Goal: Task Accomplishment & Management: Manage account settings

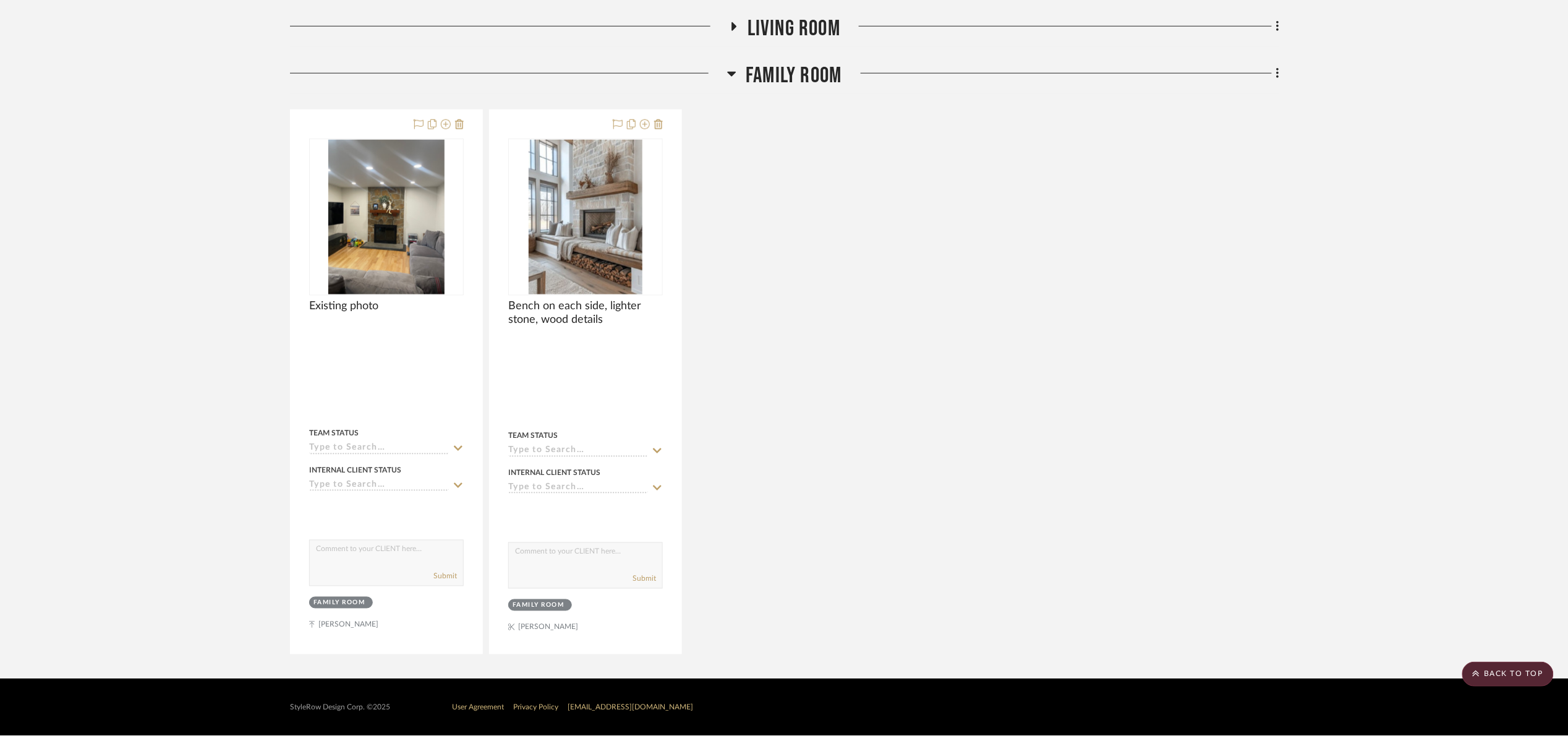
click at [815, 35] on span "Living Room" at bounding box center [793, 29] width 93 height 27
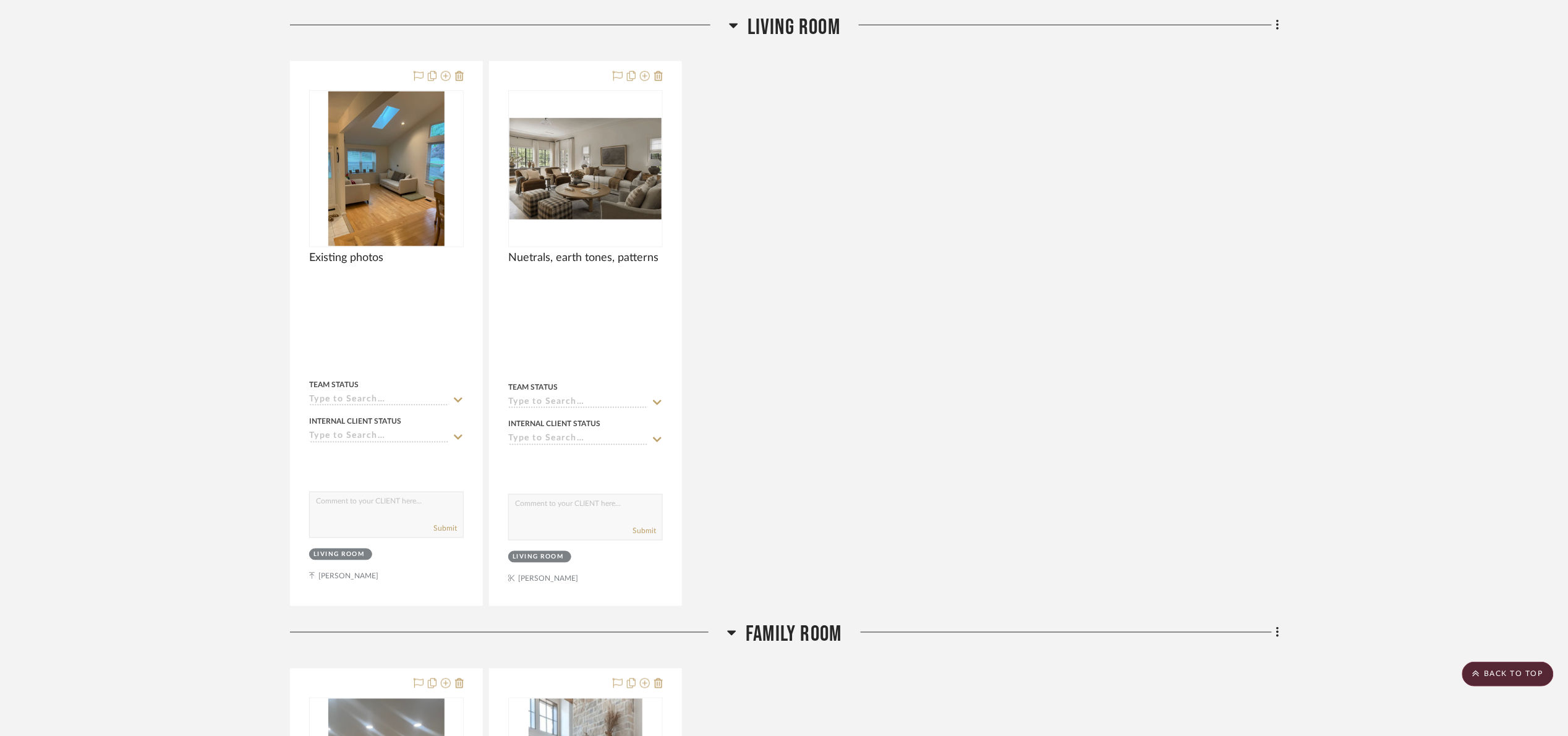
click at [811, 33] on span "Living Room" at bounding box center [793, 28] width 93 height 27
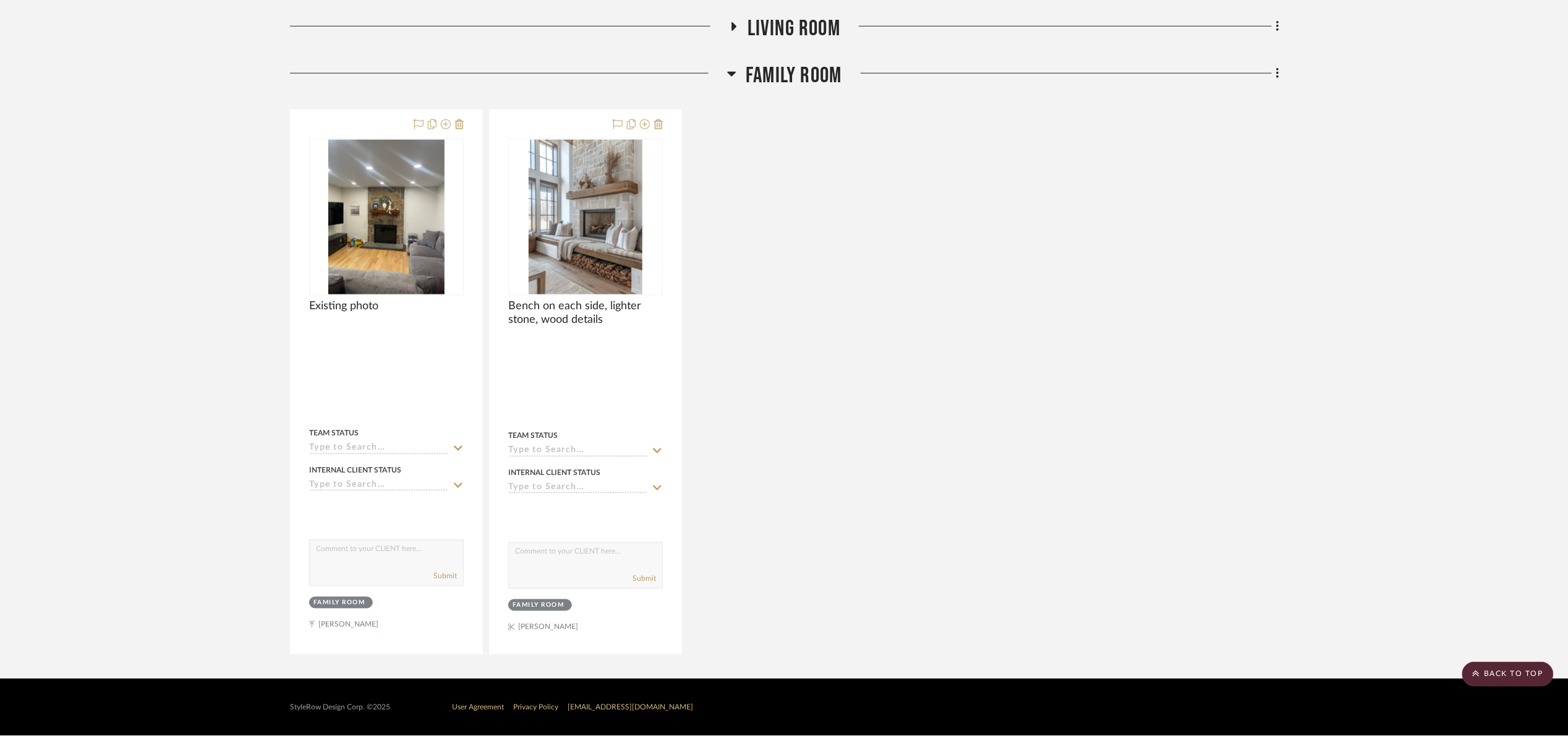
click at [811, 83] on span "Family Room" at bounding box center [793, 76] width 96 height 27
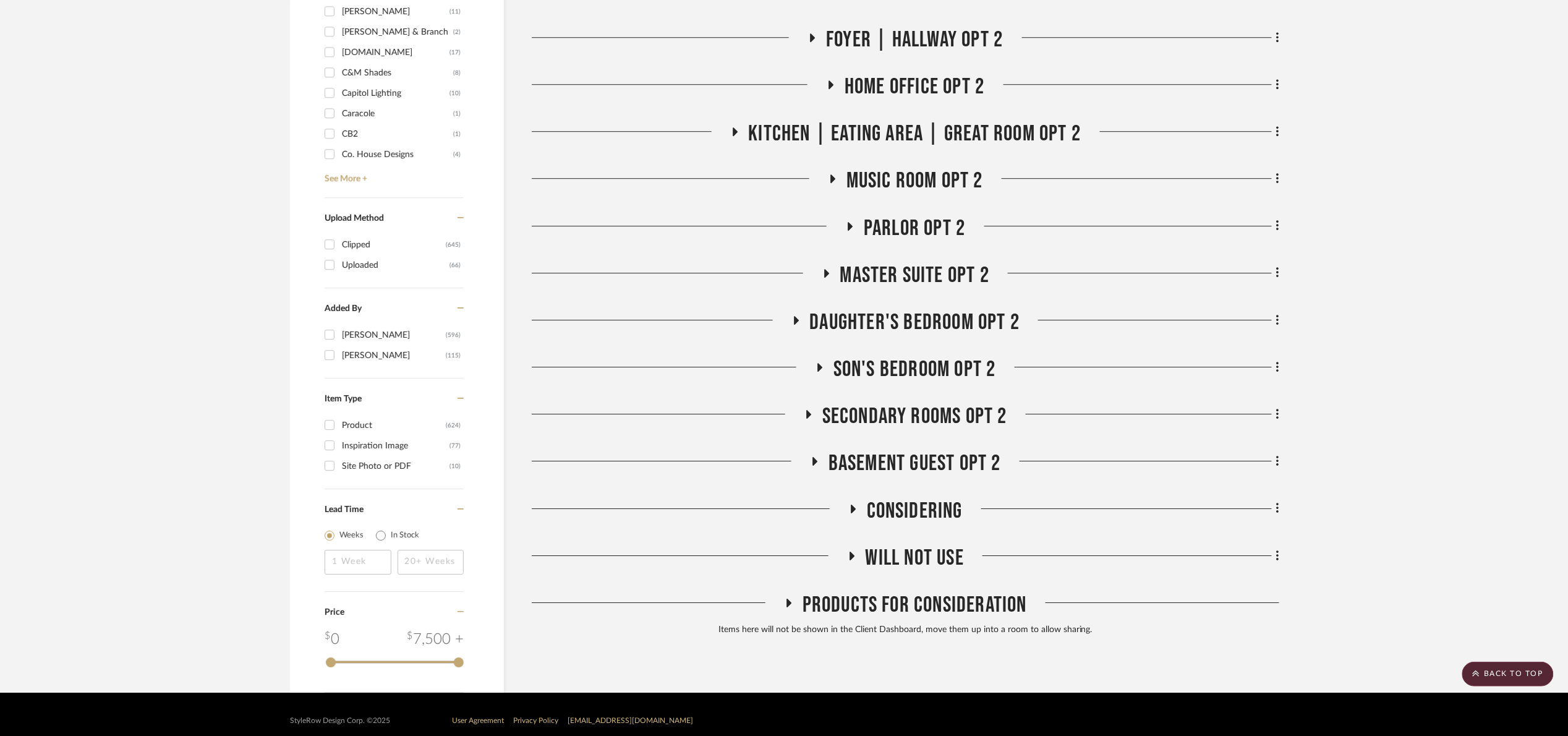
scroll to position [1598, 0]
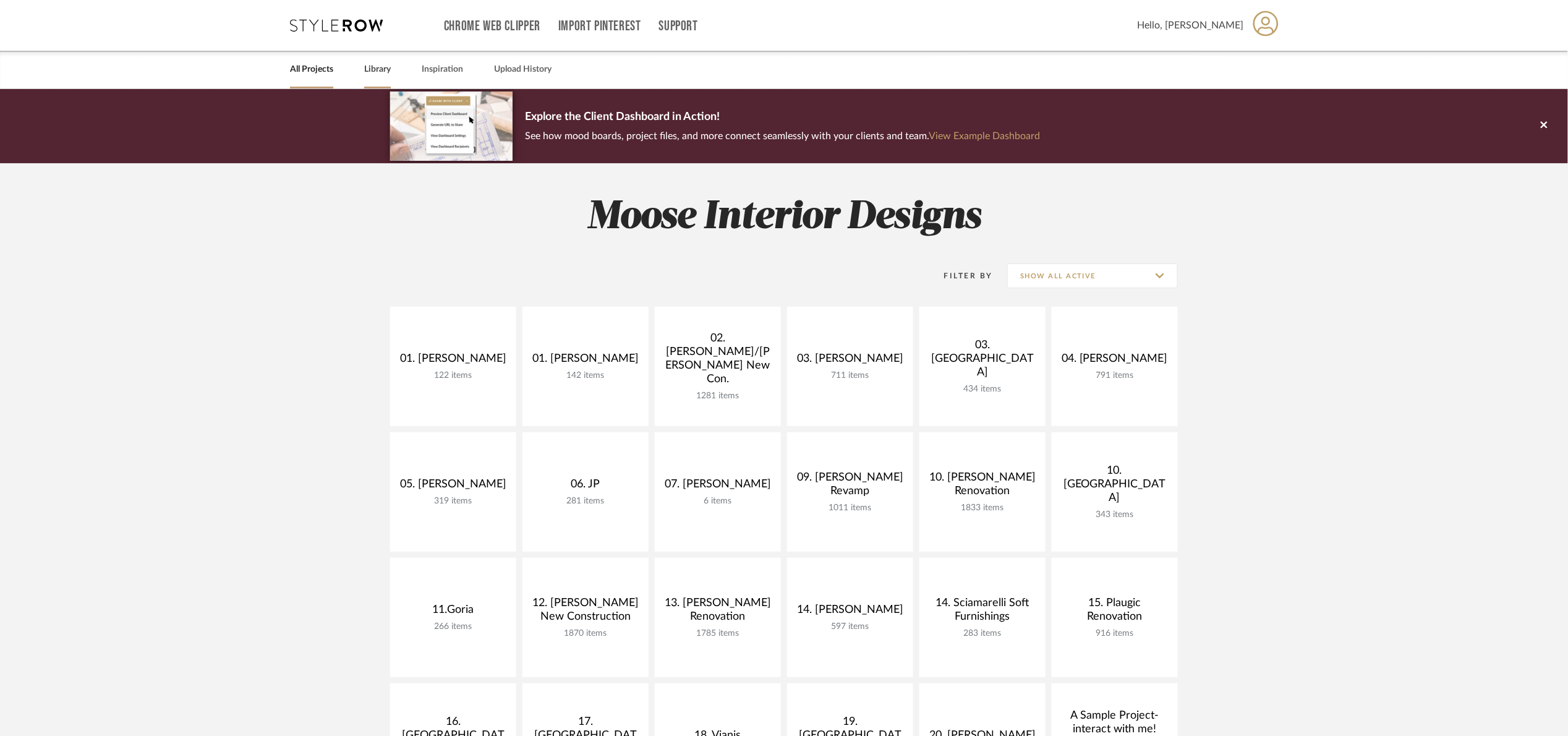
click at [382, 66] on link "Library" at bounding box center [378, 69] width 27 height 17
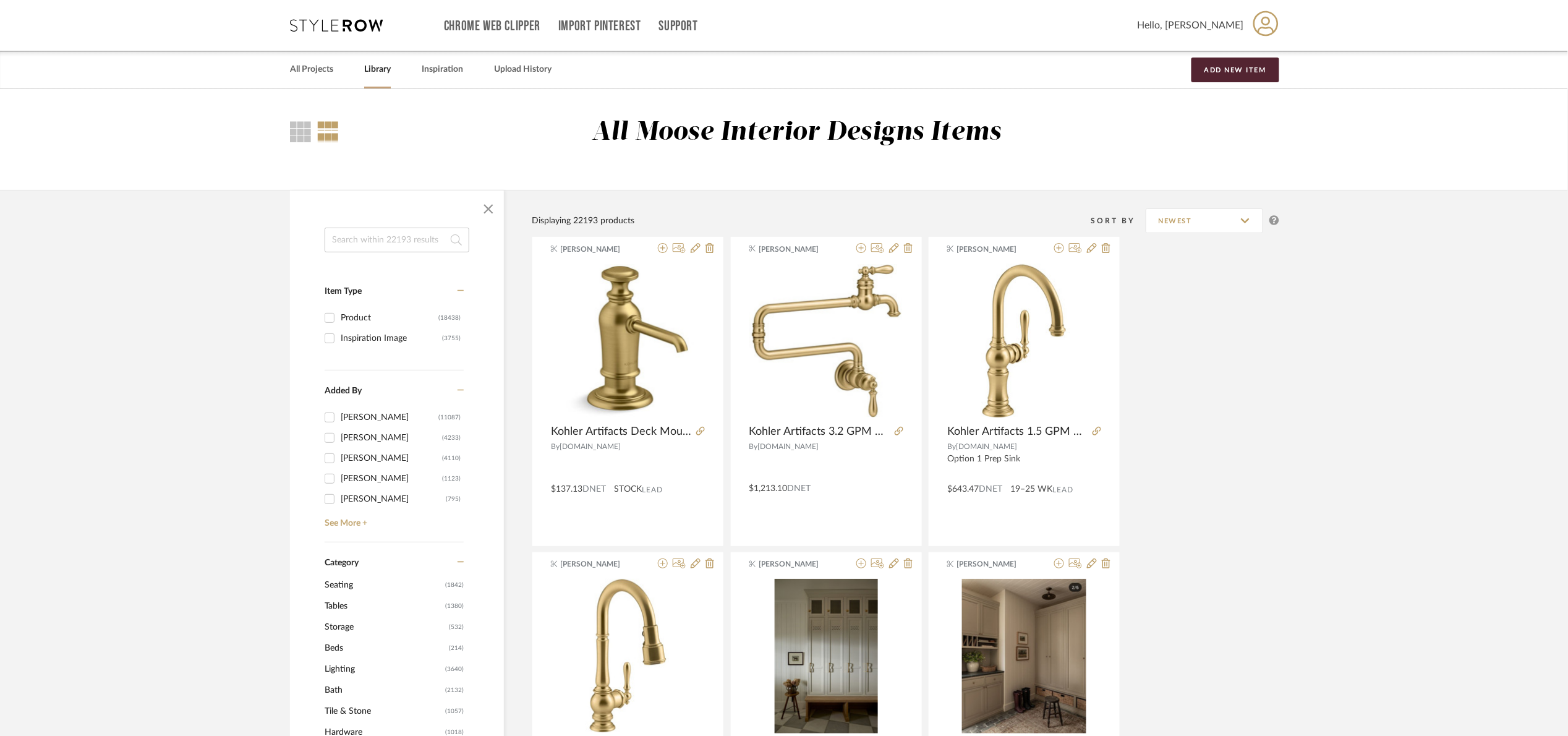
click at [395, 242] on input at bounding box center [397, 240] width 145 height 25
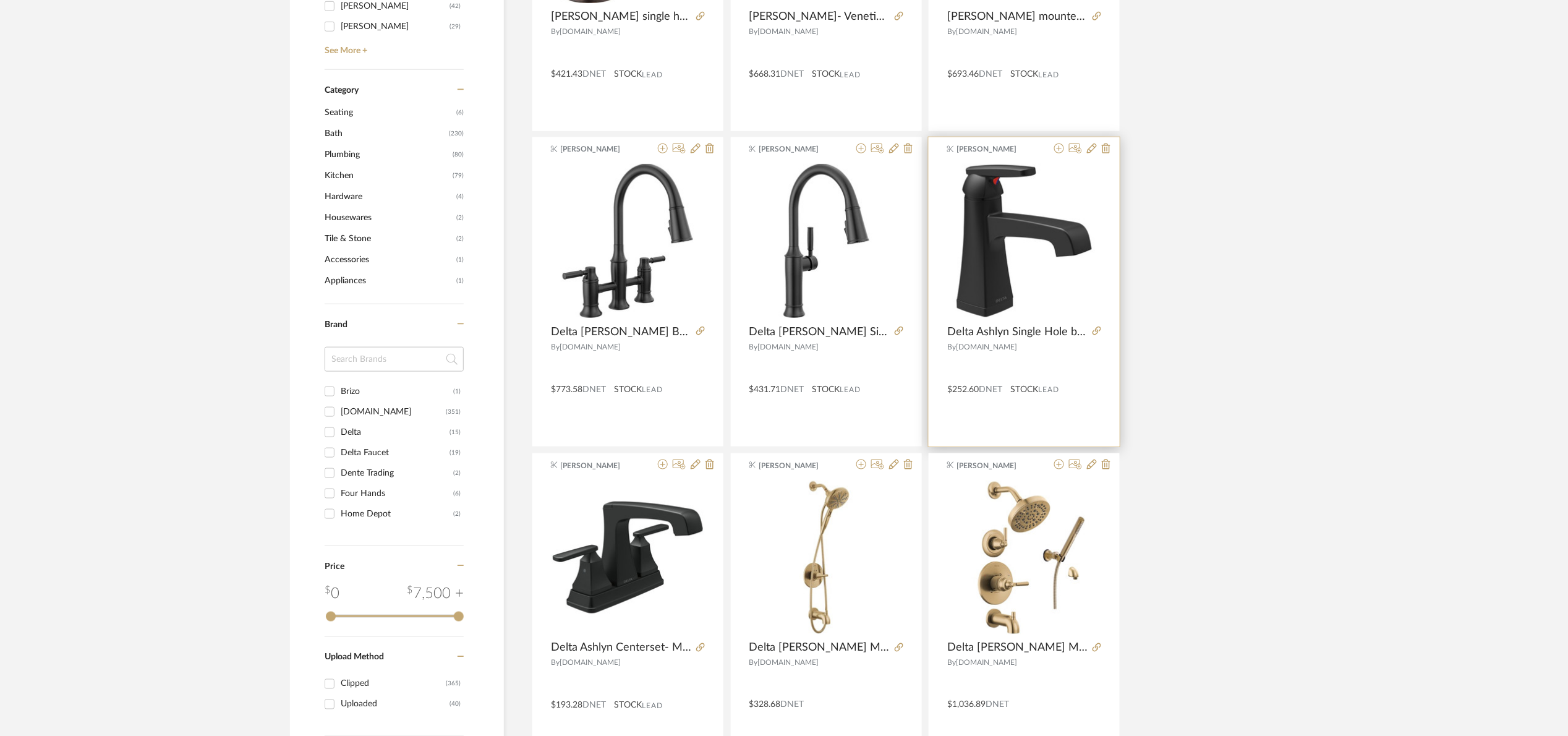
scroll to position [464, 0]
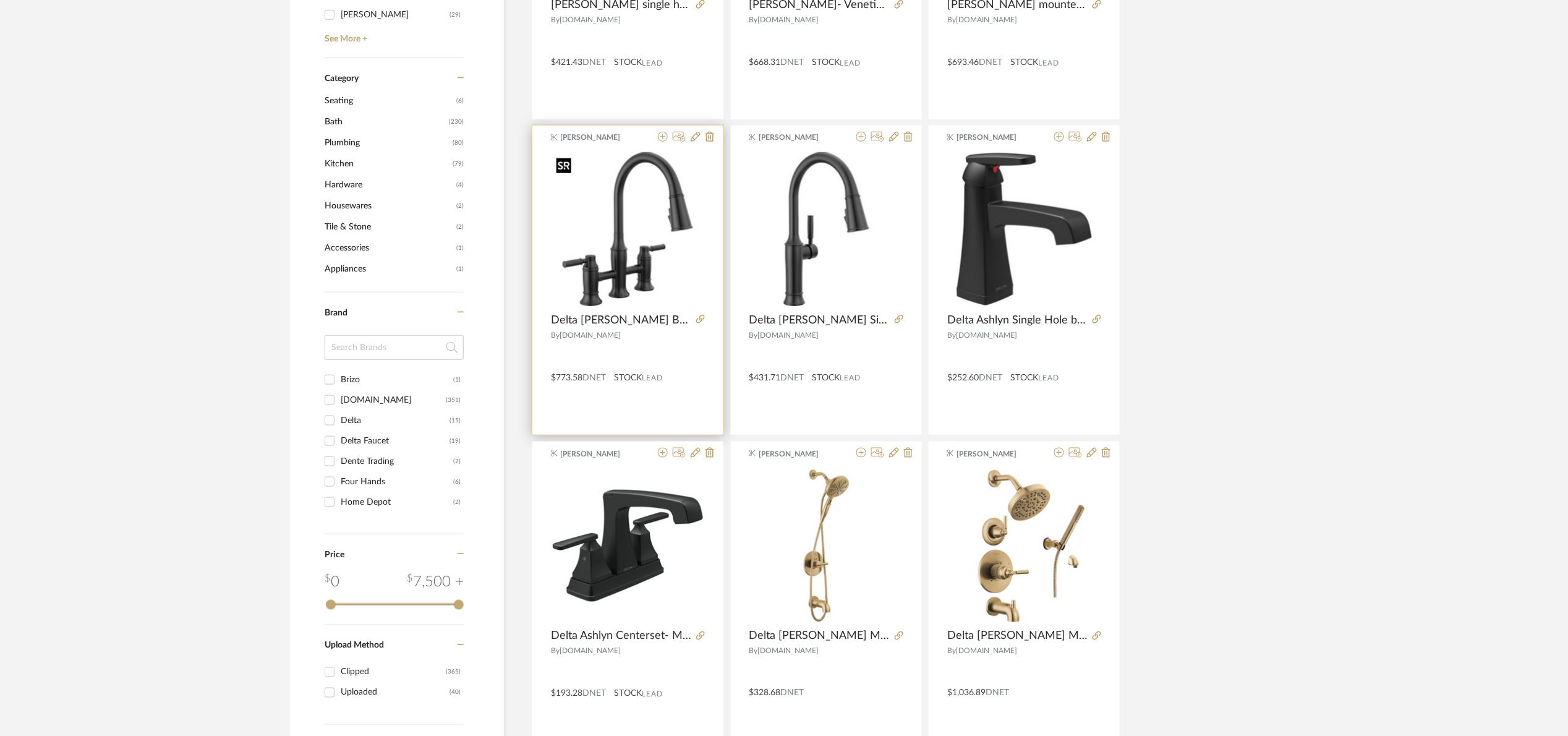
type input "delta"
click at [0, 0] on img at bounding box center [0, 0] width 0 height 0
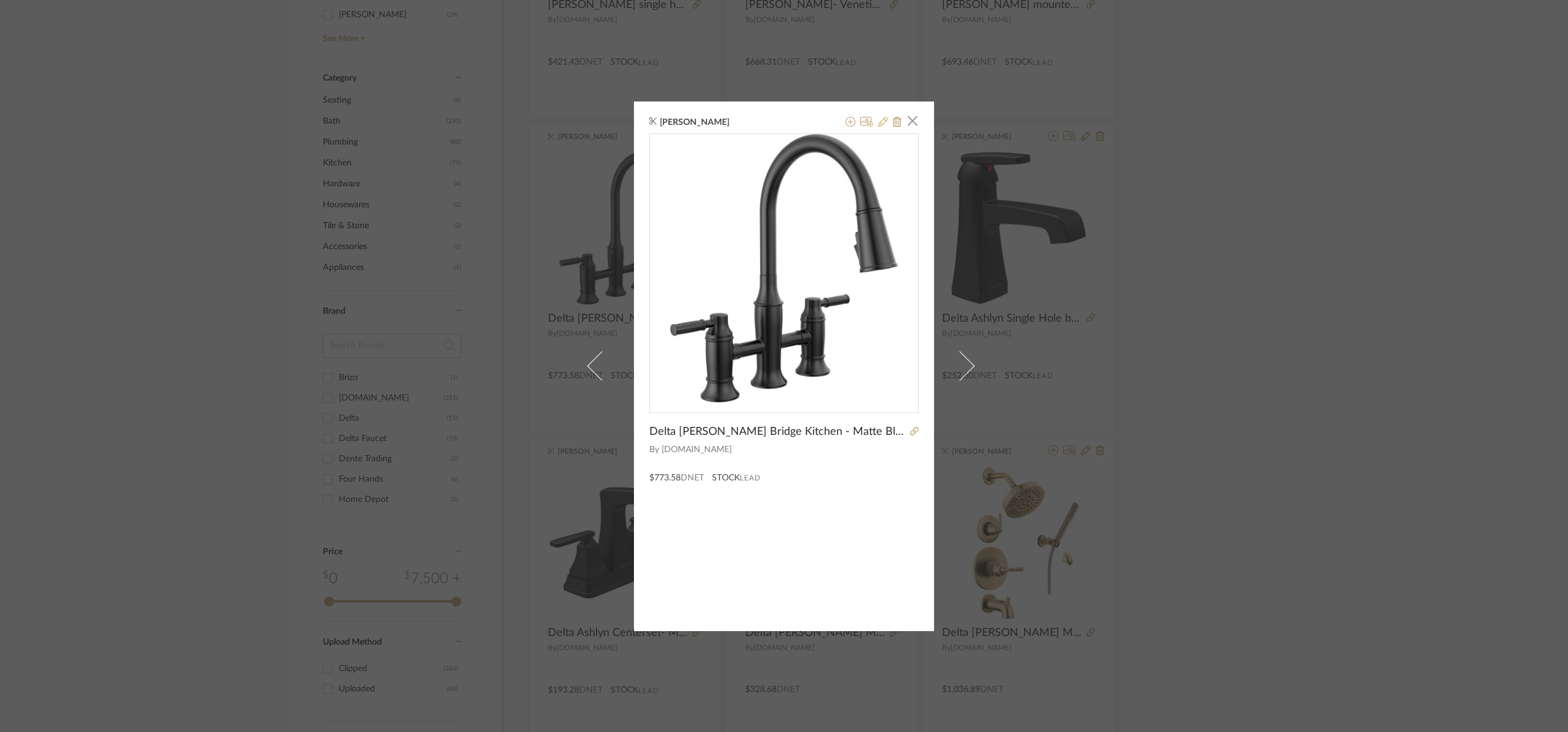
click at [878, 119] on icon at bounding box center [883, 122] width 10 height 10
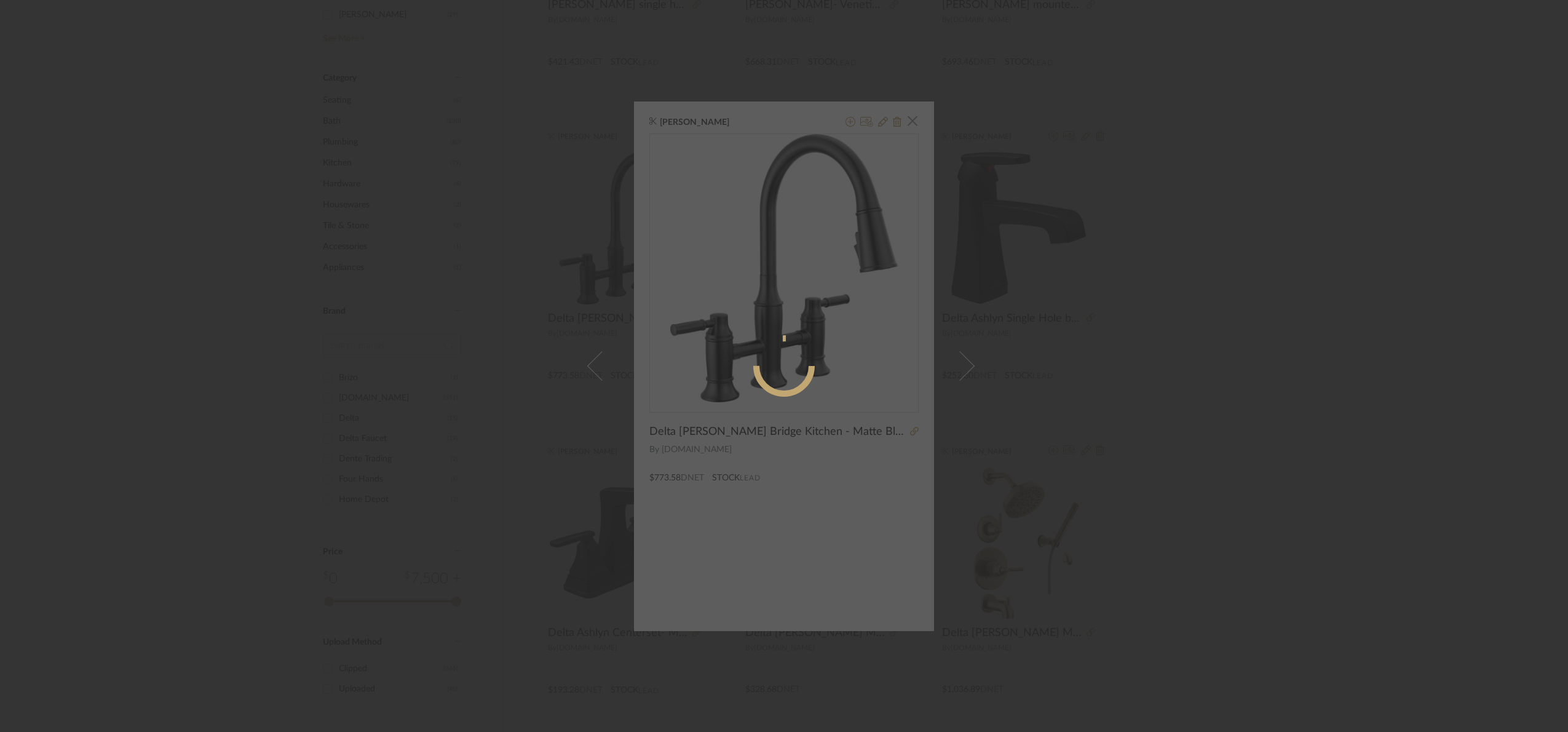
radio input "true"
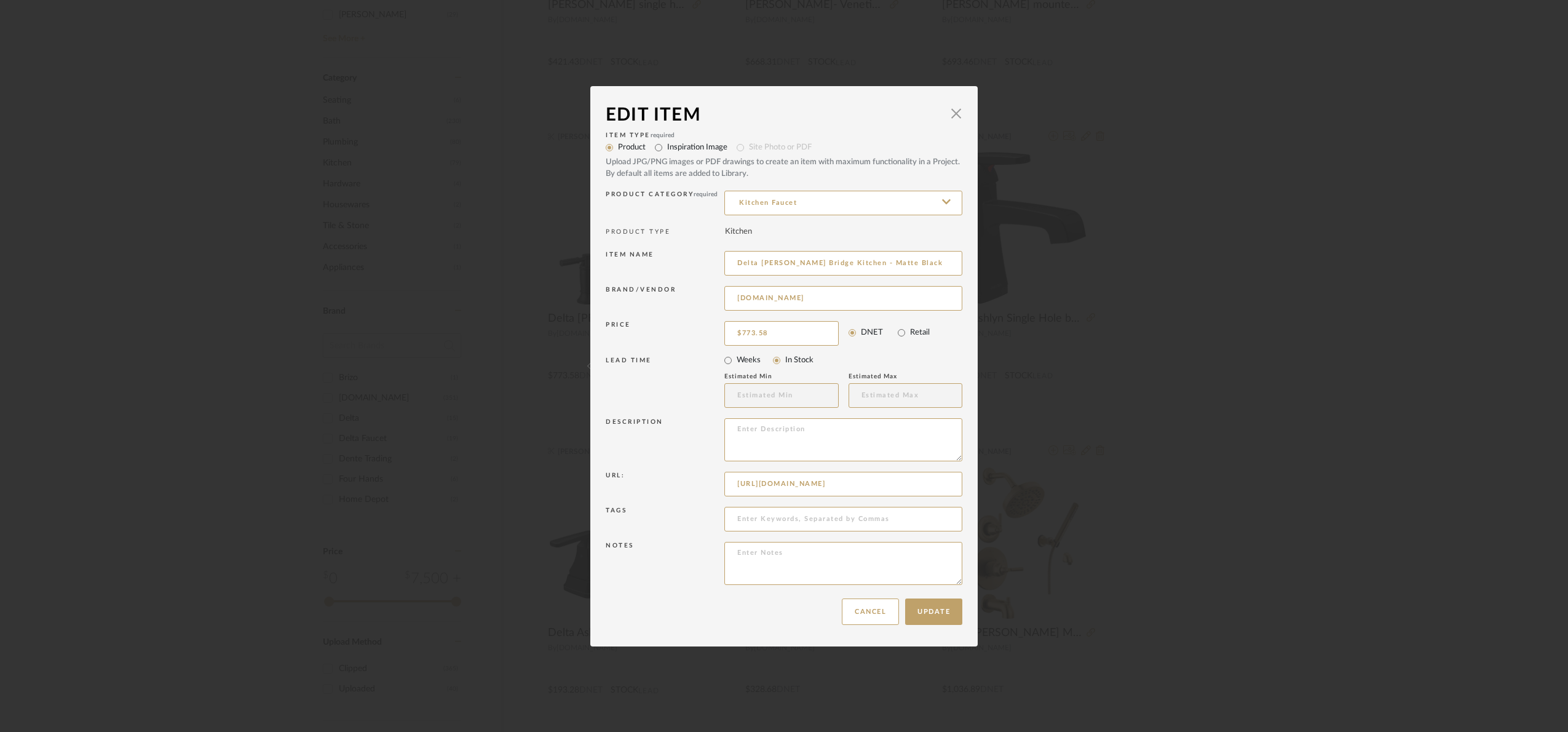
click at [1200, 384] on div "Edit Item × Item Type required Product Inspiration Image Site Photo or PDF Uplo…" at bounding box center [784, 366] width 1568 height 732
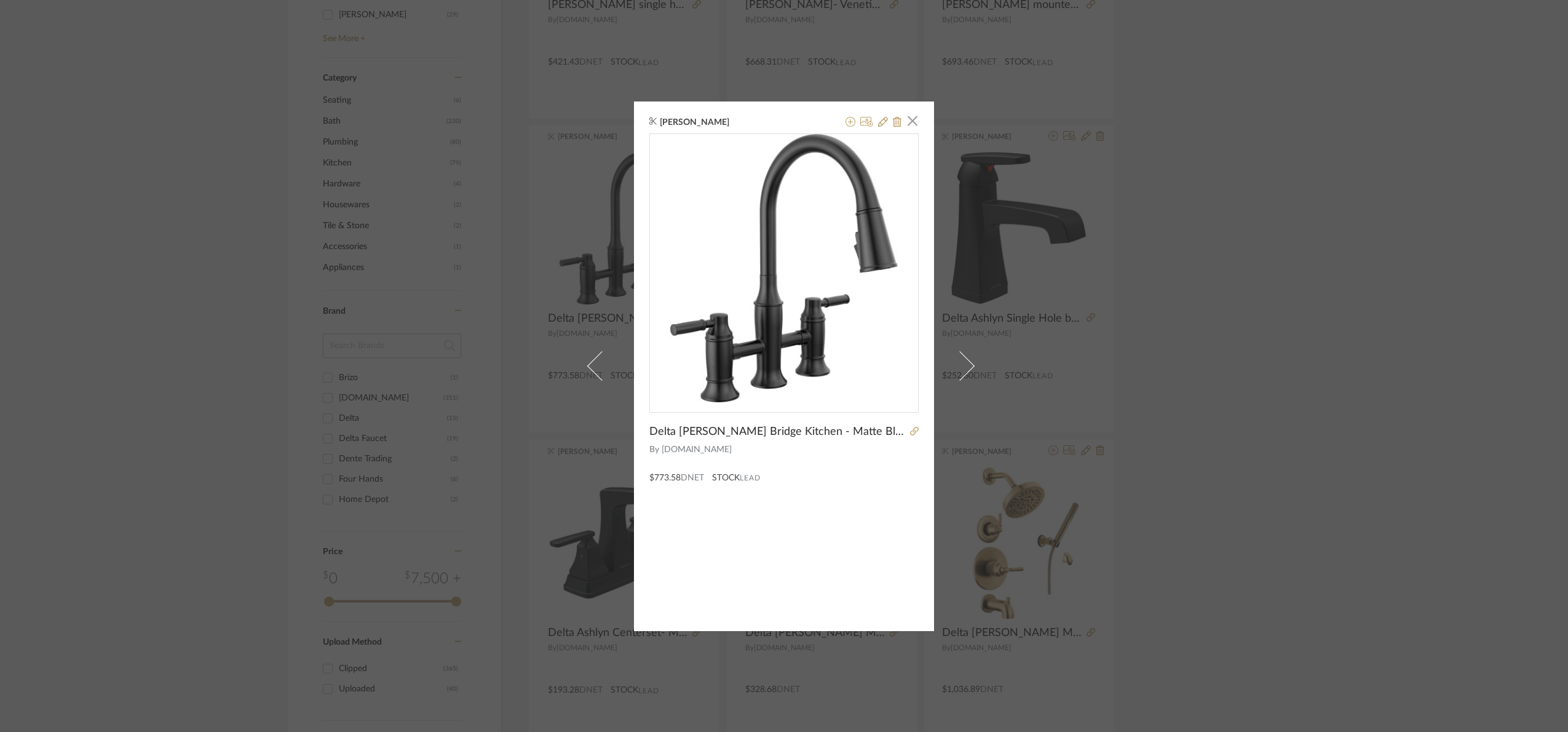
click at [1306, 434] on div "Maria Ortega × Delta Renaldi Bridge Kitchen - Matte Black By Build.com $773.58 …" at bounding box center [784, 366] width 1568 height 732
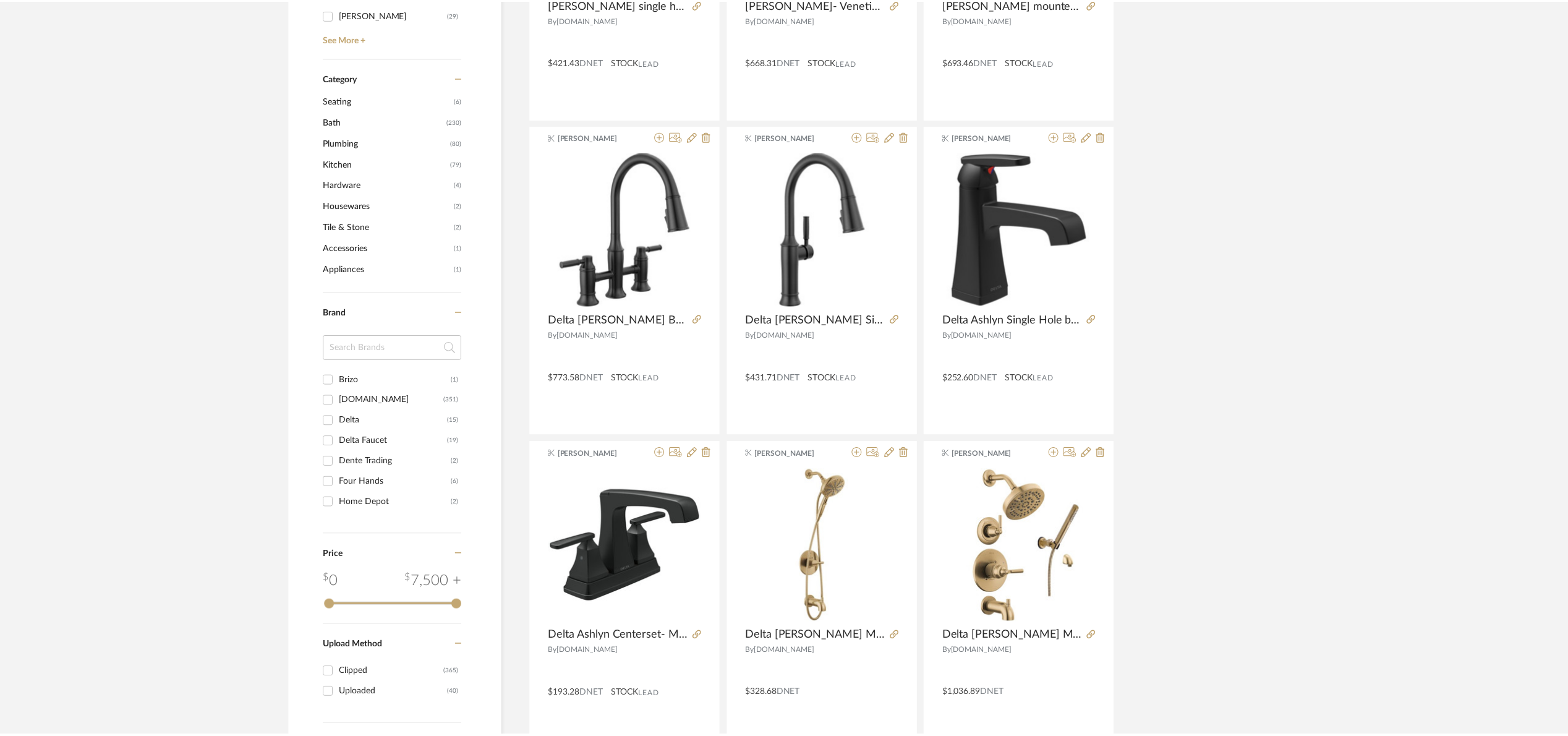
scroll to position [464, 0]
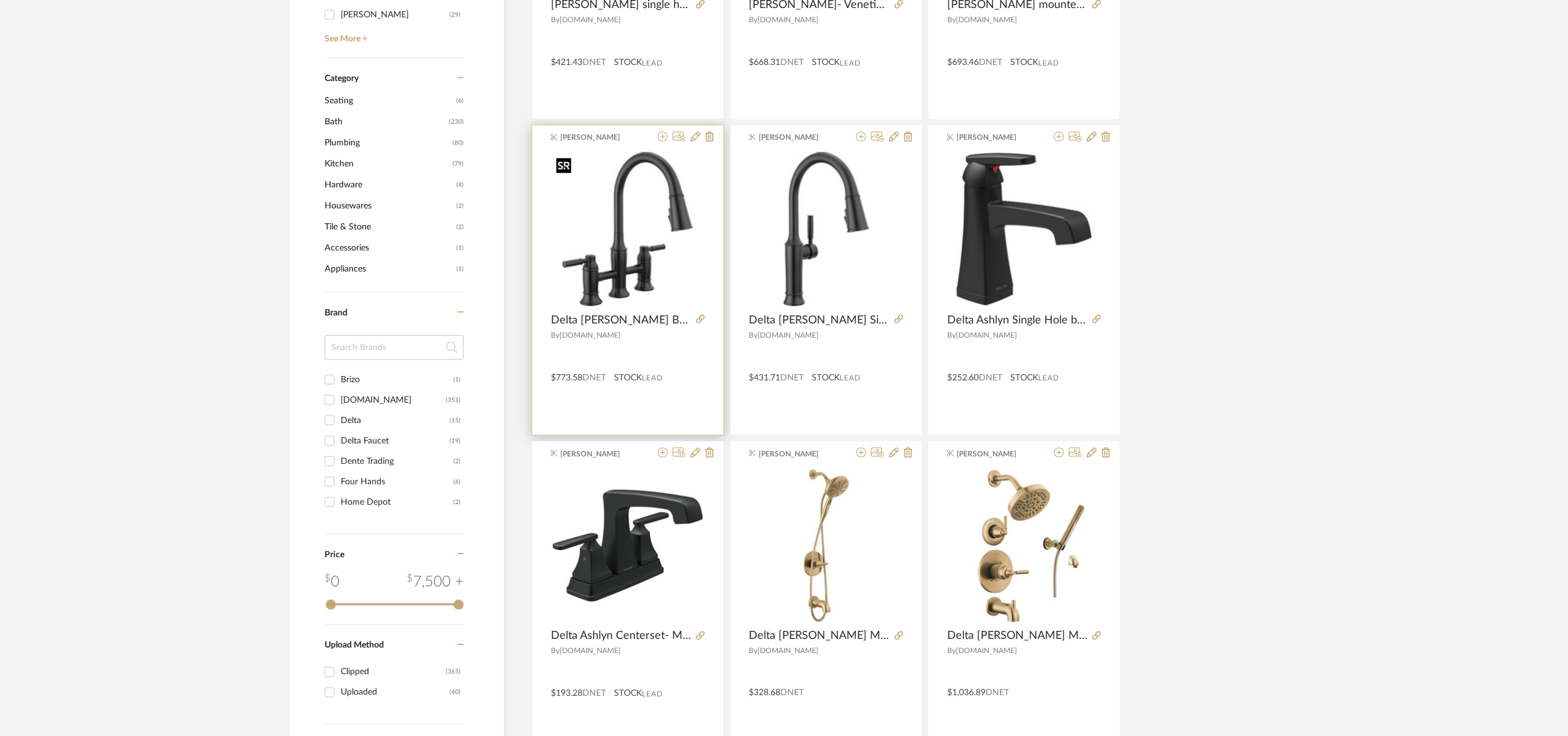
click at [602, 254] on img "0" at bounding box center [627, 229] width 154 height 154
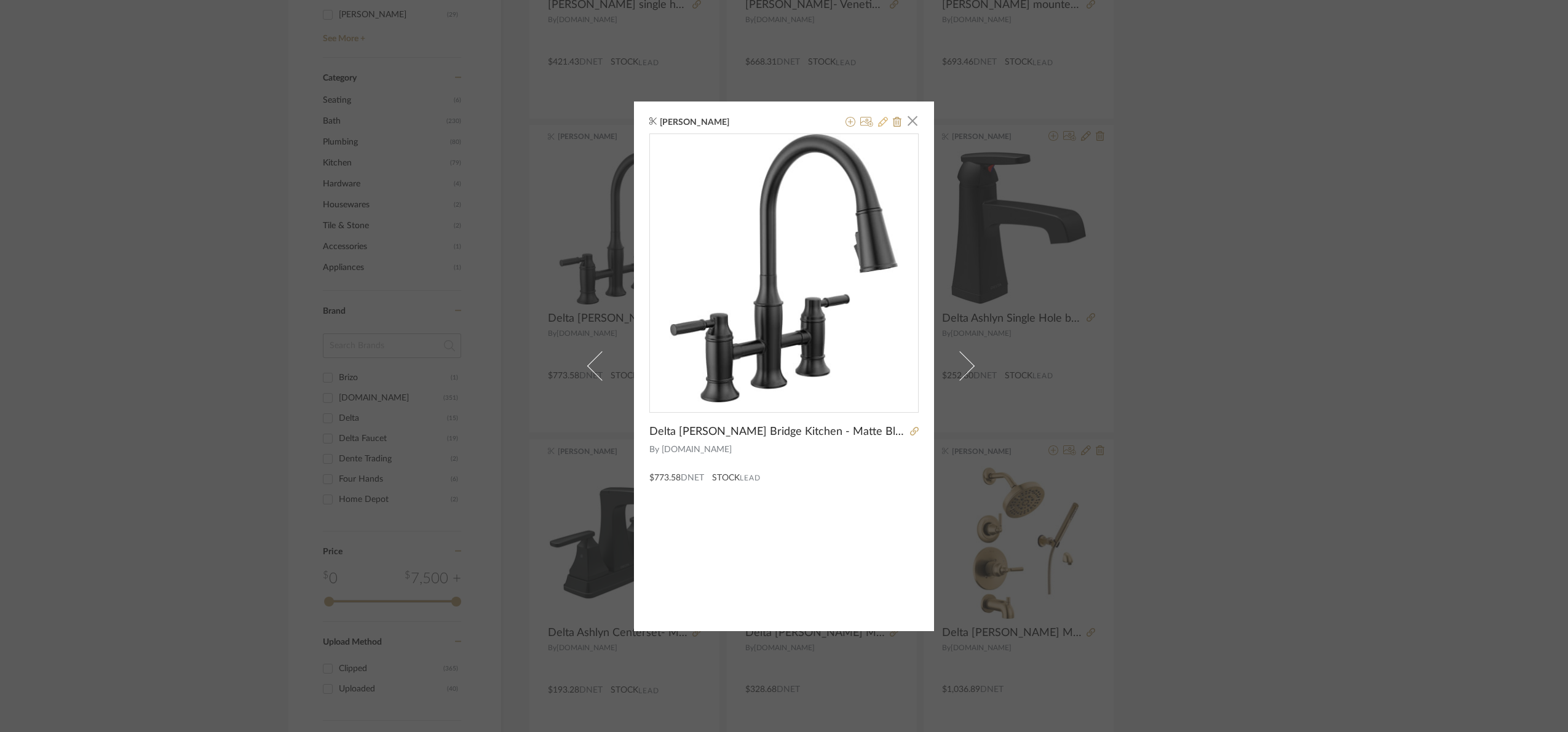
click at [878, 125] on icon at bounding box center [883, 122] width 10 height 10
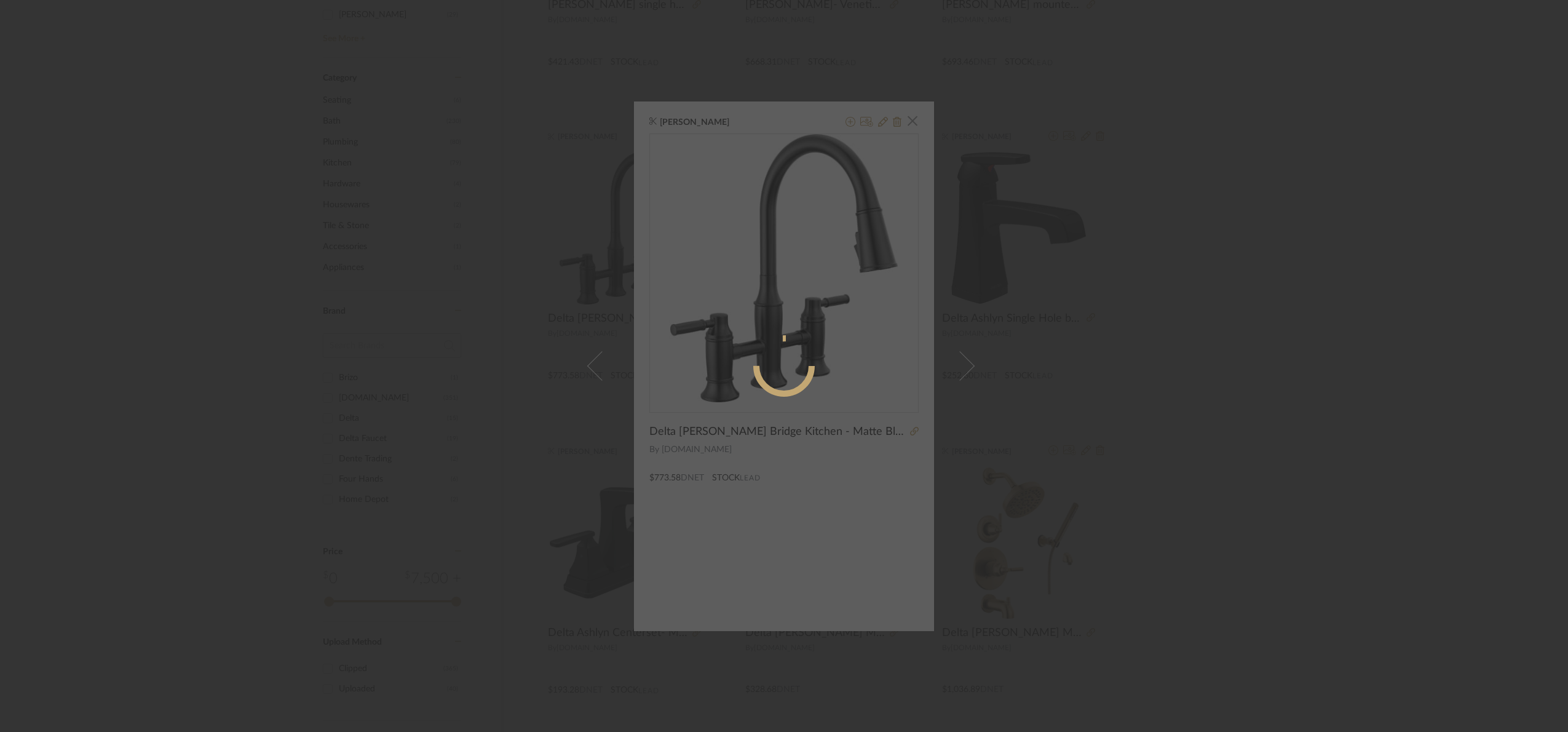
radio input "true"
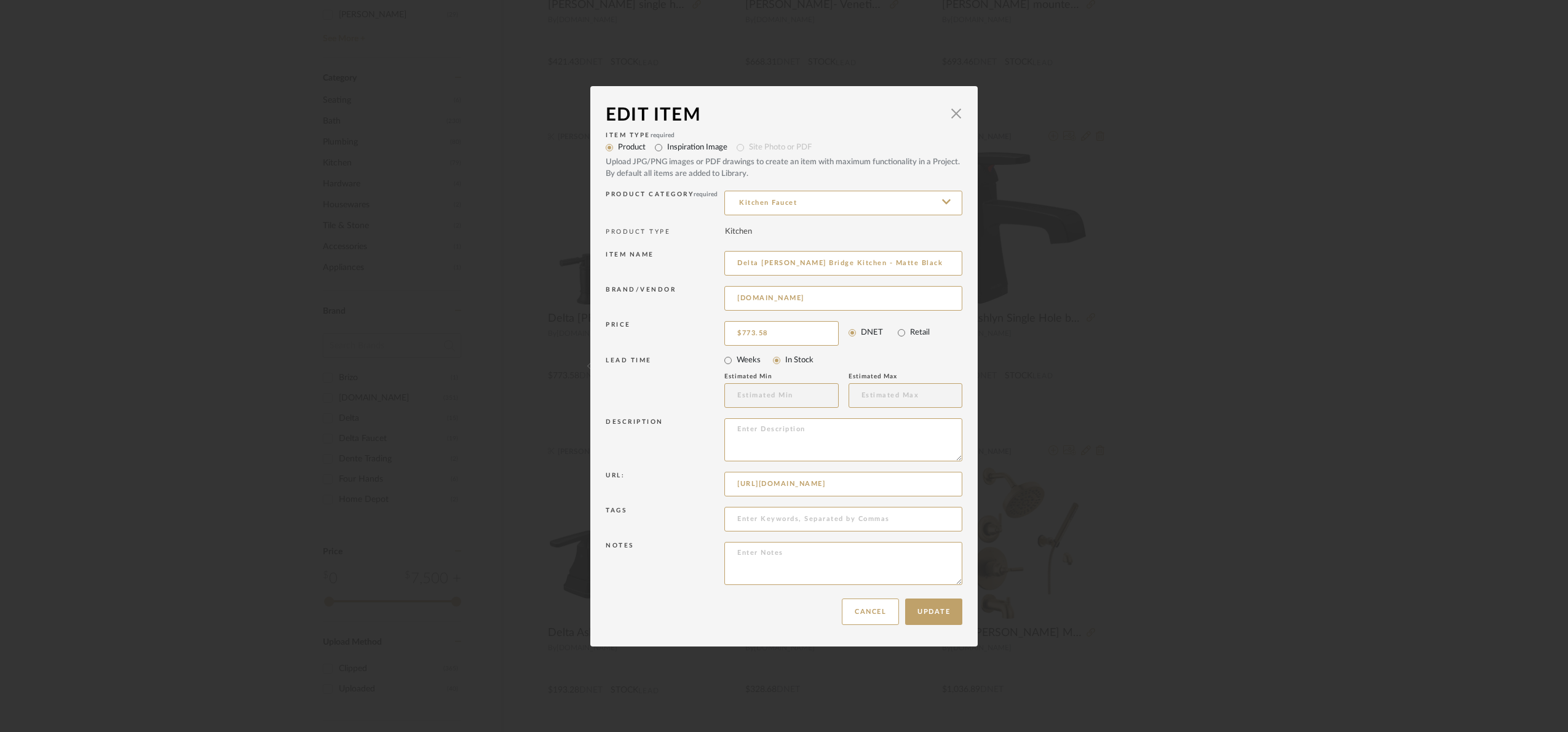
click at [1172, 484] on div "Edit Item × Item Type required Product Inspiration Image Site Photo or PDF Uplo…" at bounding box center [784, 366] width 1568 height 732
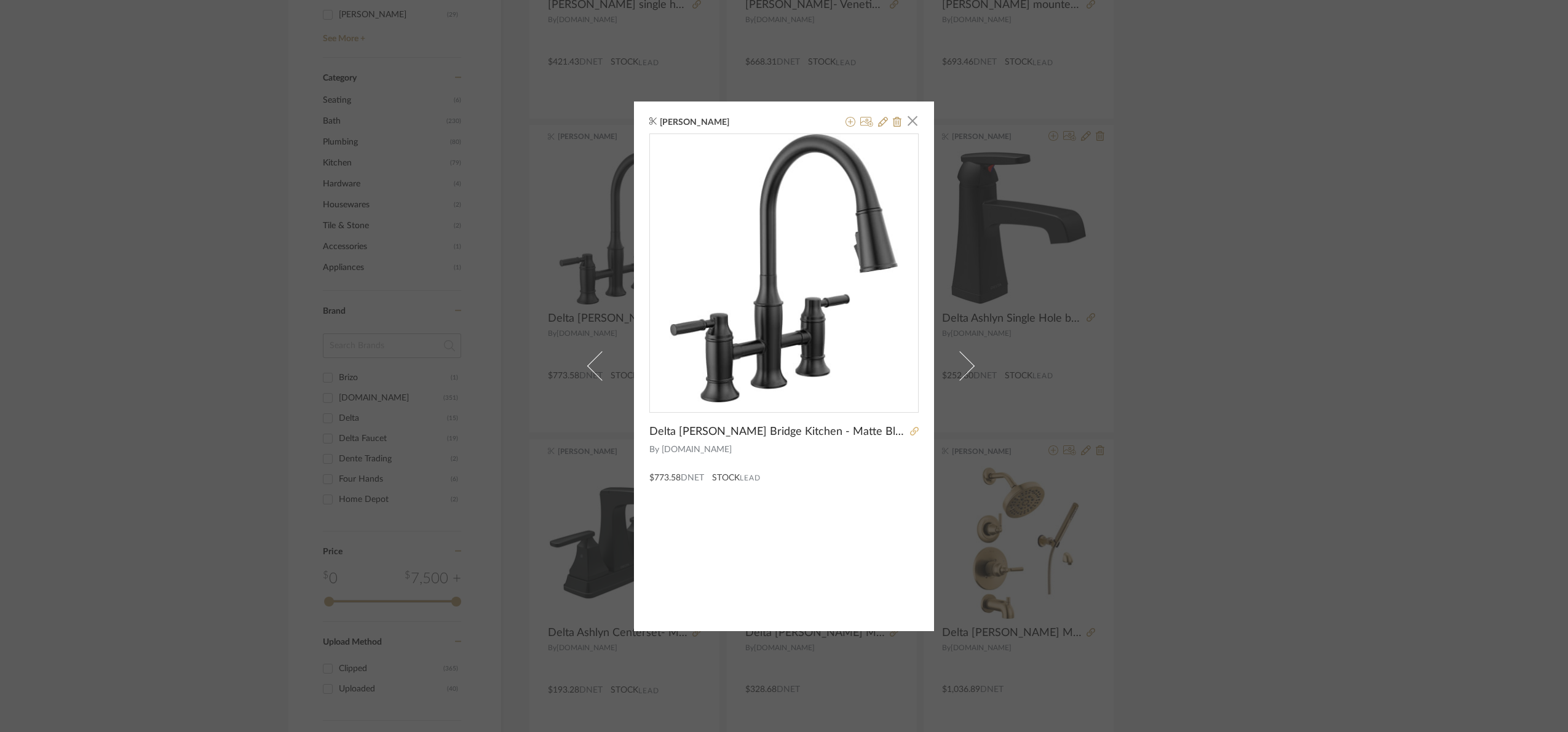
click at [907, 427] on div at bounding box center [912, 432] width 12 height 13
click at [910, 430] on icon at bounding box center [914, 431] width 8 height 8
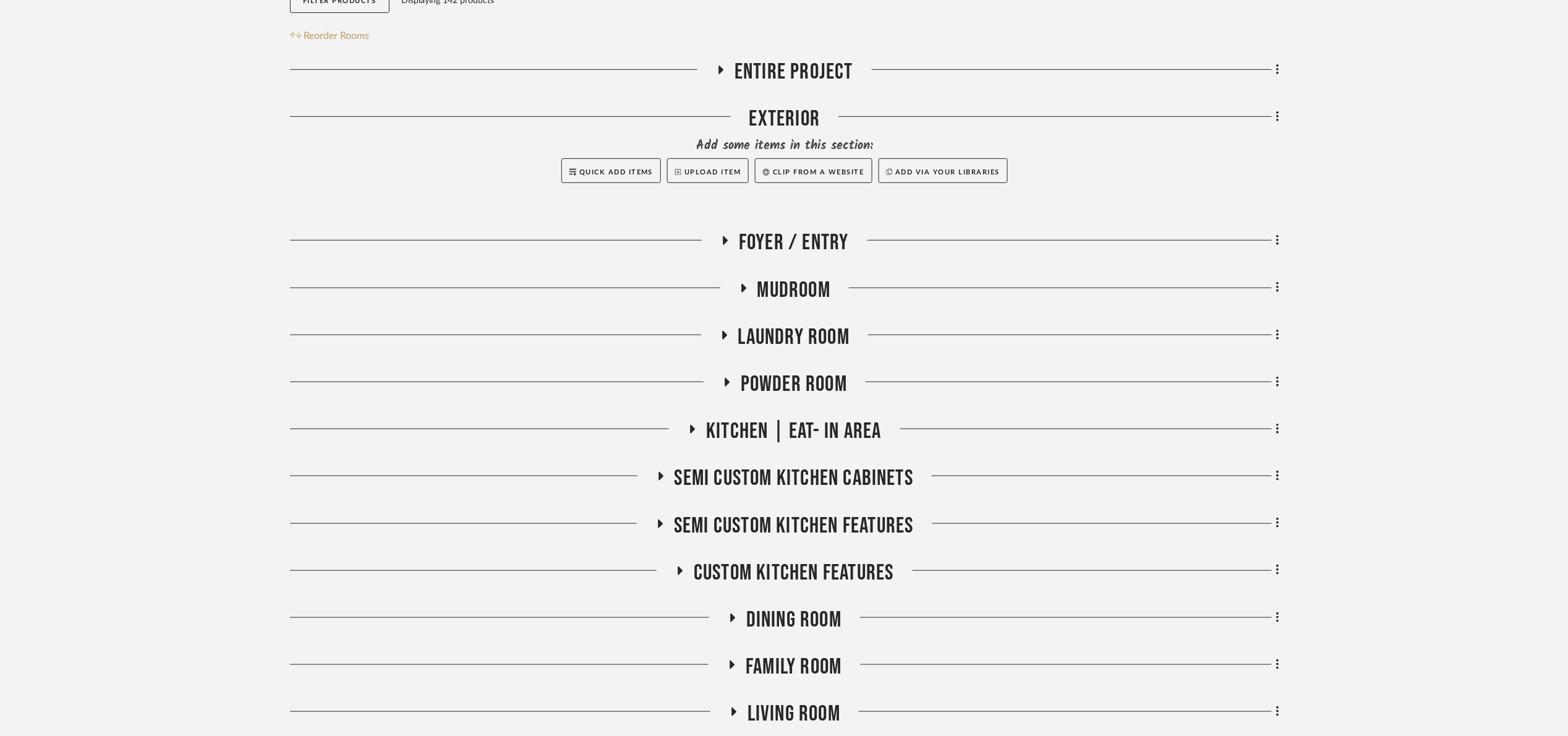
scroll to position [371, 0]
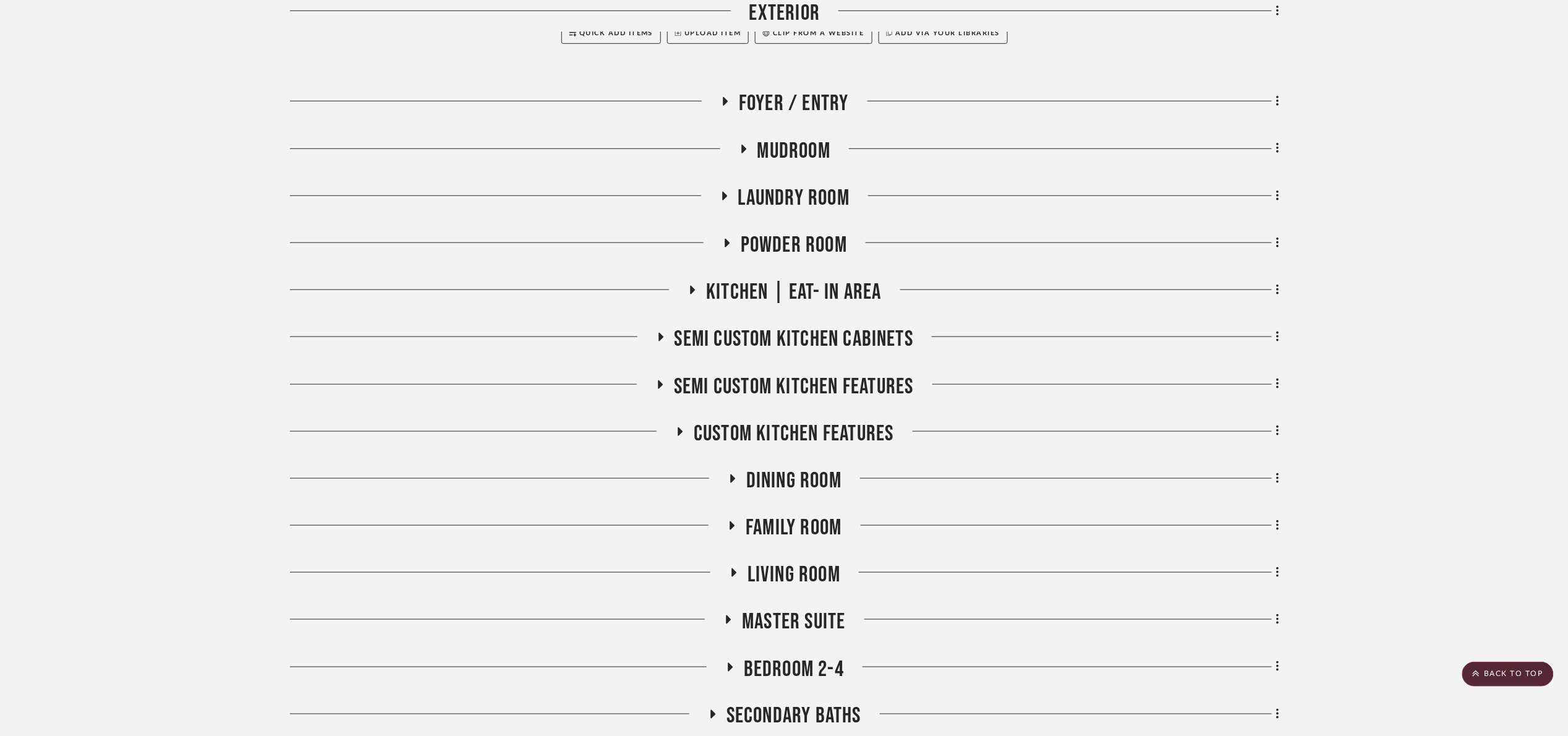
click at [834, 296] on span "Kitchen | Eat- In Area" at bounding box center [793, 292] width 175 height 27
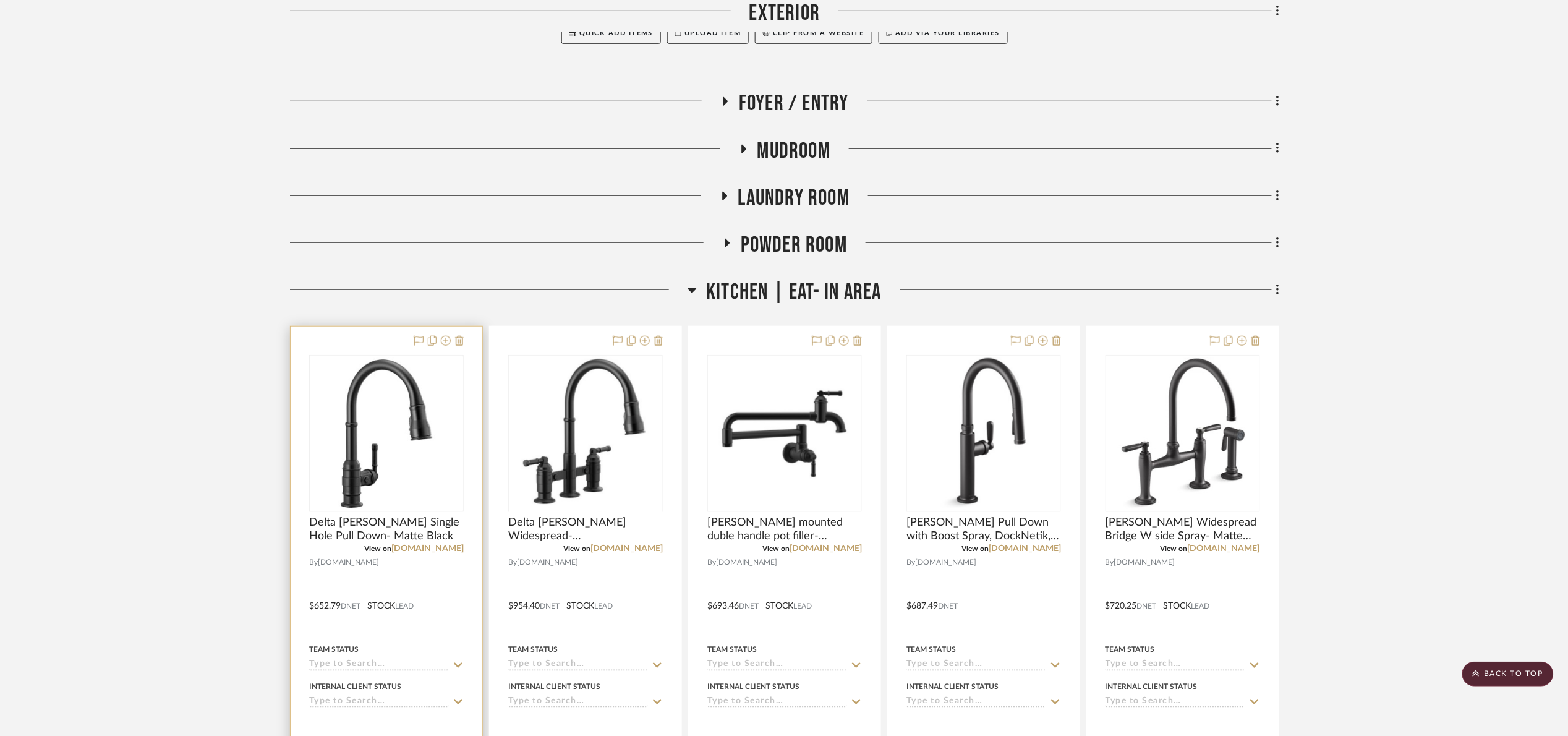
click at [398, 452] on div at bounding box center [386, 434] width 155 height 157
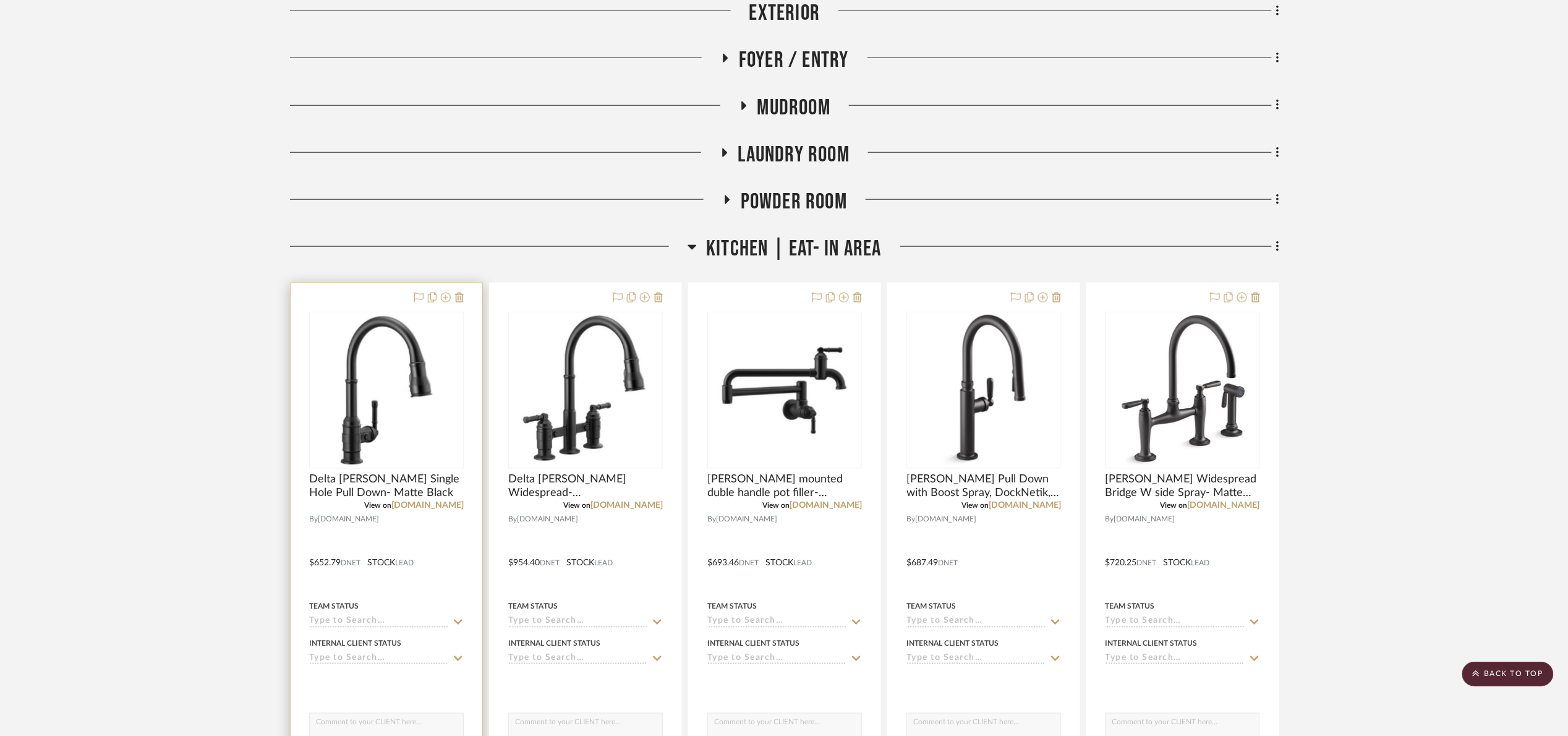
scroll to position [557, 0]
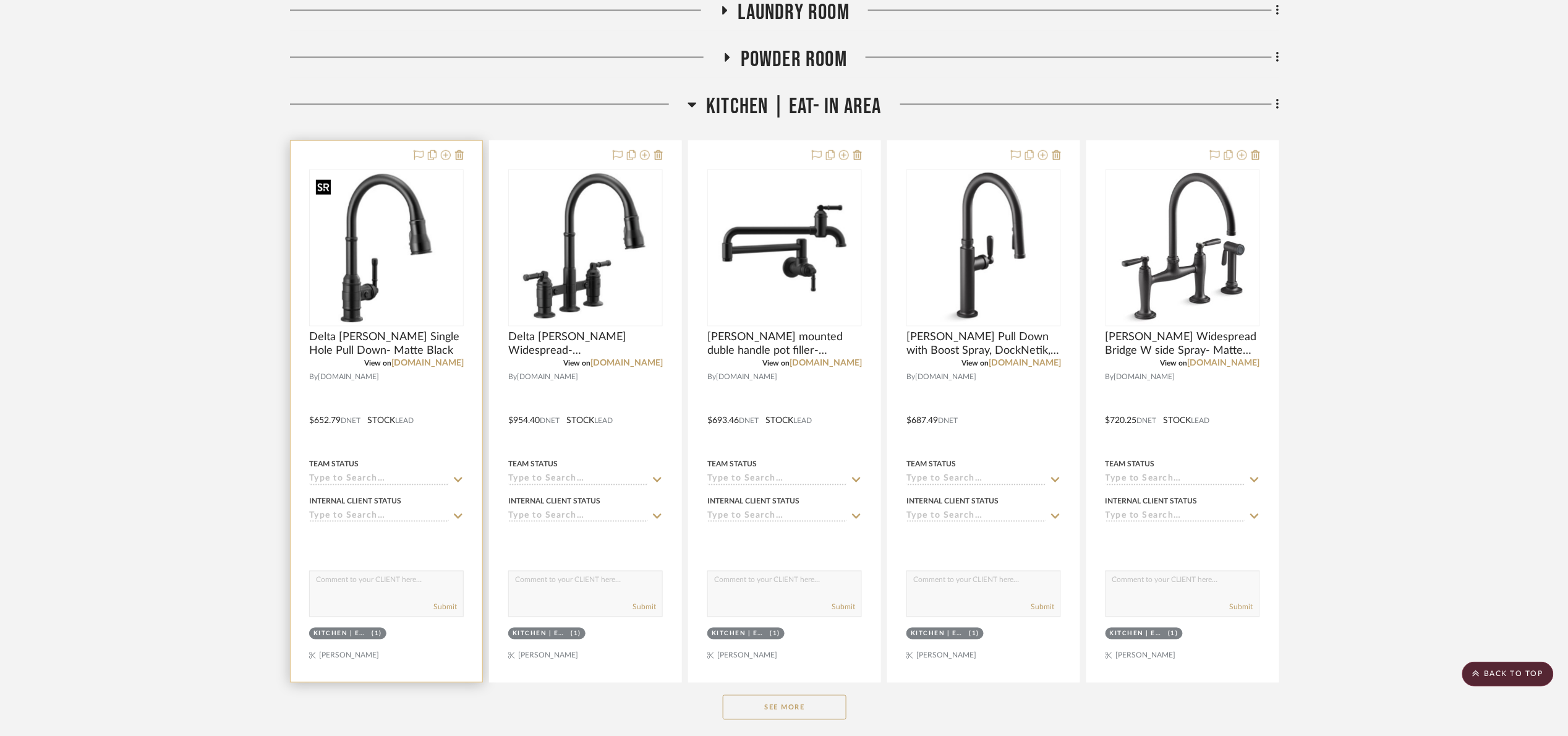
click at [378, 277] on img "0" at bounding box center [386, 247] width 152 height 152
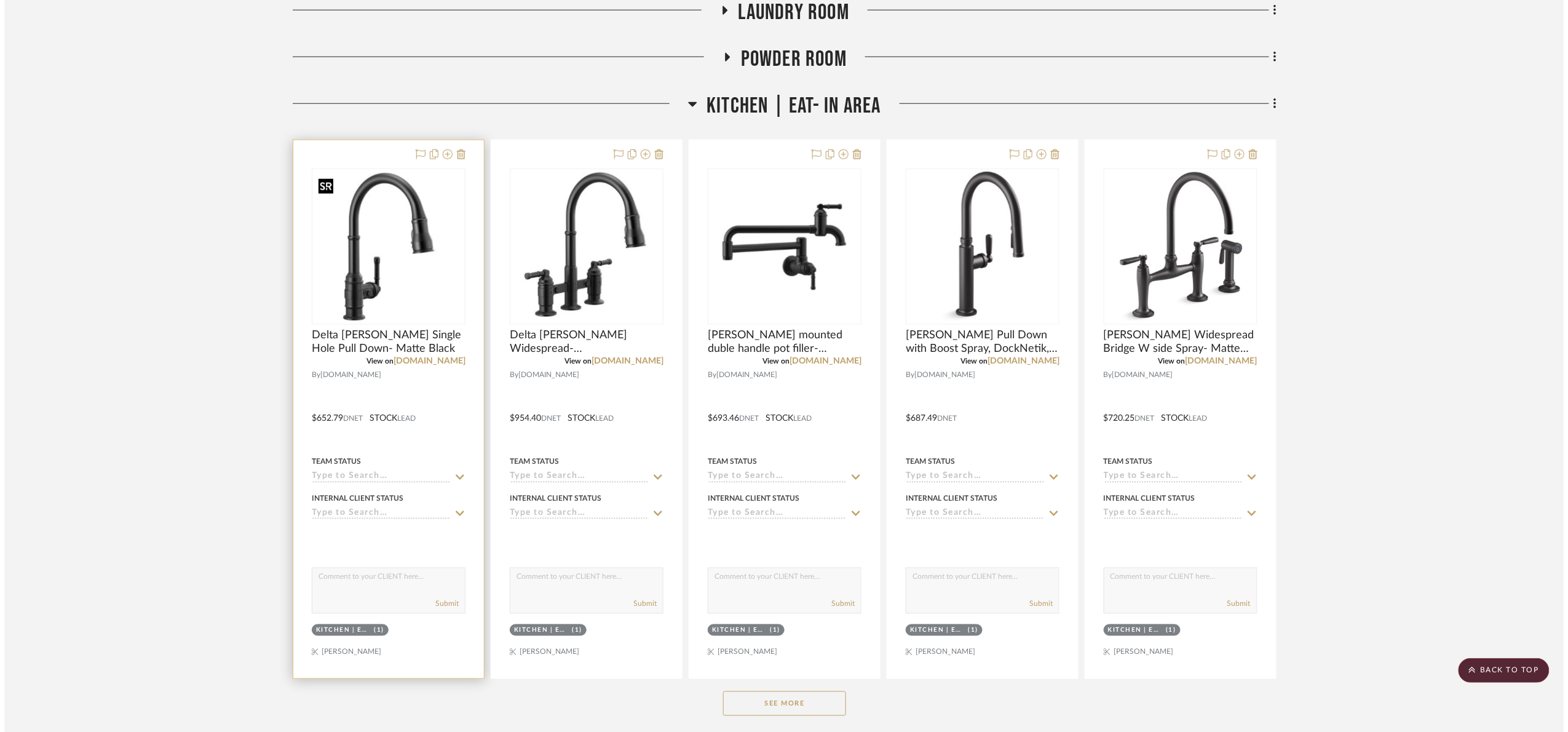
scroll to position [0, 0]
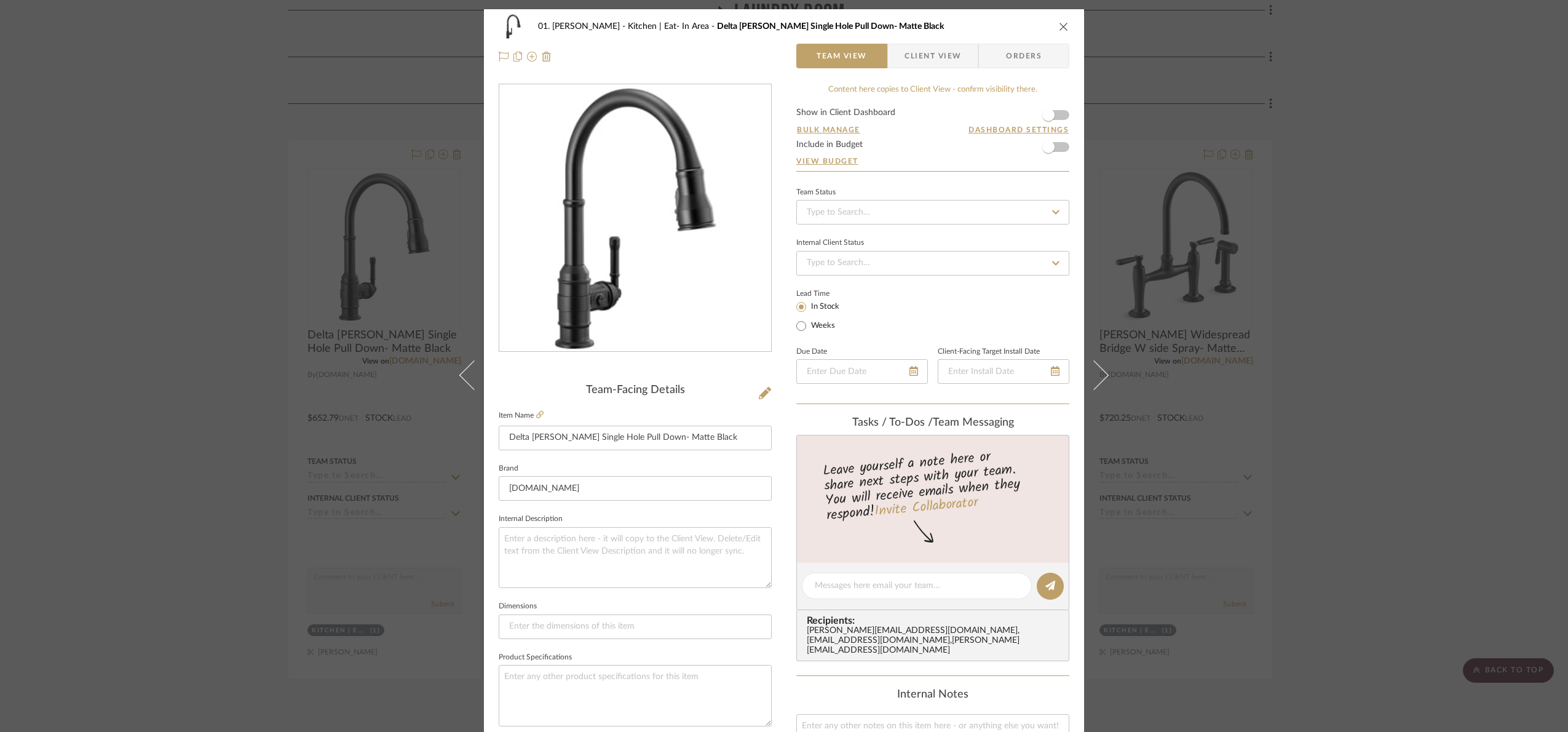
click at [1503, 329] on div "01. Merker Kitchen | Eat- In Area Delta Broderick Single Hole Pull Down- Matte …" at bounding box center [784, 366] width 1568 height 732
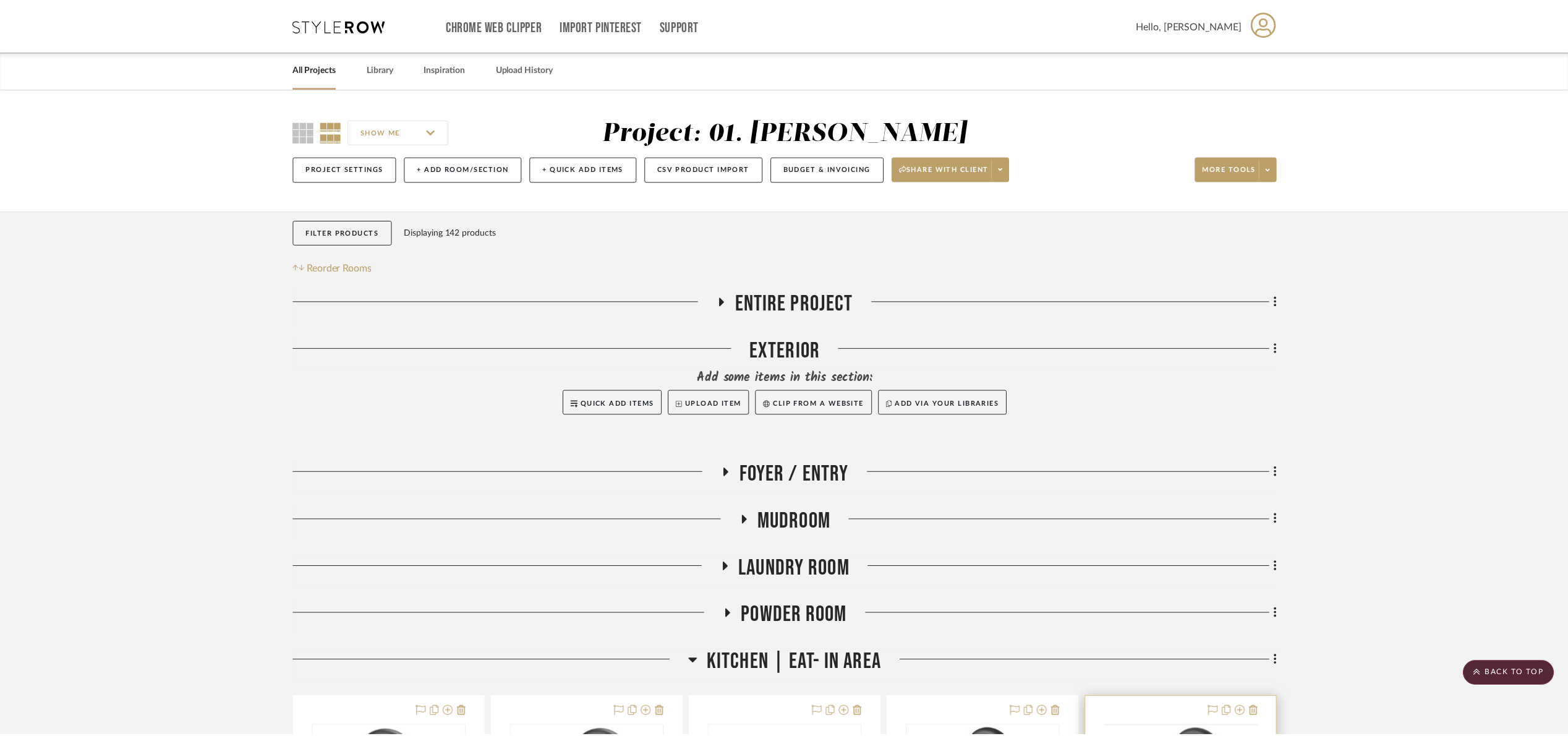
scroll to position [557, 0]
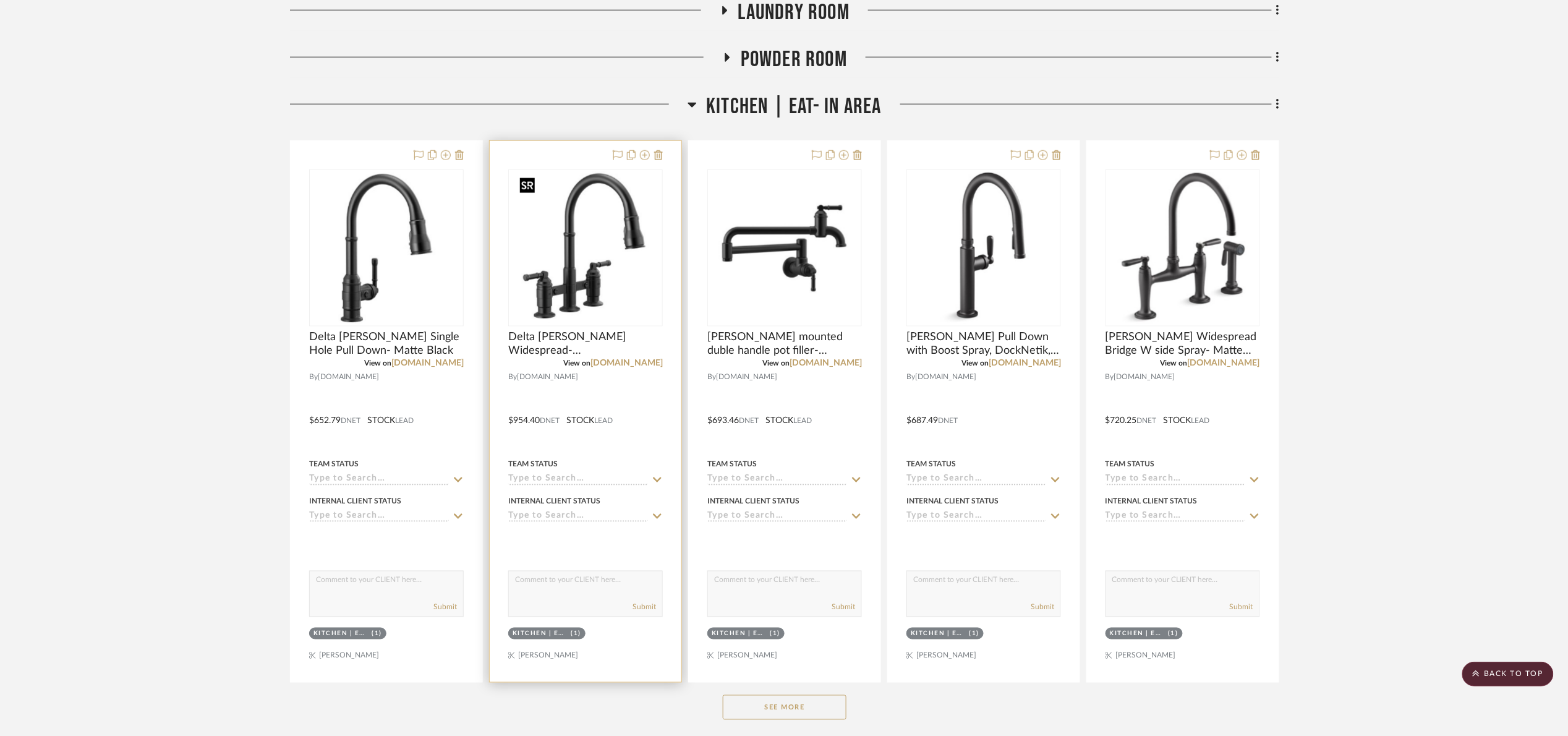
click at [583, 278] on img "0" at bounding box center [586, 248] width 142 height 155
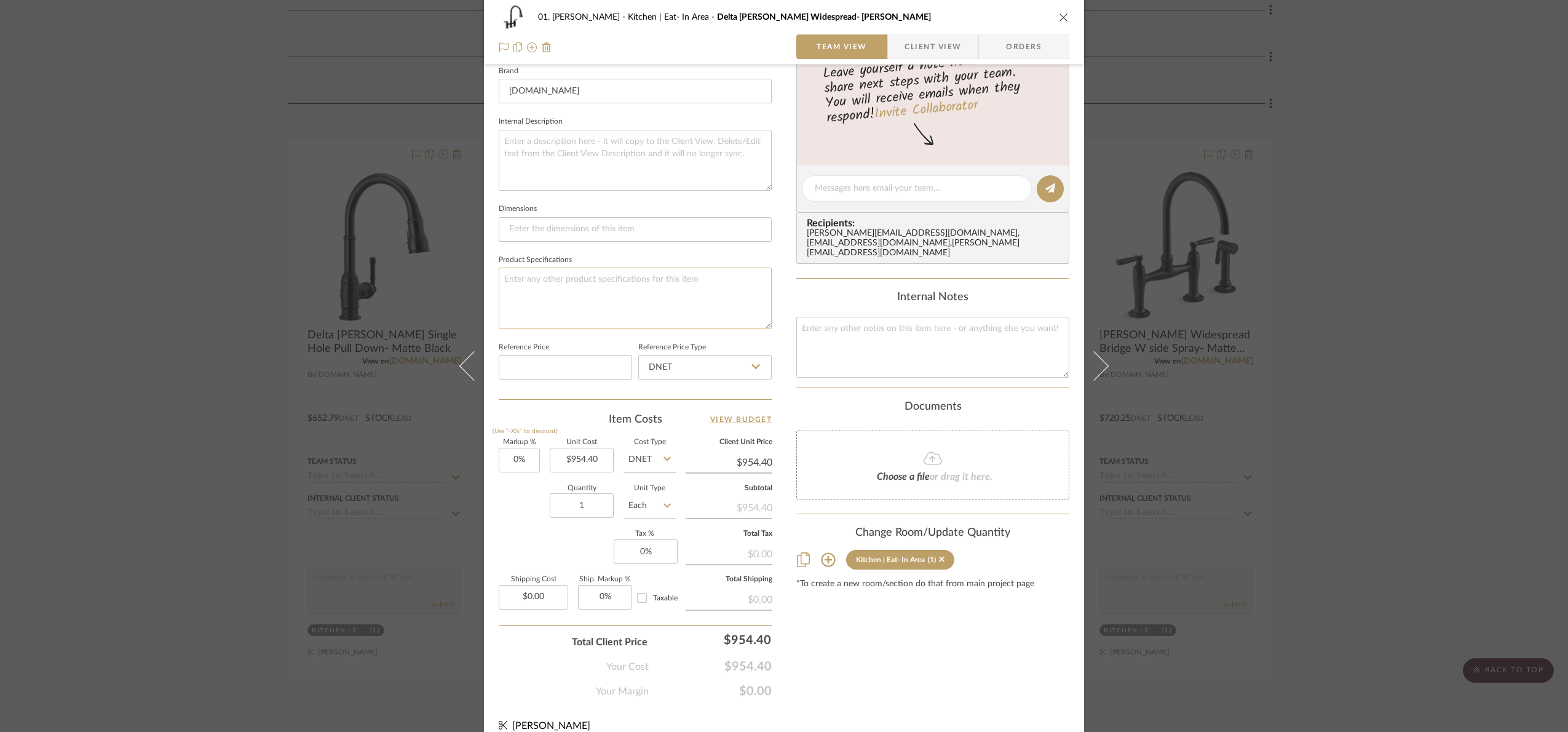
scroll to position [415, 0]
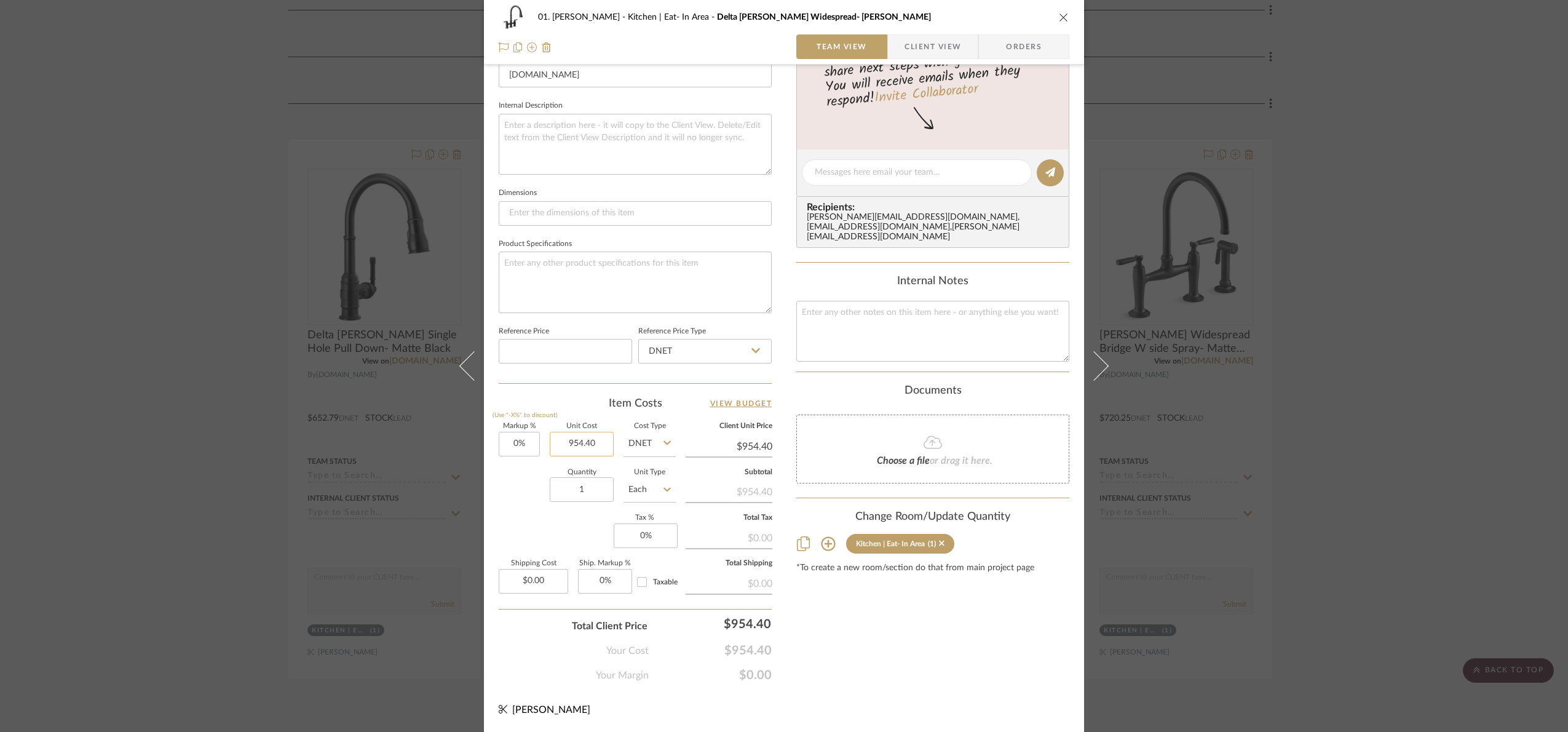
click at [589, 437] on input "954.40" at bounding box center [582, 444] width 64 height 25
type input "$773.58"
click at [911, 637] on div "Content here copies to Client View - confirm visibility there. Show in Client D…" at bounding box center [932, 177] width 273 height 1013
type input "$773.58"
click at [1436, 370] on div "01. Merker Kitchen | Eat- In Area Delta Broderick Widespread- Matte Black Team …" at bounding box center [784, 366] width 1568 height 732
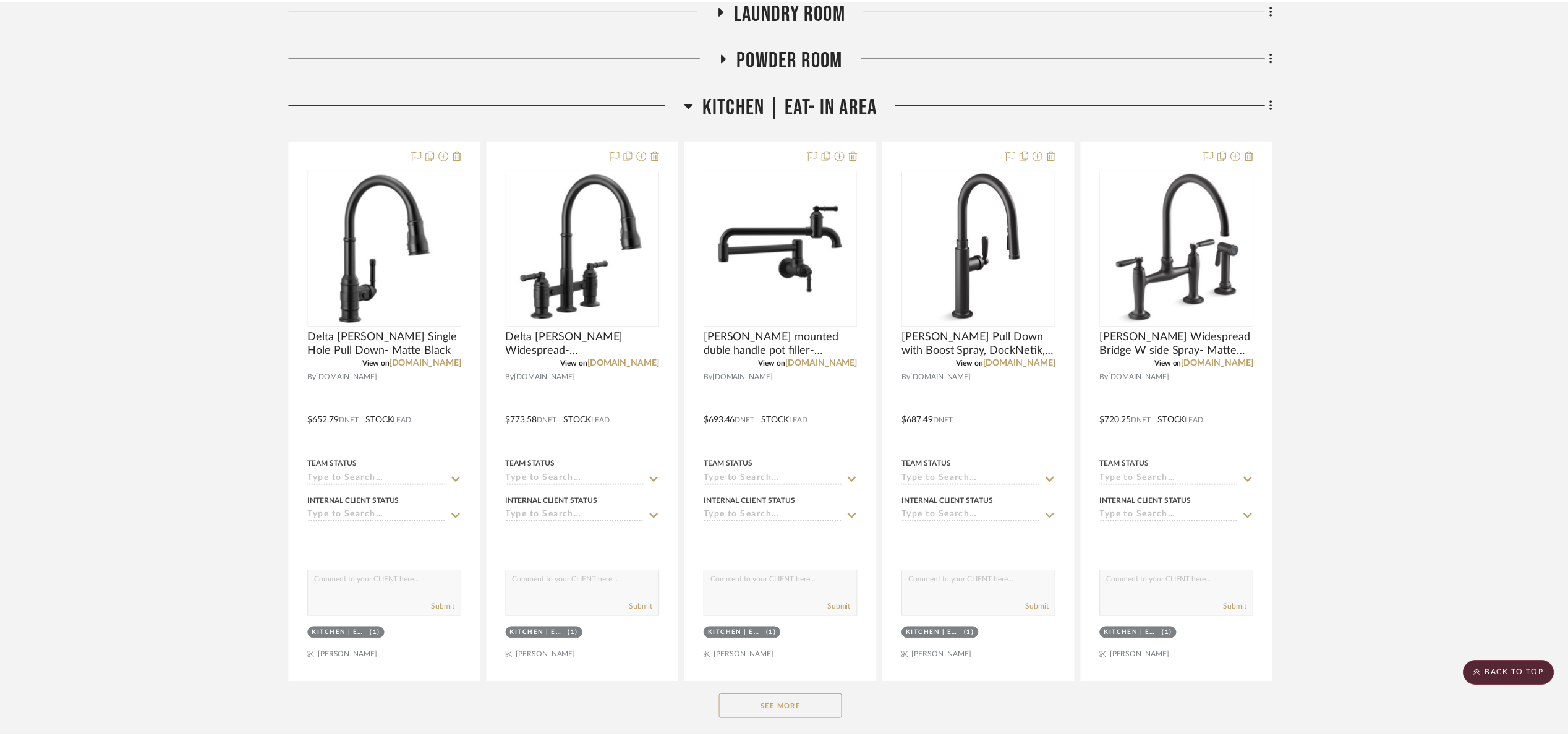
scroll to position [557, 0]
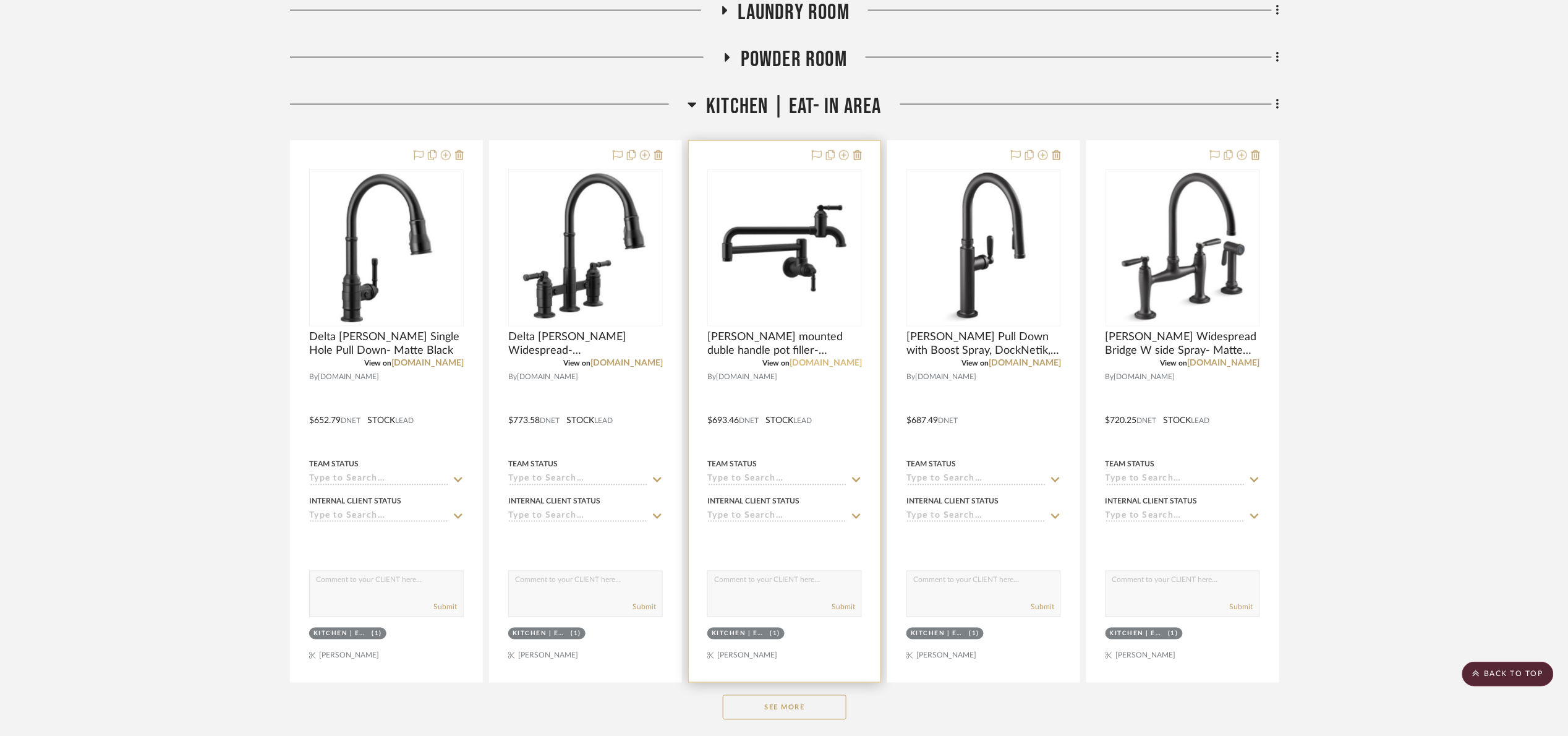
click at [853, 366] on link "build.com" at bounding box center [826, 363] width 72 height 9
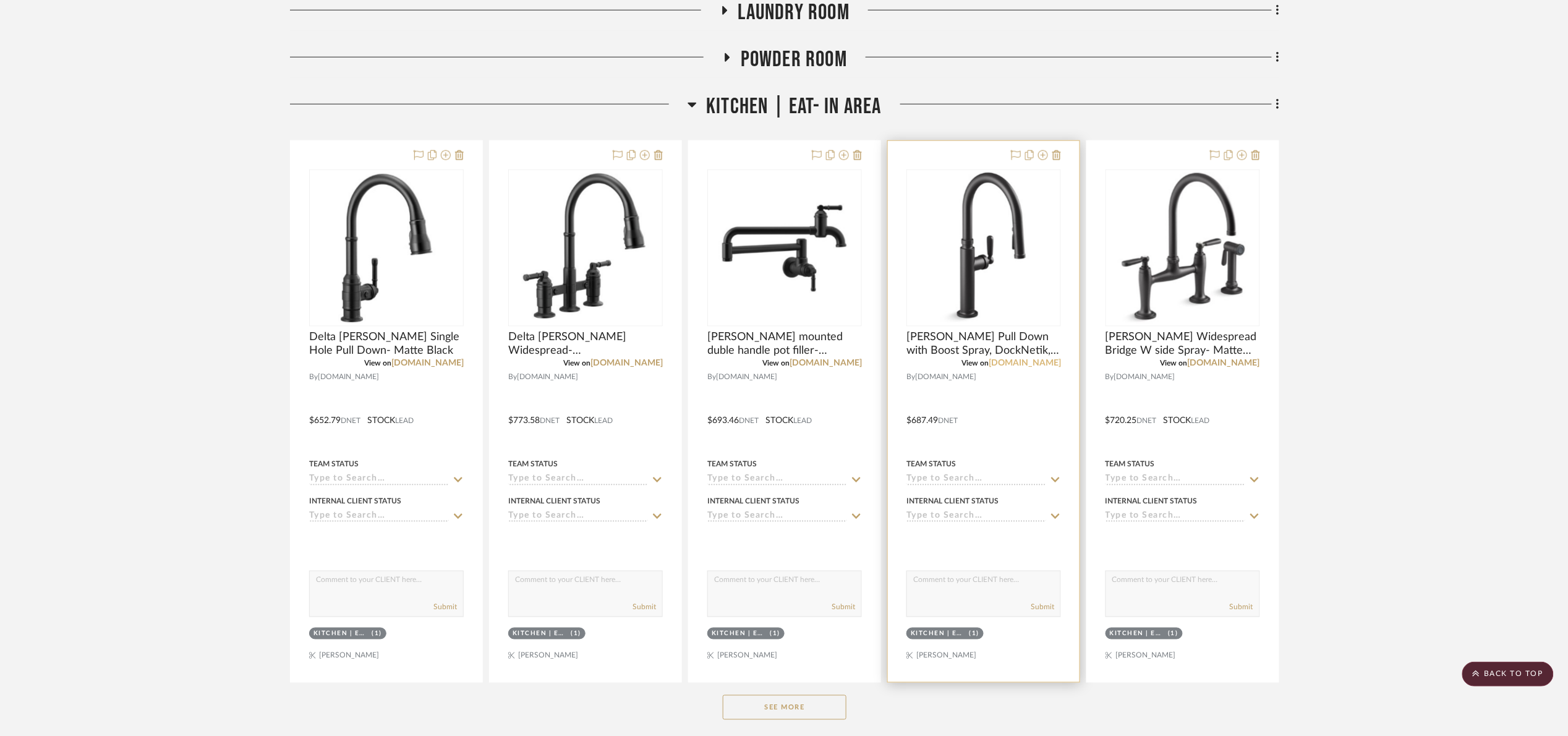
click at [1053, 360] on link "build.com" at bounding box center [1025, 363] width 72 height 9
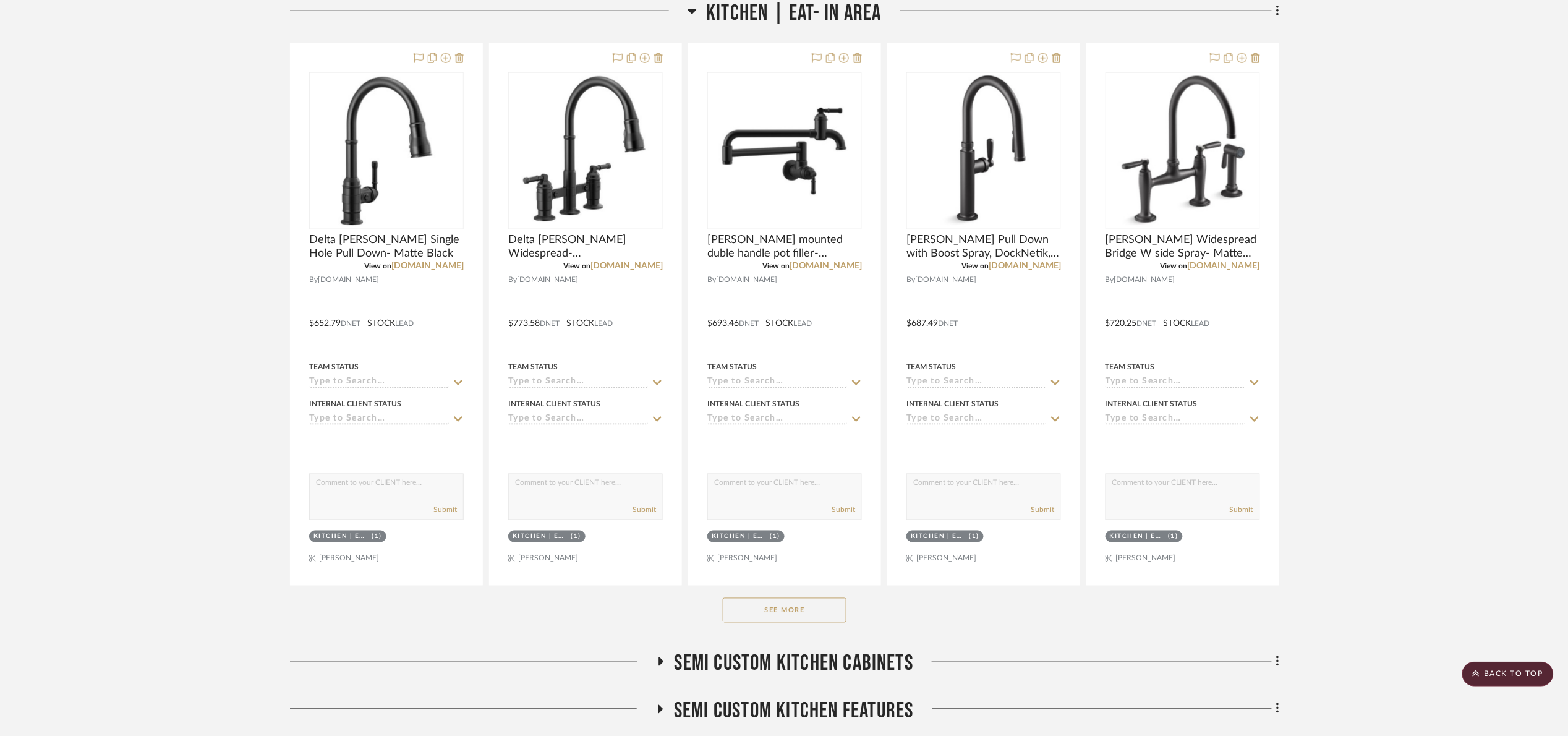
scroll to position [1020, 0]
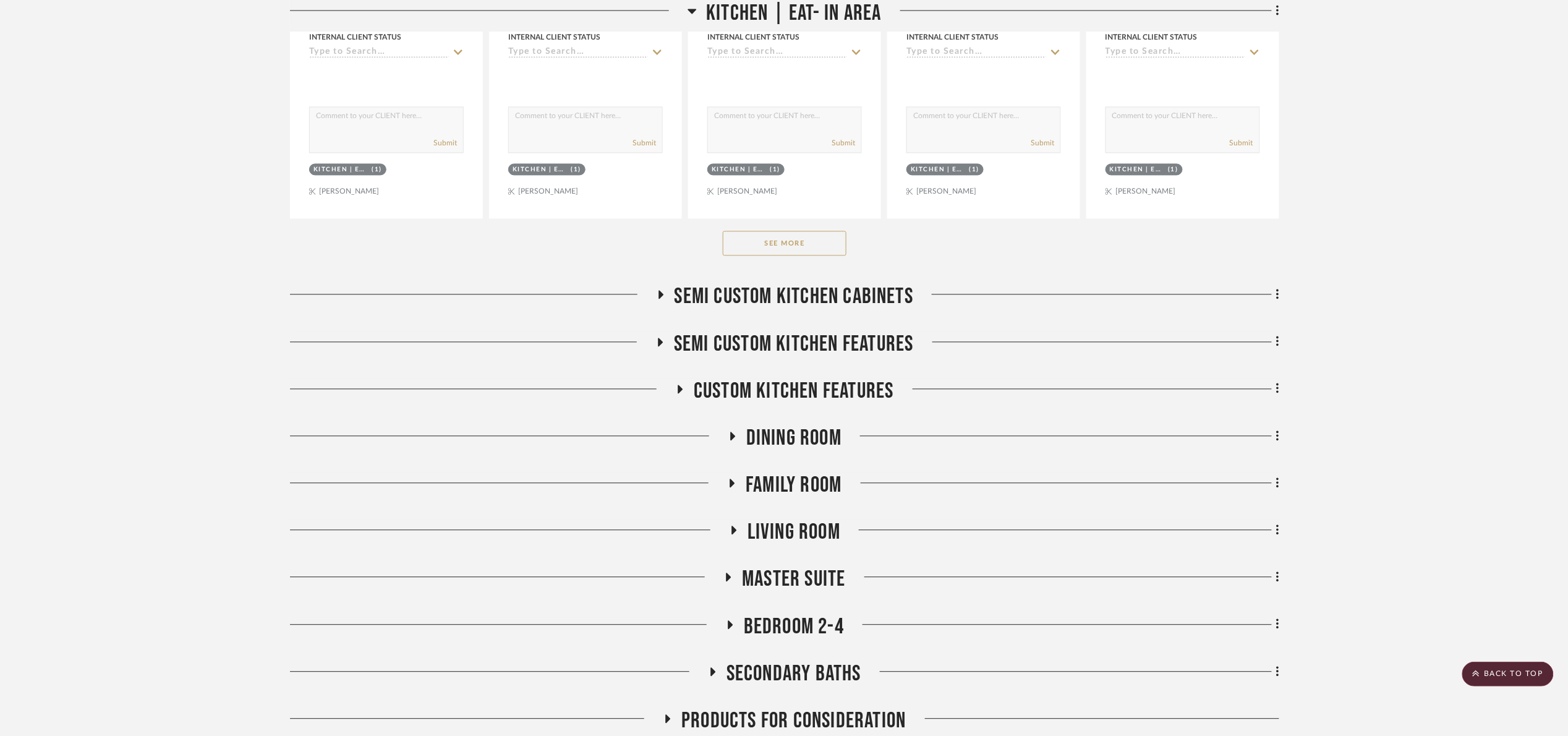
click at [823, 251] on button "See More" at bounding box center [785, 243] width 123 height 25
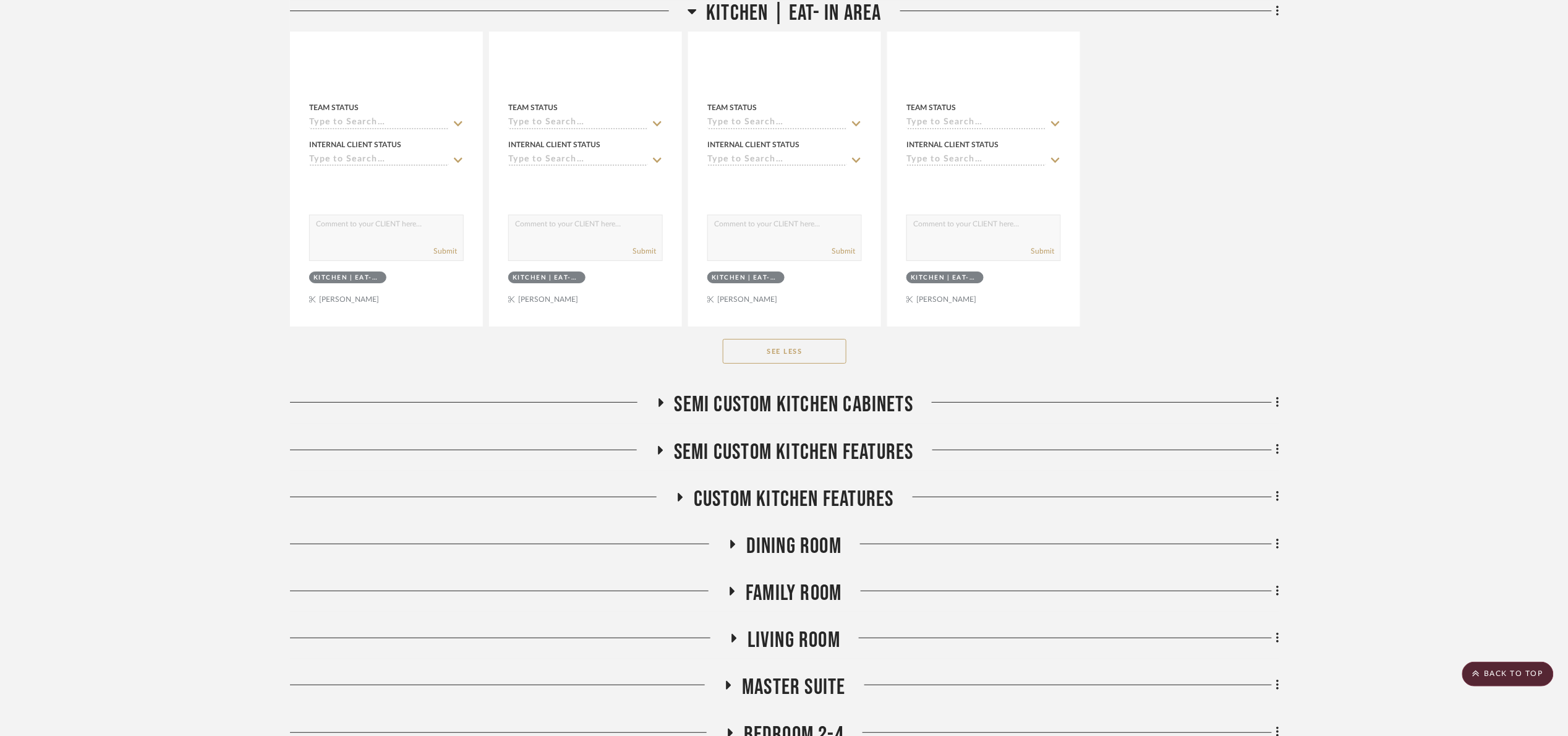
scroll to position [2134, 0]
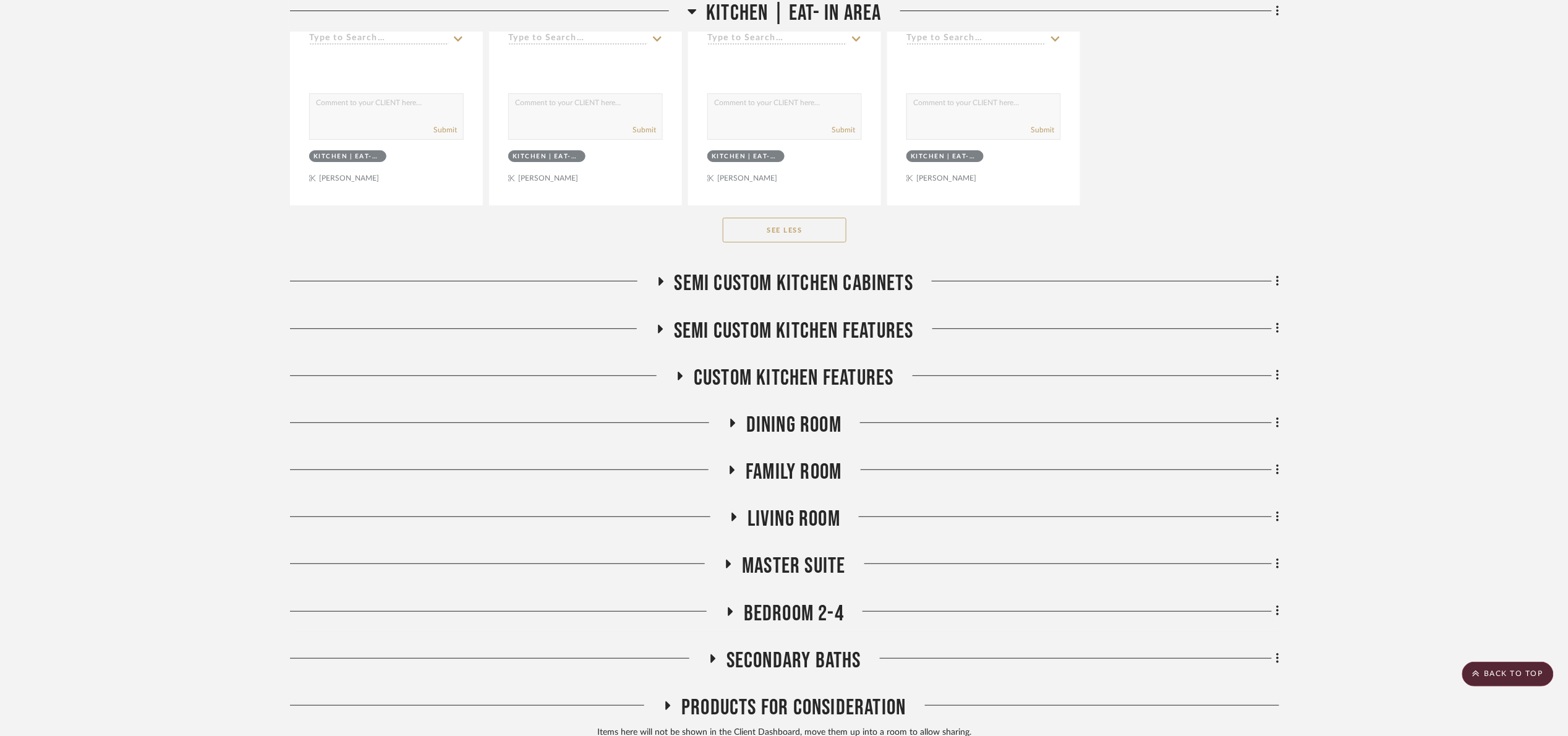
click at [821, 284] on span "Semi custom kitchen cabinets" at bounding box center [794, 284] width 240 height 27
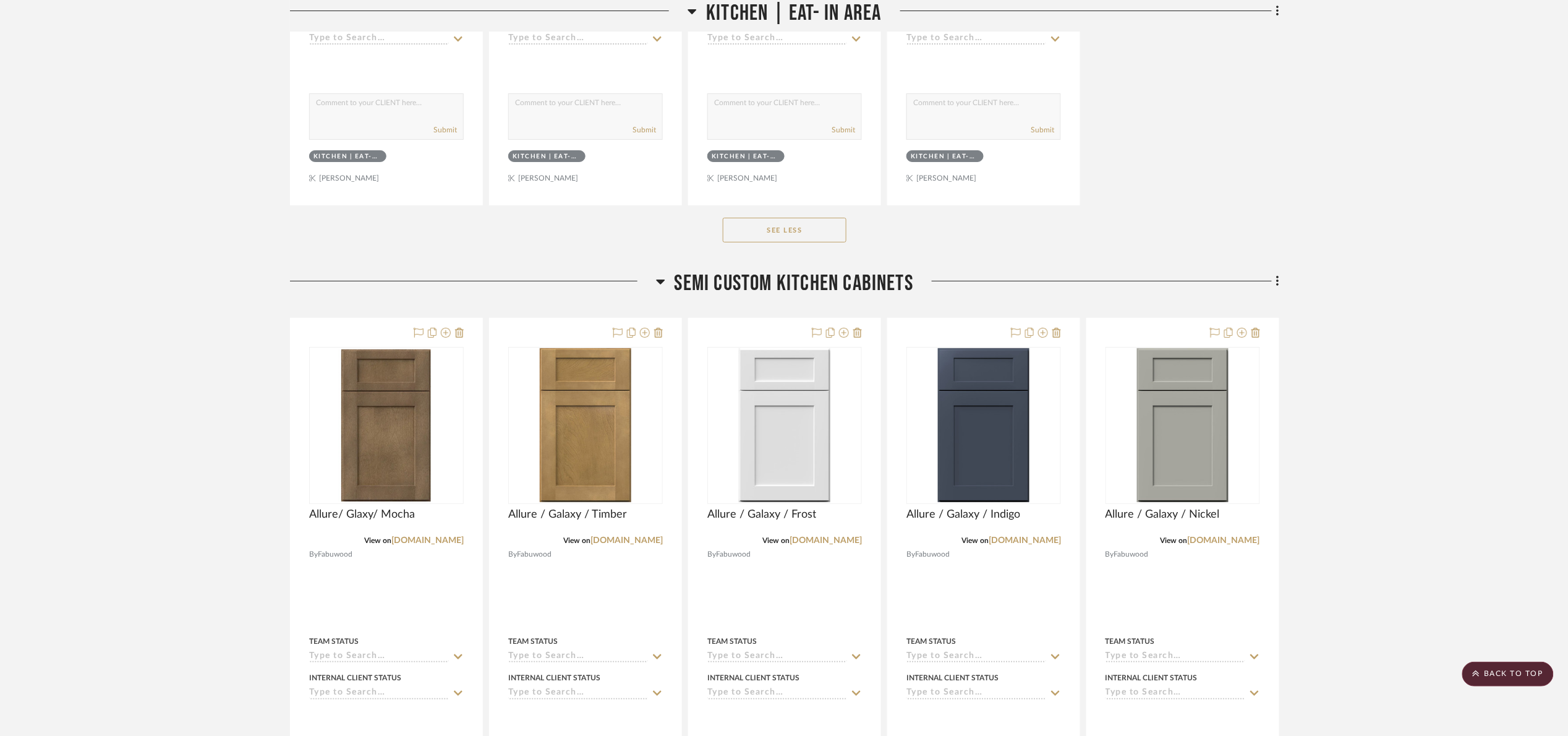
click at [821, 284] on span "Semi custom kitchen cabinets" at bounding box center [794, 284] width 240 height 27
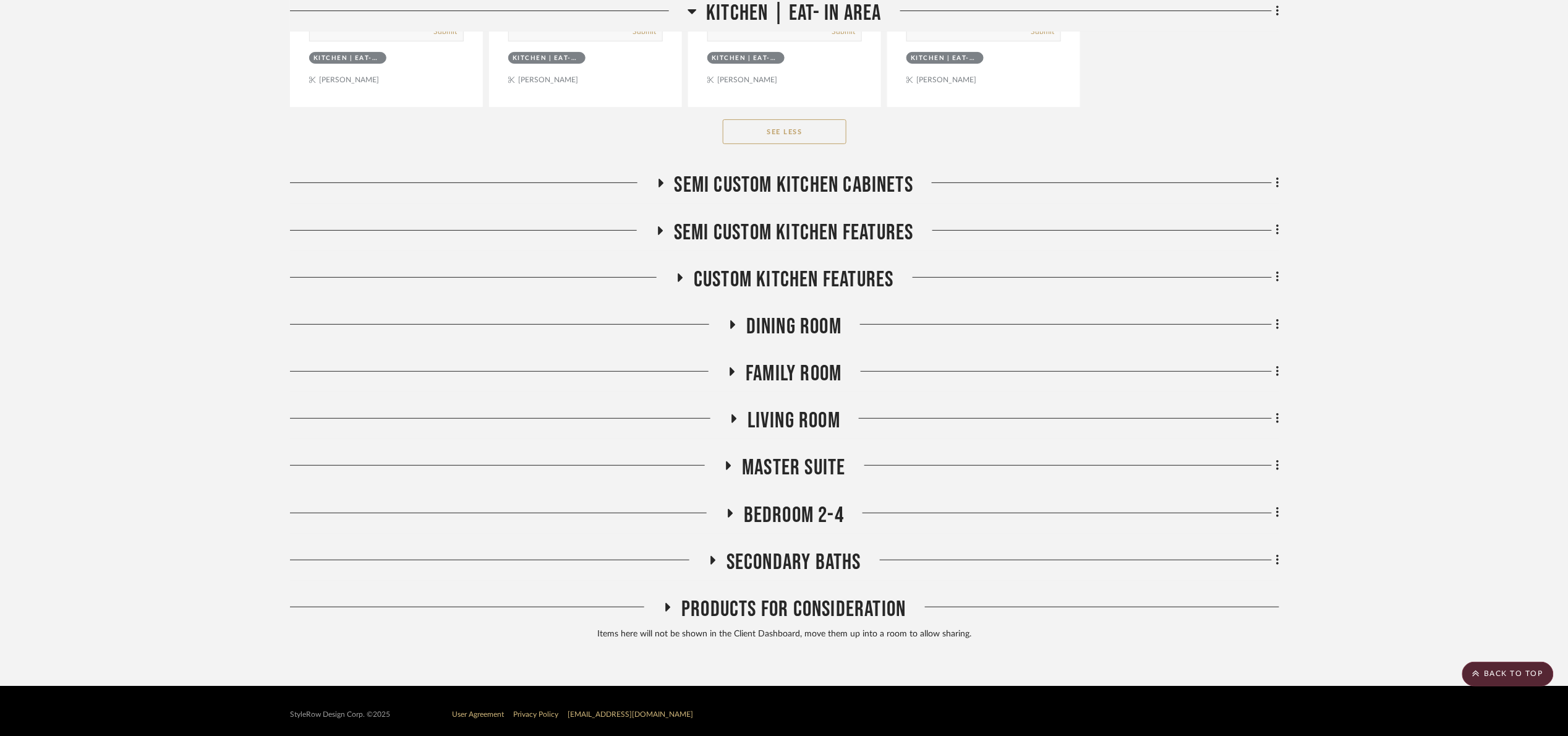
scroll to position [2242, 0]
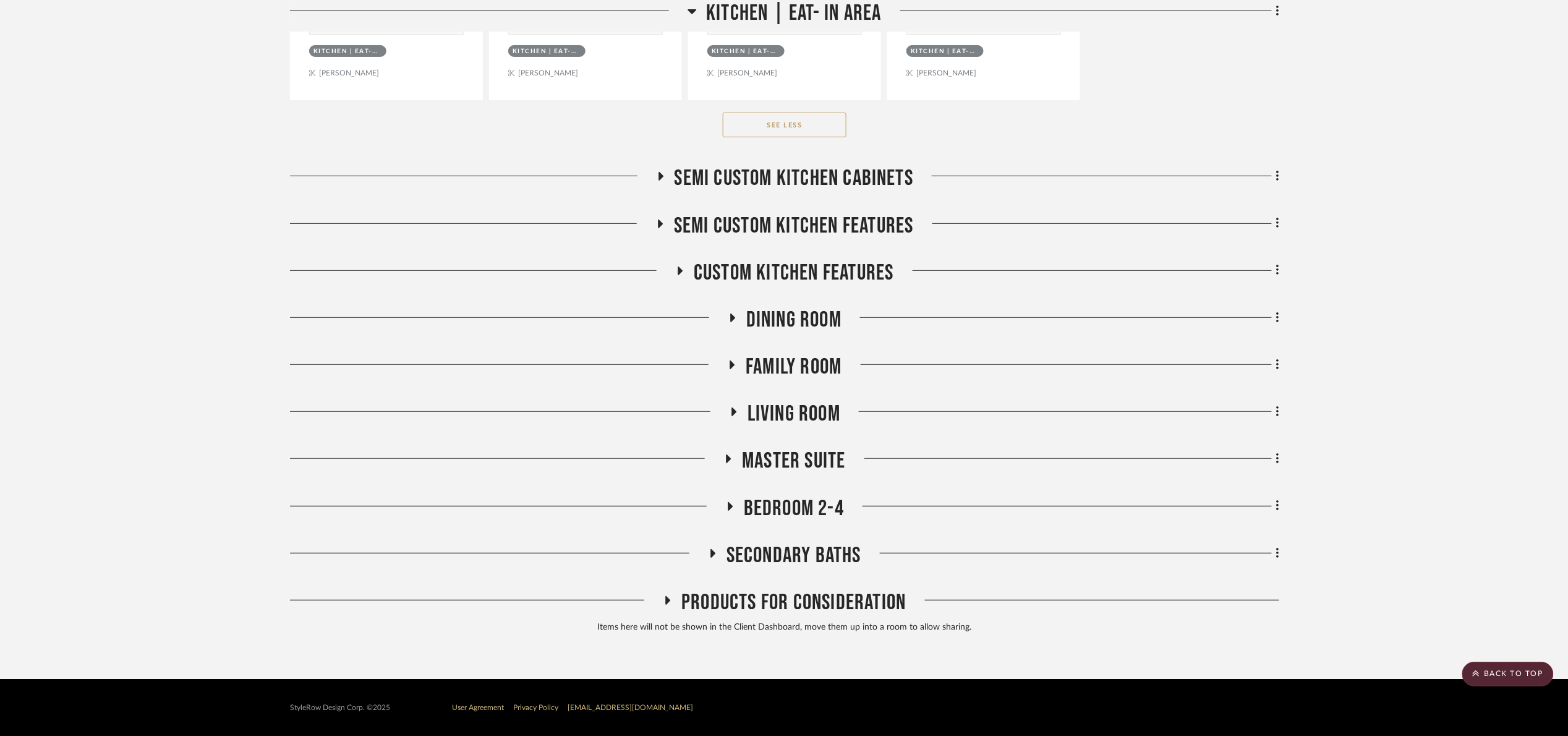
drag, startPoint x: 800, startPoint y: 462, endPoint x: 818, endPoint y: 453, distance: 20.1
click at [800, 462] on span "Master Suite" at bounding box center [794, 461] width 103 height 27
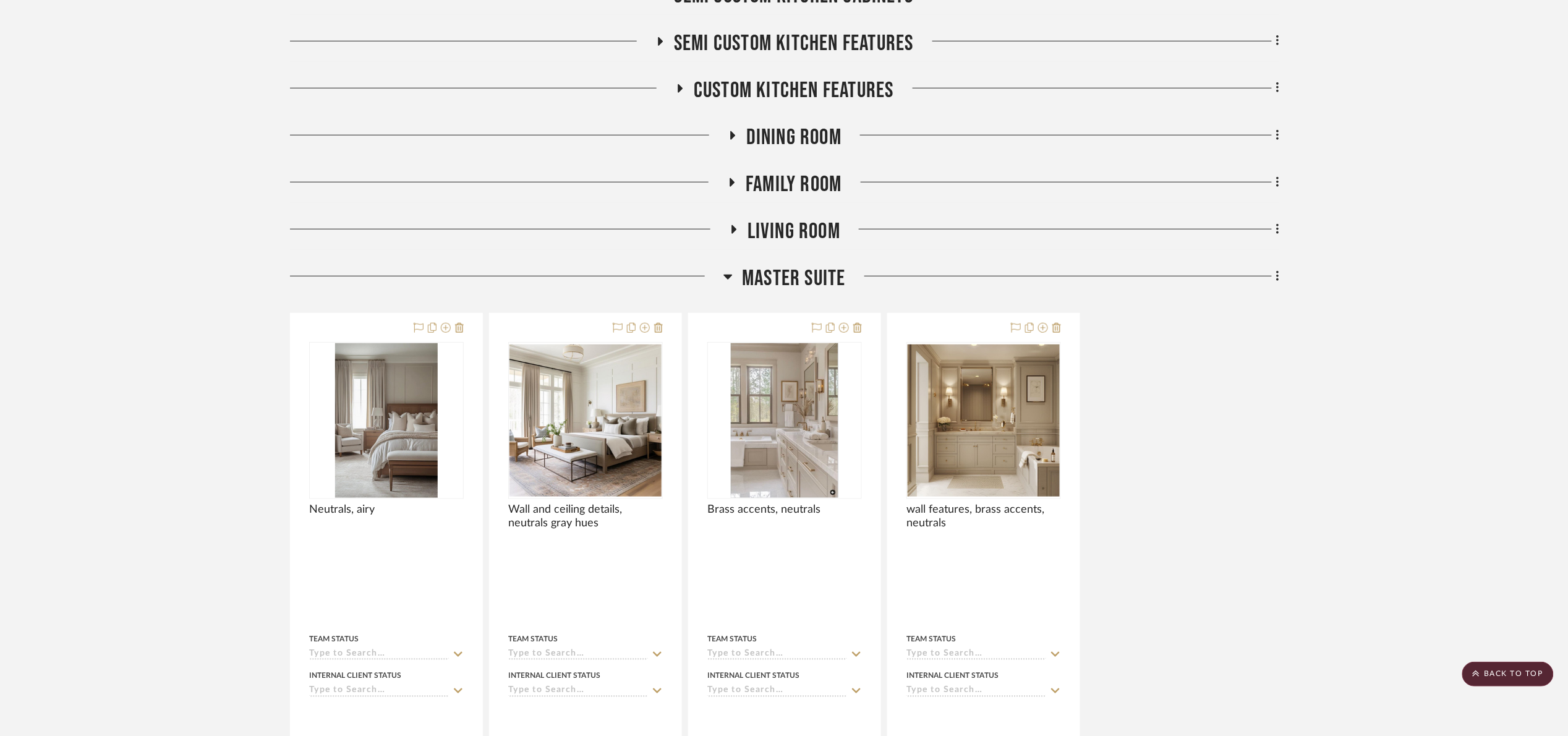
scroll to position [2521, 0]
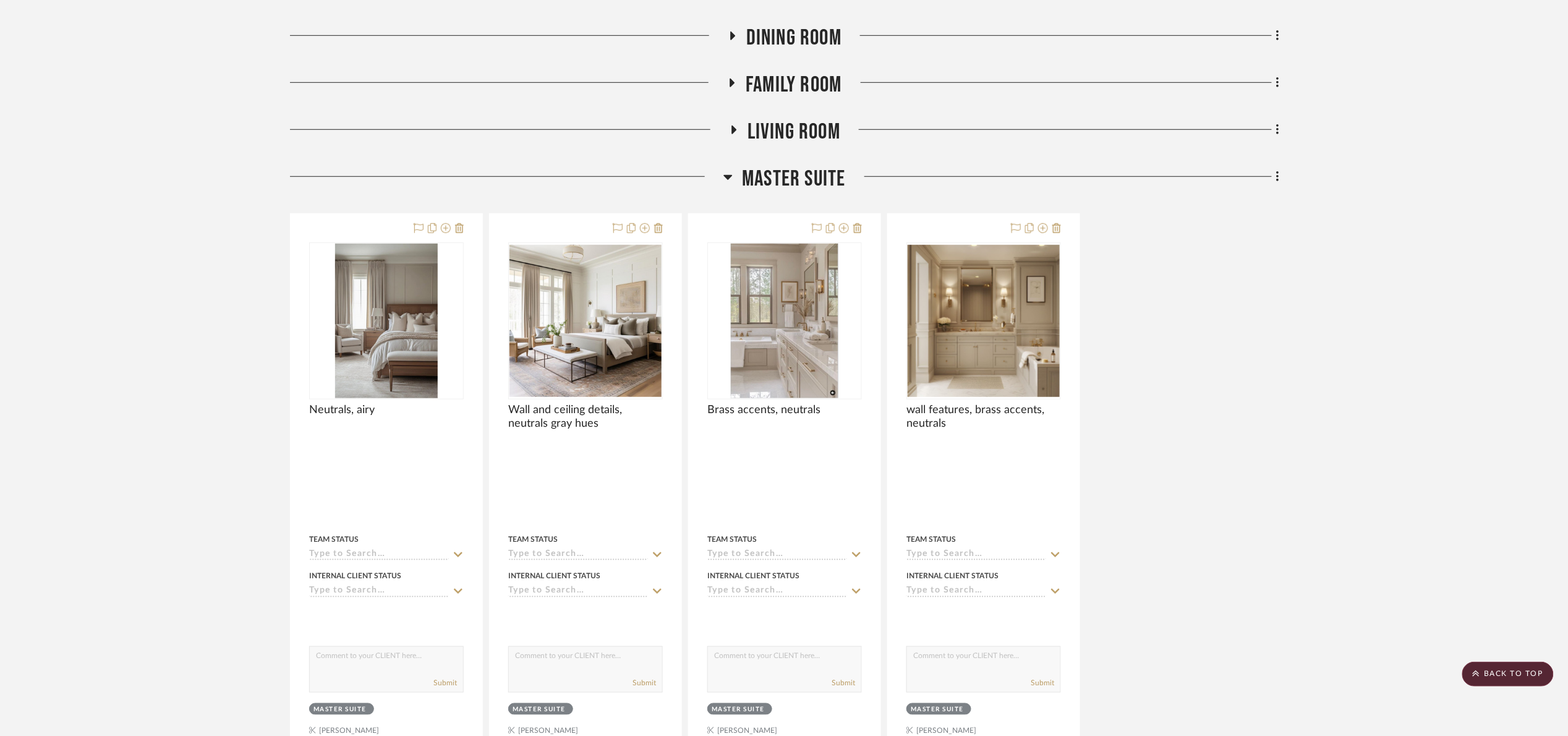
click at [807, 186] on span "Master Suite" at bounding box center [794, 179] width 103 height 27
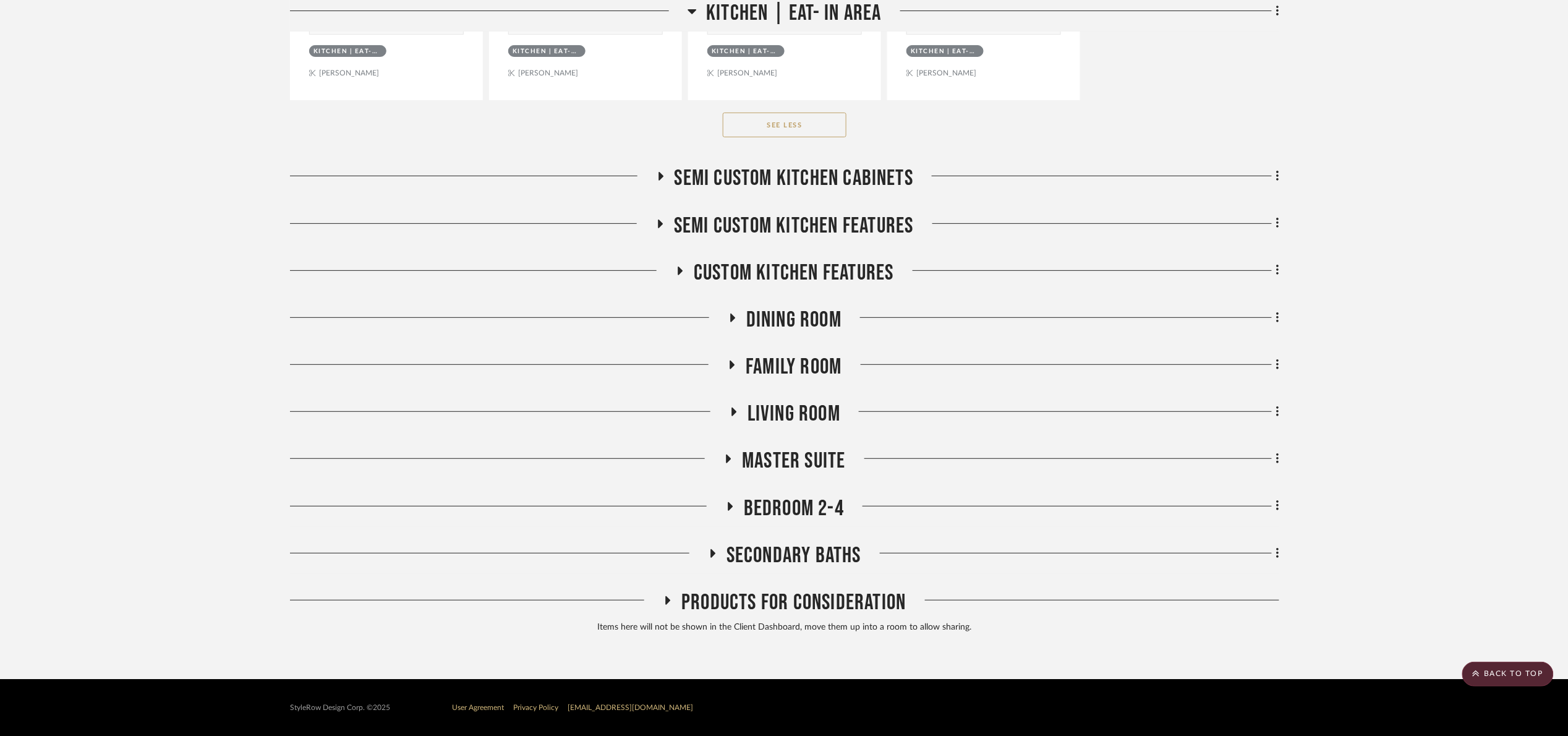
click at [808, 515] on span "Bedroom 2-4" at bounding box center [793, 509] width 100 height 27
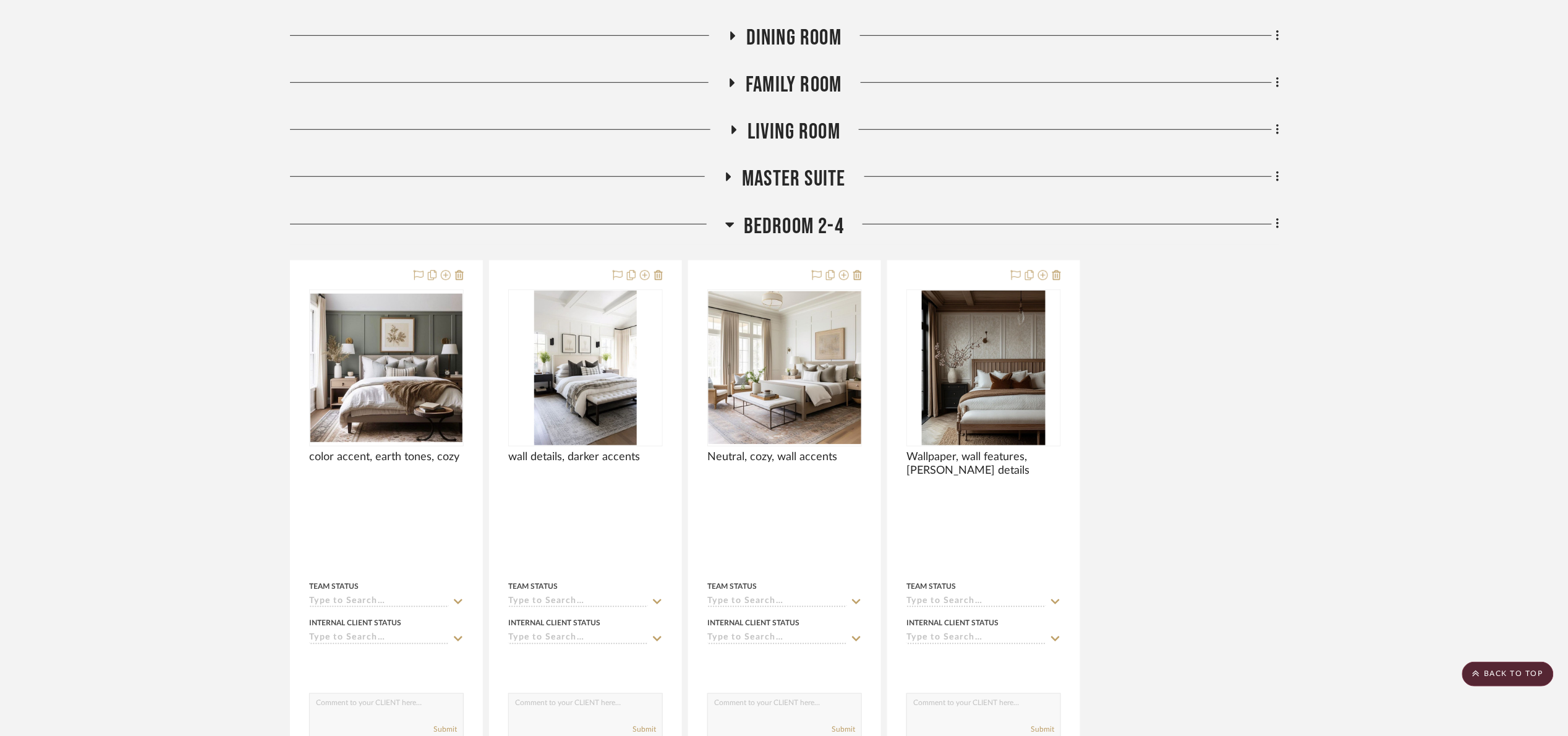
click at [775, 233] on span "Bedroom 2-4" at bounding box center [793, 227] width 100 height 27
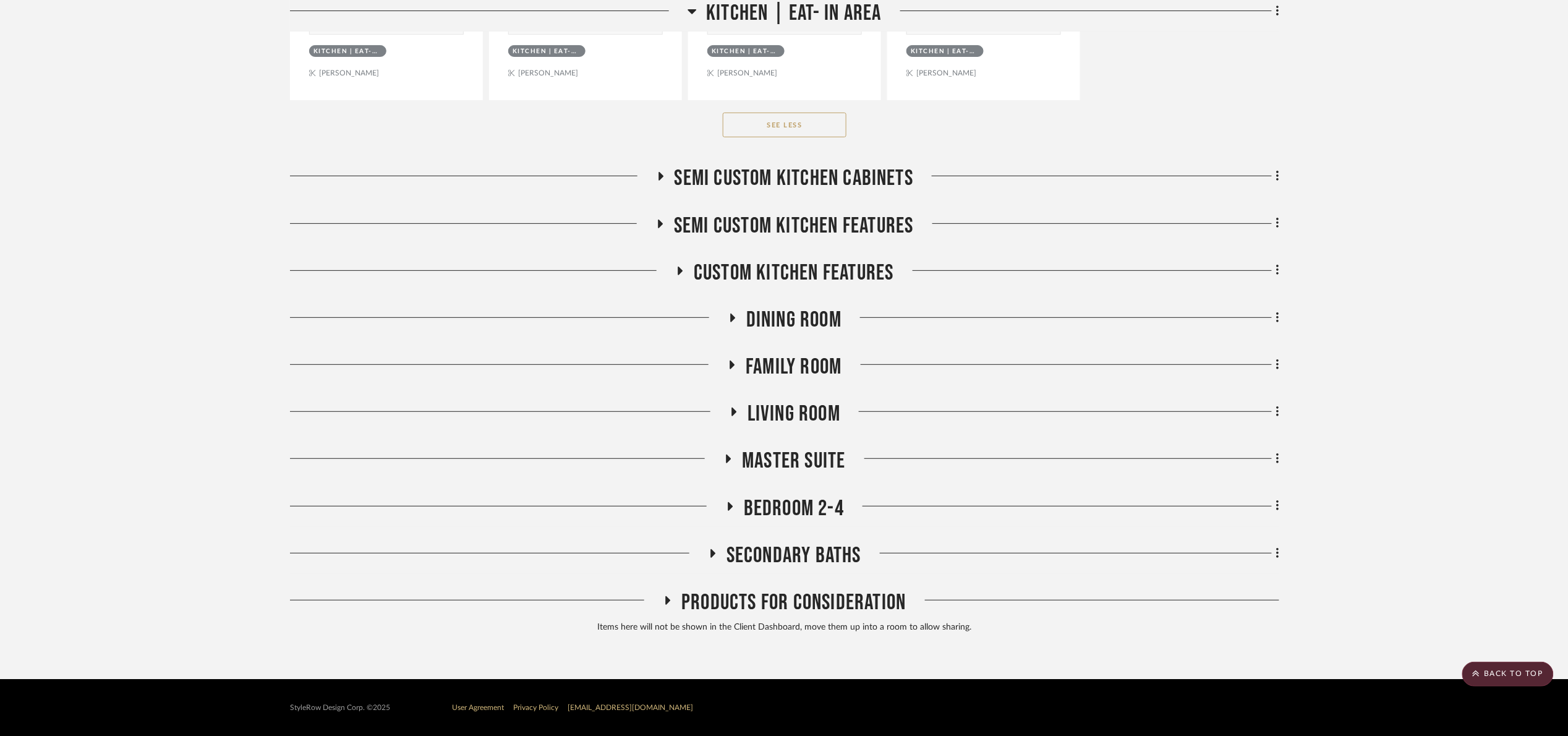
click at [813, 562] on span "Secondary Baths" at bounding box center [794, 556] width 135 height 27
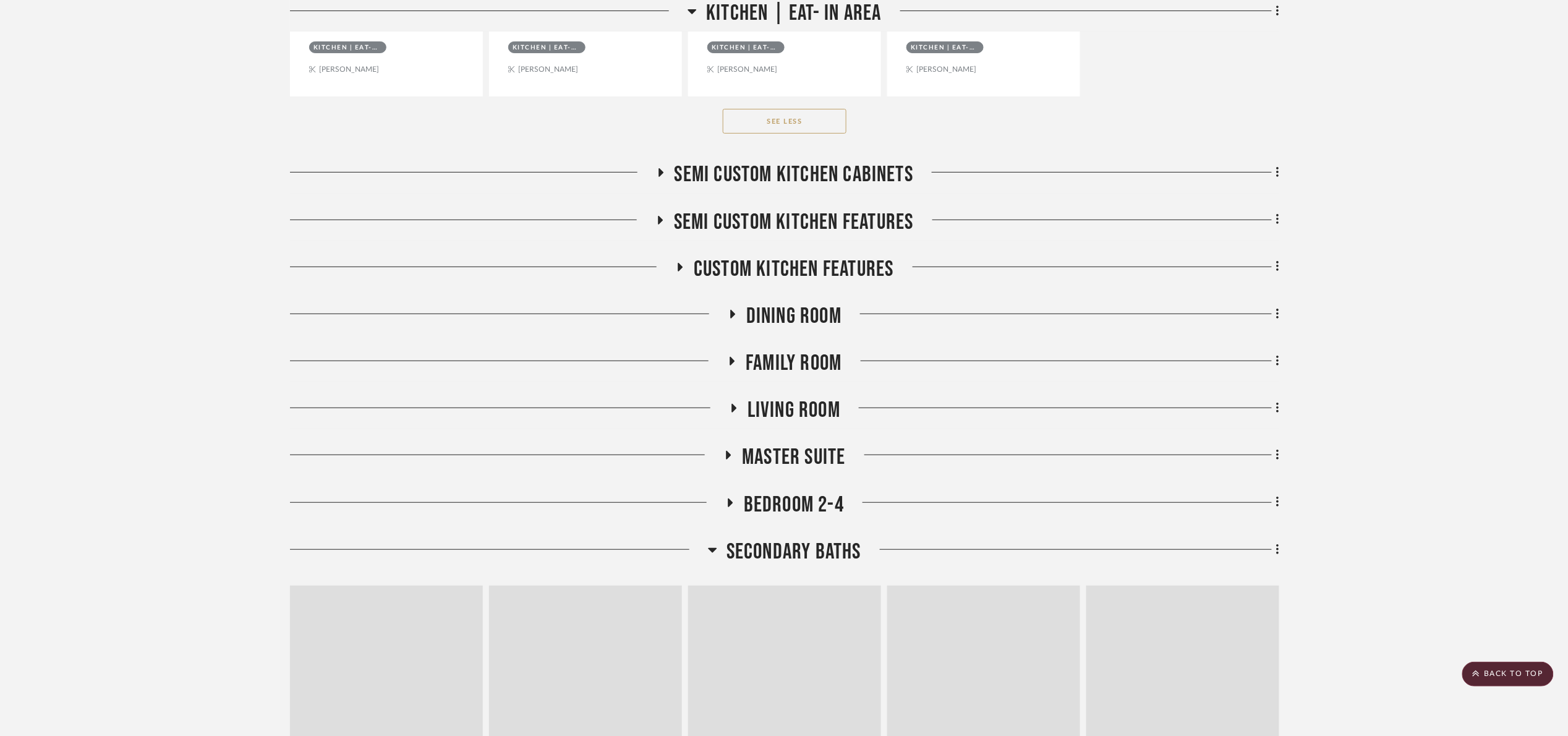
scroll to position [2521, 0]
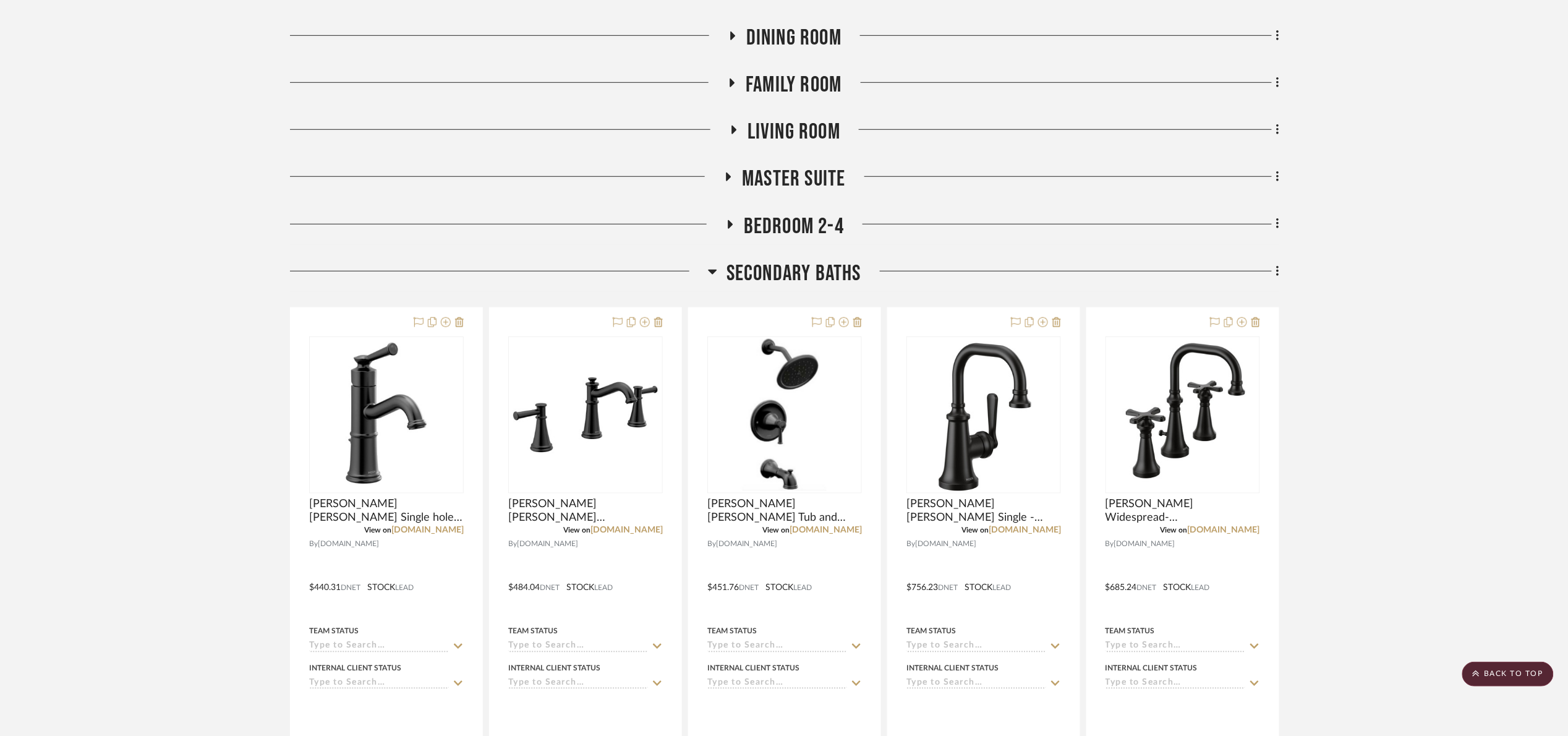
click at [777, 277] on span "Secondary Baths" at bounding box center [794, 274] width 135 height 27
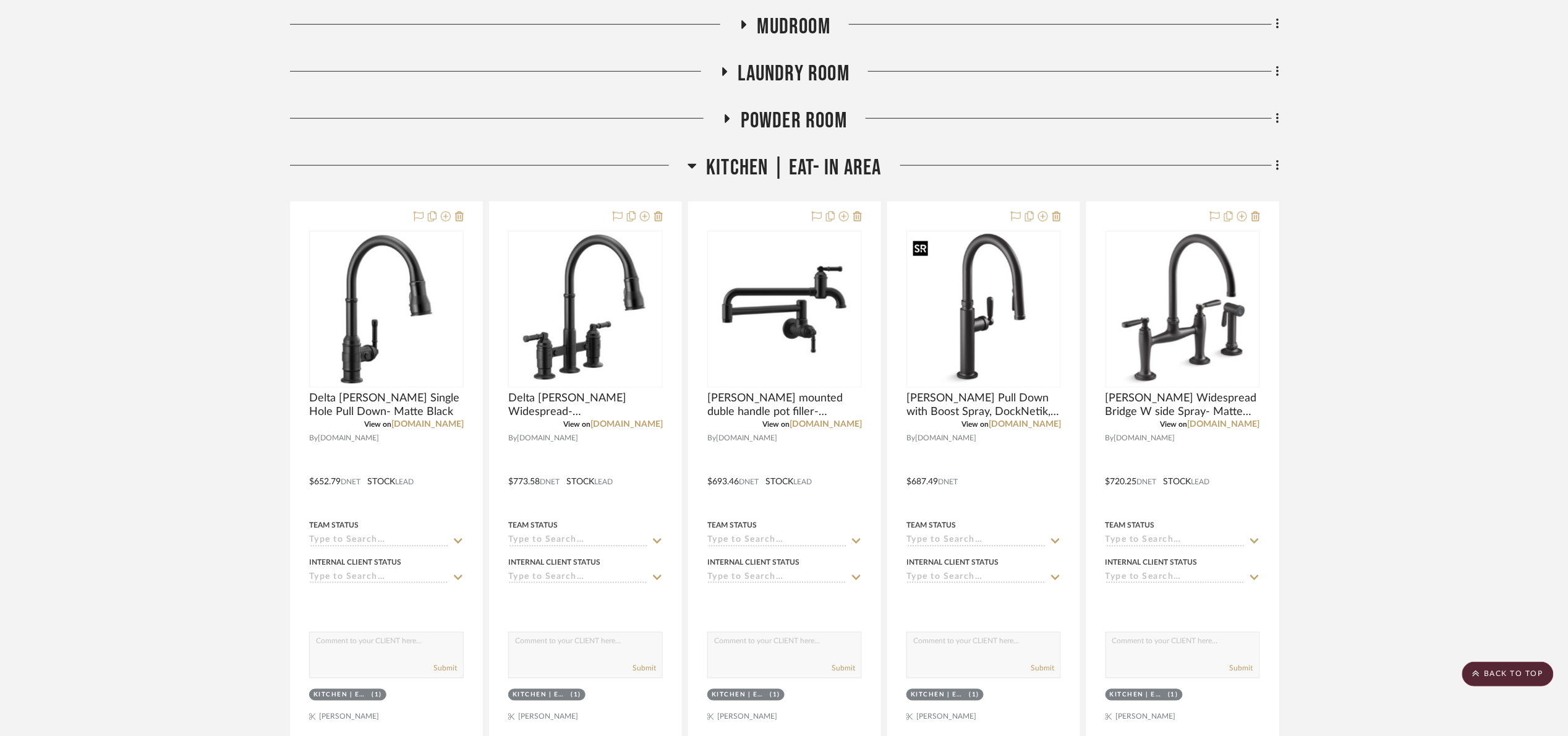
scroll to position [201, 0]
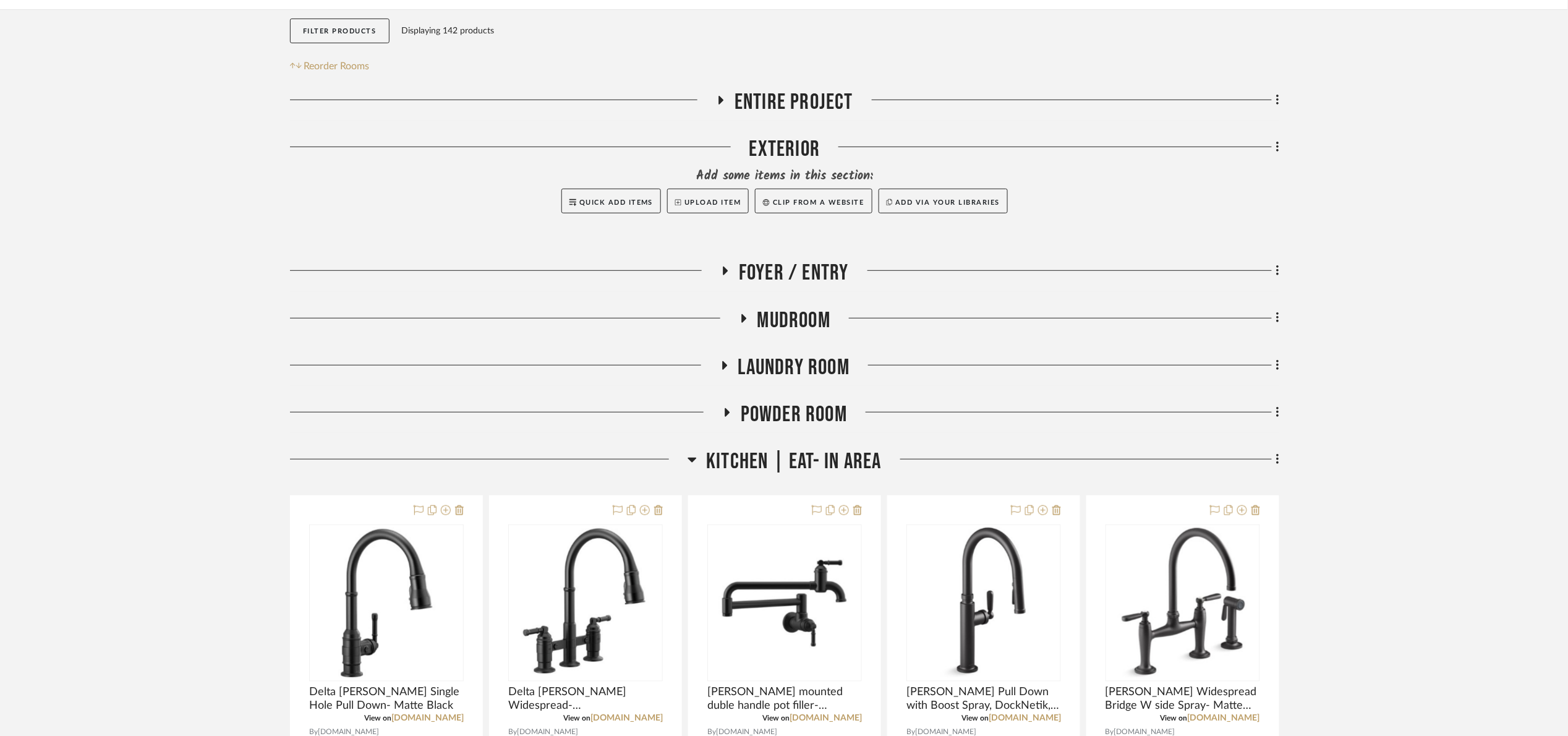
click at [839, 453] on span "Kitchen | Eat- In Area" at bounding box center [793, 462] width 175 height 27
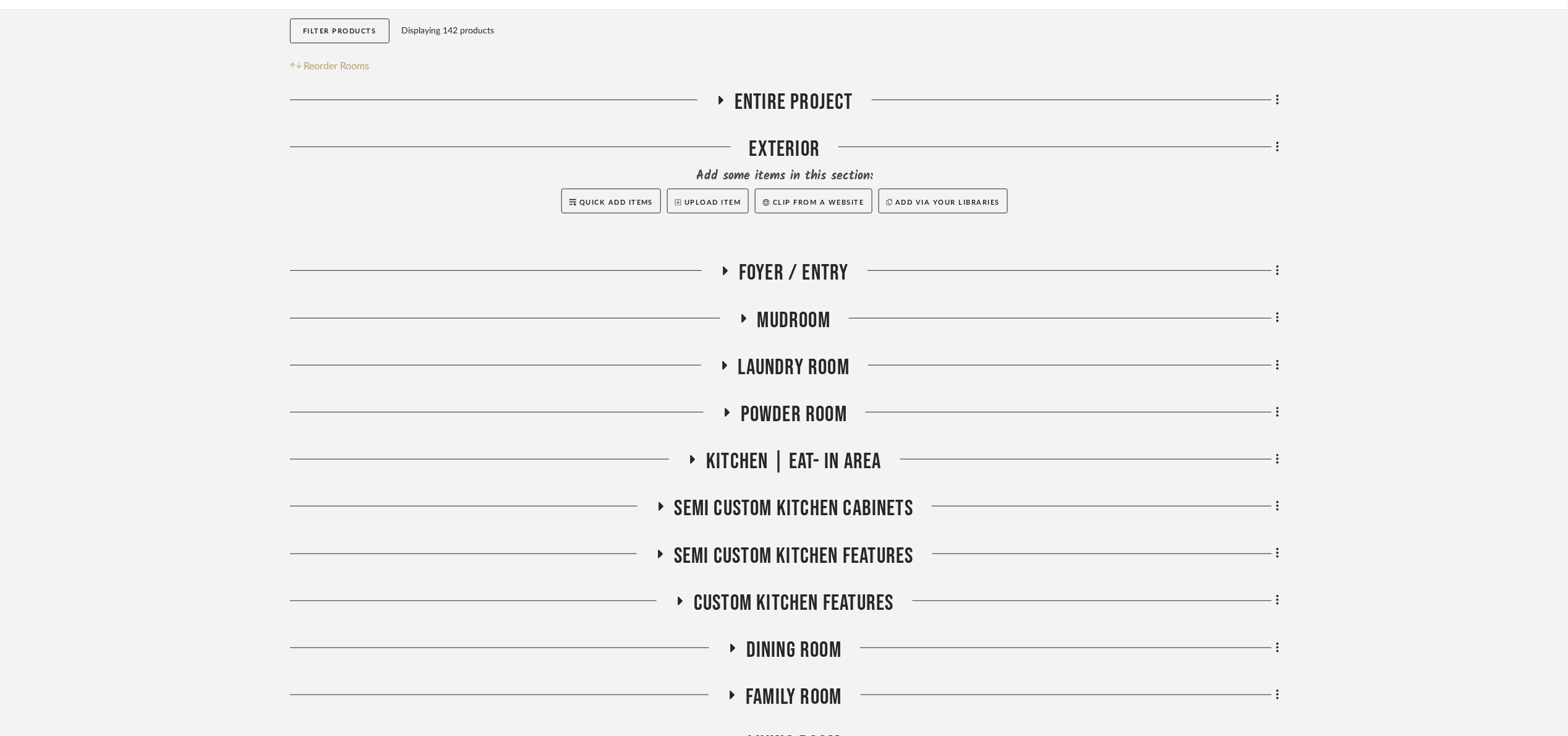
click at [831, 416] on span "Powder Room" at bounding box center [794, 415] width 106 height 27
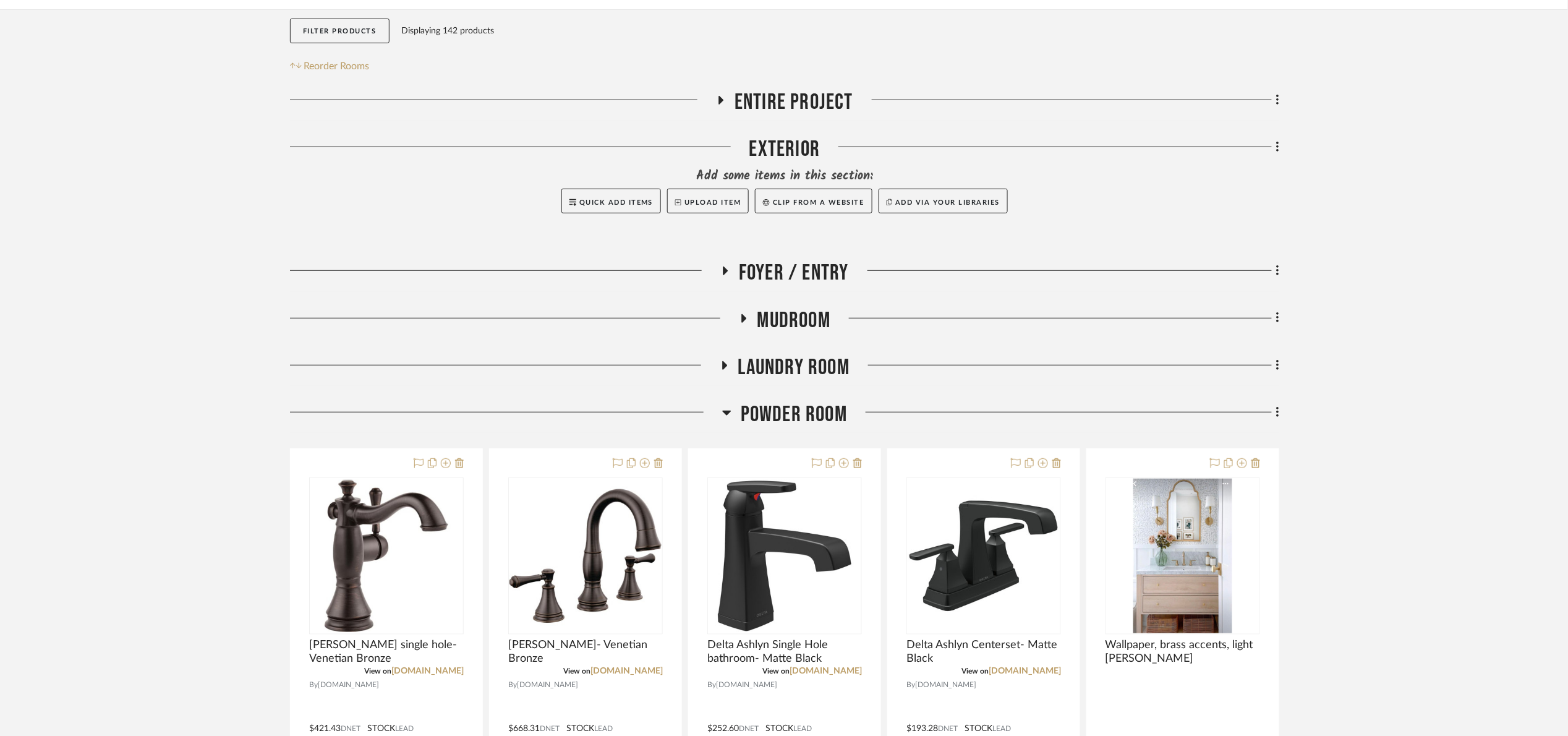
click at [775, 408] on span "Powder Room" at bounding box center [794, 415] width 106 height 27
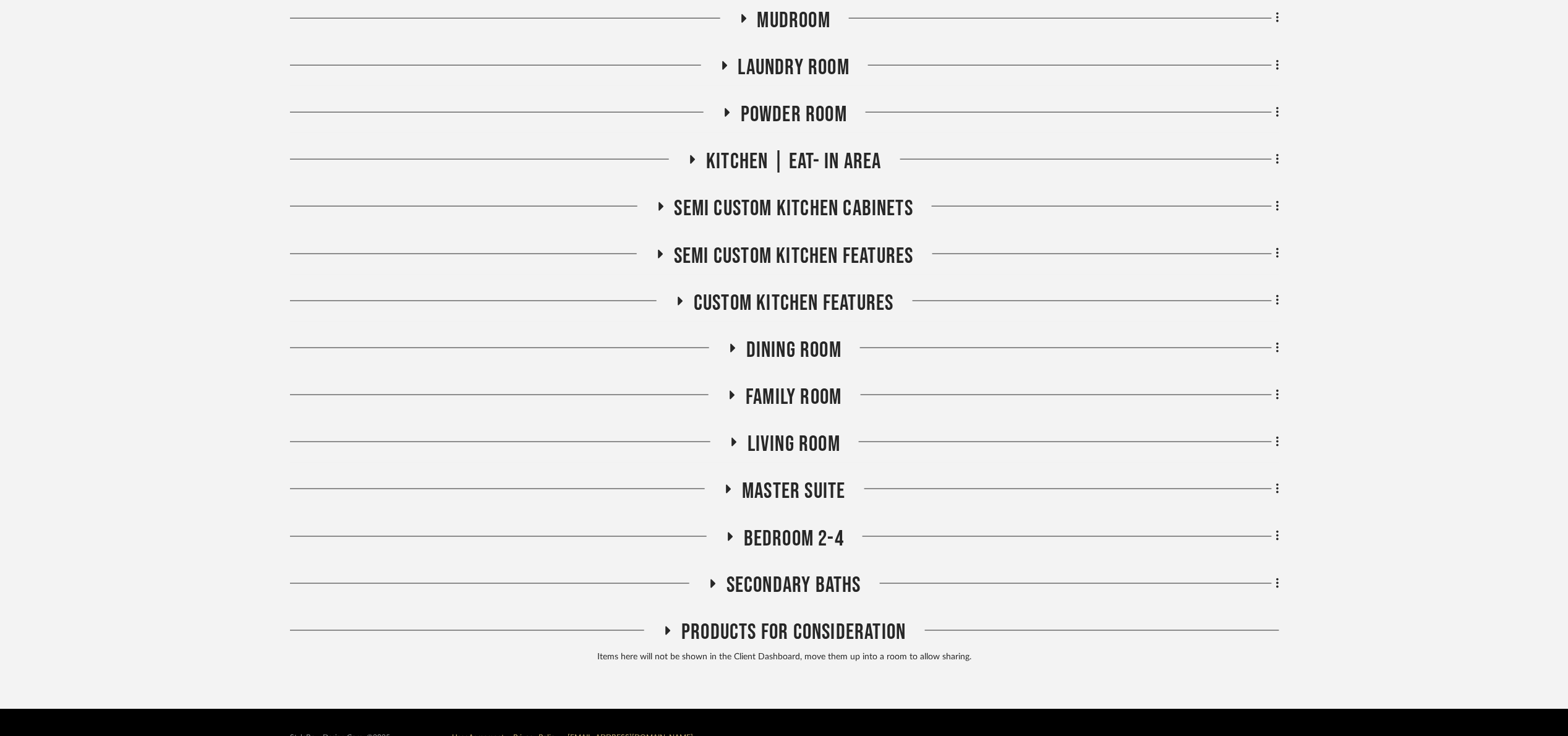
scroll to position [533, 0]
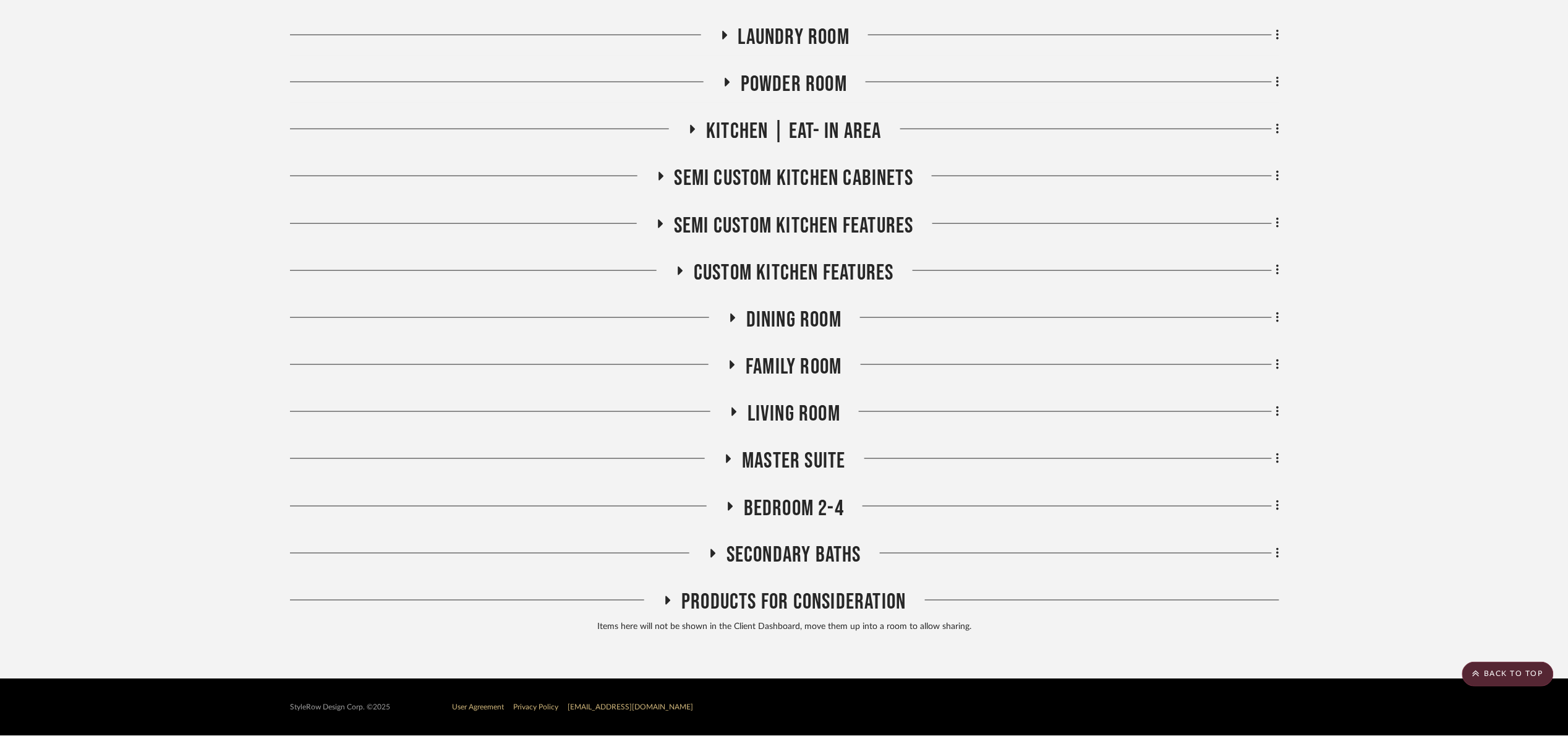
click at [805, 466] on span "Master Suite" at bounding box center [794, 461] width 103 height 27
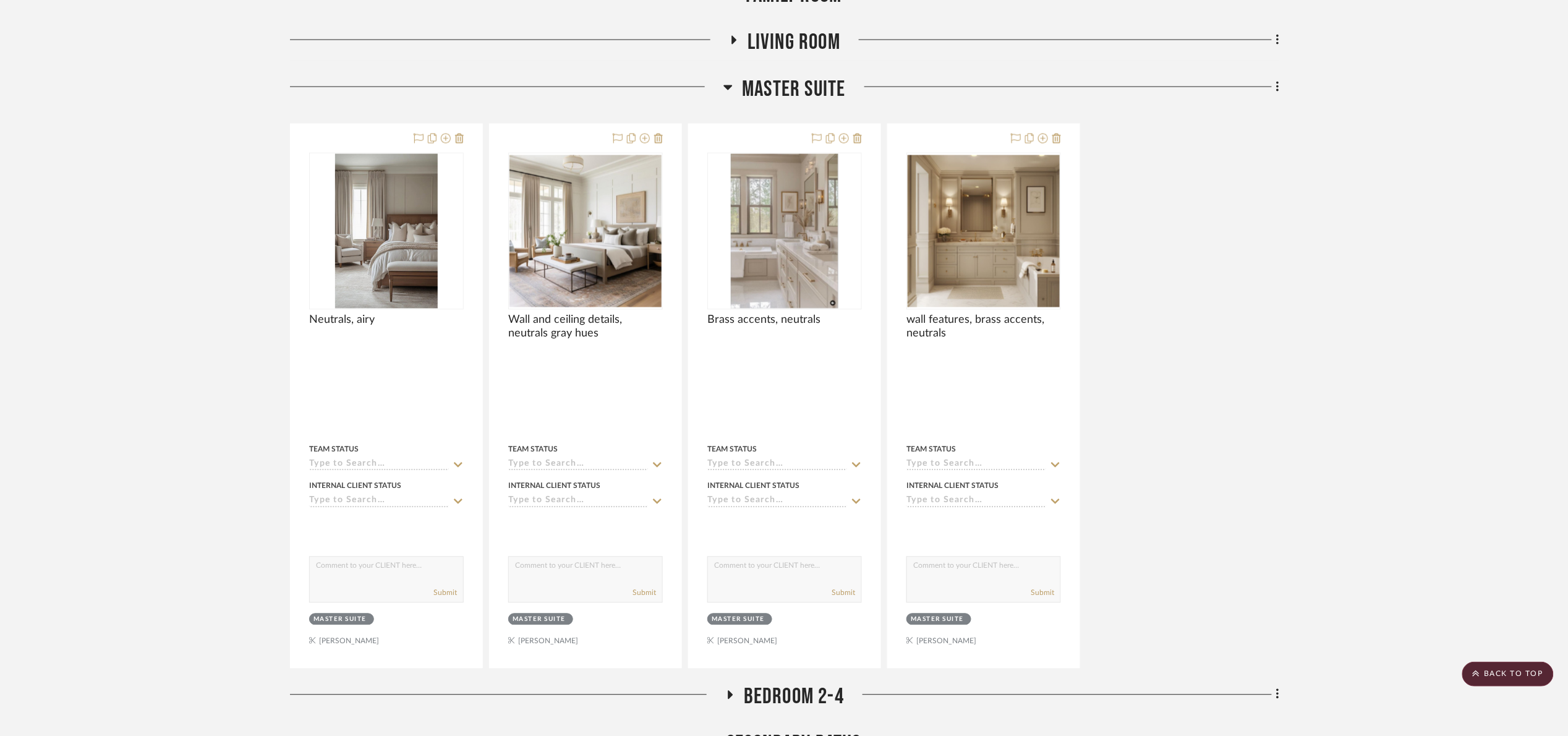
click at [767, 92] on span "Master Suite" at bounding box center [794, 89] width 103 height 27
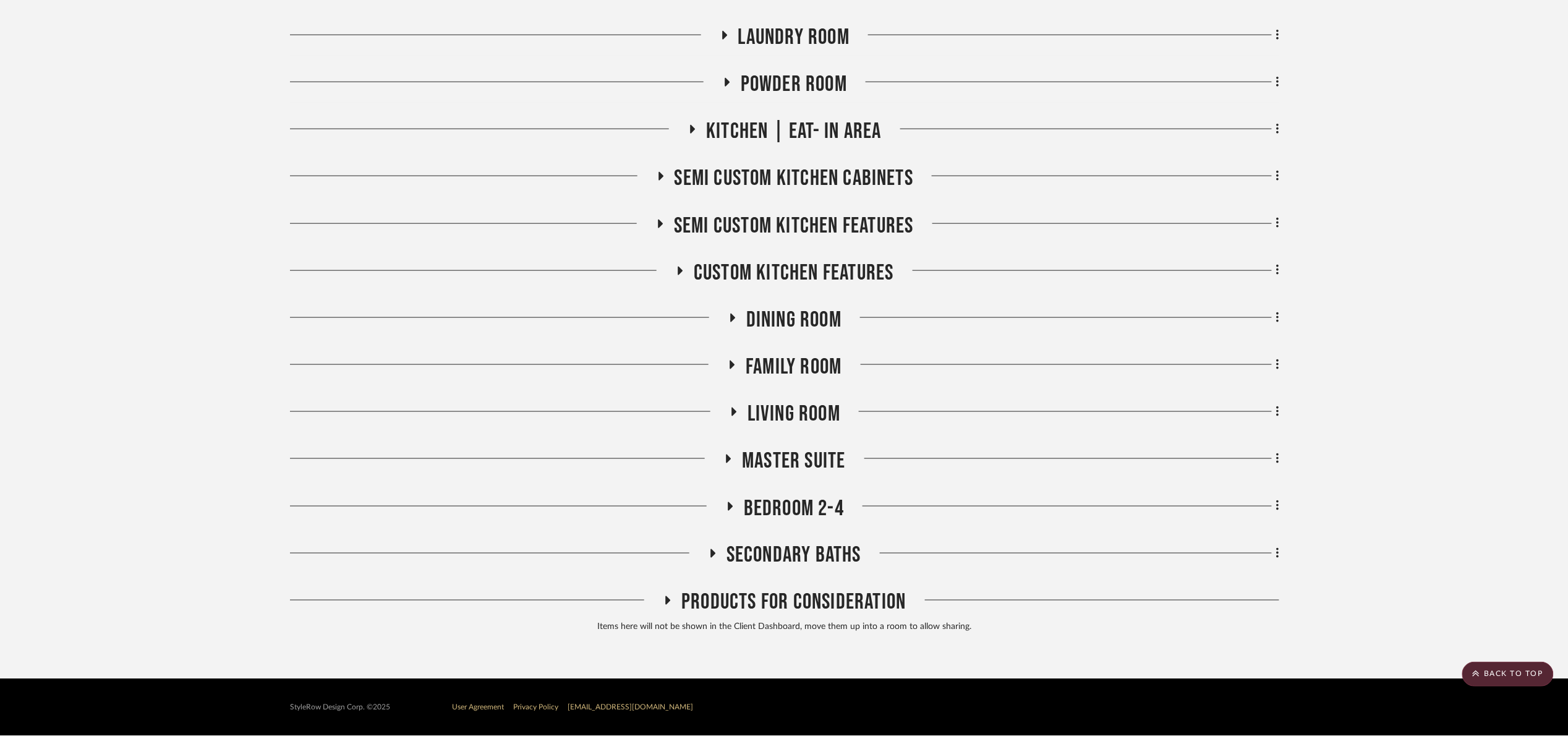
click at [796, 559] on span "Secondary Baths" at bounding box center [794, 556] width 135 height 27
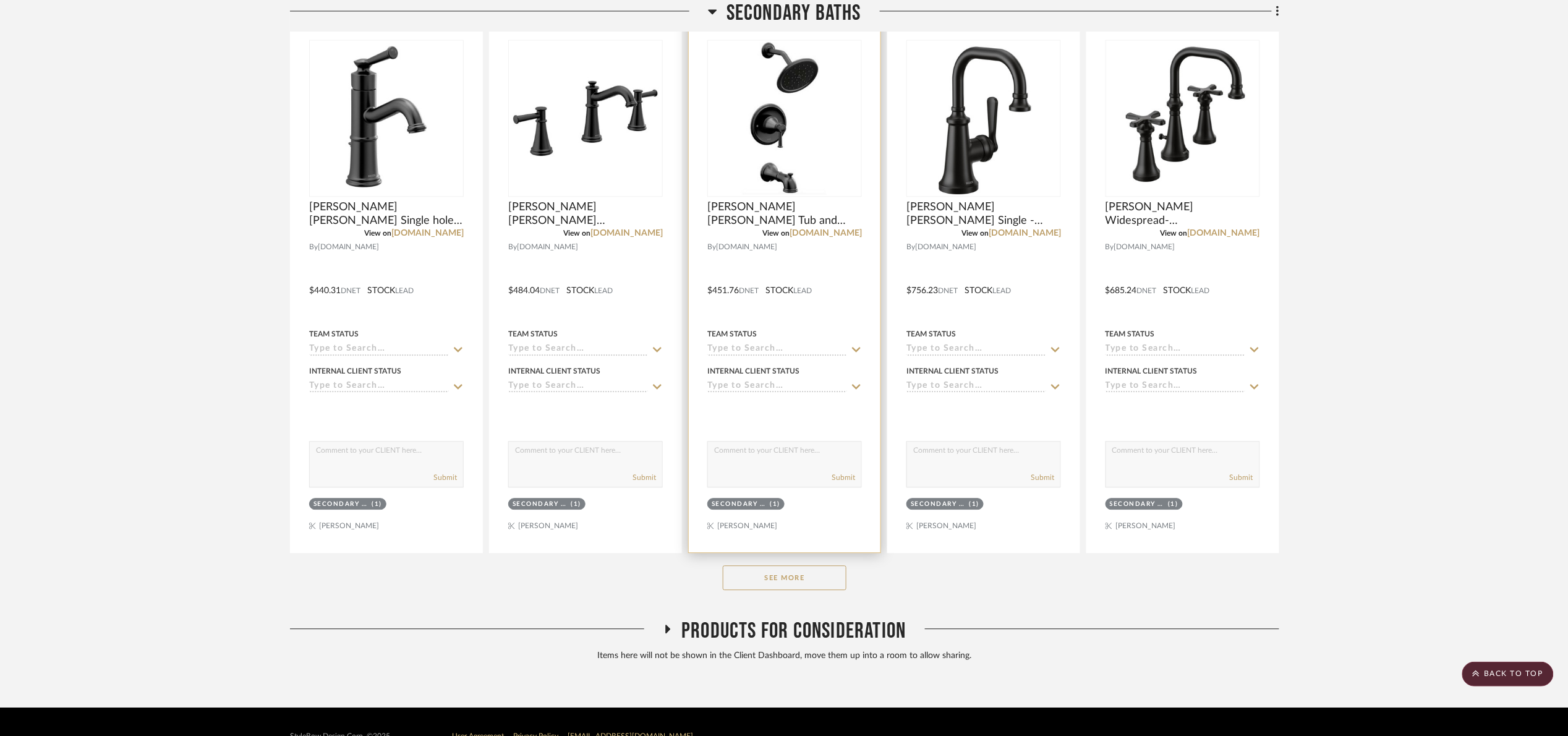
scroll to position [1141, 0]
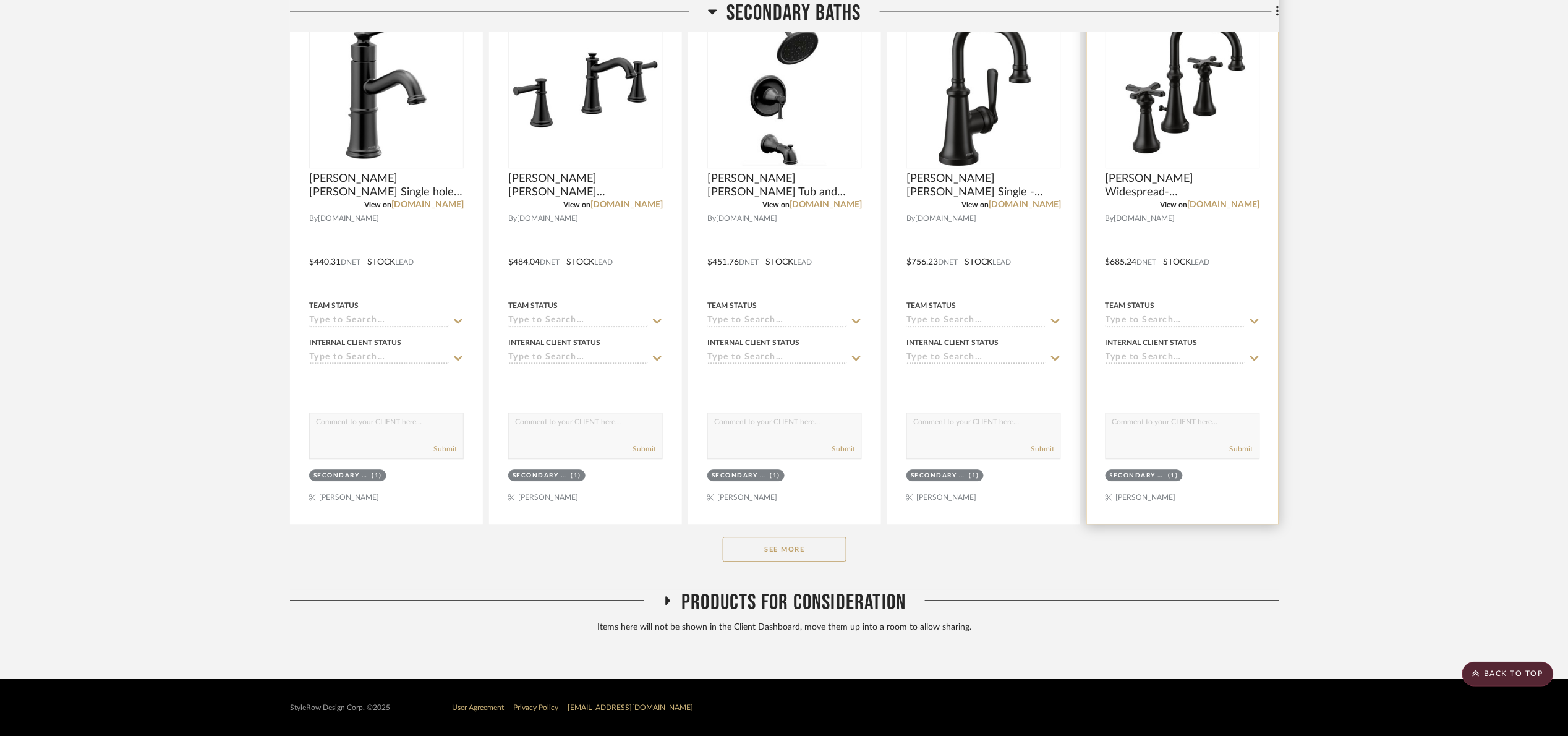
drag, startPoint x: 812, startPoint y: 549, endPoint x: 1127, endPoint y: 369, distance: 362.8
click at [815, 546] on button "See More" at bounding box center [785, 549] width 123 height 25
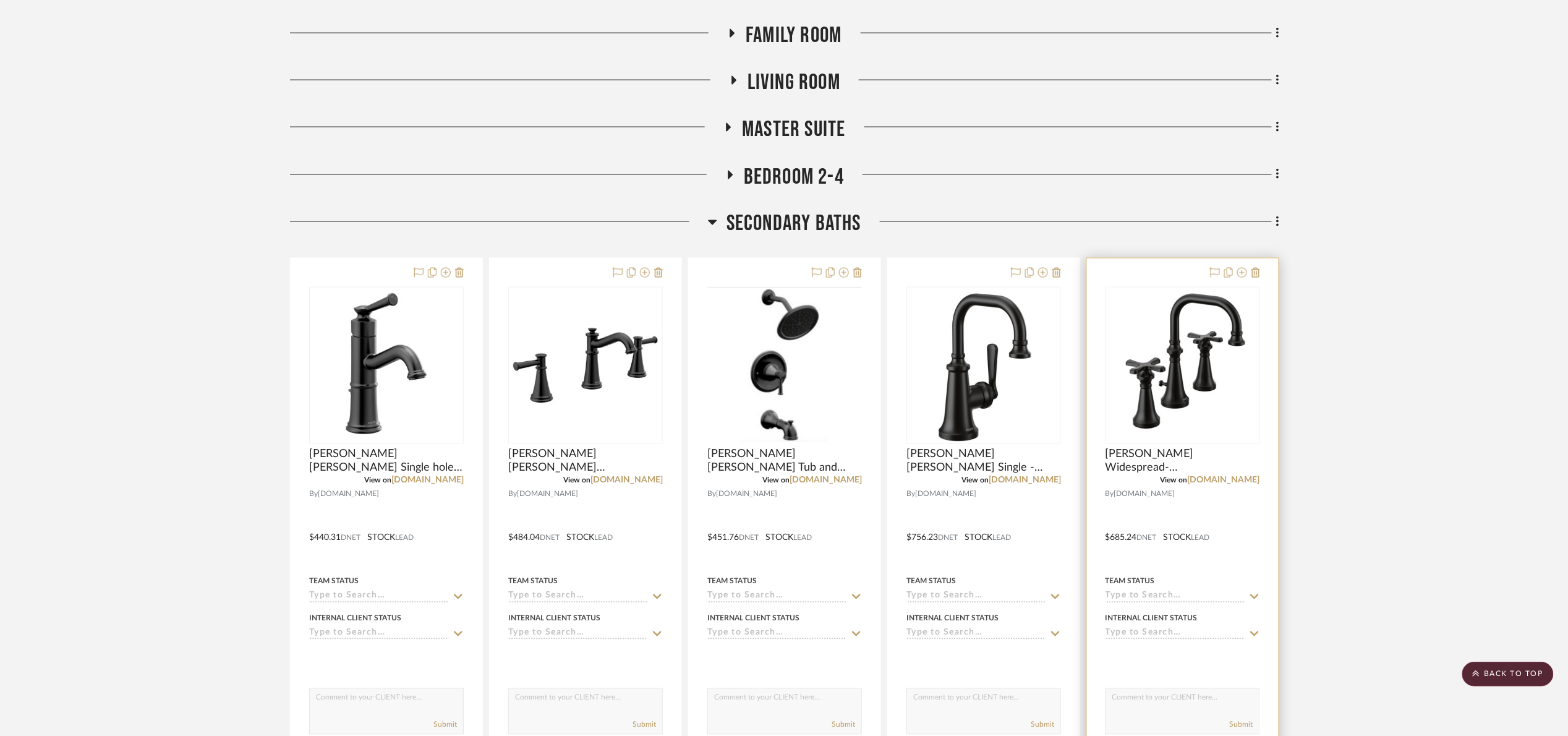
scroll to position [863, 0]
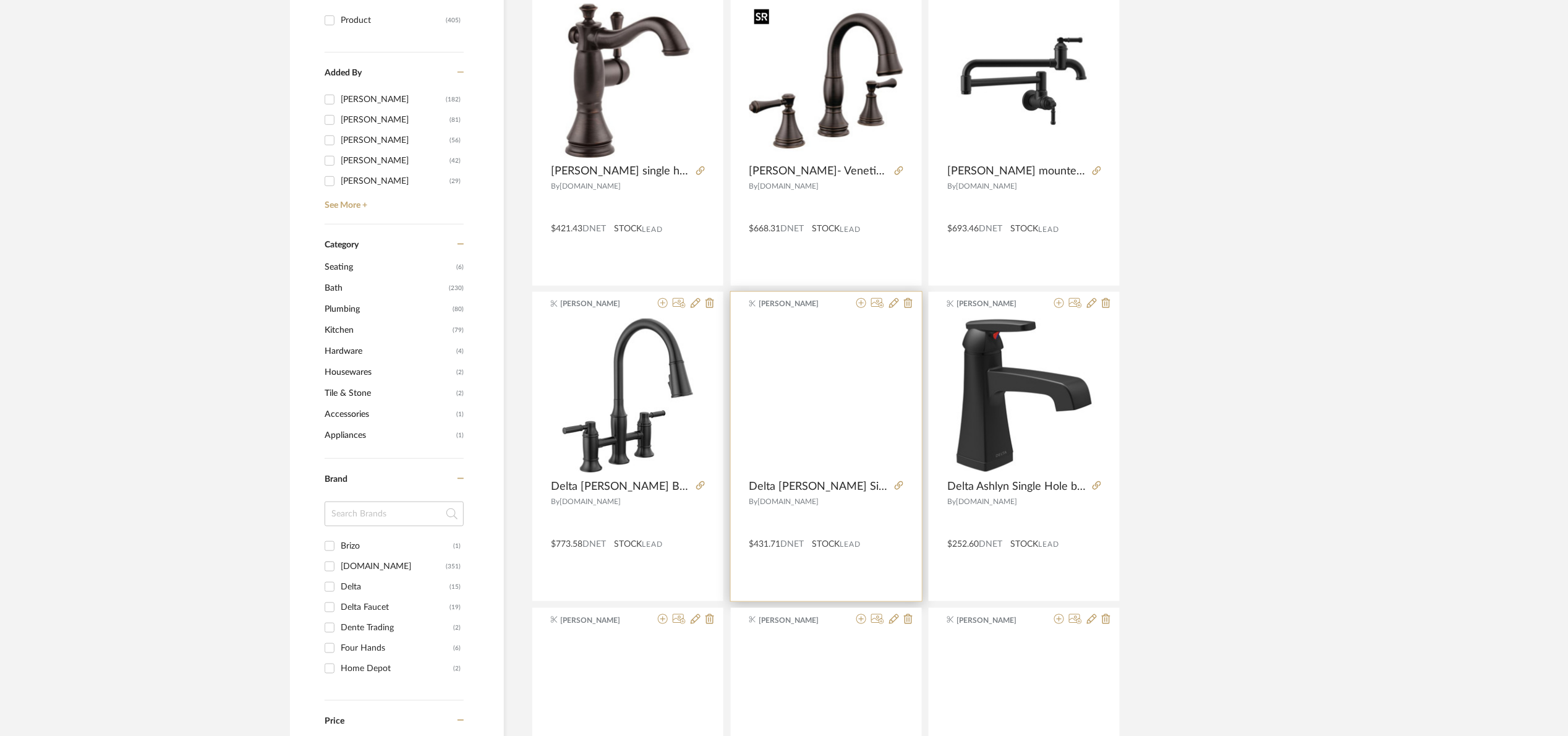
scroll to position [371, 0]
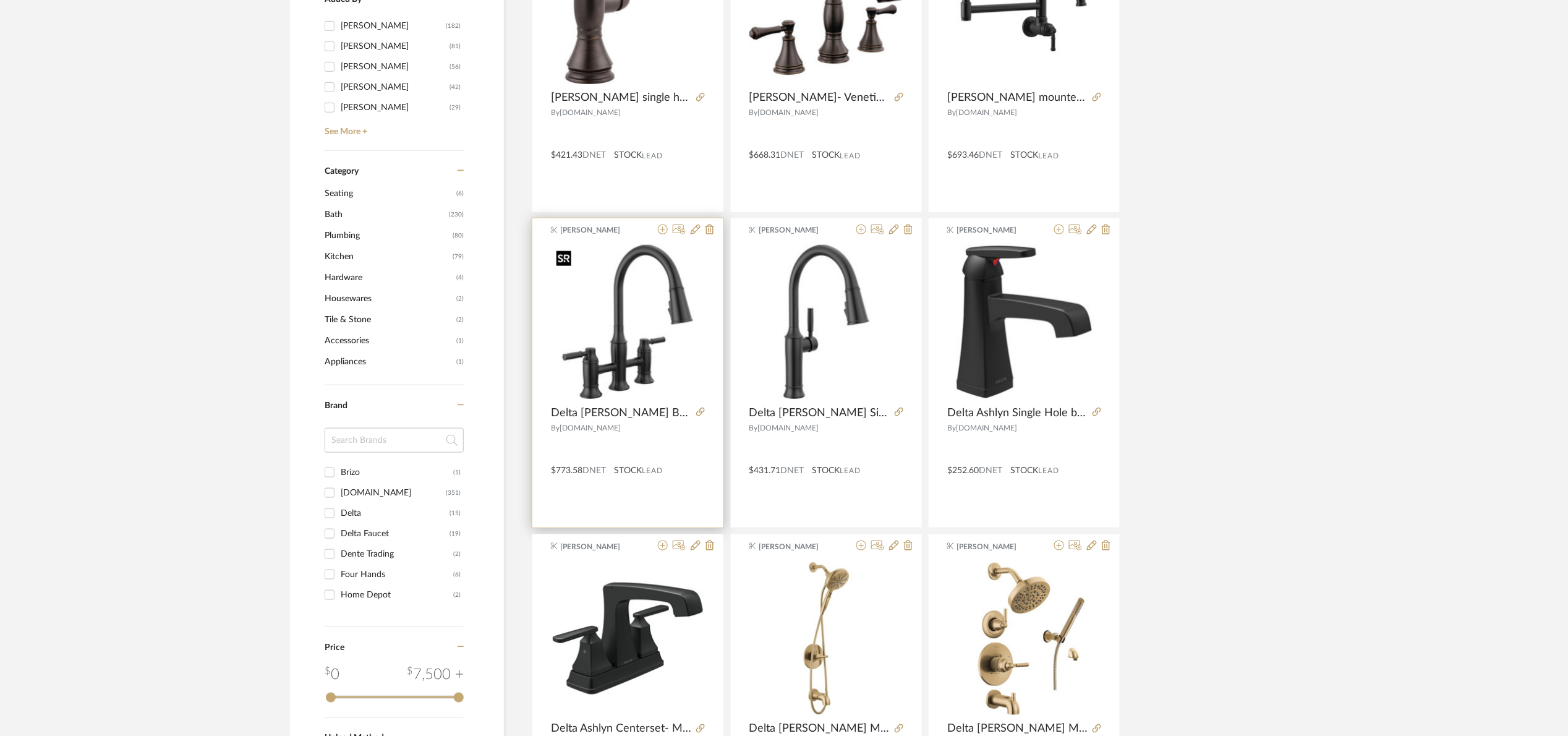
click at [0, 0] on img at bounding box center [0, 0] width 0 height 0
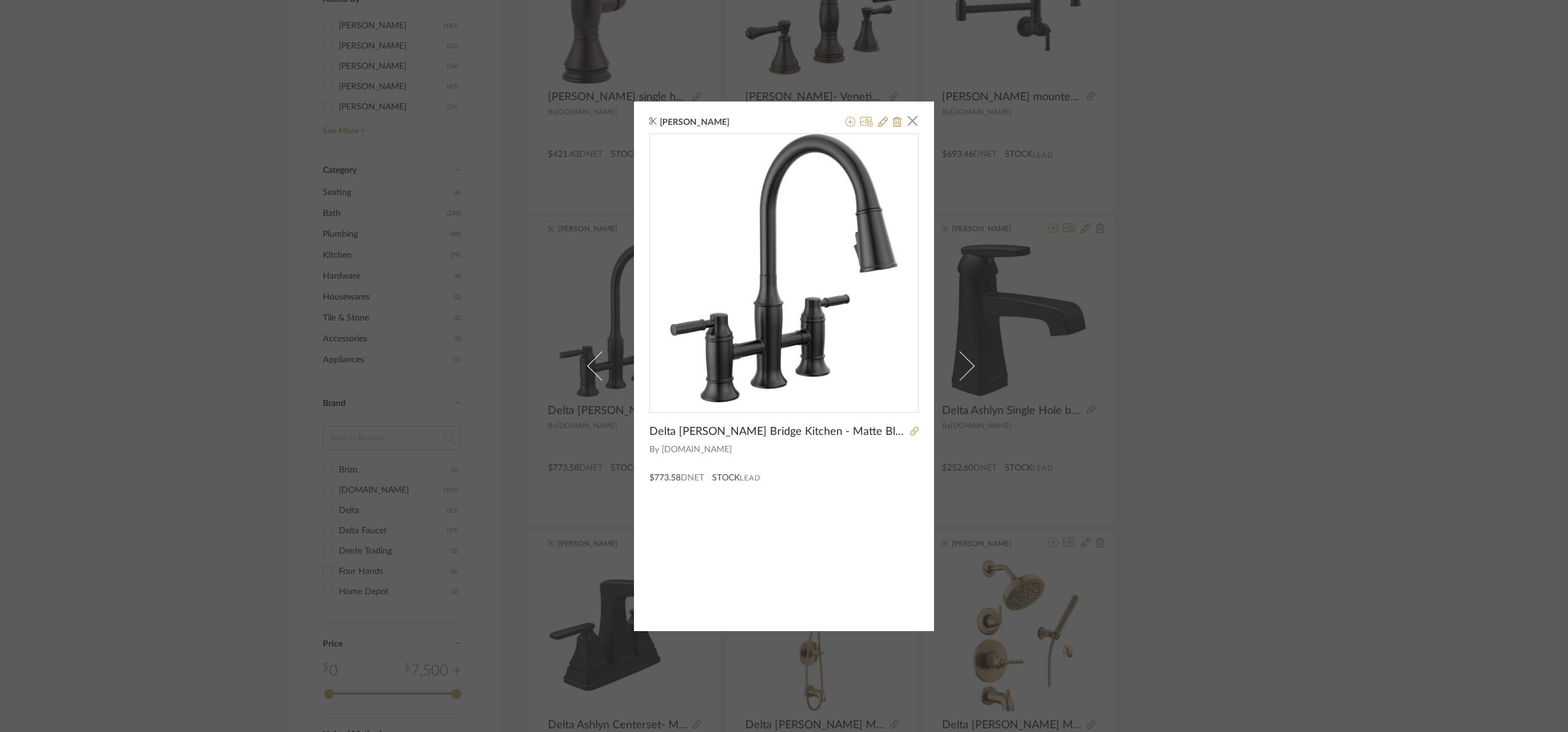
click at [1295, 351] on div "[PERSON_NAME] × Delta [PERSON_NAME] Bridge Kitchen - Matte Black By [DOMAIN_NAM…" at bounding box center [784, 366] width 1568 height 732
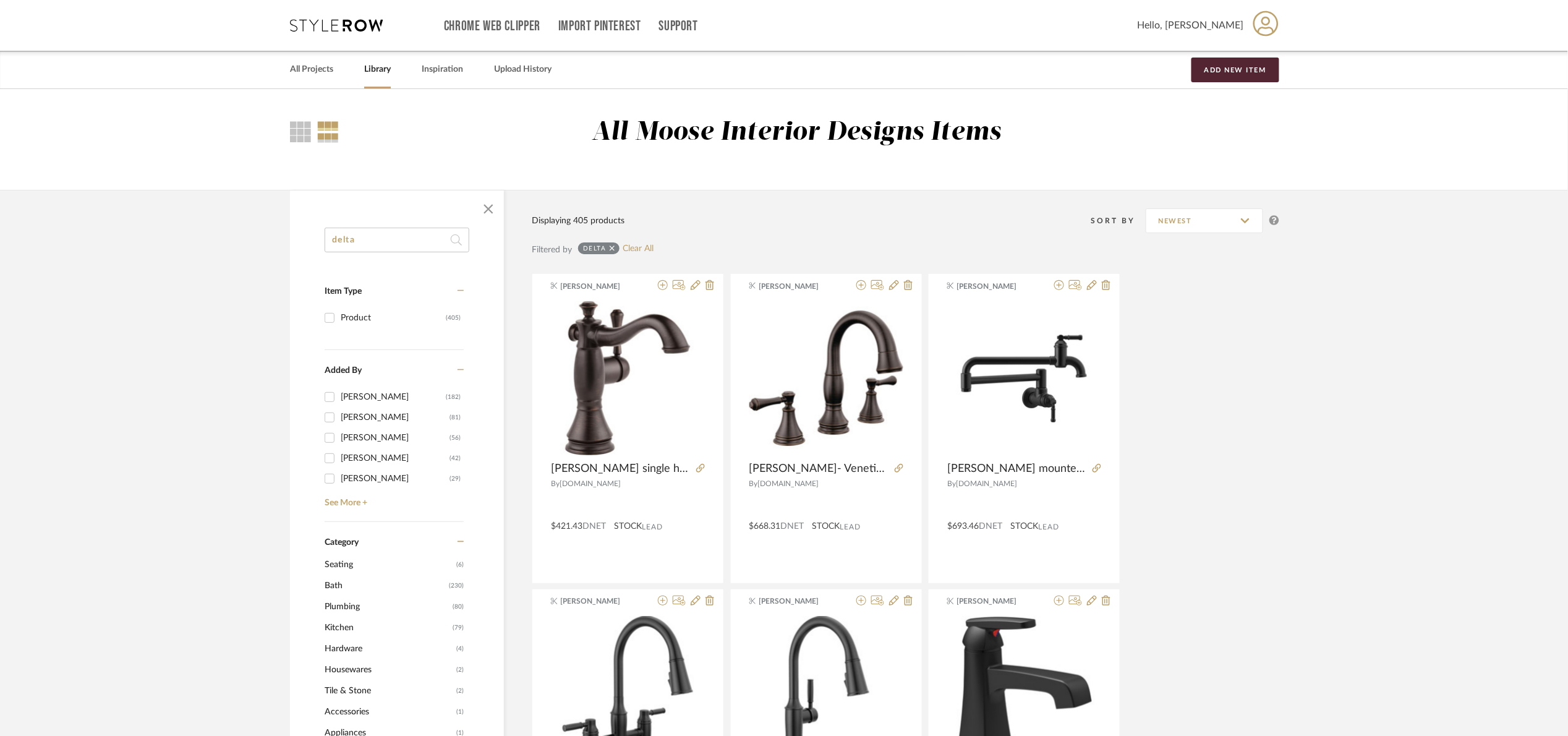
drag, startPoint x: 420, startPoint y: 233, endPoint x: 26, endPoint y: 255, distance: 394.6
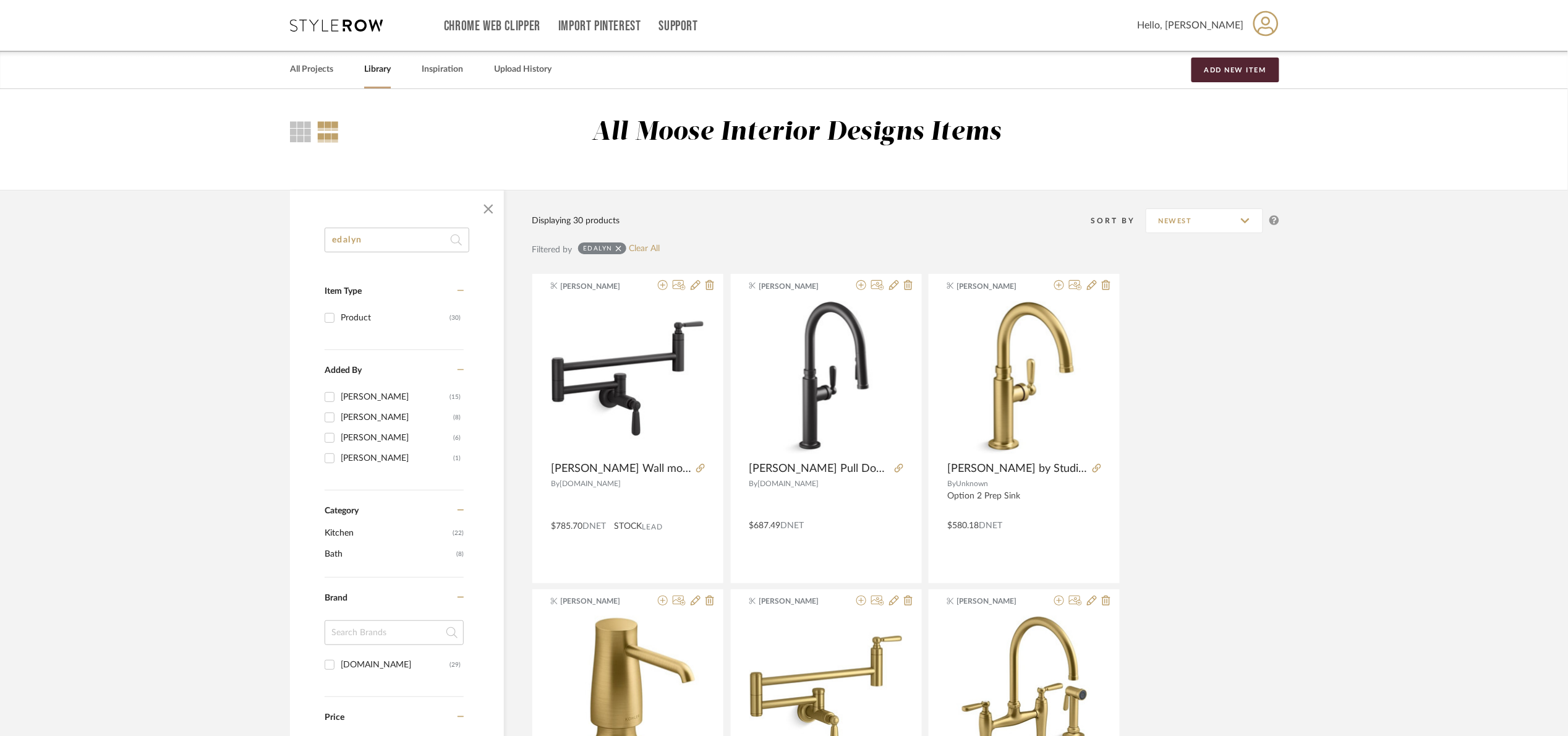
drag, startPoint x: 372, startPoint y: 252, endPoint x: 274, endPoint y: 264, distance: 98.7
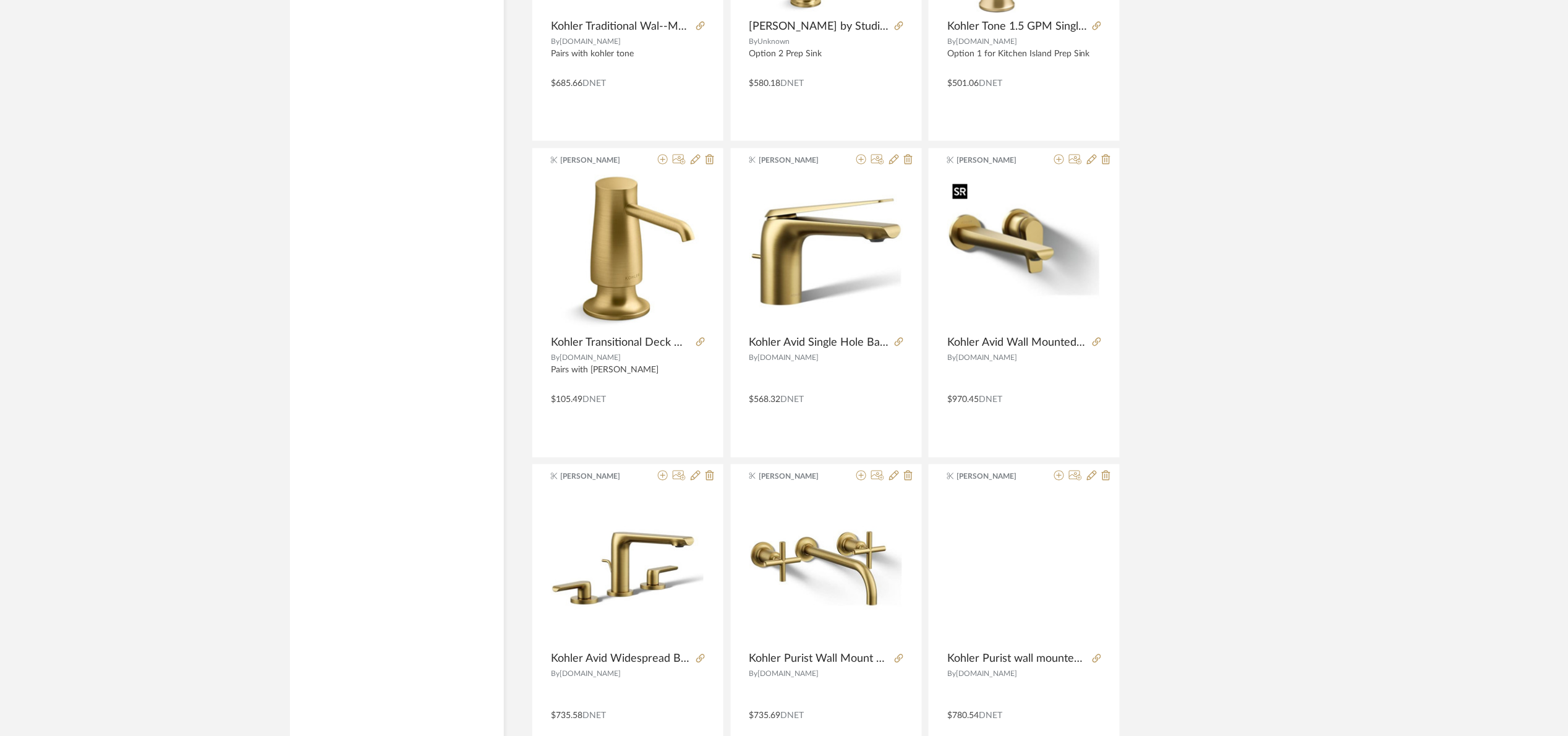
scroll to position [3432, 0]
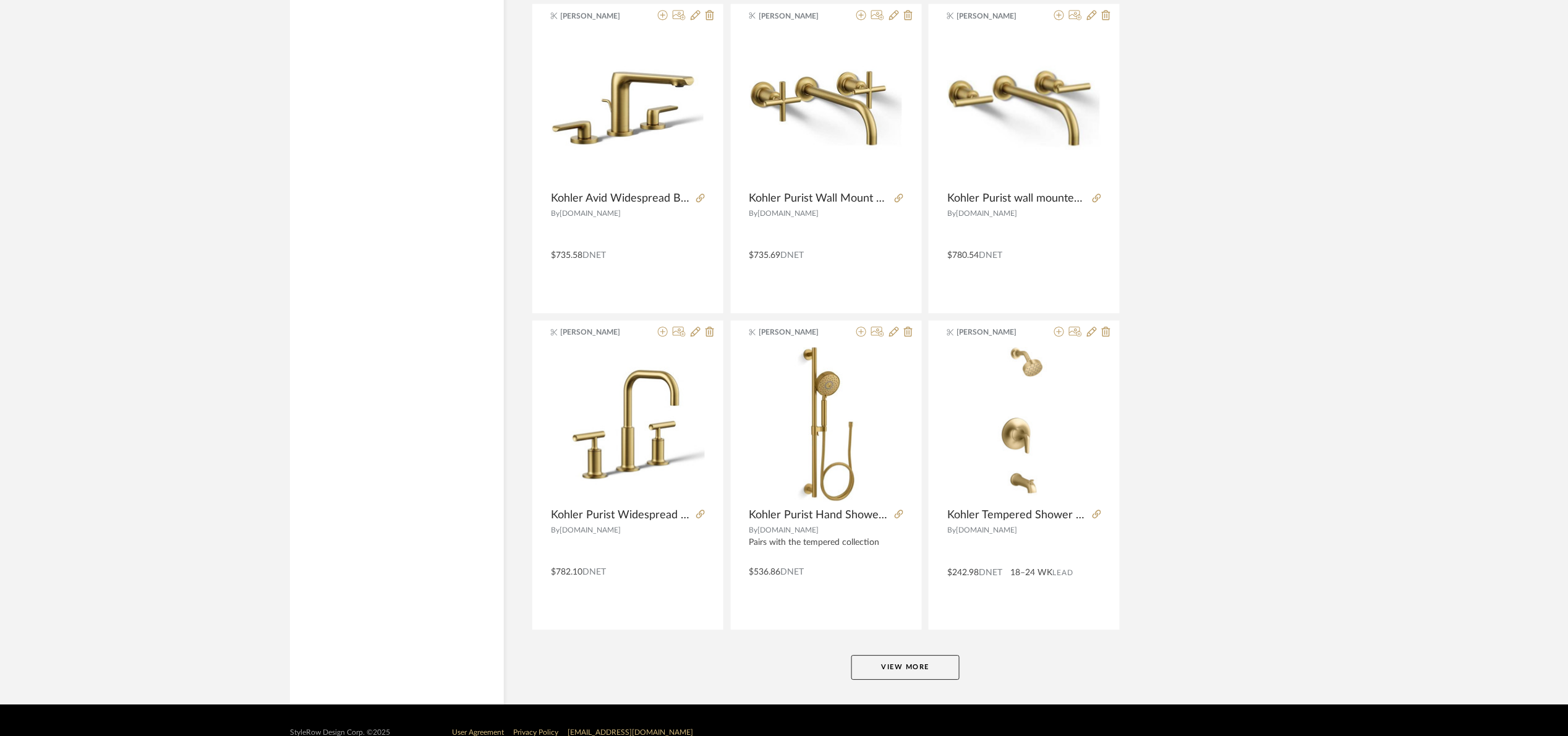
type input "kohler"
drag, startPoint x: 936, startPoint y: 676, endPoint x: 965, endPoint y: 625, distance: 58.7
click at [939, 675] on button "View More" at bounding box center [905, 667] width 108 height 25
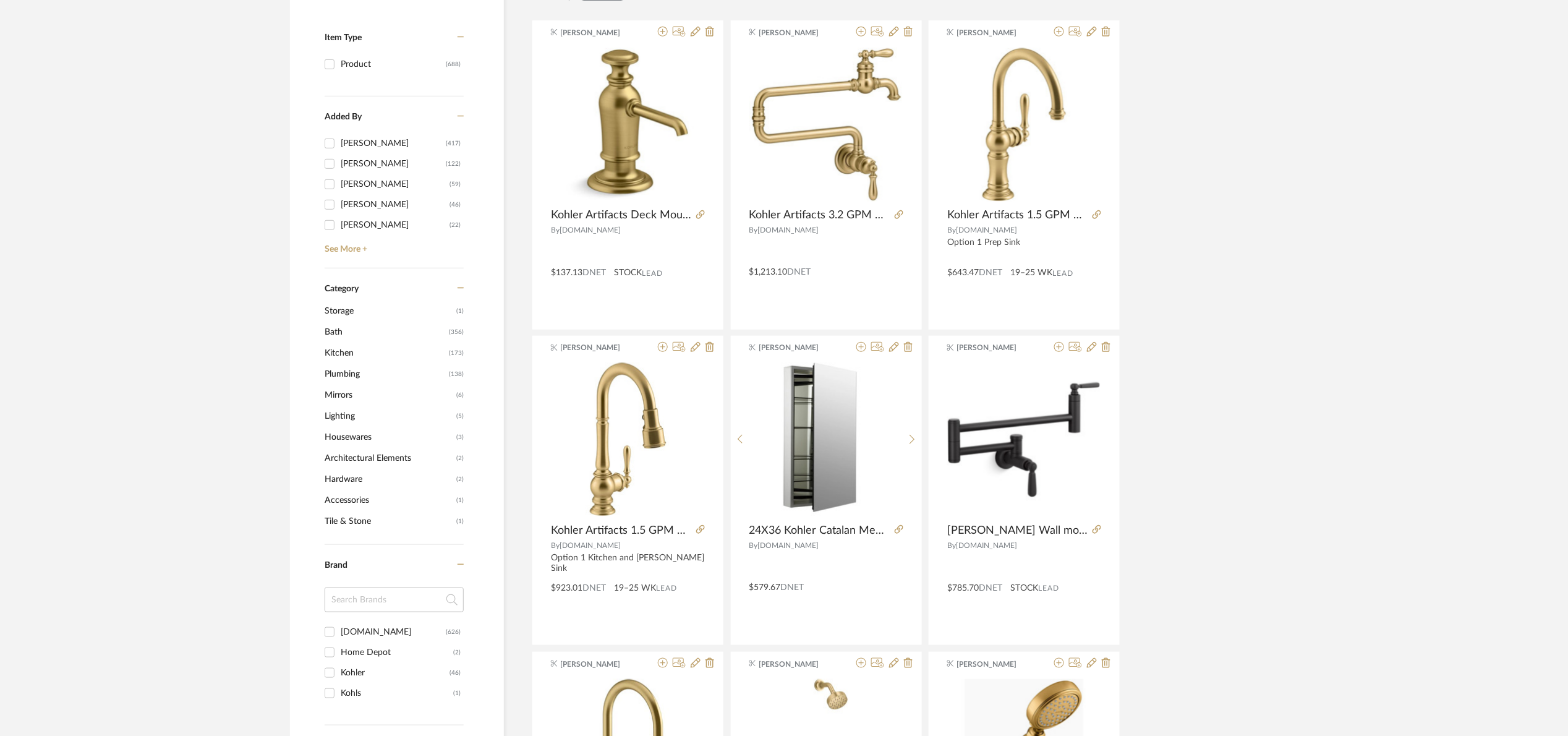
scroll to position [371, 0]
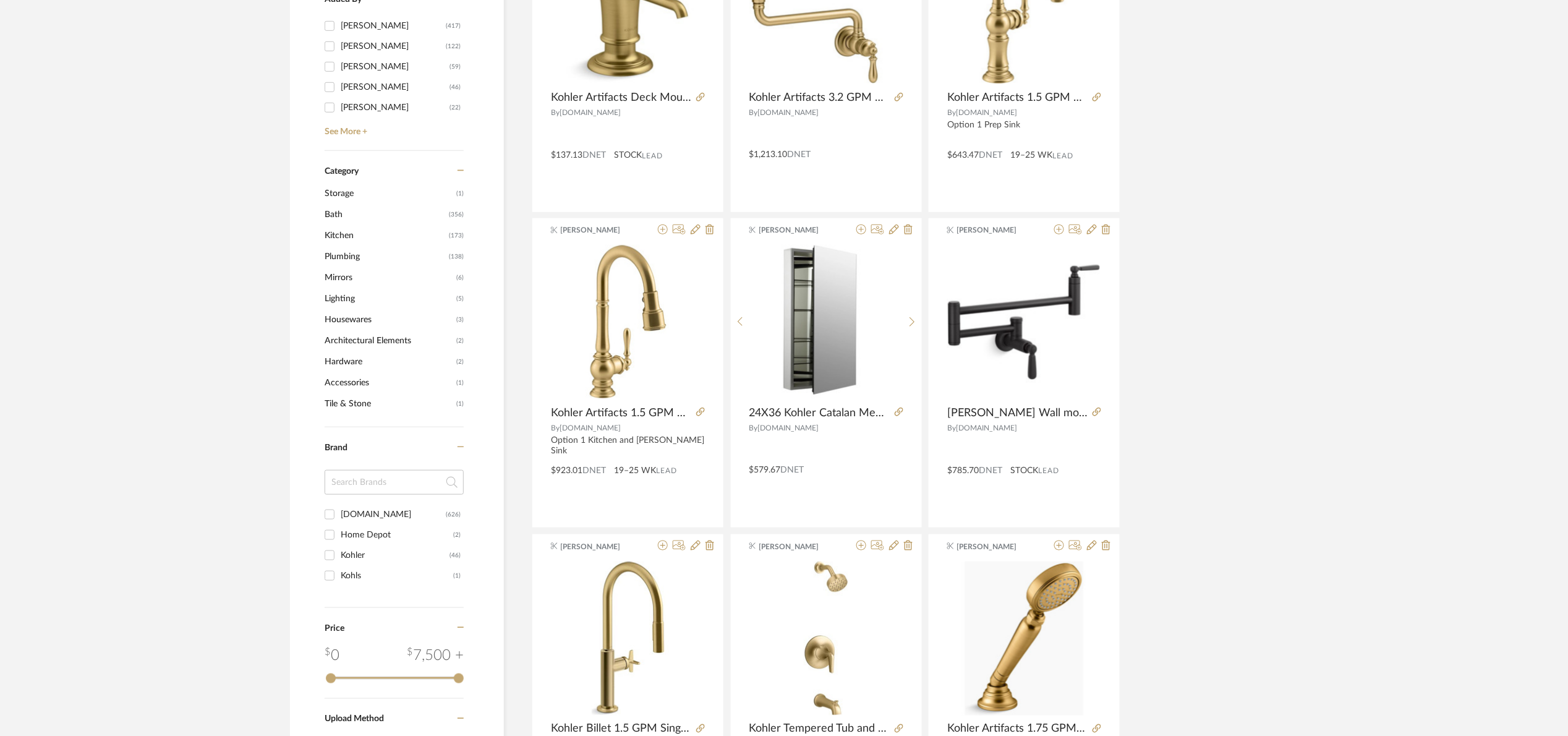
click at [330, 237] on span "Kitchen" at bounding box center [385, 235] width 121 height 21
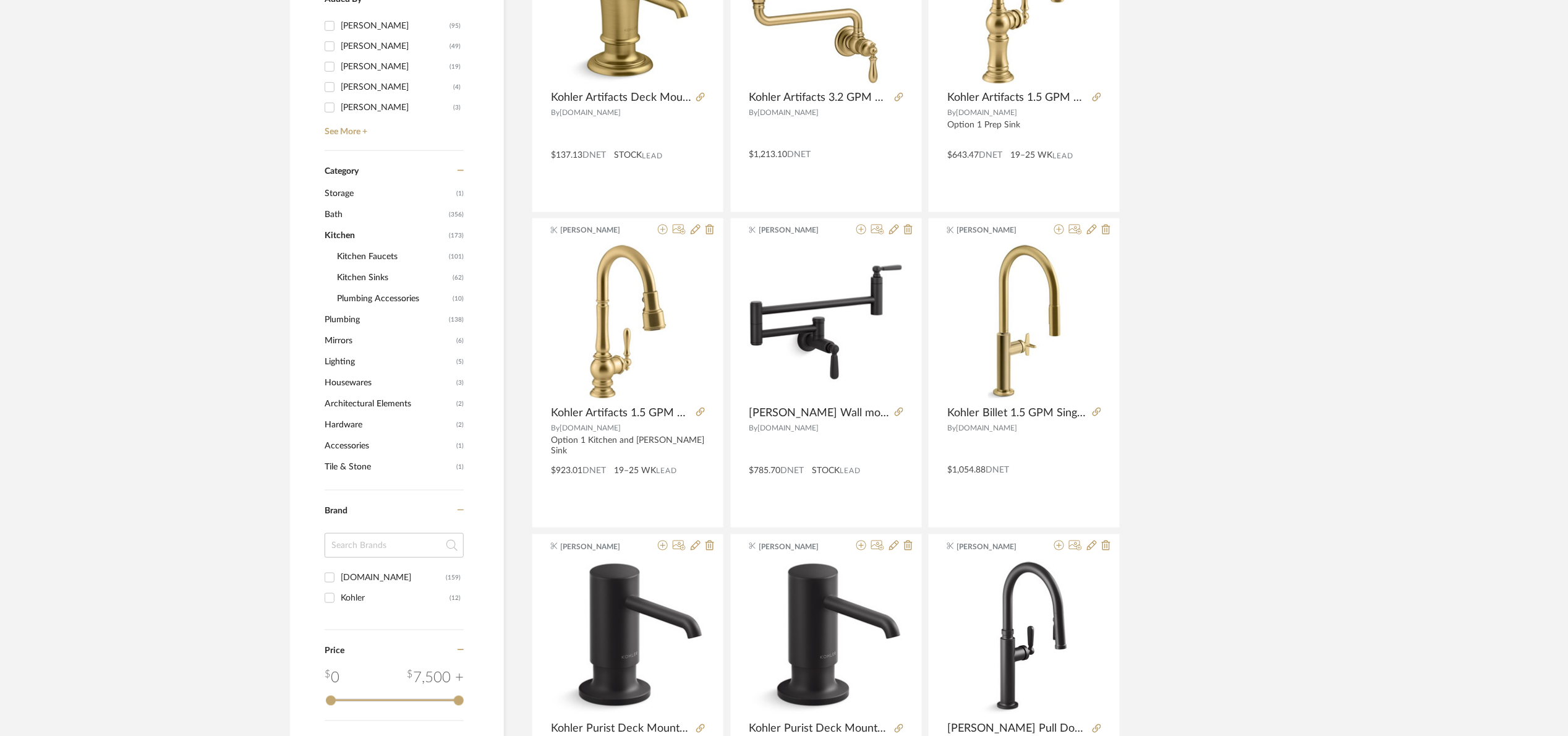
click at [379, 273] on span "Kitchen Sinks" at bounding box center [393, 278] width 113 height 21
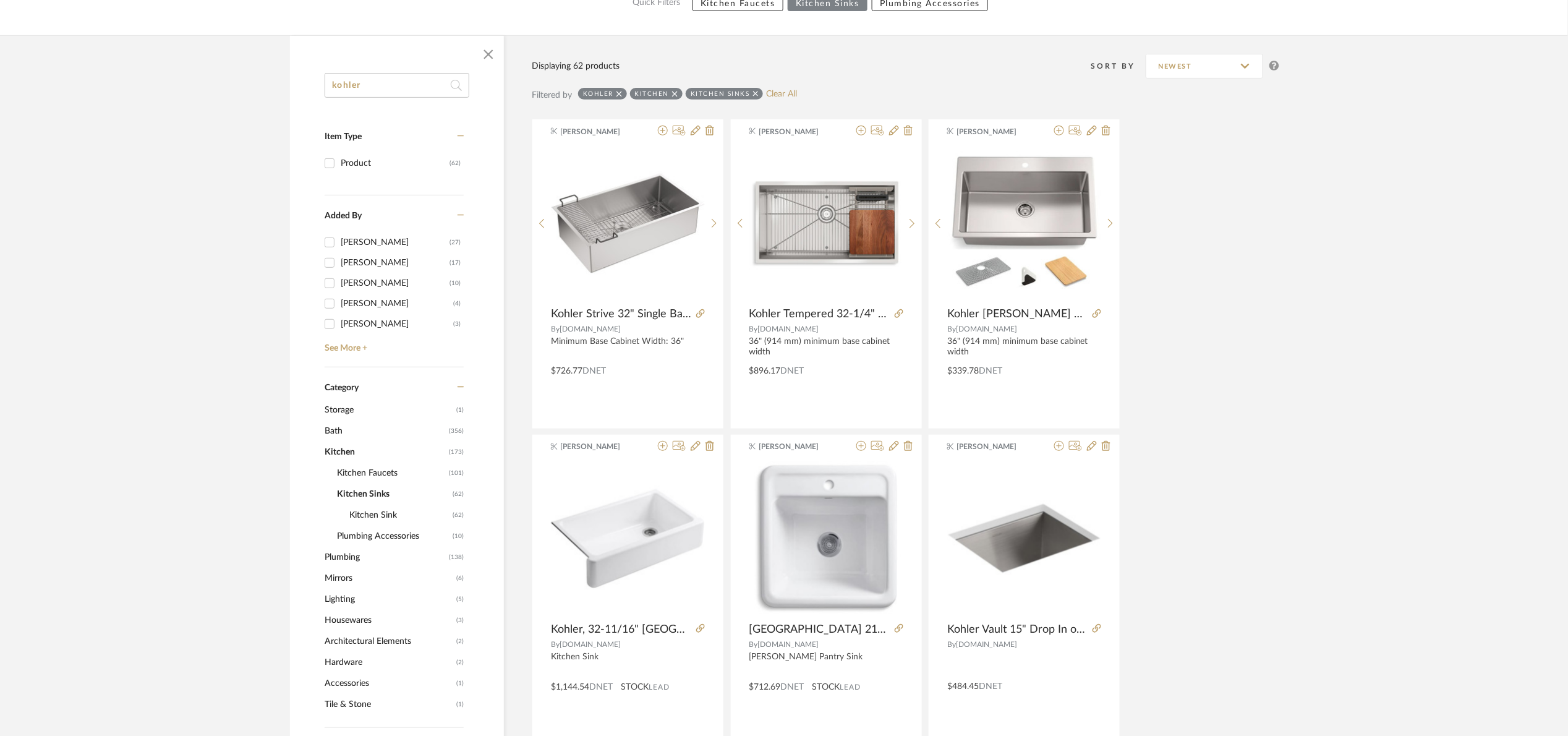
scroll to position [111, 0]
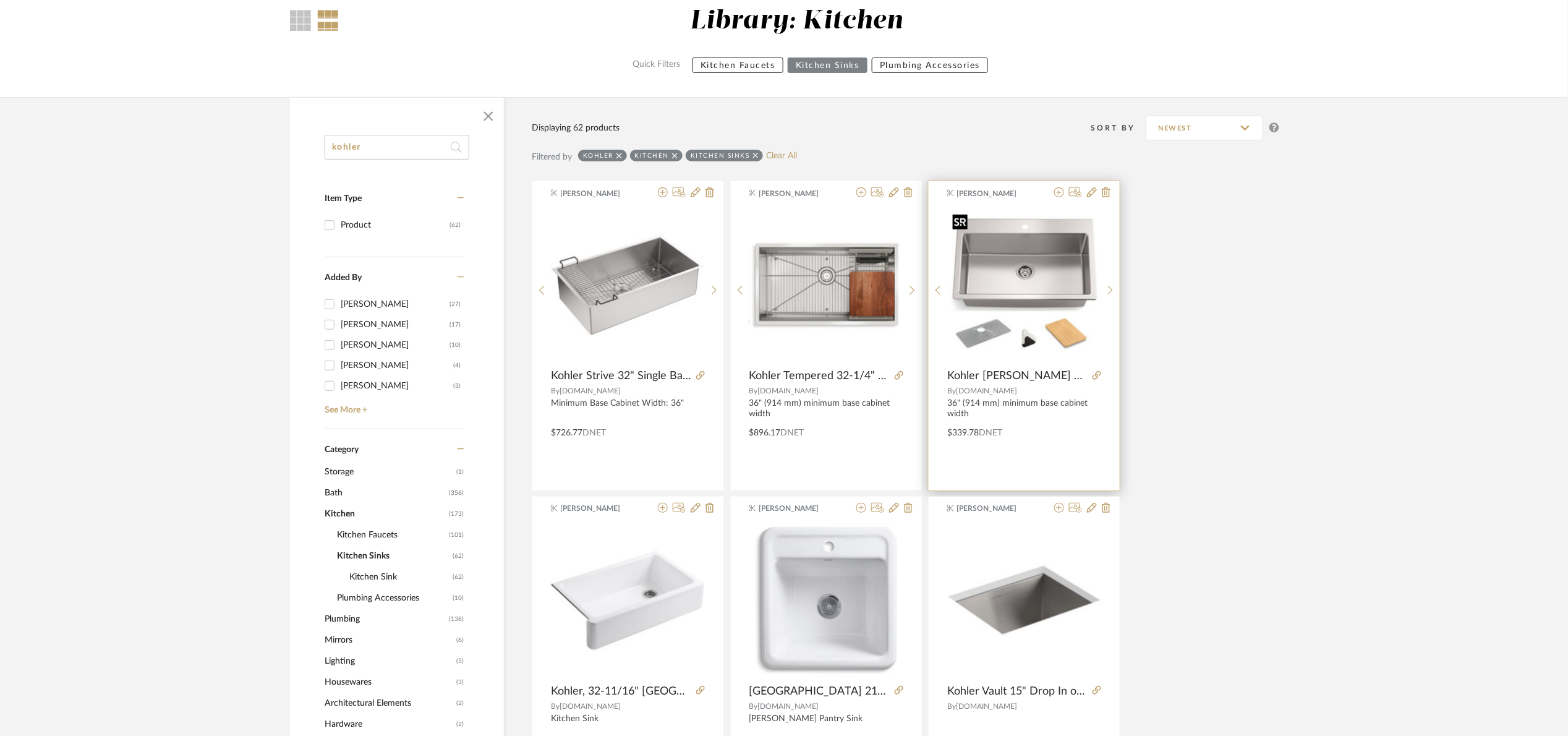
click at [988, 275] on img "0" at bounding box center [1024, 285] width 153 height 153
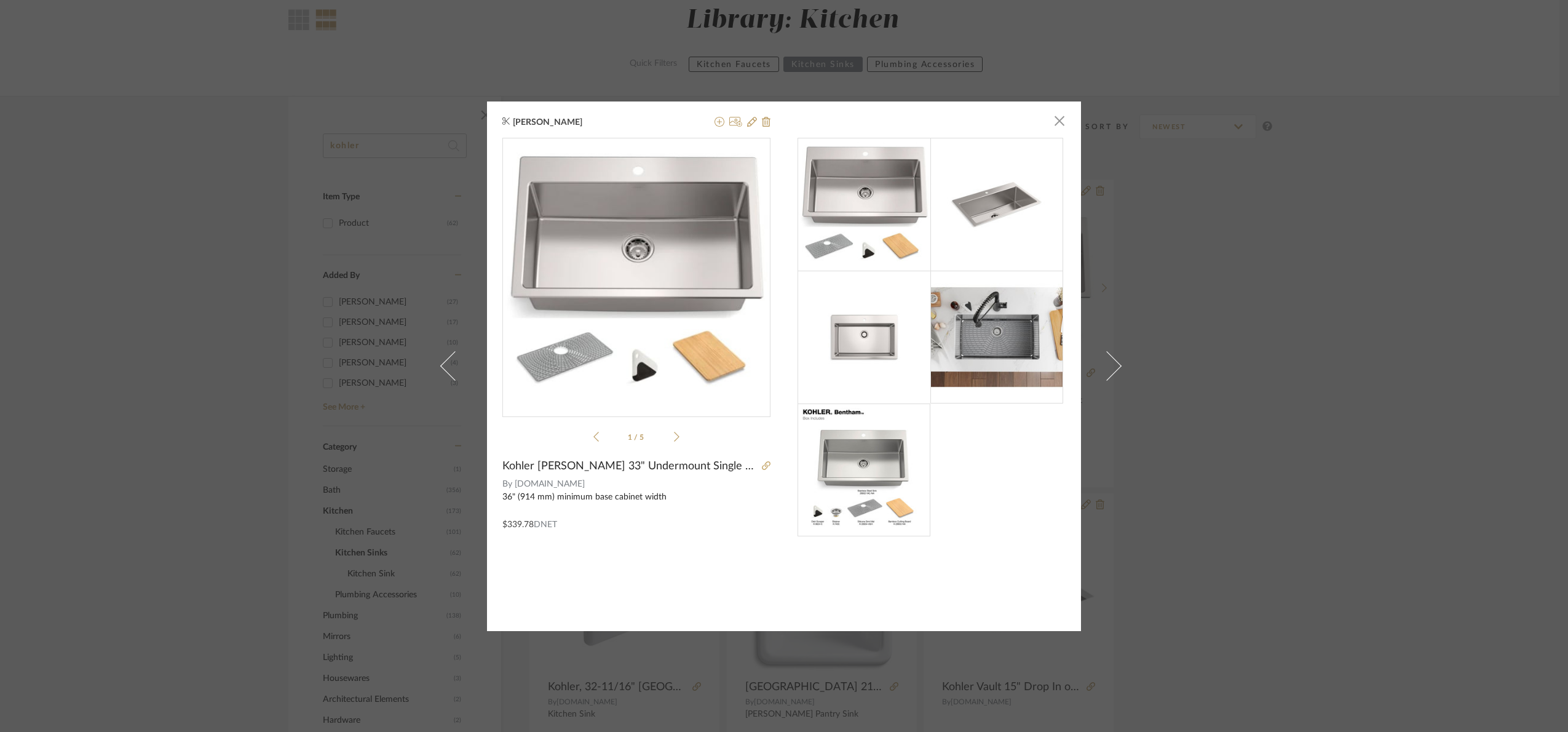
drag, startPoint x: 1307, startPoint y: 335, endPoint x: 1290, endPoint y: 327, distance: 18.8
click at [1306, 332] on div "Angelena Boeta × 1 / 5 Kohler Bentham 33" Undermount Single Basin Stainless Ste…" at bounding box center [784, 366] width 1568 height 732
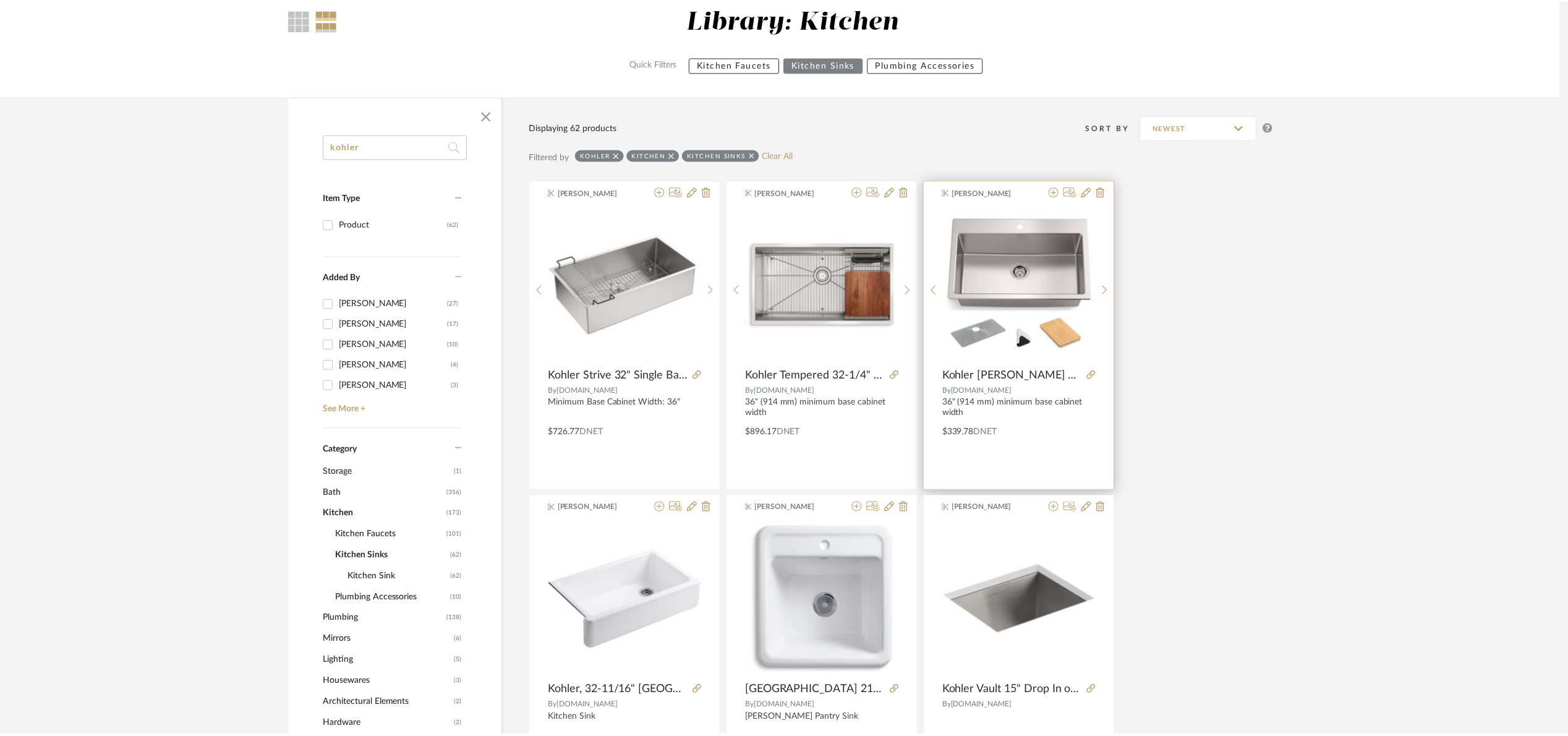
scroll to position [111, 0]
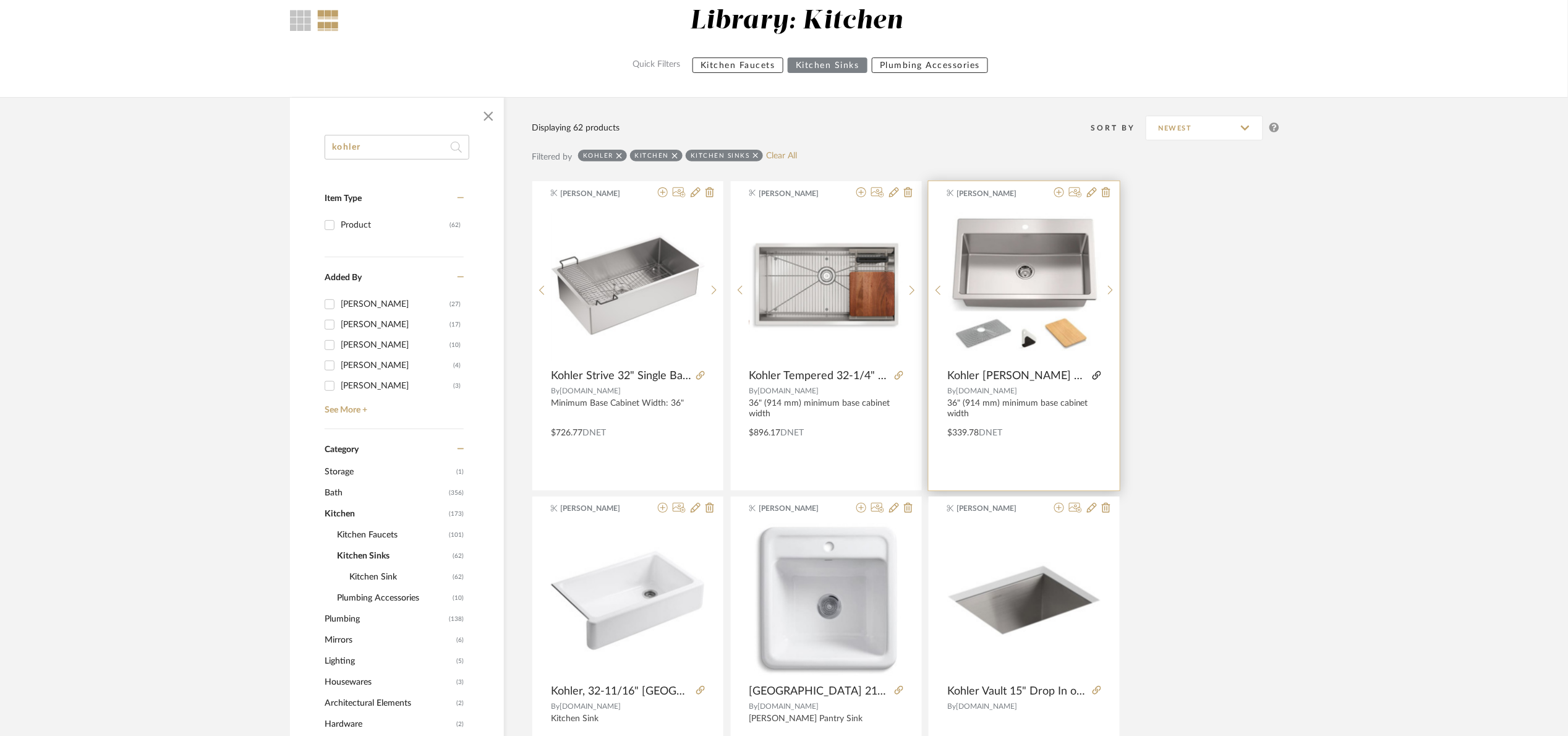
click at [1099, 373] on icon at bounding box center [1097, 375] width 9 height 9
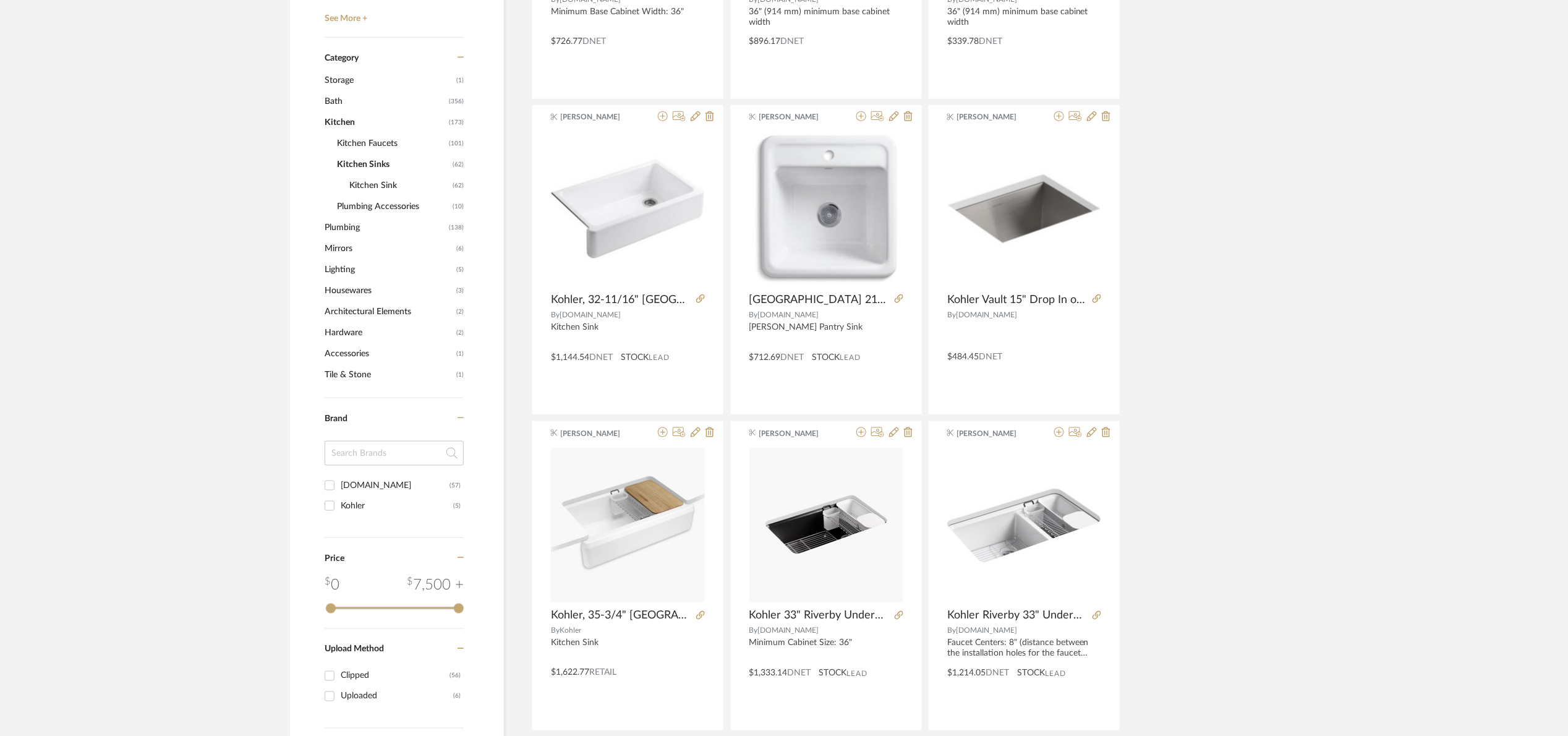
scroll to position [761, 0]
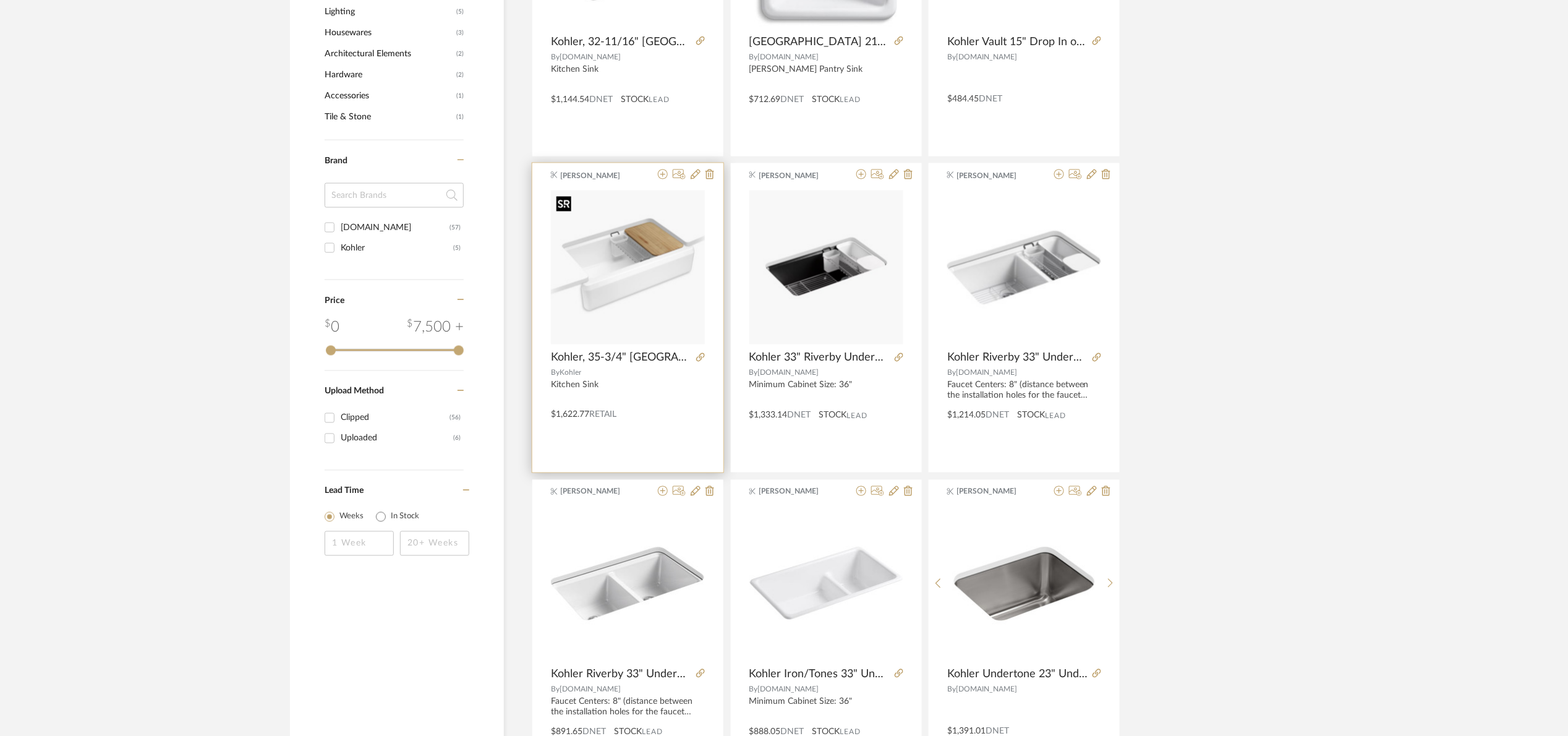
click at [0, 0] on img at bounding box center [0, 0] width 0 height 0
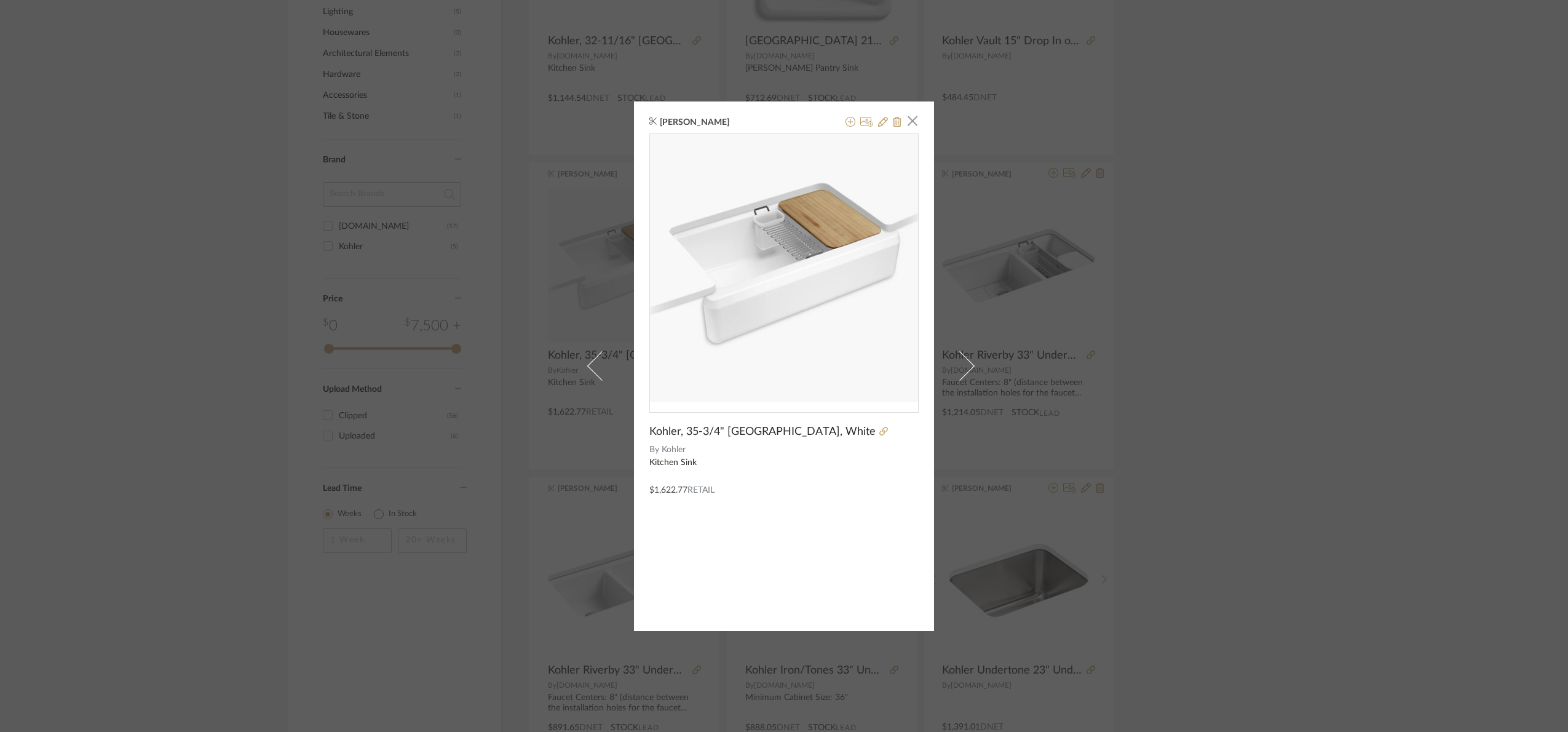
click at [1340, 363] on div "Maria Ortega × Kohler, 35-3/4" Riverby Single Farmhouse, White By Kohler Kitche…" at bounding box center [784, 366] width 1568 height 732
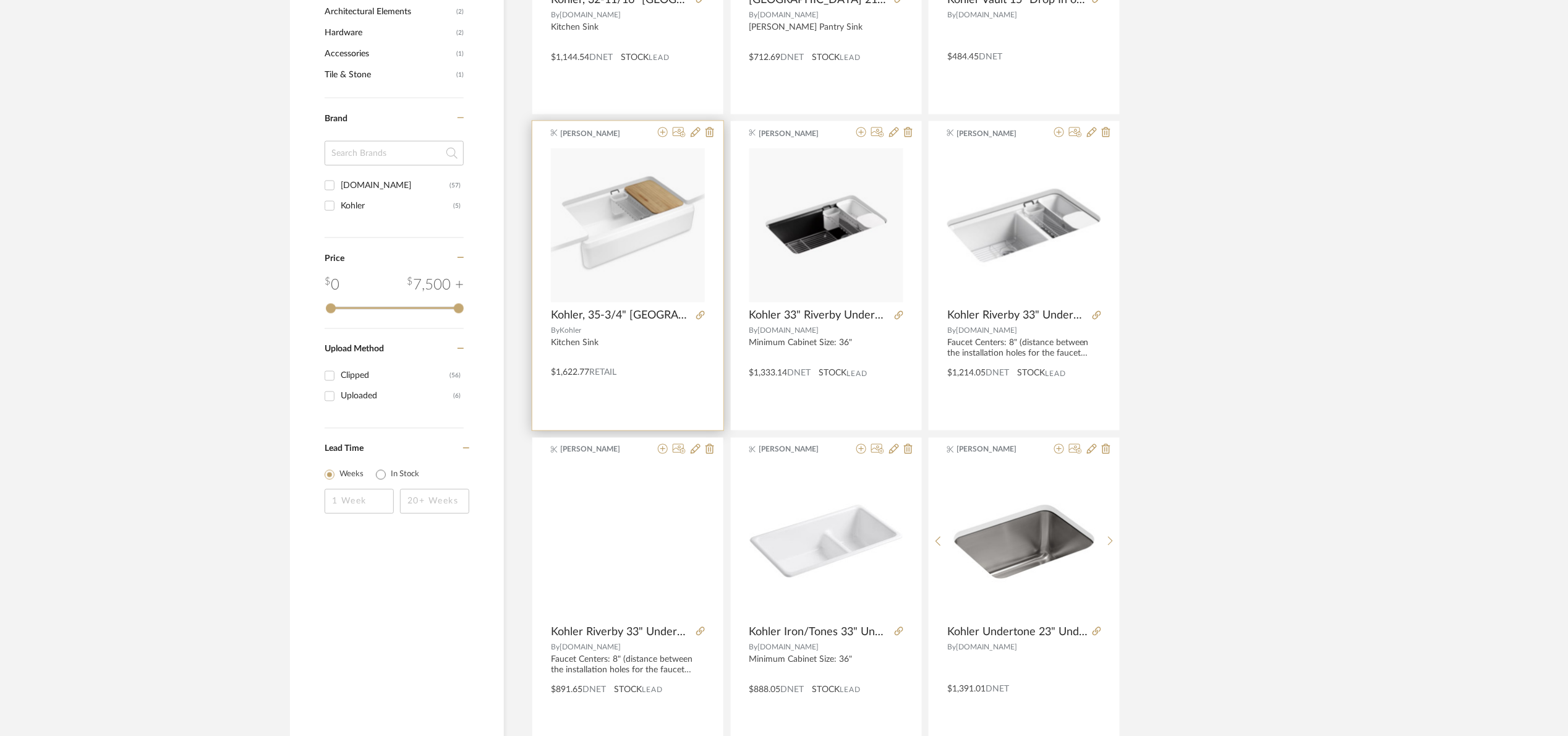
scroll to position [1039, 0]
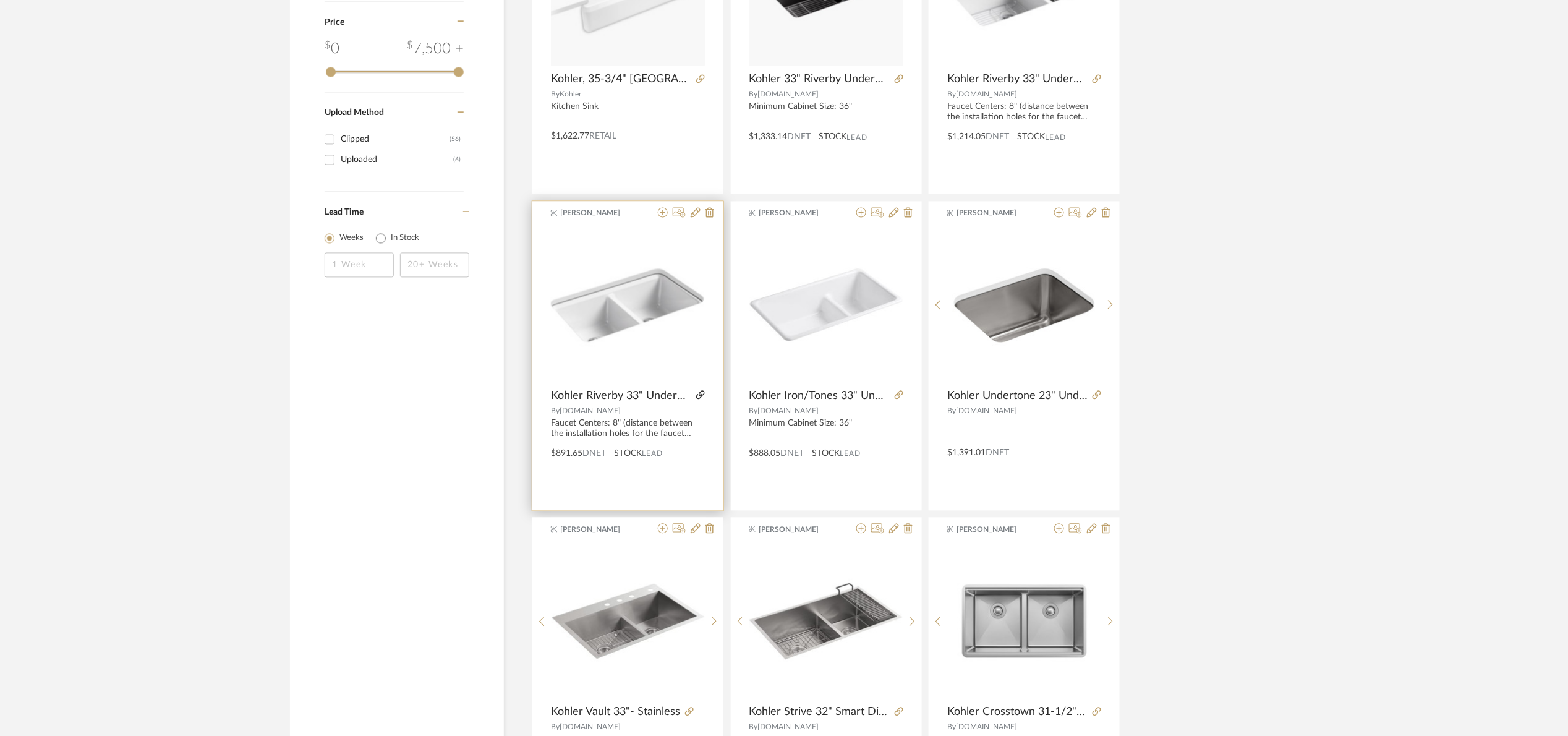
click at [700, 394] on icon at bounding box center [700, 395] width 9 height 9
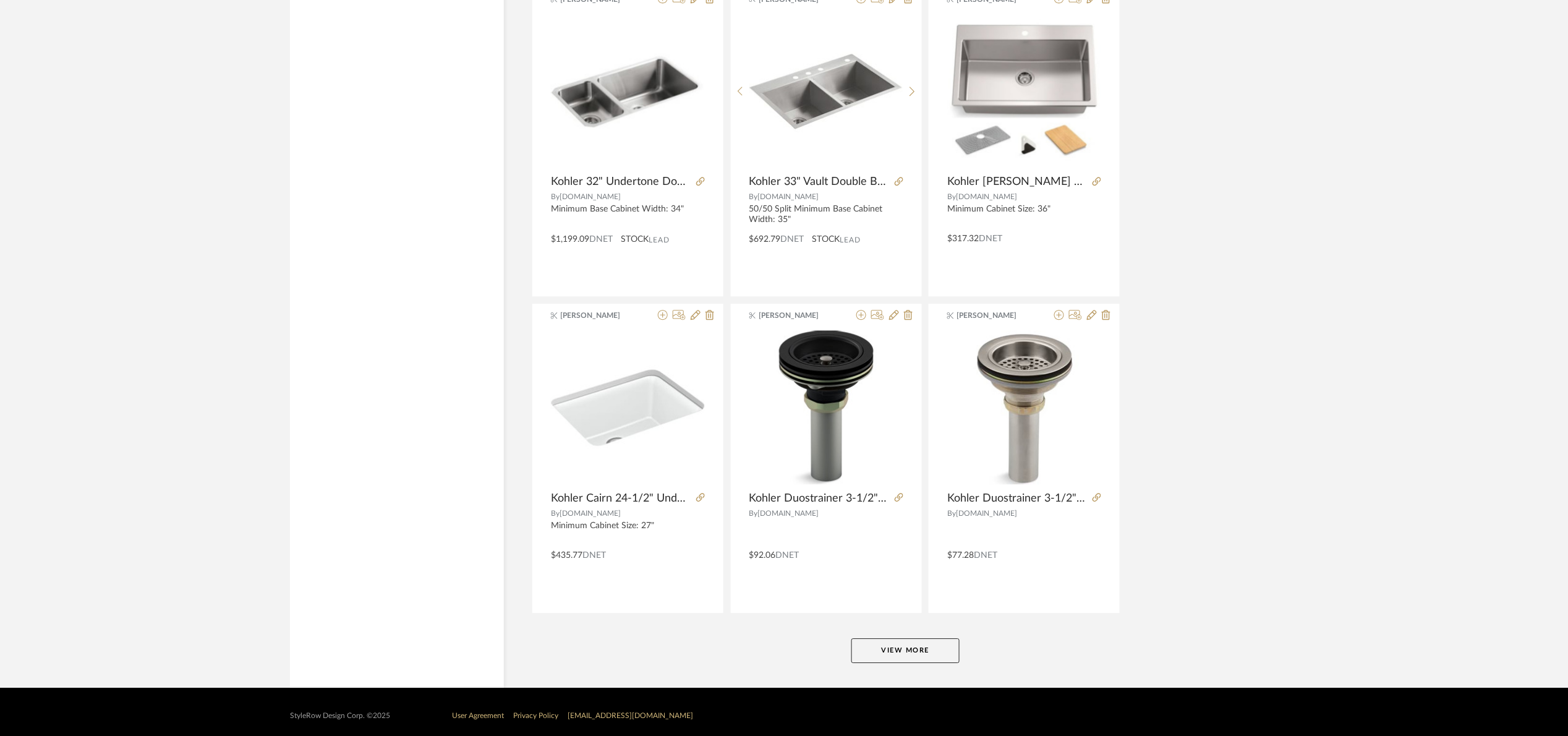
scroll to position [3479, 0]
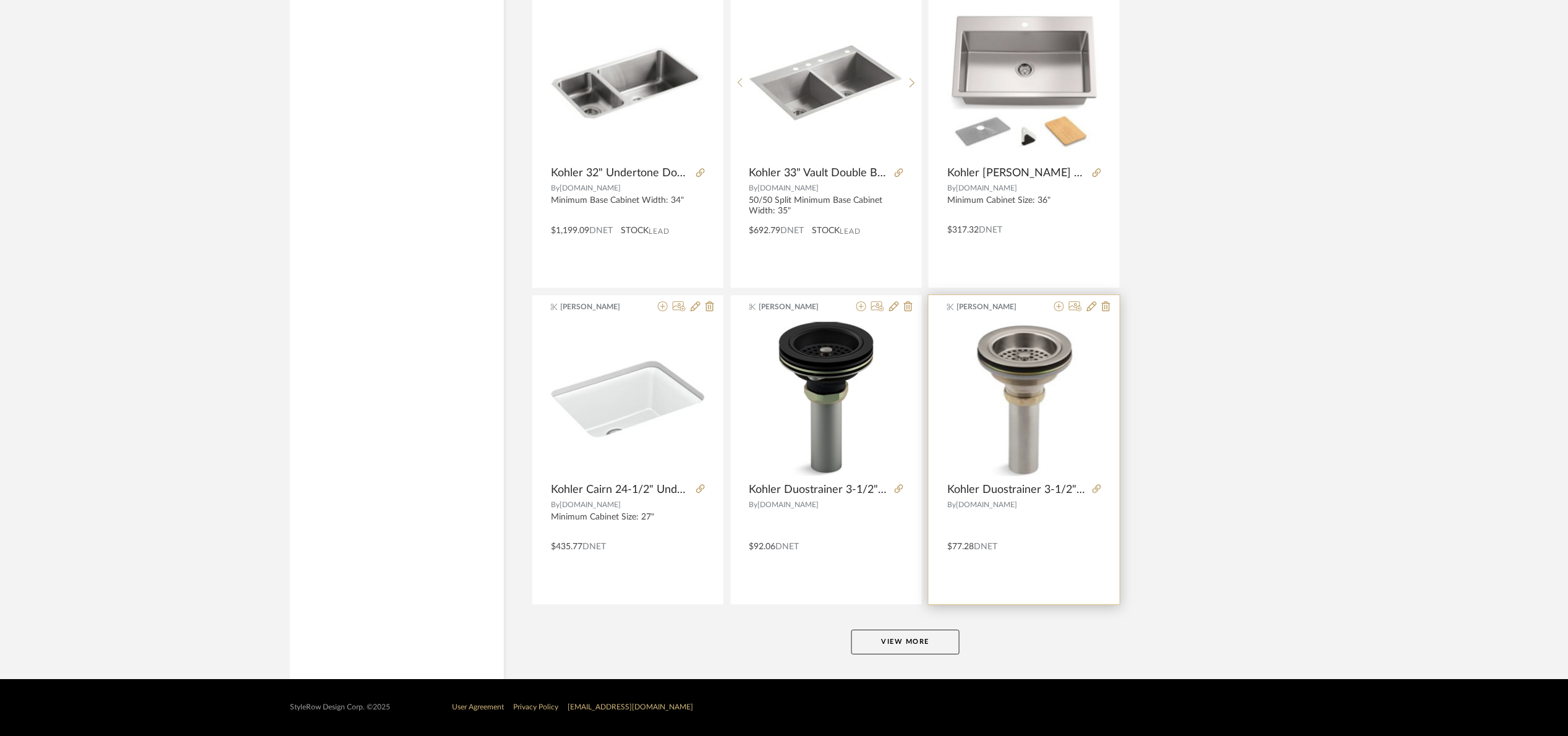
drag, startPoint x: 929, startPoint y: 636, endPoint x: 1094, endPoint y: 467, distance: 236.2
click at [931, 632] on button "View More" at bounding box center [905, 642] width 108 height 25
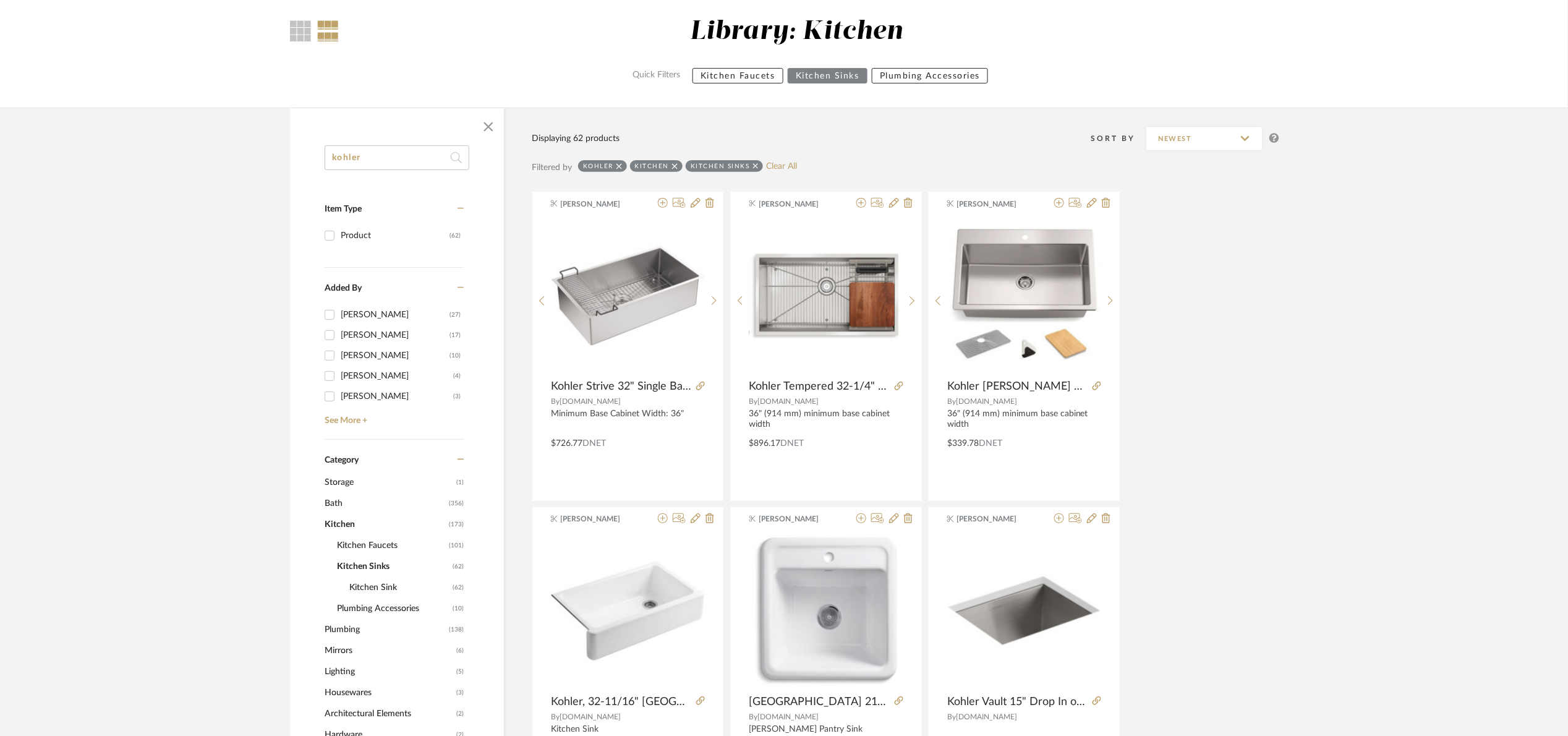
scroll to position [47, 0]
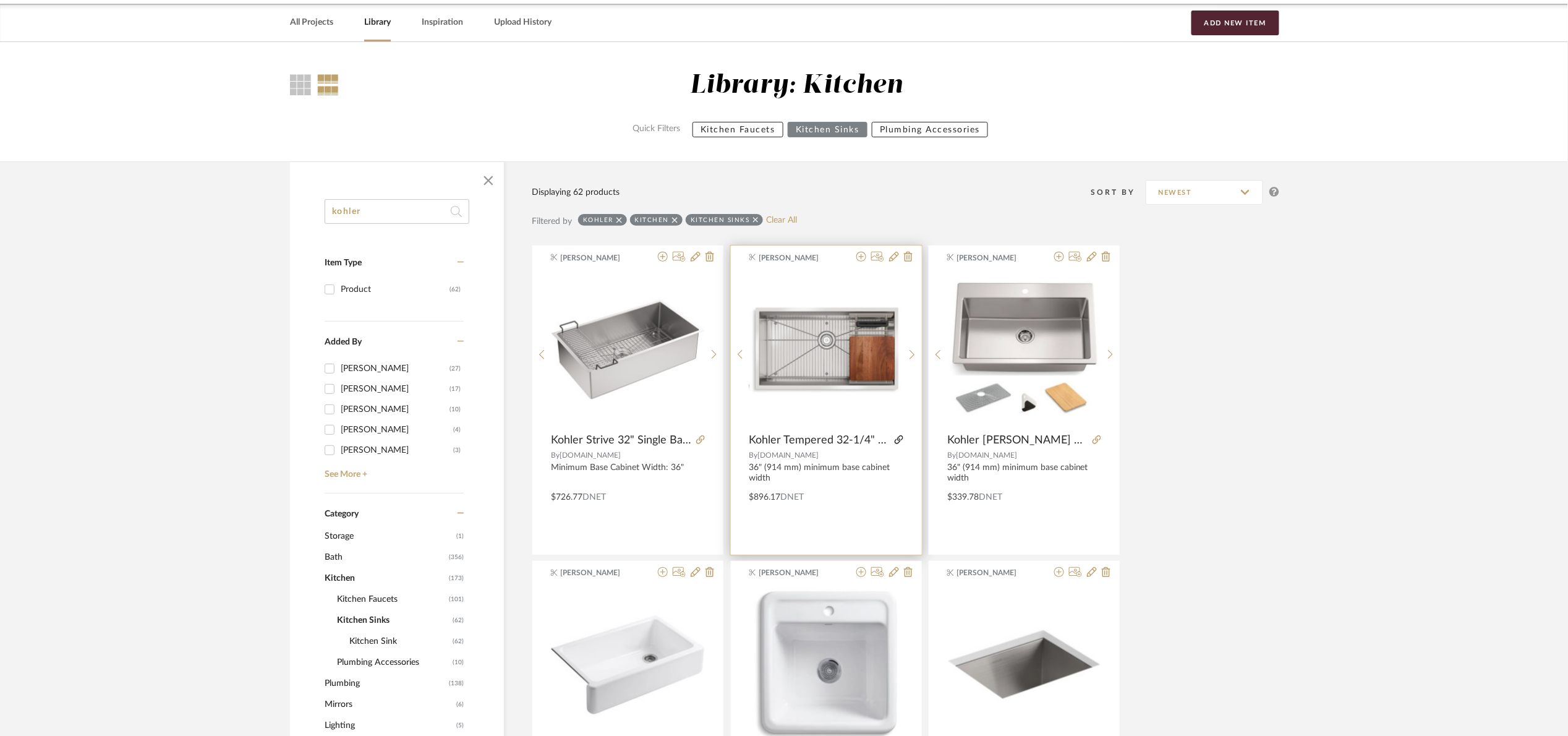
click at [898, 436] on icon at bounding box center [899, 440] width 9 height 9
click at [772, 218] on link "Clear All" at bounding box center [782, 220] width 31 height 11
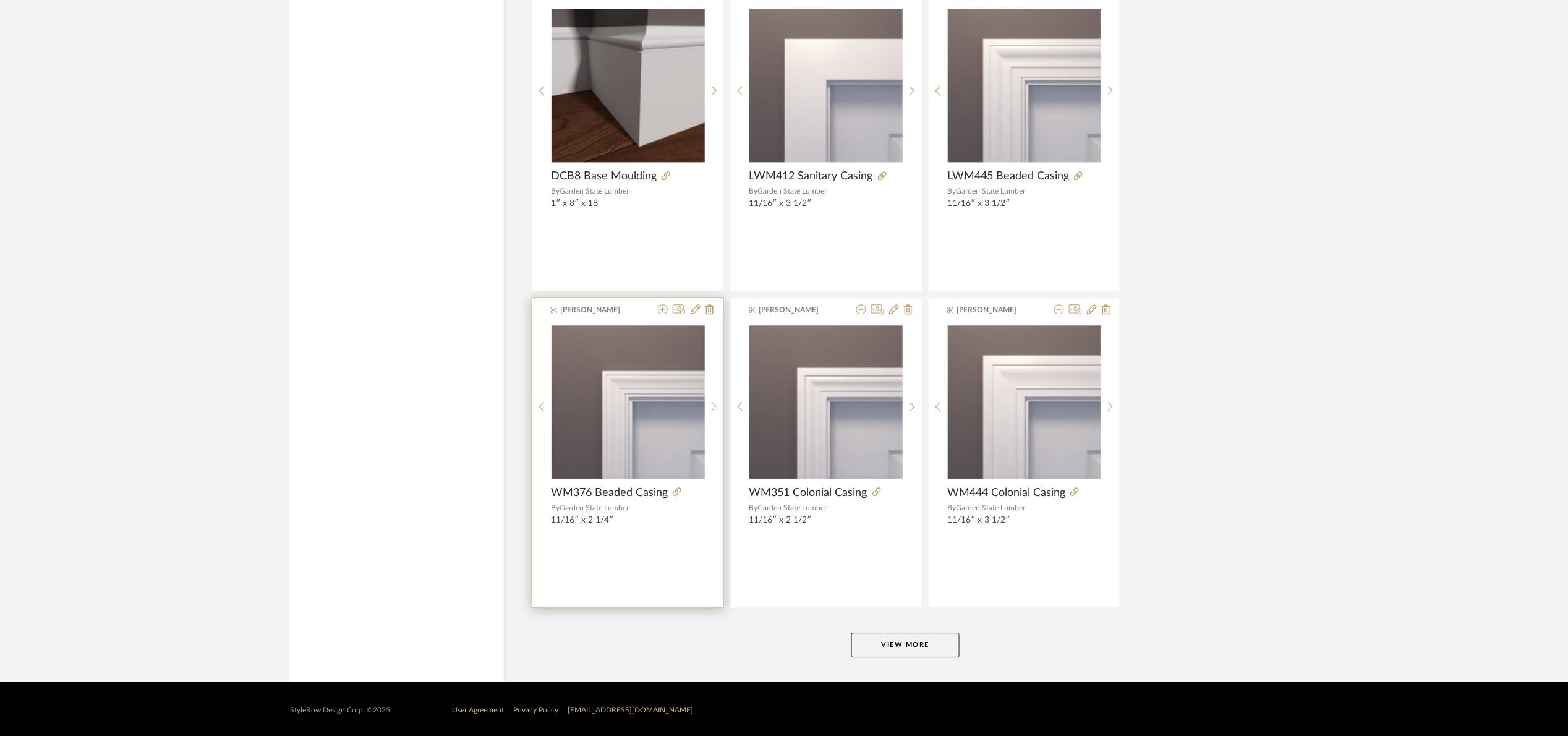
scroll to position [3425, 0]
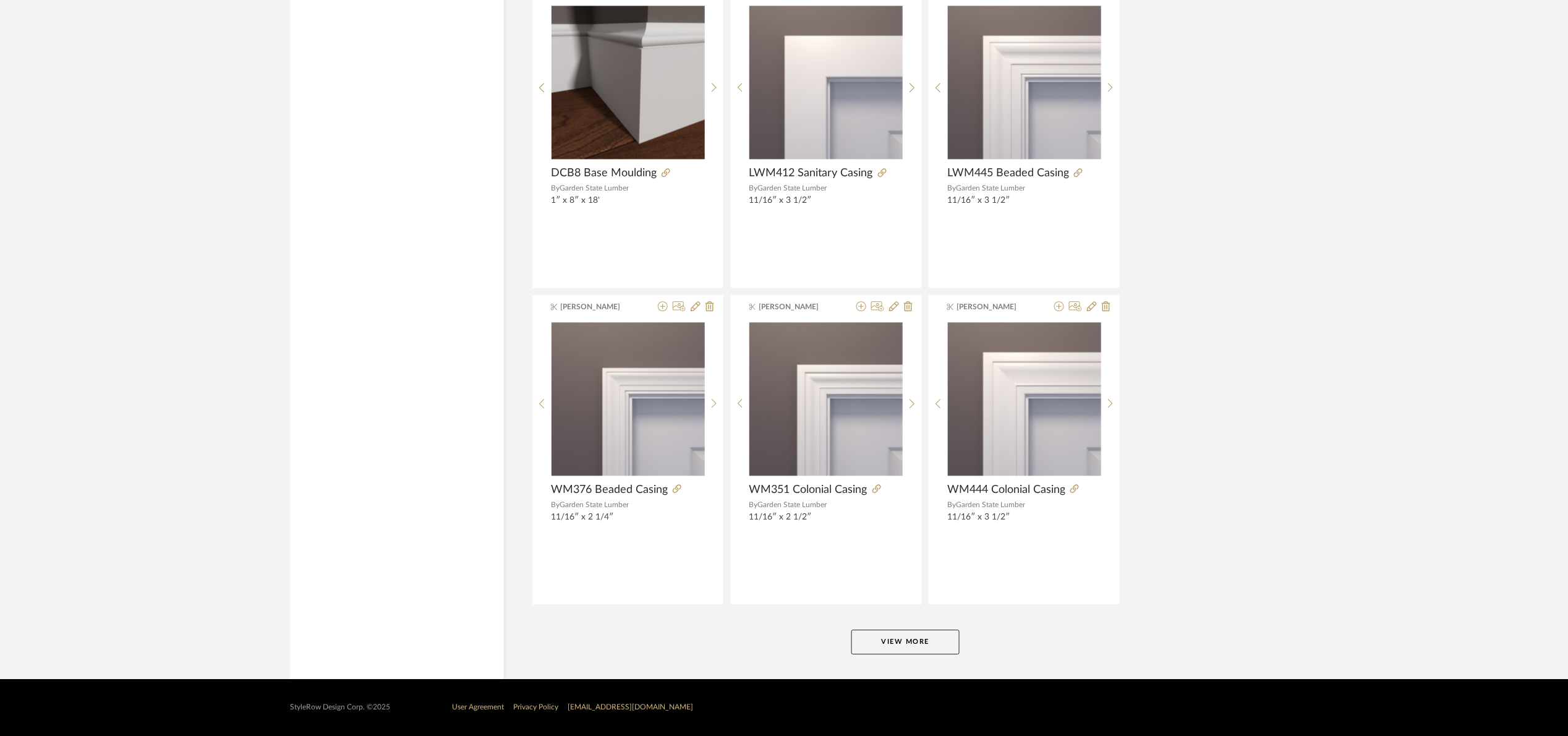
click at [944, 651] on button "View More" at bounding box center [905, 642] width 108 height 25
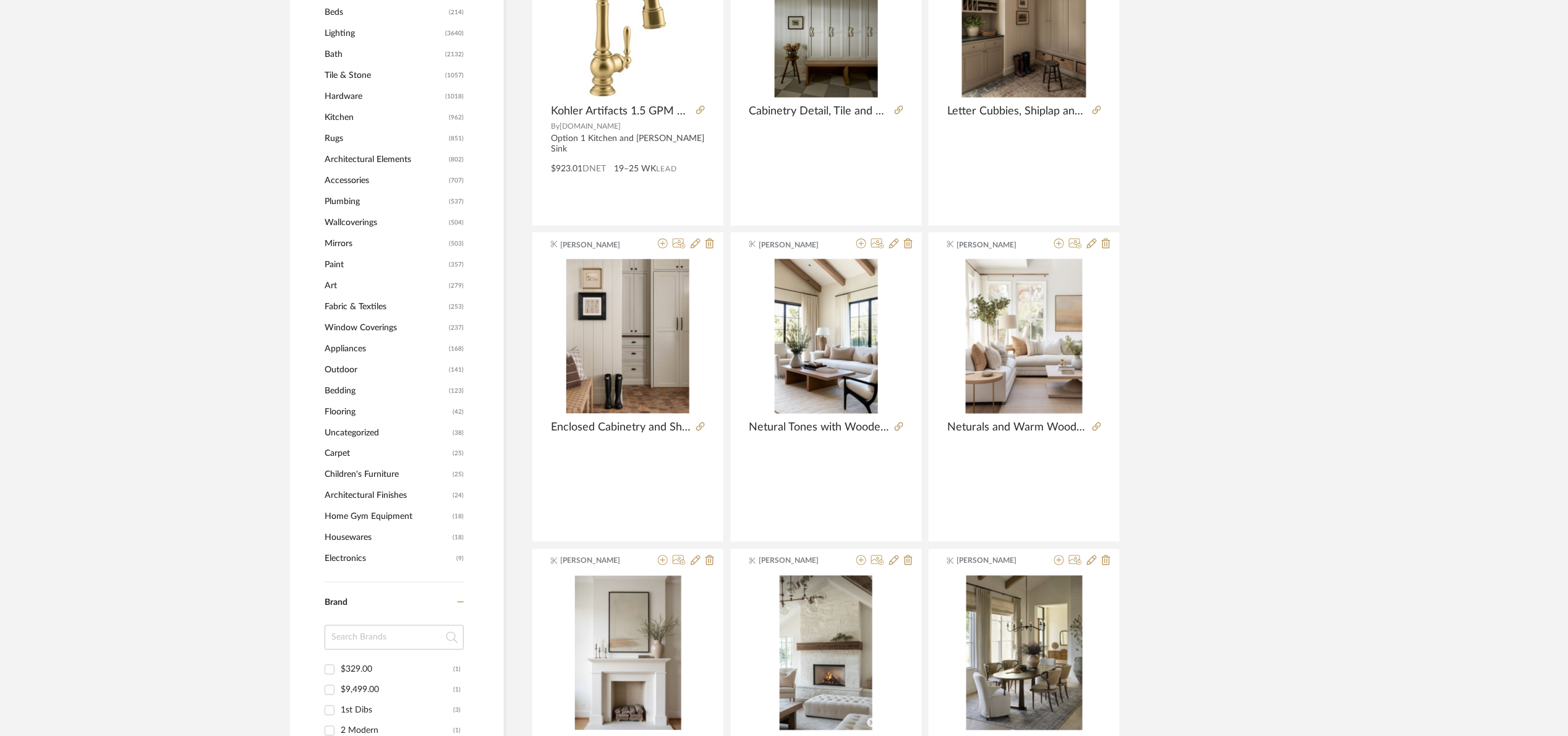
scroll to position [561, 0]
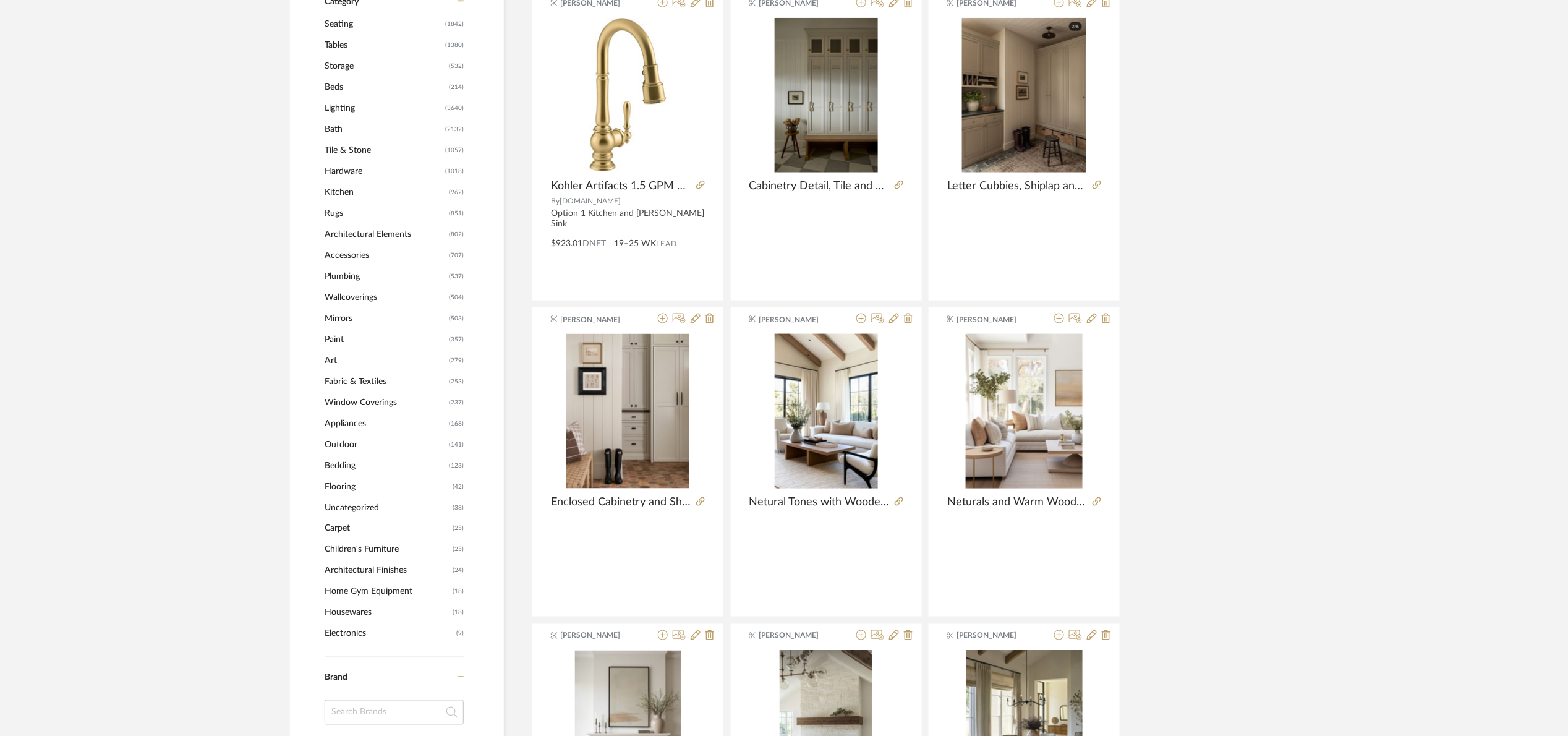
click at [341, 126] on span "Bath" at bounding box center [383, 129] width 118 height 21
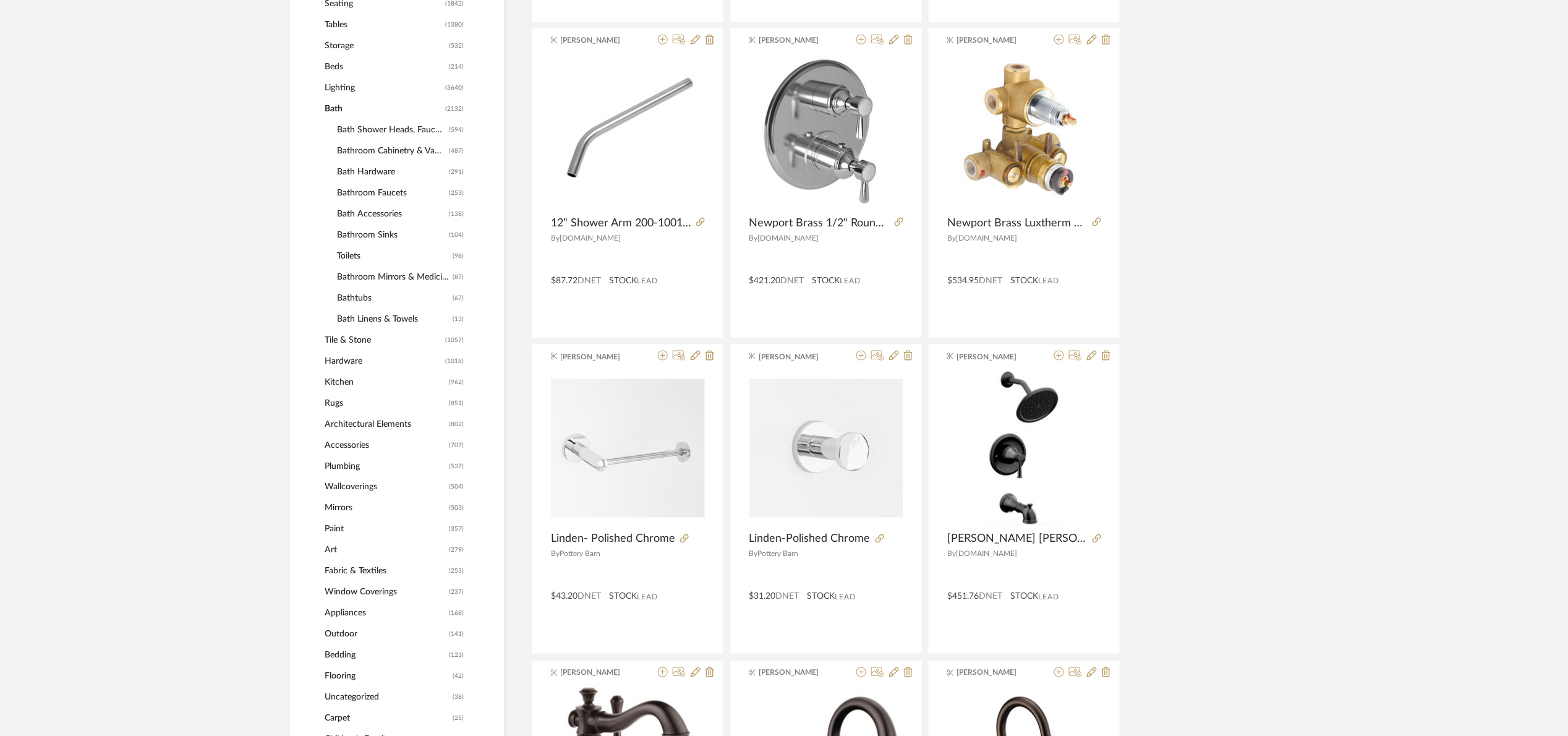
scroll to position [578, 0]
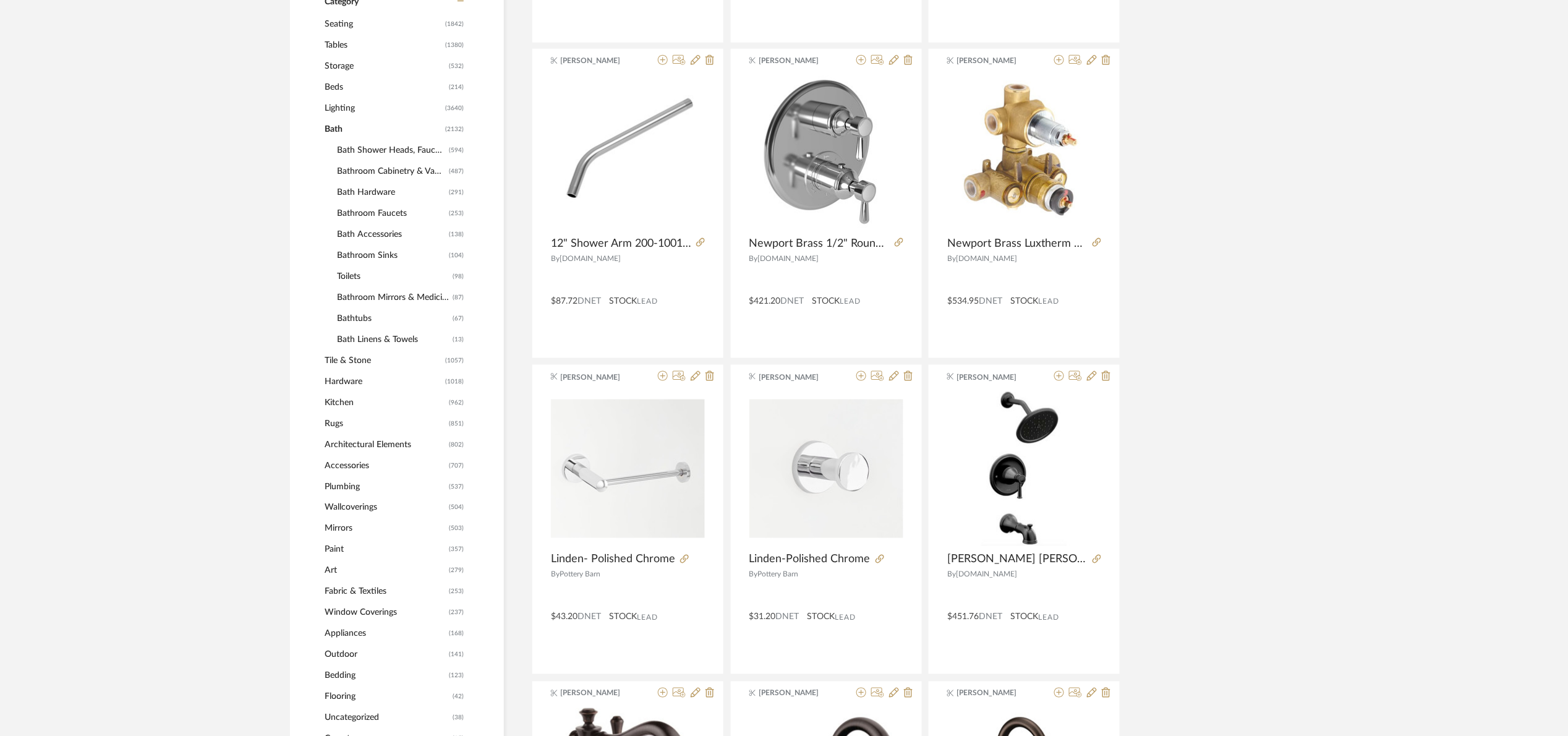
click at [365, 145] on span "Bath Shower Heads, Faucets & Sets" at bounding box center [391, 150] width 108 height 21
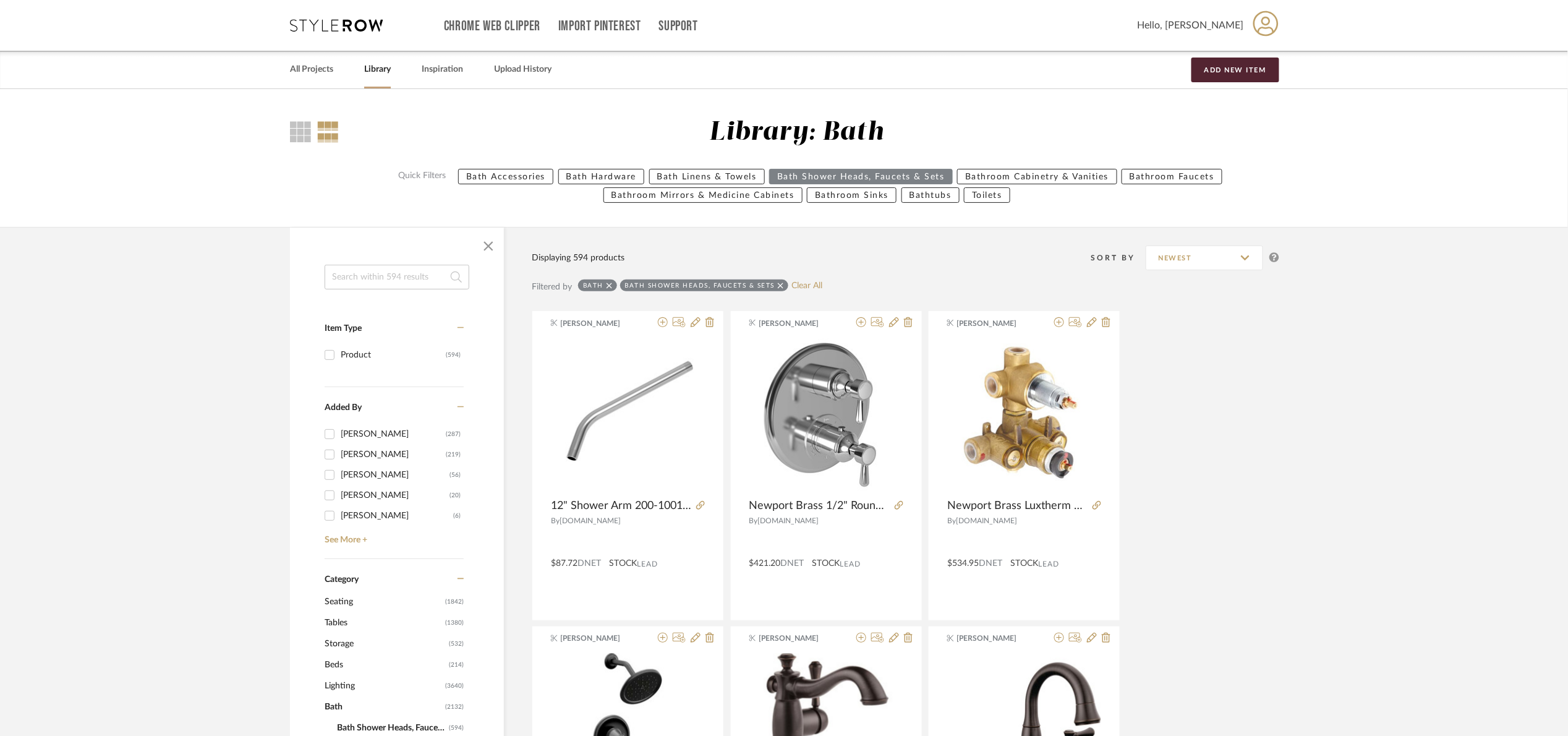
click at [780, 284] on icon at bounding box center [780, 286] width 6 height 9
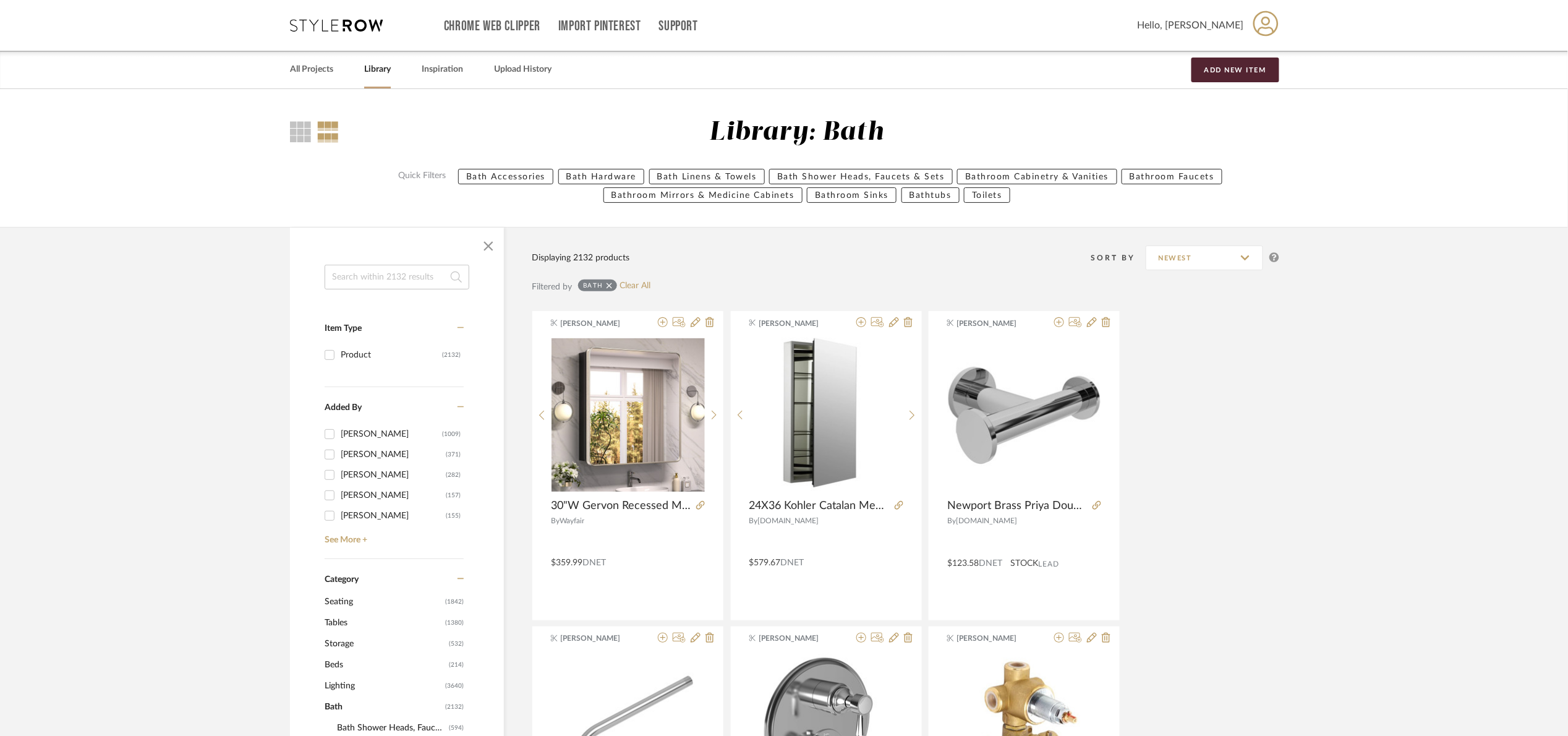
click at [410, 278] on input at bounding box center [397, 277] width 145 height 25
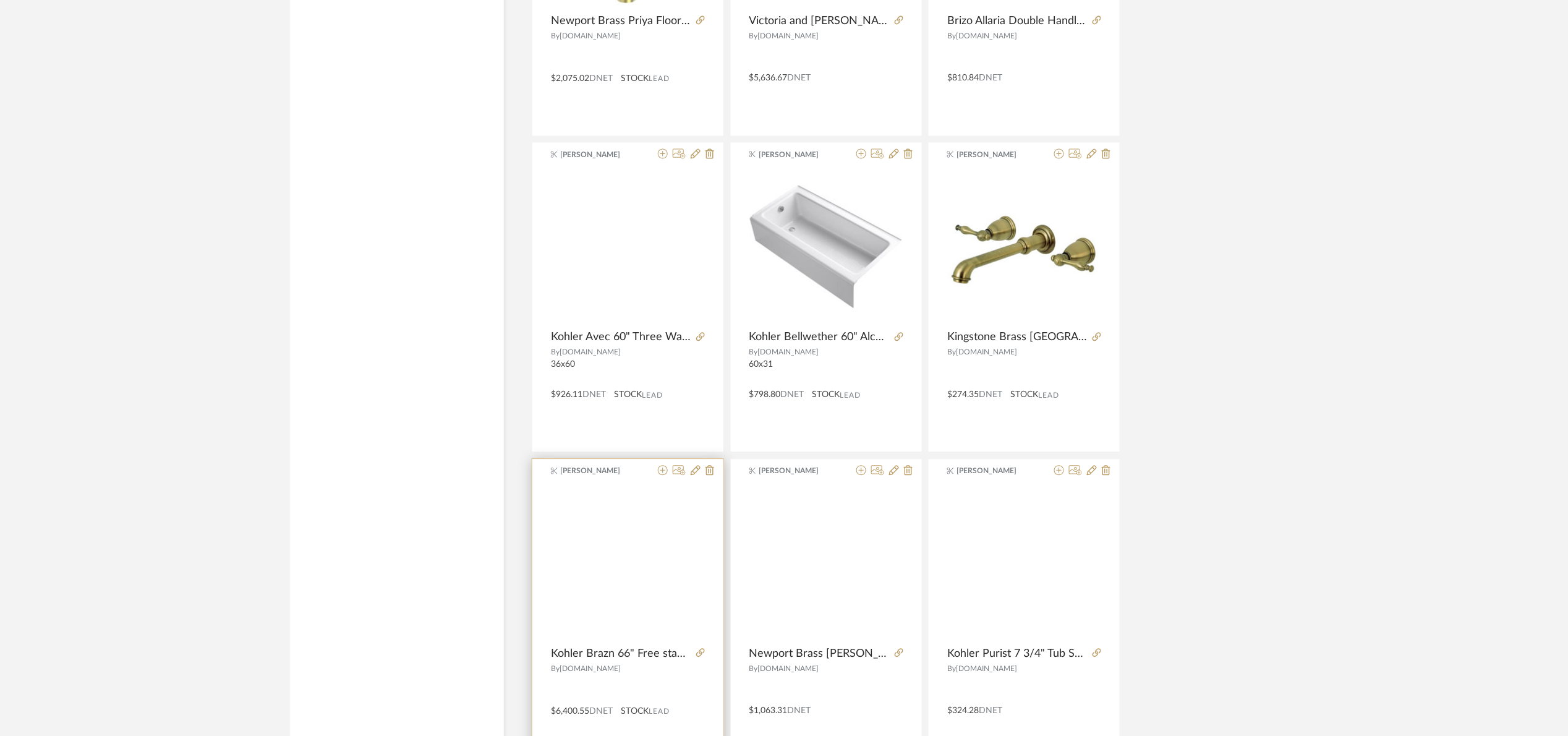
scroll to position [3479, 0]
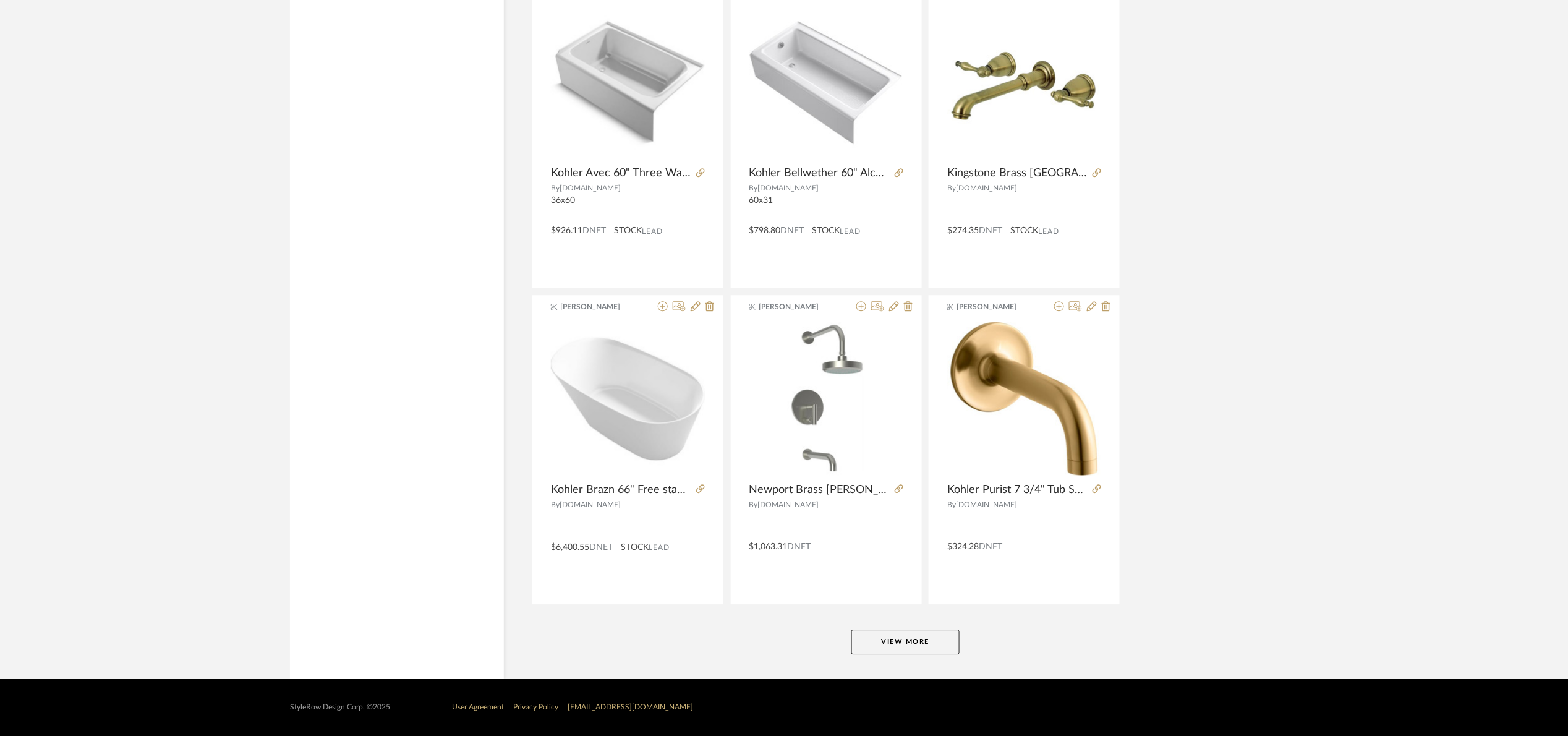
type input "tub"
click at [873, 641] on button "View More" at bounding box center [905, 642] width 108 height 25
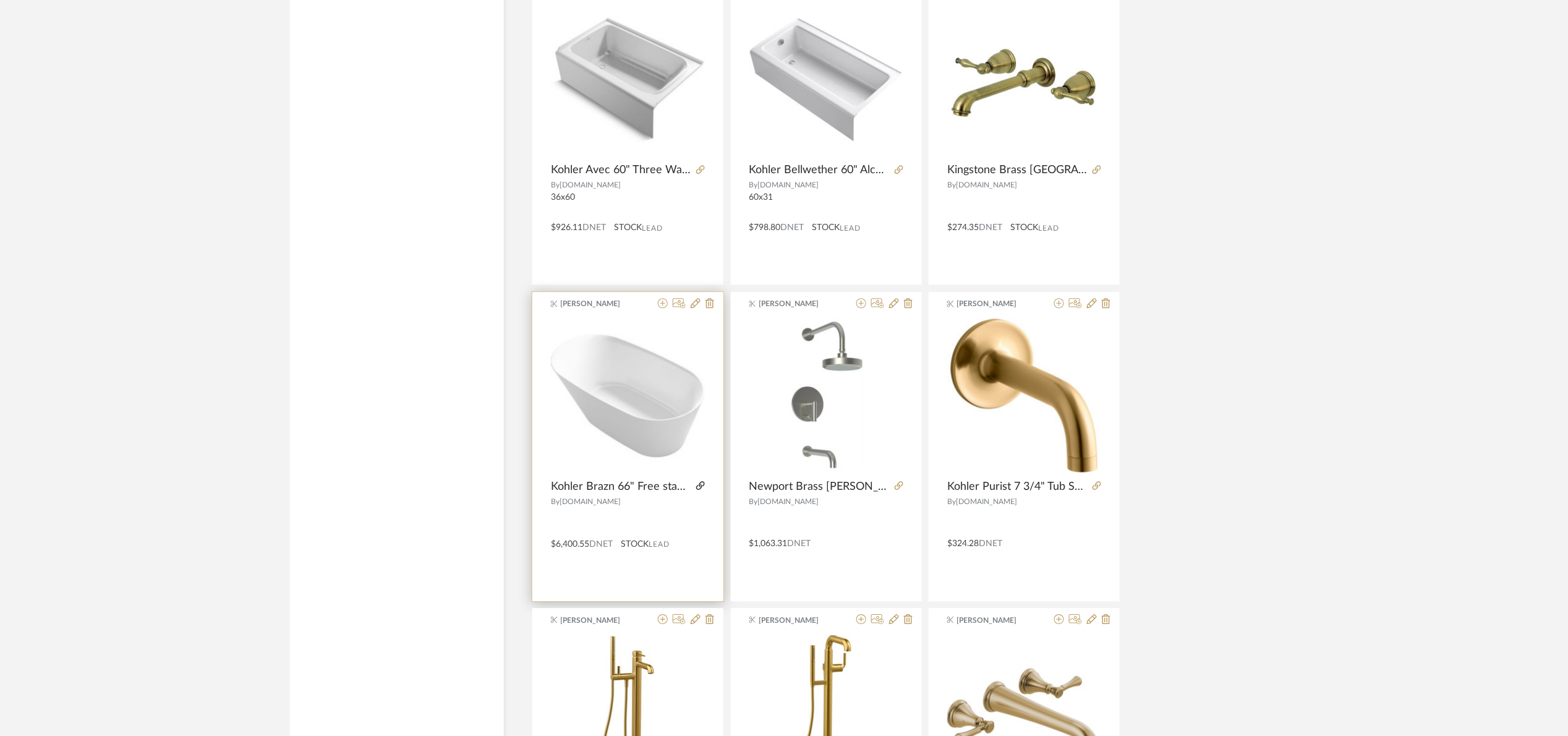
click at [700, 484] on icon at bounding box center [700, 486] width 9 height 9
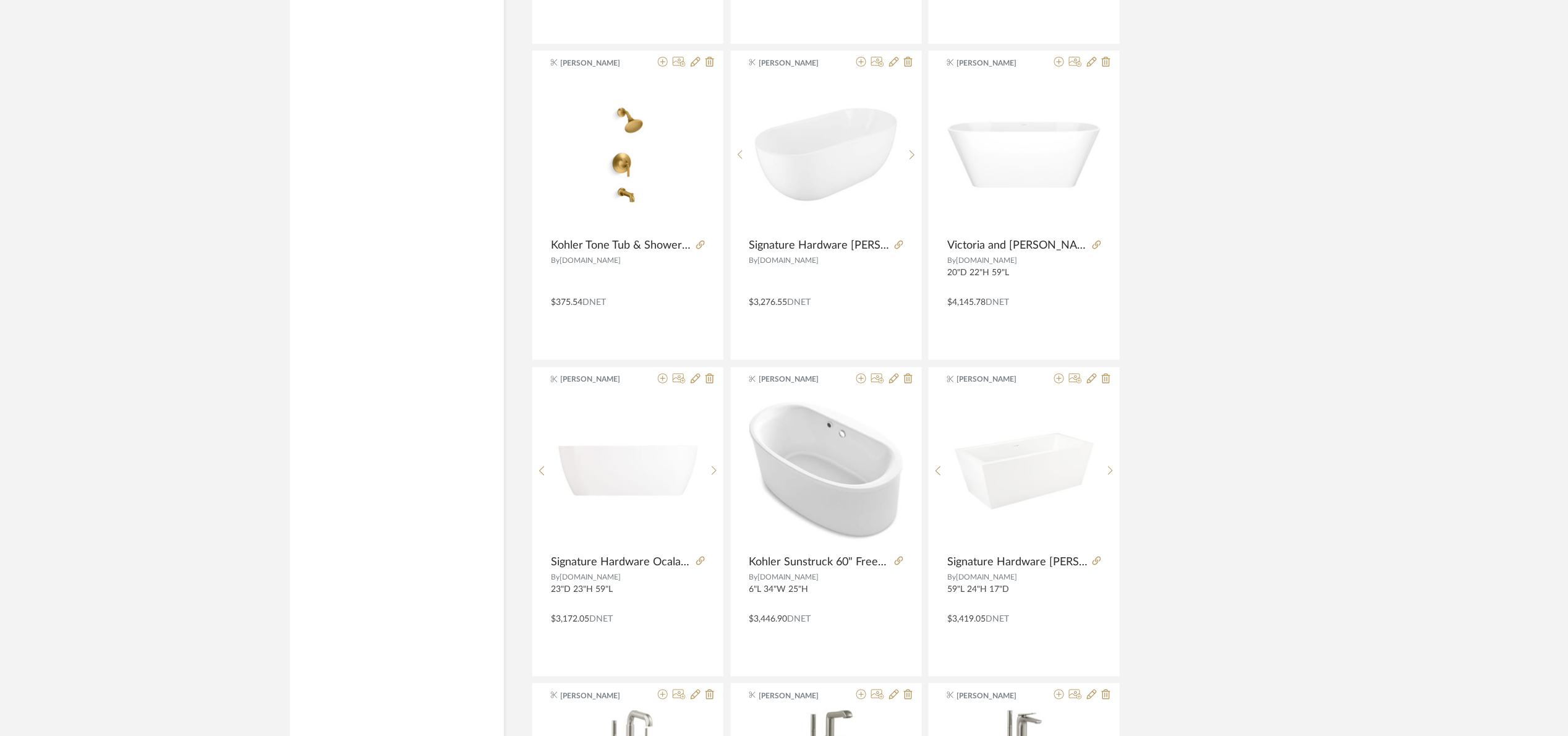
scroll to position [4592, 0]
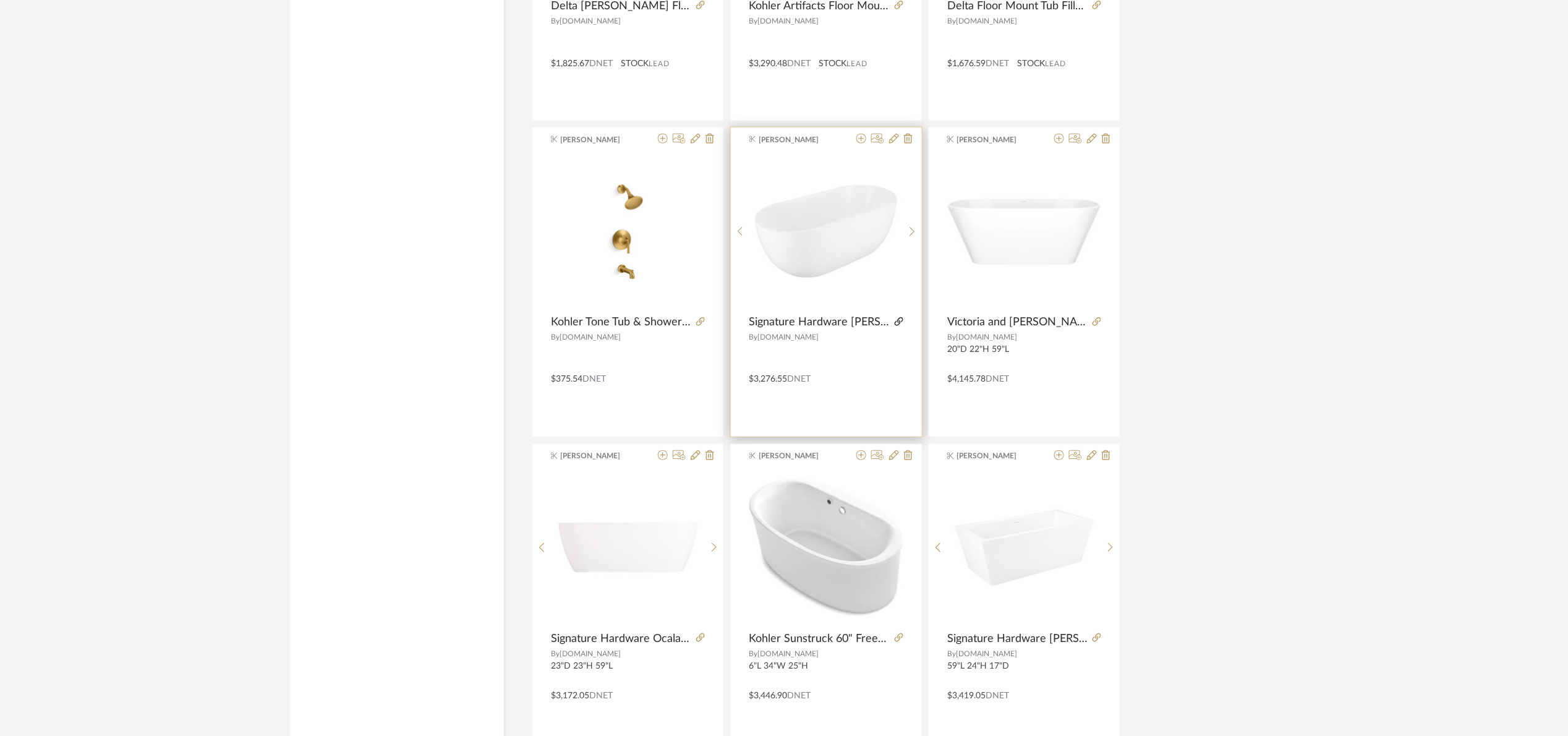
click at [897, 321] on icon at bounding box center [899, 321] width 9 height 9
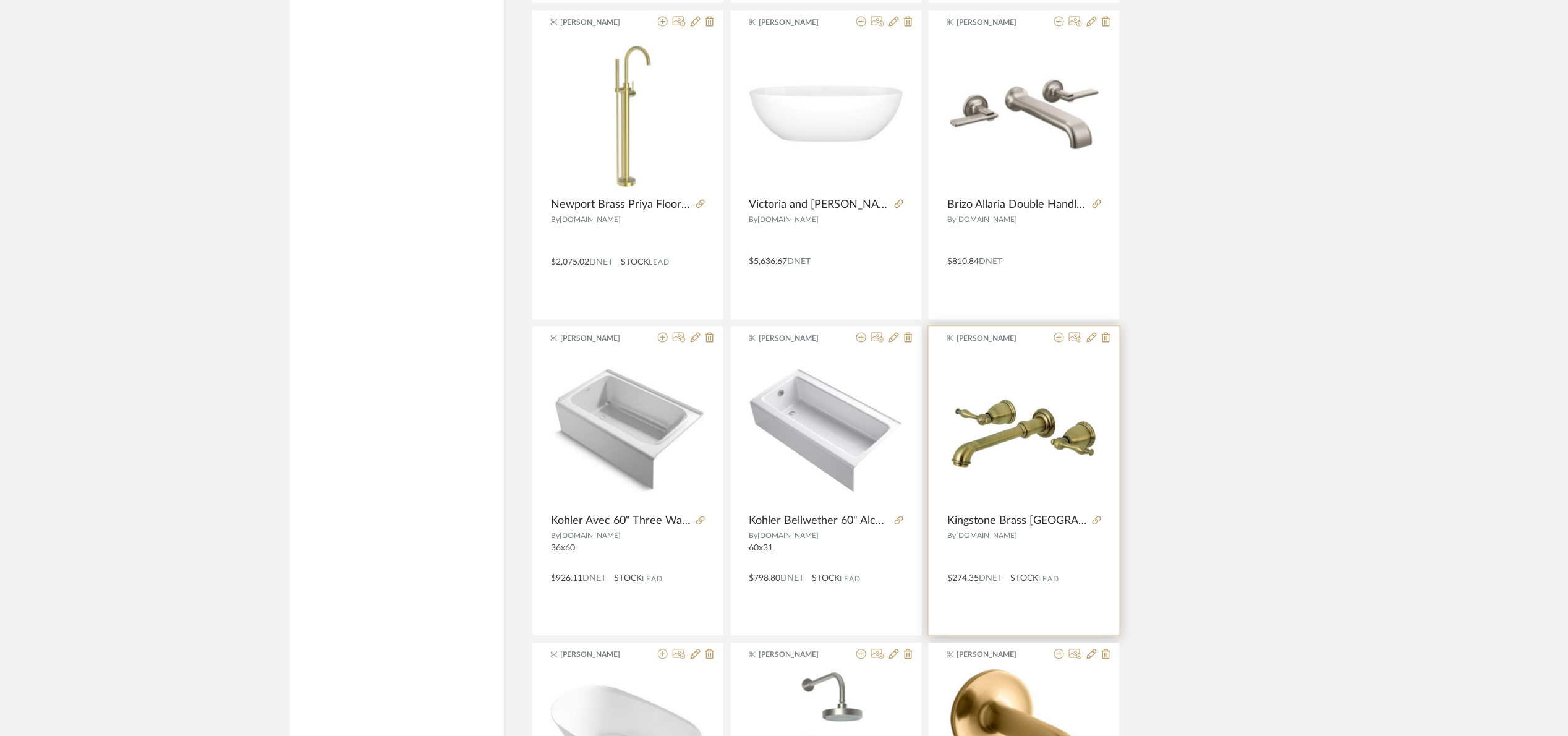
scroll to position [3201, 0]
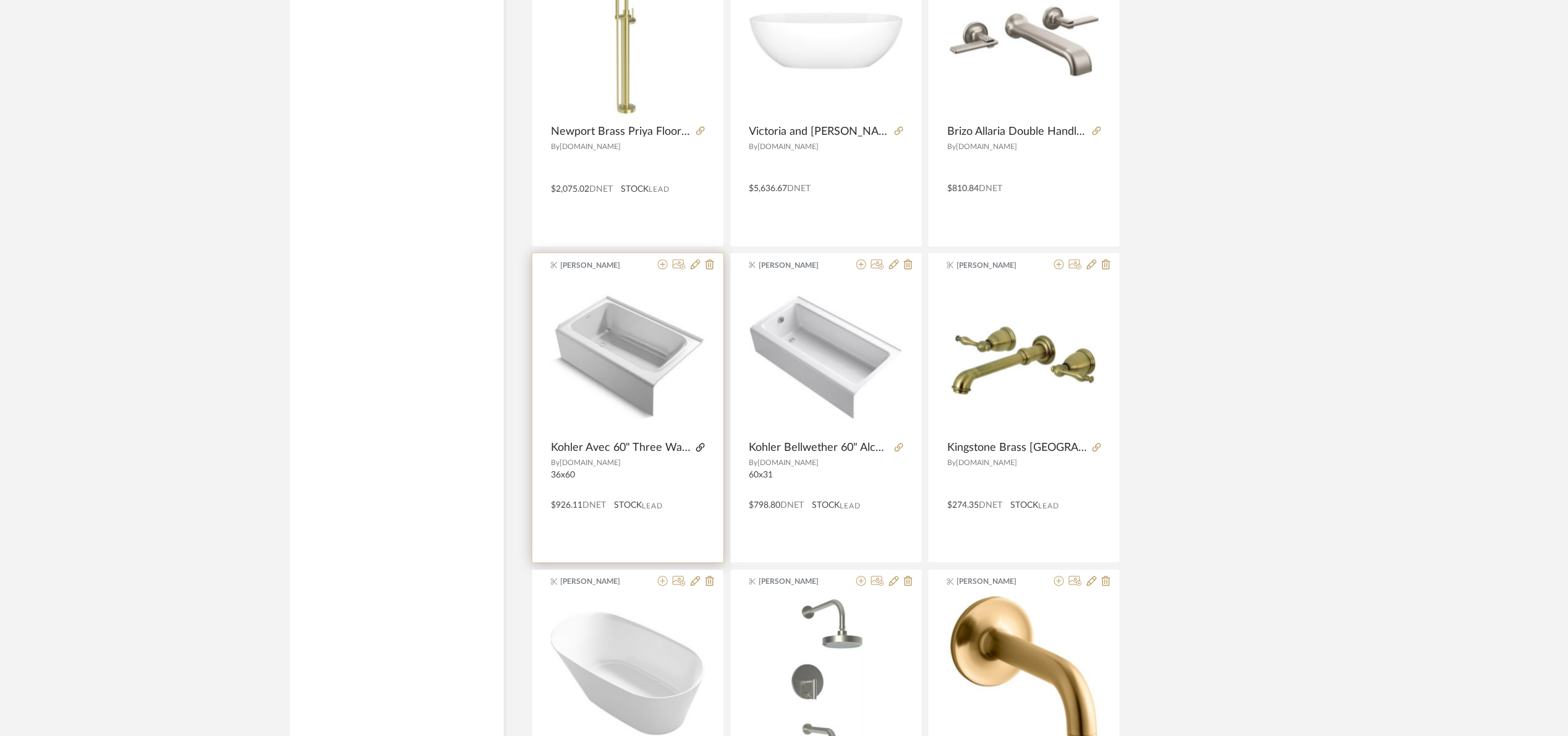
click at [698, 447] on icon at bounding box center [700, 447] width 9 height 9
click at [660, 269] on icon at bounding box center [663, 264] width 10 height 10
click at [663, 269] on icon at bounding box center [663, 264] width 10 height 10
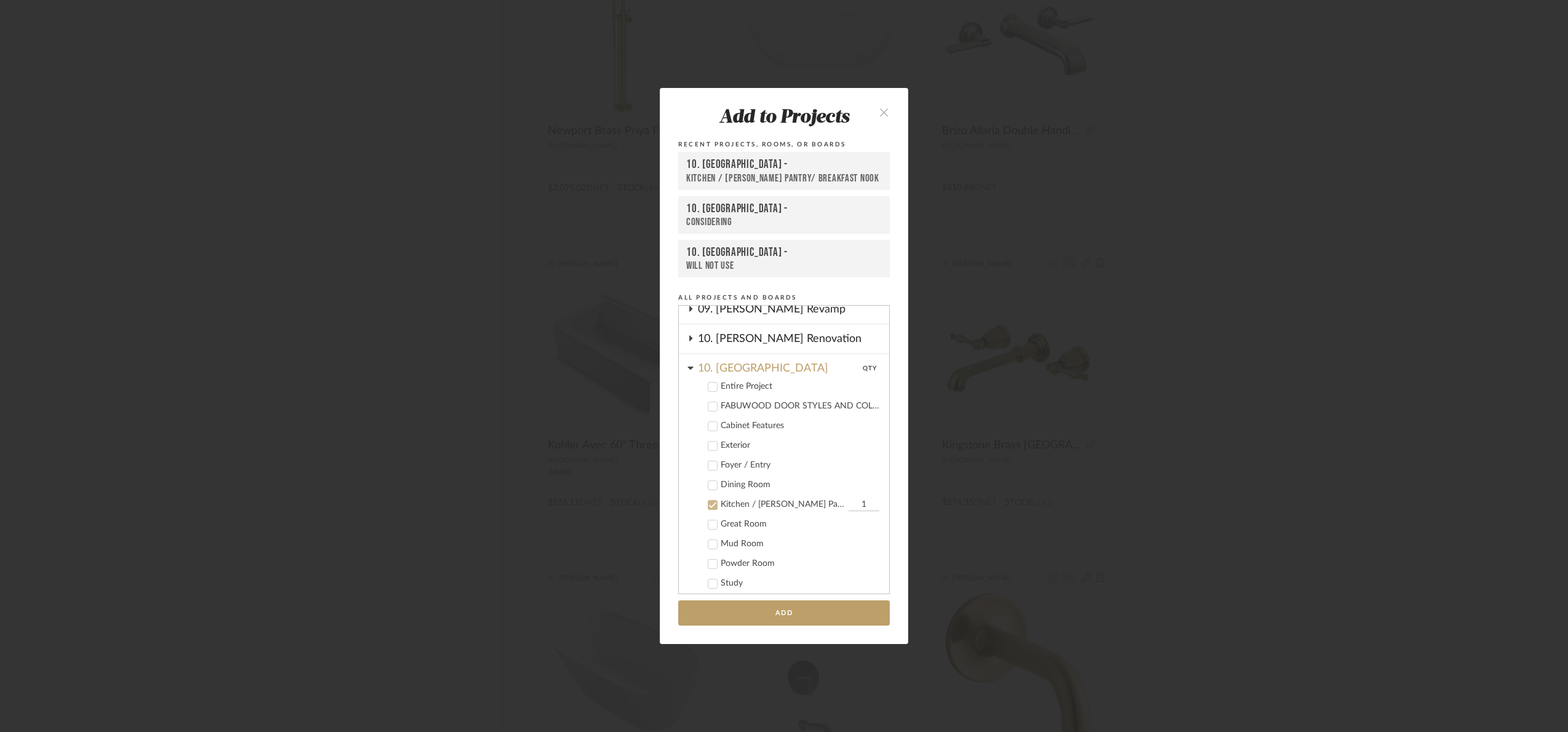
scroll to position [303, 0]
click at [735, 501] on div "Kitchen / Butler's Pantry/ Breakfast Nook" at bounding box center [783, 506] width 125 height 11
click at [735, 362] on div "10. Vignola" at bounding box center [793, 366] width 191 height 22
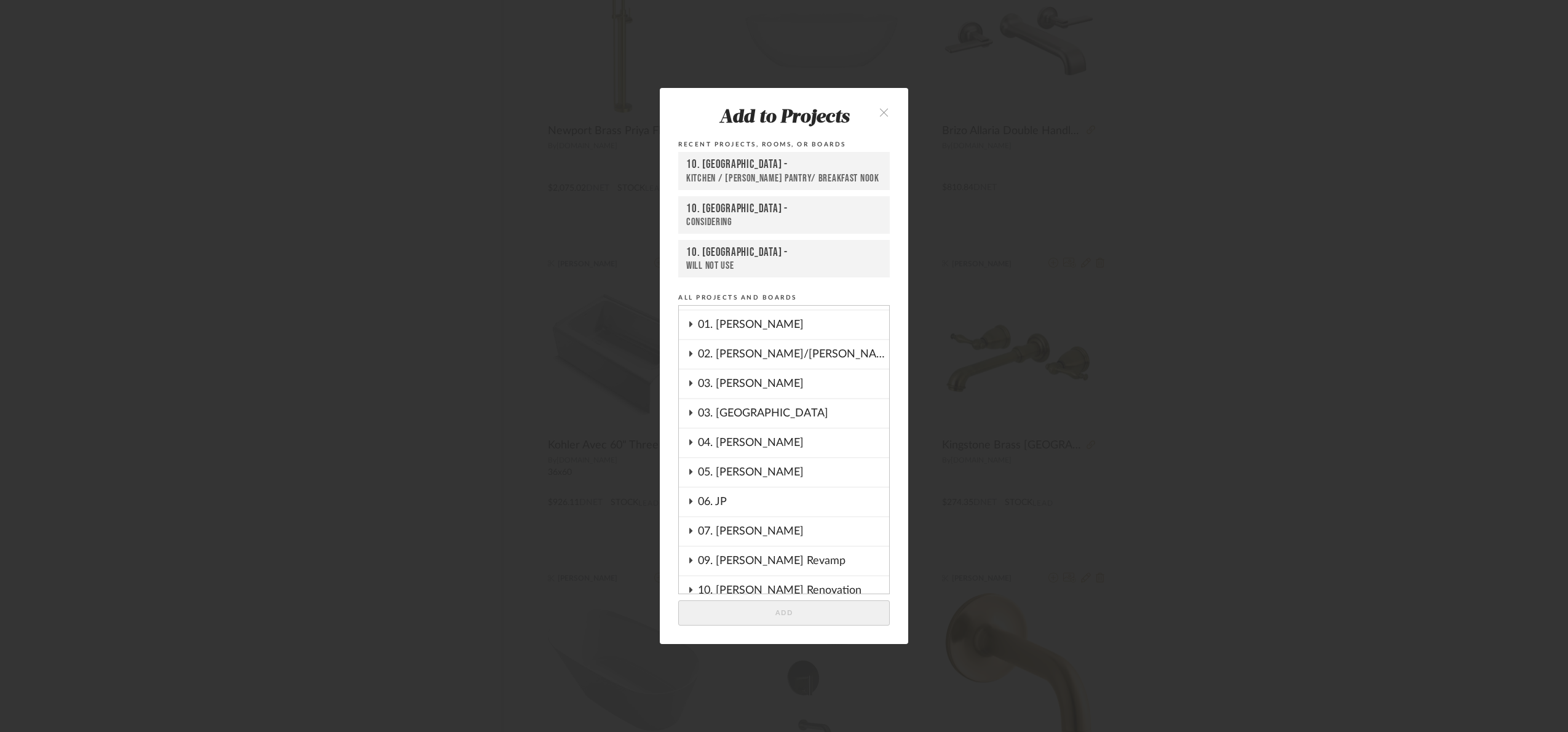
scroll to position [0, 0]
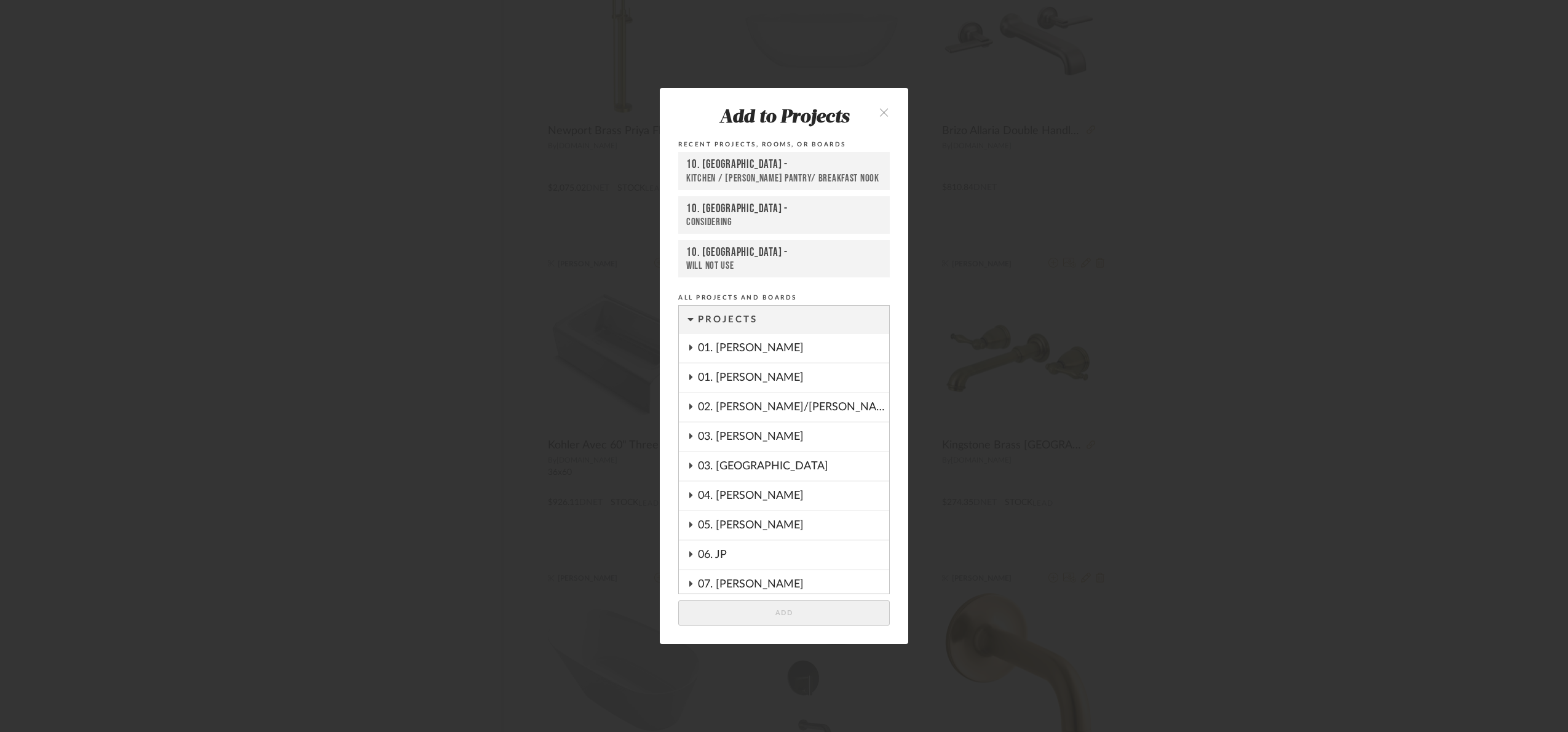
click at [761, 374] on div "01. Merker" at bounding box center [793, 377] width 191 height 28
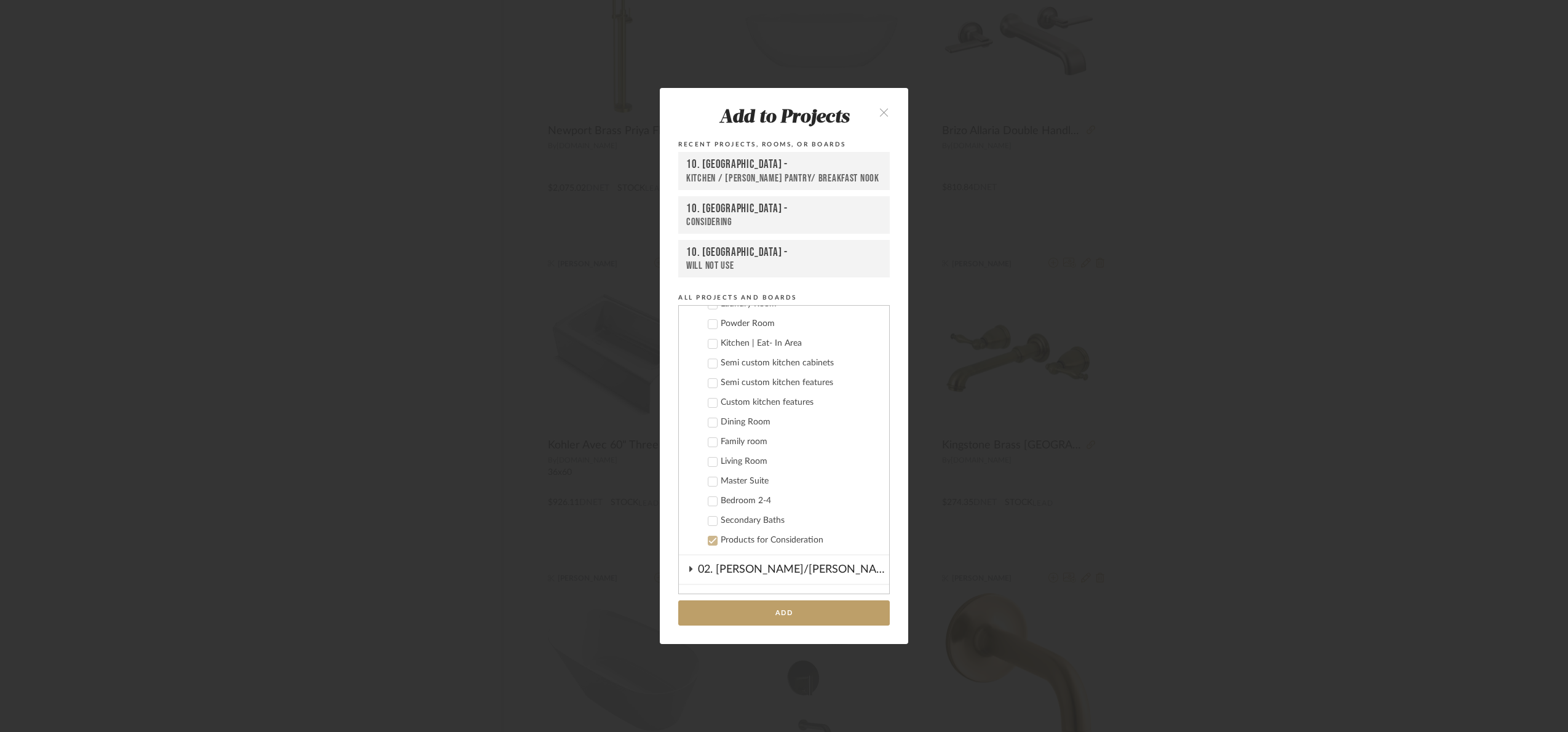
scroll to position [185, 0]
click at [761, 504] on div "Secondary Baths" at bounding box center [800, 506] width 159 height 11
click at [814, 604] on button "Add" at bounding box center [784, 613] width 212 height 25
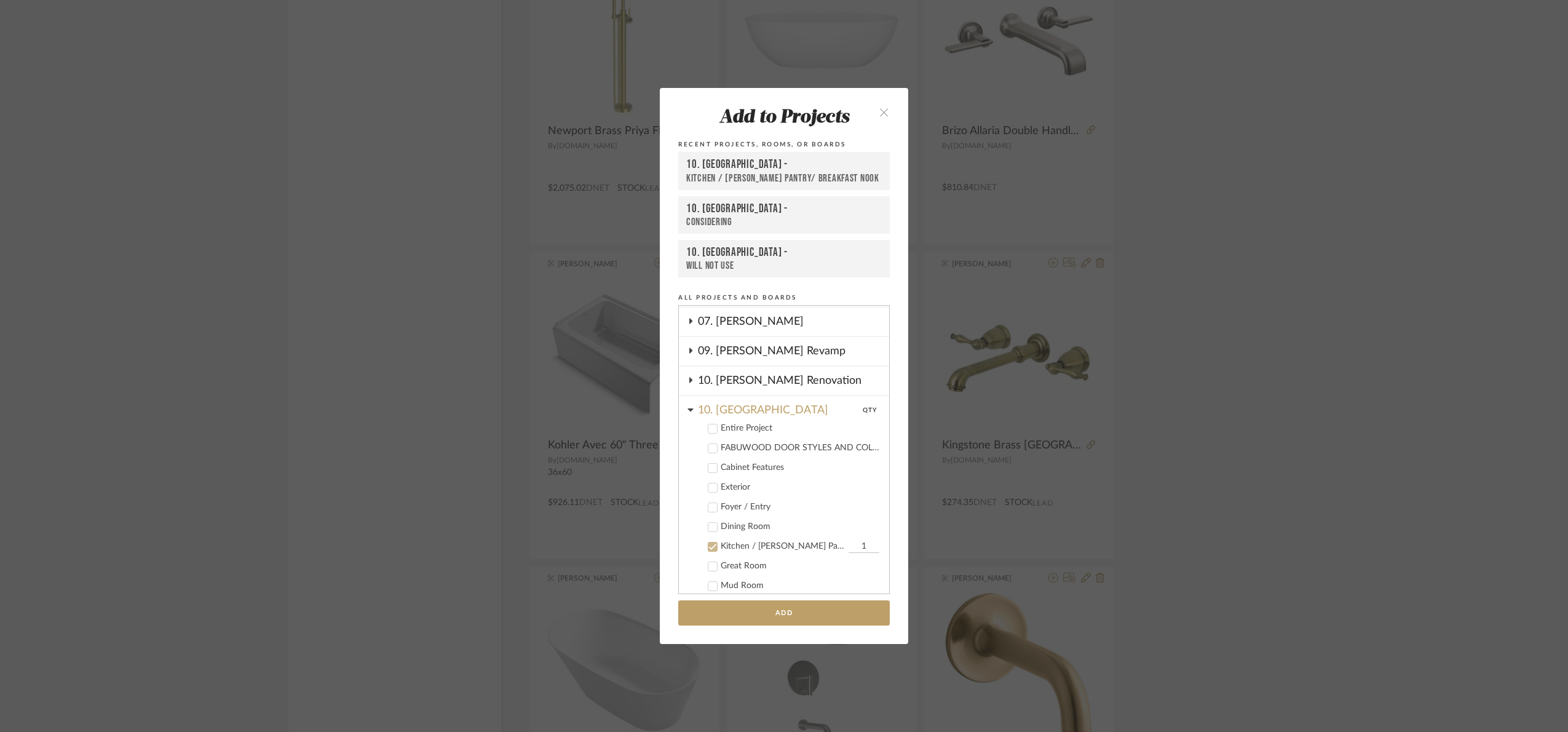
scroll to position [276, 0]
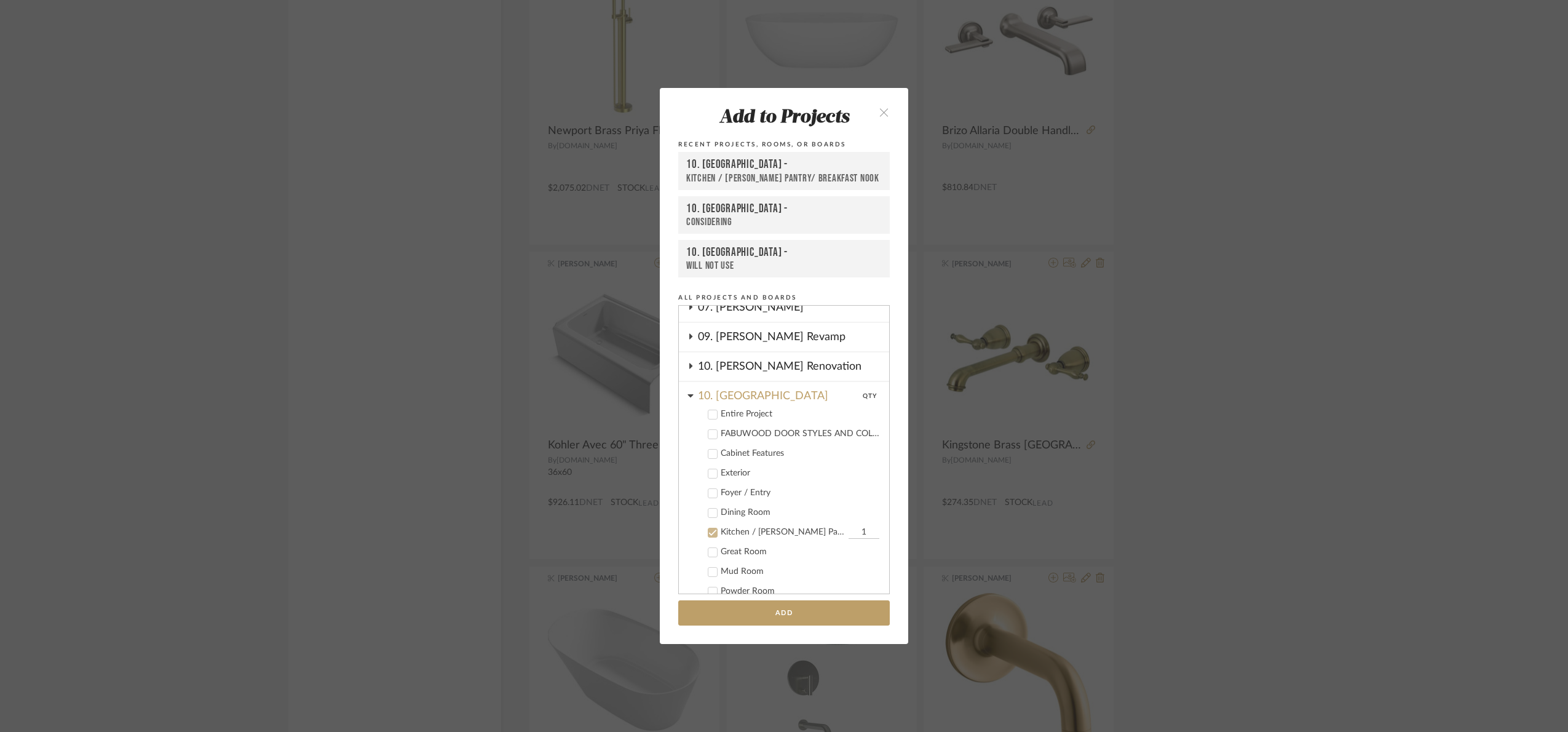
click at [749, 529] on div "Kitchen / Butler's Pantry/ Breakfast Nook" at bounding box center [783, 532] width 125 height 11
click at [704, 403] on cdk-nested-tree-node "Entire Project" at bounding box center [779, 413] width 200 height 20
click at [724, 389] on div "10. Vignola" at bounding box center [793, 393] width 191 height 22
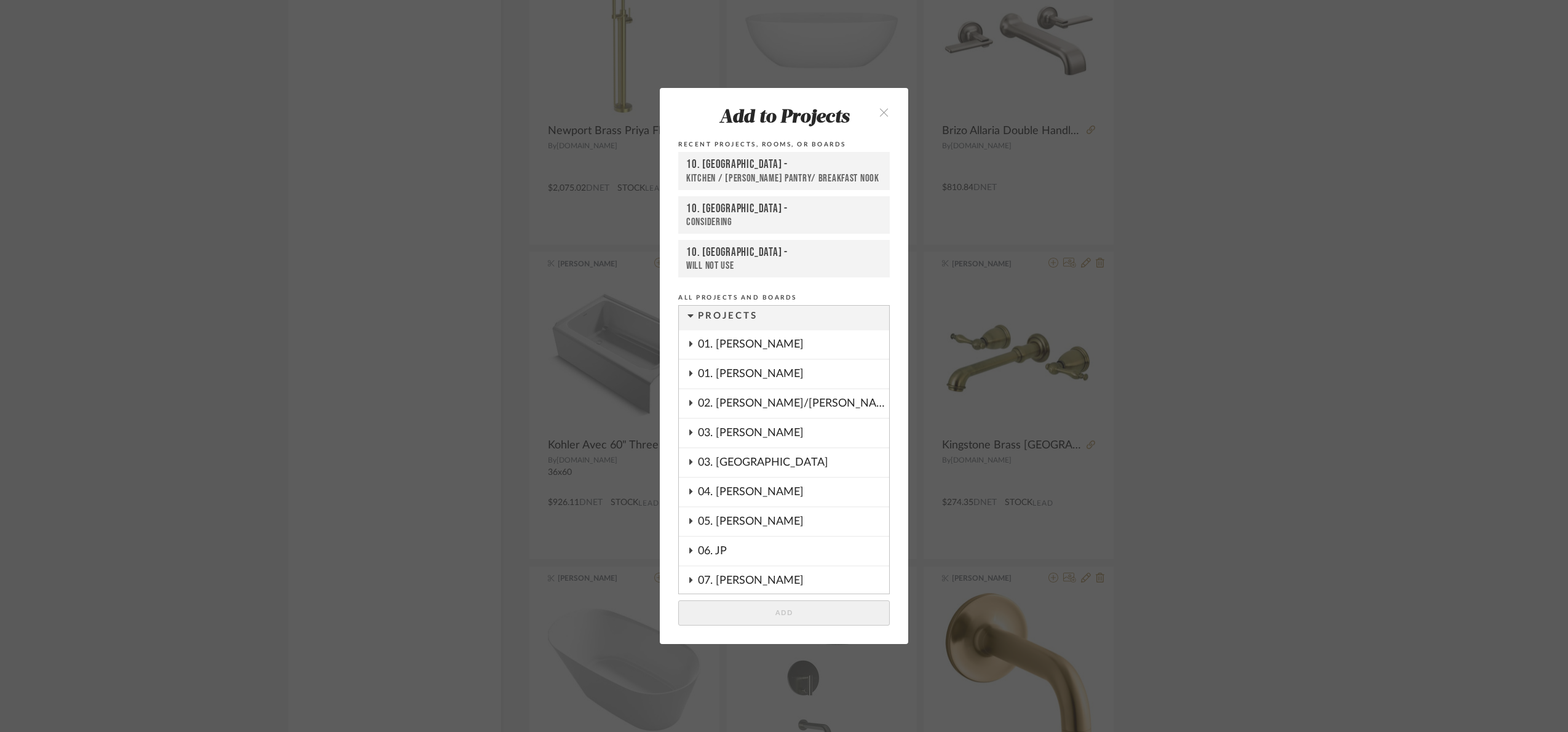
scroll to position [0, 0]
click at [753, 372] on div "01. Merker" at bounding box center [793, 377] width 191 height 28
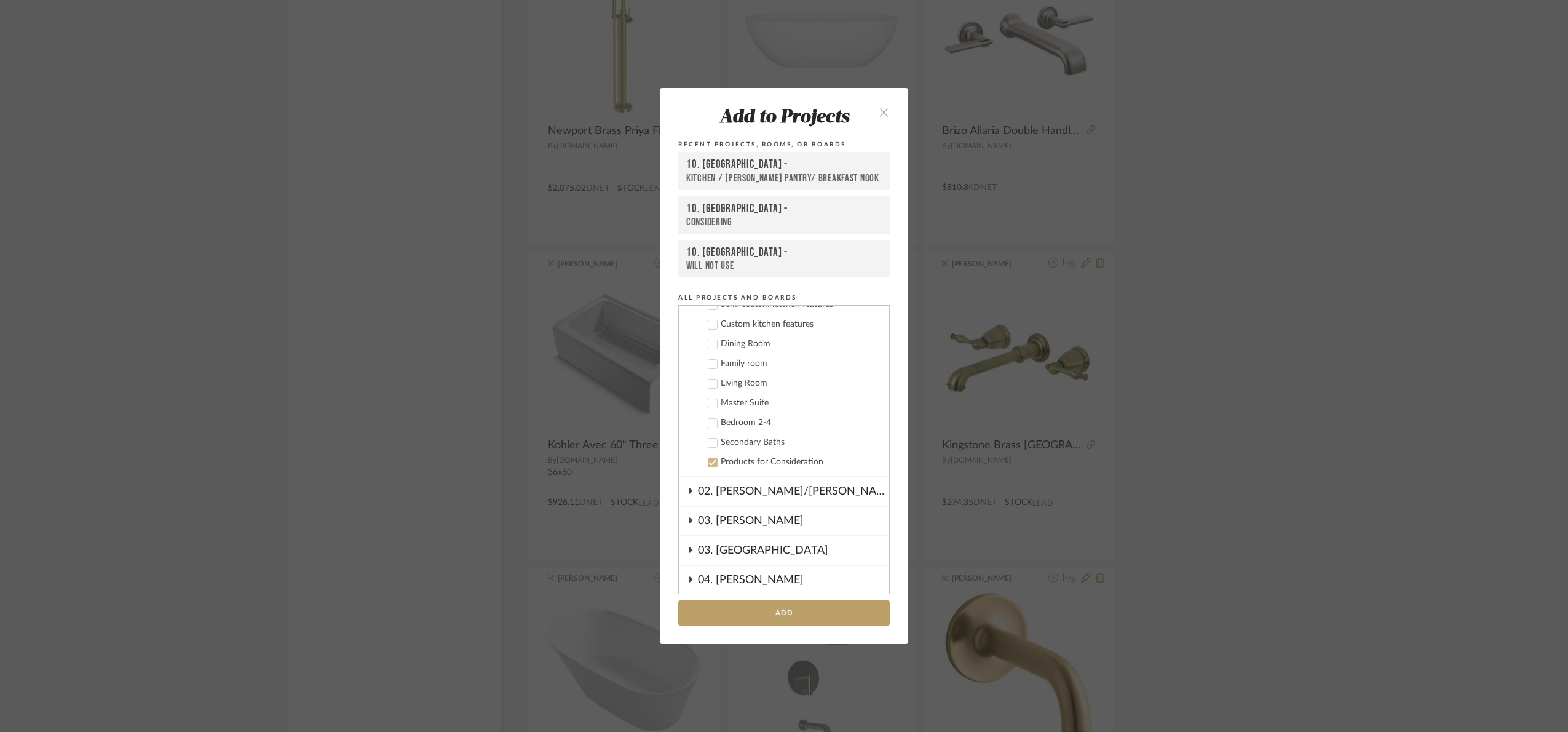
scroll to position [276, 0]
click at [744, 411] on div "Secondary Baths" at bounding box center [800, 414] width 159 height 11
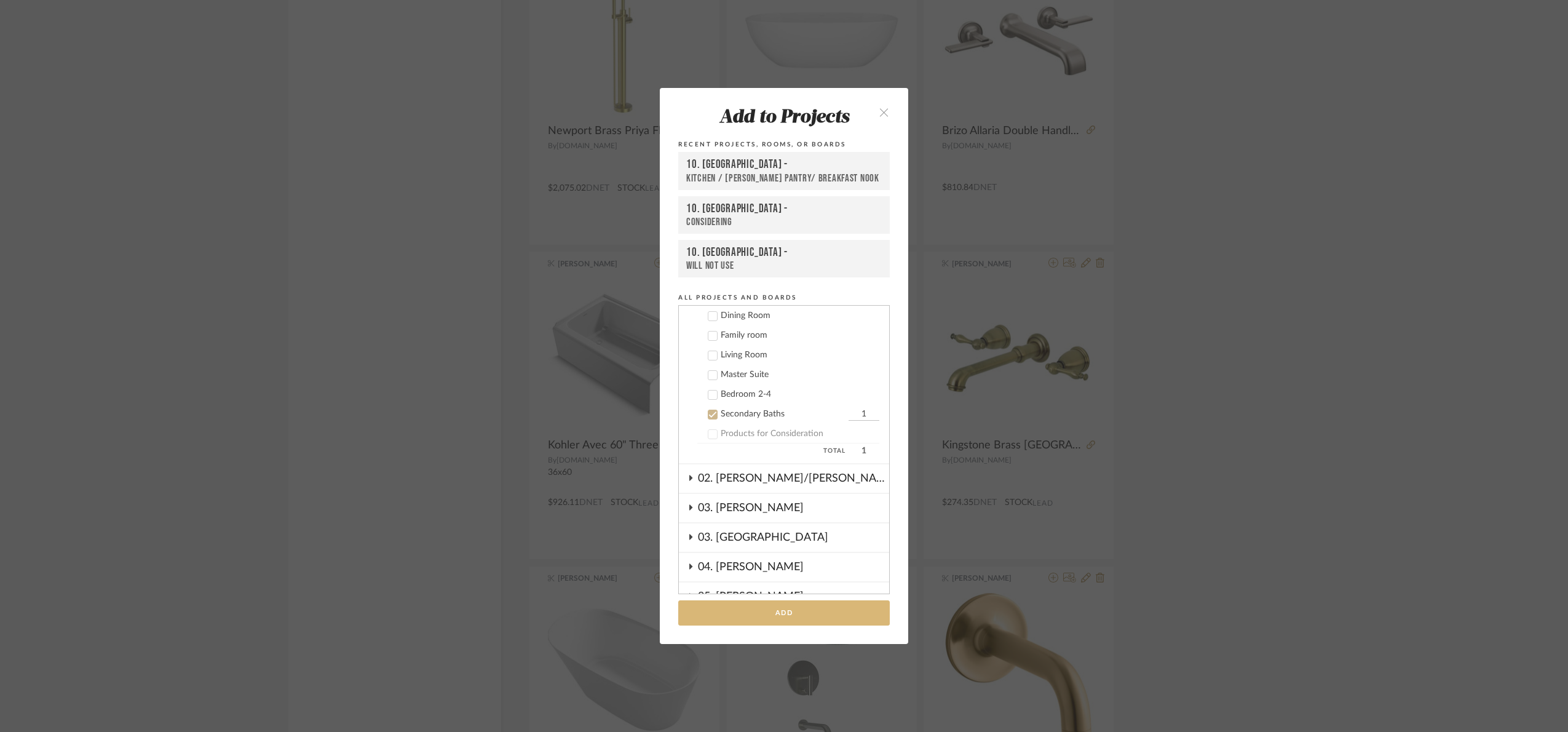
click at [792, 618] on button "Add" at bounding box center [784, 613] width 212 height 25
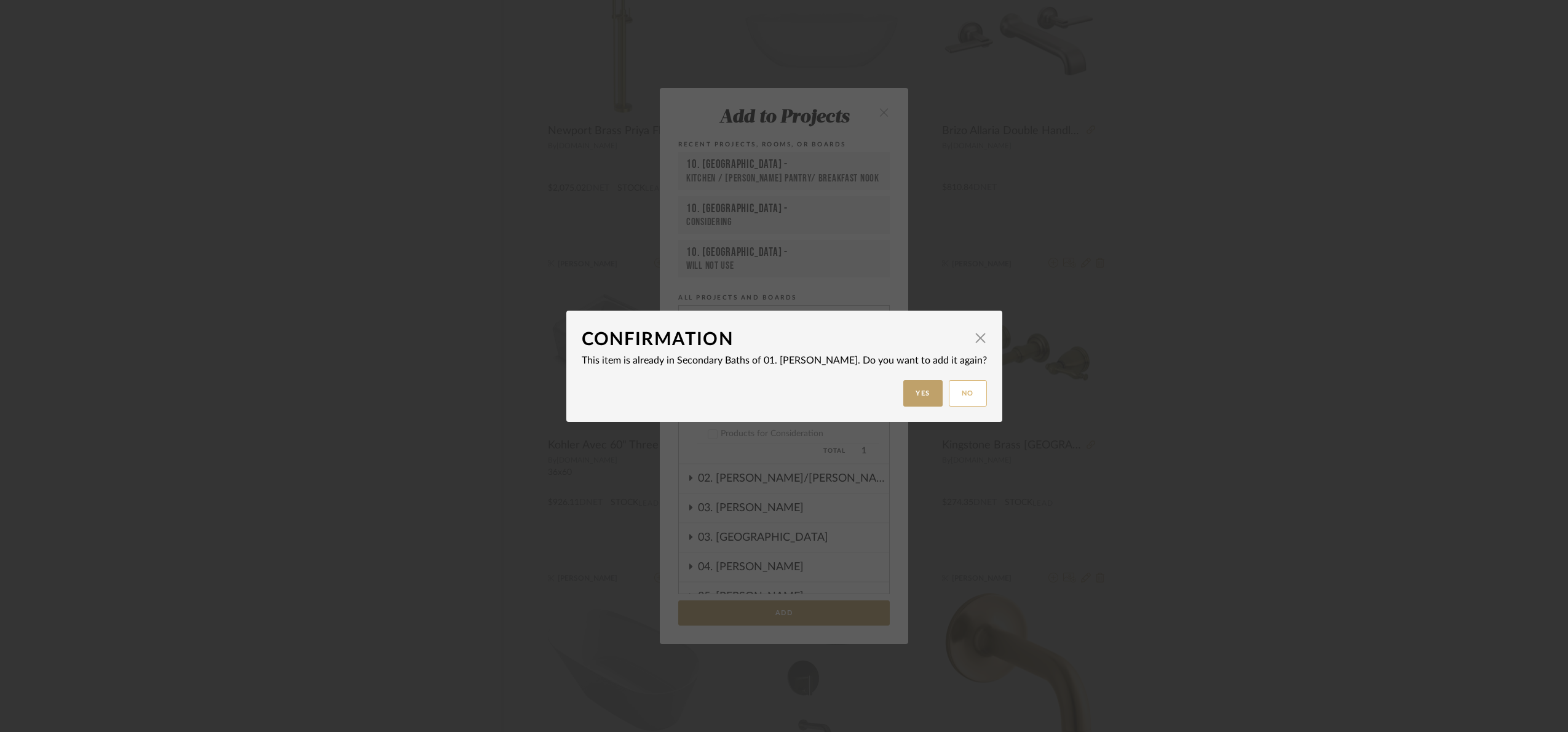
drag, startPoint x: 948, startPoint y: 394, endPoint x: 1136, endPoint y: 344, distance: 194.5
click at [949, 394] on button "No" at bounding box center [968, 394] width 38 height 27
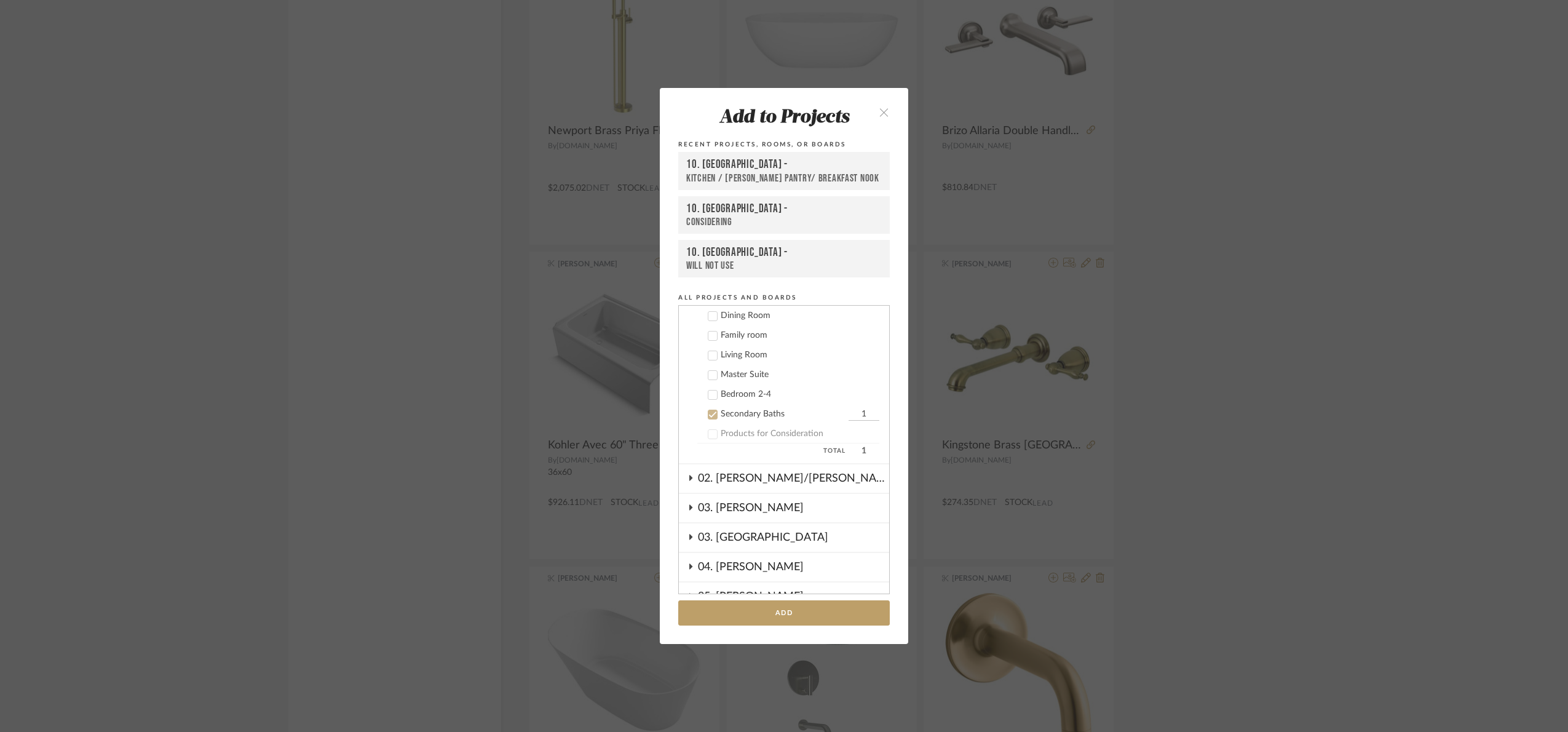
click at [1263, 506] on div "Add to Projects Recent Projects, Rooms, or Boards 10. Vignola - Kitchen / Butle…" at bounding box center [784, 366] width 1568 height 732
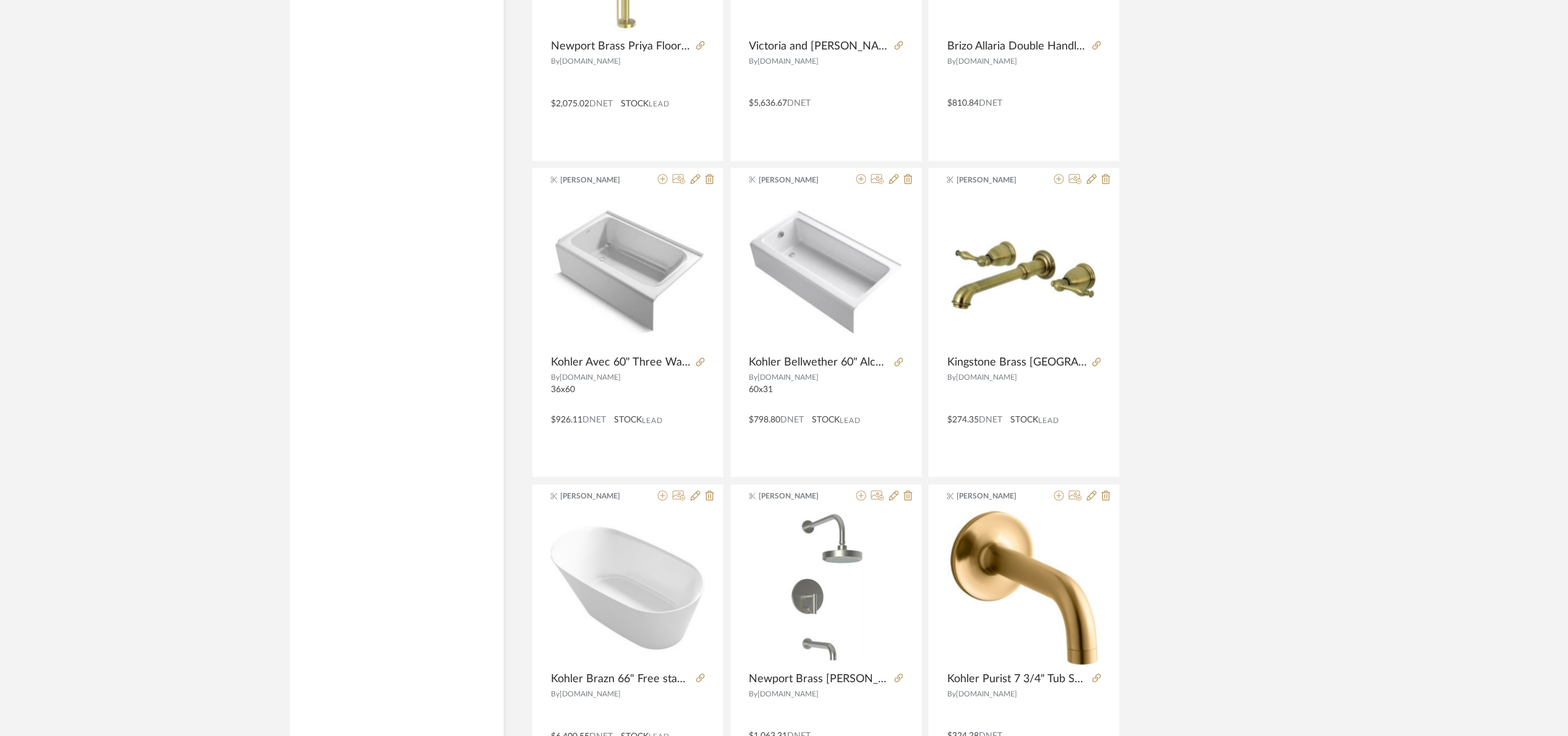
scroll to position [3294, 0]
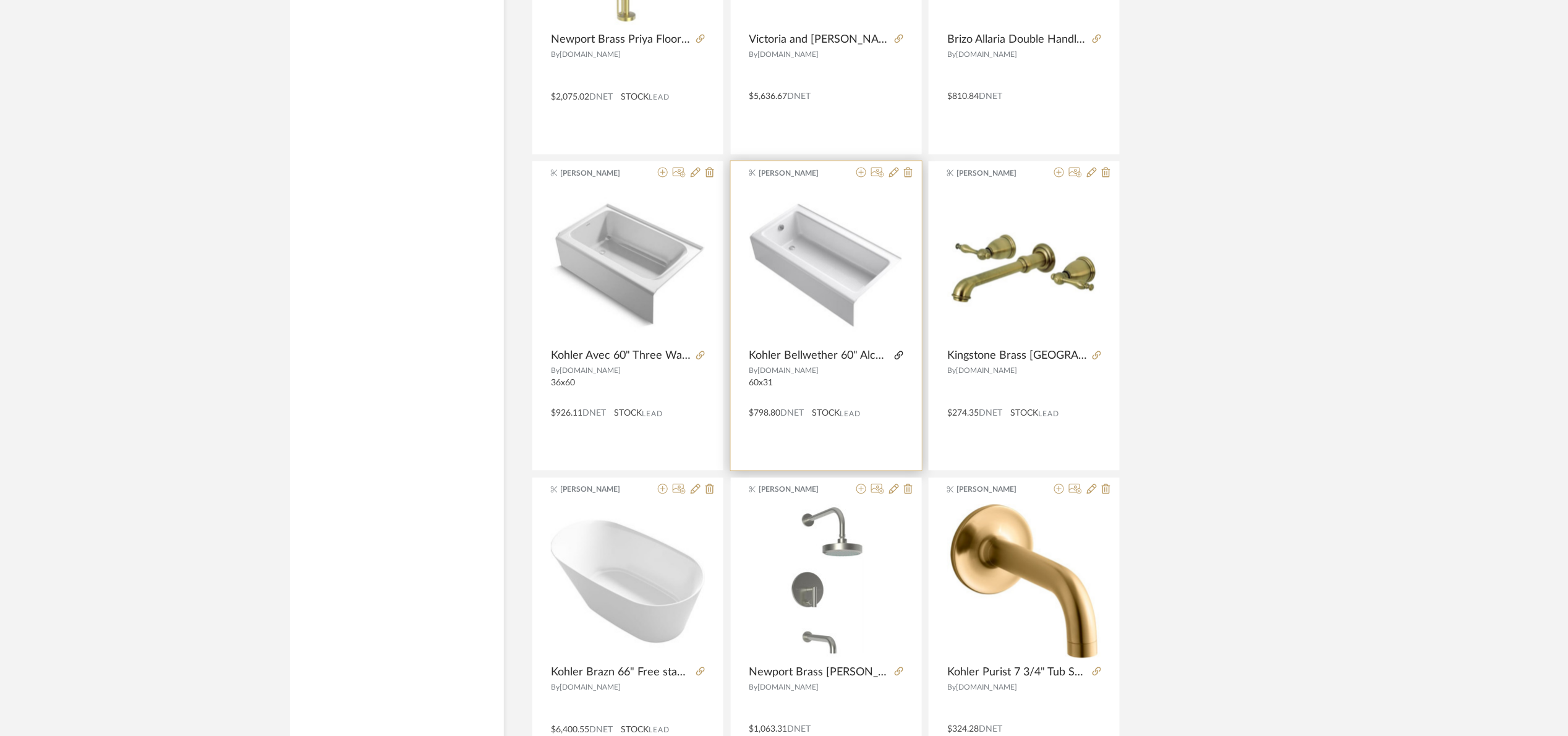
click at [897, 358] on icon at bounding box center [899, 355] width 9 height 9
click at [863, 176] on icon at bounding box center [861, 172] width 10 height 10
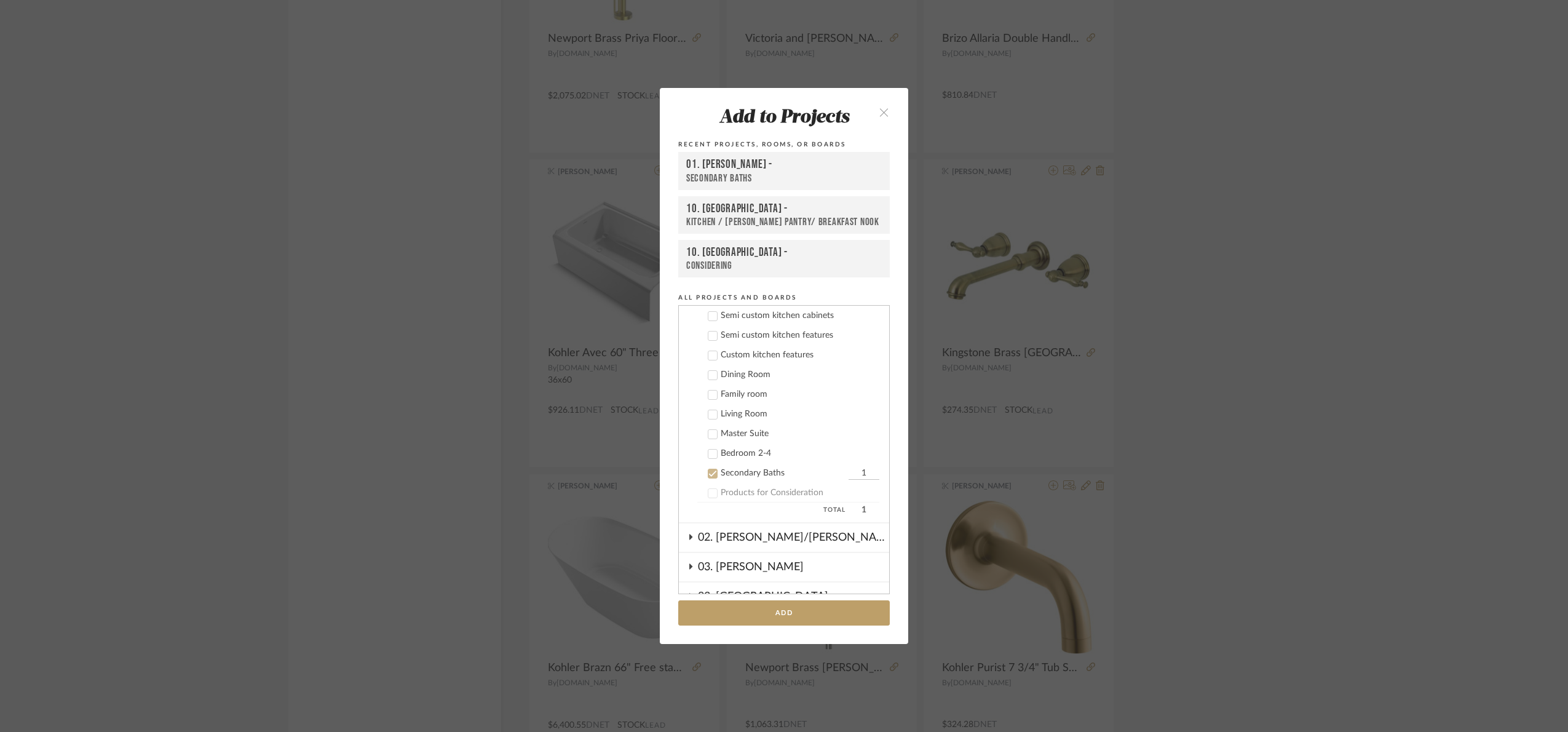
scroll to position [189, 0]
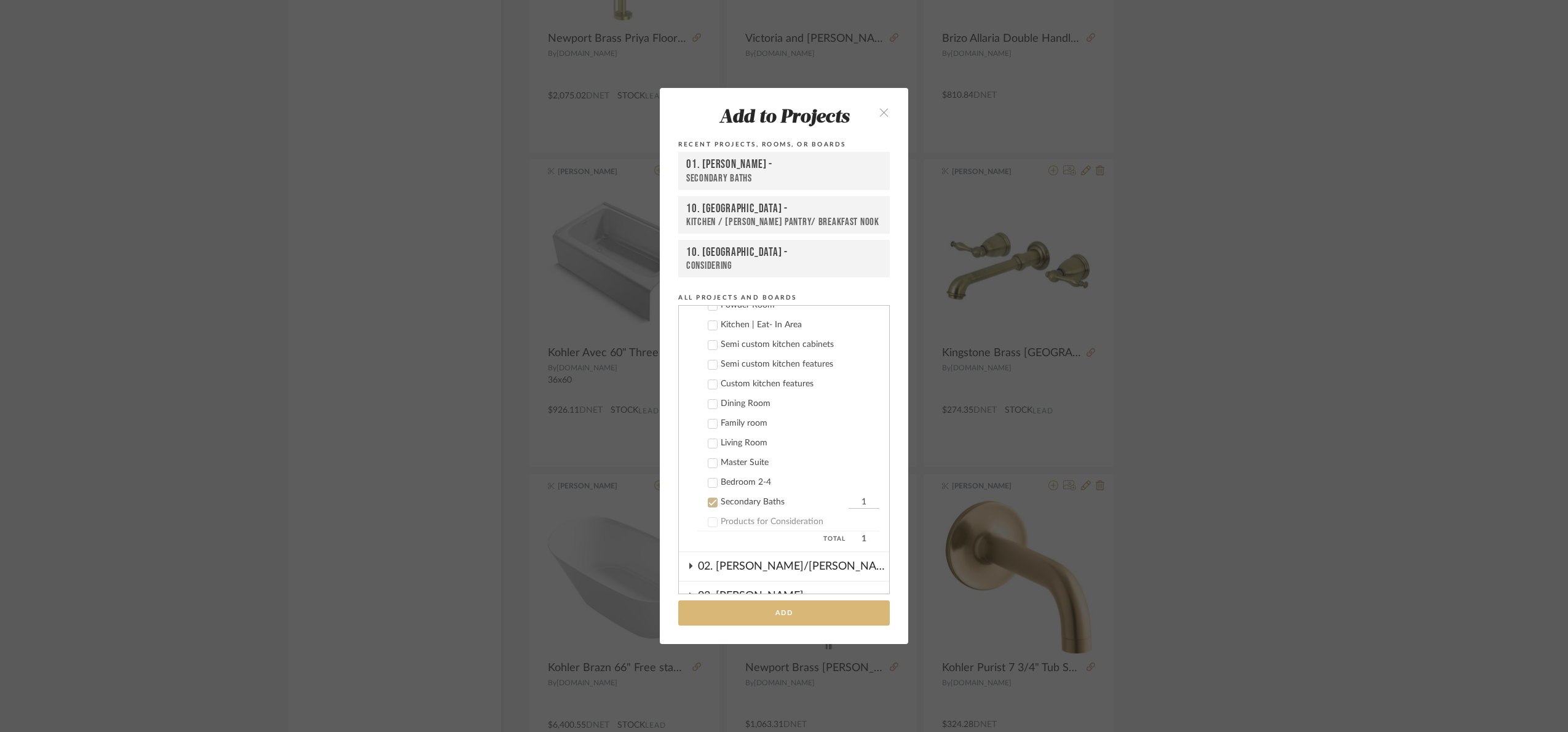
click at [796, 609] on button "Add" at bounding box center [784, 613] width 212 height 25
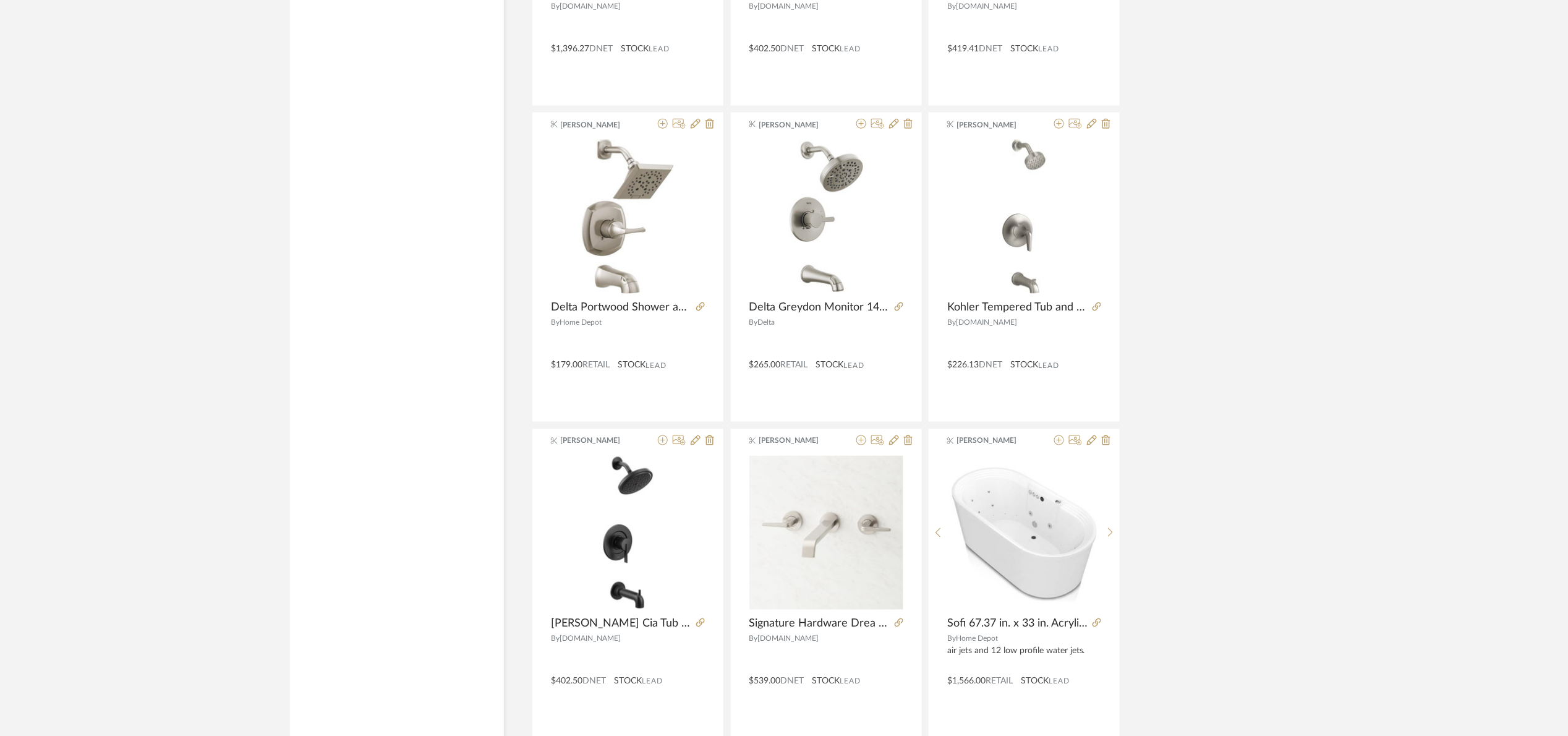
scroll to position [7280, 0]
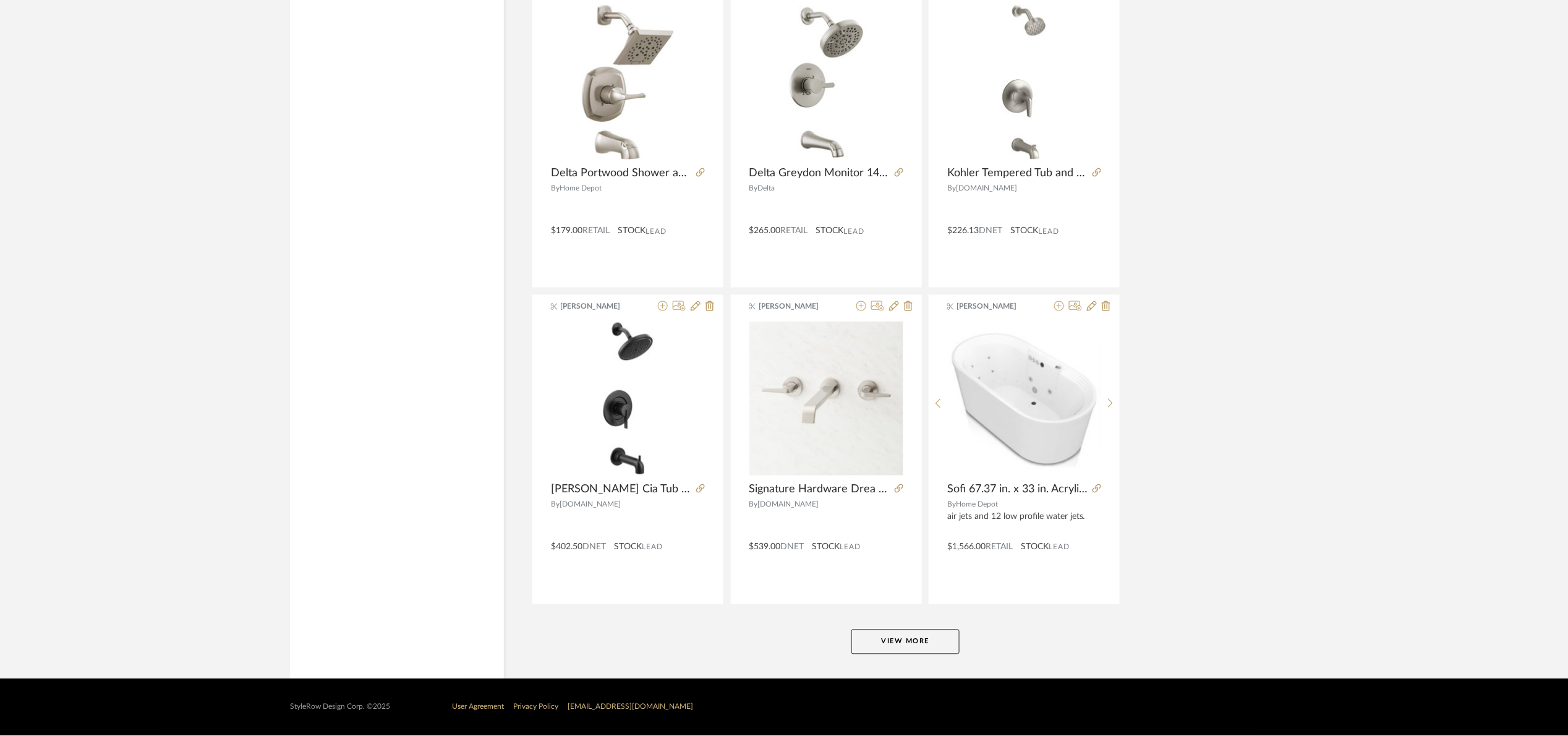
click at [943, 652] on button "View More" at bounding box center [905, 642] width 108 height 25
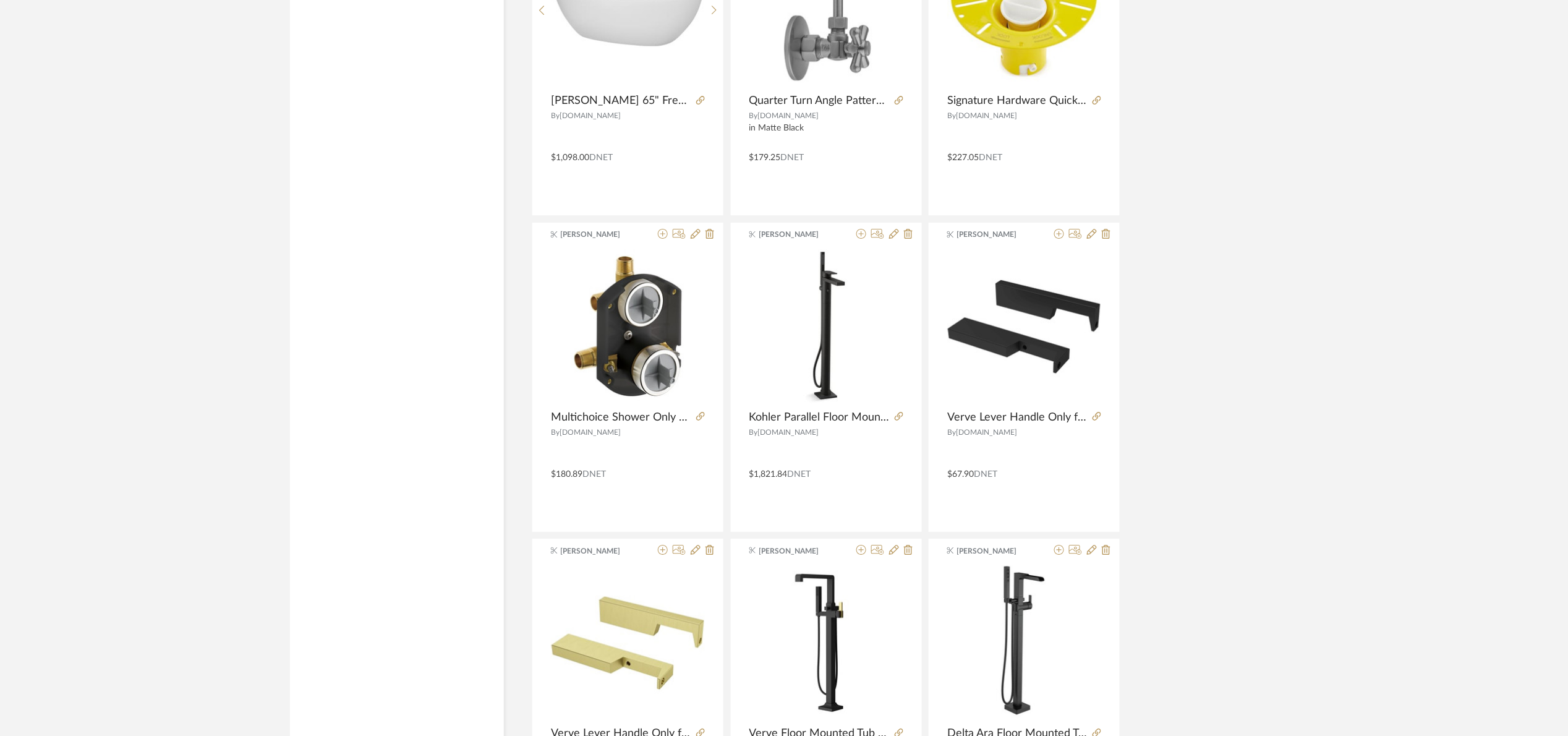
scroll to position [11081, 0]
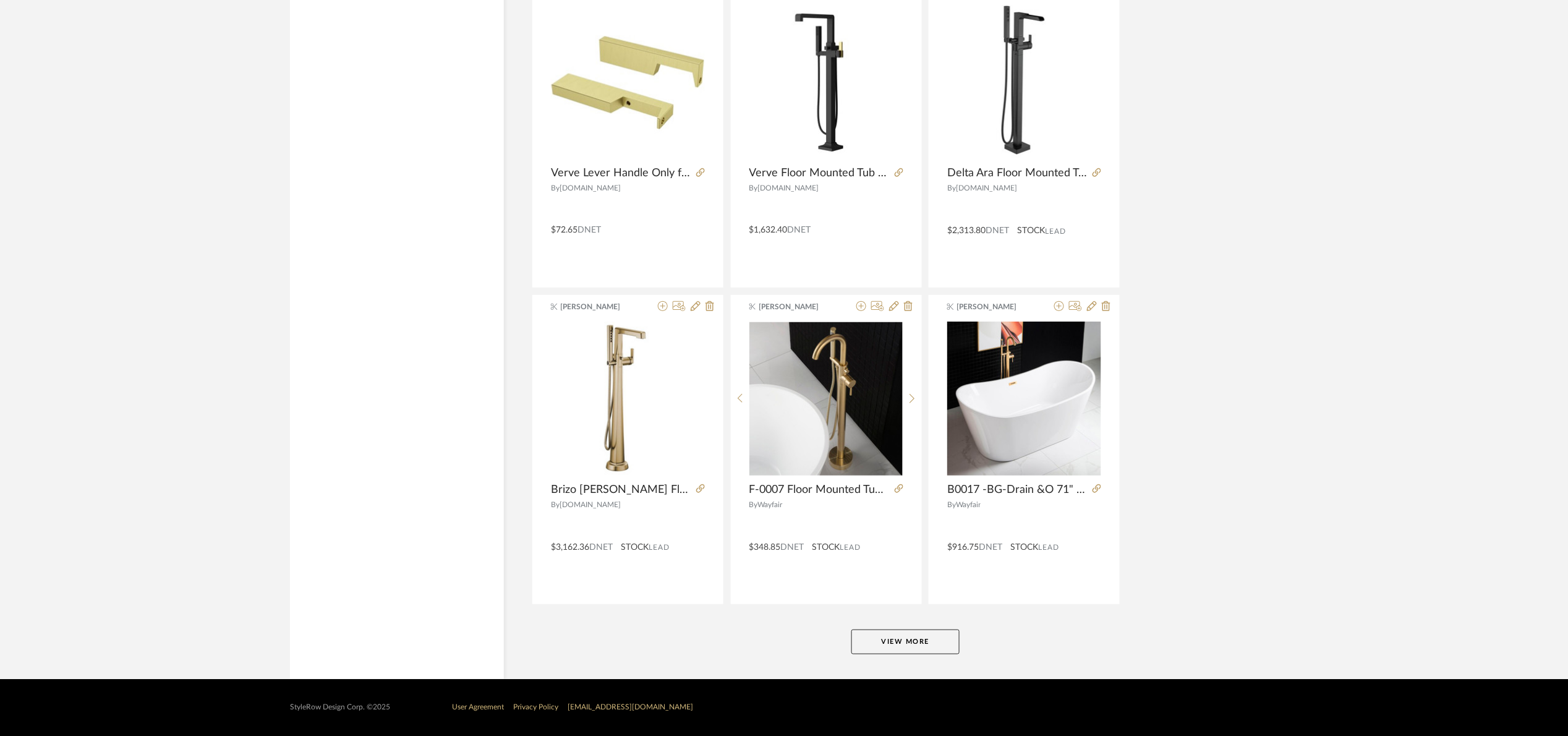
click at [907, 651] on button "View More" at bounding box center [905, 642] width 108 height 25
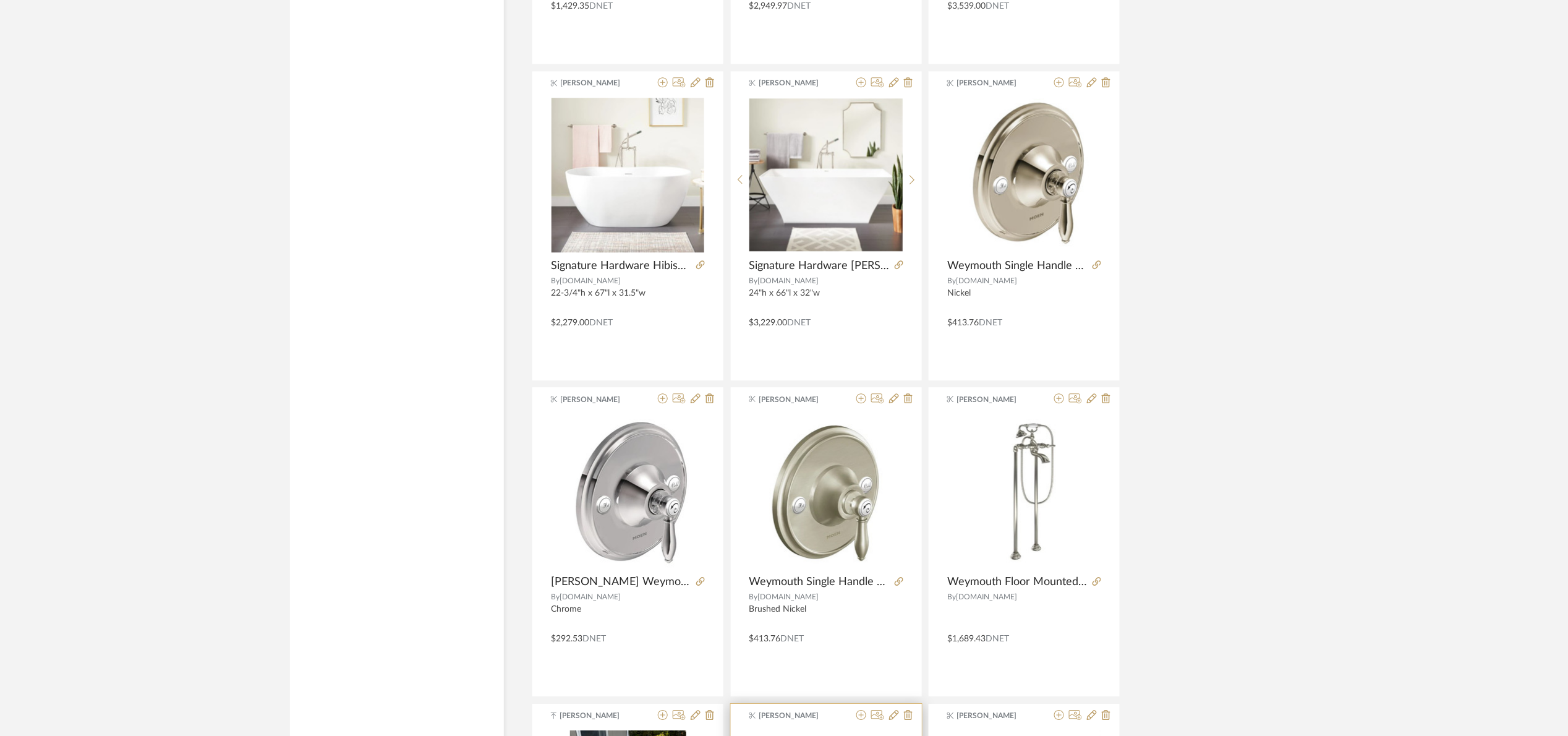
scroll to position [14882, 0]
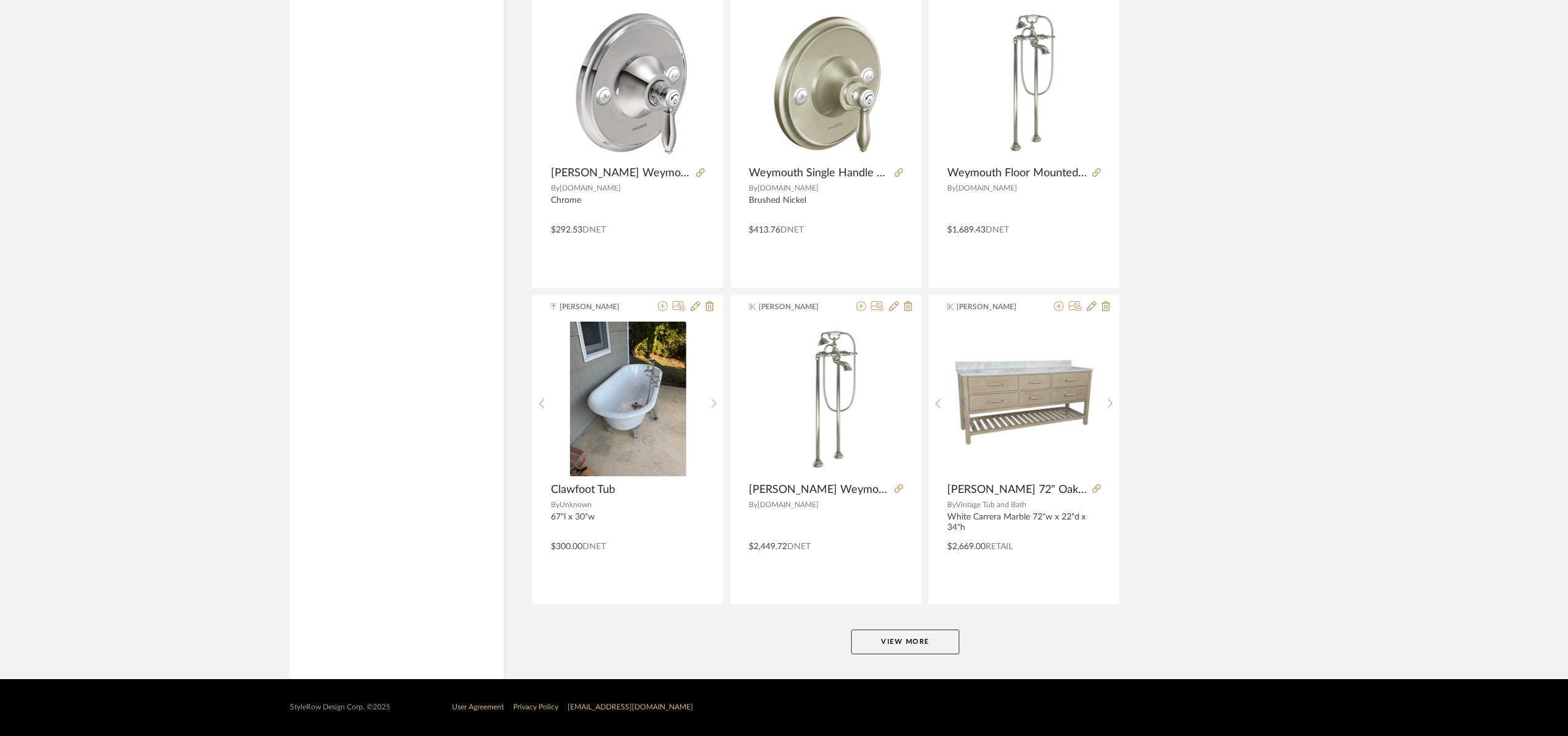
click at [911, 640] on button "View More" at bounding box center [905, 642] width 108 height 25
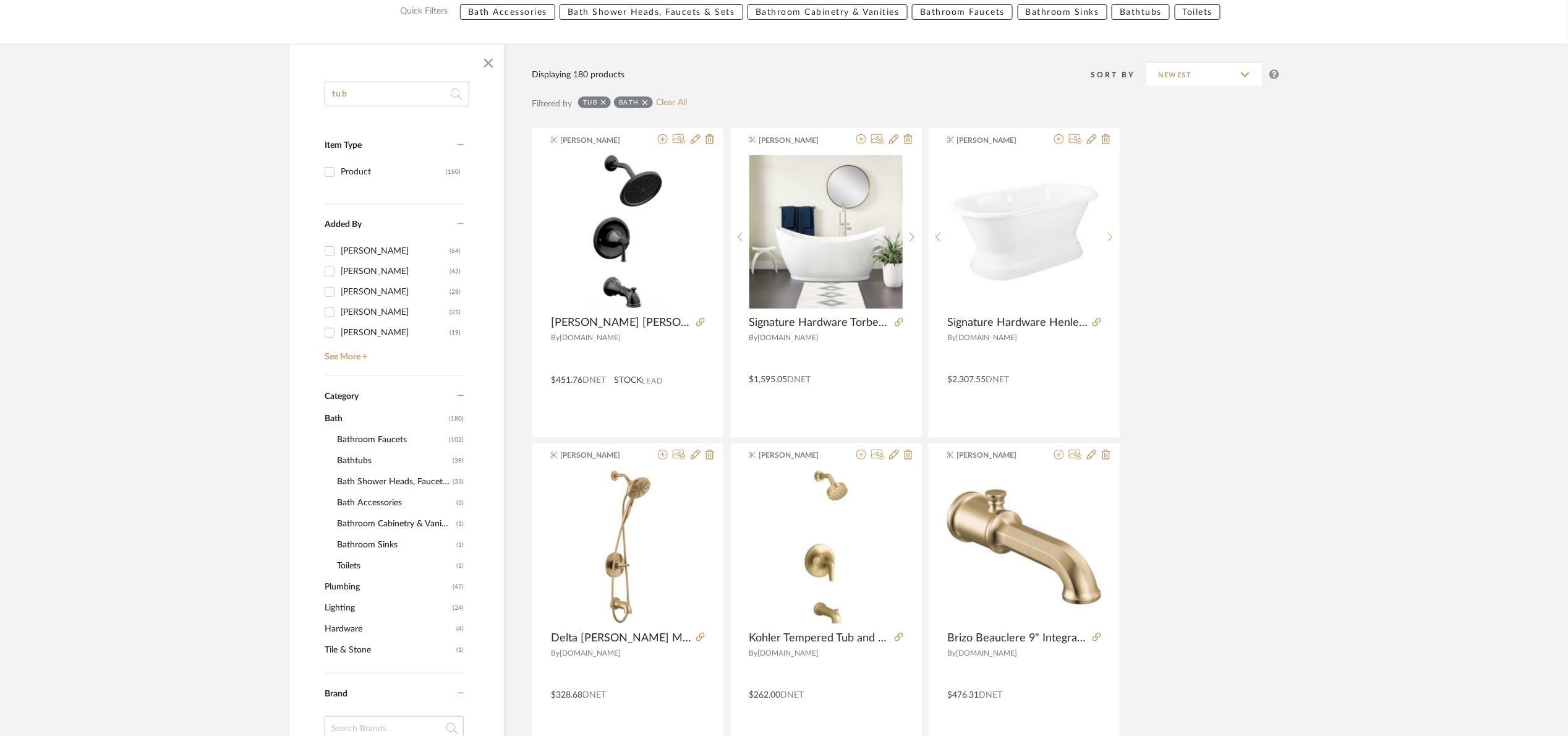
scroll to position [0, 0]
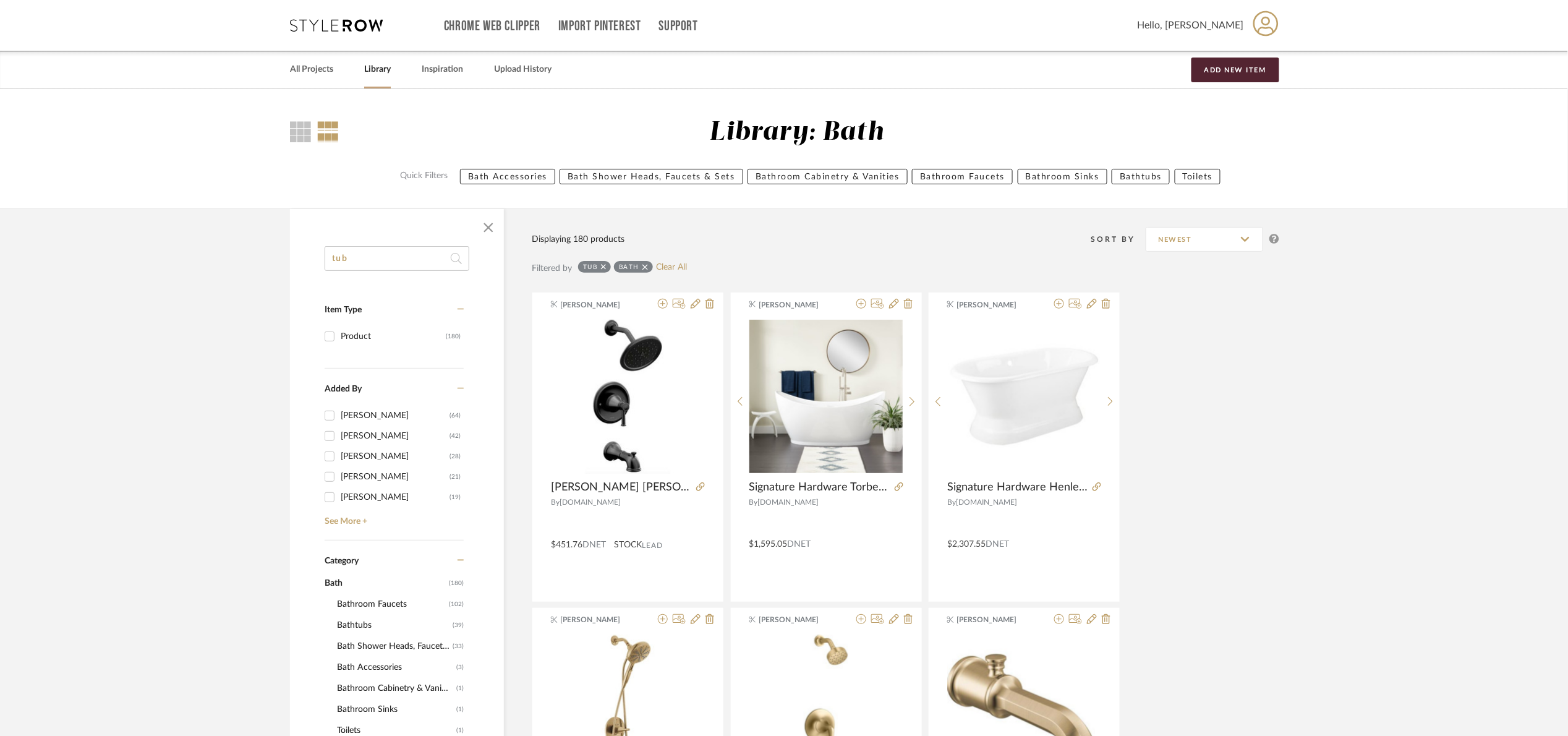
click at [655, 267] on div "tub Bath Clear All" at bounding box center [632, 268] width 108 height 15
click at [665, 268] on link "Clear All" at bounding box center [671, 267] width 31 height 11
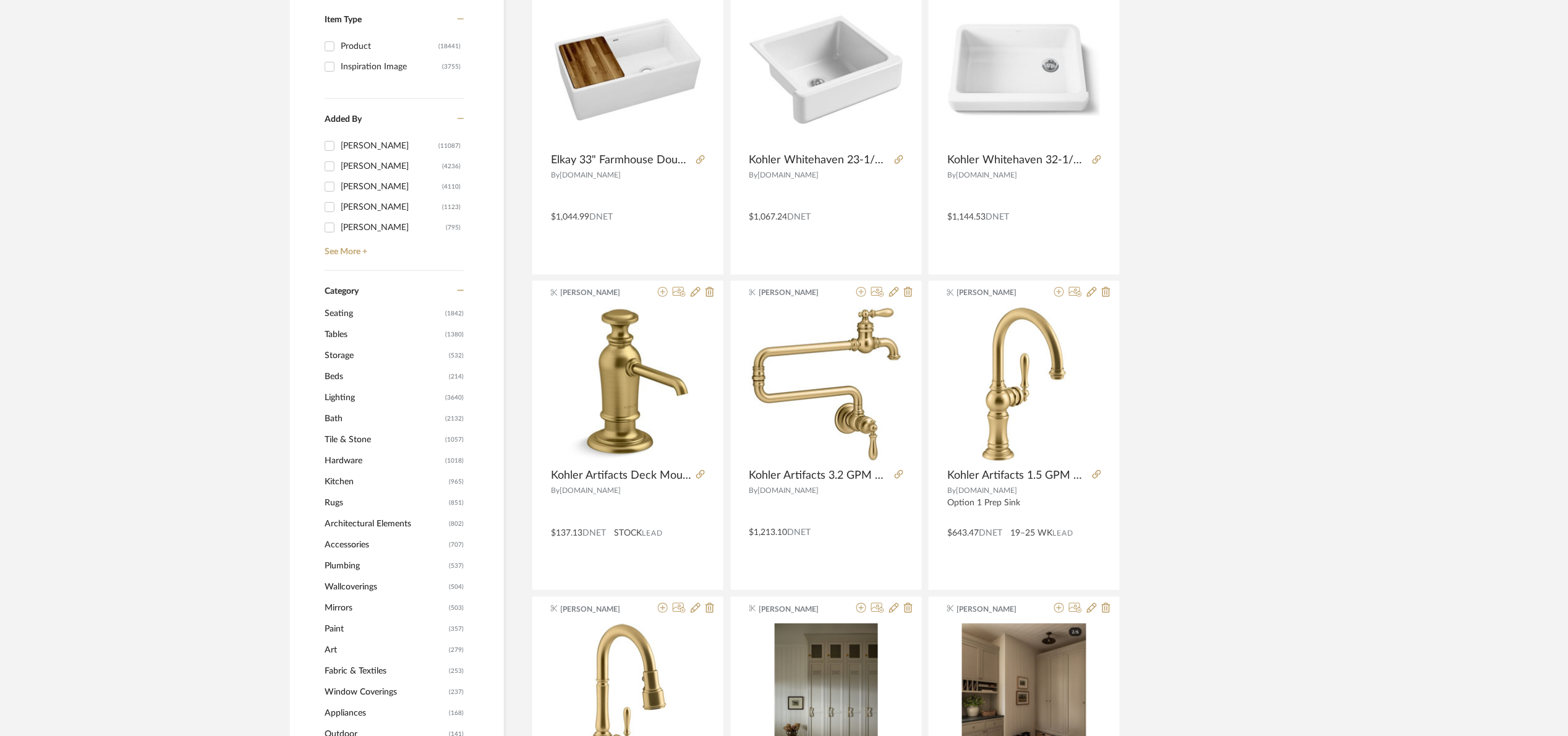
scroll to position [371, 0]
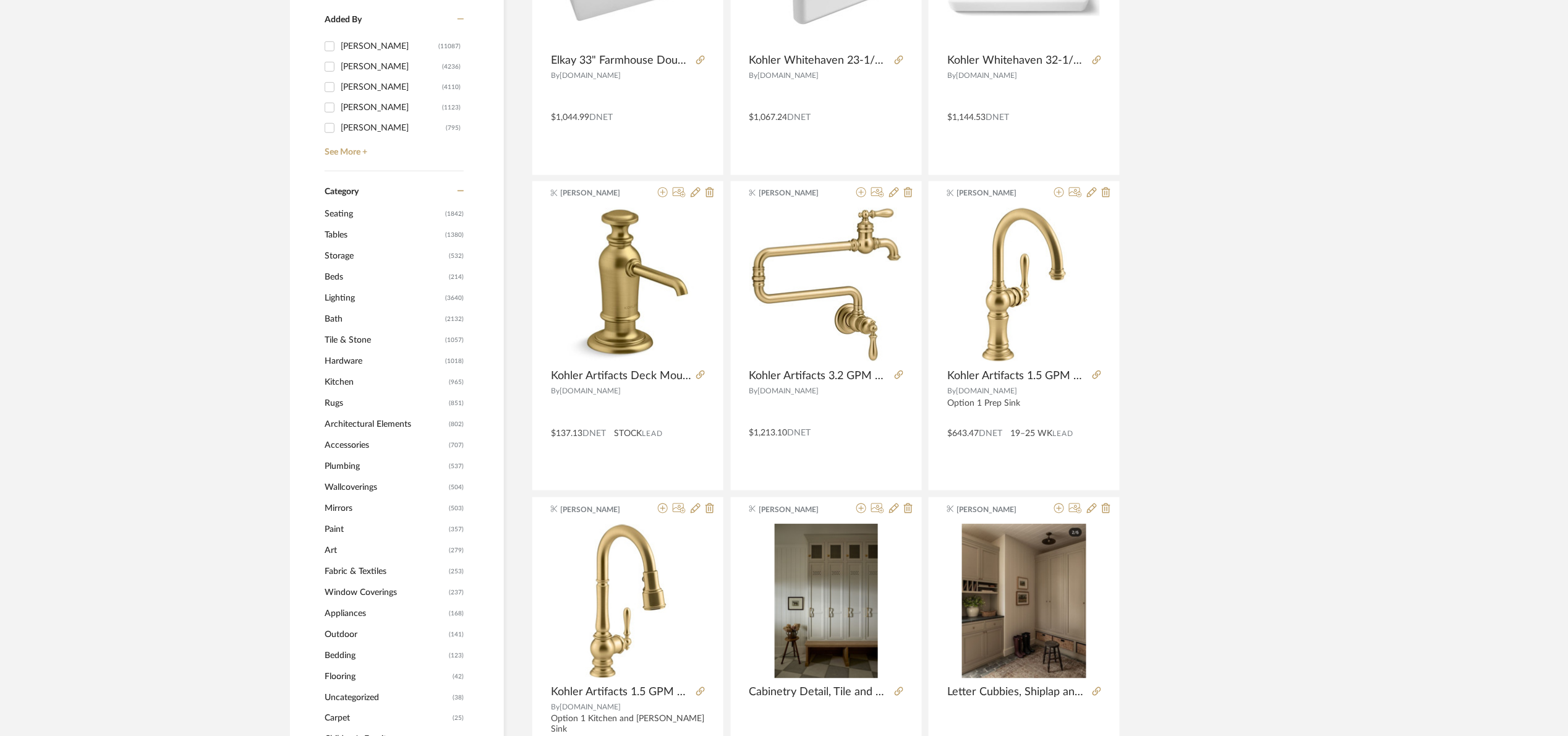
click at [340, 314] on span "Bath" at bounding box center [383, 319] width 118 height 21
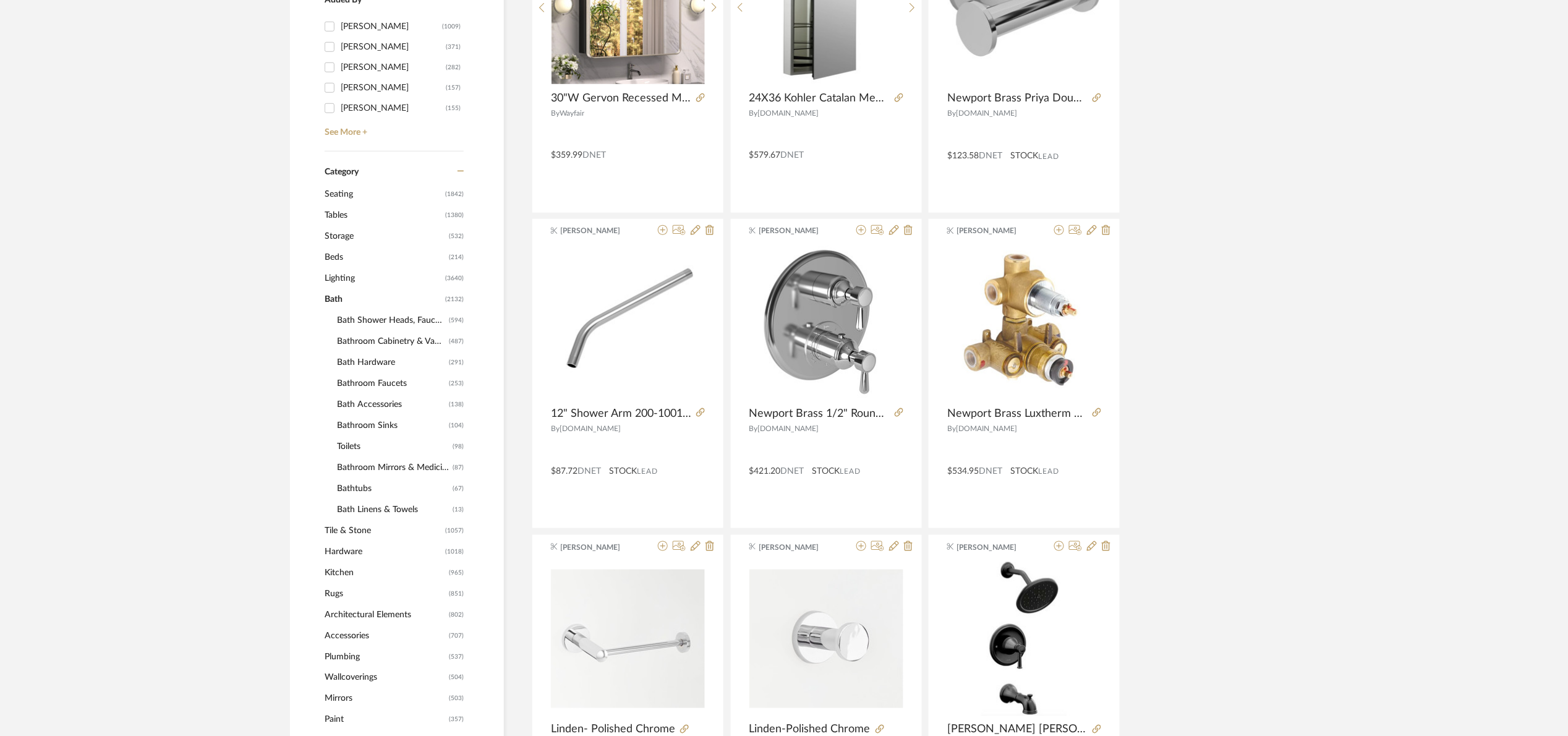
click at [370, 337] on span "Bathroom Cabinetry & Vanities" at bounding box center [391, 342] width 108 height 21
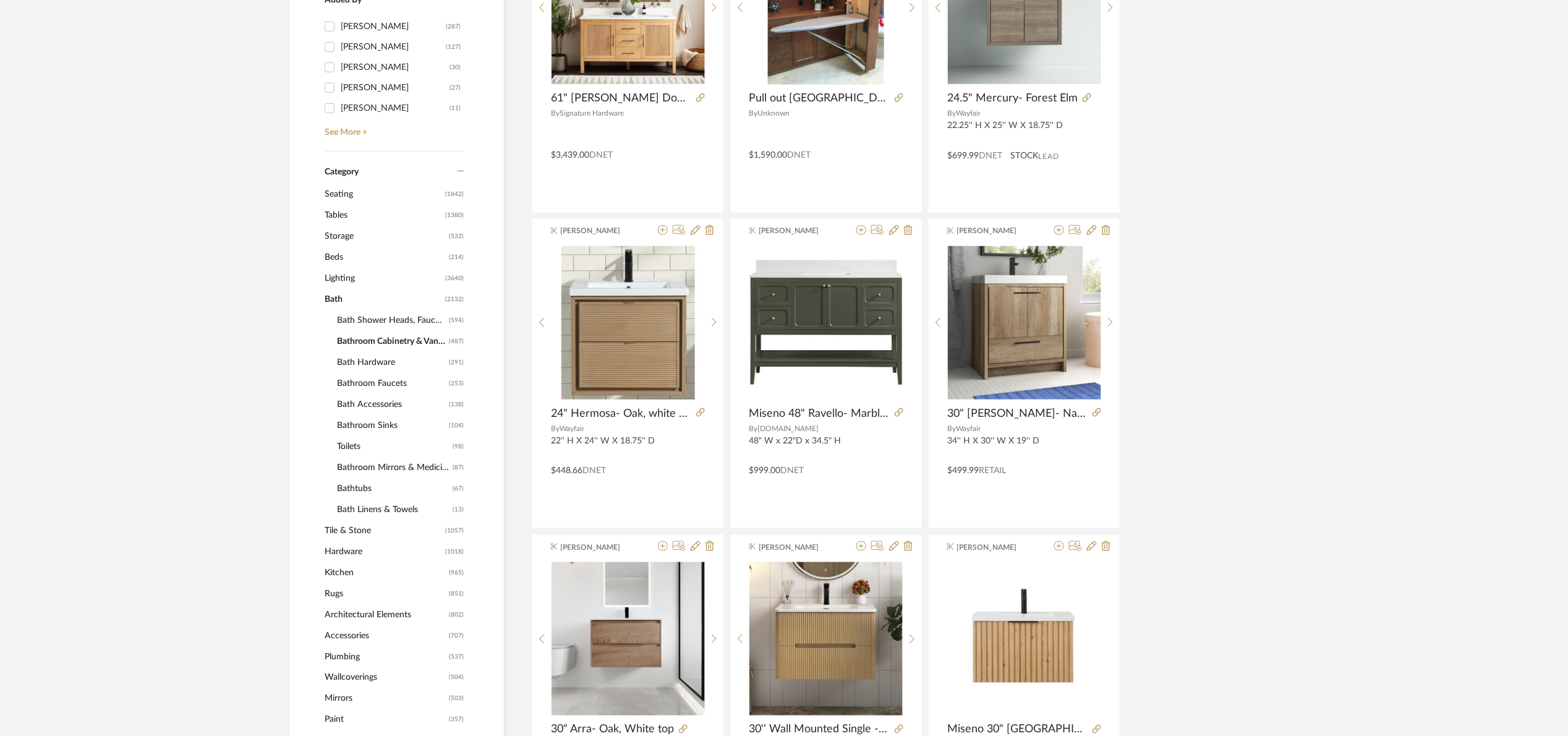
click at [369, 322] on span "Bath Shower Heads, Faucets & Sets" at bounding box center [391, 320] width 108 height 21
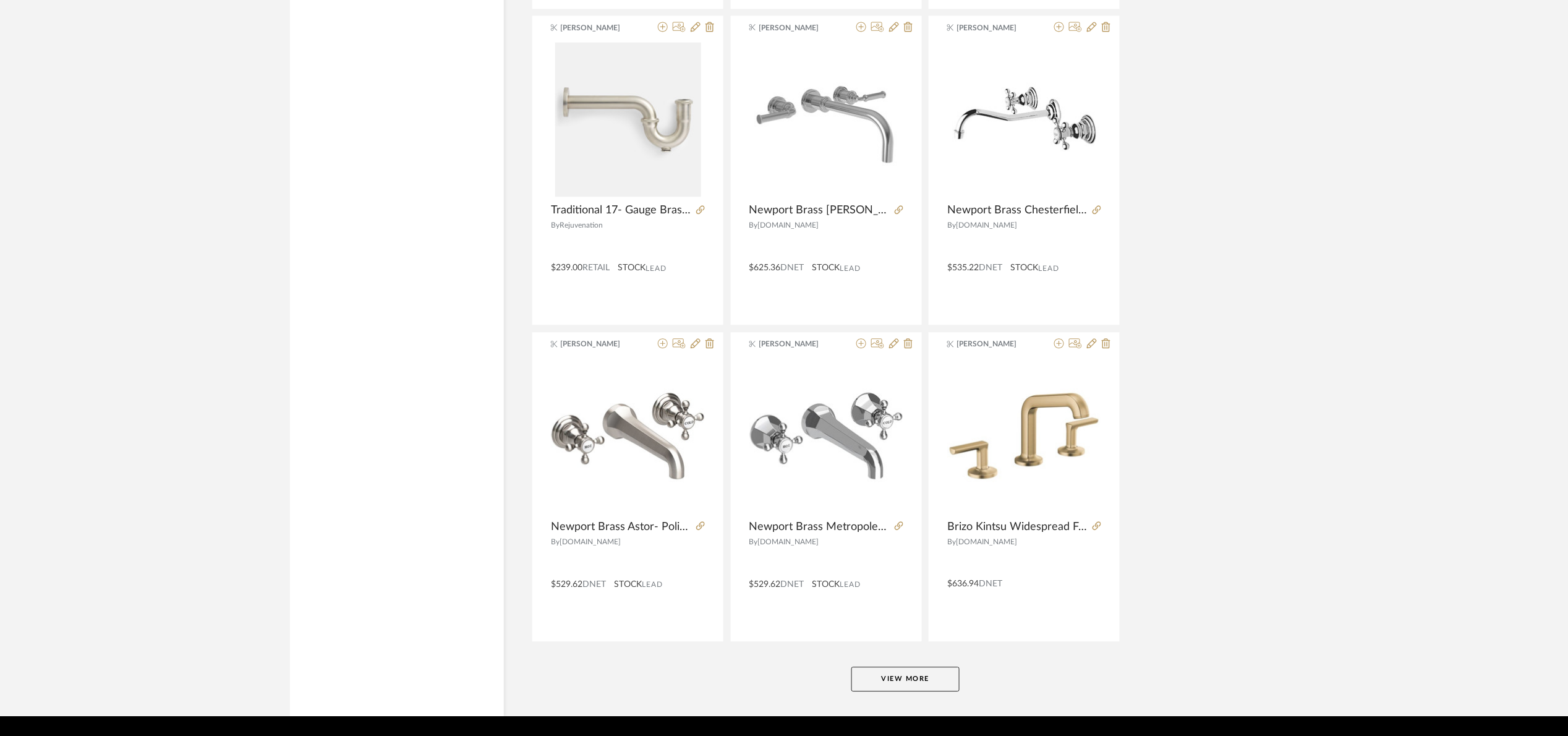
scroll to position [3498, 0]
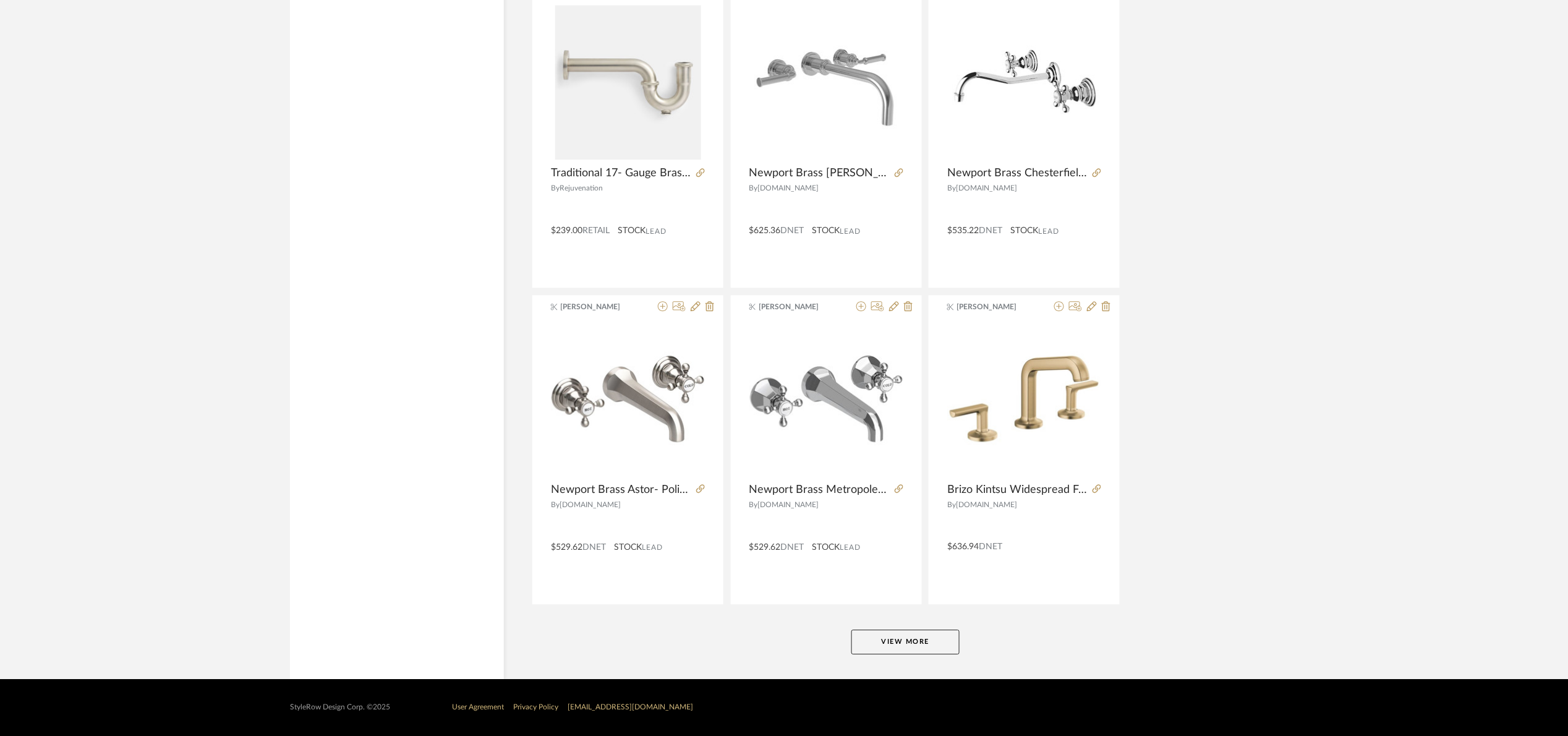
click at [926, 641] on button "View More" at bounding box center [905, 642] width 108 height 25
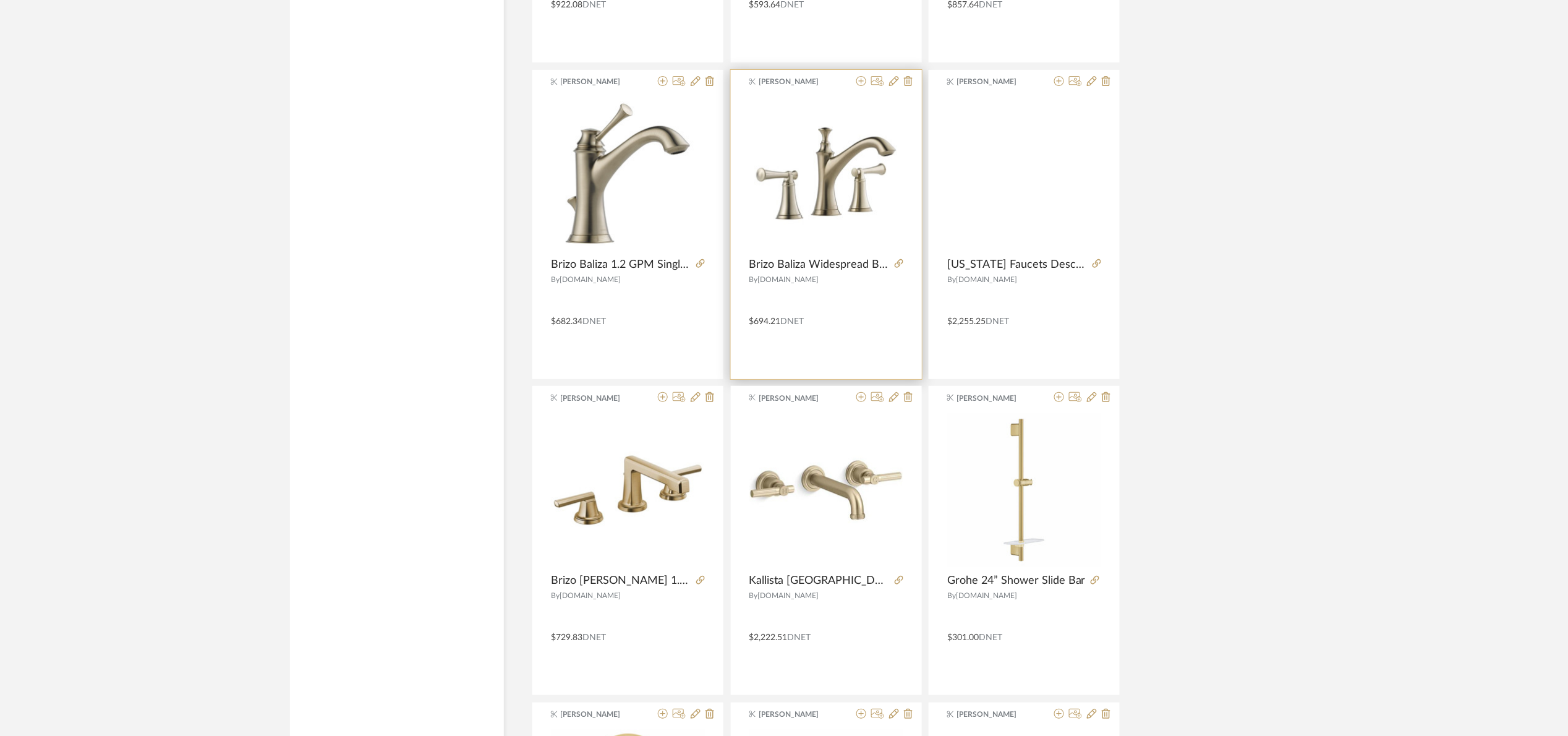
scroll to position [4345, 0]
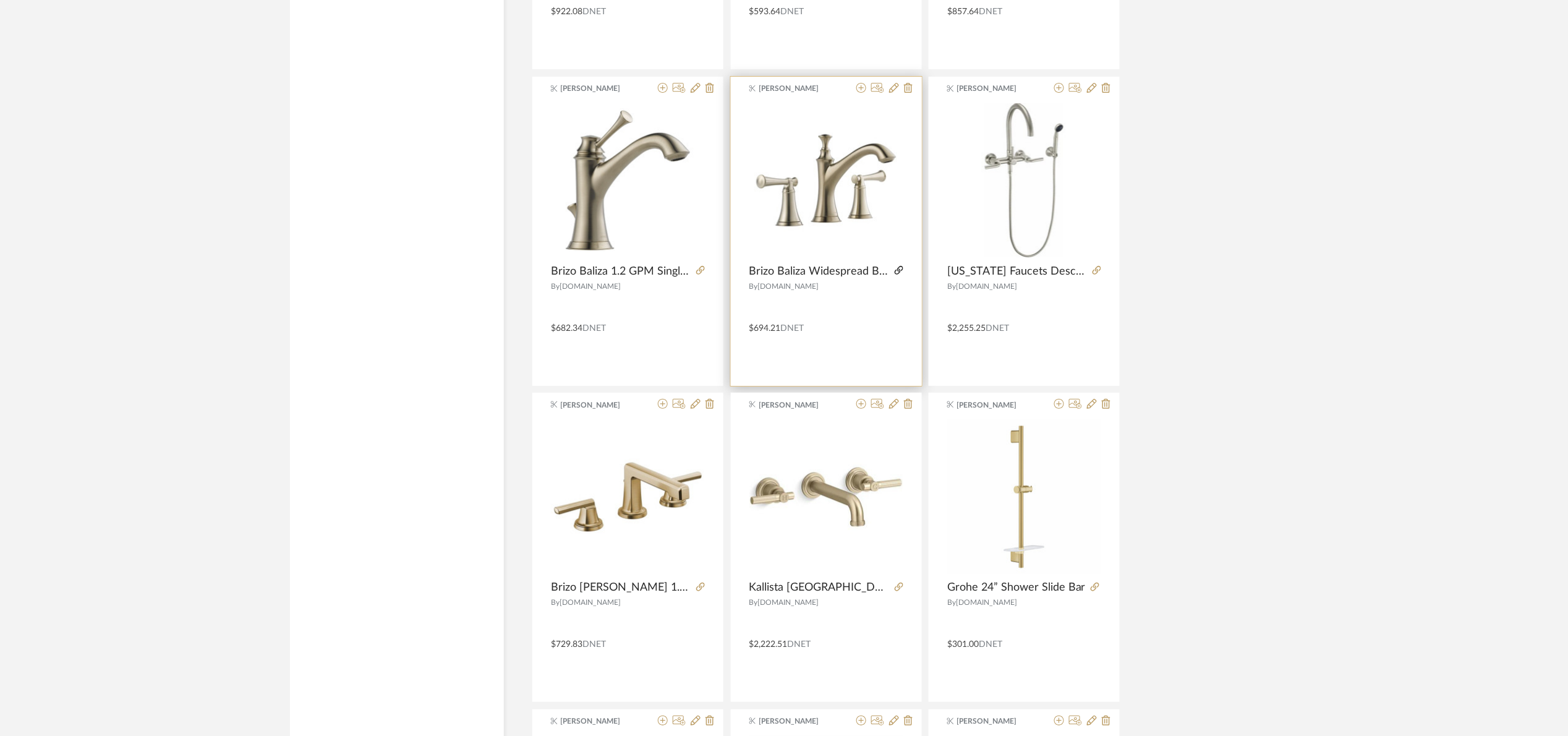
click at [898, 274] on icon at bounding box center [899, 270] width 9 height 9
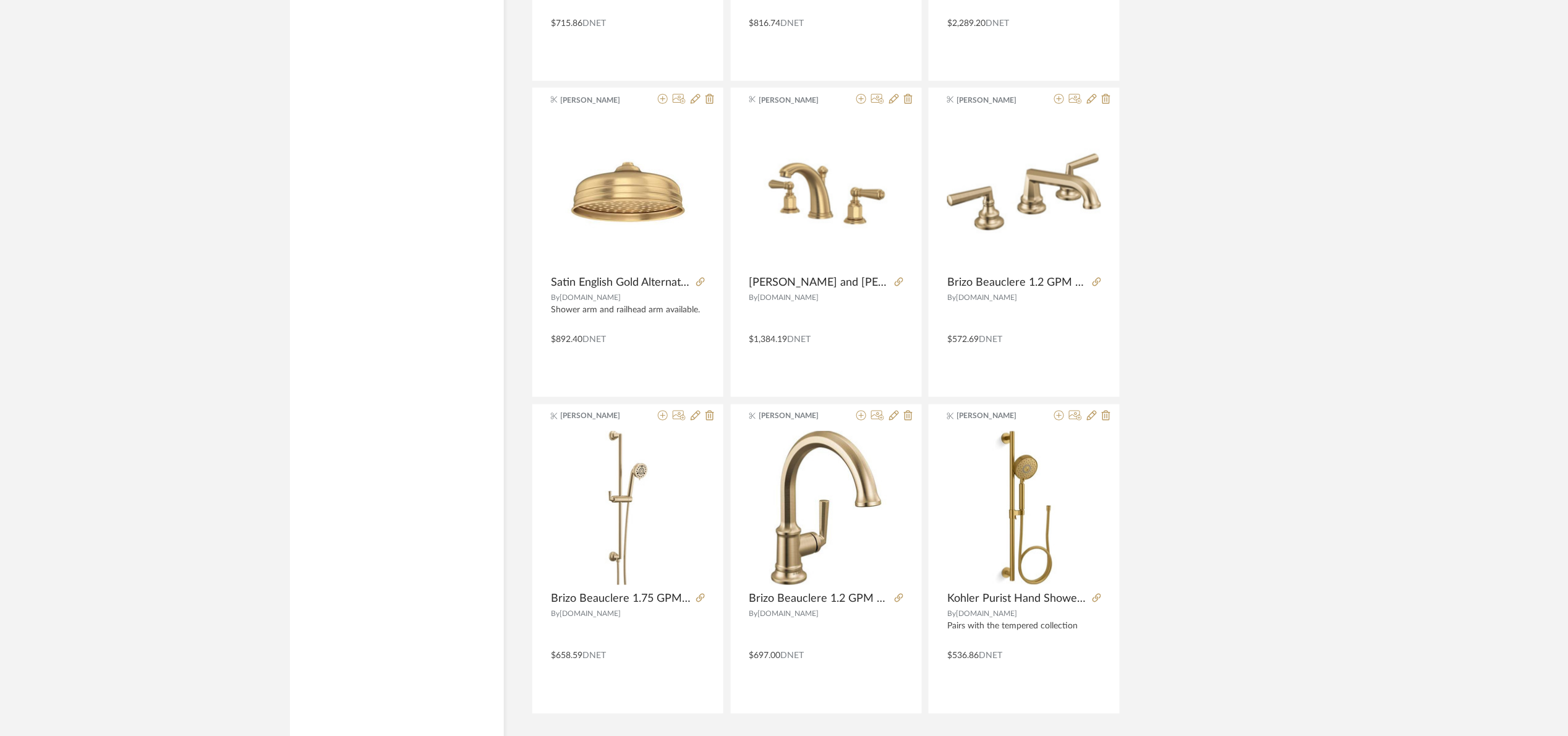
scroll to position [7299, 0]
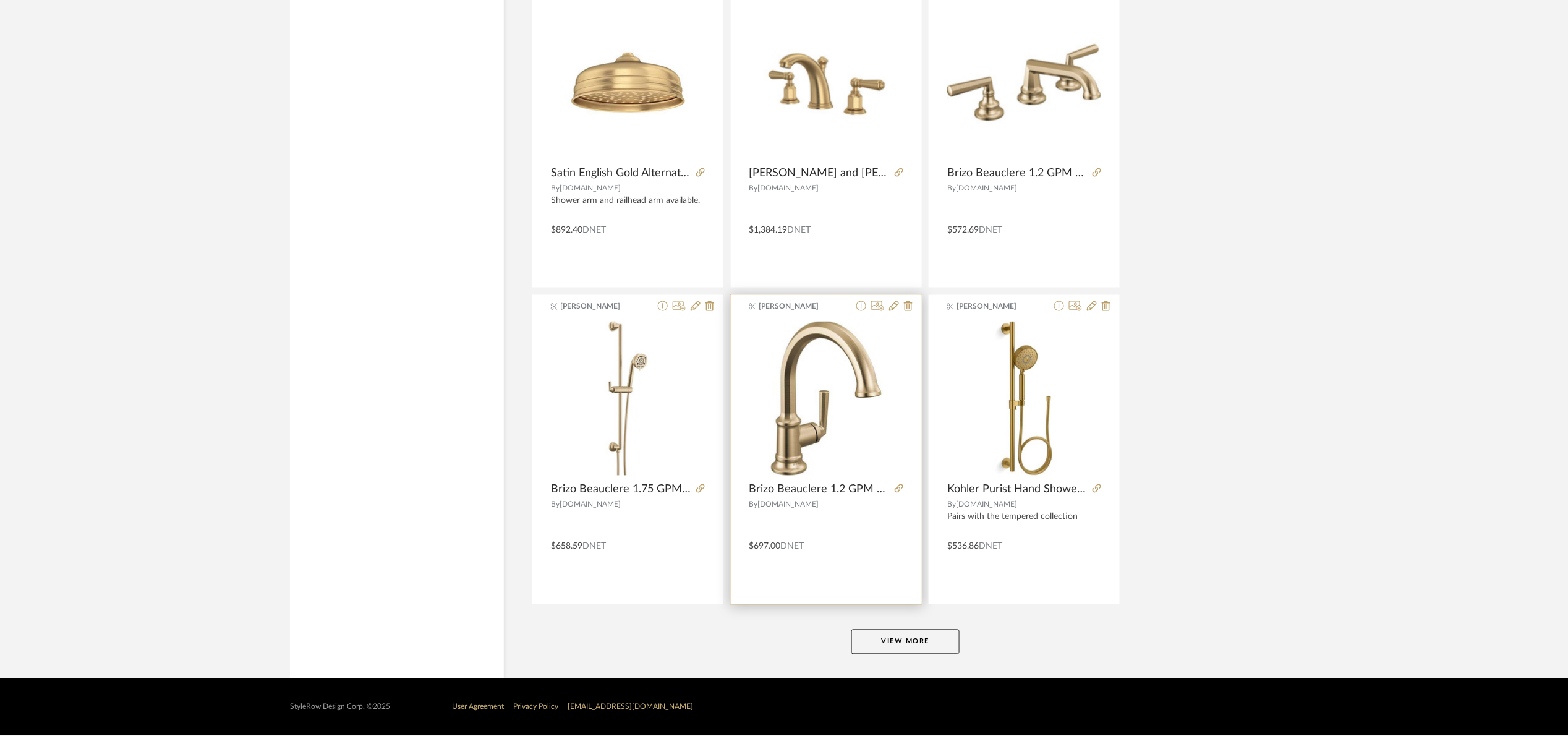
click at [905, 489] on product-name "Brizo Beauclere 1.2 GPM Single Hole Bathroom Faucet- Luxe Gold" at bounding box center [826, 489] width 191 height 13
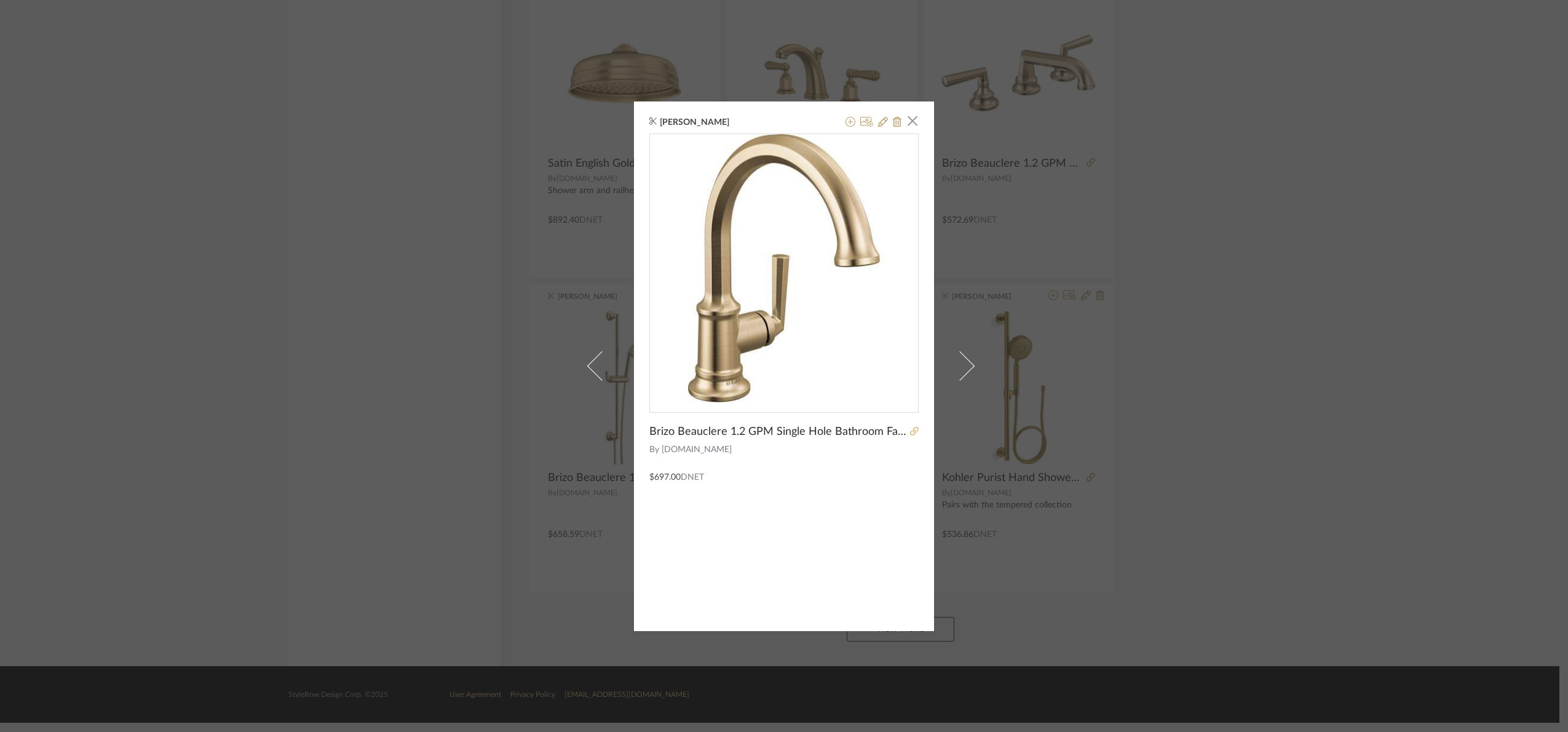
click at [910, 427] on icon at bounding box center [914, 431] width 8 height 8
click at [1187, 367] on div "Angelena Boeta × Brizo Beauclere 1.2 GPM Single Hole Bathroom Faucet- Luxe Gold…" at bounding box center [784, 366] width 1568 height 732
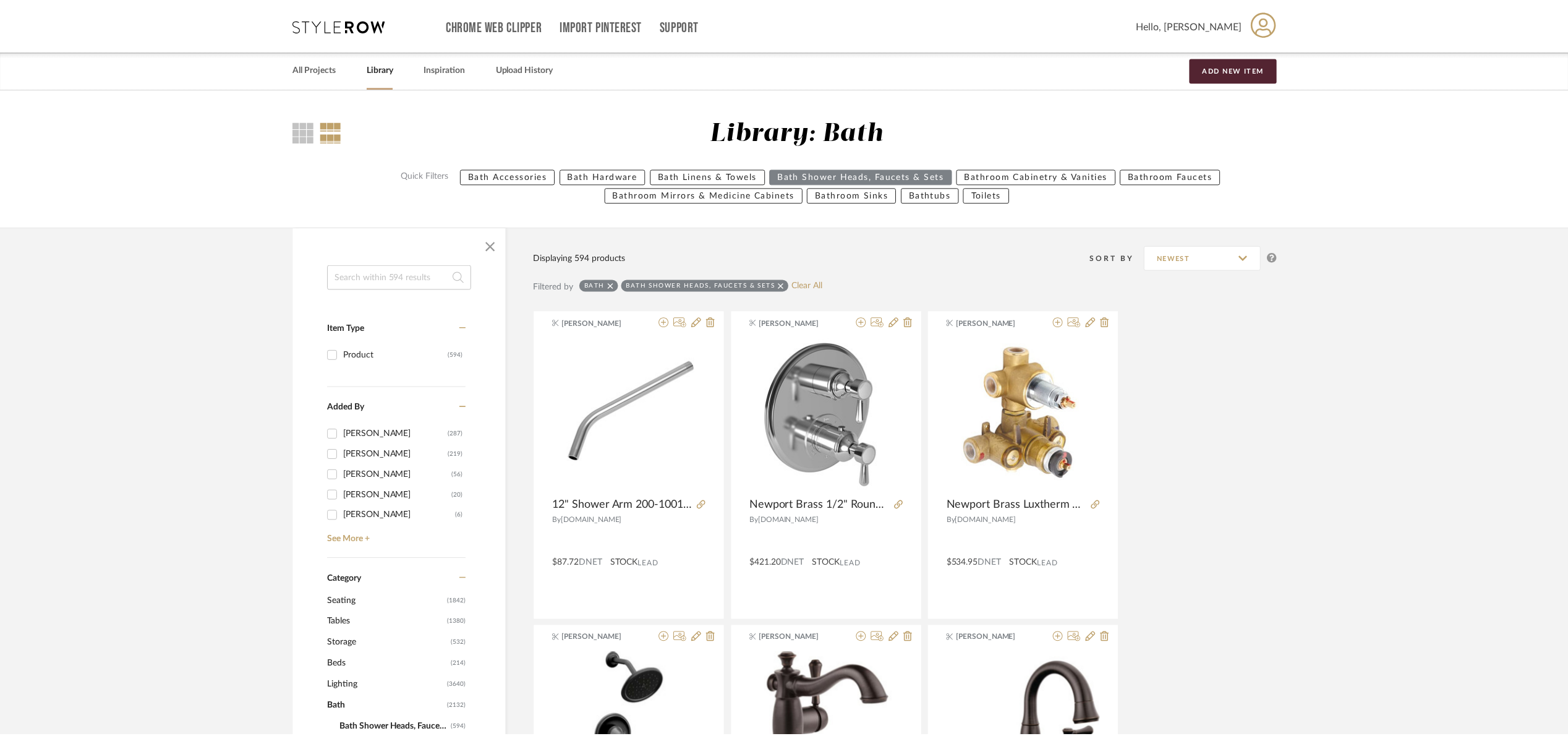
scroll to position [7299, 0]
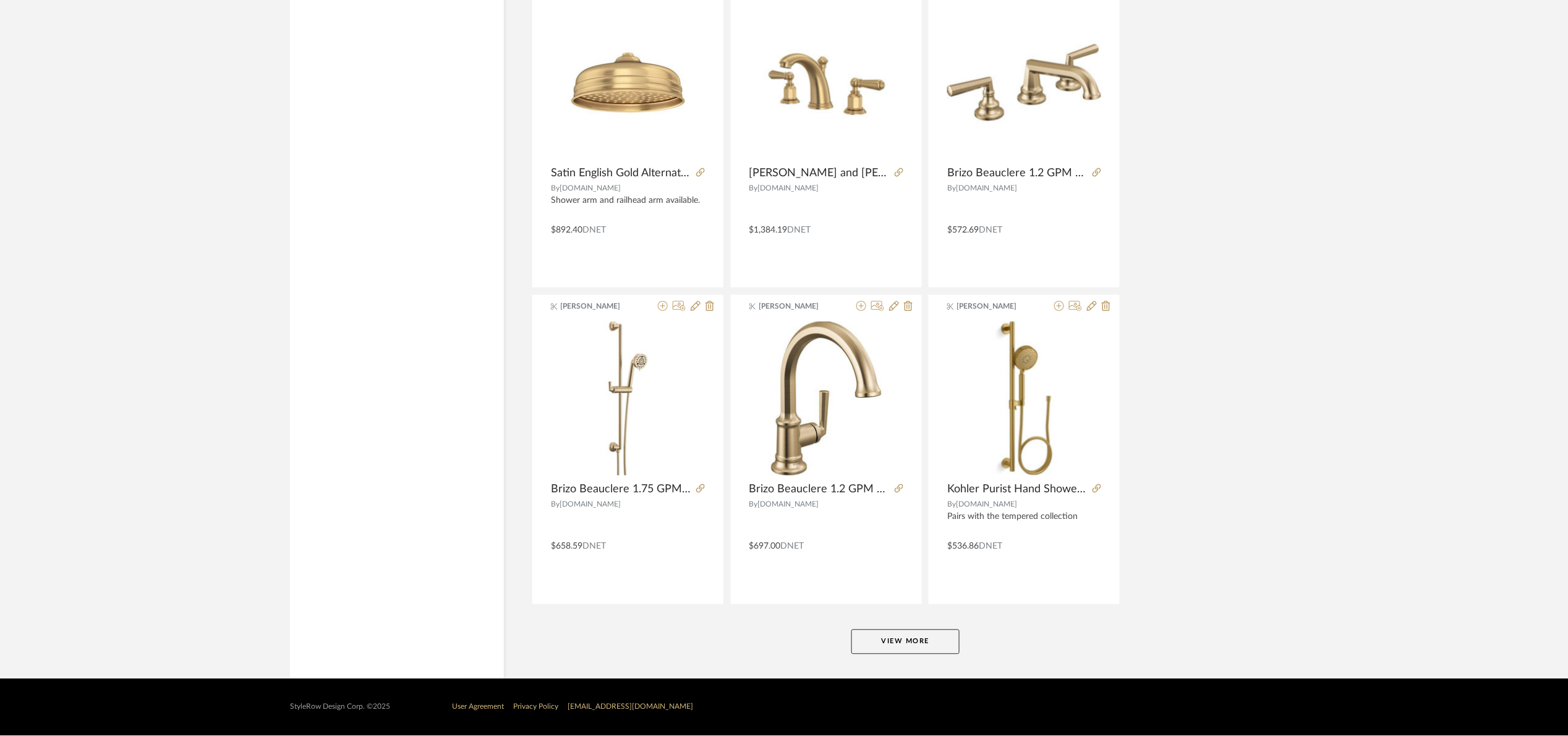
drag, startPoint x: 931, startPoint y: 635, endPoint x: 1229, endPoint y: 501, distance: 326.7
click at [931, 635] on button "View More" at bounding box center [905, 642] width 108 height 25
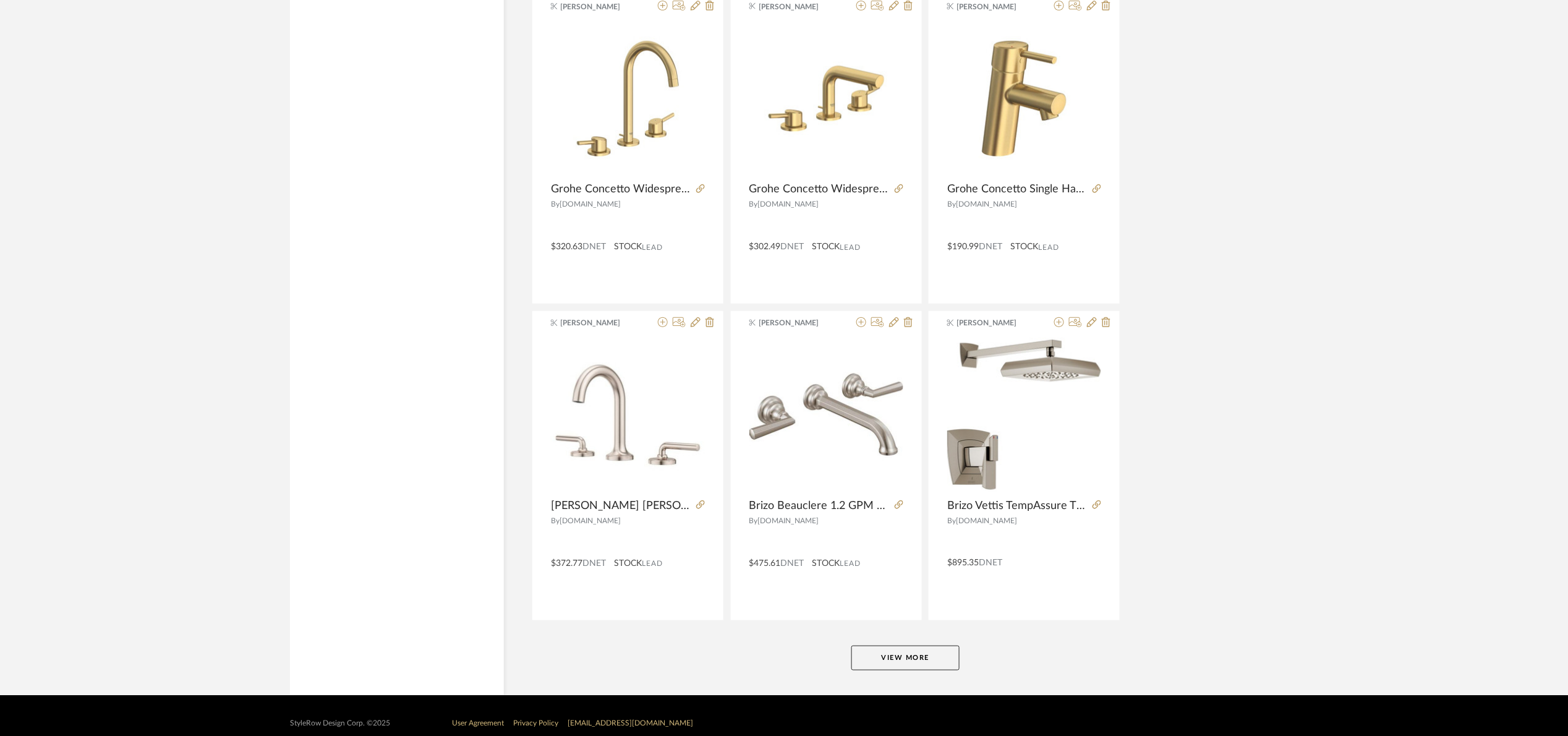
scroll to position [11099, 0]
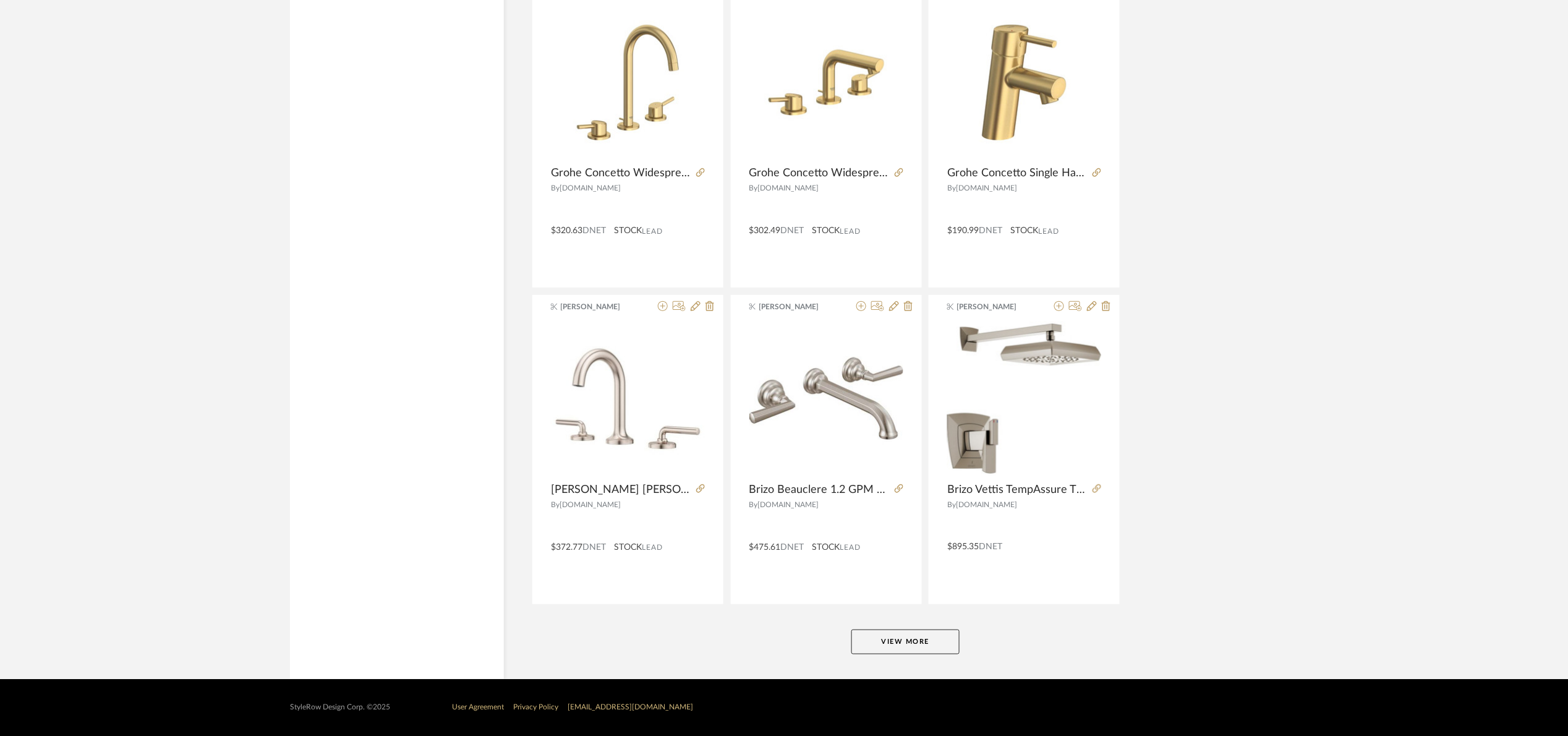
click at [873, 649] on button "View More" at bounding box center [905, 642] width 108 height 25
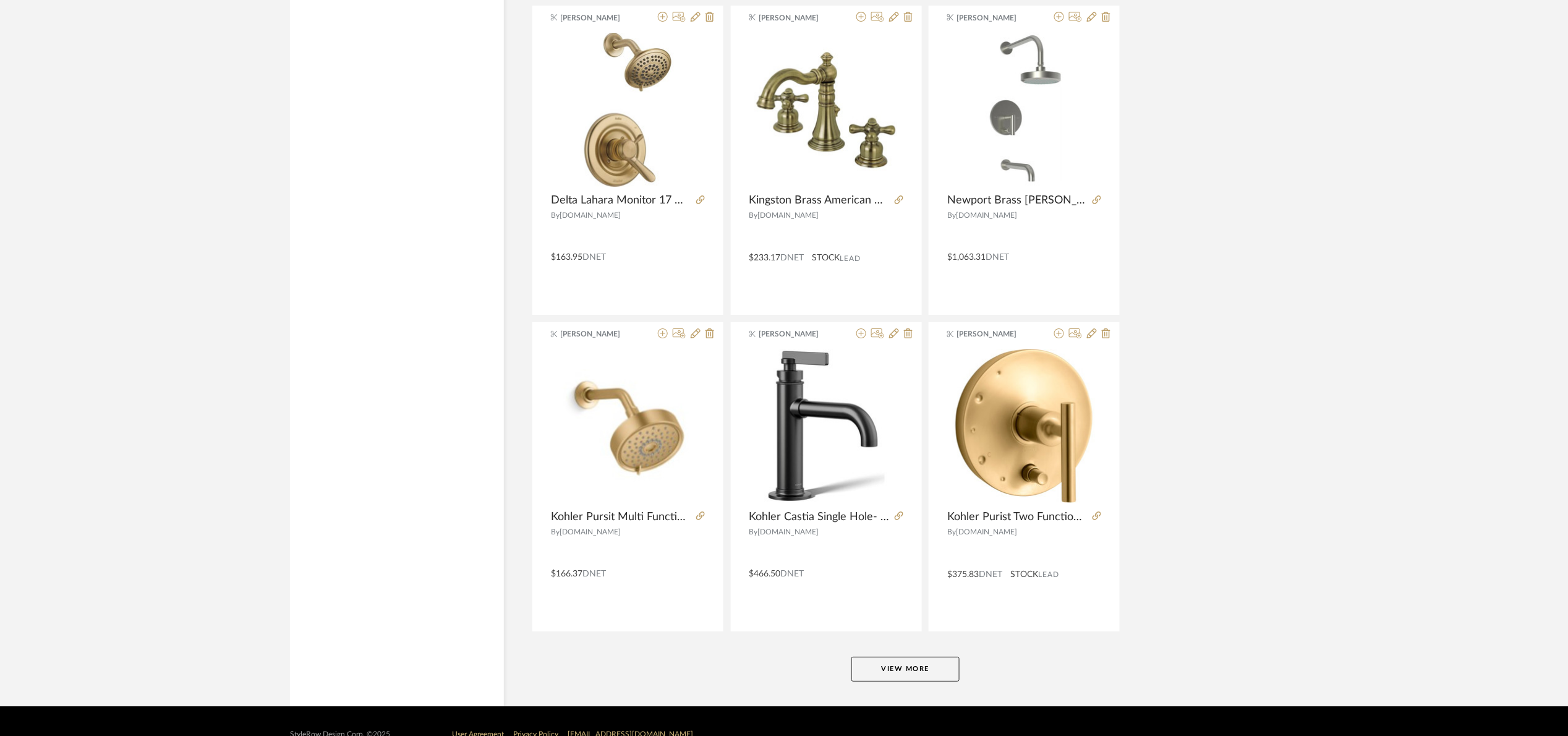
scroll to position [14899, 0]
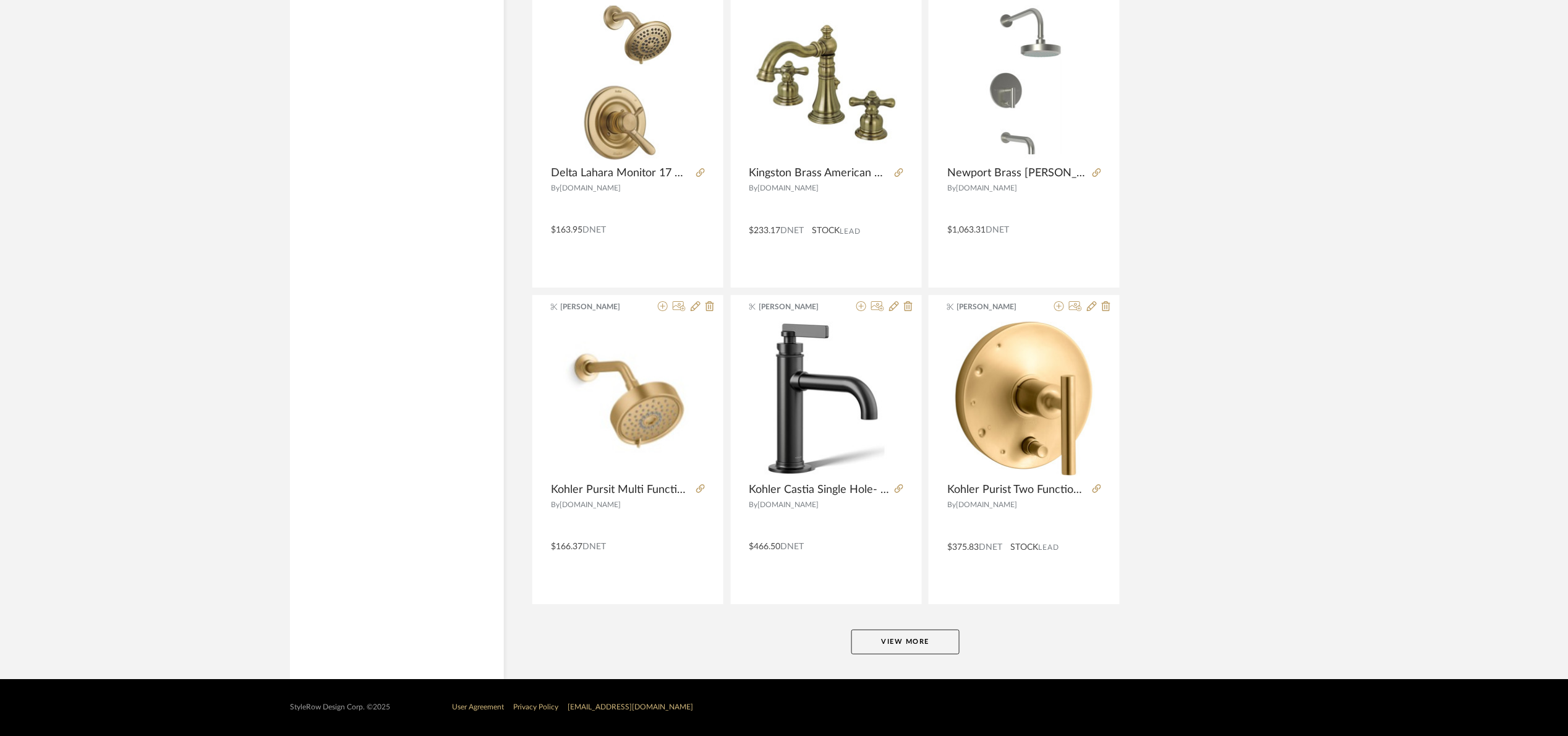
click at [895, 641] on button "View More" at bounding box center [905, 642] width 108 height 25
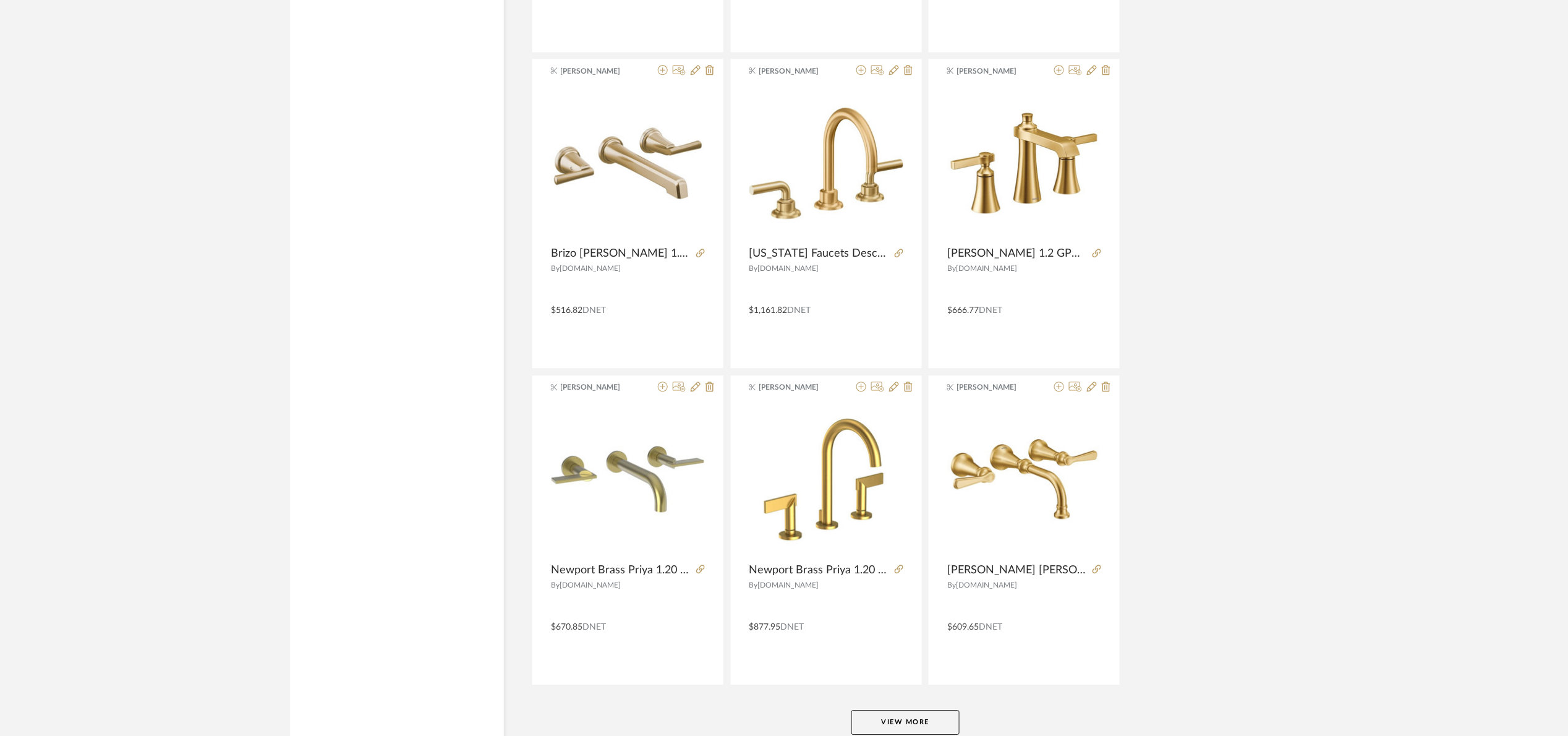
scroll to position [18700, 0]
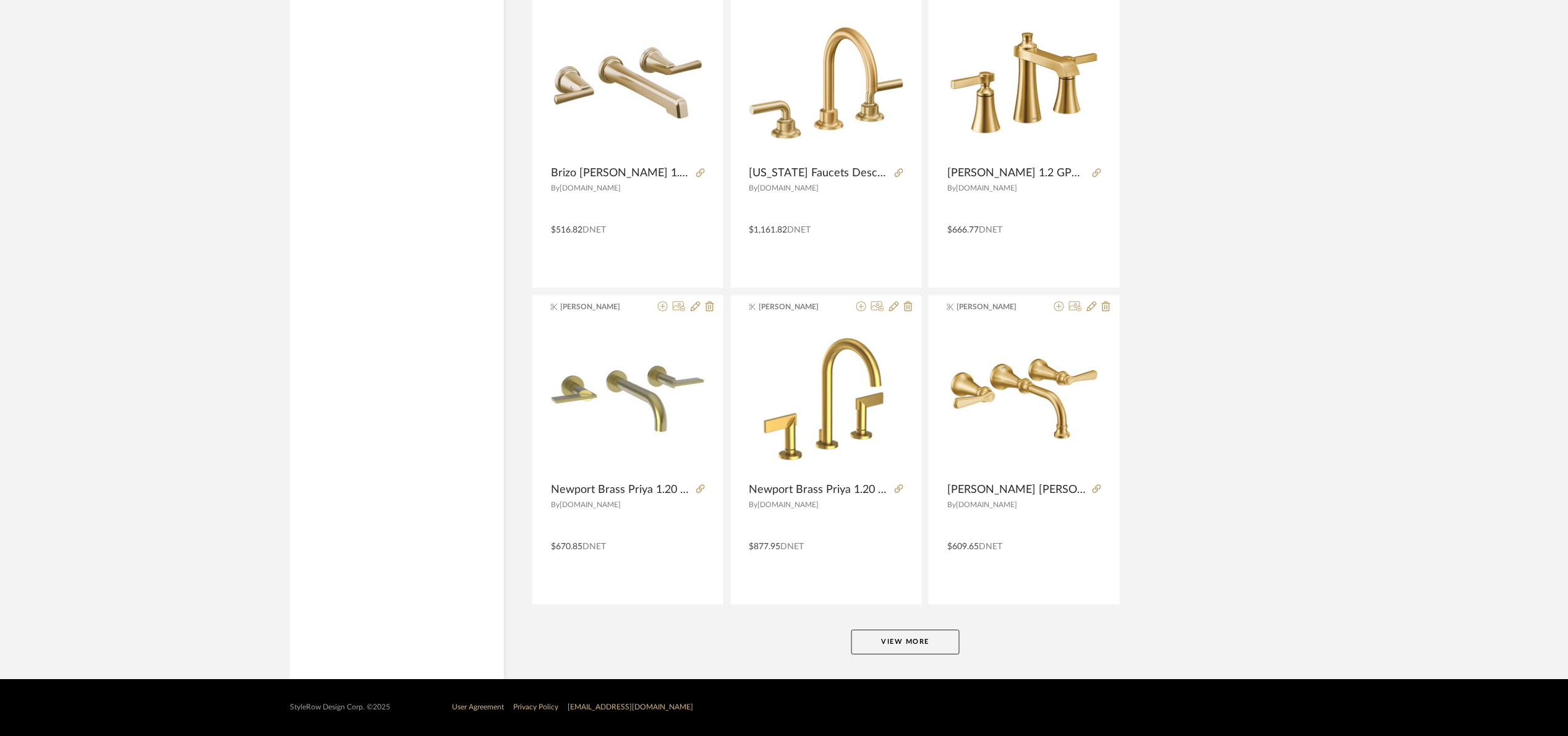
drag, startPoint x: 953, startPoint y: 644, endPoint x: 946, endPoint y: 640, distance: 8.1
click at [948, 641] on button "View More" at bounding box center [905, 642] width 108 height 25
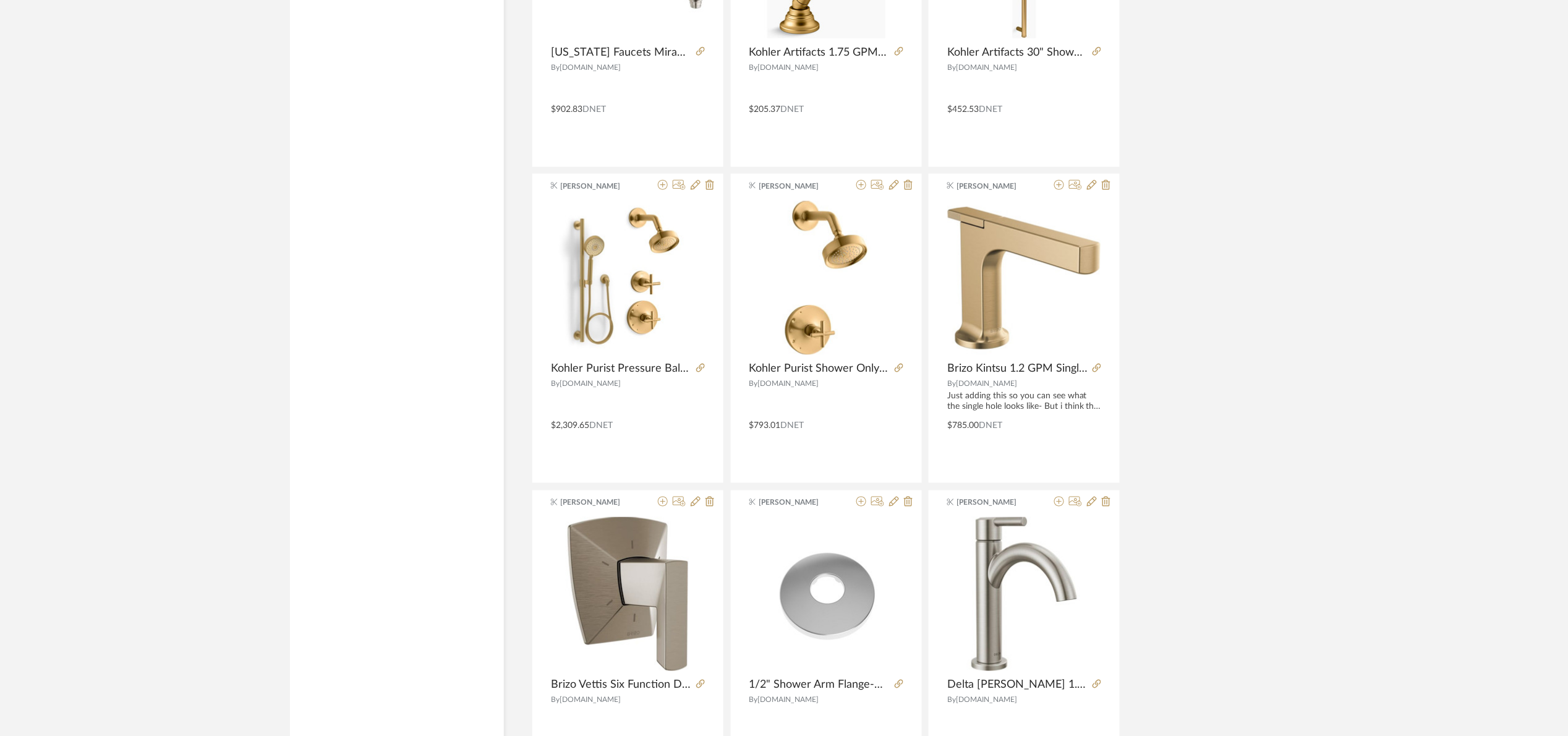
scroll to position [0, 0]
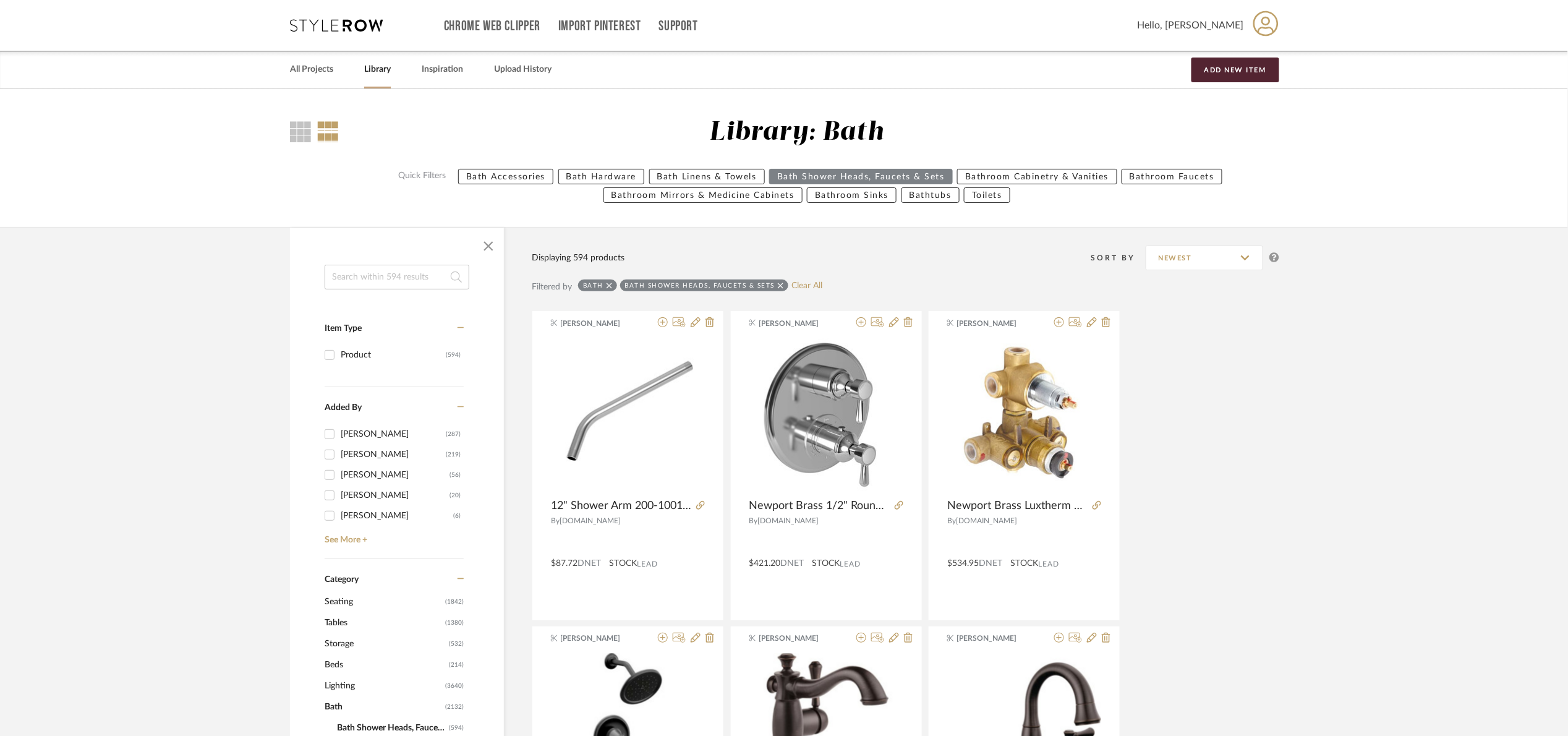
click at [413, 273] on input at bounding box center [397, 277] width 145 height 25
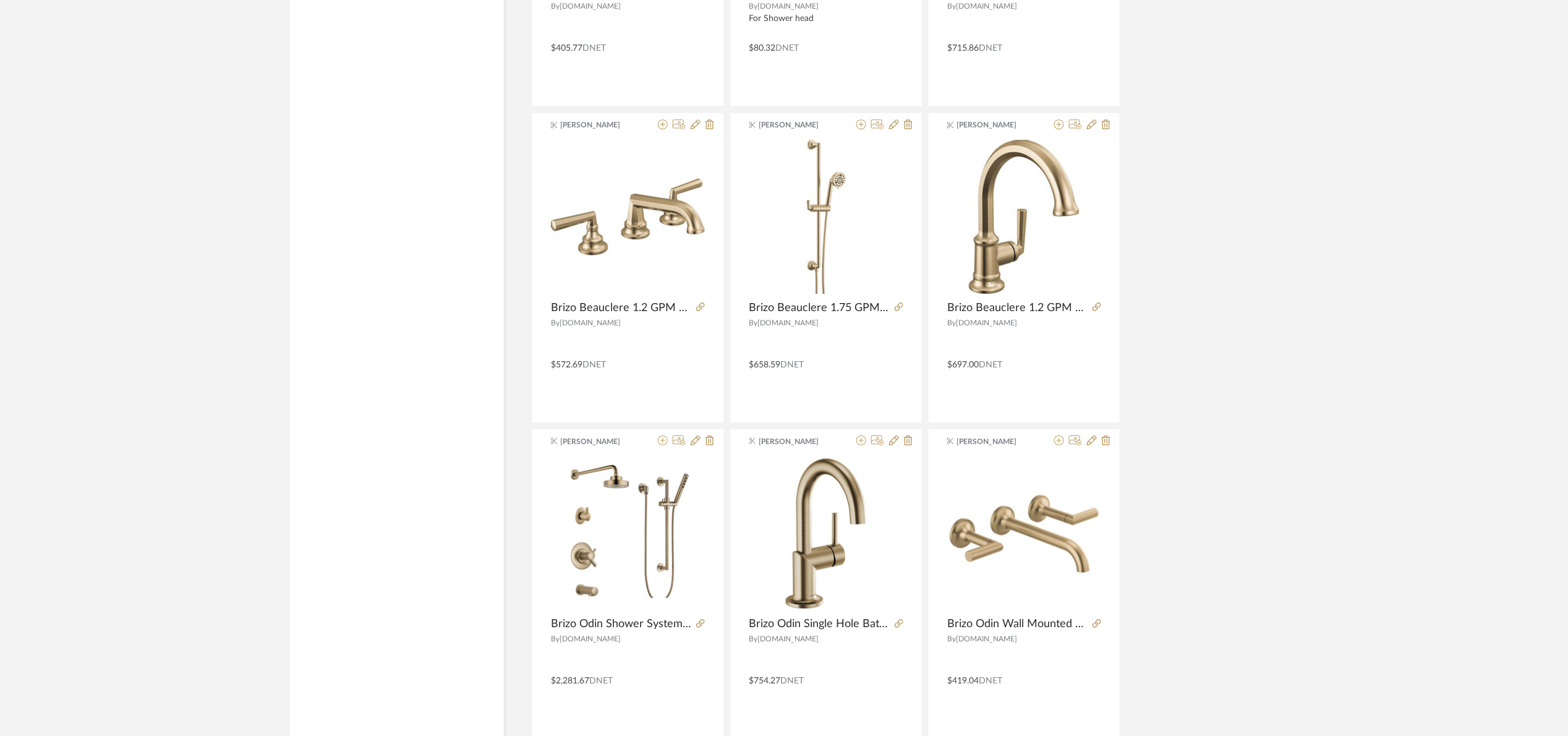
scroll to position [1763, 0]
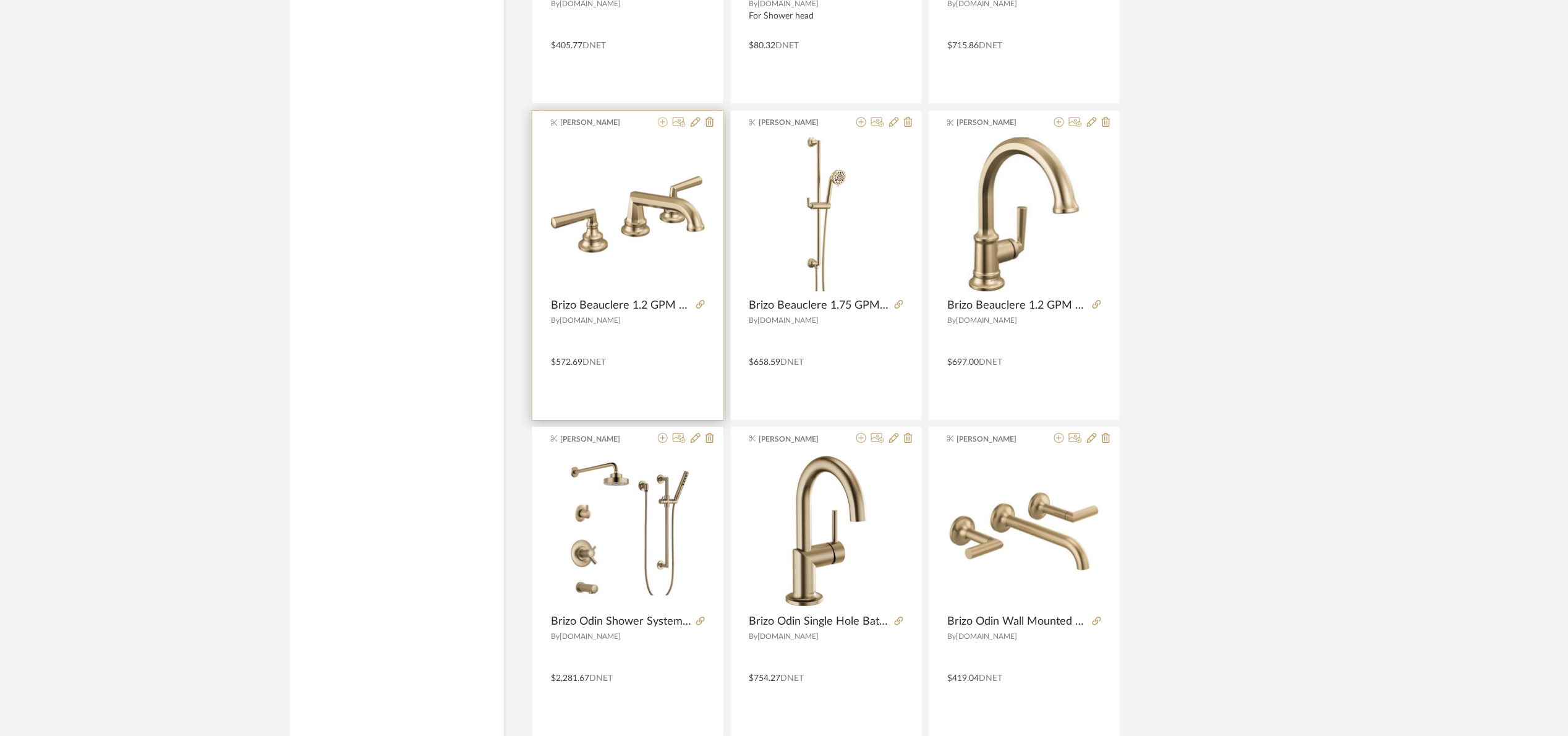
click at [662, 125] on icon at bounding box center [663, 122] width 10 height 10
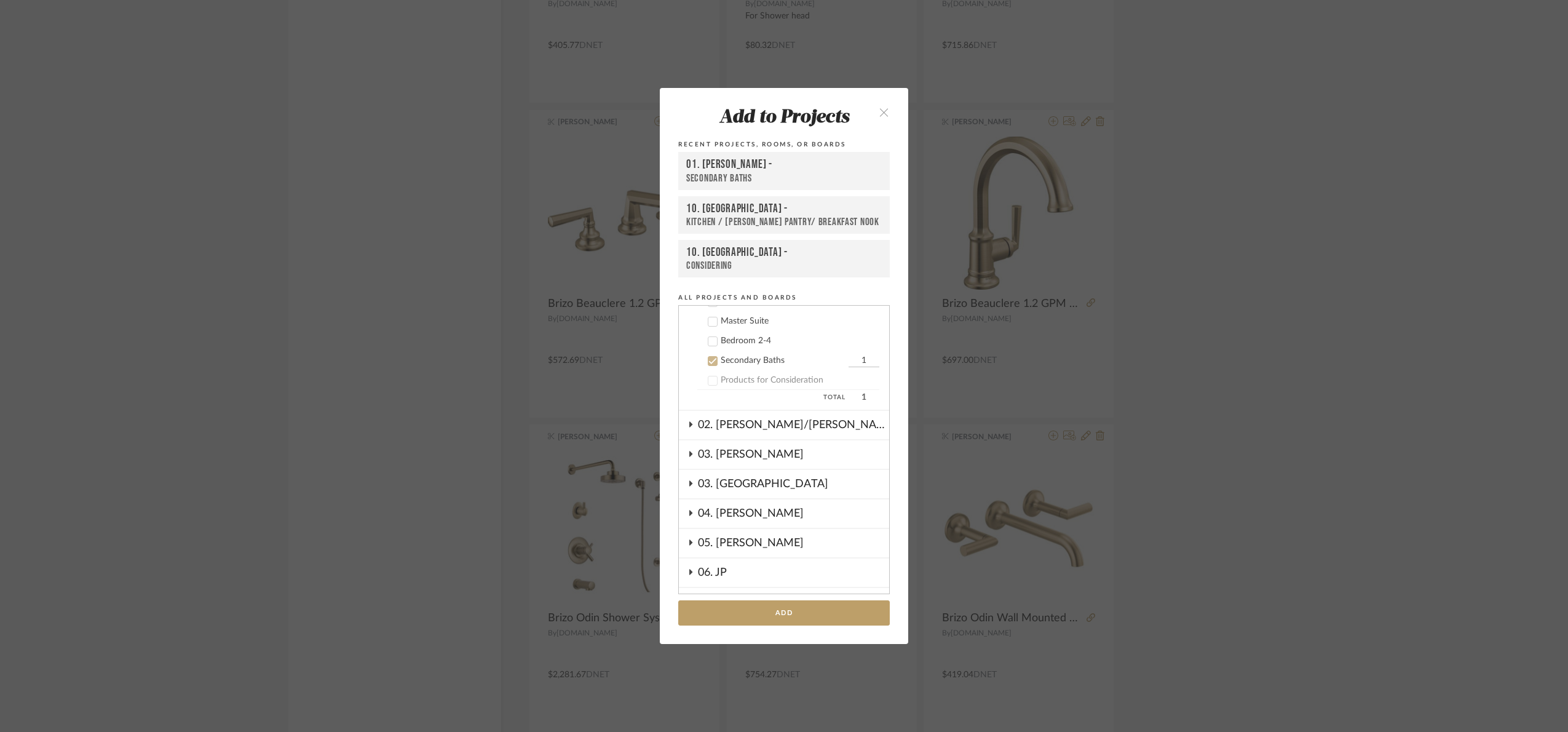
scroll to position [189, 0]
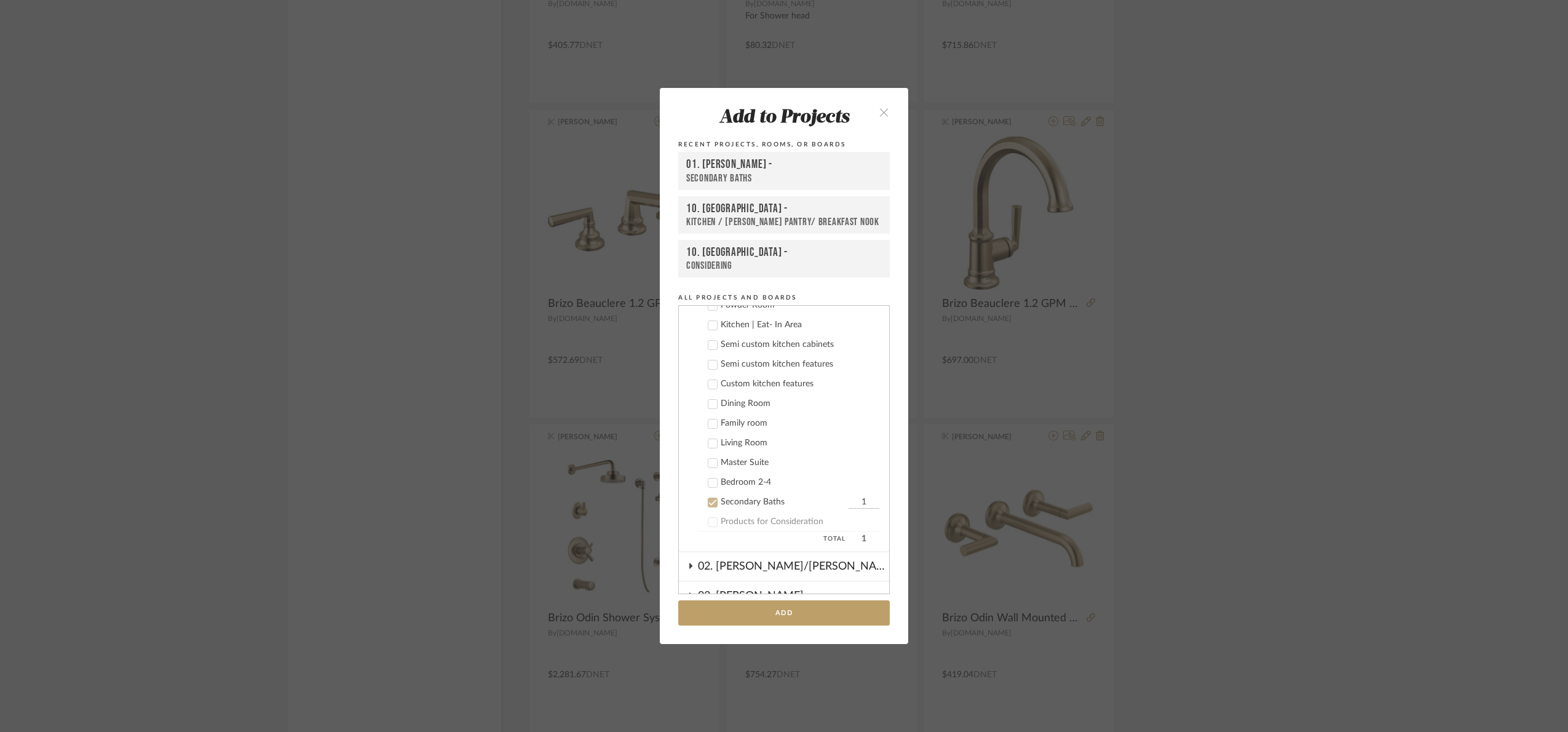
click at [754, 499] on div "Secondary Baths" at bounding box center [783, 502] width 125 height 11
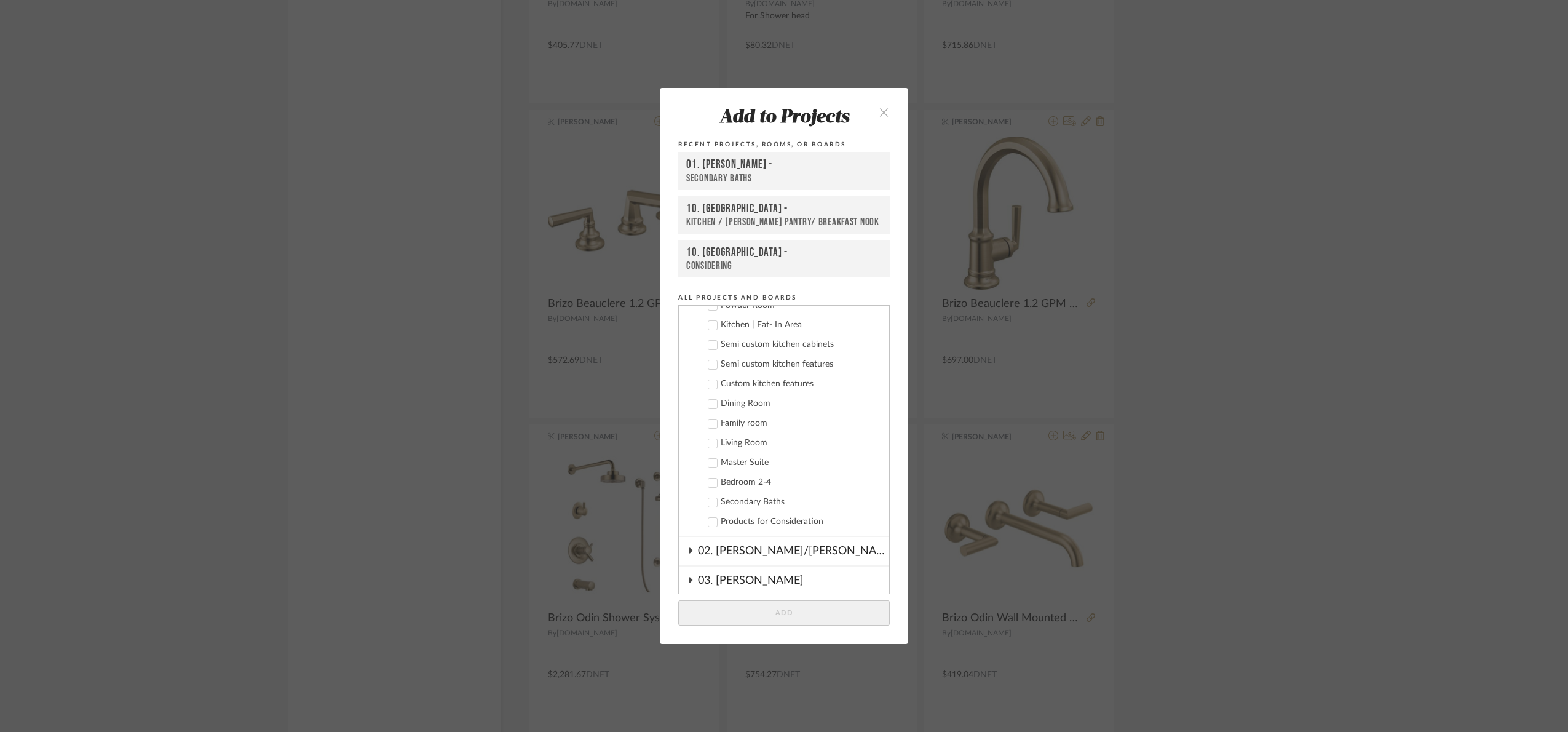
drag, startPoint x: 742, startPoint y: 459, endPoint x: 778, endPoint y: 549, distance: 96.9
click at [742, 459] on div "Master Suite" at bounding box center [800, 463] width 159 height 11
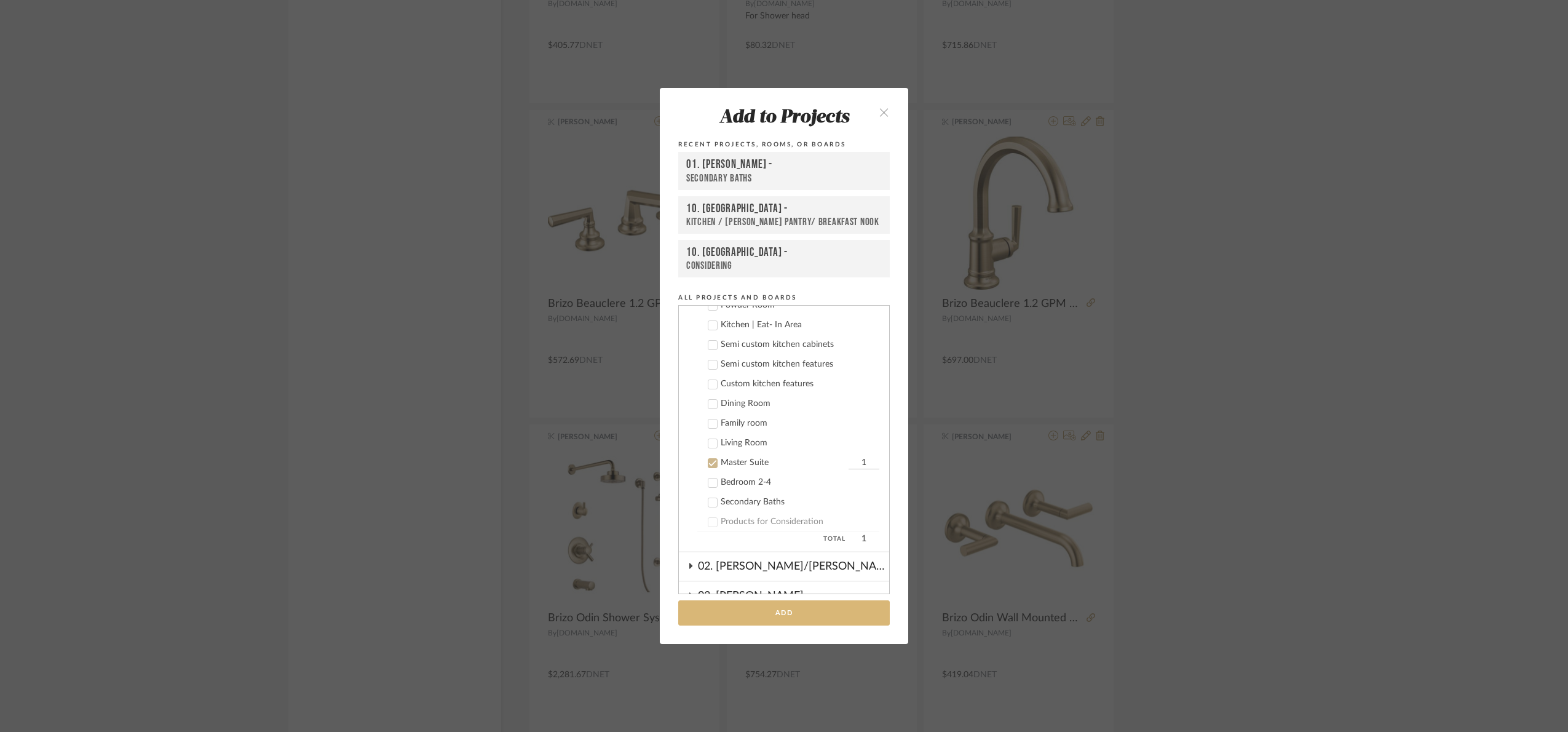
click at [814, 614] on button "Add" at bounding box center [784, 613] width 212 height 25
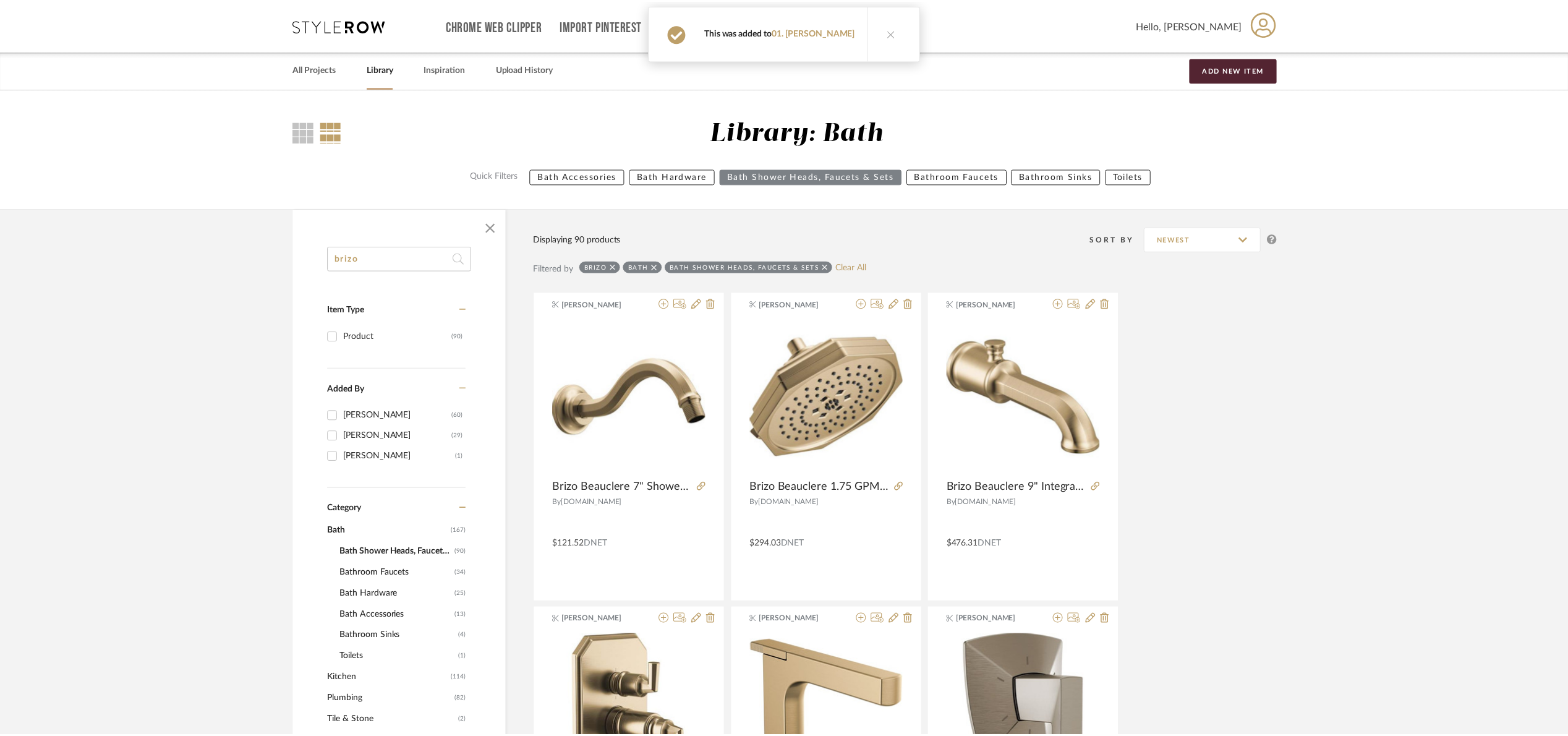
scroll to position [1763, 0]
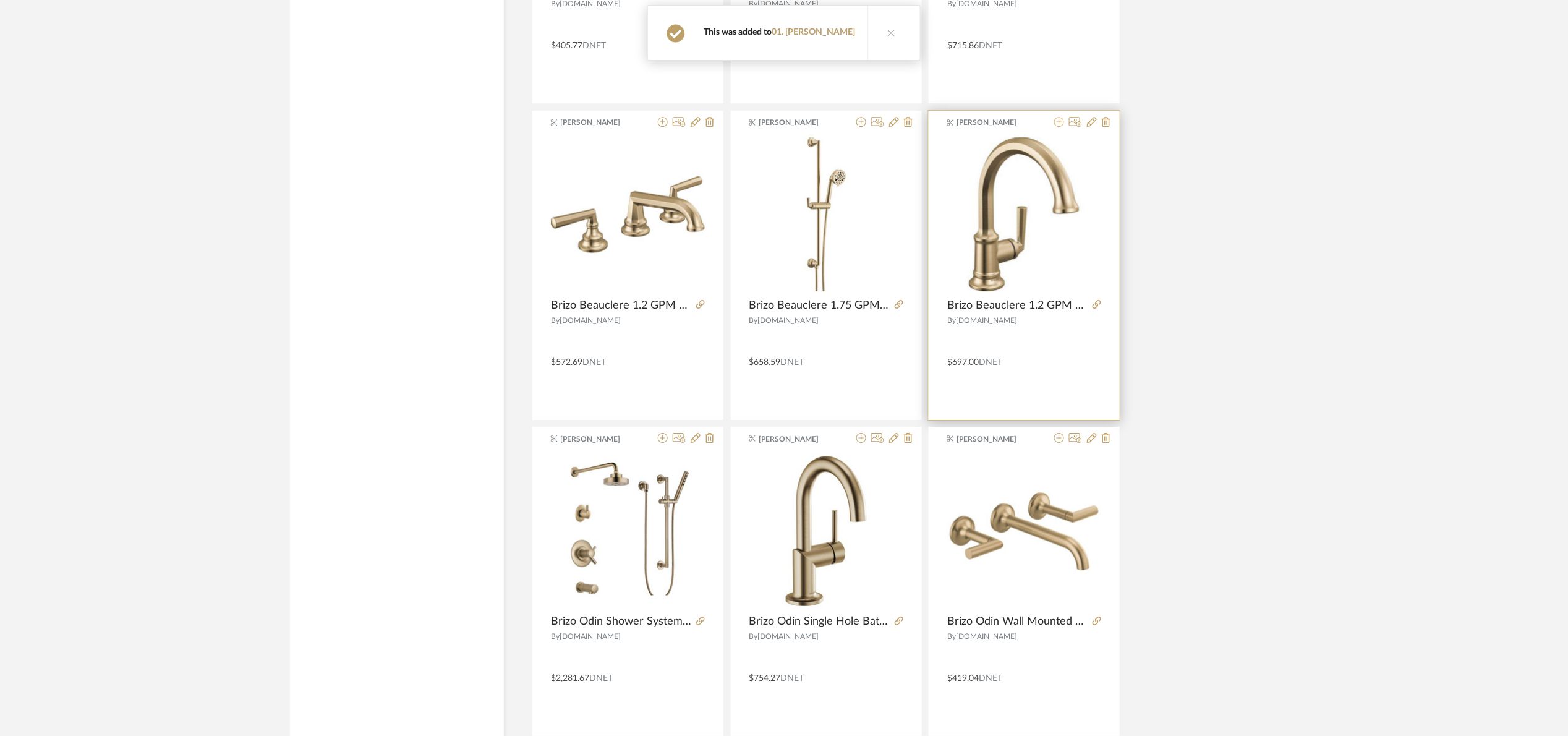
click at [1061, 123] on icon at bounding box center [1059, 122] width 10 height 10
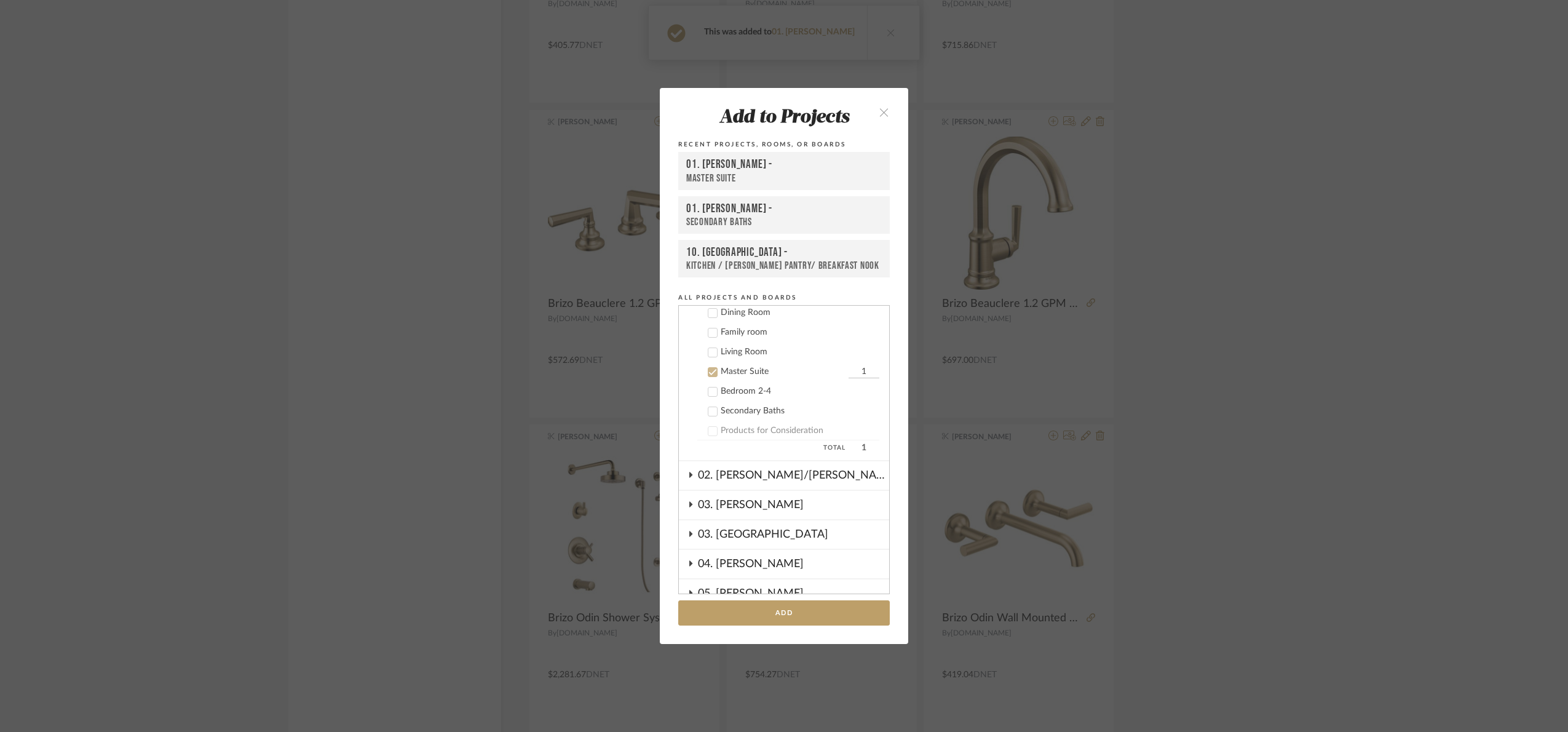
scroll to position [334, 0]
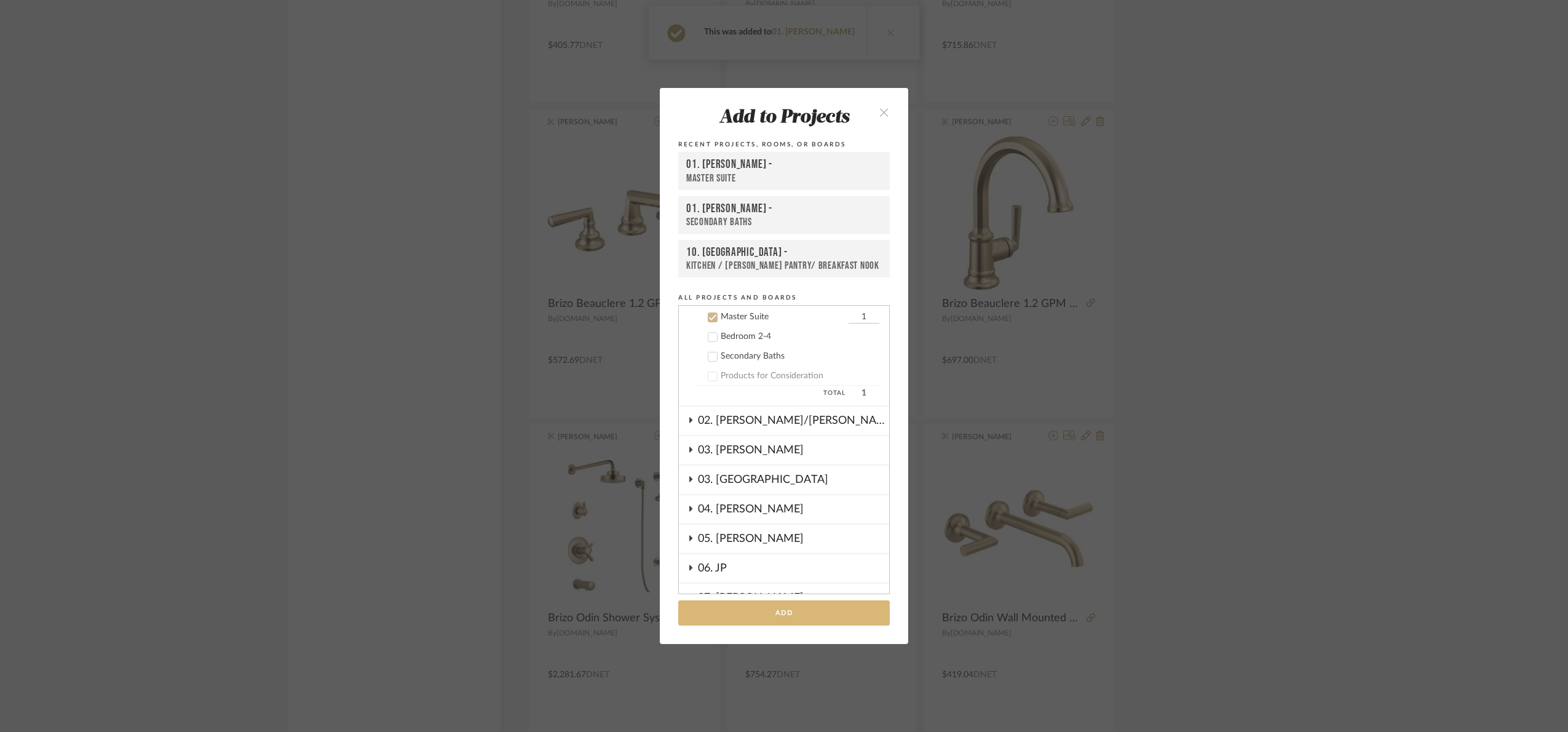
click at [814, 621] on button "Add" at bounding box center [784, 613] width 212 height 25
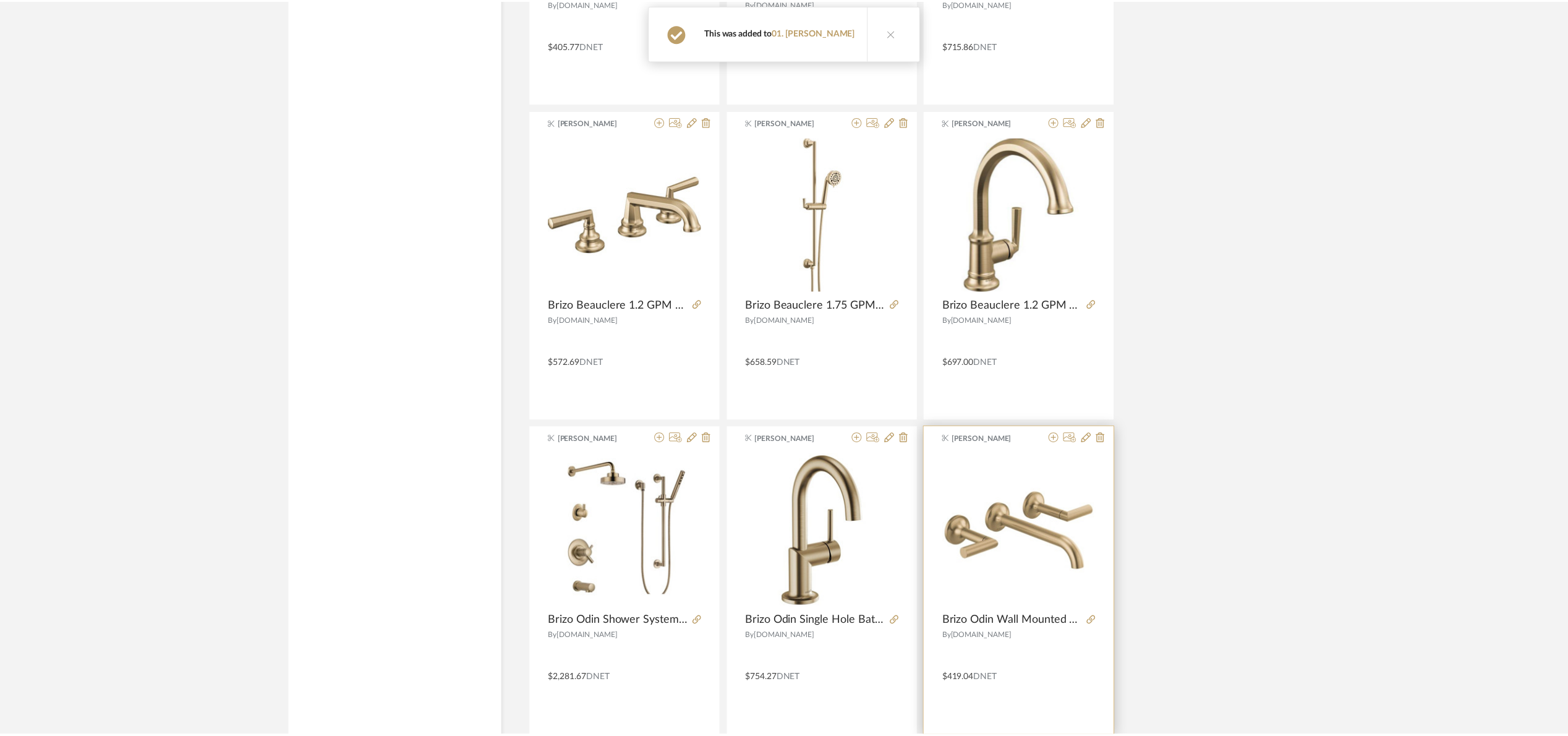
scroll to position [1763, 0]
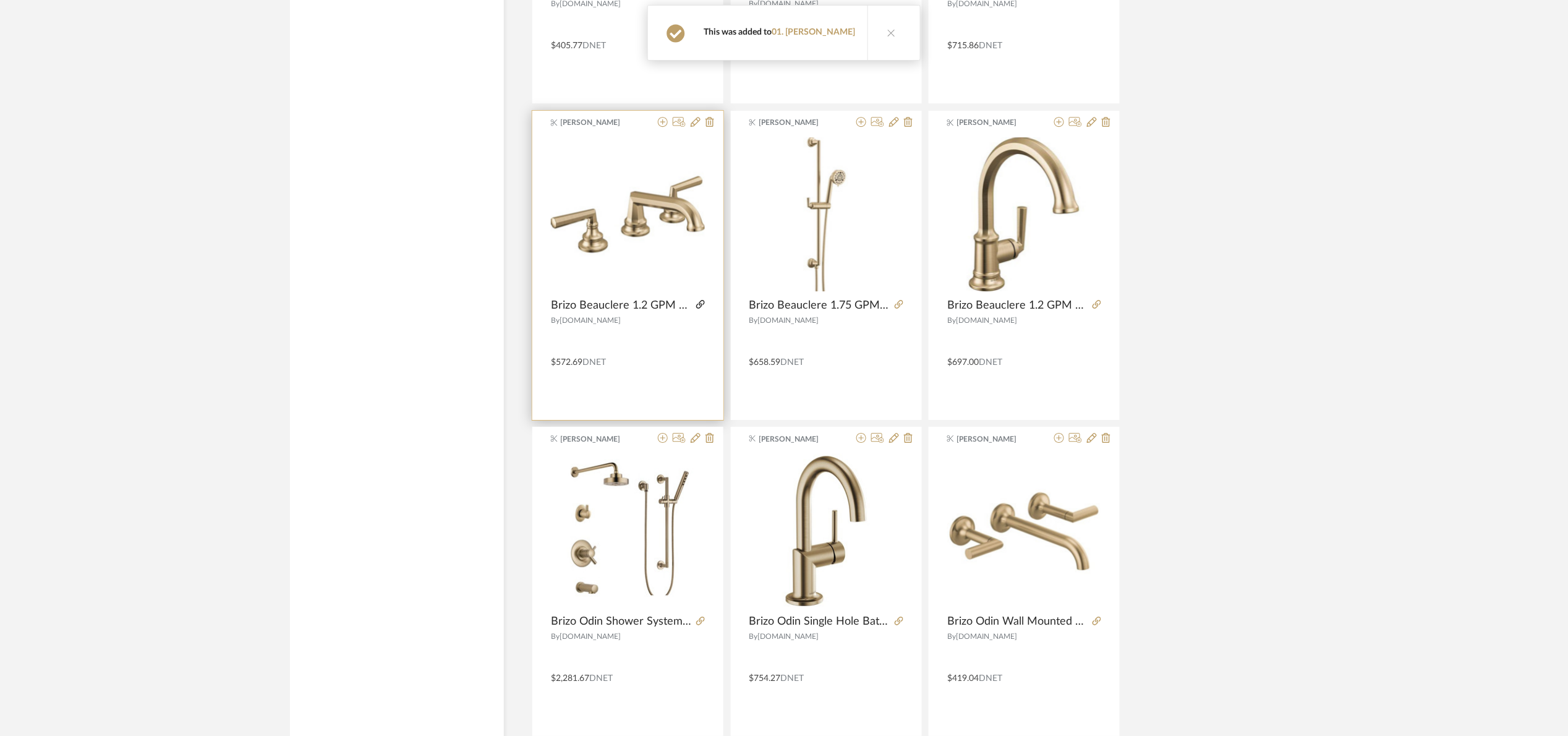
click at [698, 307] on icon at bounding box center [700, 304] width 9 height 9
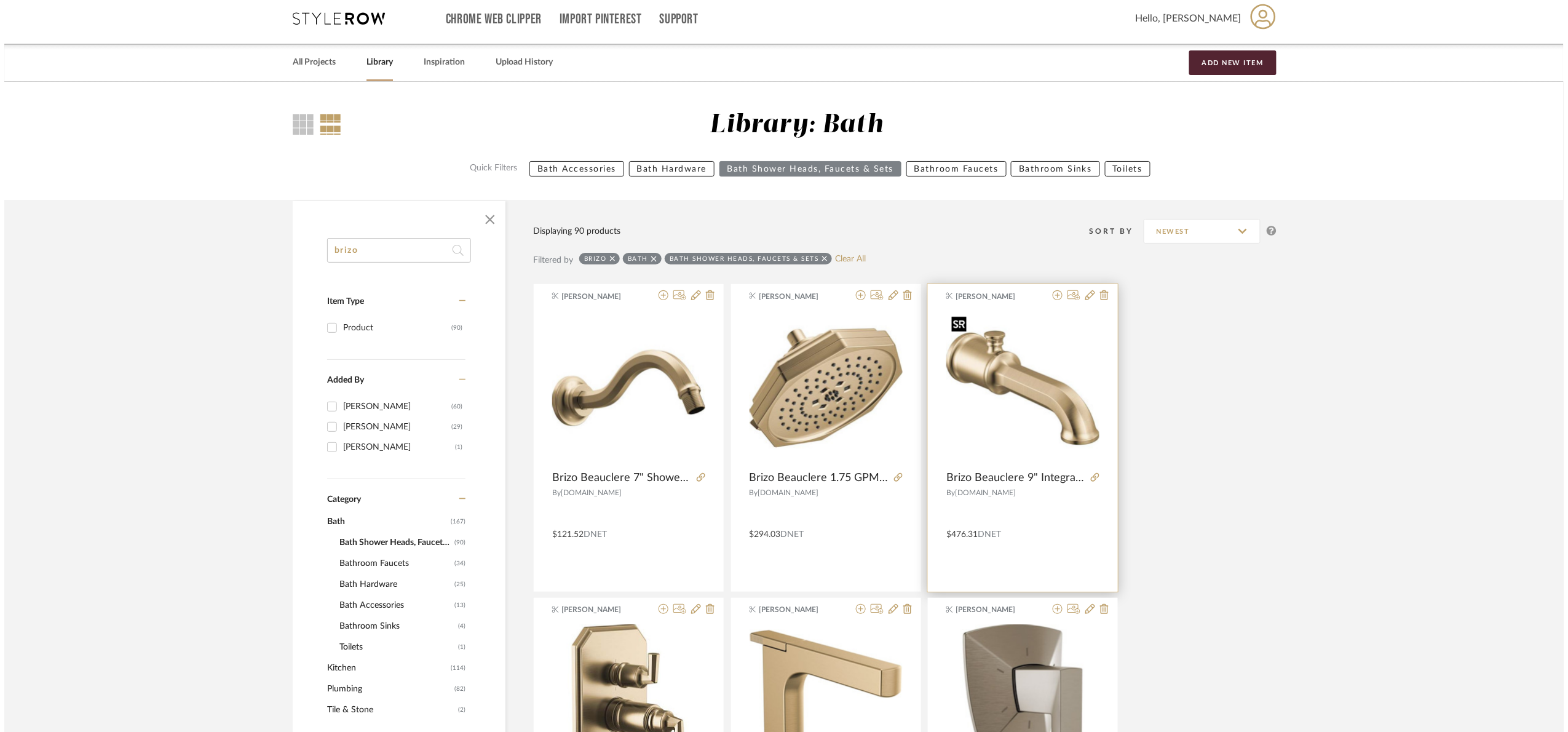
scroll to position [0, 0]
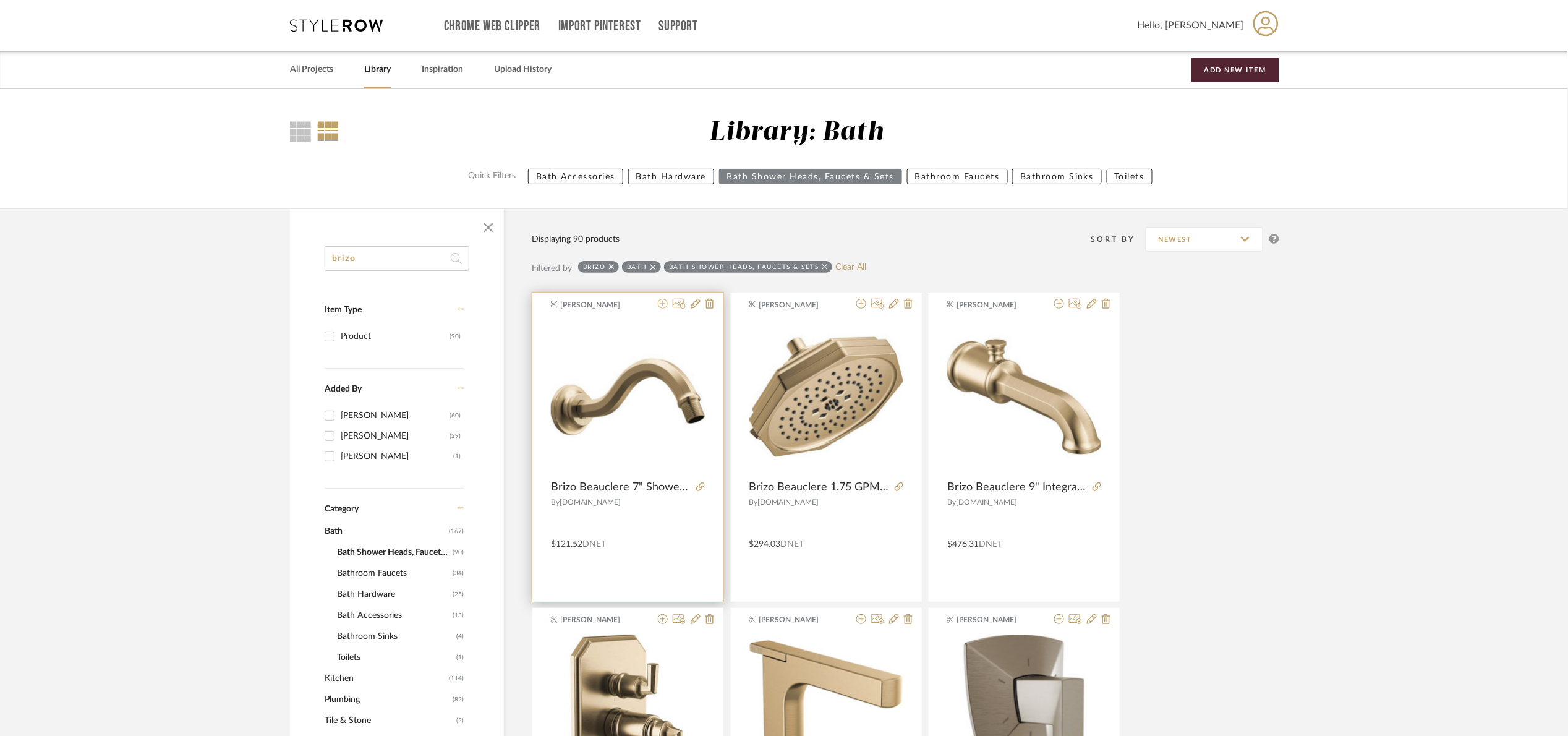
click at [663, 302] on icon at bounding box center [663, 303] width 10 height 10
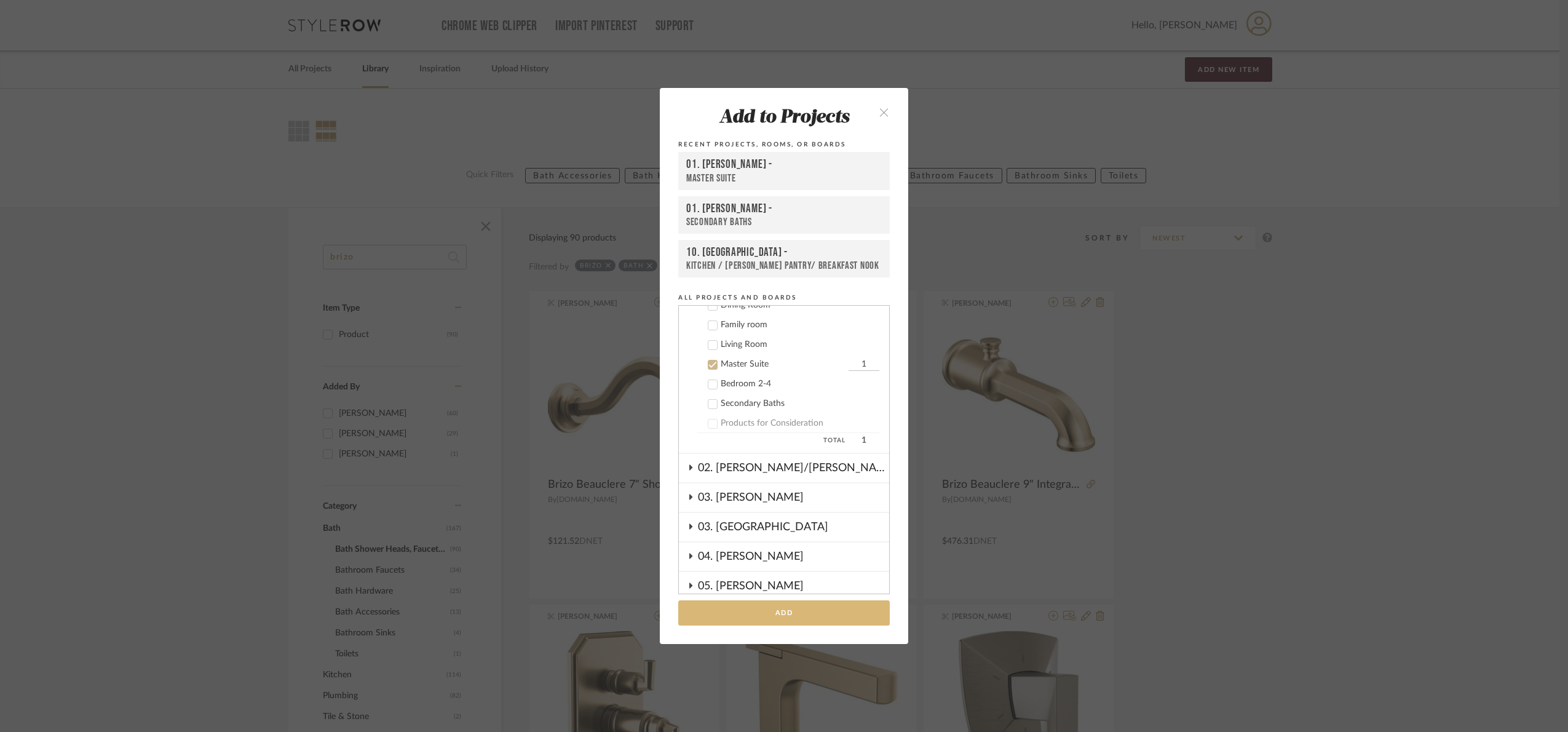
scroll to position [150, 0]
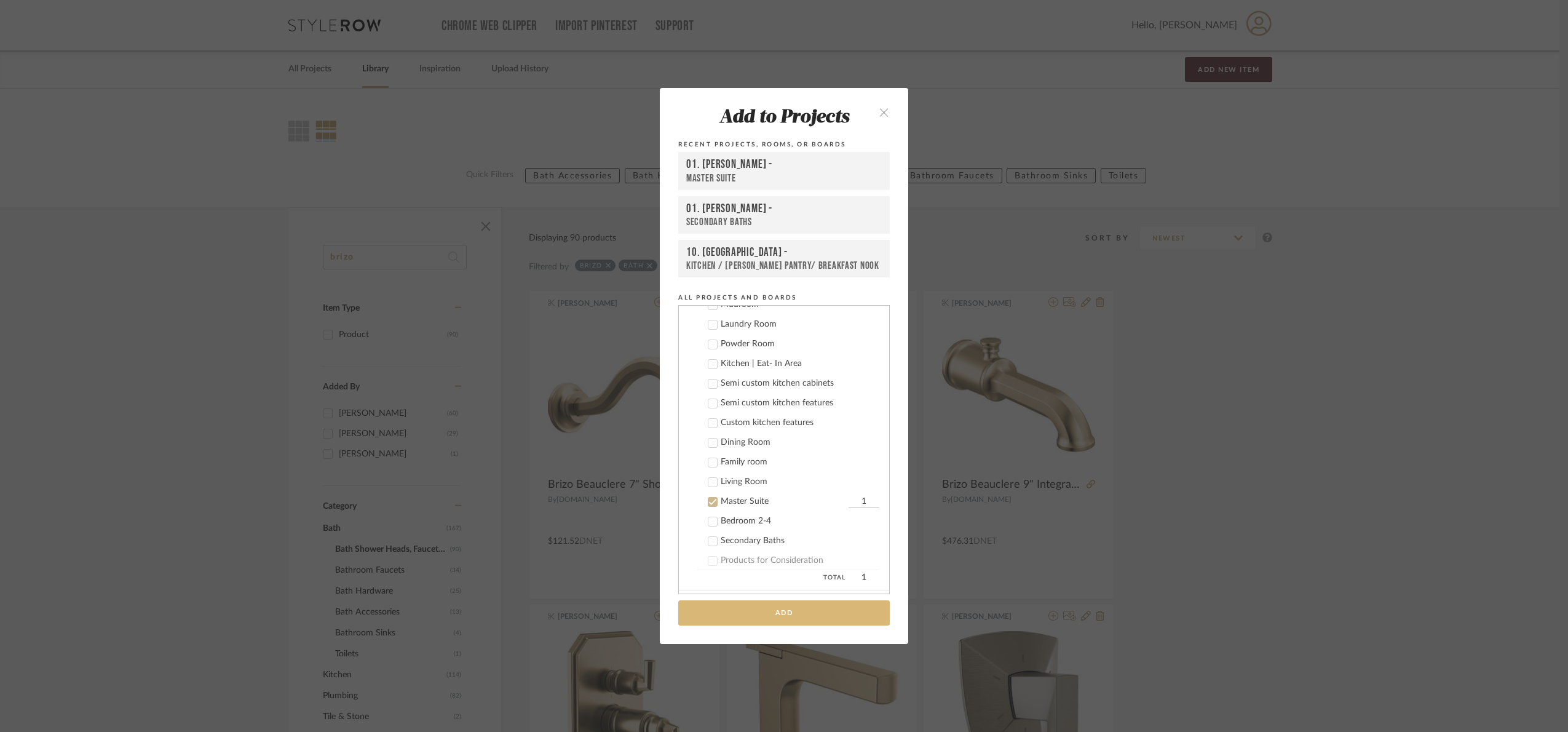
click at [815, 616] on button "Add" at bounding box center [784, 613] width 212 height 25
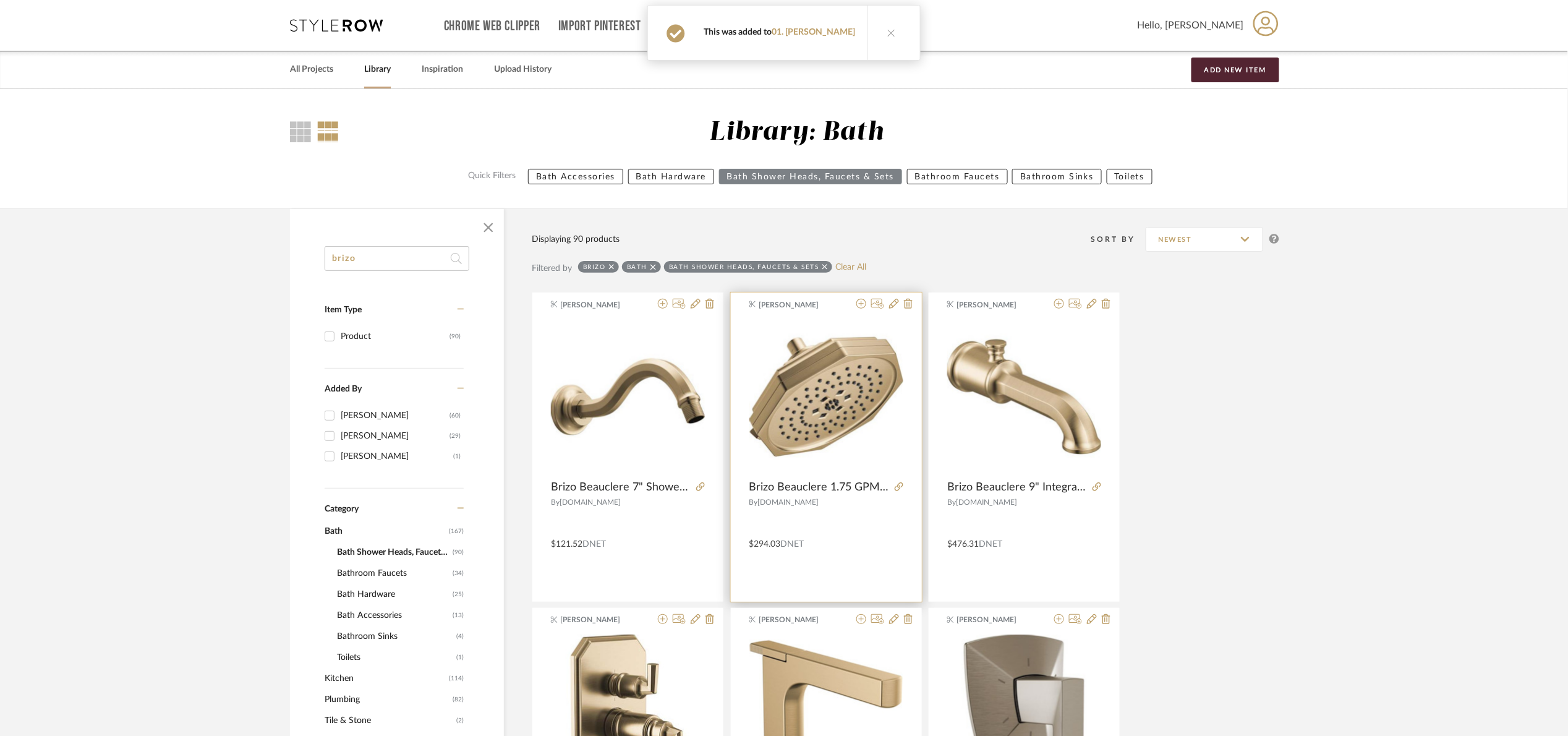
click at [855, 307] on div at bounding box center [882, 304] width 61 height 12
click at [861, 307] on icon at bounding box center [861, 303] width 10 height 10
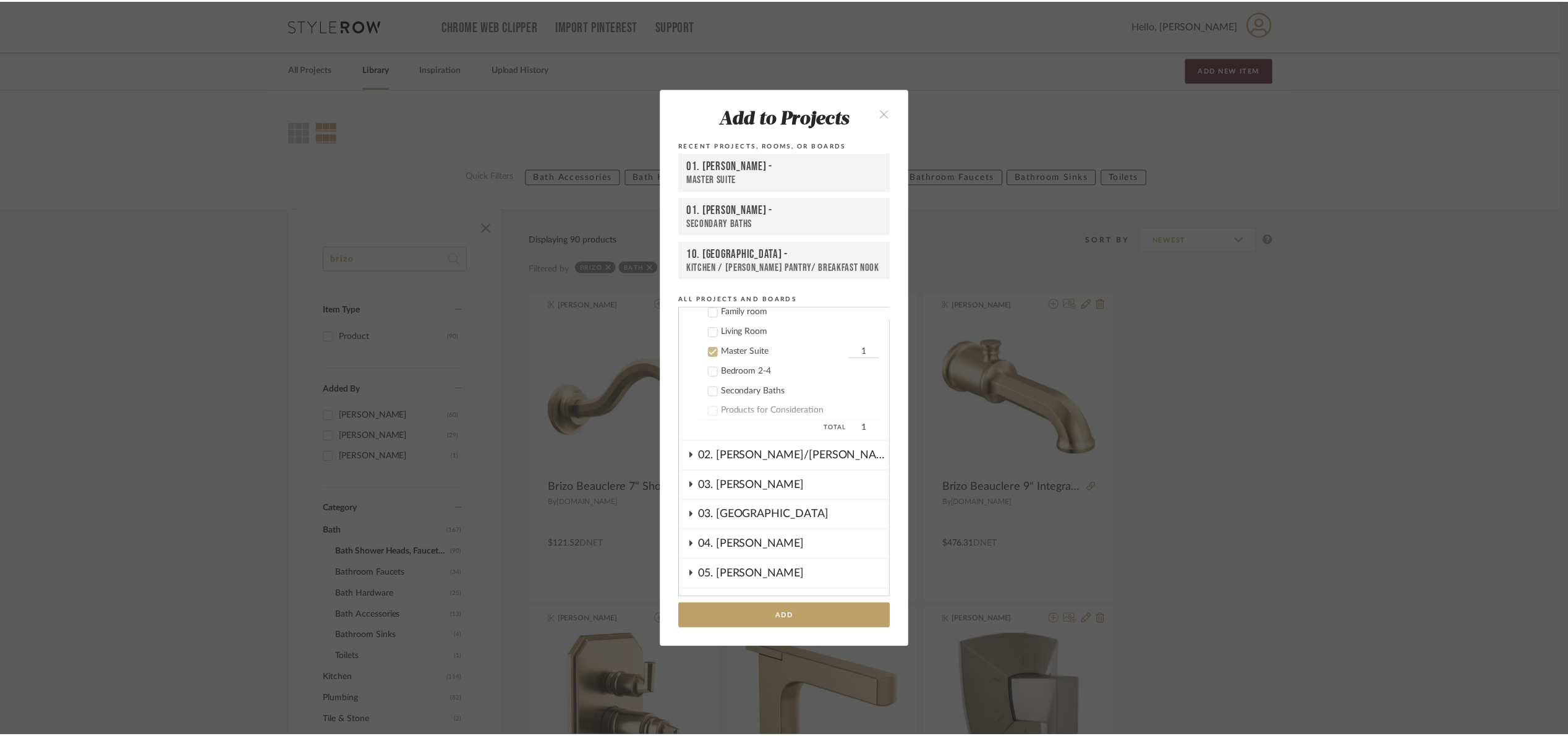
scroll to position [336, 0]
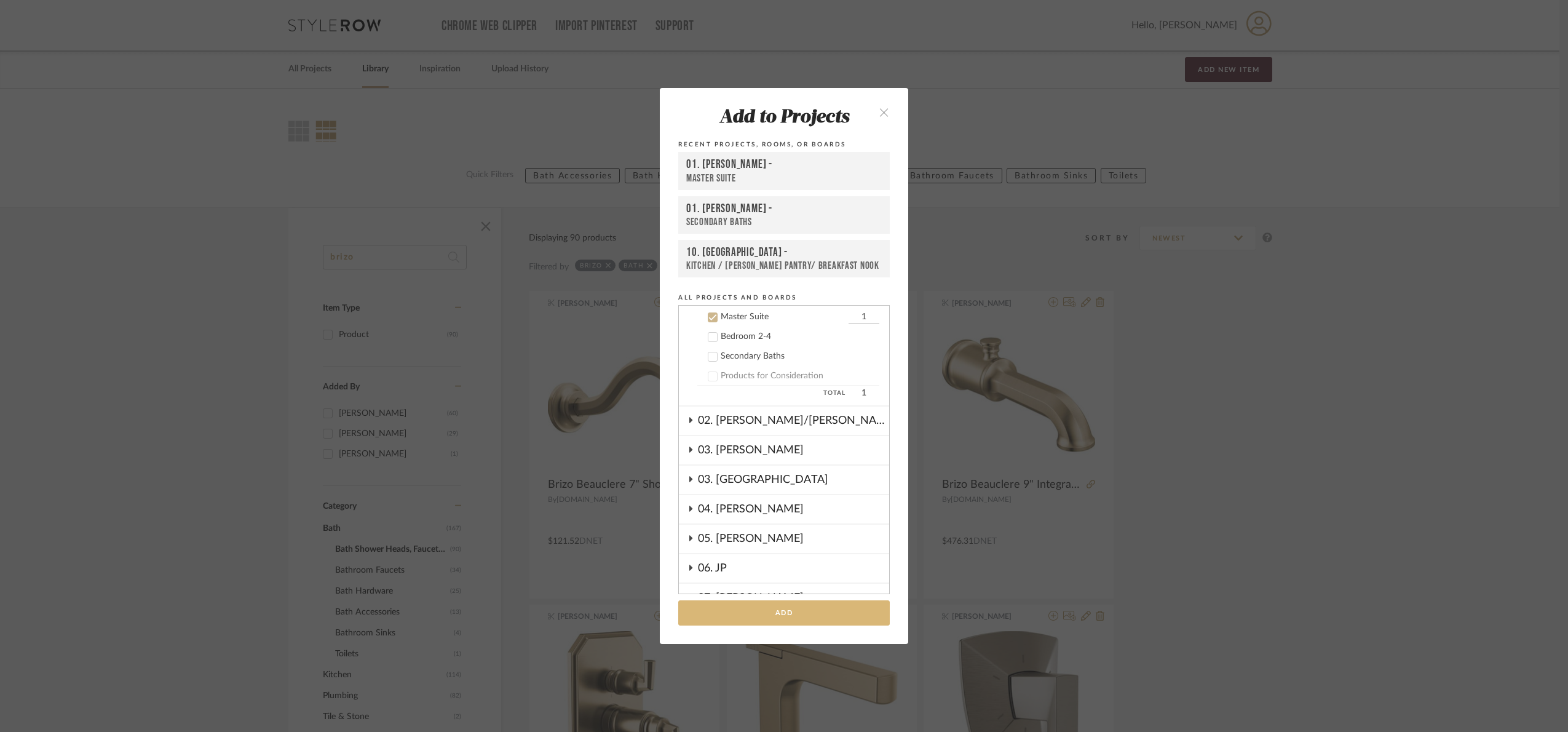
click at [845, 611] on button "Add" at bounding box center [784, 613] width 212 height 25
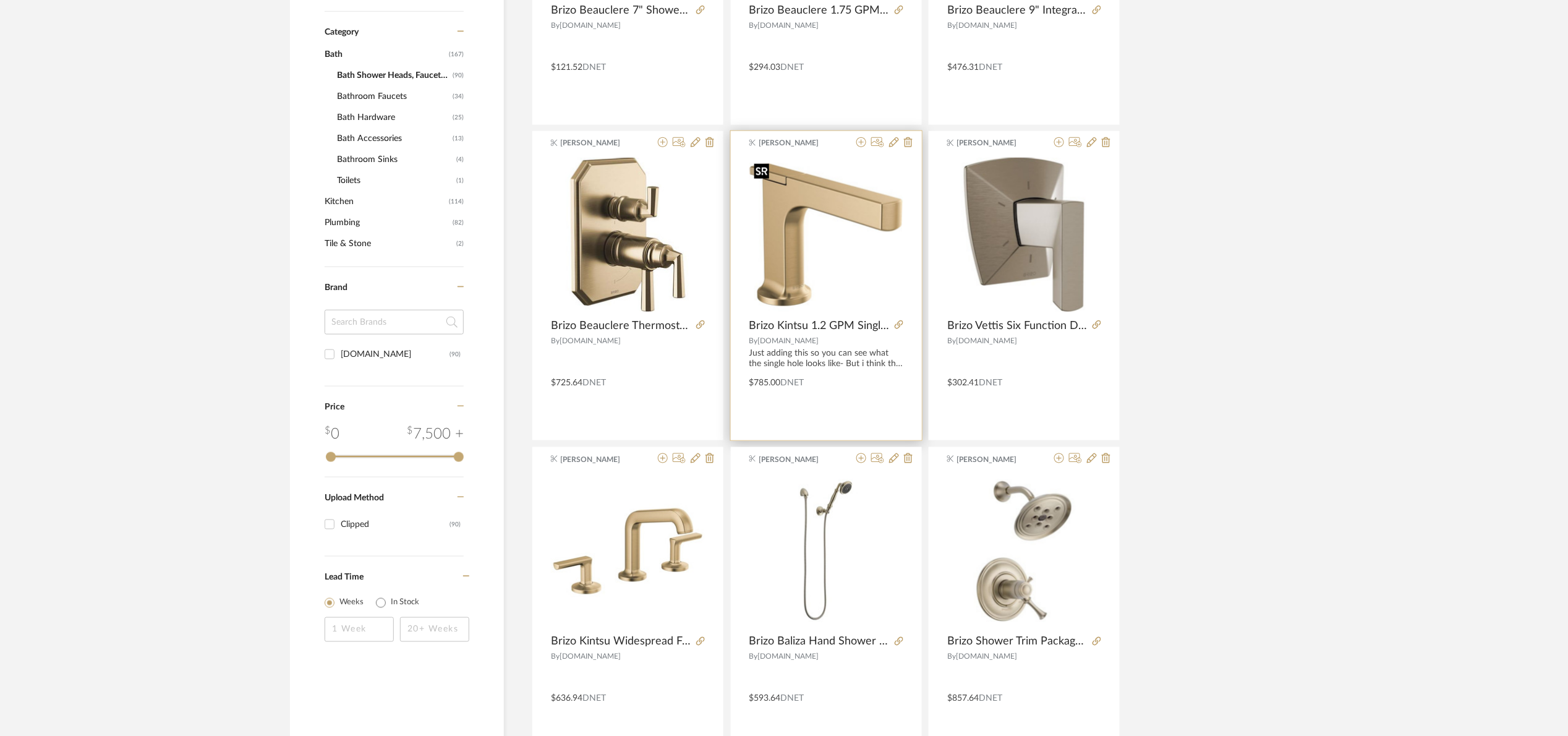
scroll to position [371, 0]
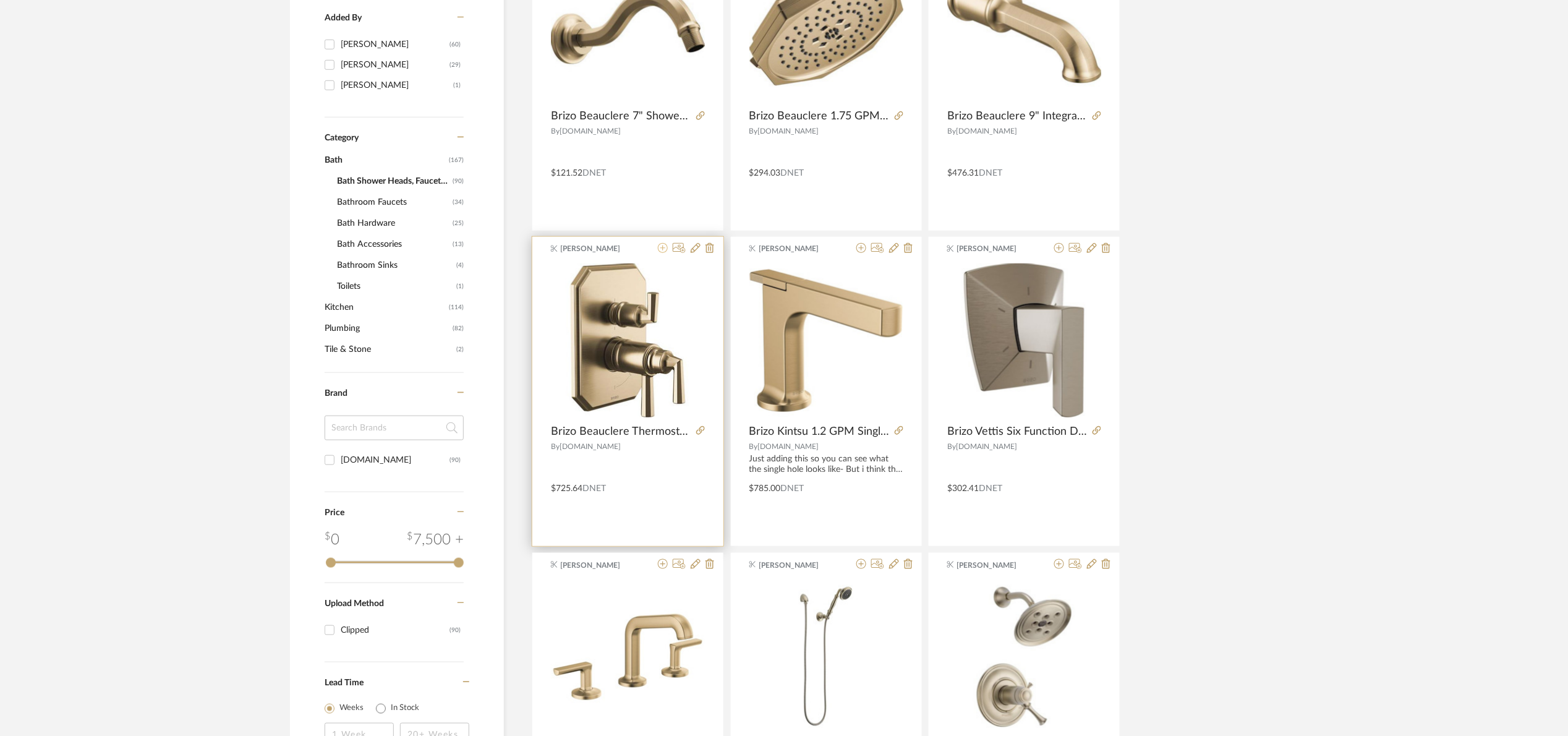
click at [661, 250] on icon at bounding box center [663, 248] width 10 height 10
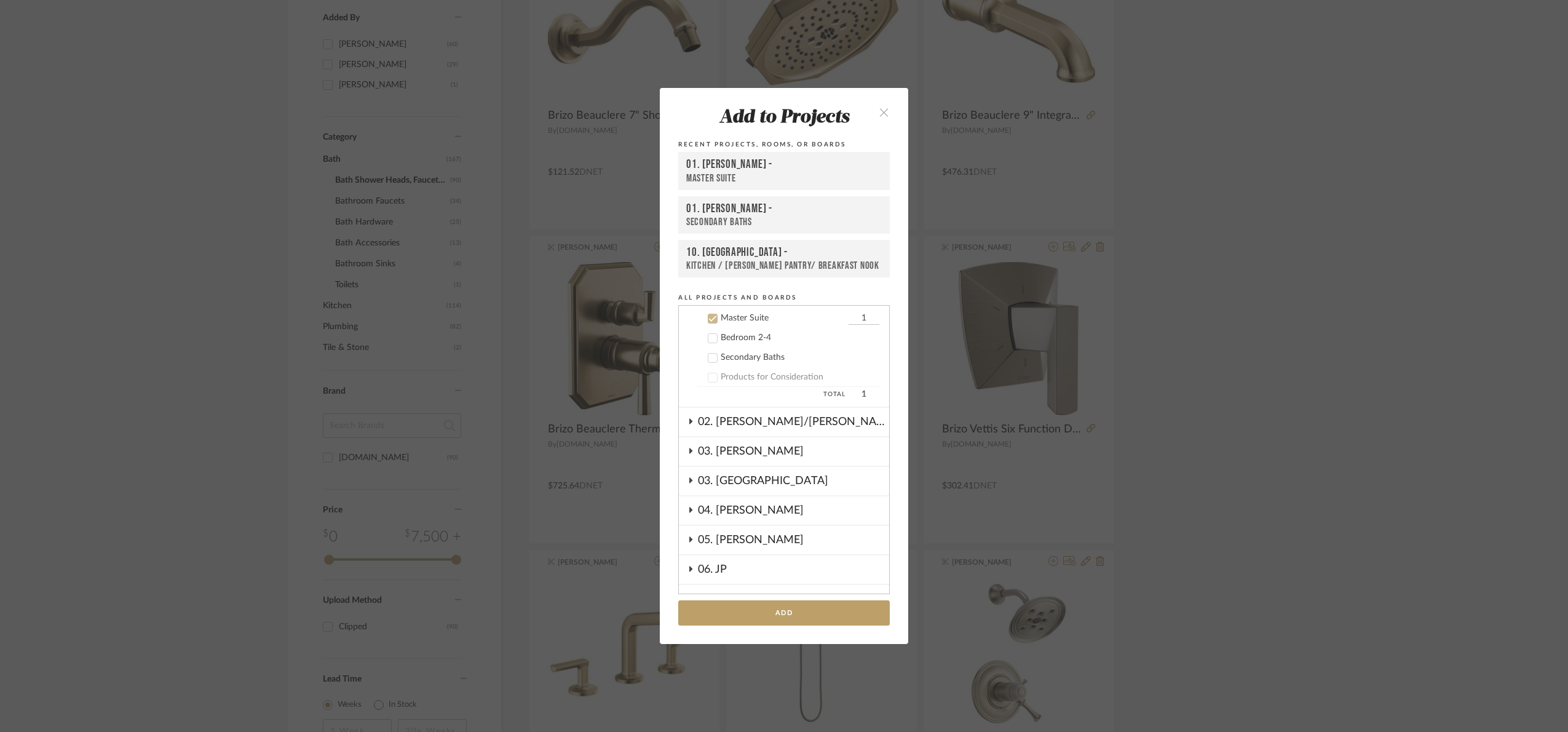
scroll to position [334, 0]
click at [785, 626] on add-to "Add to Projects Recent Projects, Rooms, or Boards 01. Merker - Master Suite 01.…" at bounding box center [784, 366] width 248 height 556
click at [781, 614] on button "Add" at bounding box center [784, 613] width 212 height 25
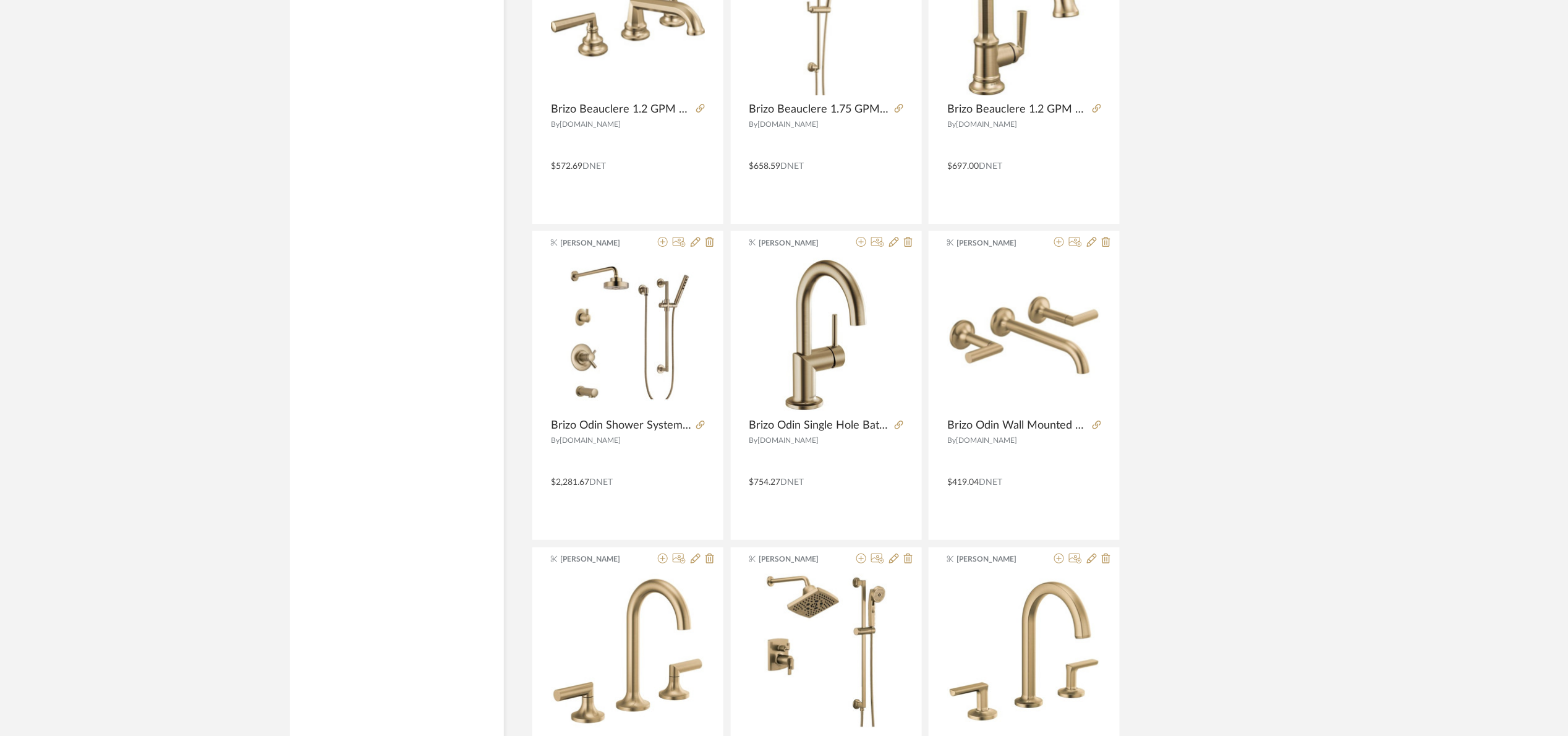
scroll to position [2226, 0]
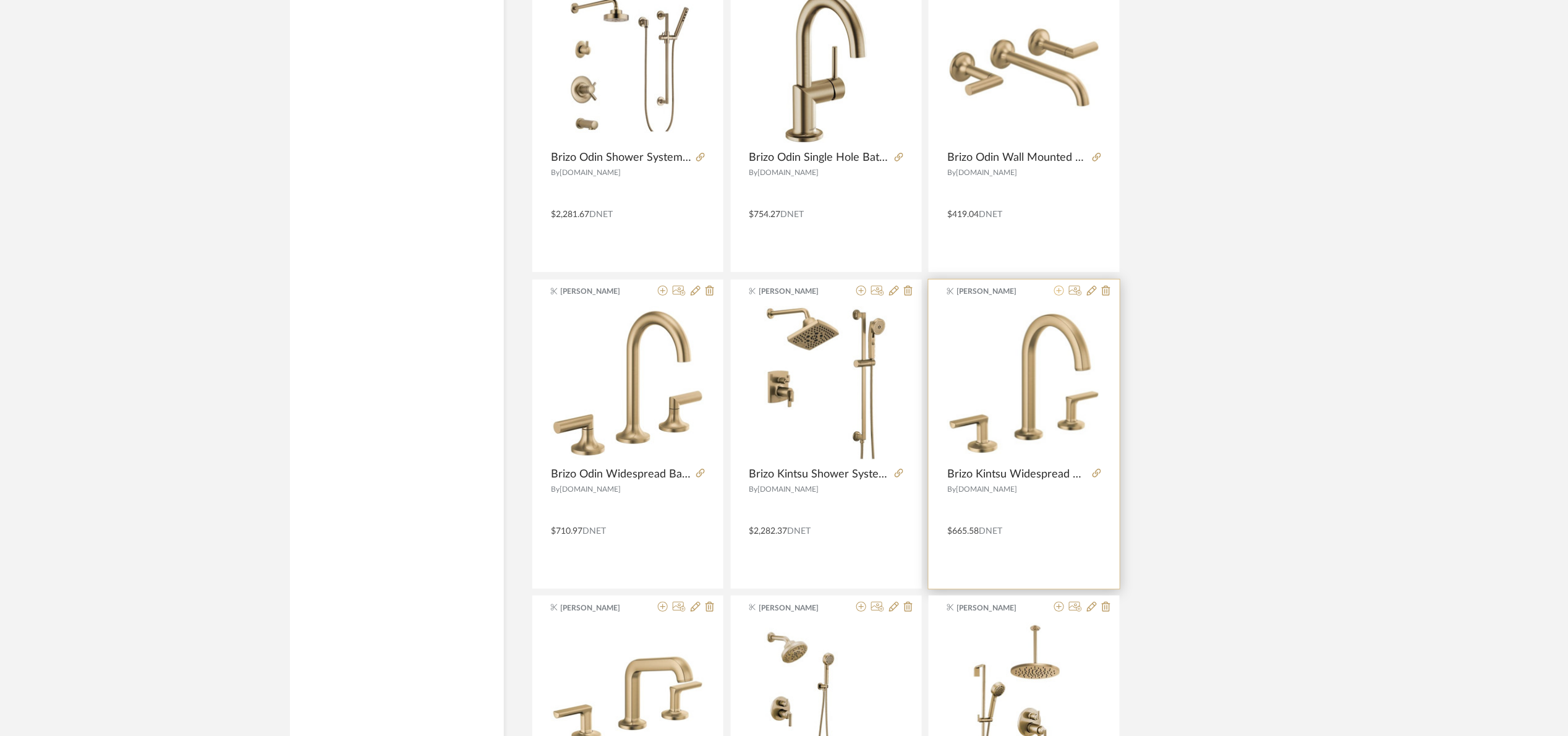
click at [1060, 294] on icon at bounding box center [1059, 291] width 10 height 10
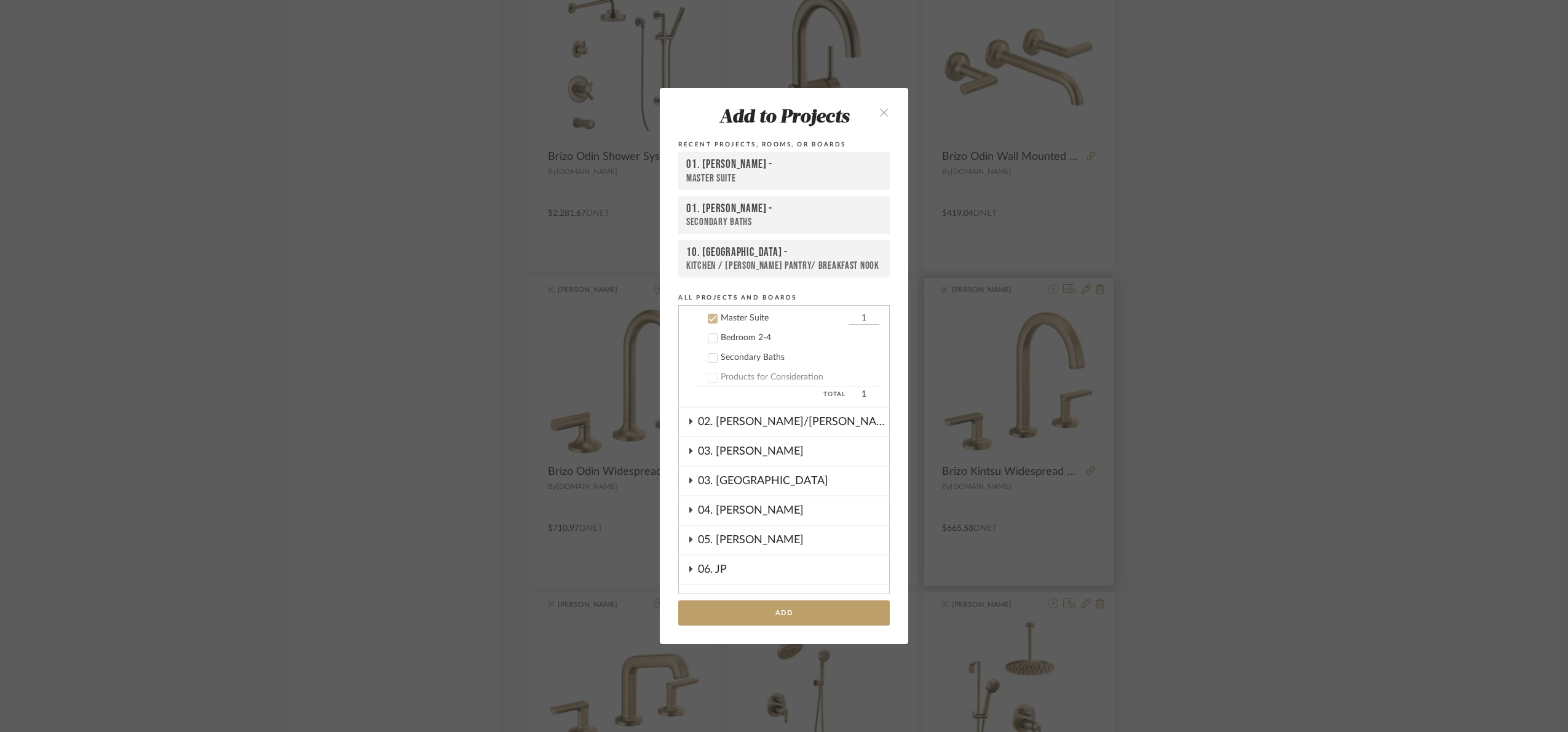
scroll to position [334, 0]
click at [828, 606] on button "Add" at bounding box center [784, 613] width 212 height 25
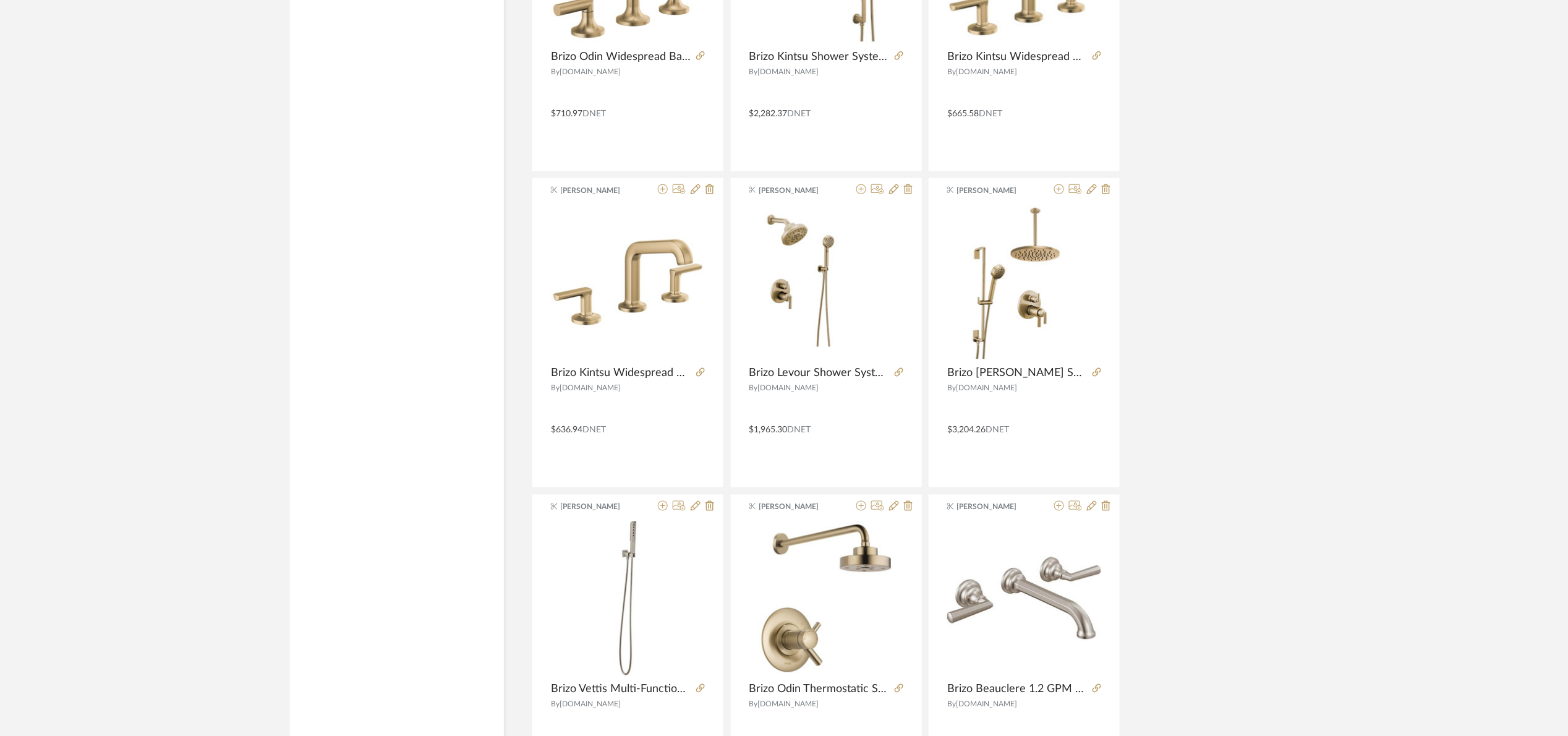
scroll to position [2690, 0]
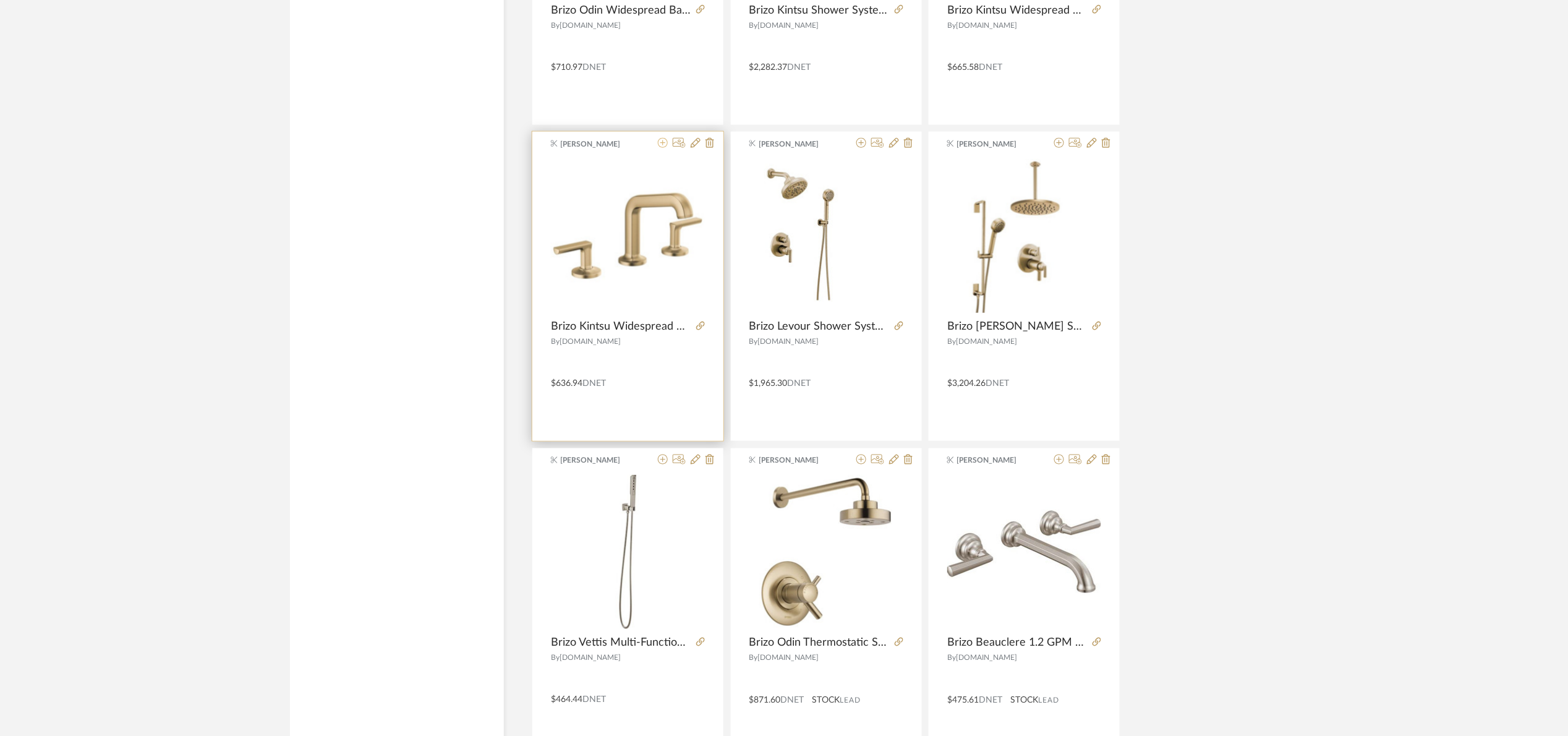
click at [663, 144] on icon at bounding box center [663, 143] width 10 height 10
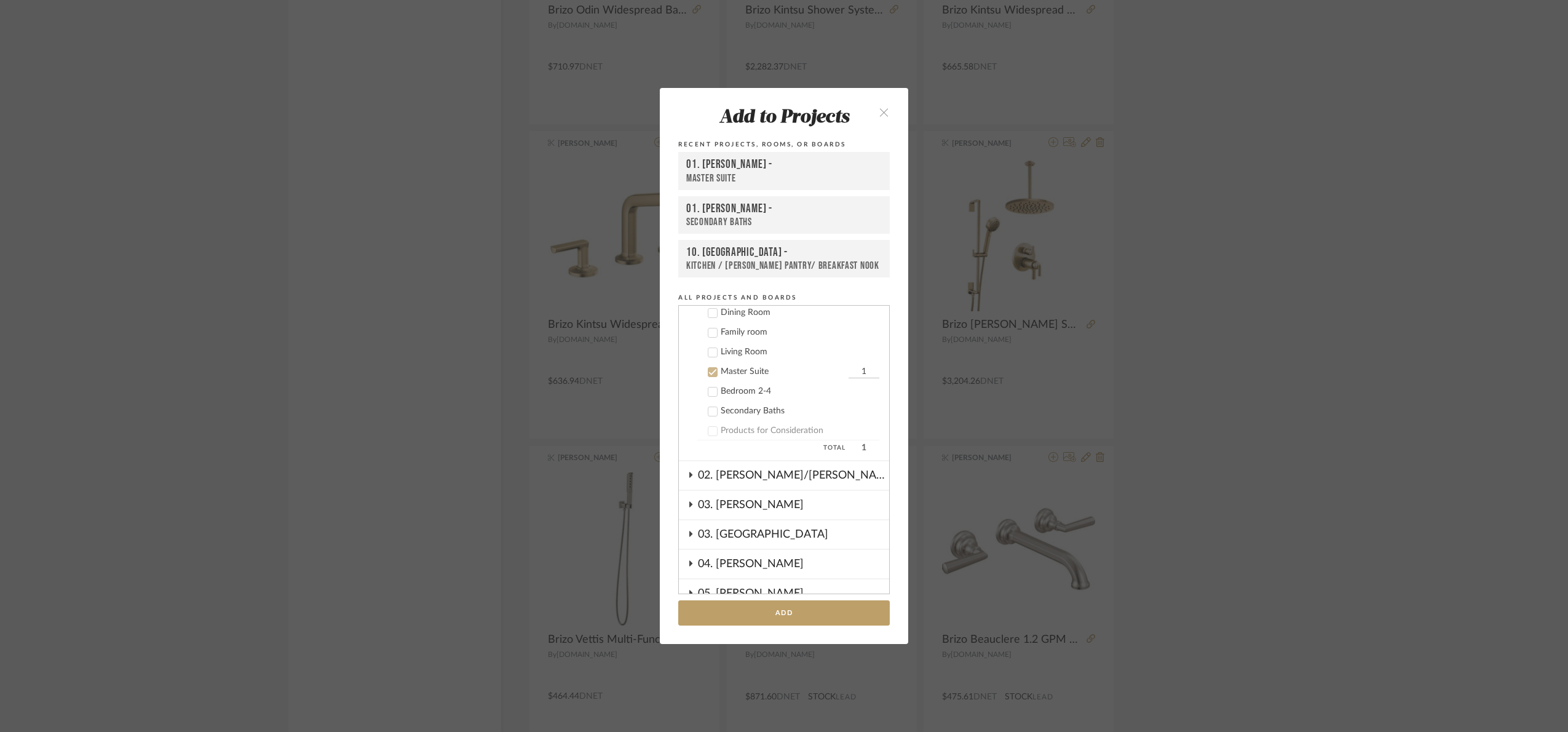
scroll to position [334, 0]
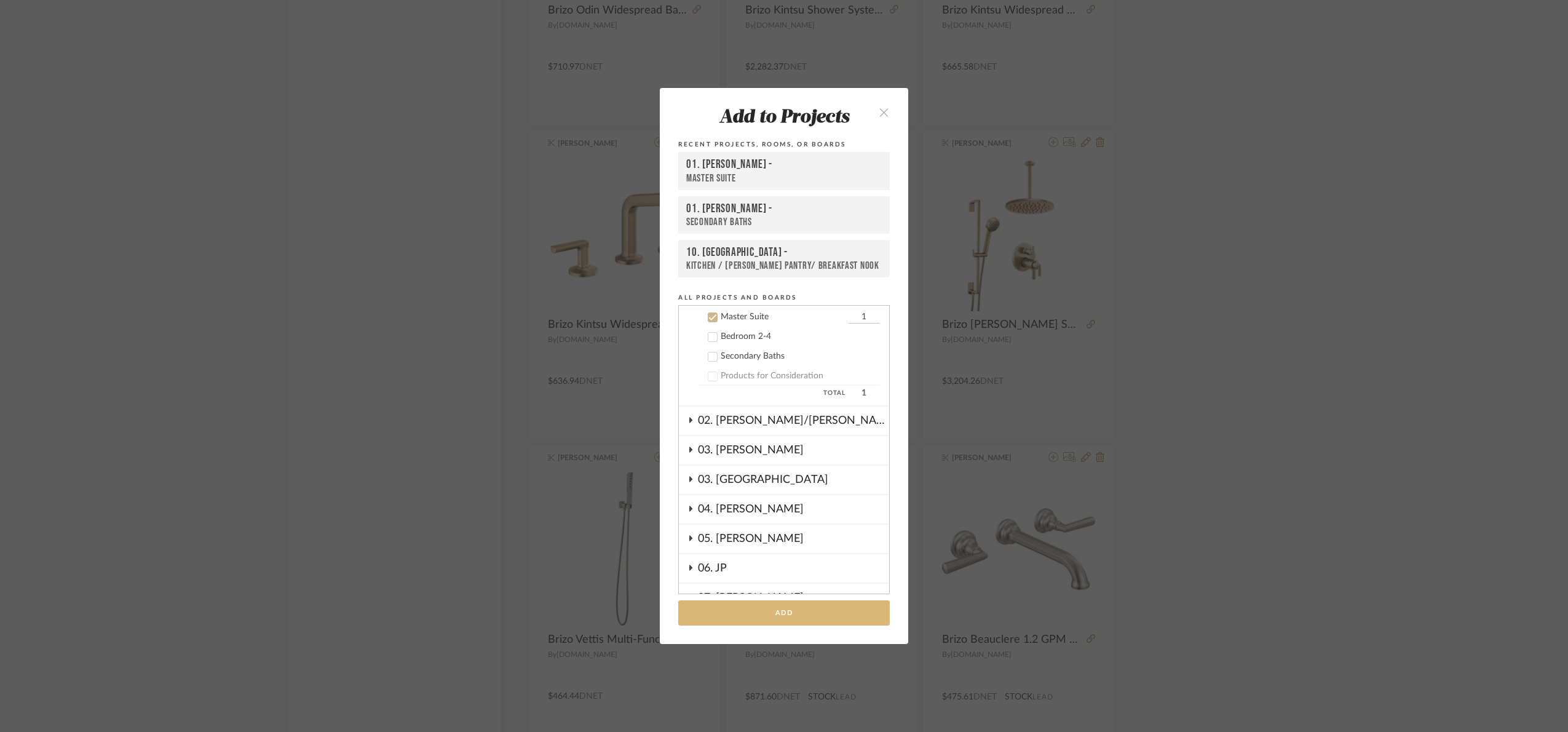
click at [793, 617] on button "Add" at bounding box center [784, 613] width 212 height 25
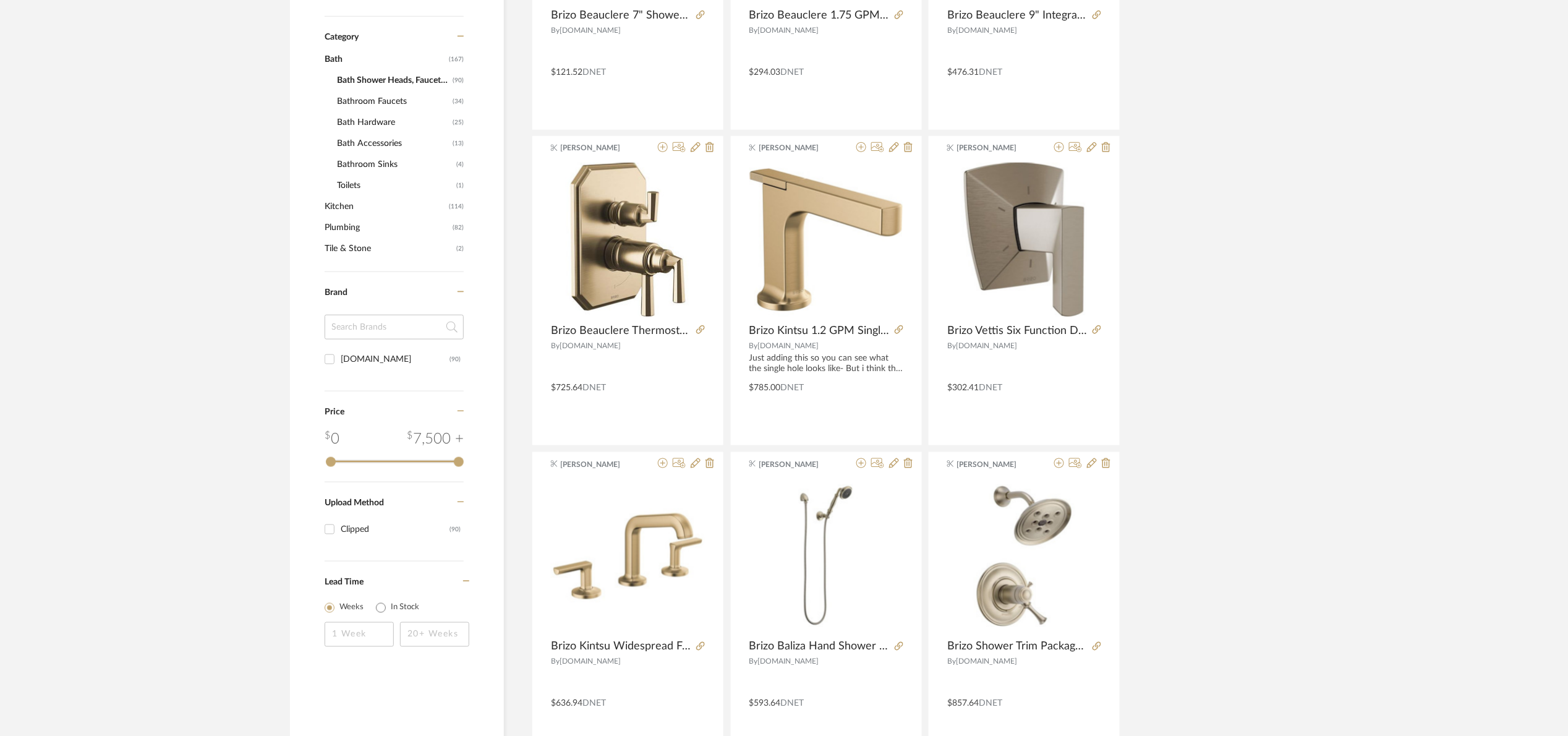
scroll to position [464, 0]
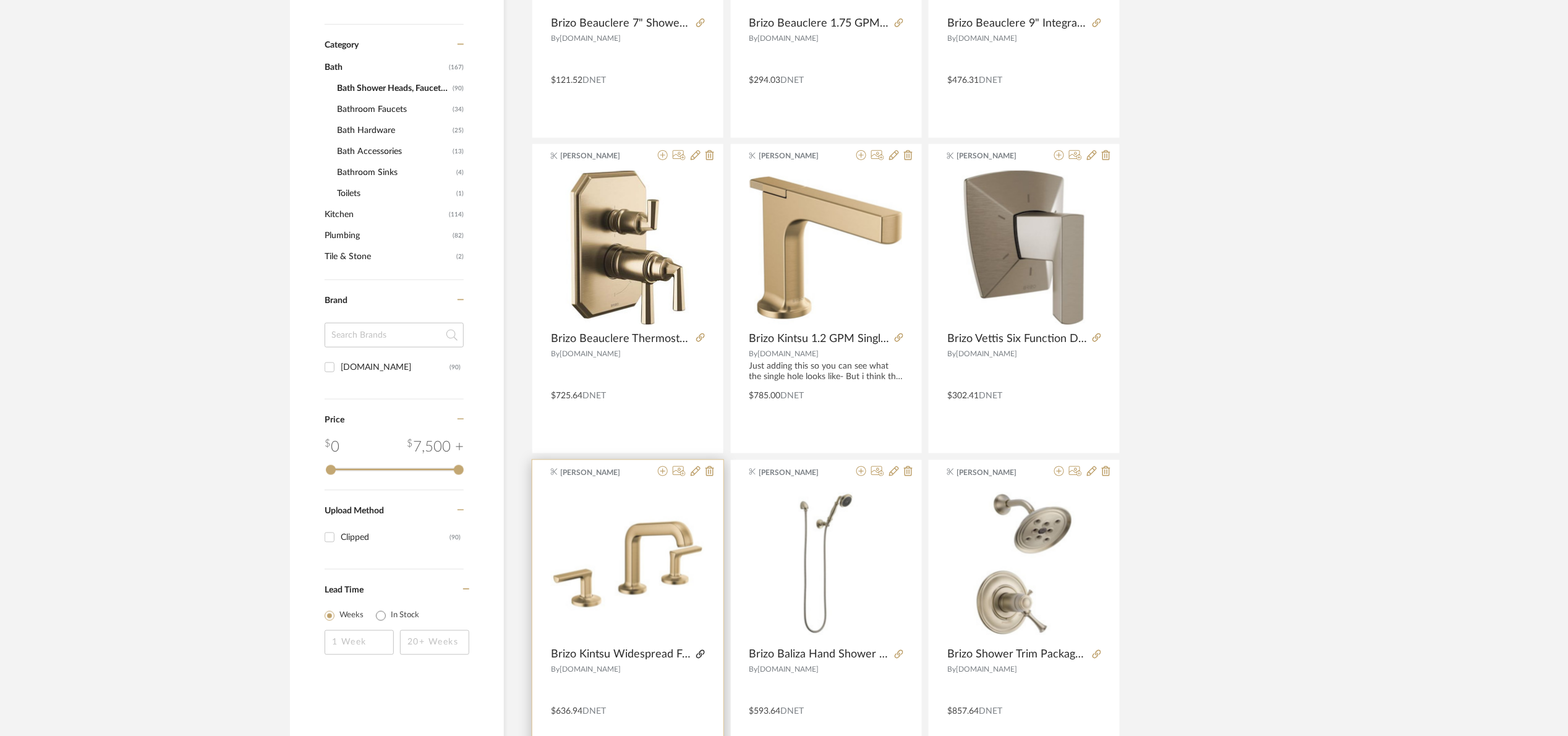
click at [698, 652] on icon at bounding box center [700, 654] width 9 height 9
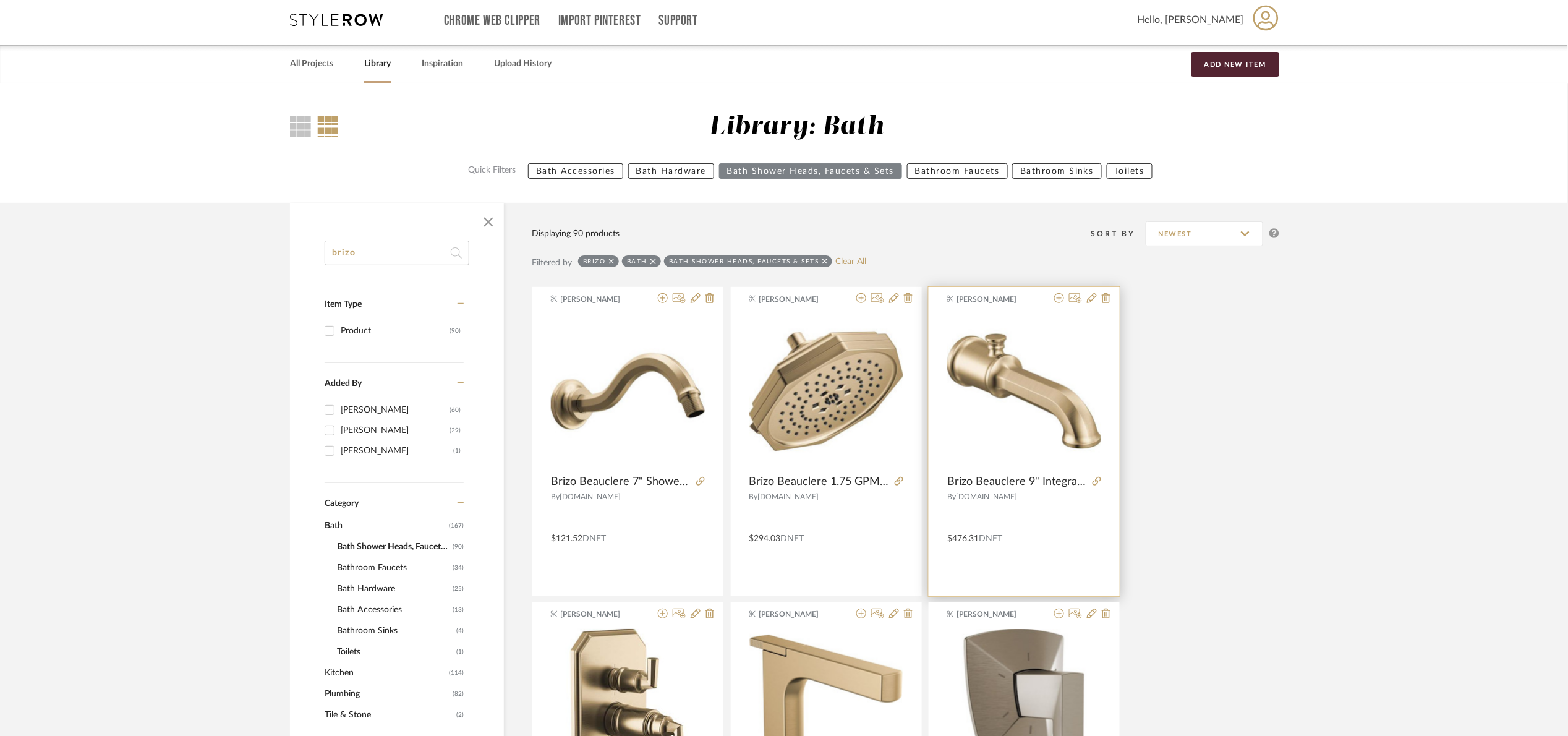
scroll to position [0, 0]
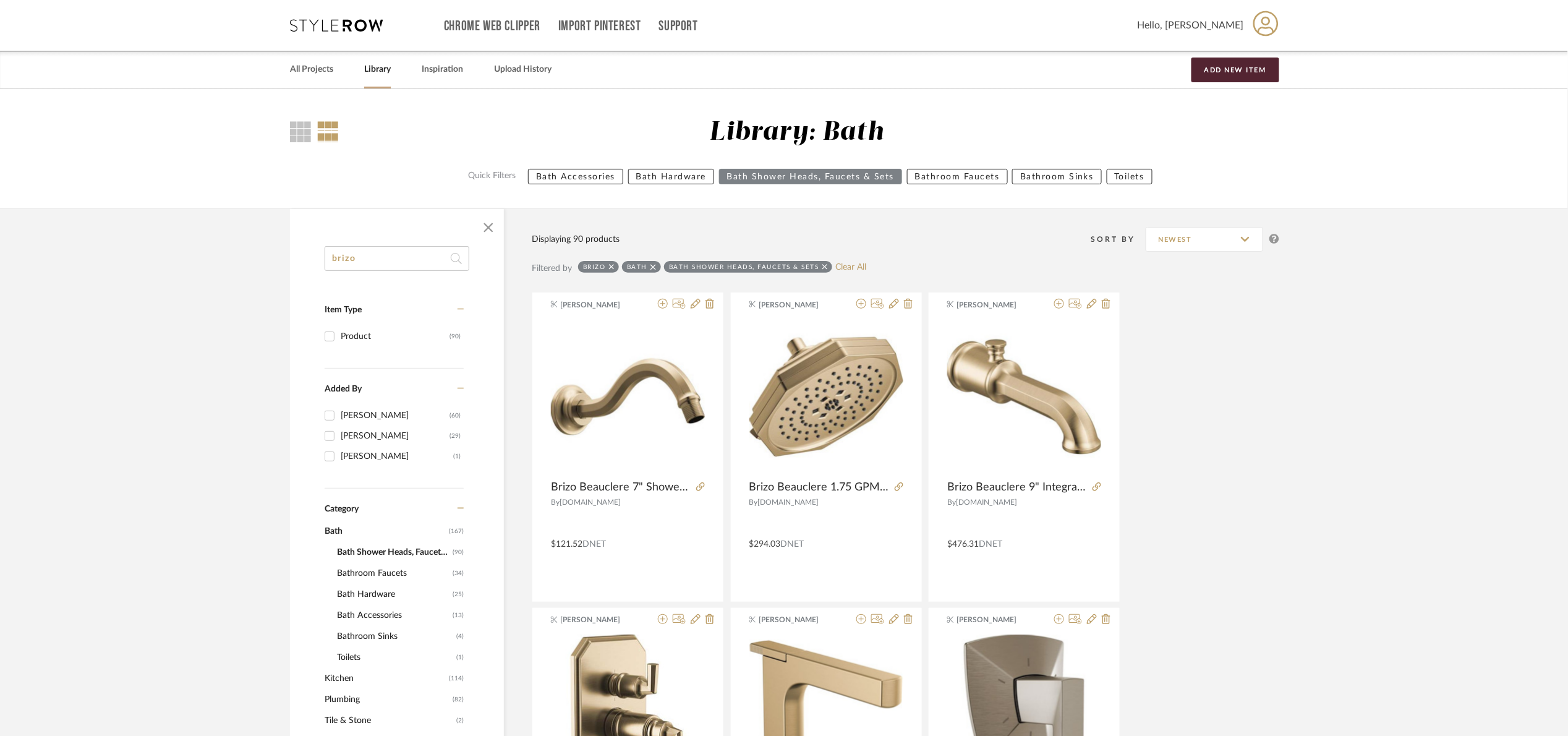
drag, startPoint x: 442, startPoint y: 261, endPoint x: 277, endPoint y: 251, distance: 165.3
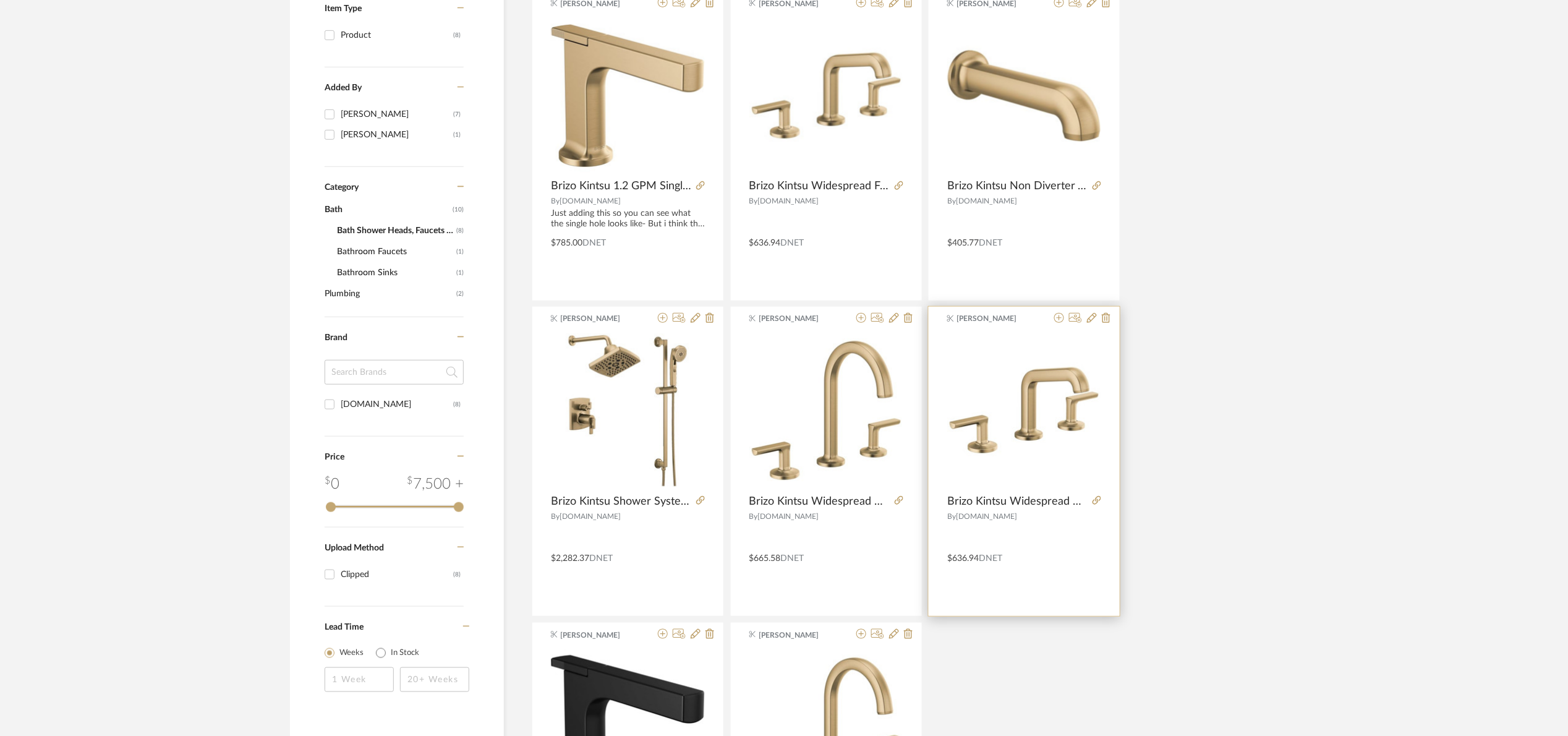
scroll to position [371, 0]
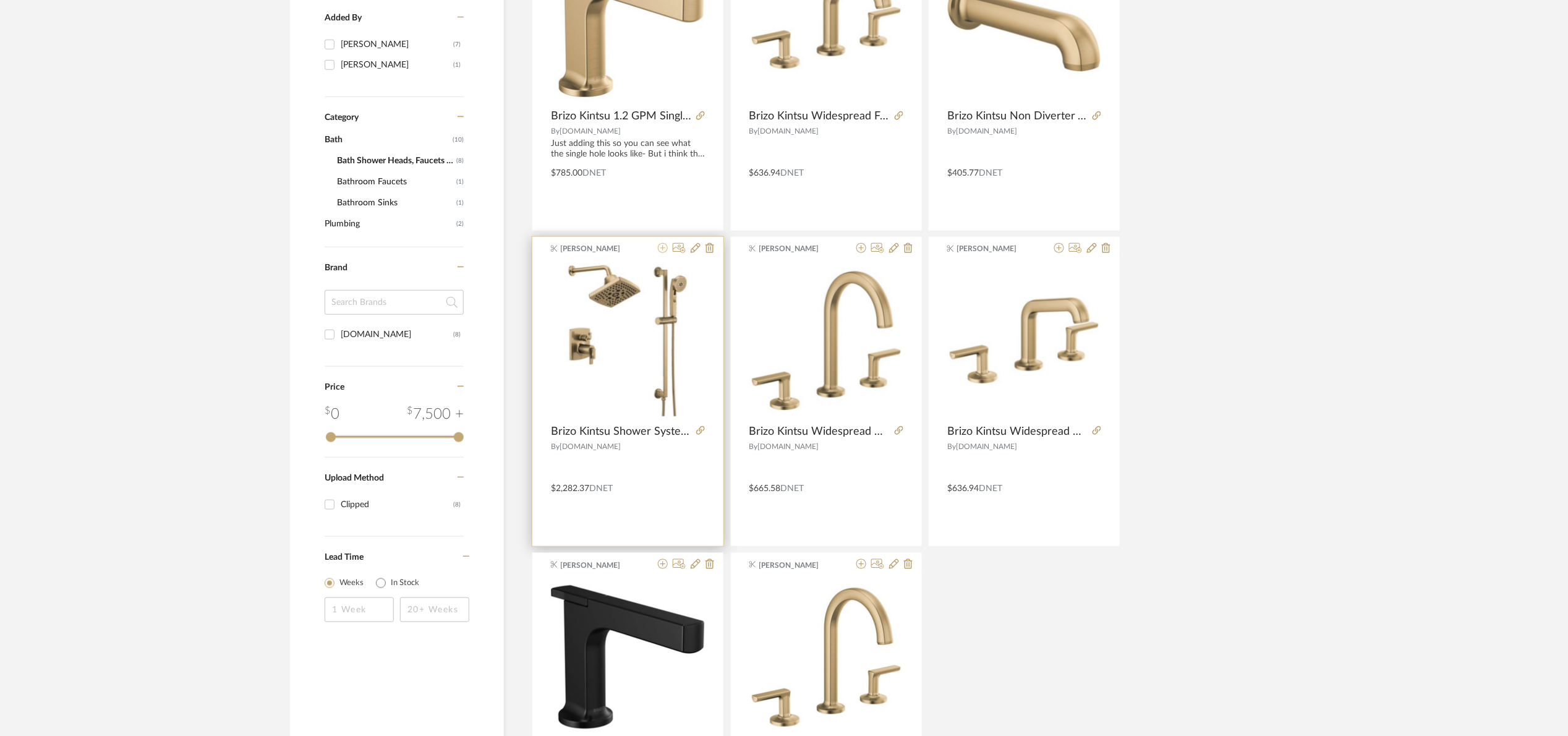
type input "kintsu"
click at [661, 247] on icon at bounding box center [663, 248] width 10 height 10
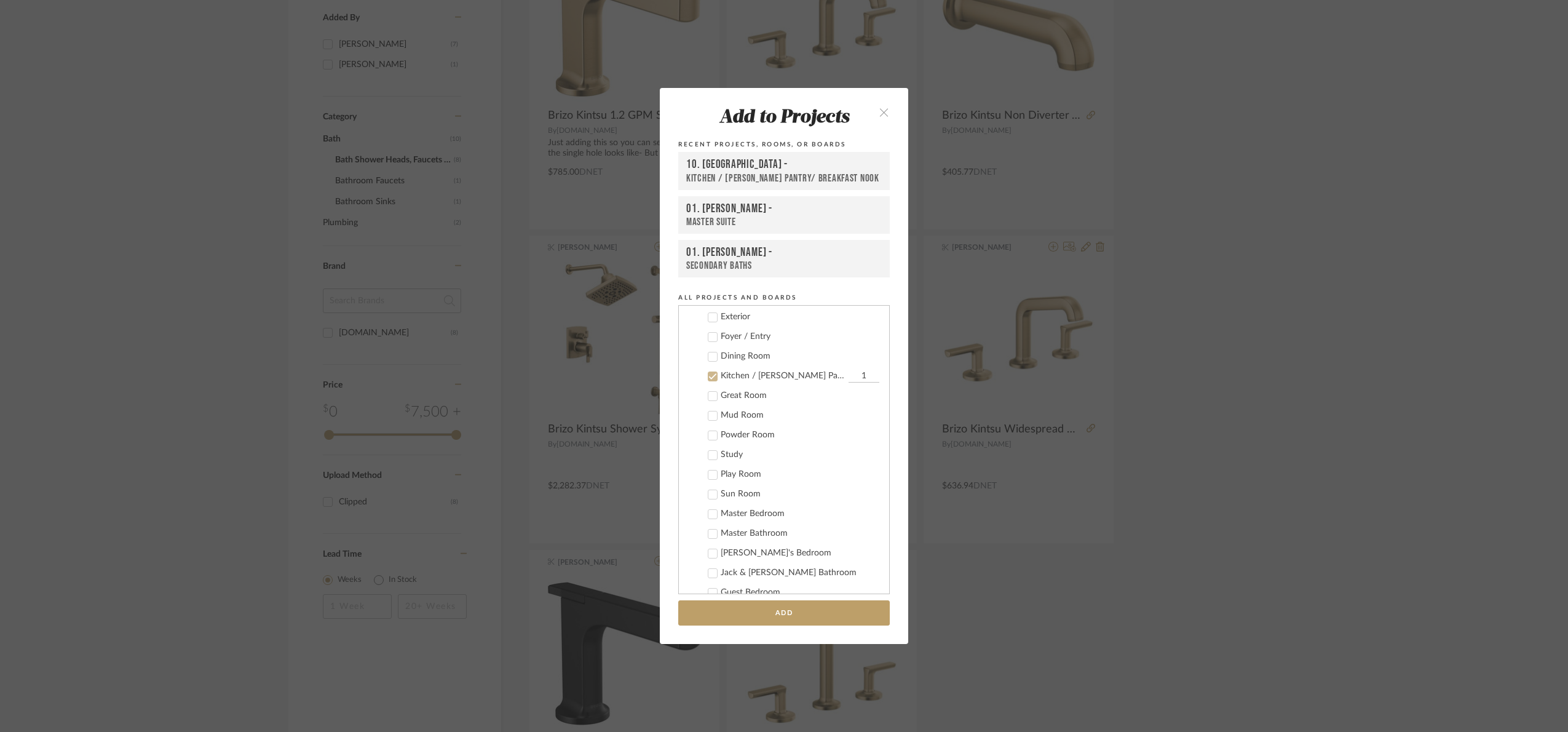
scroll to position [488, 0]
click at [1270, 425] on div "Add to Projects Recent Projects, Rooms, or Boards 10. Vignola - Kitchen / Butle…" at bounding box center [784, 366] width 1568 height 732
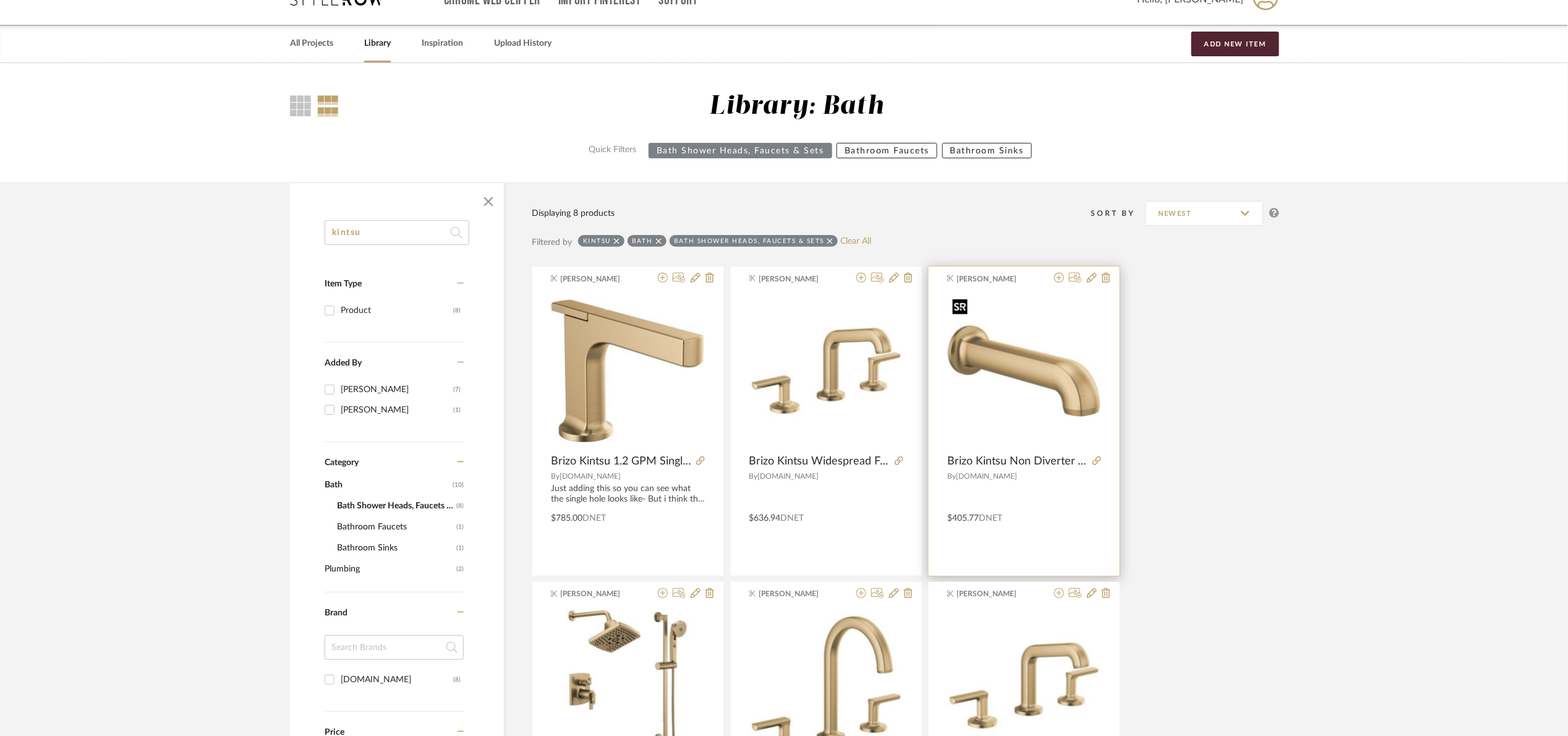
scroll to position [0, 0]
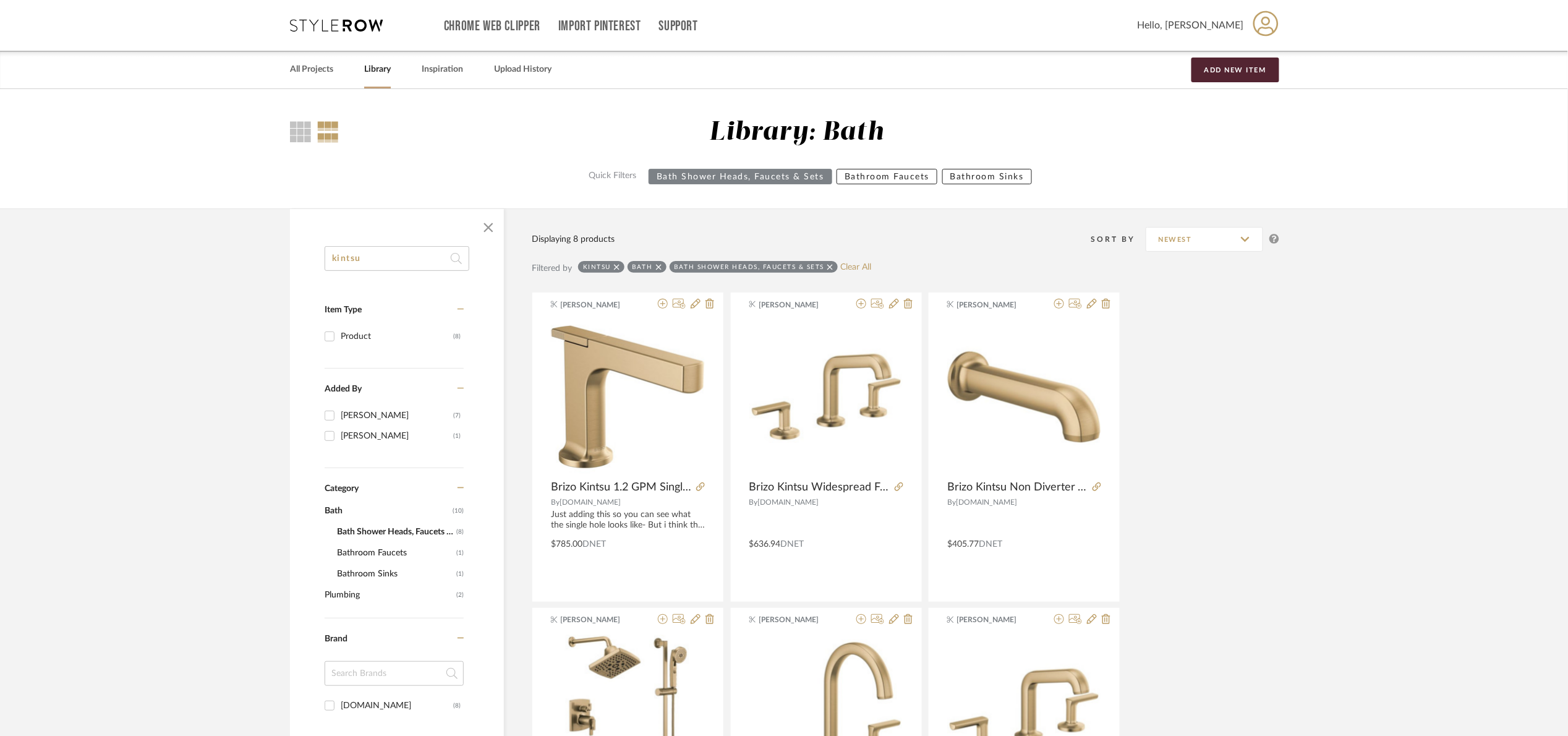
click at [615, 265] on icon at bounding box center [617, 267] width 6 height 6
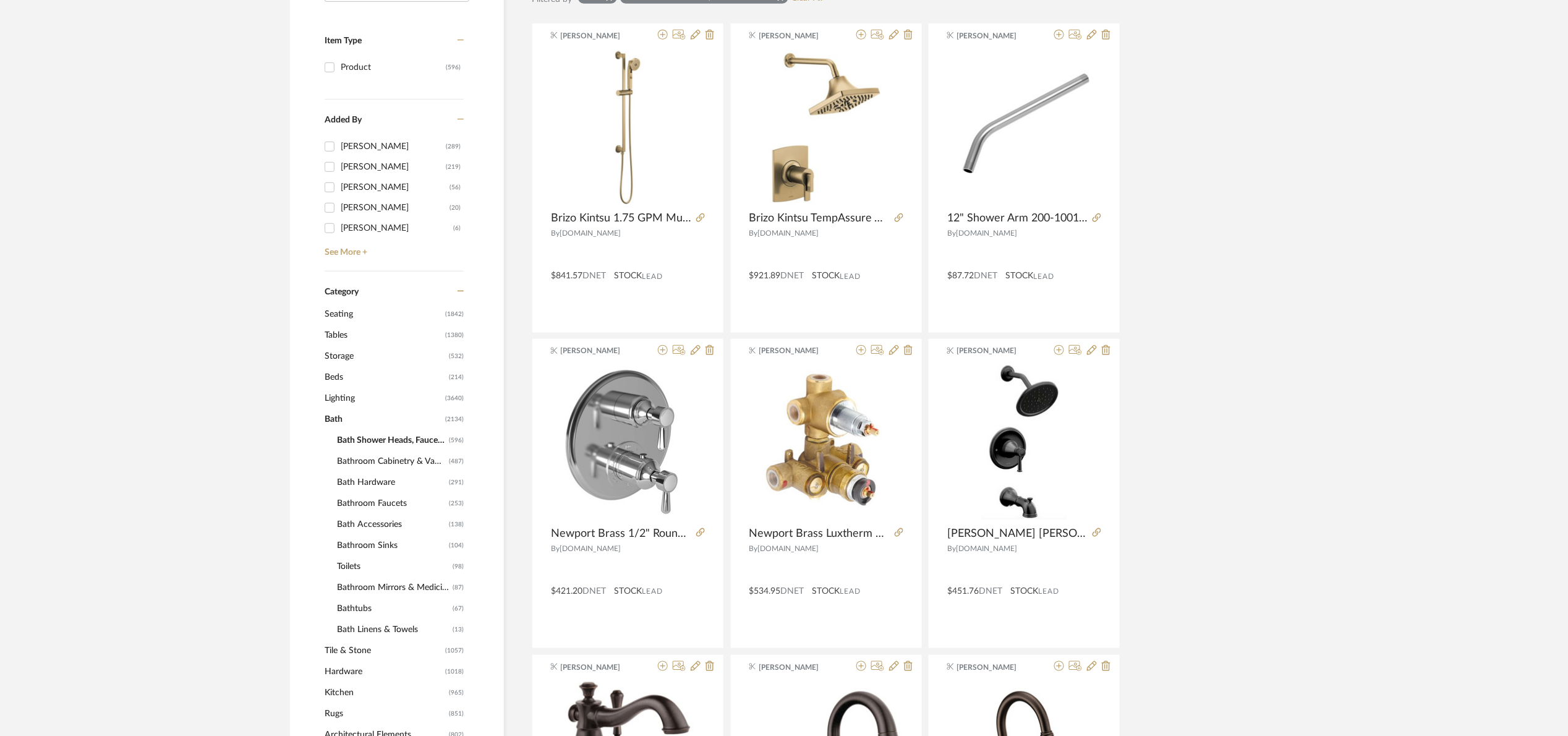
scroll to position [186, 0]
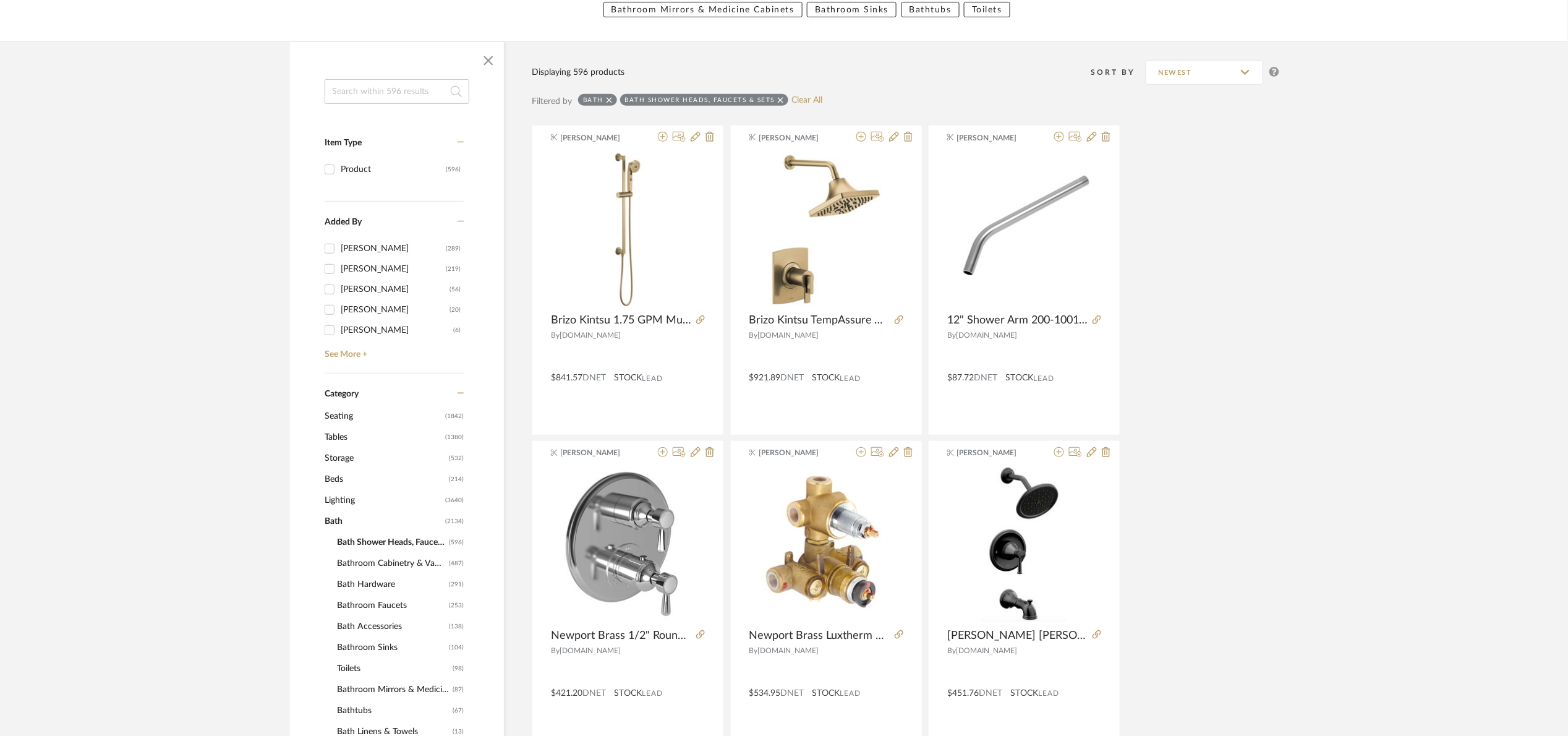
click at [396, 86] on input at bounding box center [397, 91] width 145 height 25
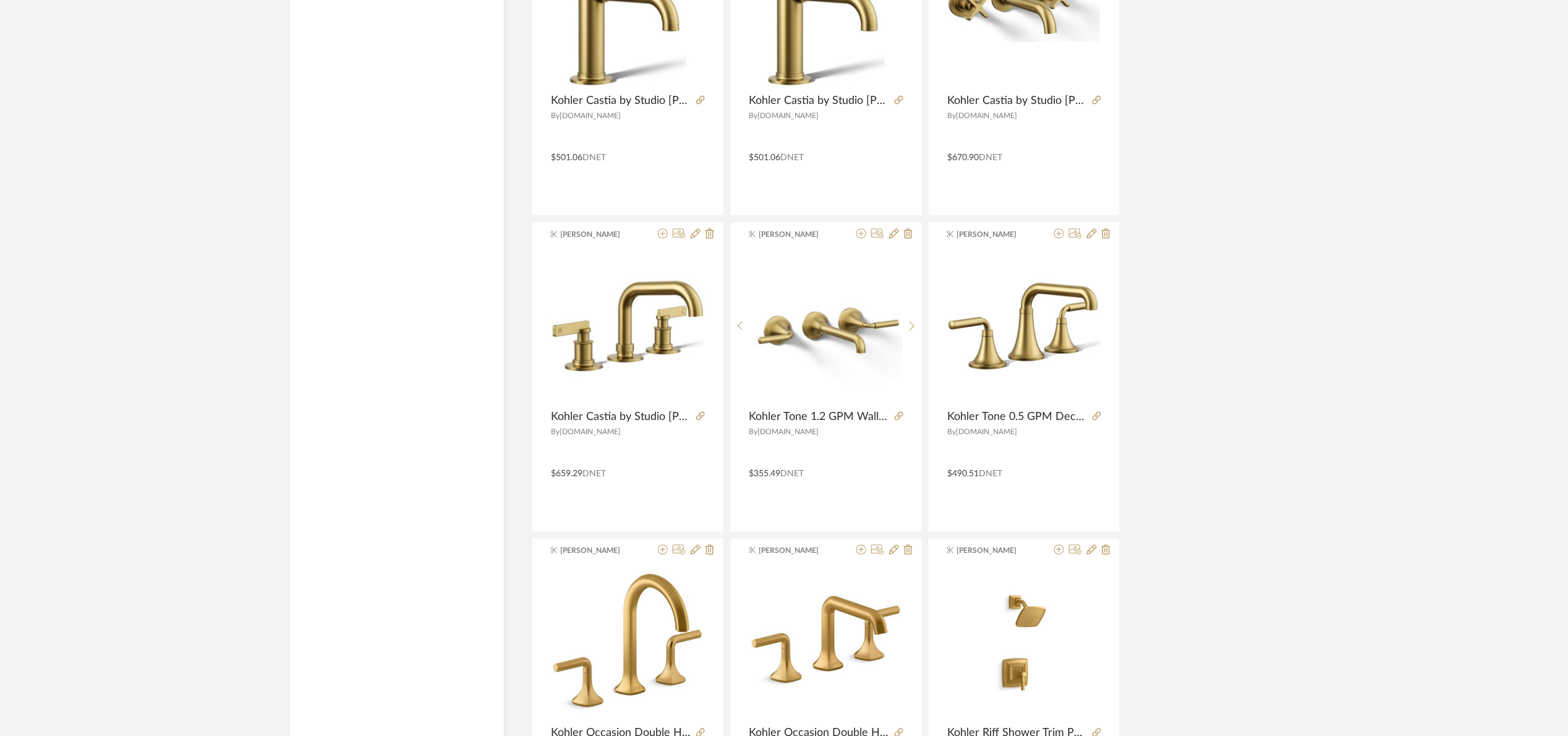
scroll to position [2968, 0]
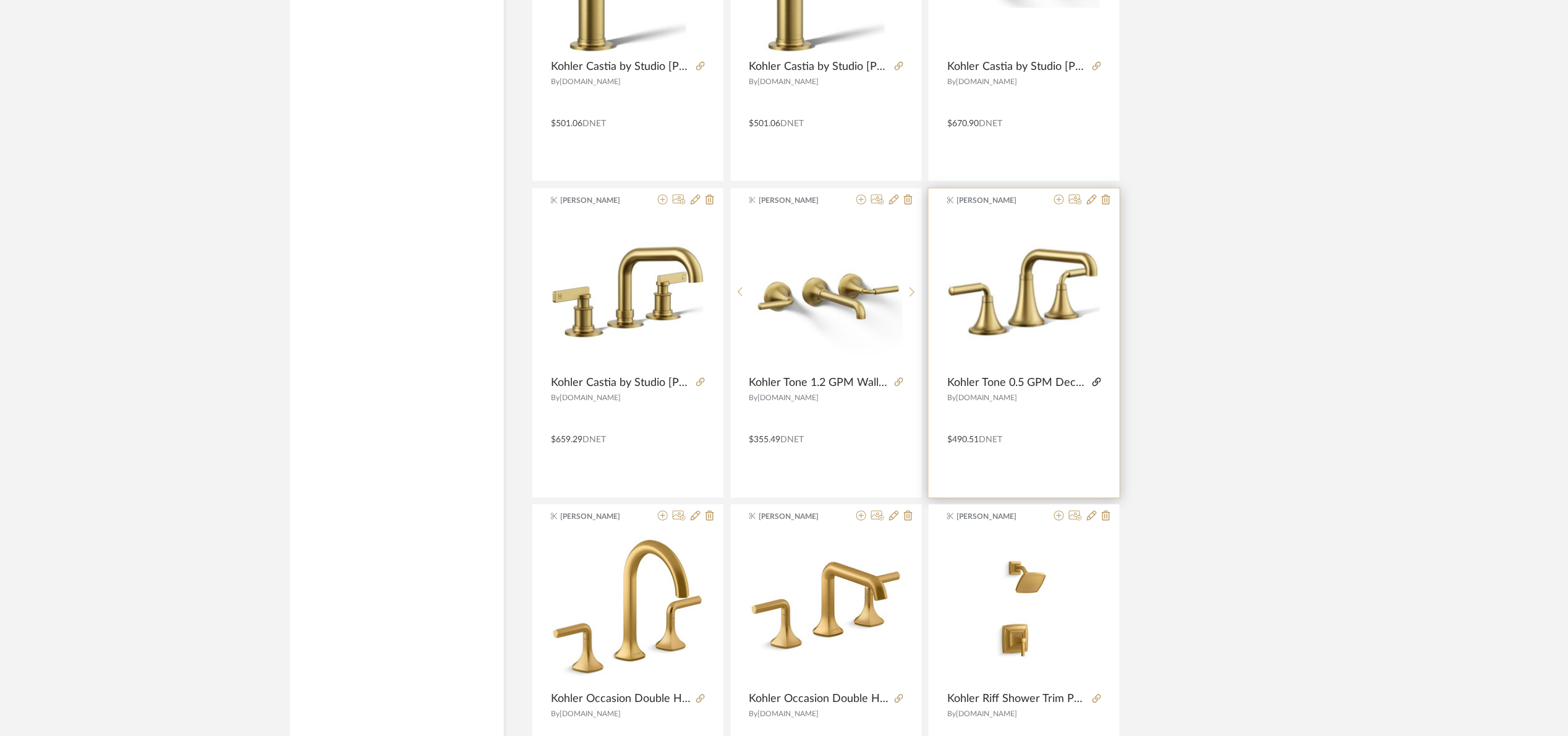
click at [1099, 384] on icon at bounding box center [1097, 382] width 9 height 9
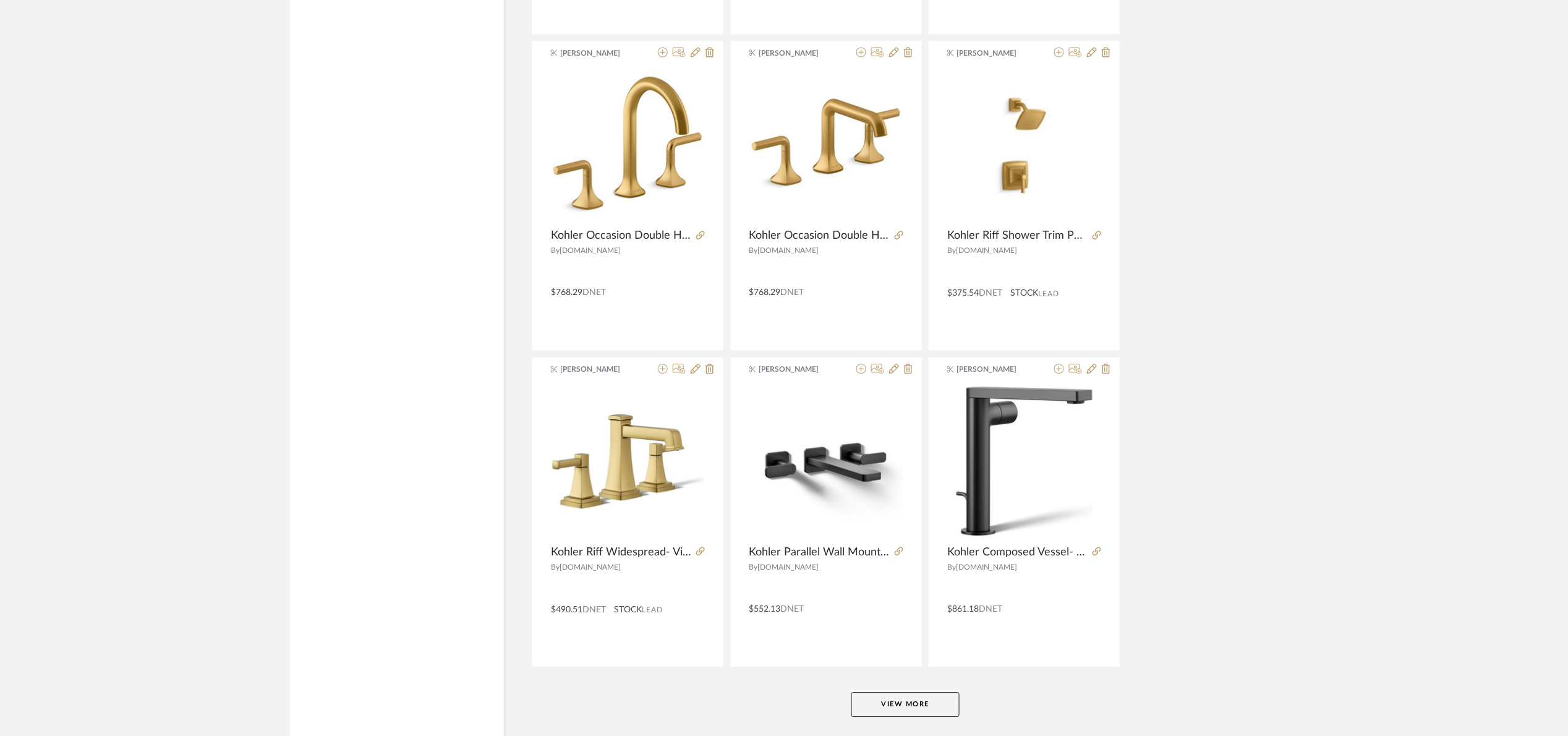
scroll to position [3498, 0]
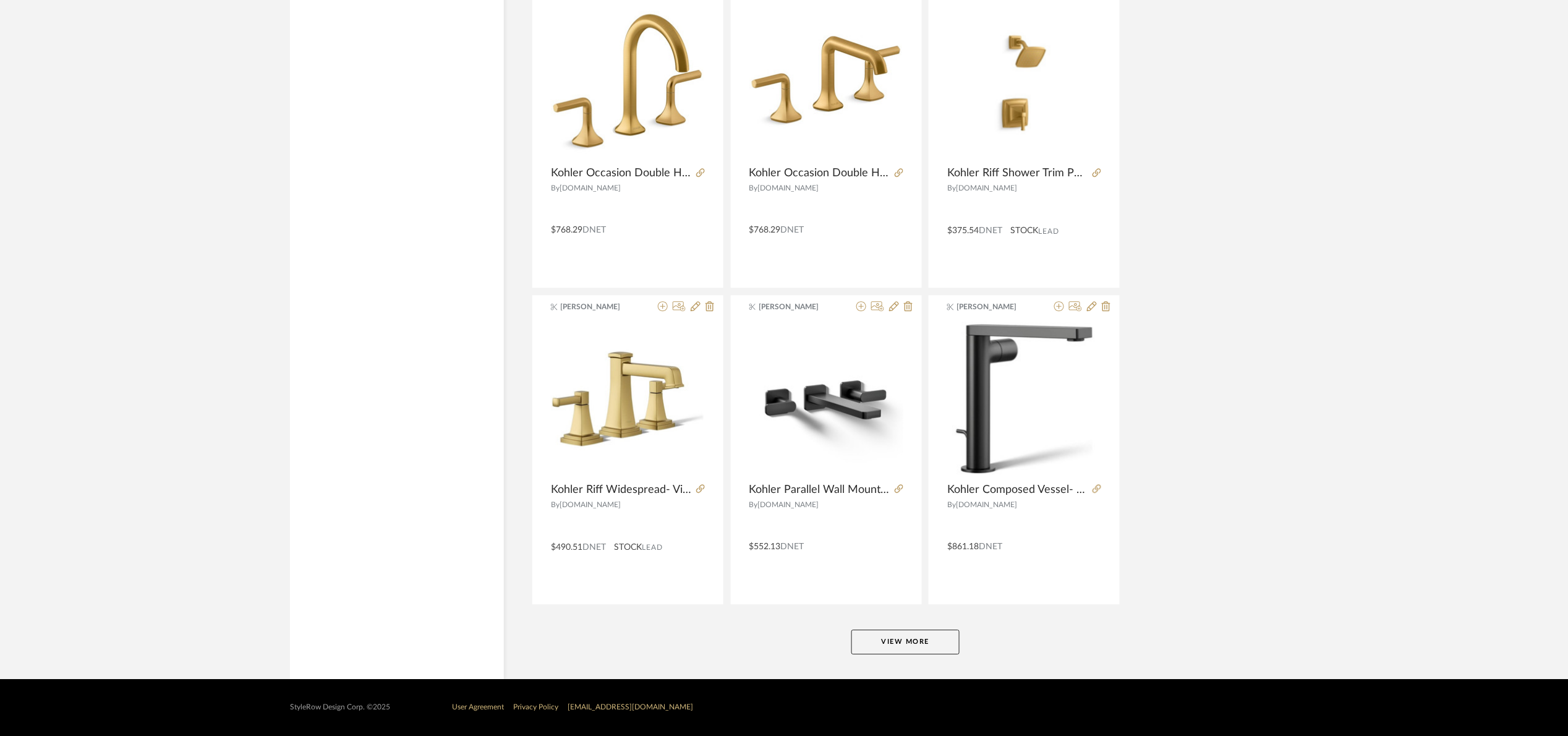
click at [913, 650] on button "View More" at bounding box center [905, 642] width 108 height 25
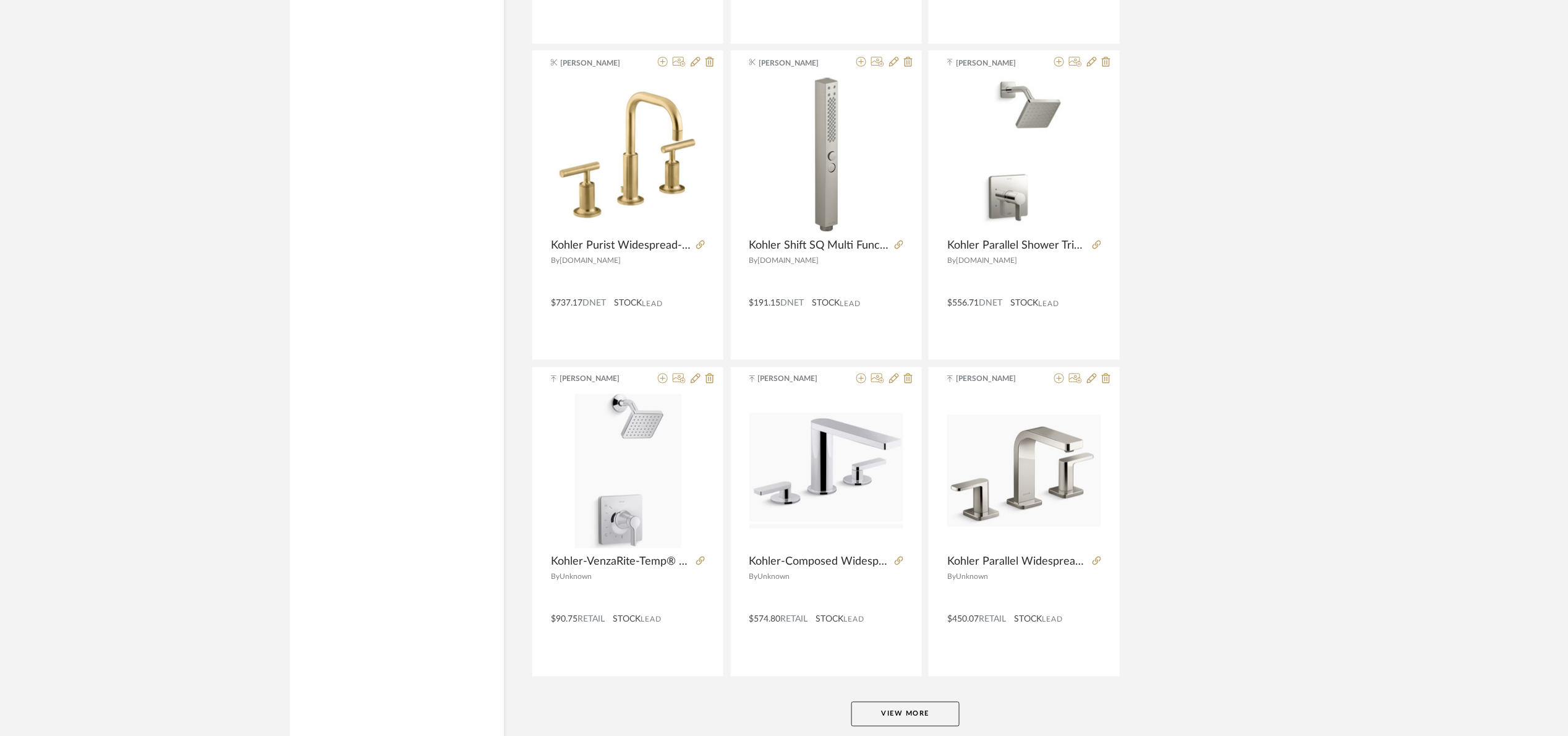
scroll to position [7299, 0]
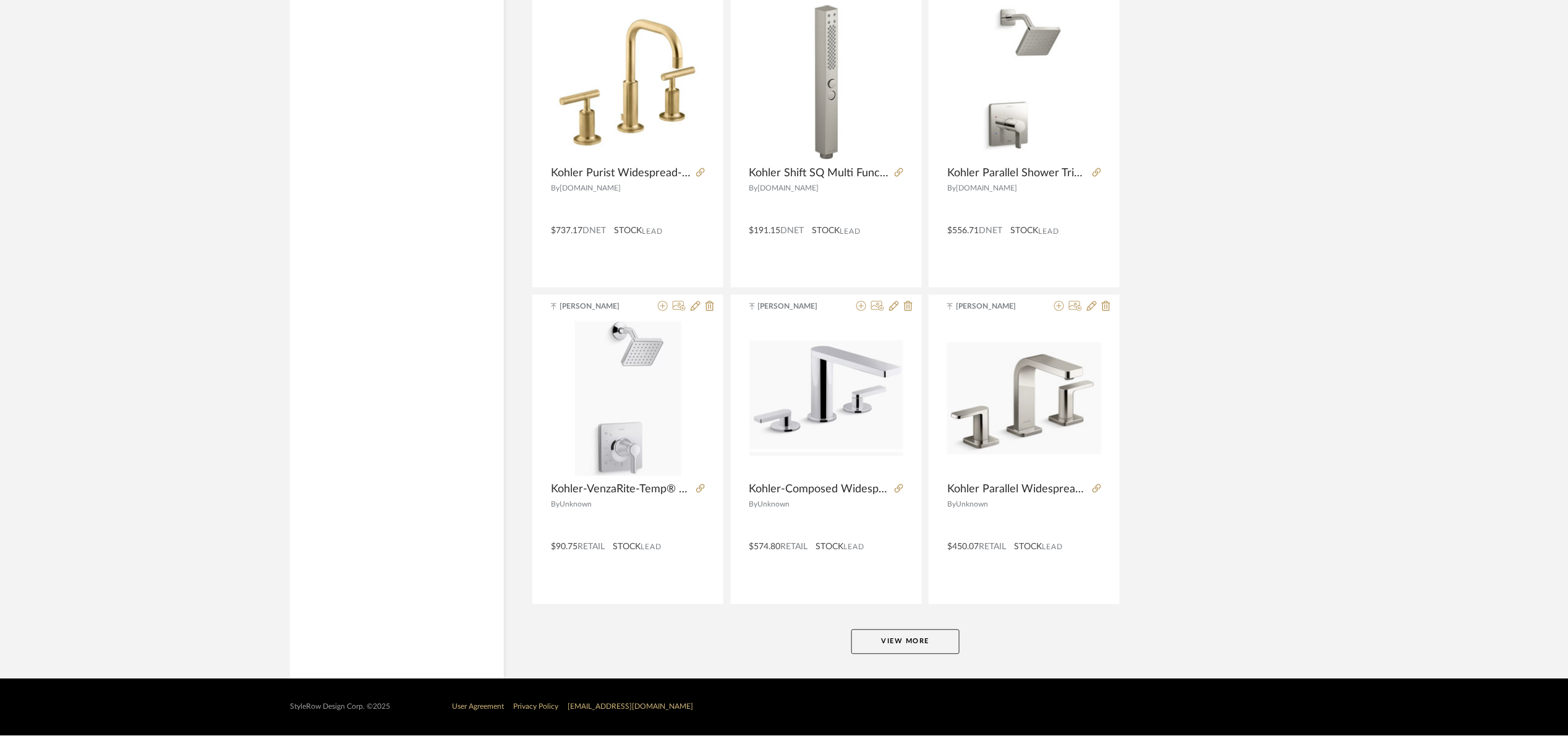
drag, startPoint x: 948, startPoint y: 635, endPoint x: 969, endPoint y: 626, distance: 22.8
click at [950, 635] on button "View More" at bounding box center [905, 642] width 108 height 25
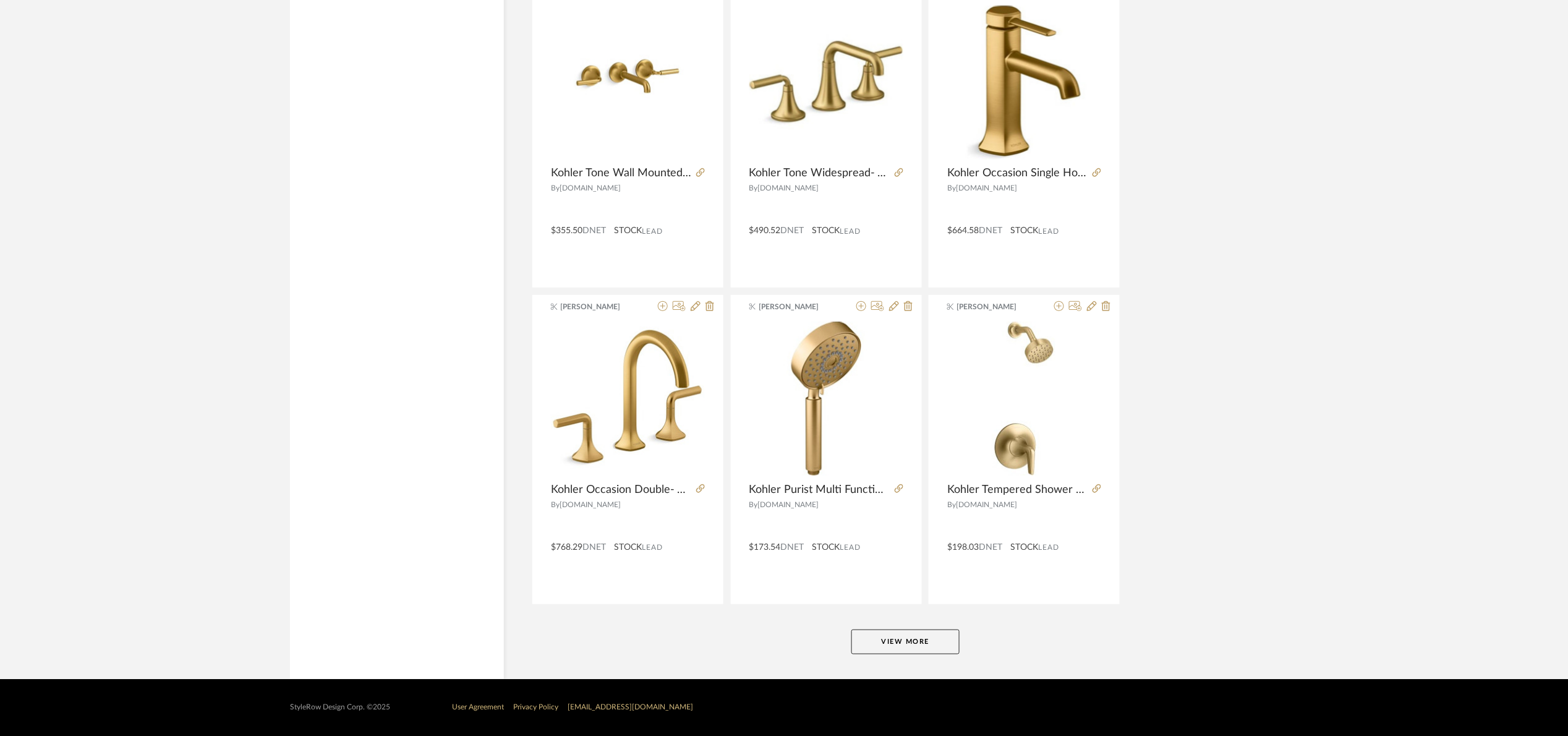
scroll to position [11099, 0]
click at [883, 647] on button "View More" at bounding box center [905, 642] width 108 height 25
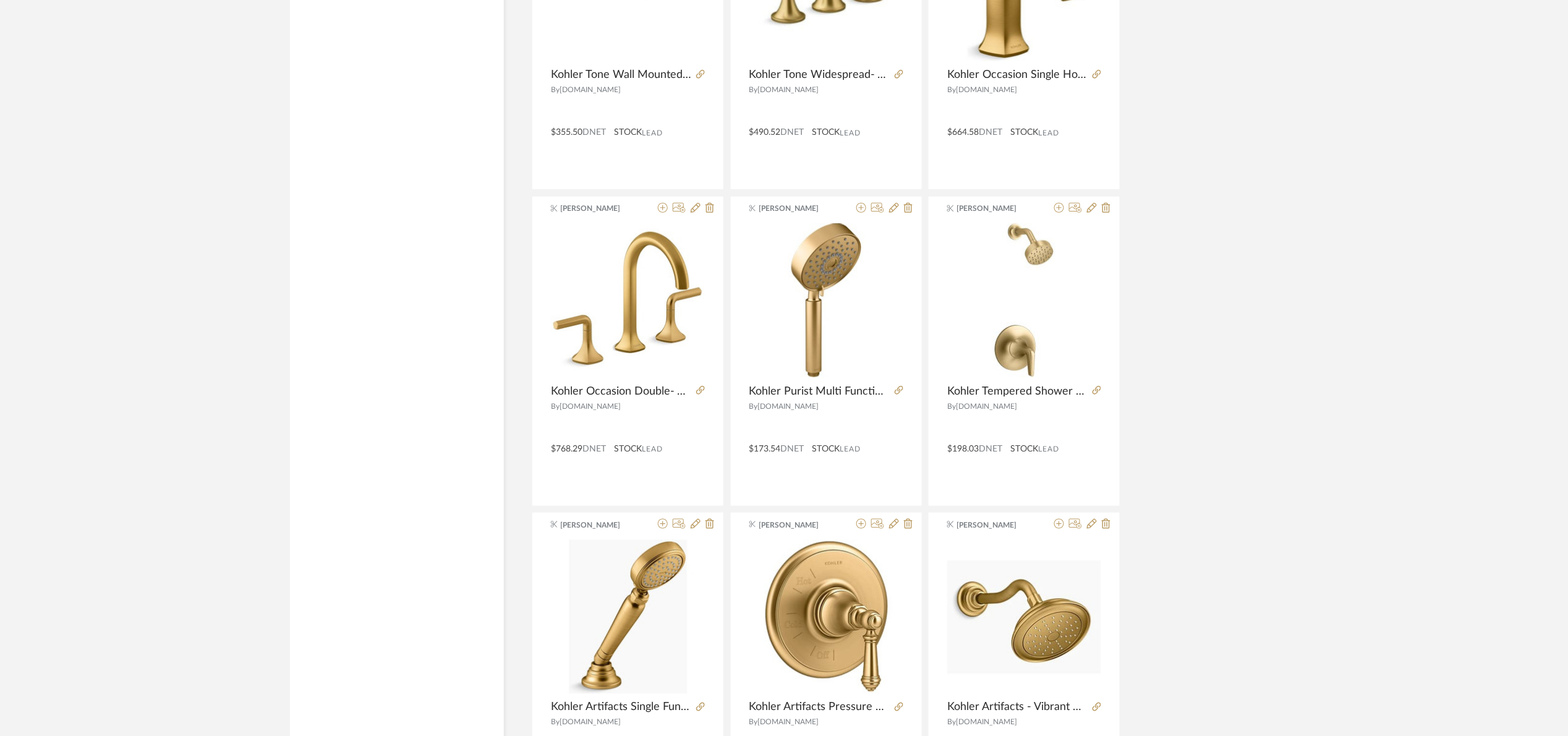
scroll to position [11192, 0]
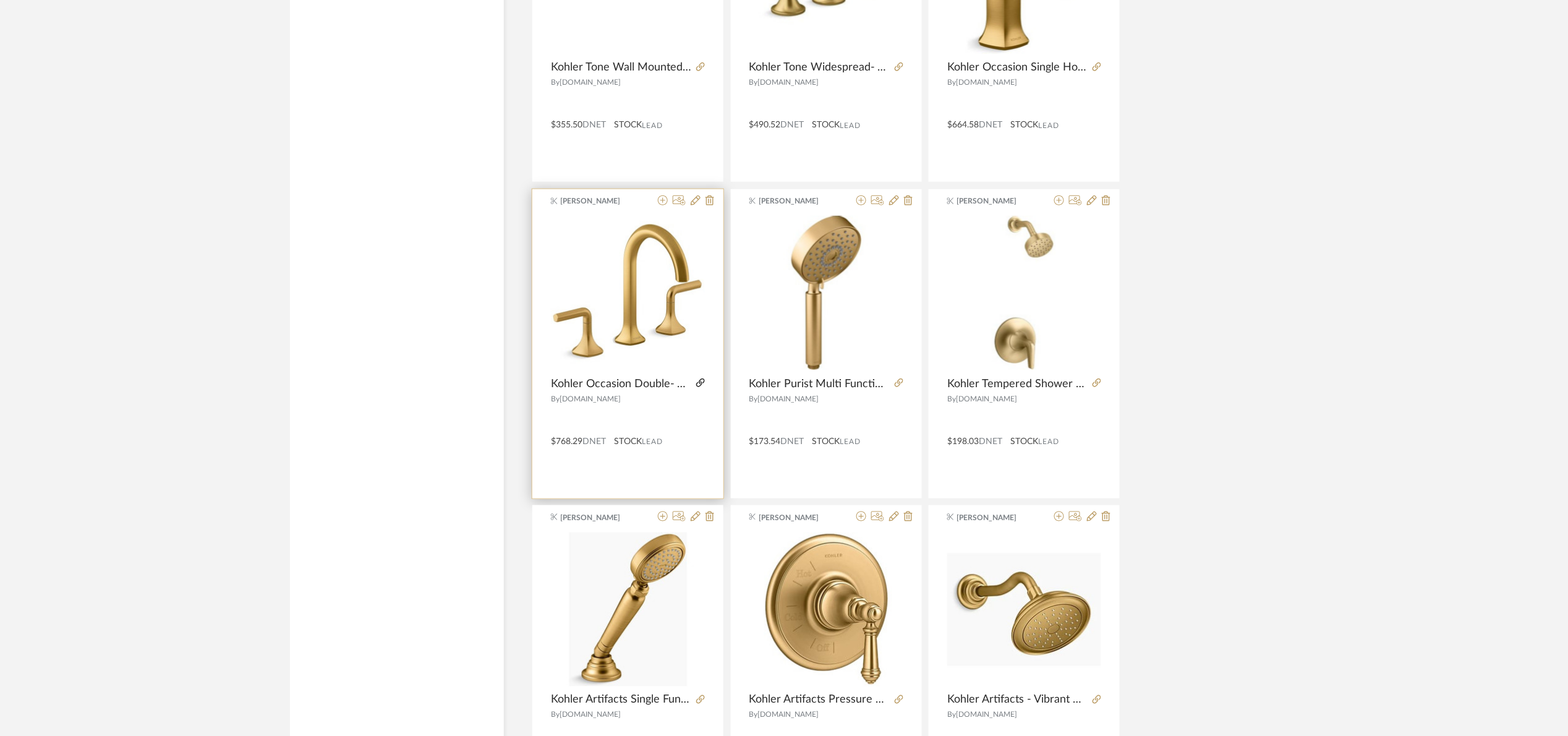
click at [701, 387] on icon at bounding box center [700, 383] width 9 height 9
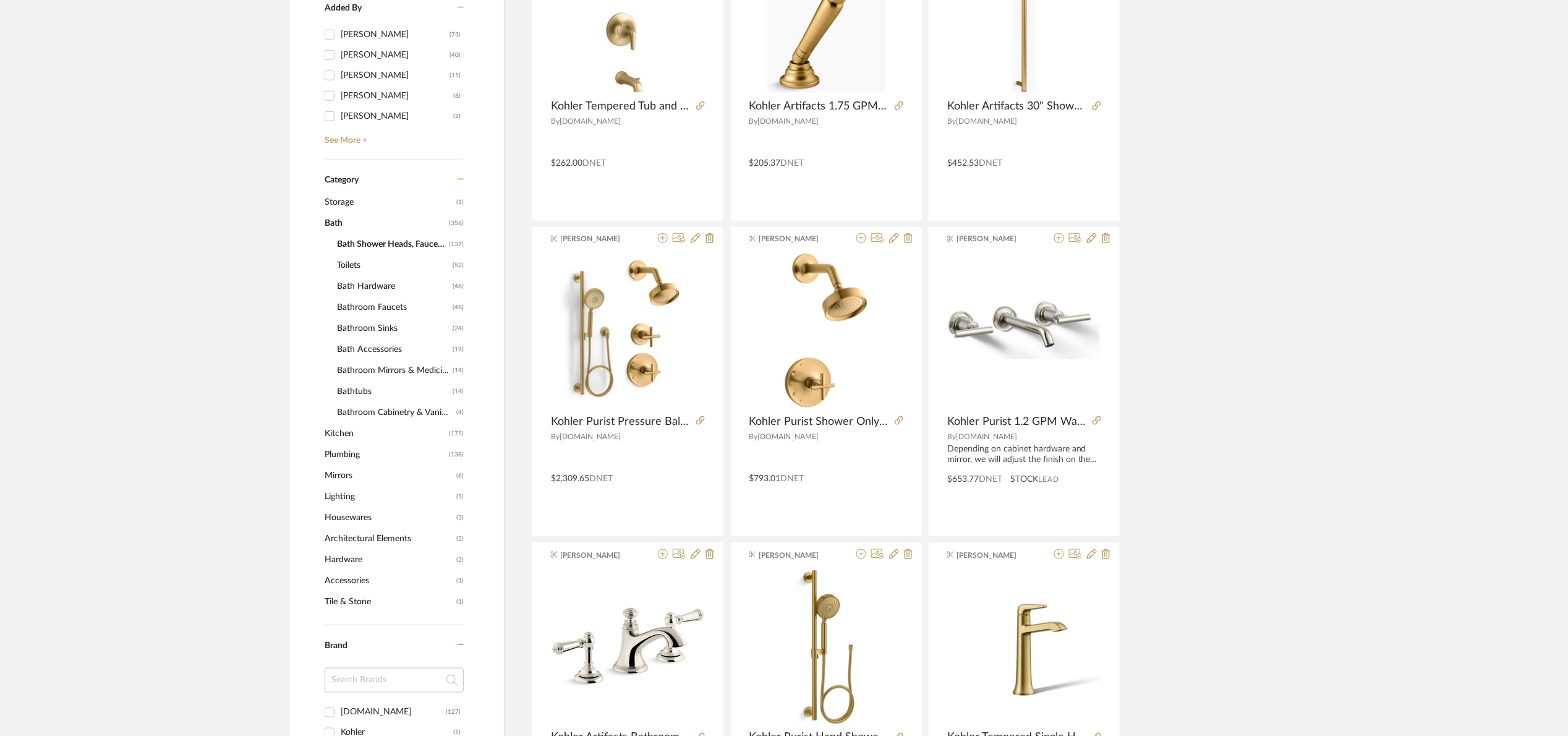
scroll to position [0, 0]
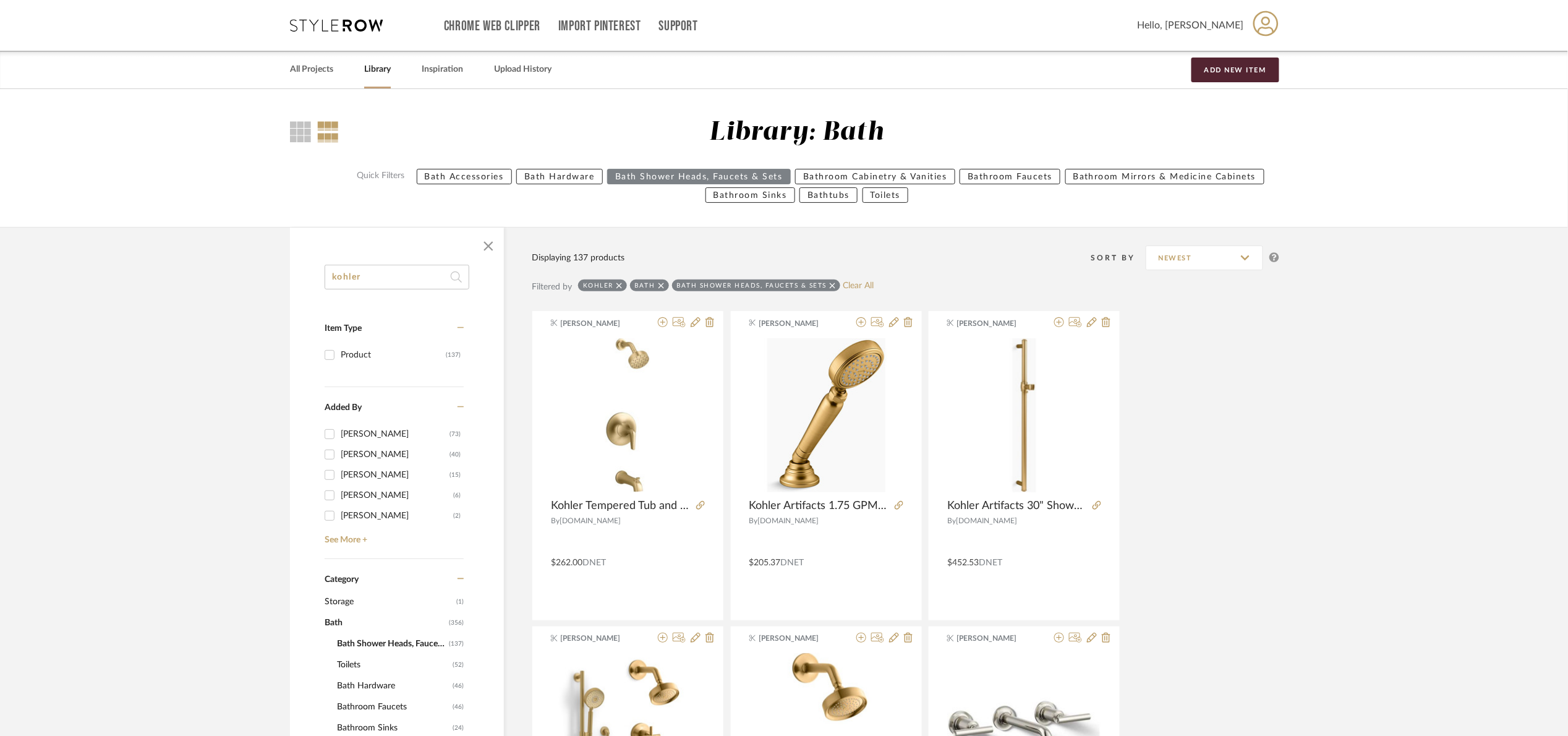
click at [663, 287] on icon at bounding box center [661, 286] width 6 height 9
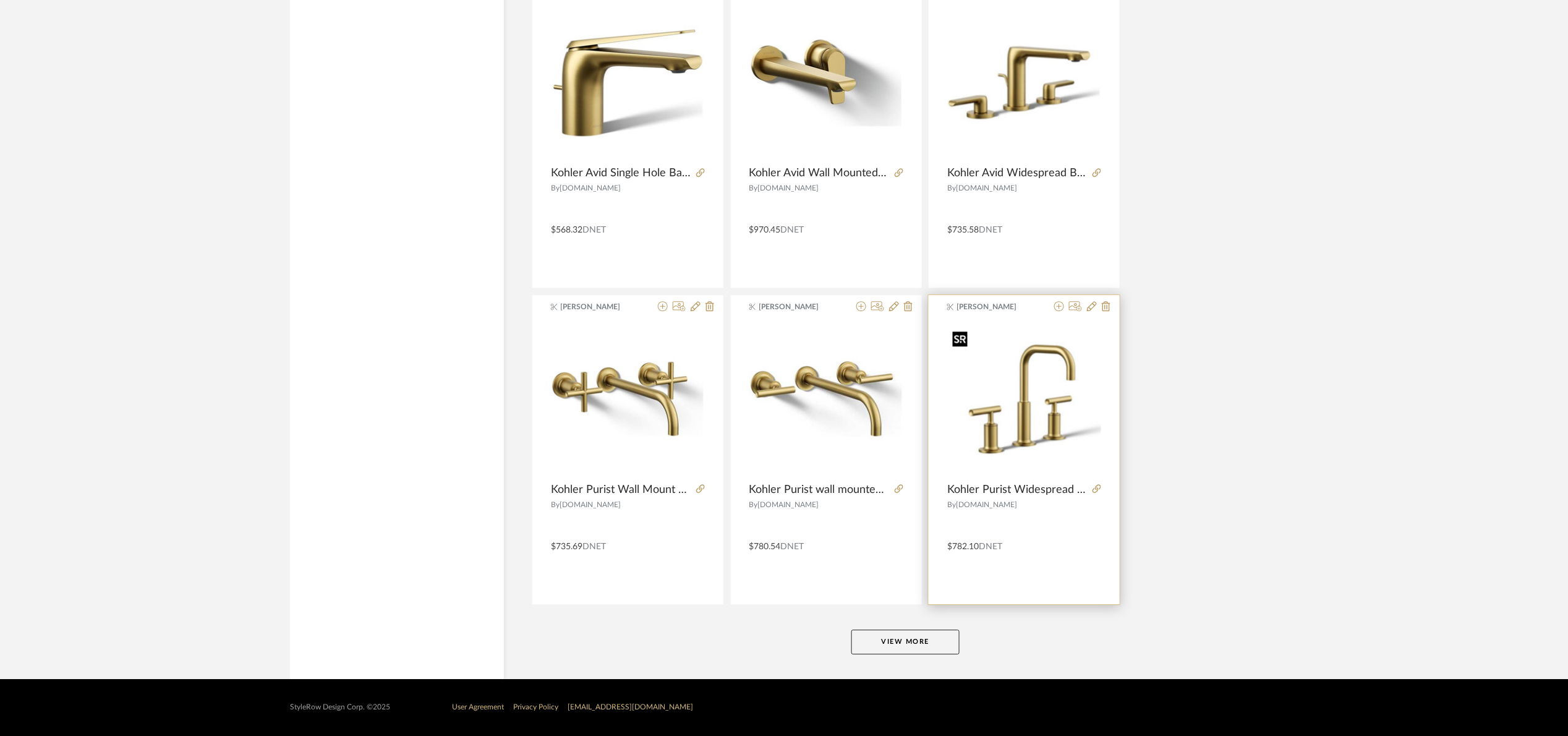
scroll to position [3461, 0]
click at [945, 640] on button "View More" at bounding box center [905, 642] width 108 height 25
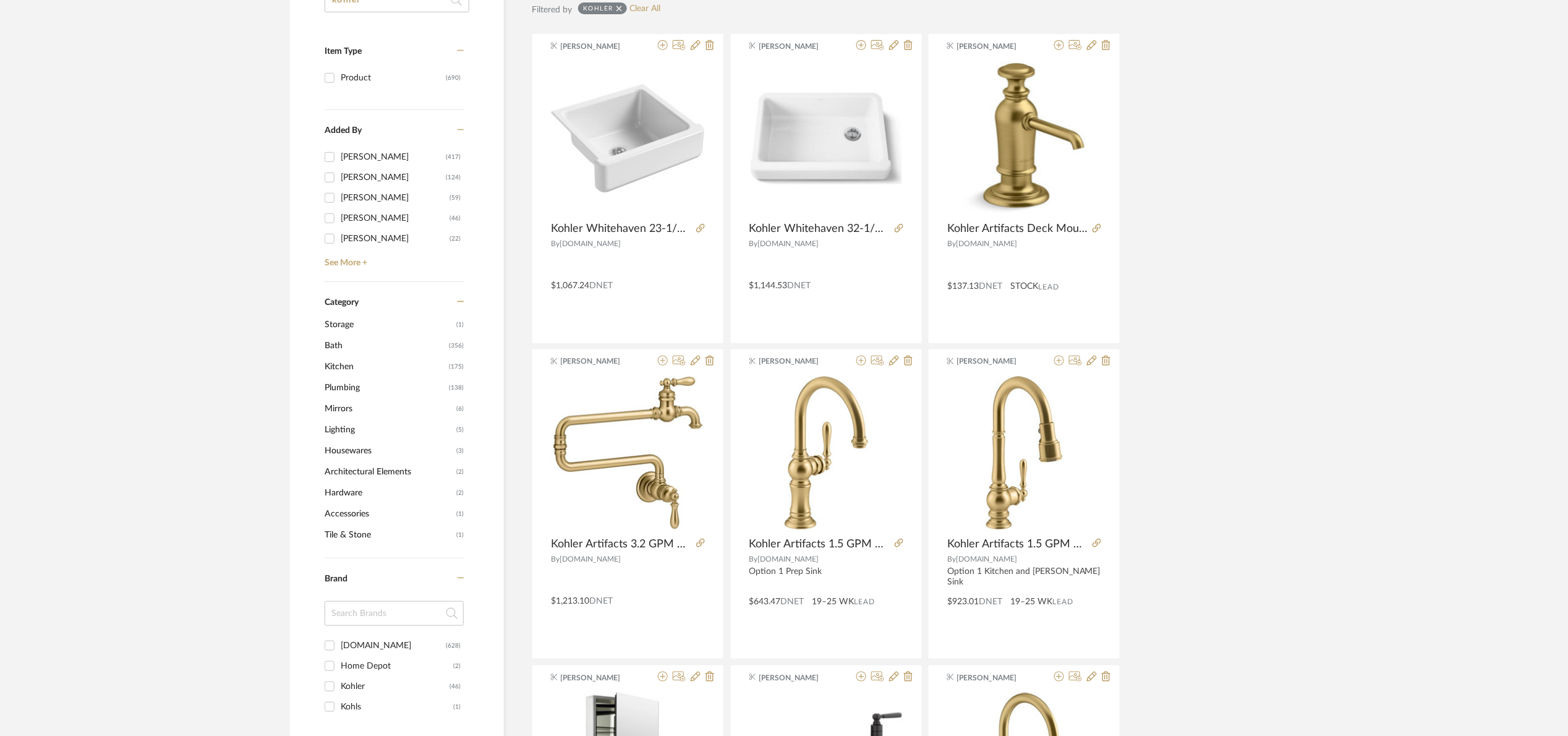
scroll to position [0, 0]
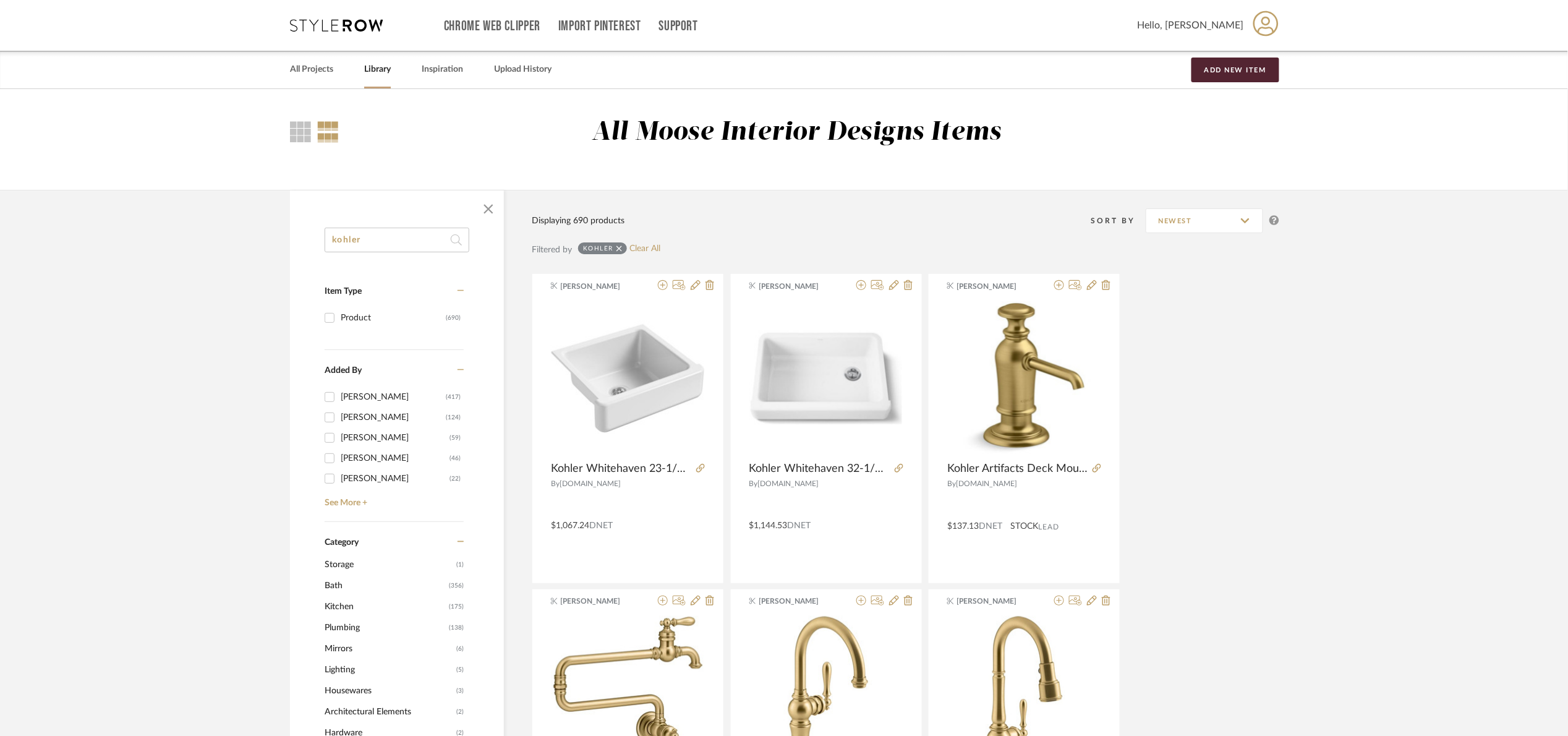
drag, startPoint x: 399, startPoint y: 230, endPoint x: 232, endPoint y: 250, distance: 168.2
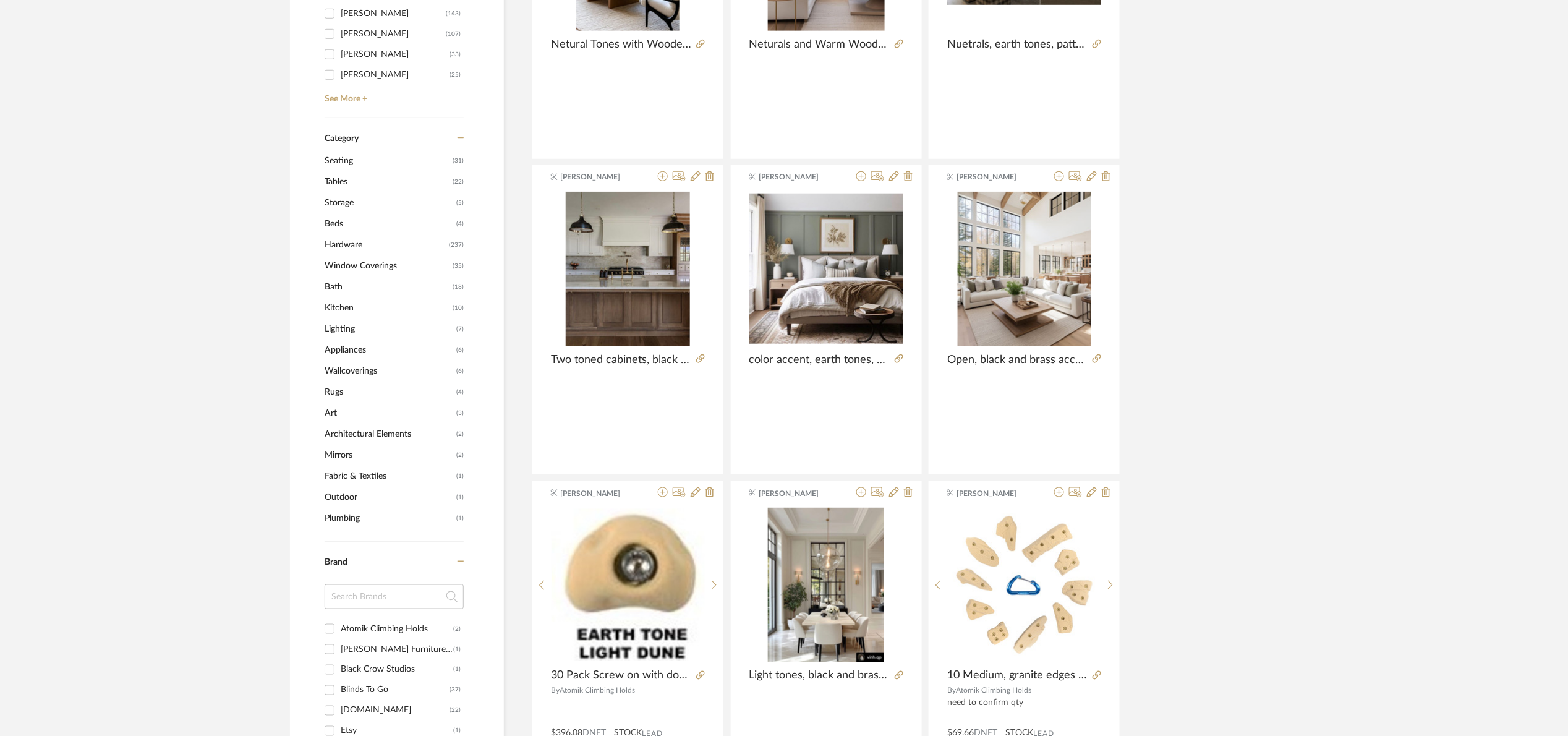
scroll to position [464, 0]
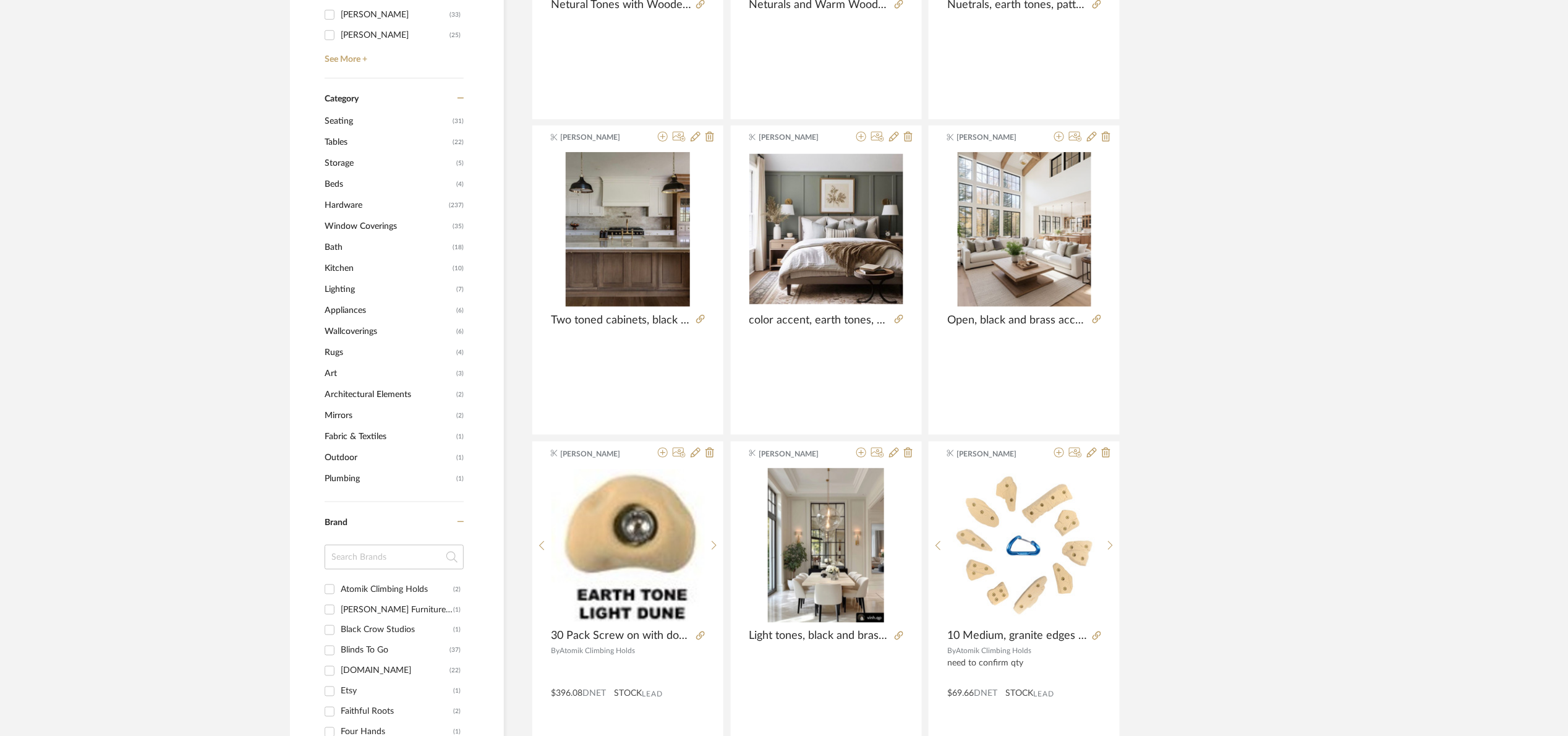
type input "tone"
click at [342, 241] on span "Bath" at bounding box center [387, 247] width 125 height 21
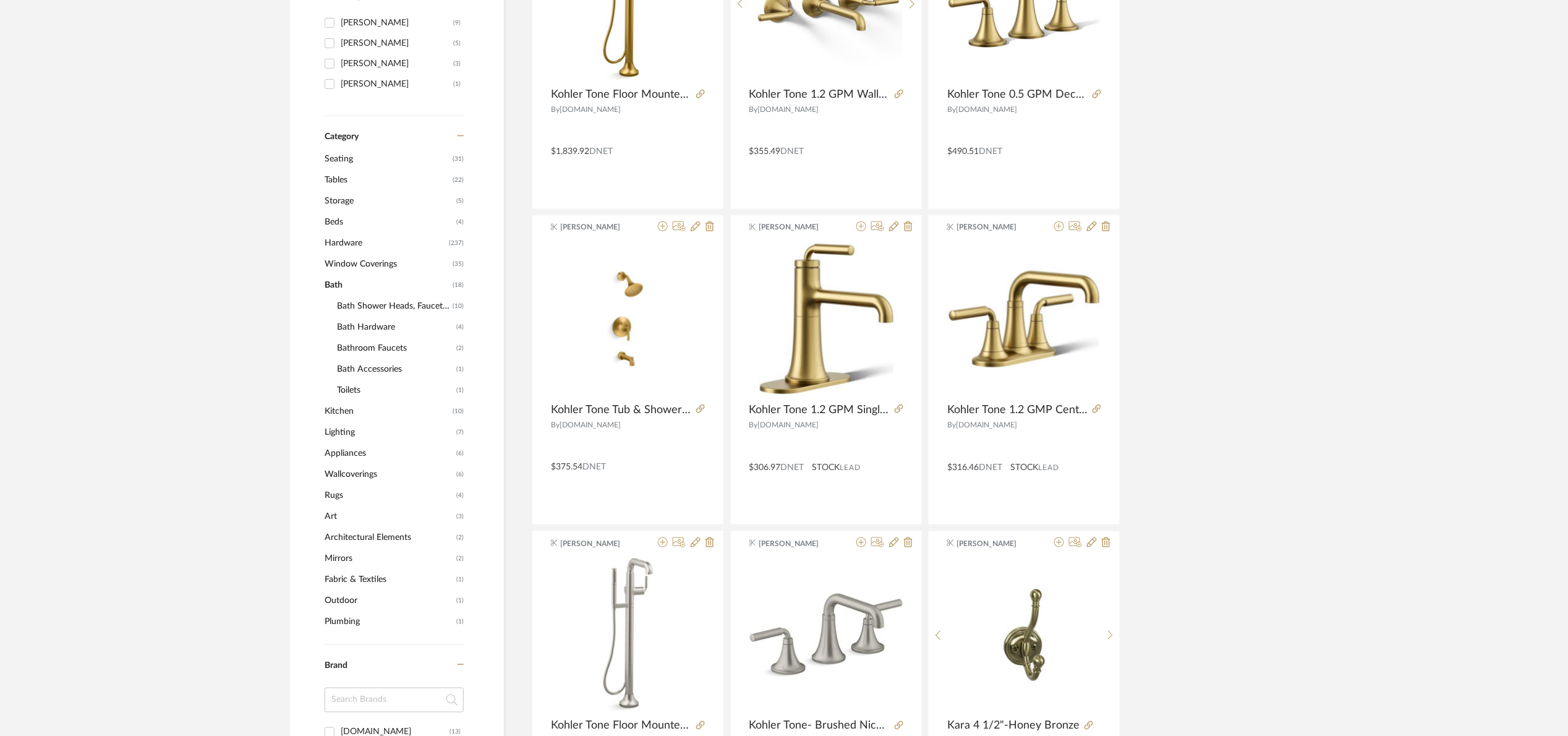
scroll to position [389, 0]
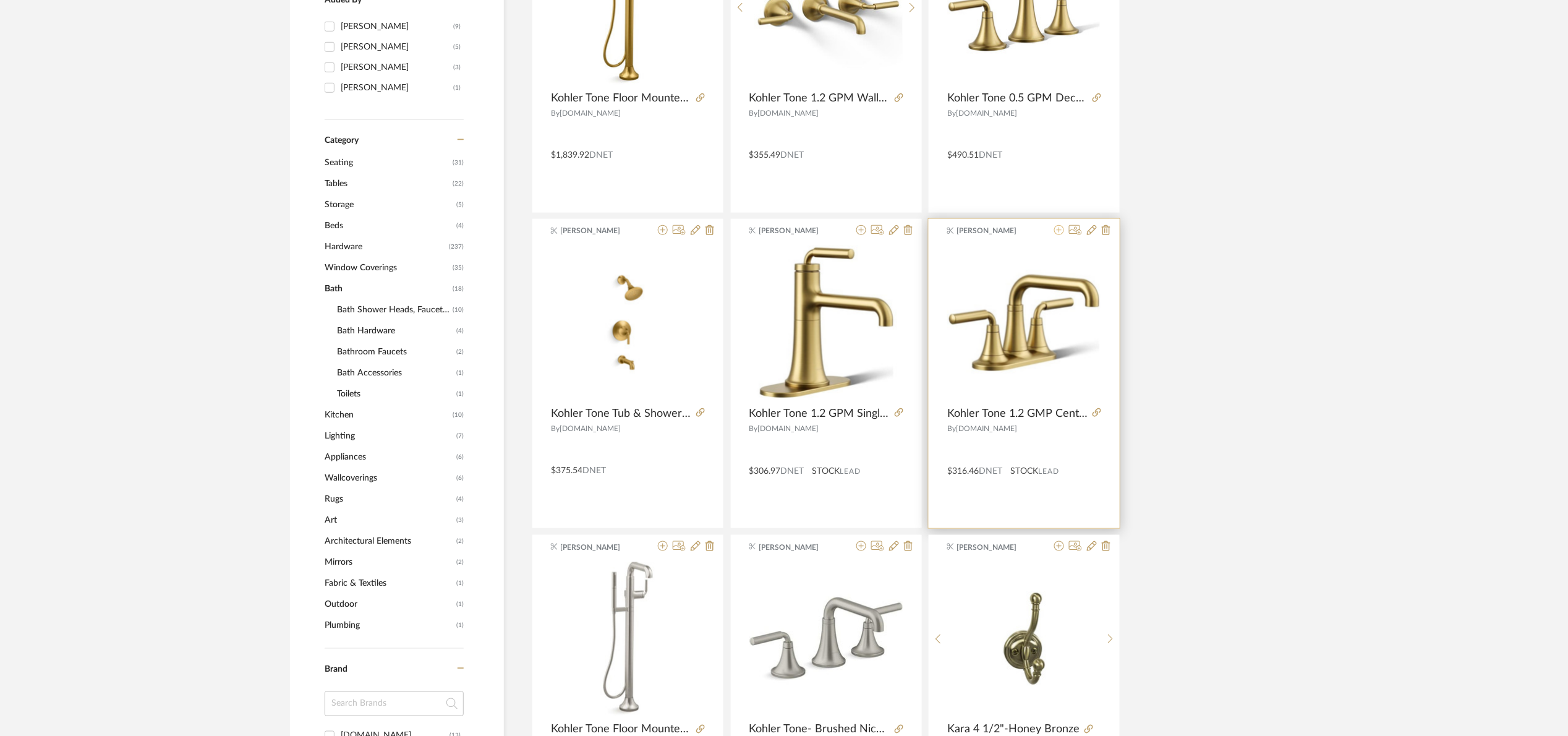
click at [1056, 228] on icon at bounding box center [1059, 230] width 10 height 10
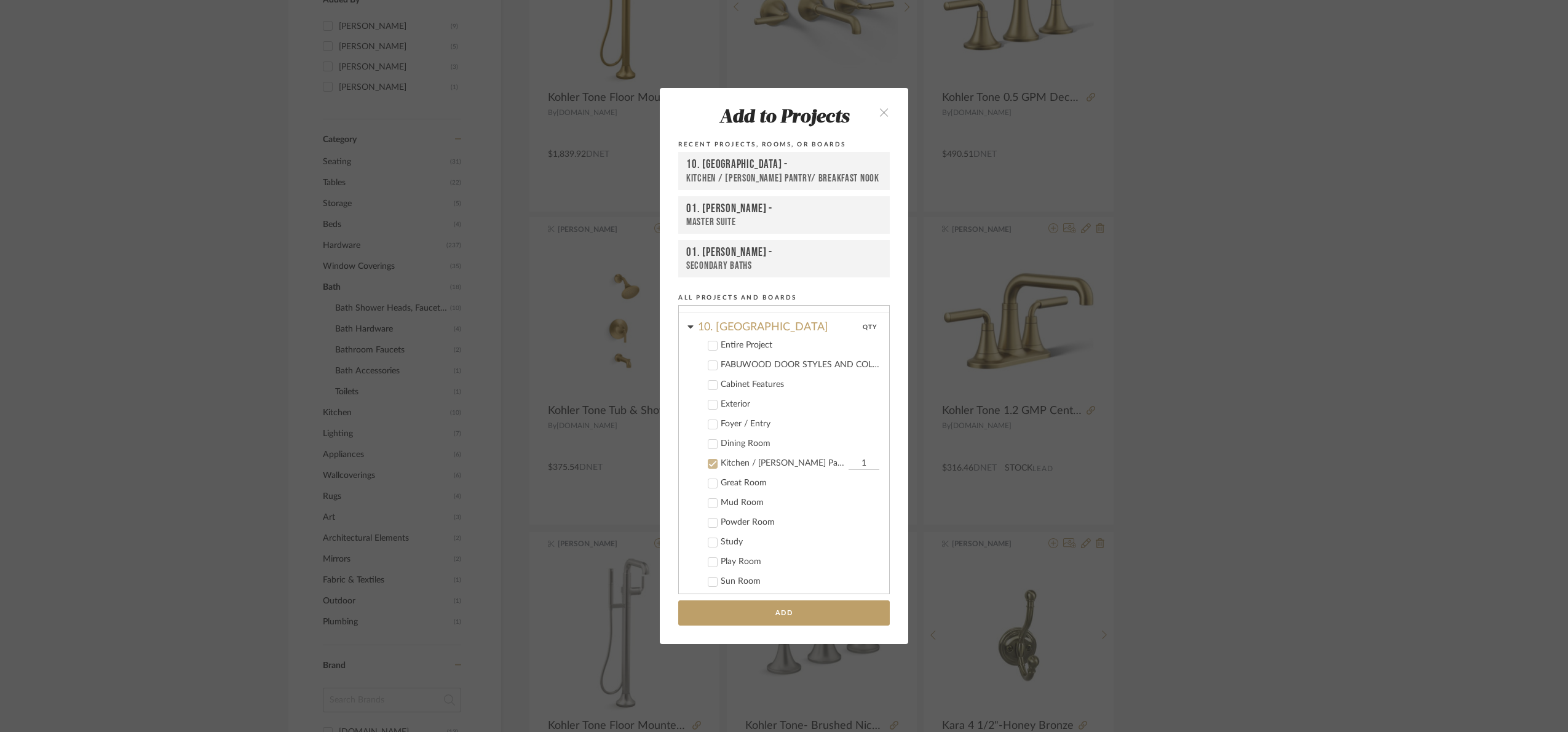
scroll to position [303, 0]
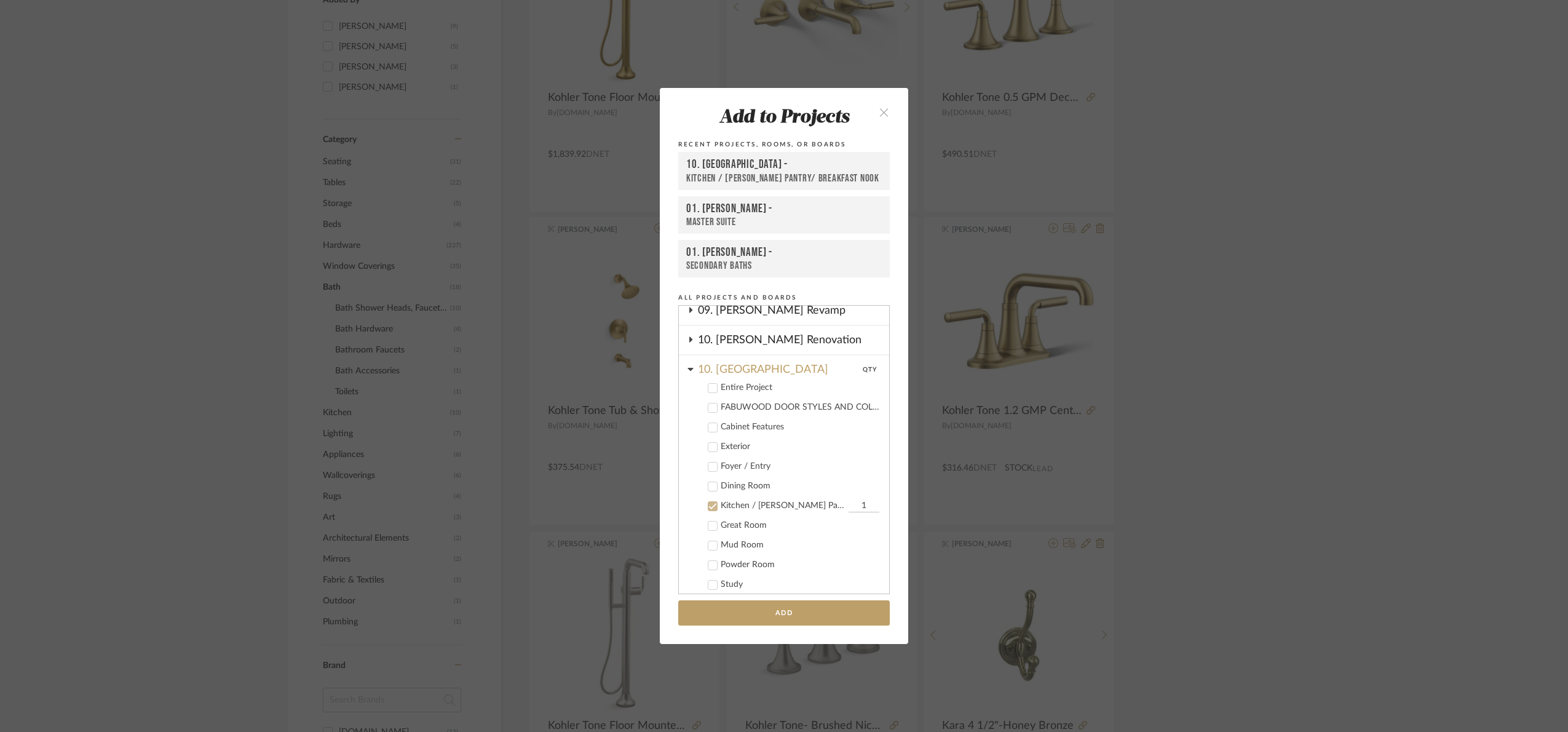
click at [772, 500] on label "Kitchen / Butler's Pantry/ Breakfast Nook 1" at bounding box center [788, 506] width 182 height 12
drag, startPoint x: 728, startPoint y: 351, endPoint x: 728, endPoint y: 363, distance: 12.0
click at [728, 361] on div "10. Vignola" at bounding box center [793, 366] width 191 height 22
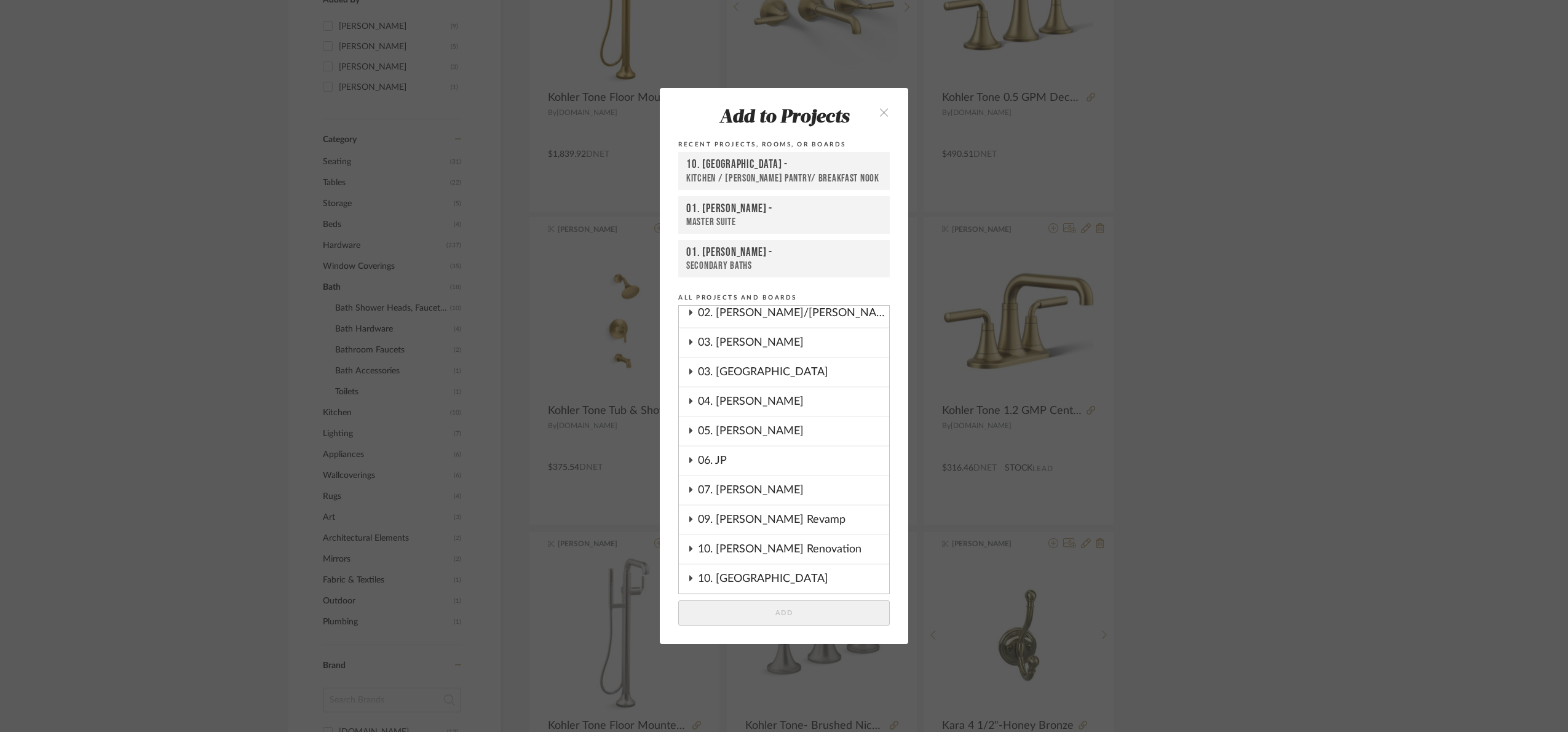
scroll to position [27, 0]
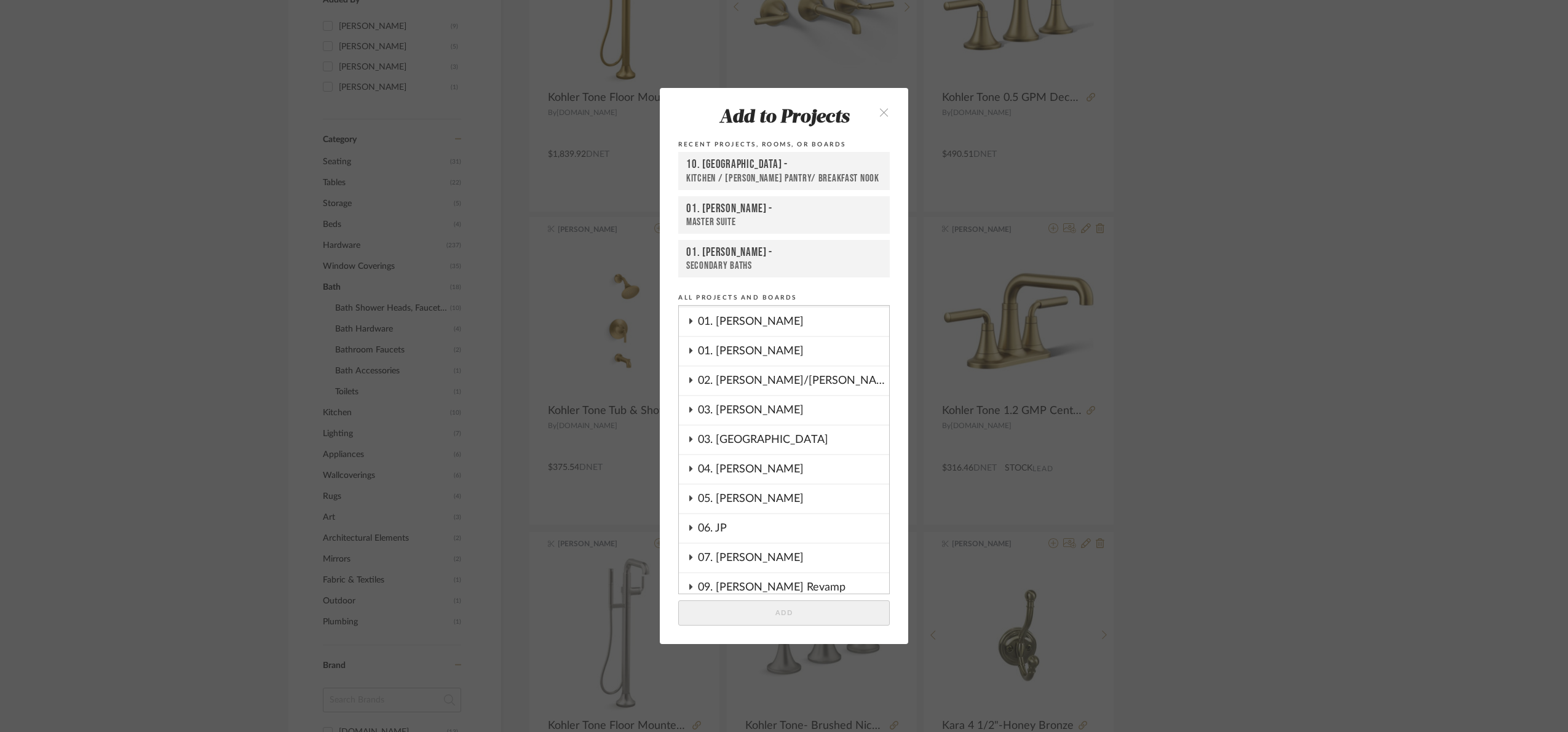
click at [735, 354] on div "01. Merker" at bounding box center [793, 351] width 191 height 28
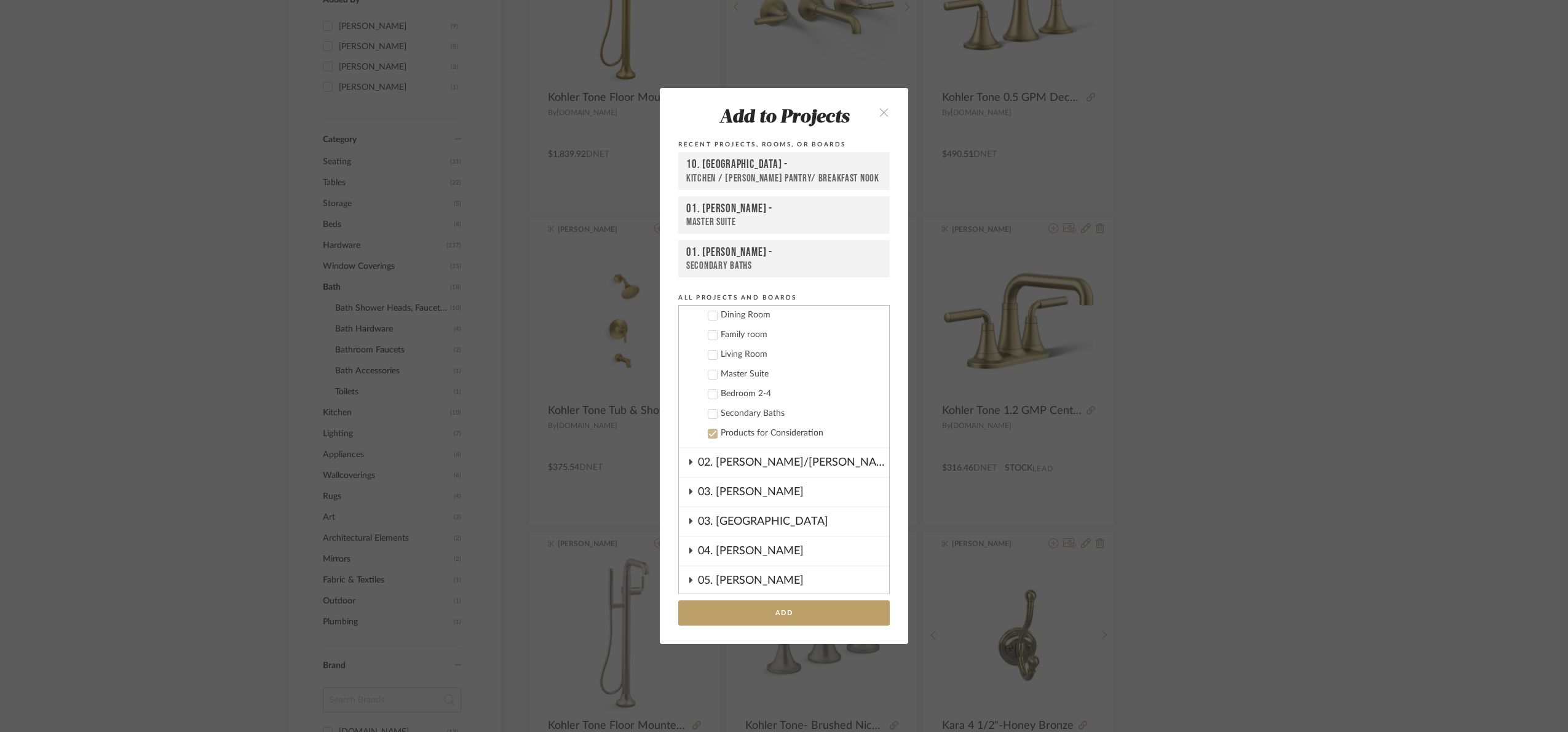
scroll to position [303, 0]
drag, startPoint x: 747, startPoint y: 350, endPoint x: 774, endPoint y: 522, distance: 174.1
click at [747, 350] on div "Master Suite" at bounding box center [800, 348] width 159 height 11
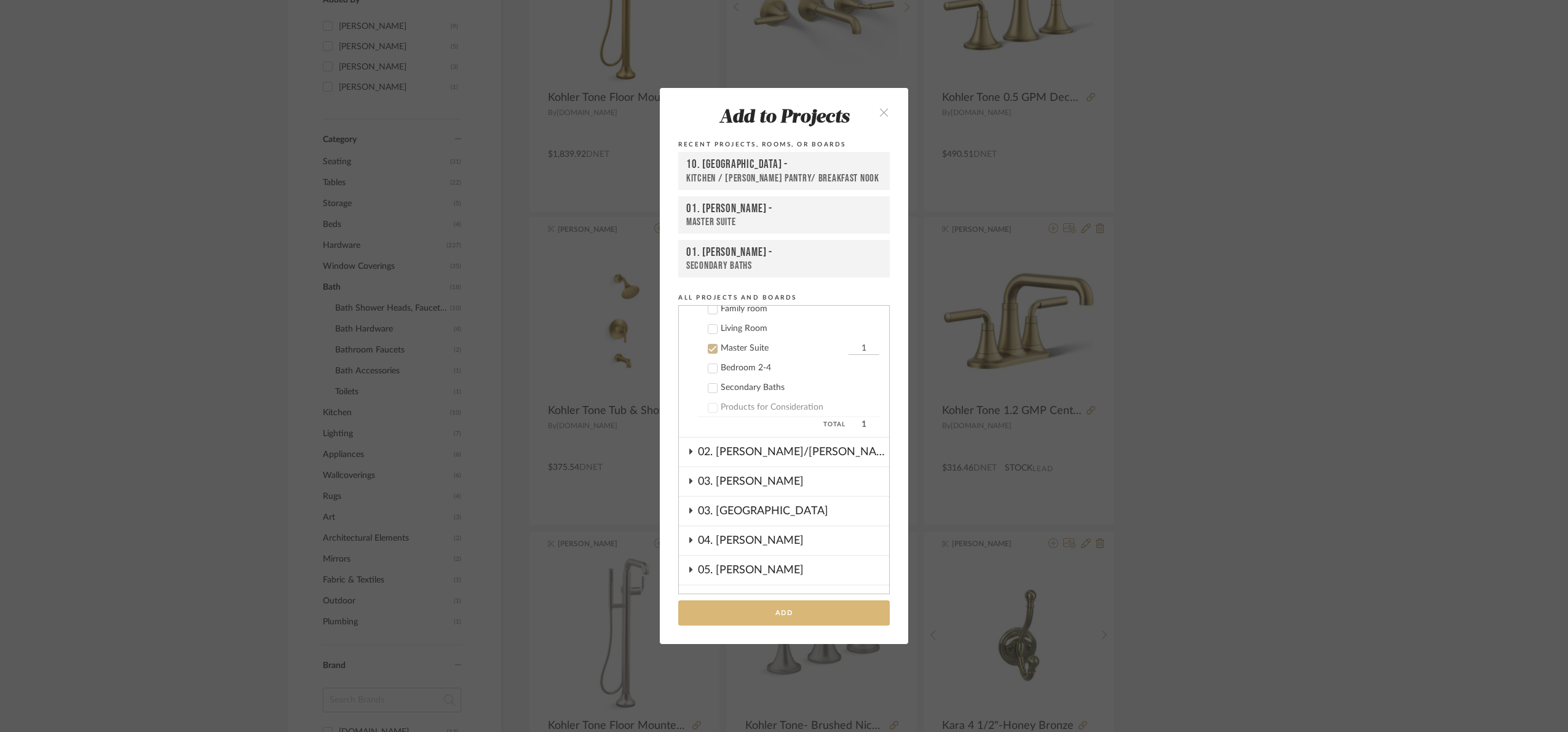
click at [807, 611] on button "Add" at bounding box center [784, 613] width 212 height 25
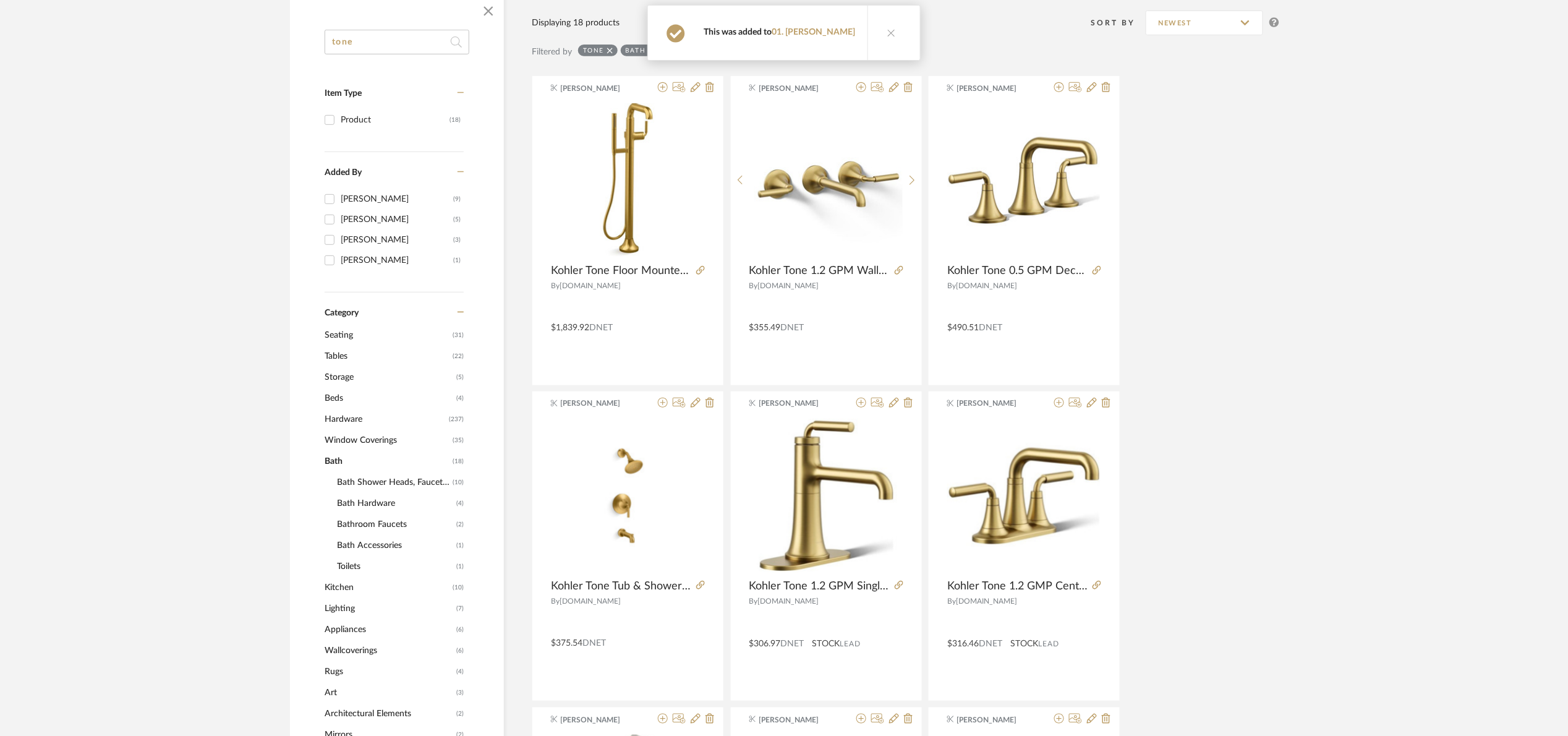
scroll to position [111, 0]
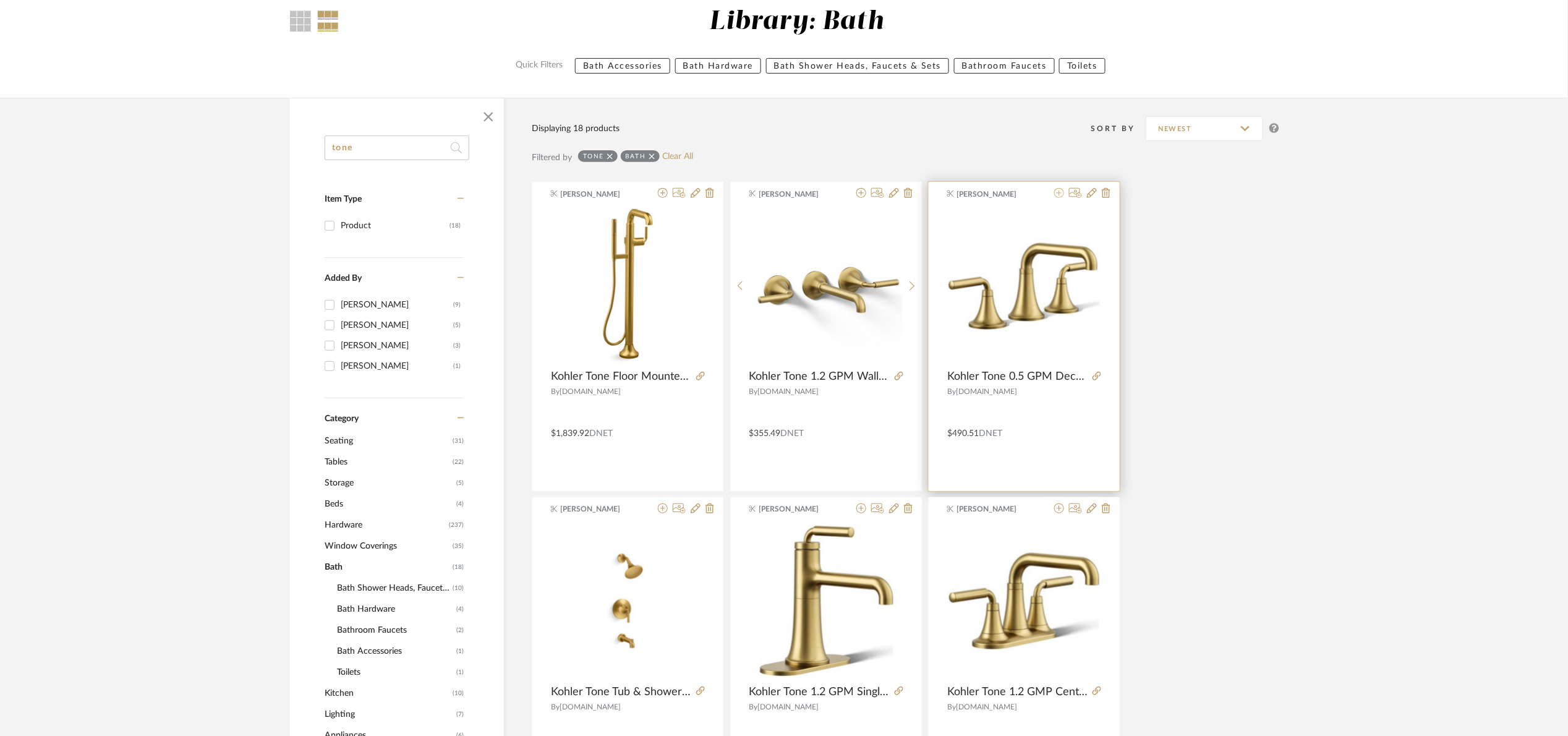
click at [1060, 196] on icon at bounding box center [1059, 193] width 10 height 10
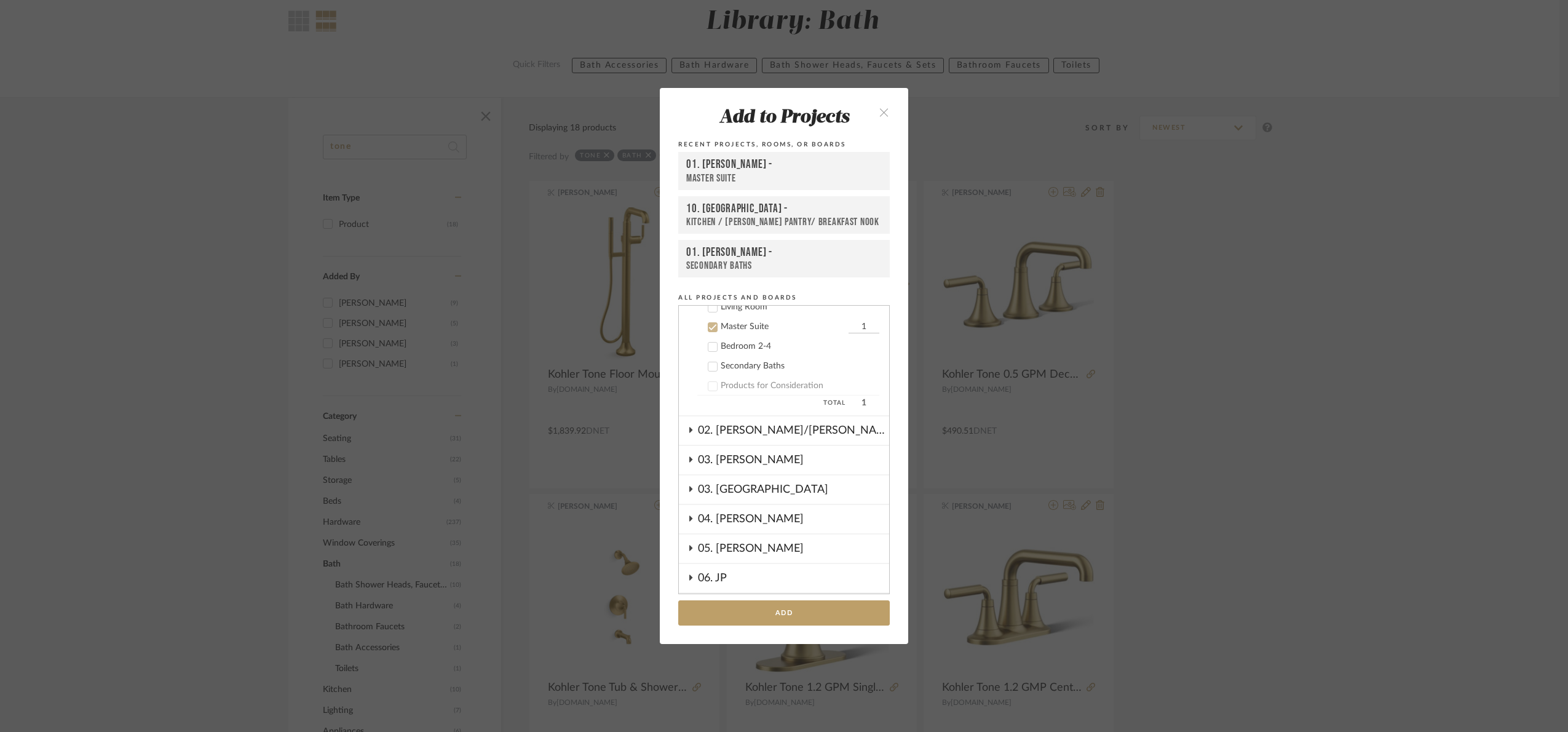
scroll to position [334, 0]
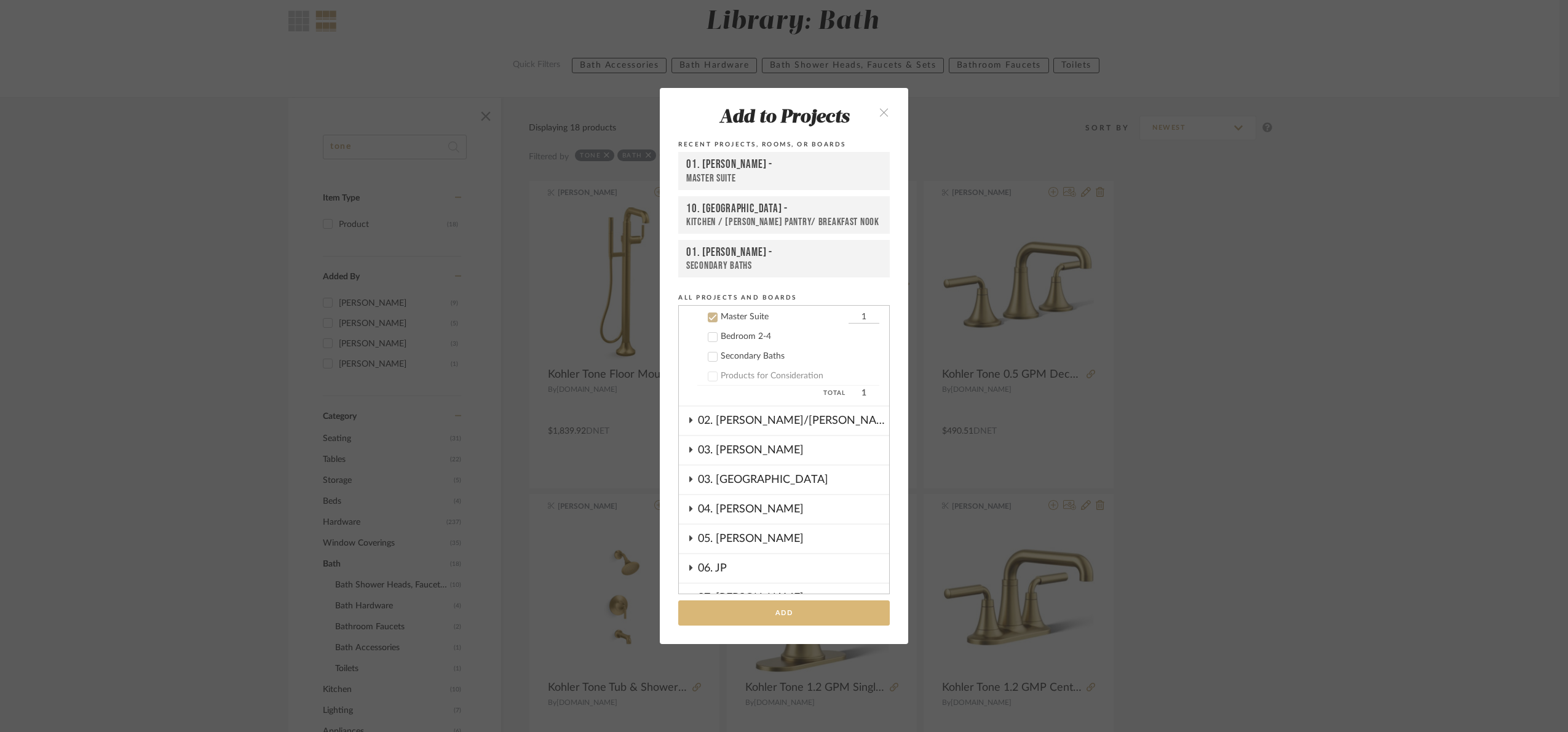
click at [826, 606] on button "Add" at bounding box center [784, 613] width 212 height 25
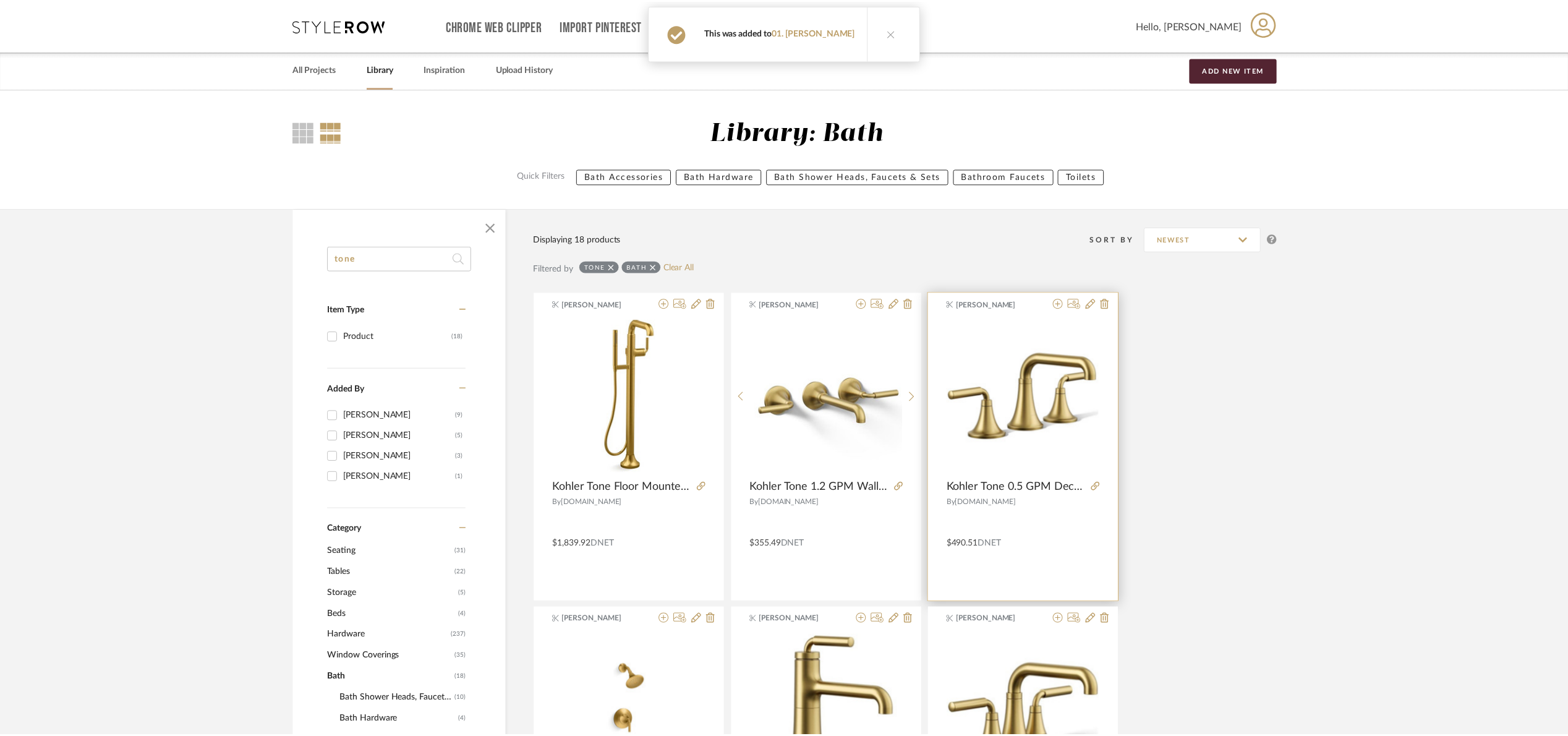
scroll to position [111, 0]
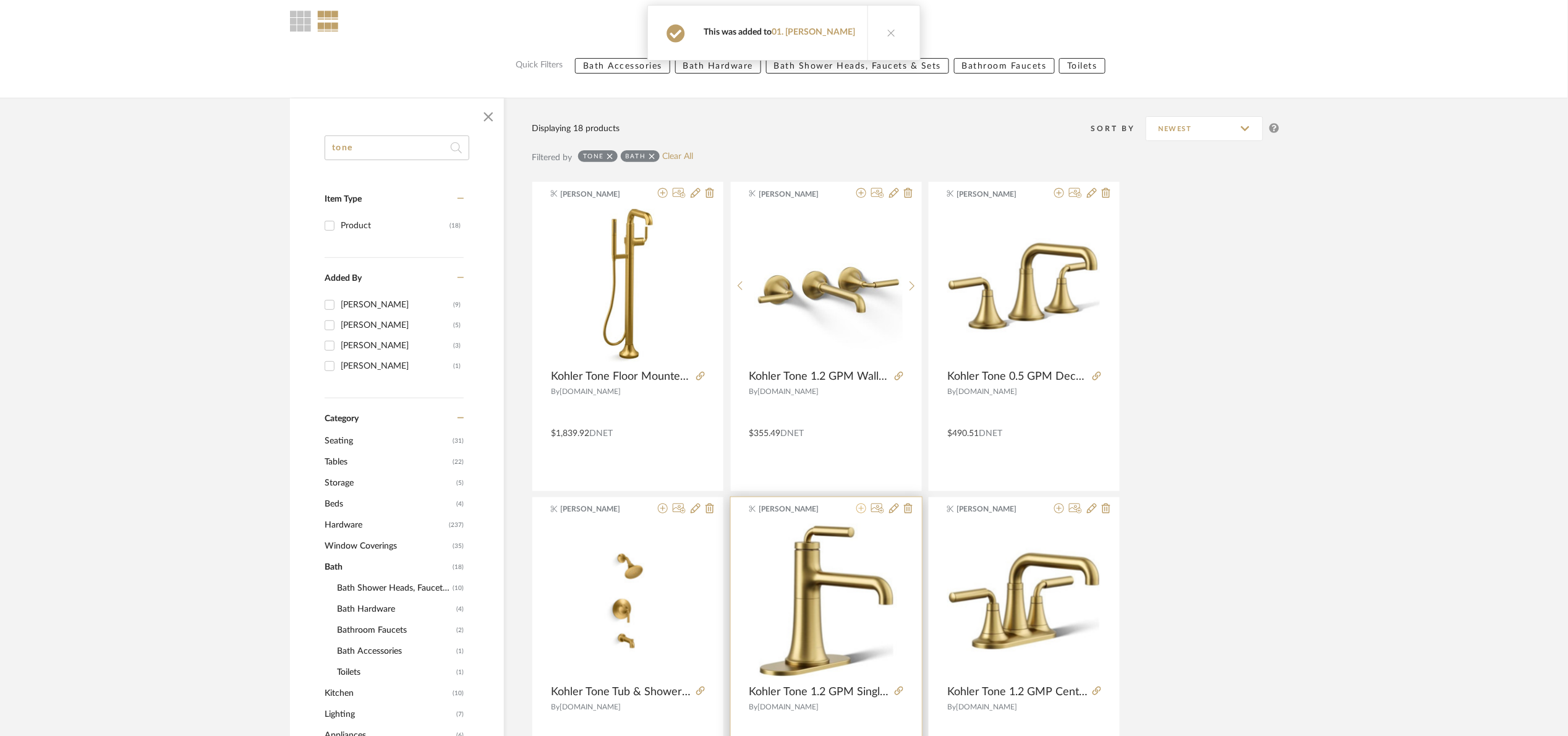
click at [861, 506] on icon at bounding box center [861, 508] width 10 height 10
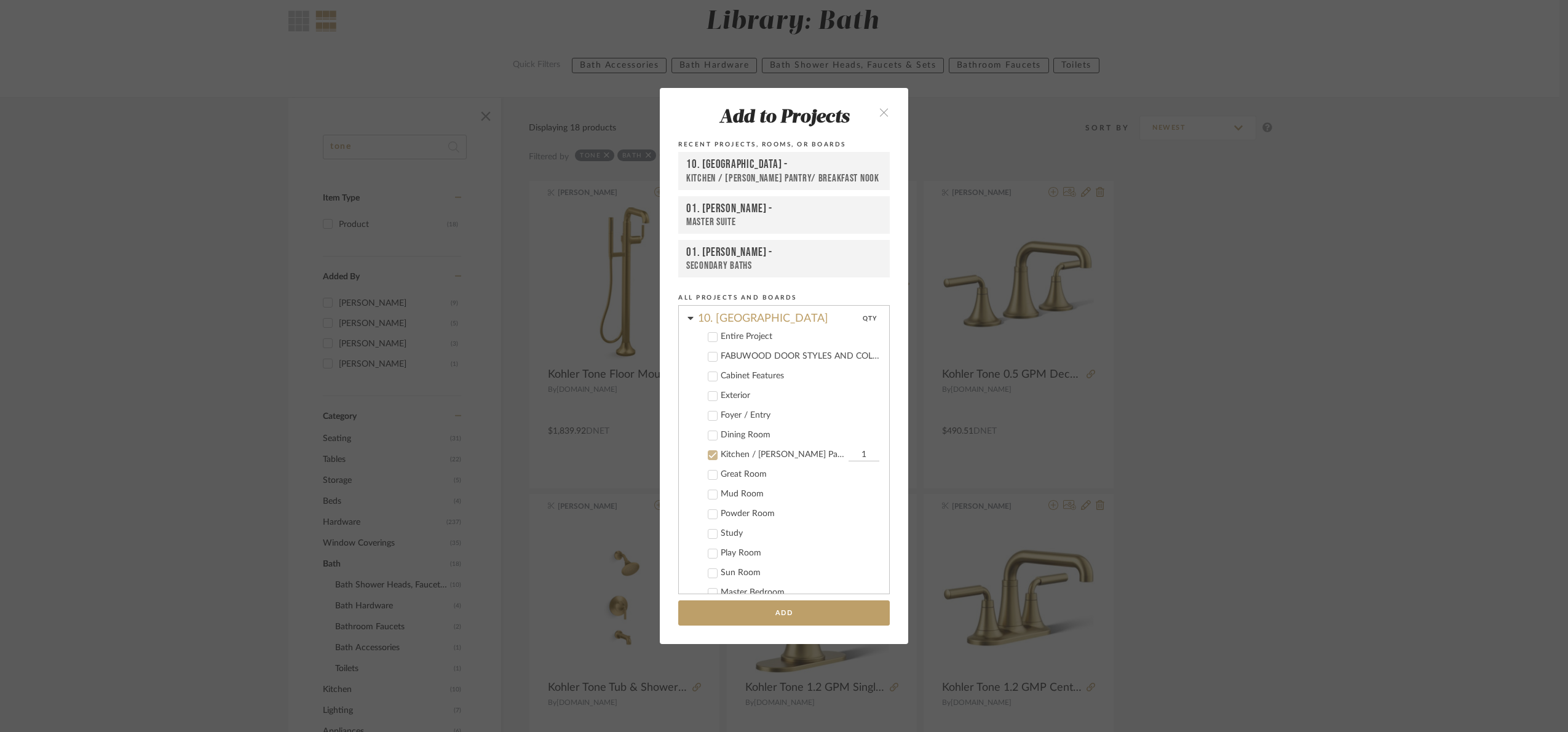
scroll to position [303, 0]
click at [747, 504] on div "Kitchen / Butler's Pantry/ Breakfast Nook" at bounding box center [783, 506] width 125 height 11
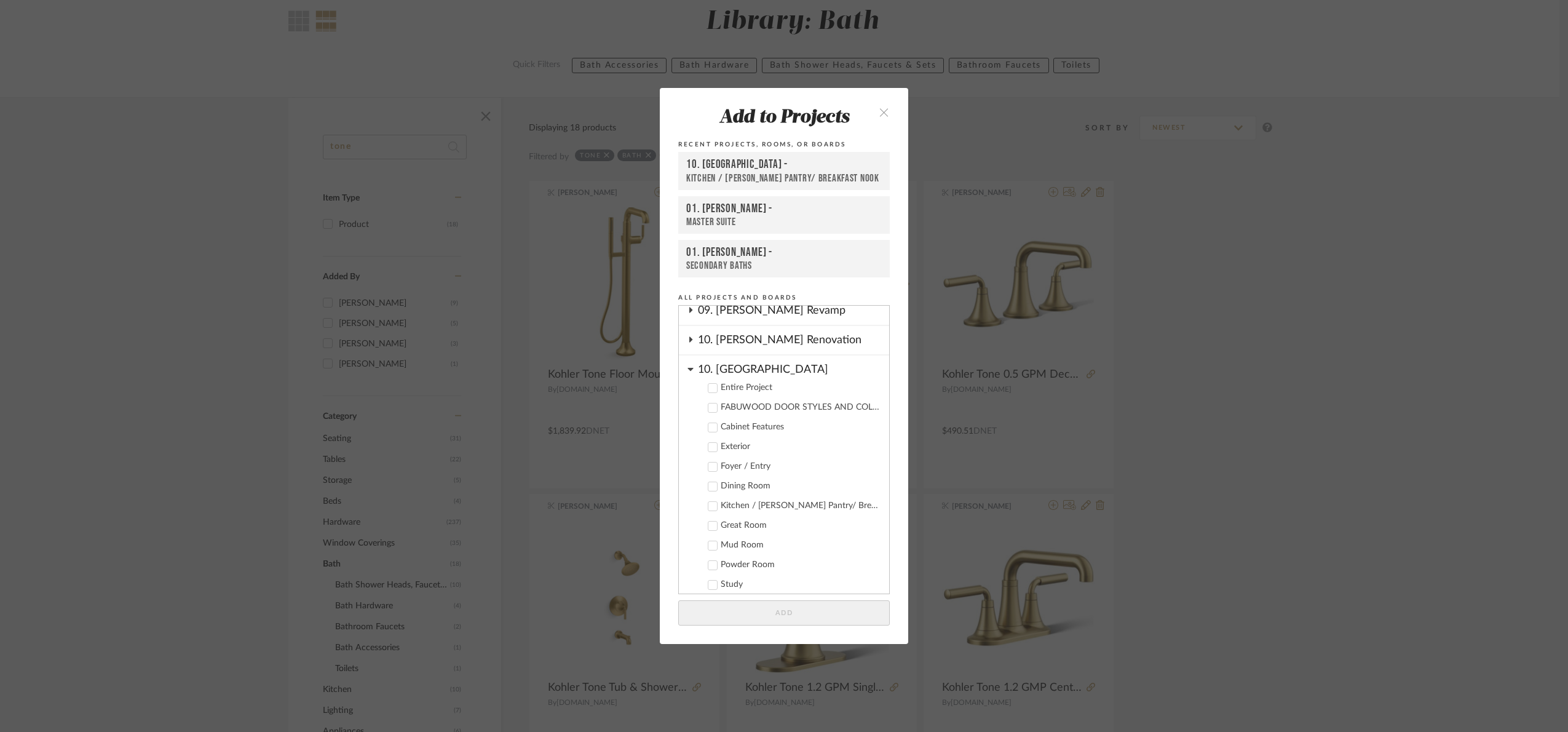
click at [718, 362] on div "10. Vignola" at bounding box center [793, 366] width 191 height 22
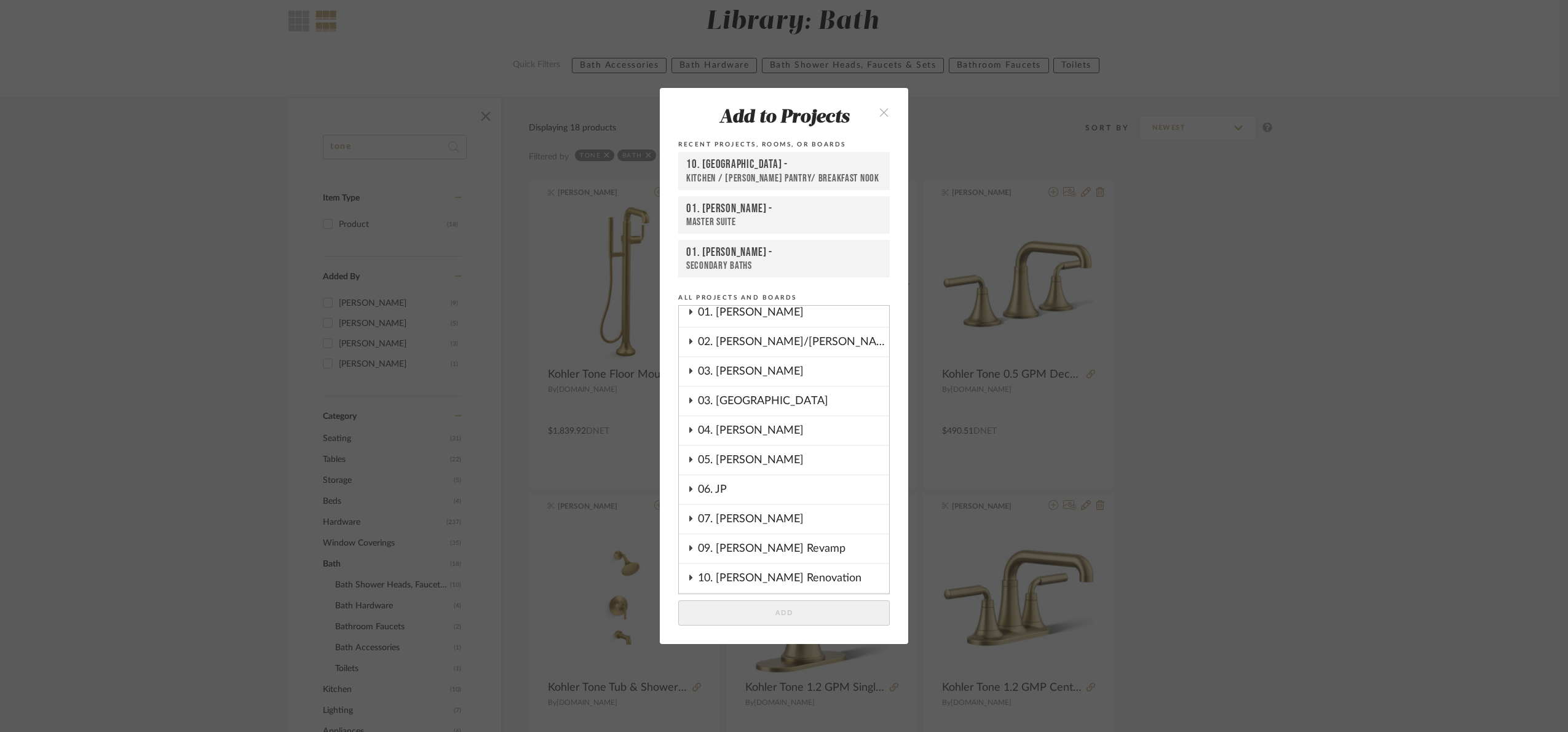
scroll to position [0, 0]
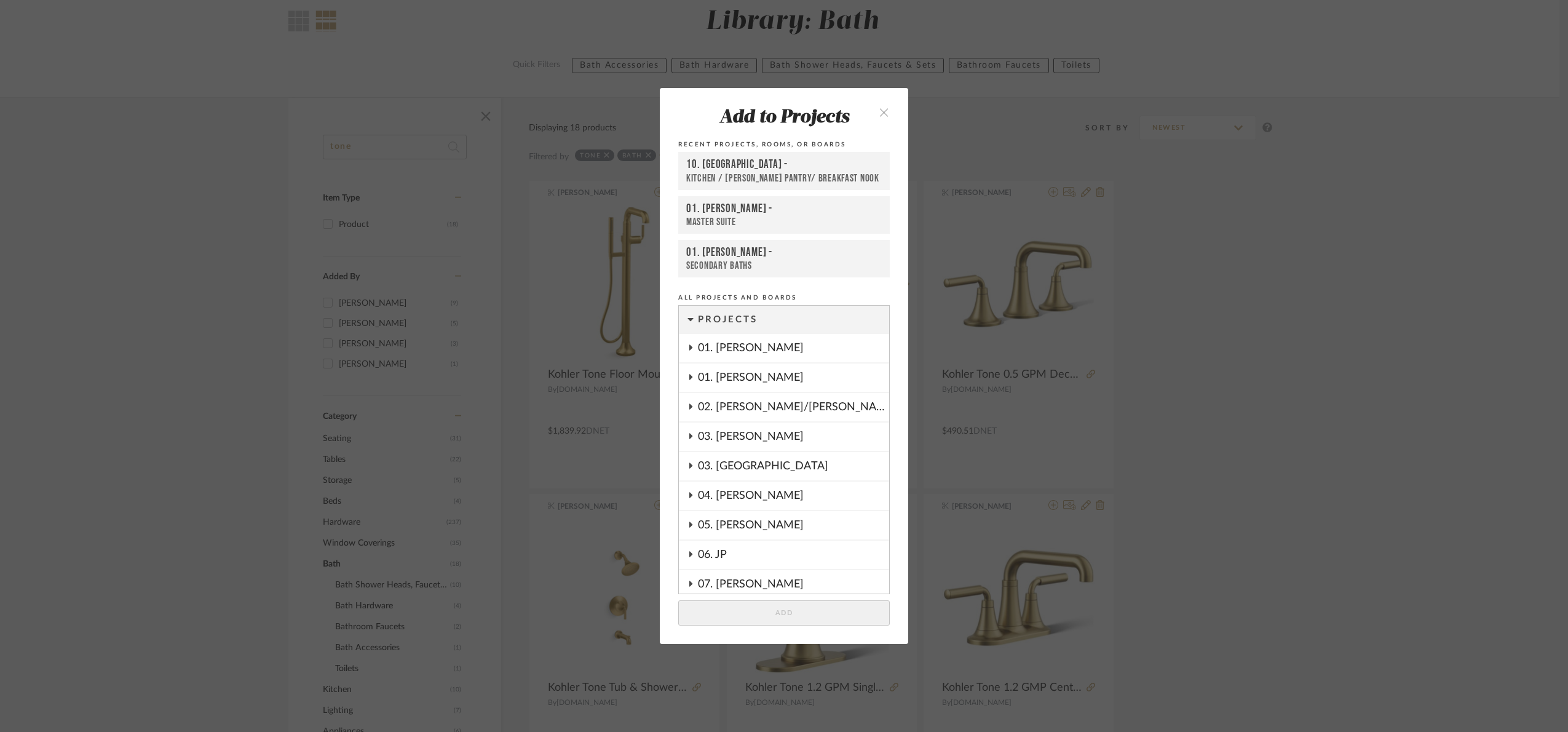
click at [754, 382] on div "01. Merker" at bounding box center [793, 377] width 191 height 28
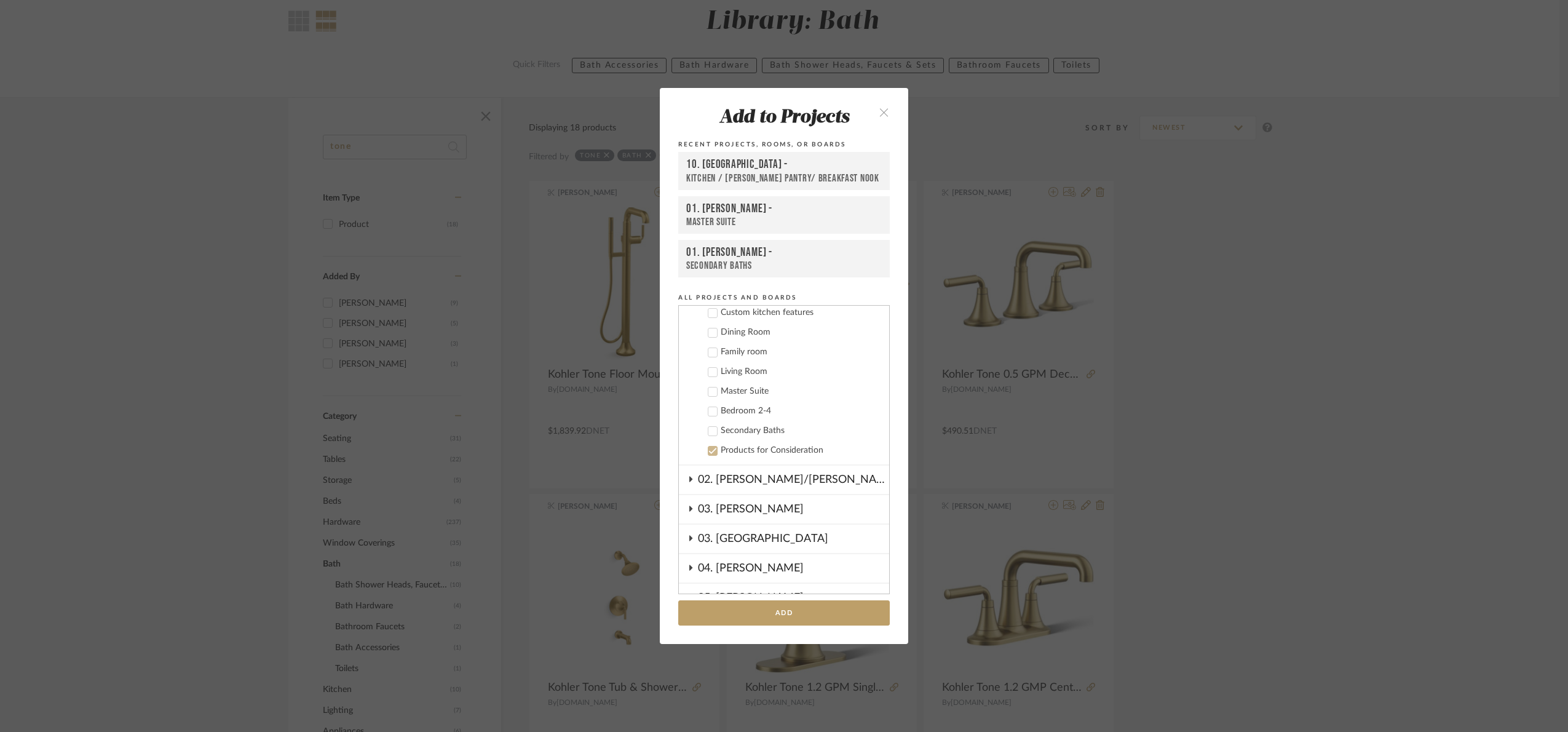
scroll to position [276, 0]
click at [736, 379] on div "Master Suite" at bounding box center [800, 374] width 159 height 11
click at [809, 616] on button "Add" at bounding box center [784, 613] width 212 height 25
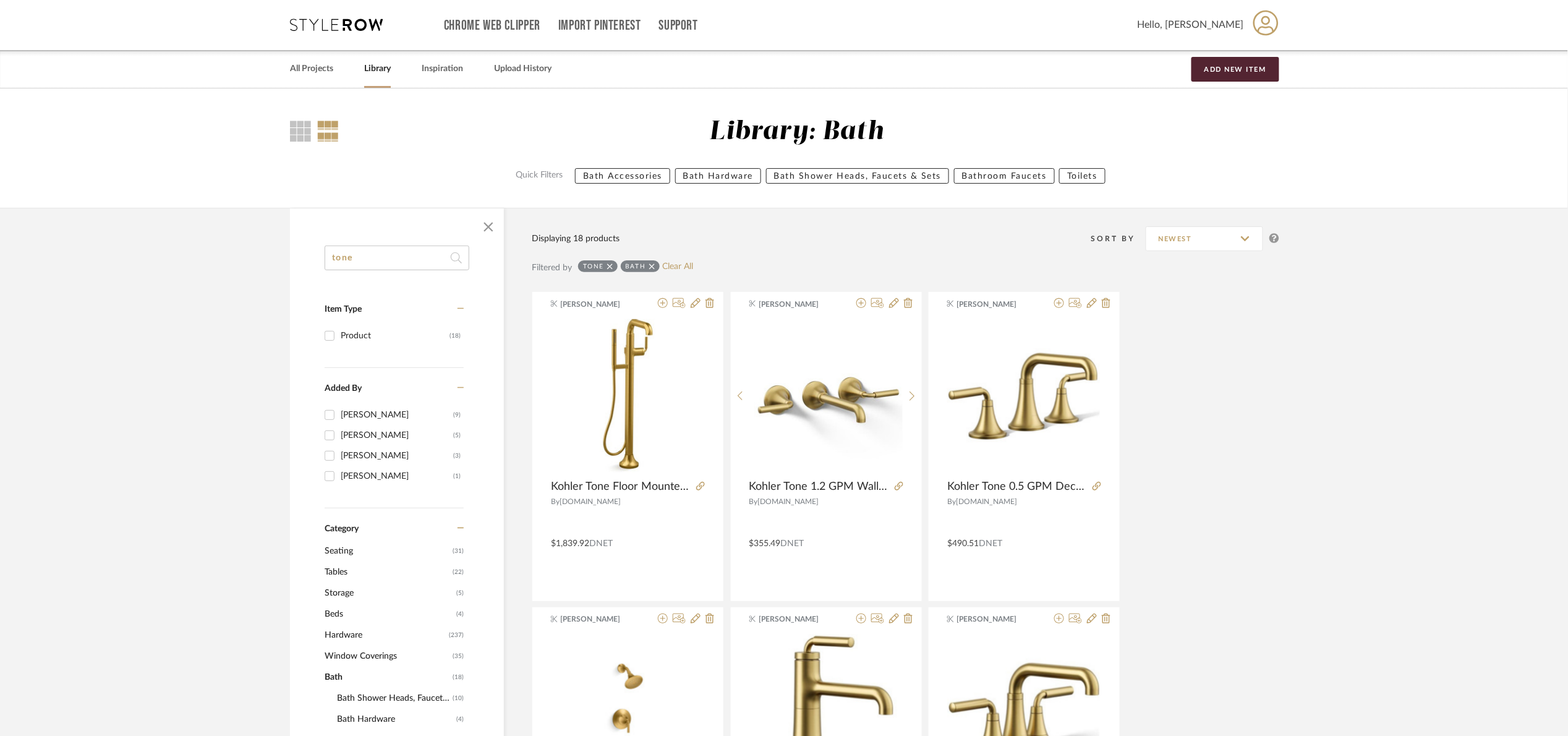
scroll to position [0, 0]
click at [608, 267] on icon at bounding box center [610, 267] width 6 height 9
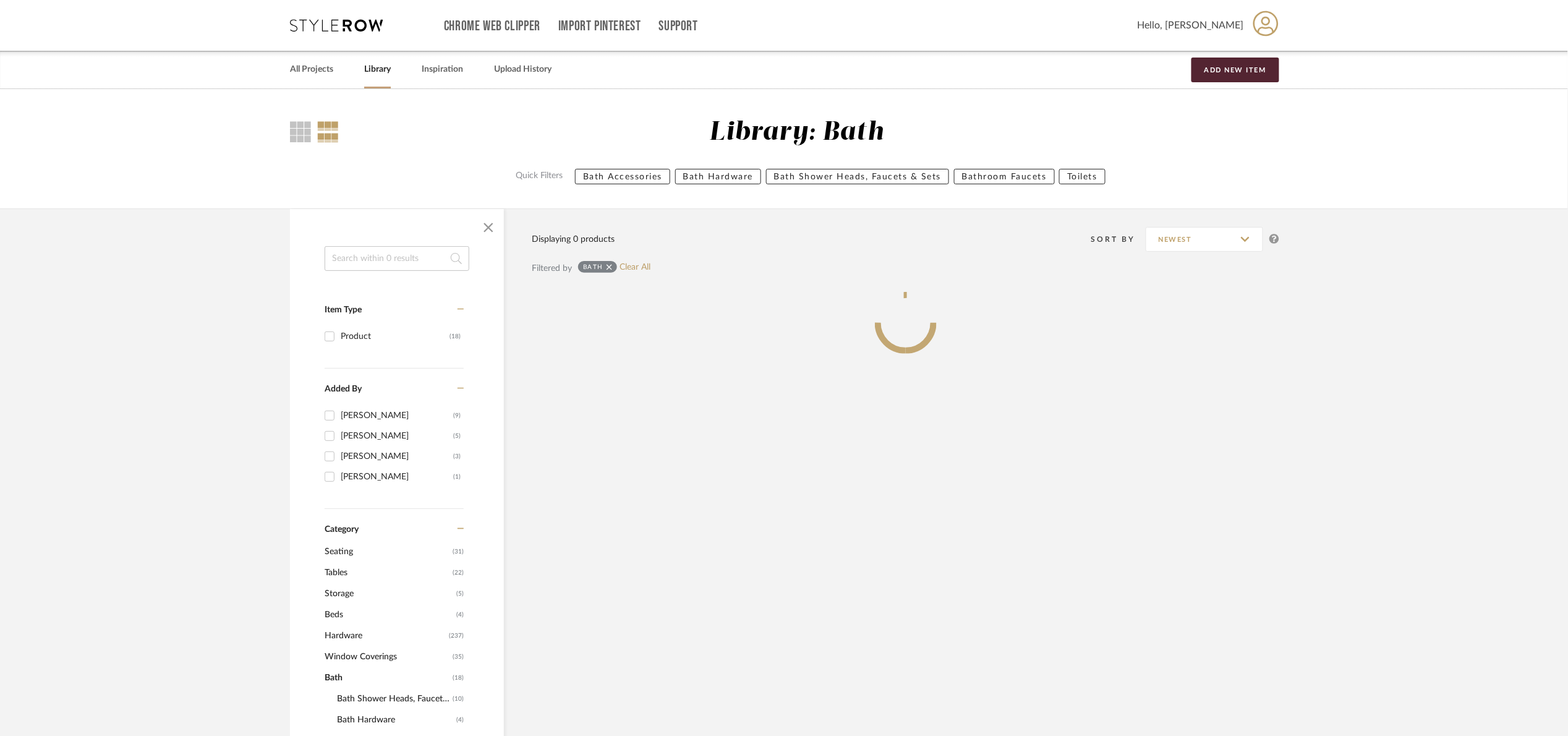
click at [378, 259] on input at bounding box center [397, 258] width 145 height 25
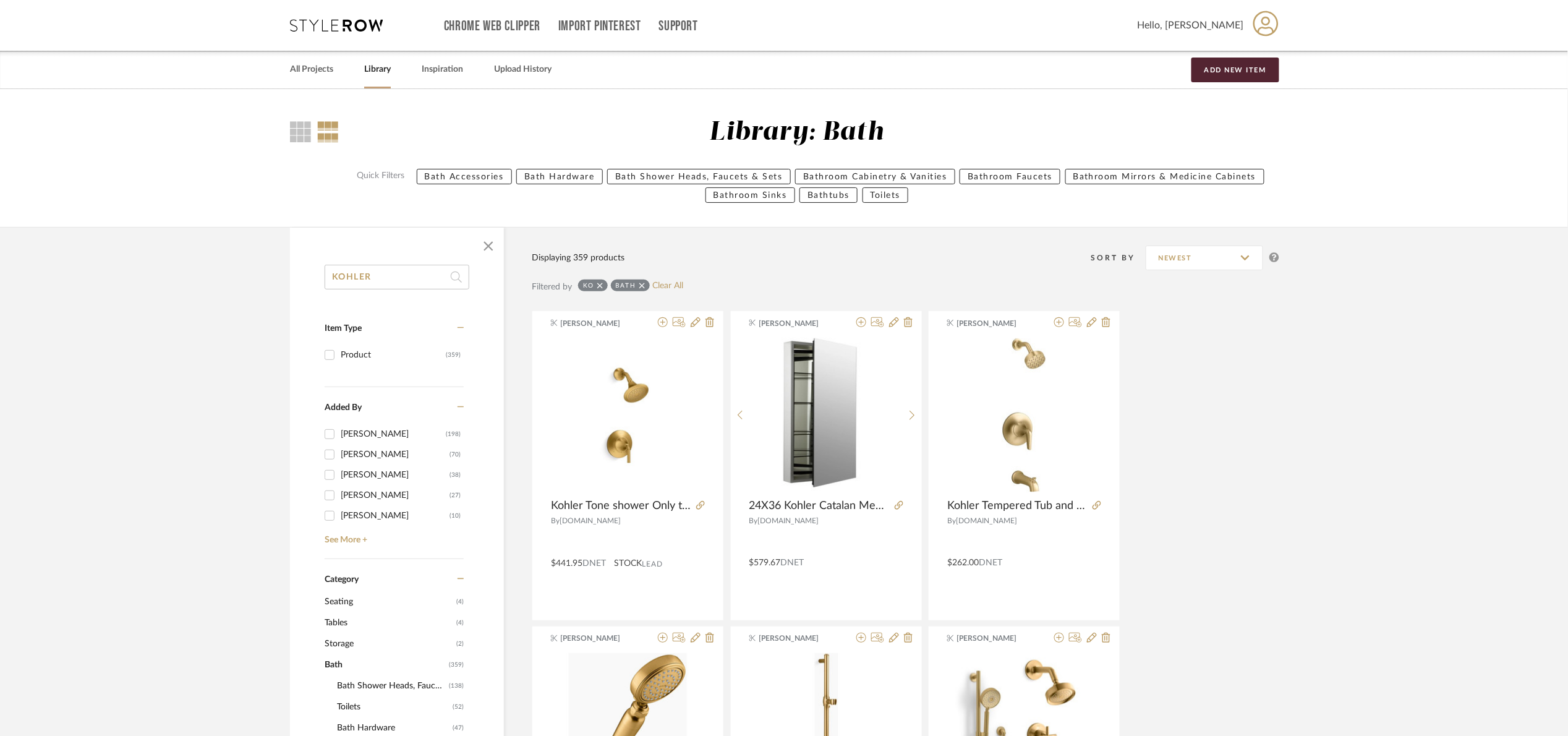
type input "KOHLER"
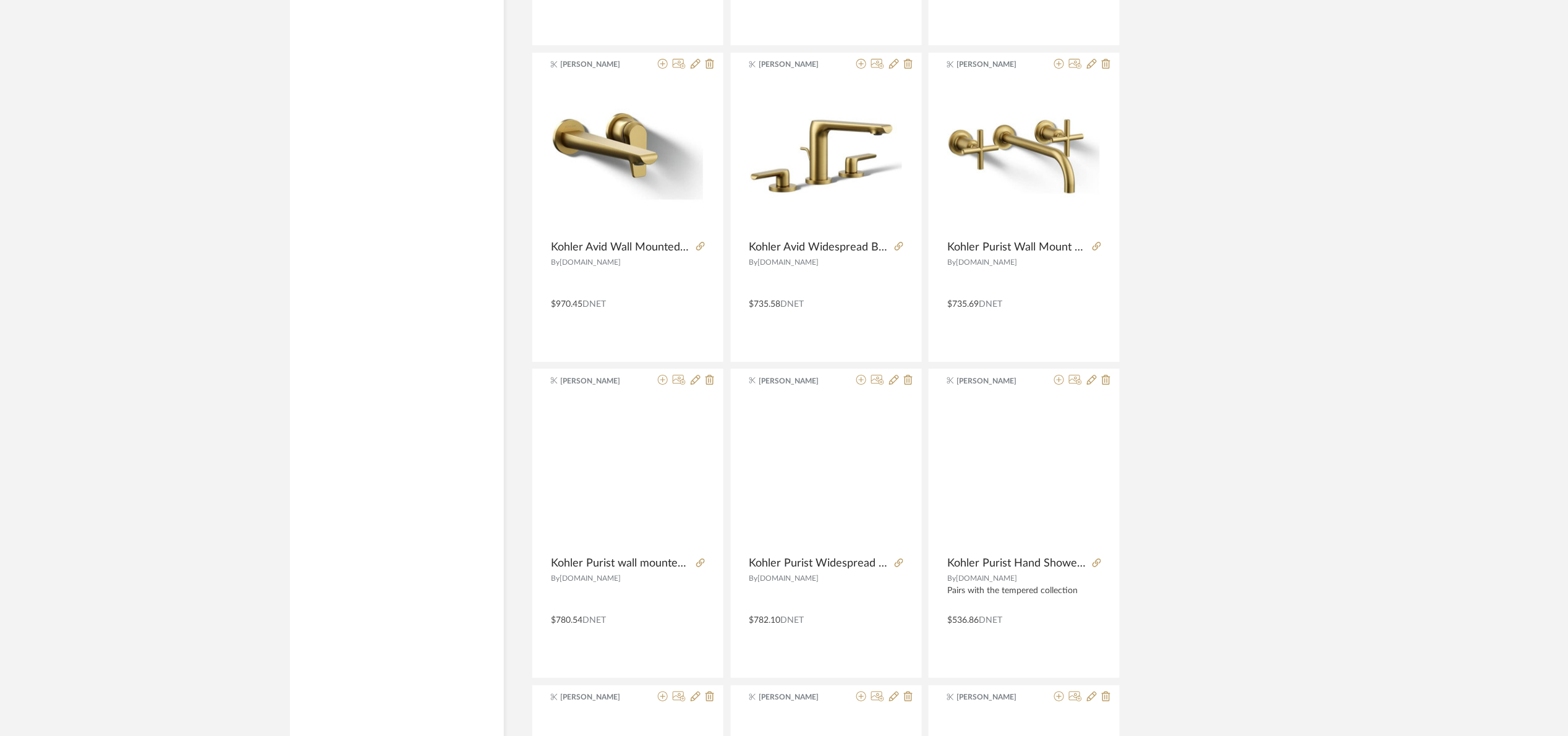
scroll to position [1855, 0]
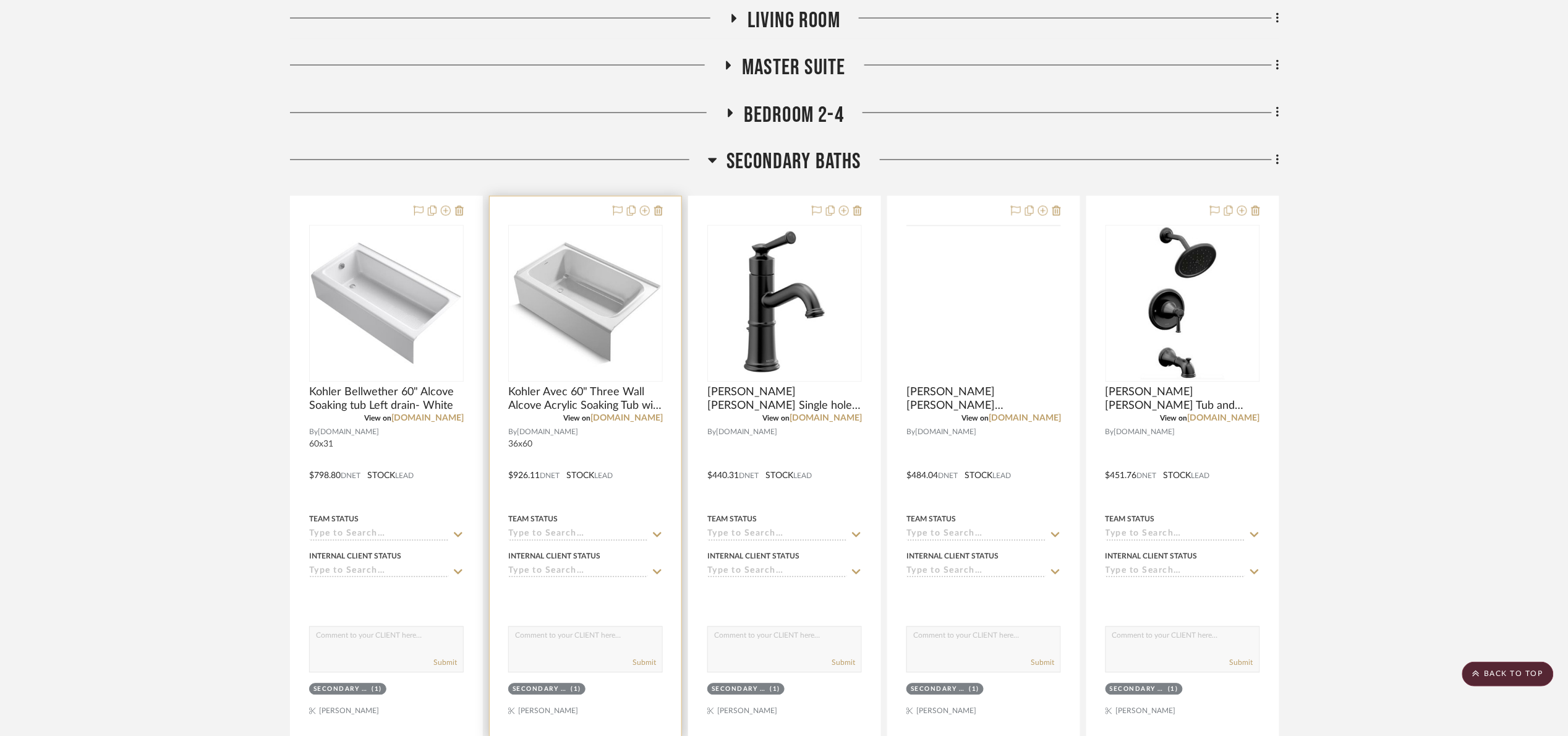
scroll to position [927, 0]
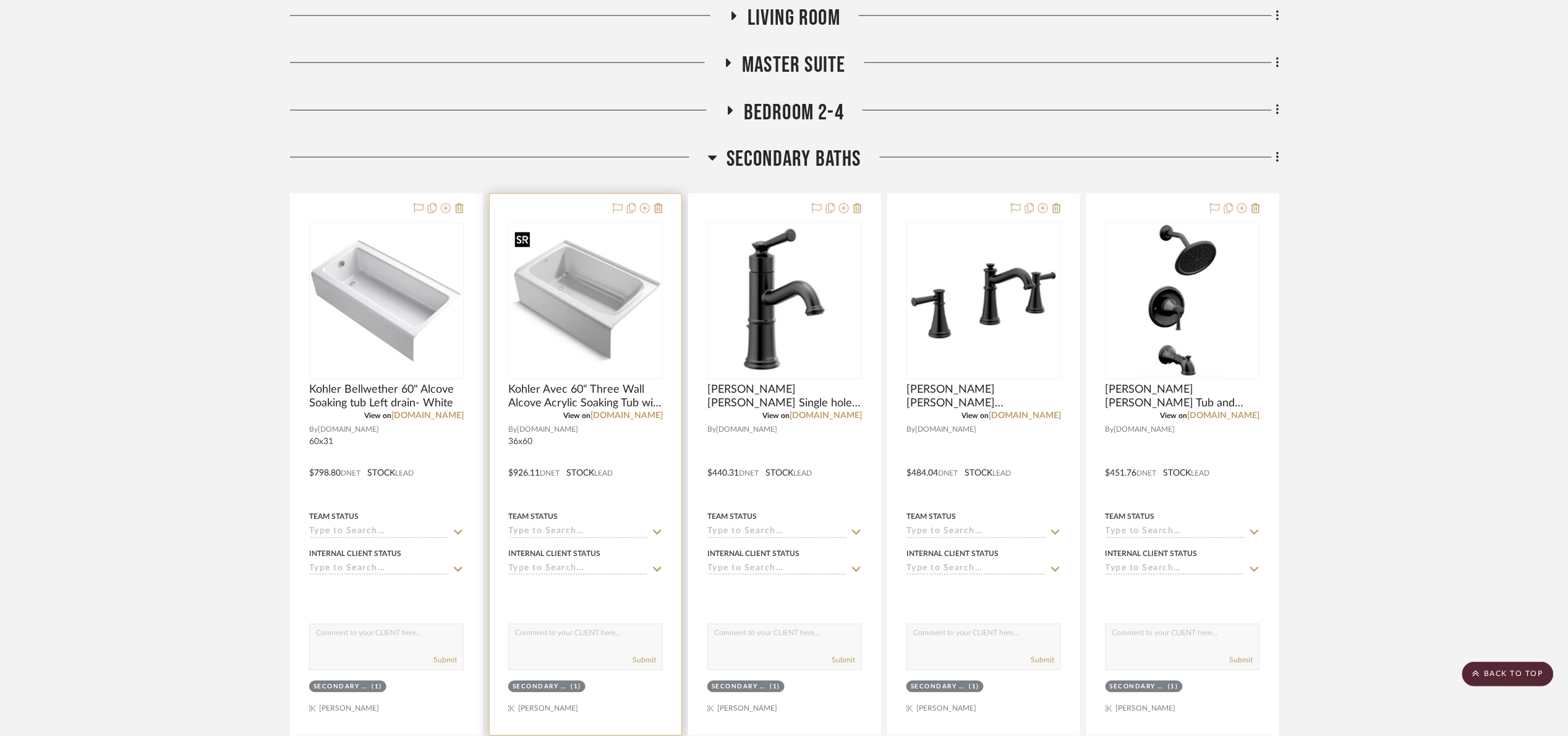
click at [537, 331] on img "0" at bounding box center [586, 301] width 152 height 152
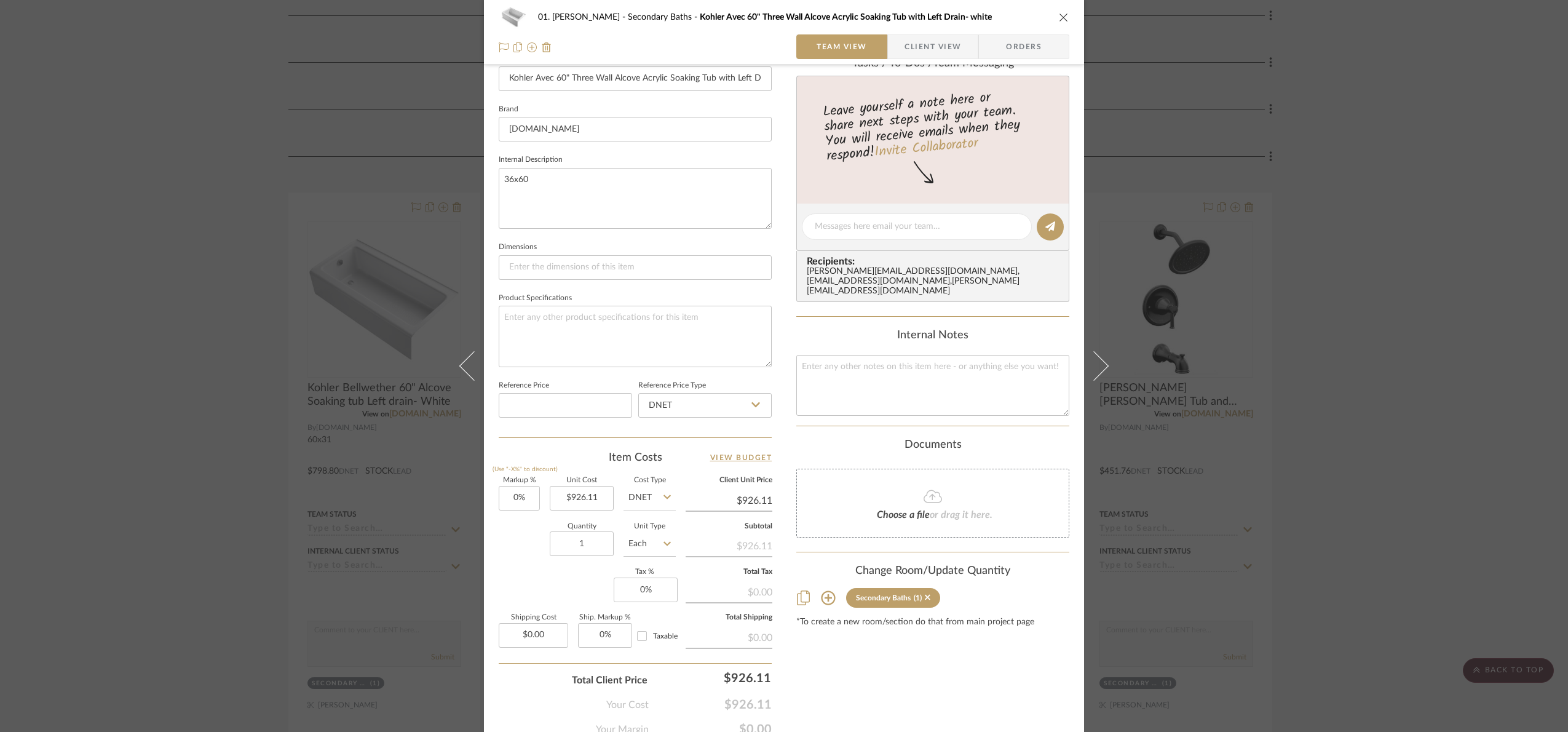
scroll to position [322, 0]
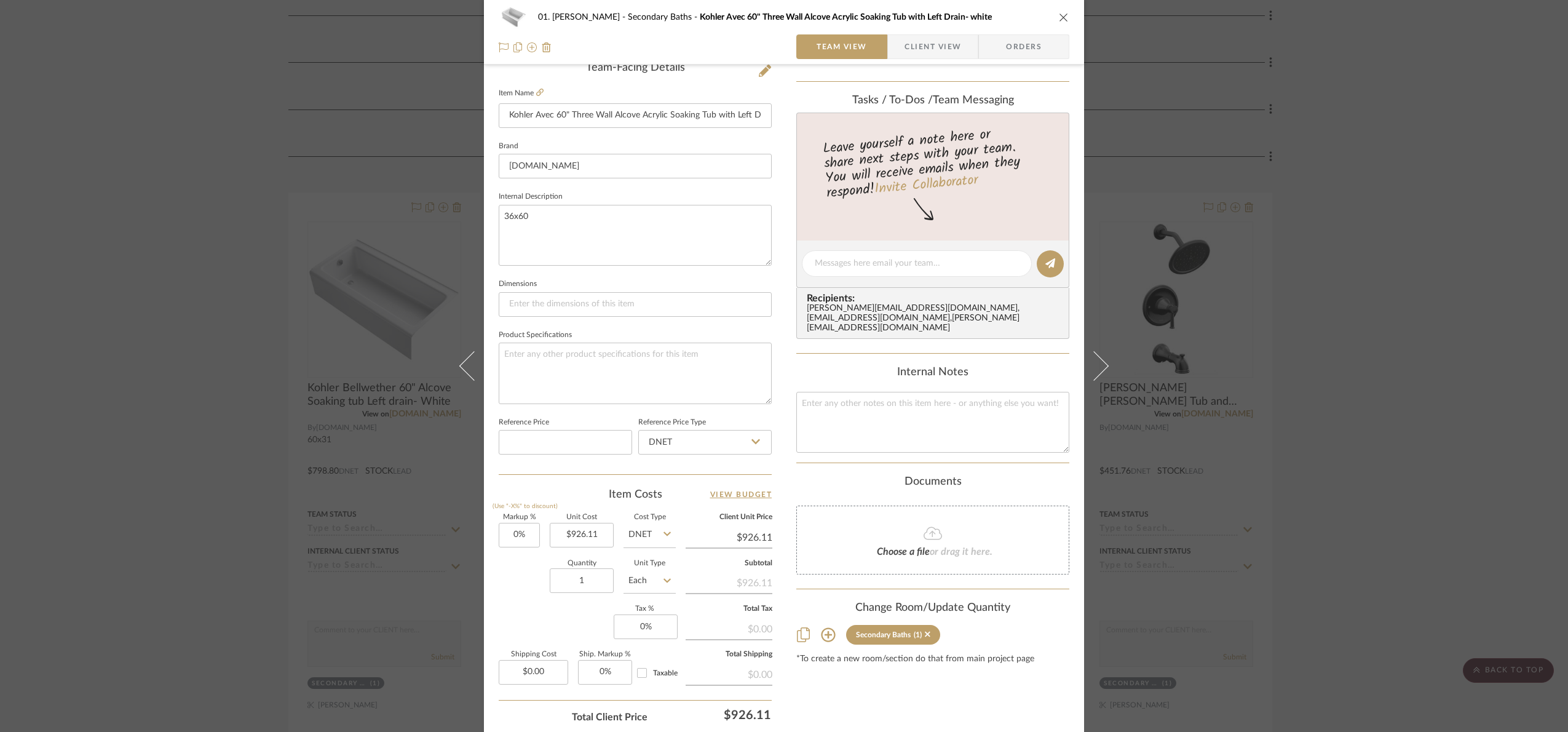
click at [1373, 272] on div "01. Merker Secondary Baths Kohler Avec 60" Three Wall Alcove Acrylic Soaking Tu…" at bounding box center [784, 366] width 1568 height 732
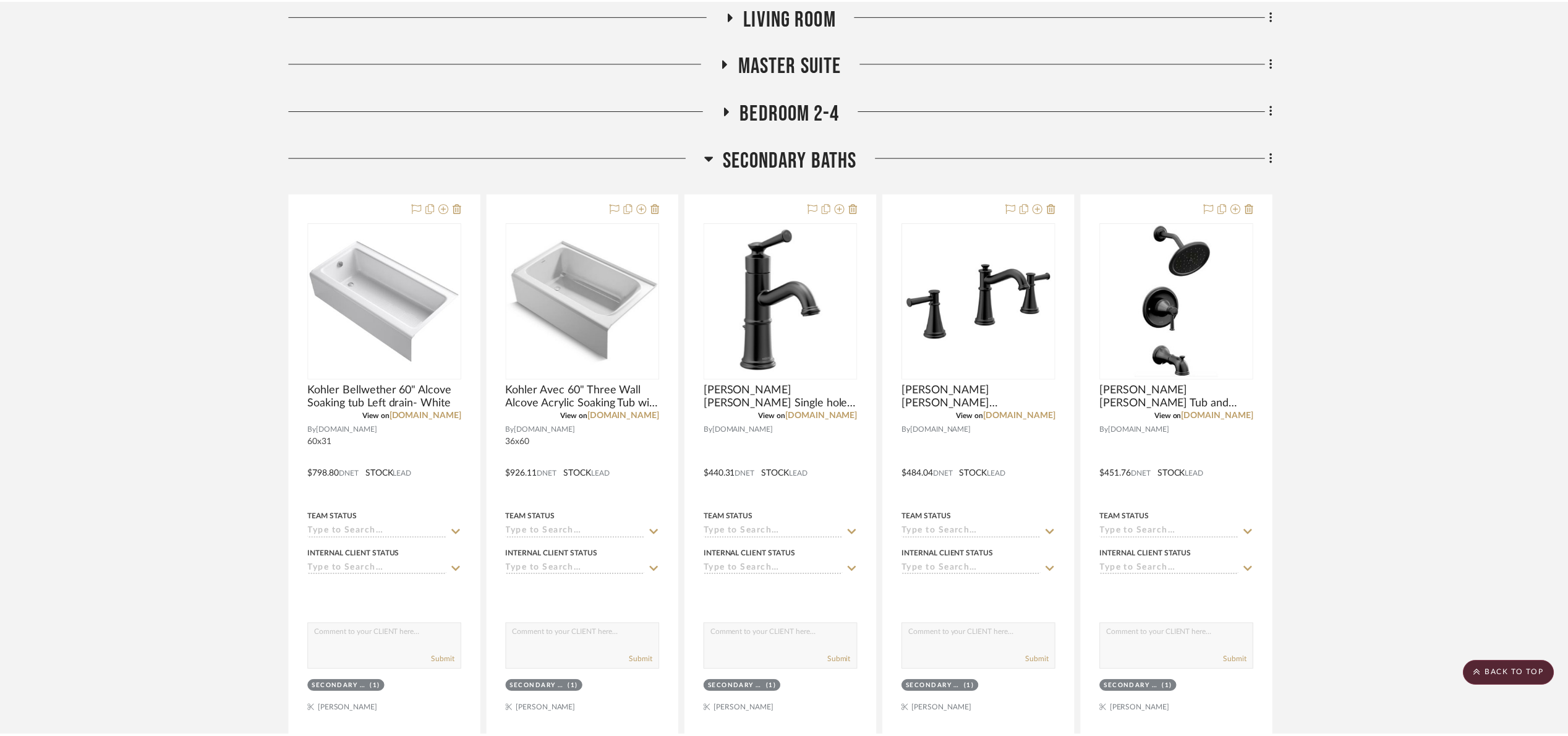
scroll to position [927, 0]
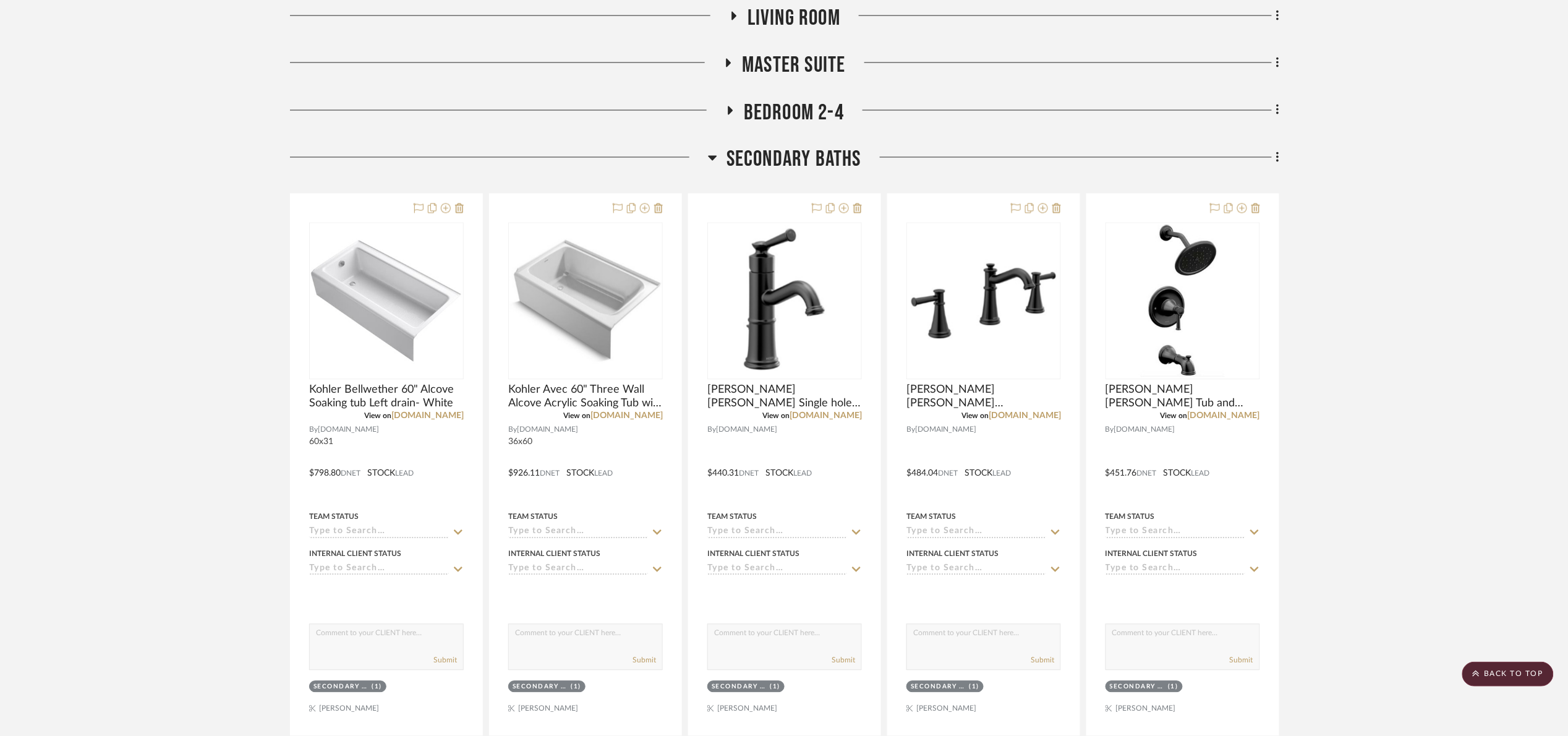
click at [838, 164] on span "Secondary Baths" at bounding box center [794, 160] width 135 height 27
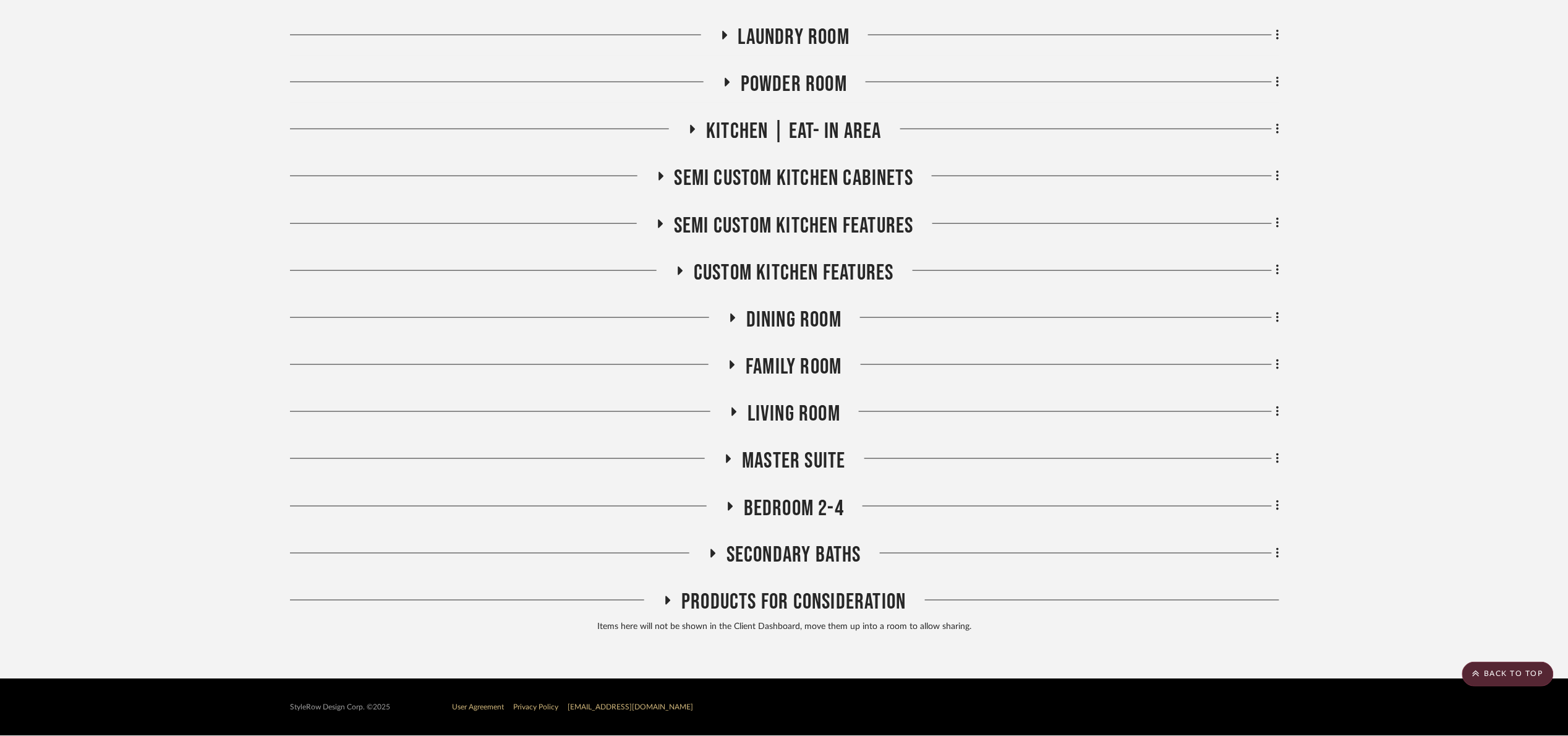
click at [776, 464] on span "Master Suite" at bounding box center [794, 461] width 103 height 27
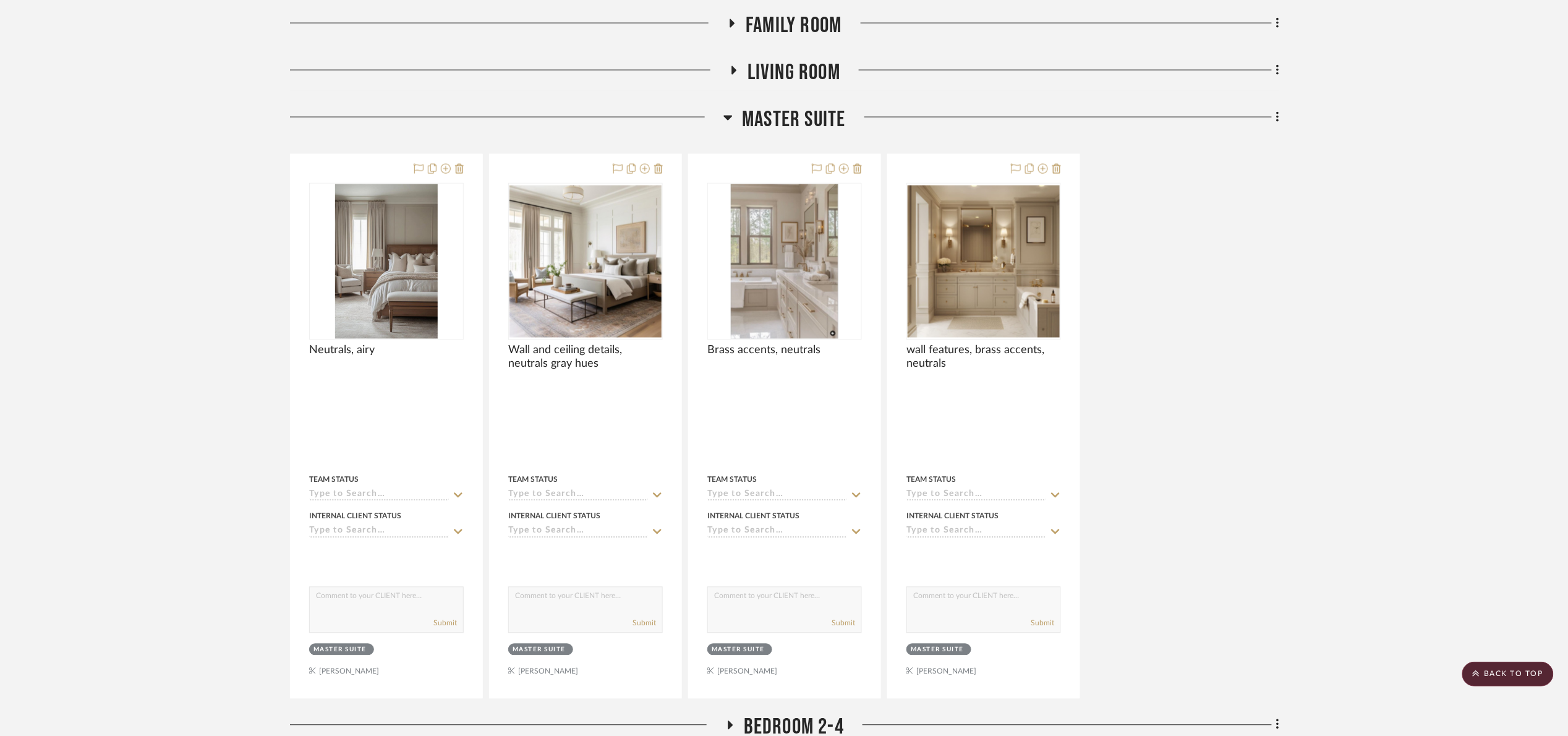
scroll to position [649, 0]
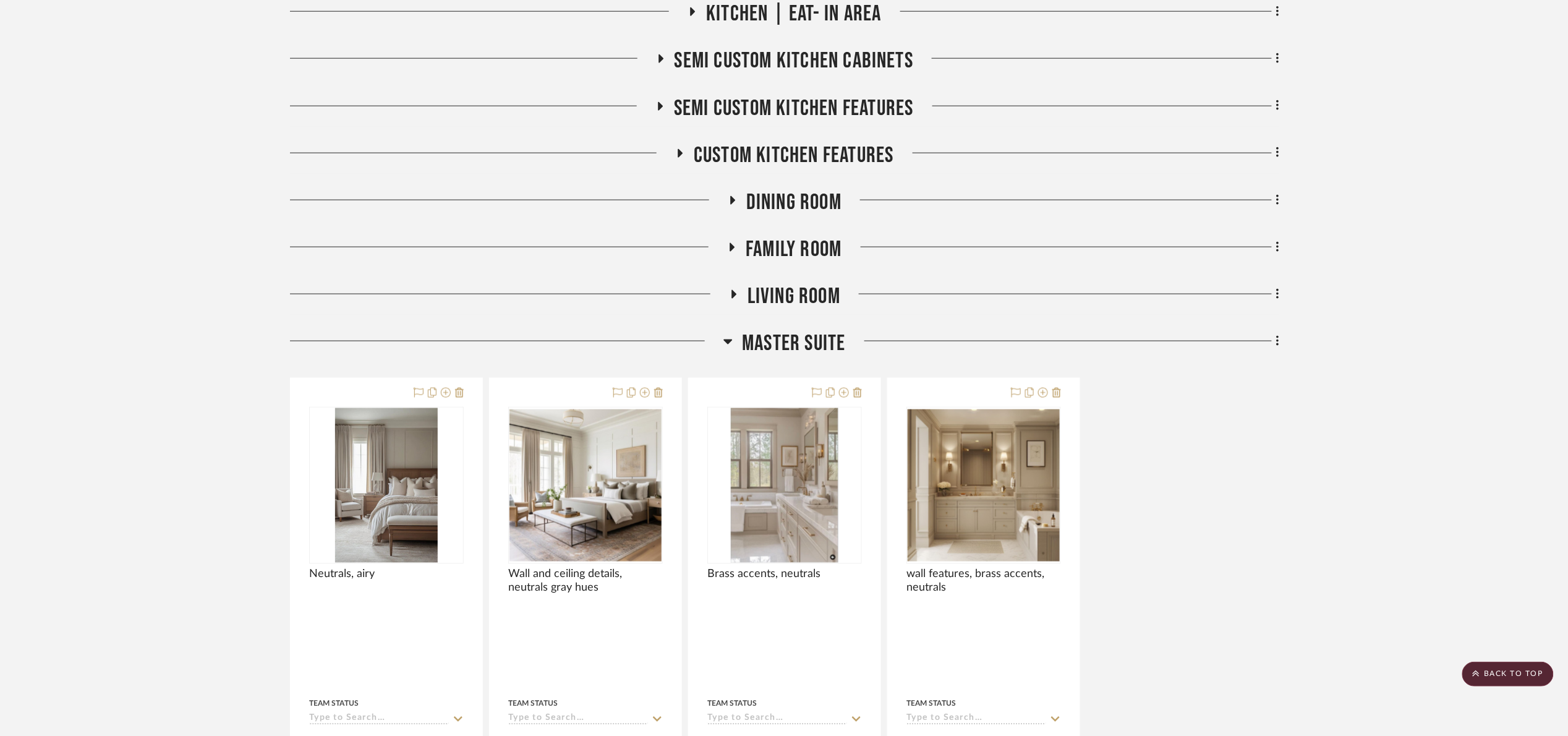
click at [803, 301] on span "Living Room" at bounding box center [793, 296] width 93 height 27
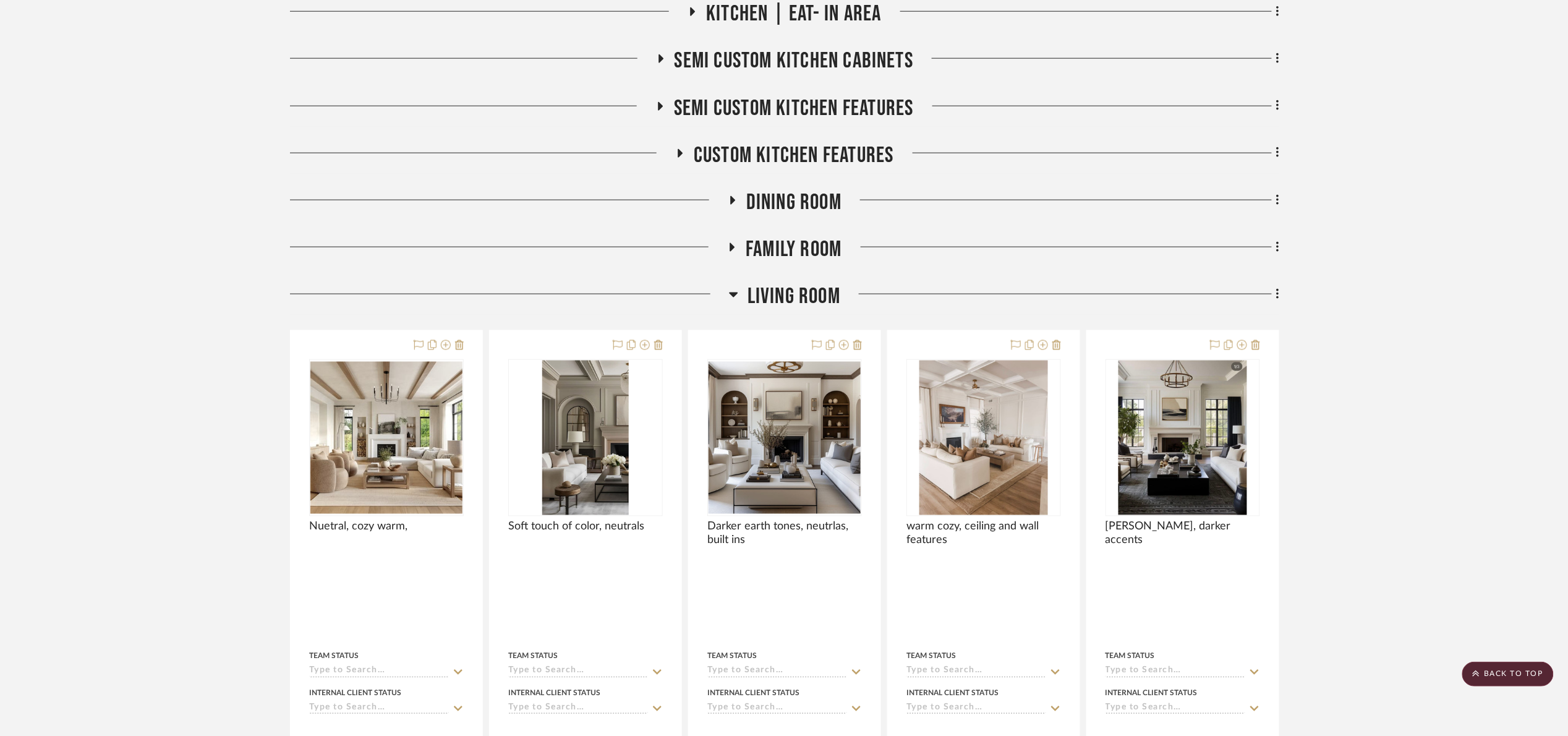
click at [811, 302] on span "Living Room" at bounding box center [793, 296] width 93 height 27
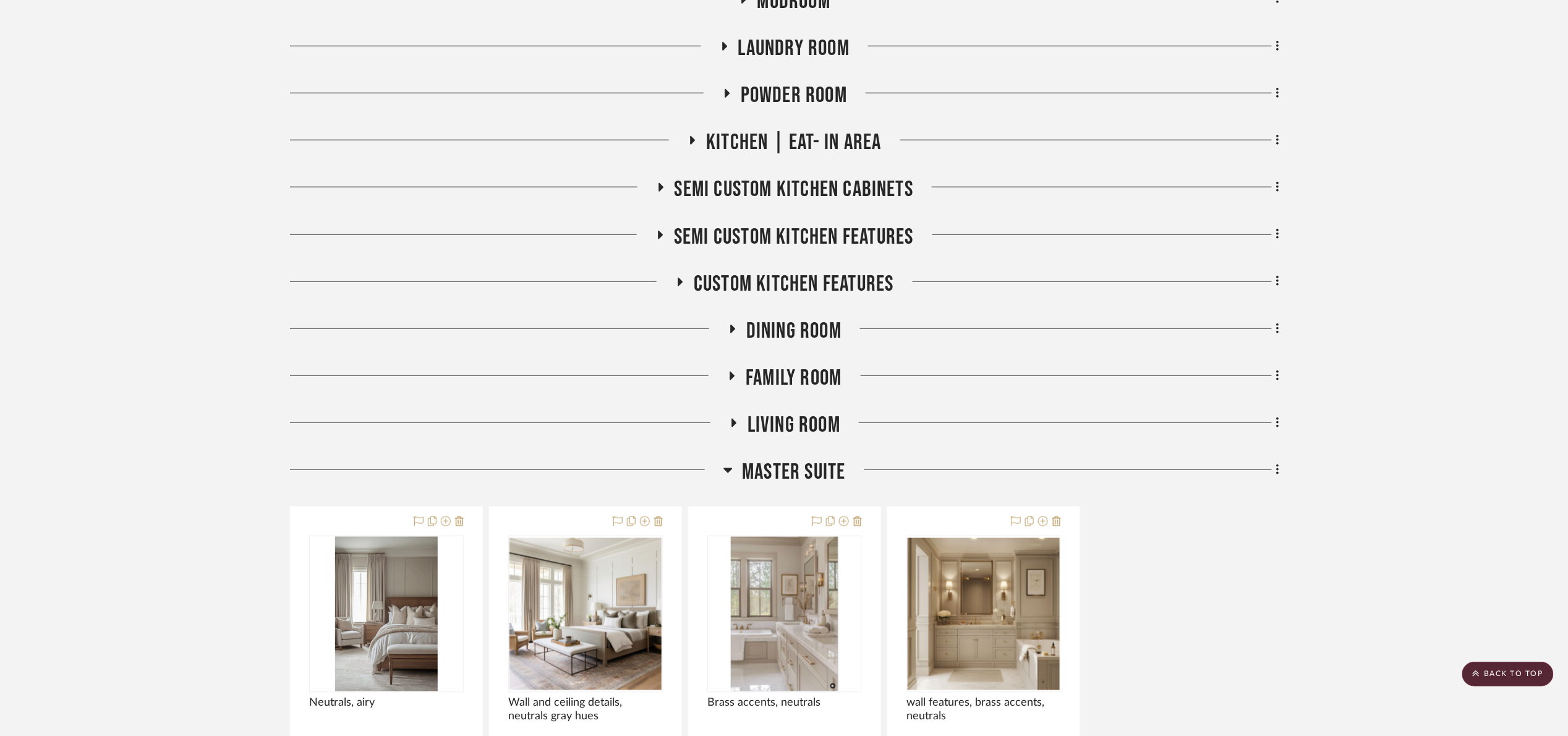
scroll to position [464, 0]
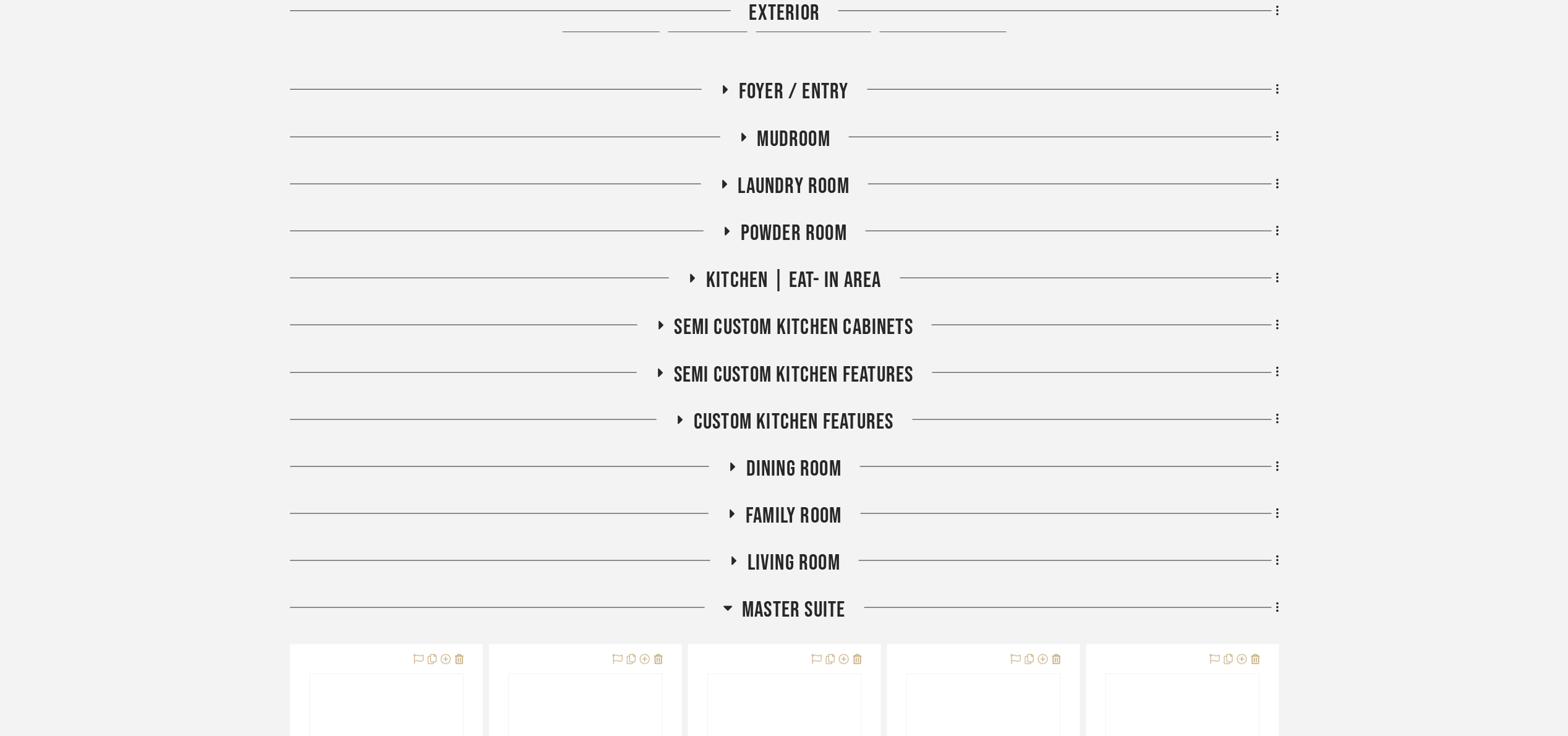
scroll to position [649, 0]
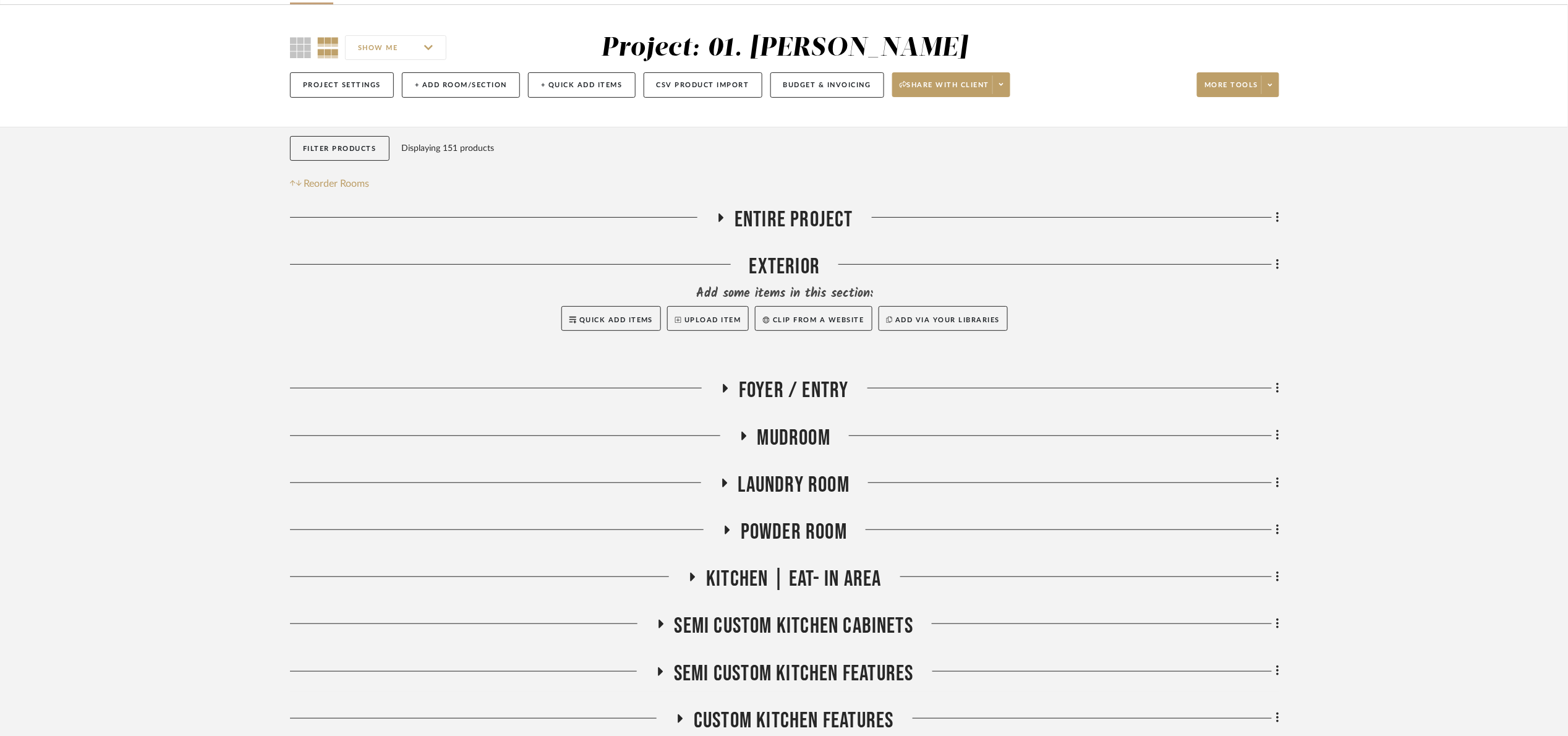
scroll to position [649, 0]
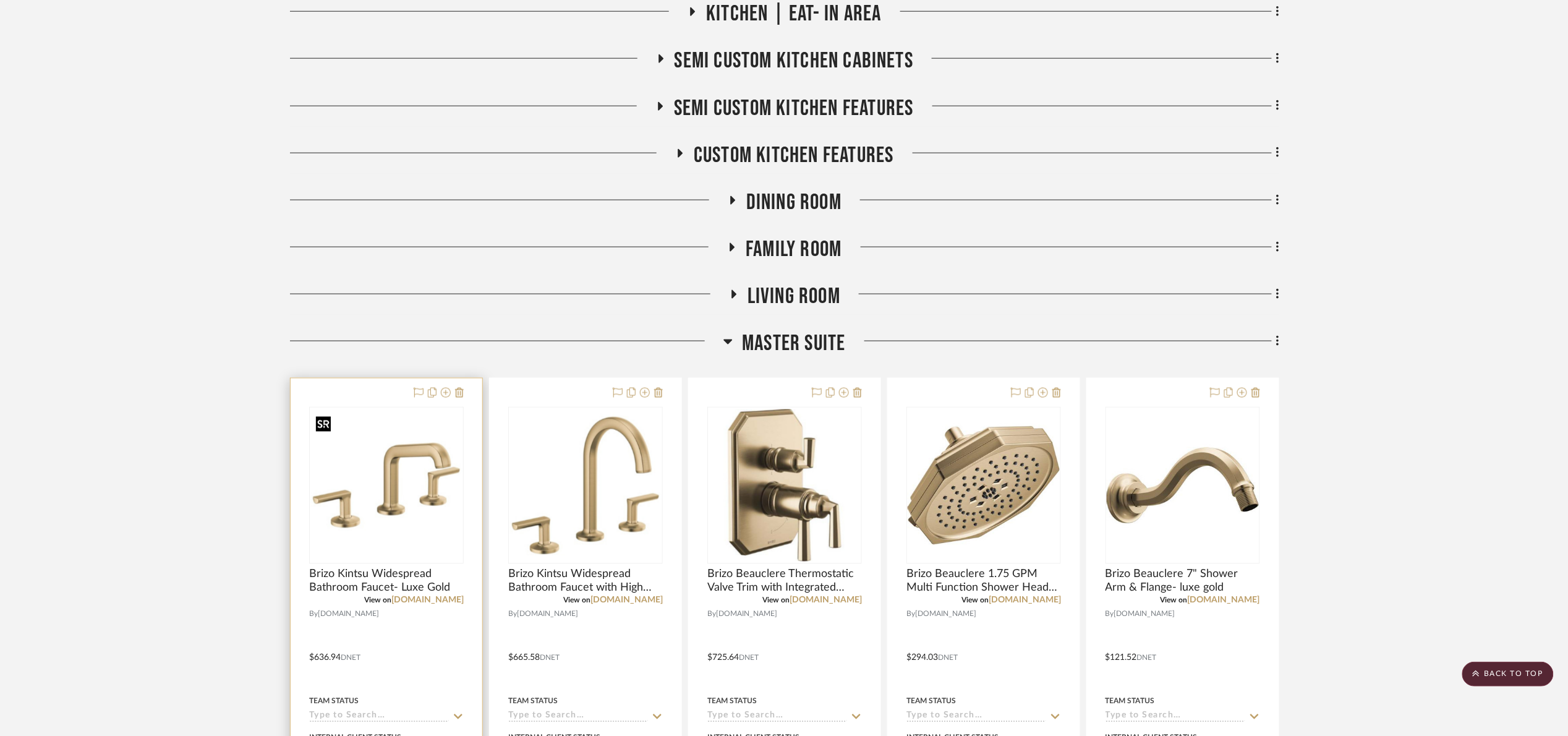
click at [0, 0] on img at bounding box center [0, 0] width 0 height 0
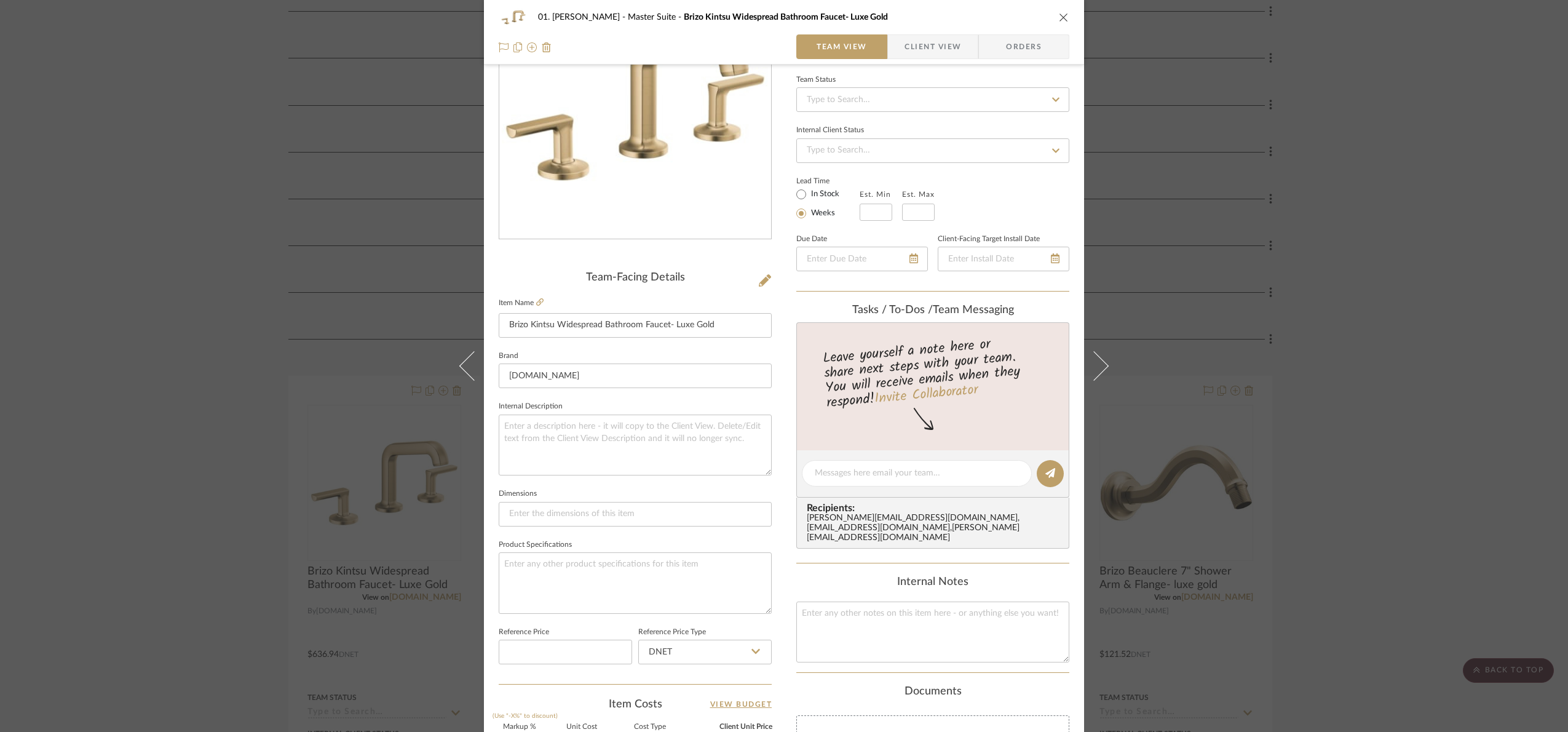
scroll to position [415, 0]
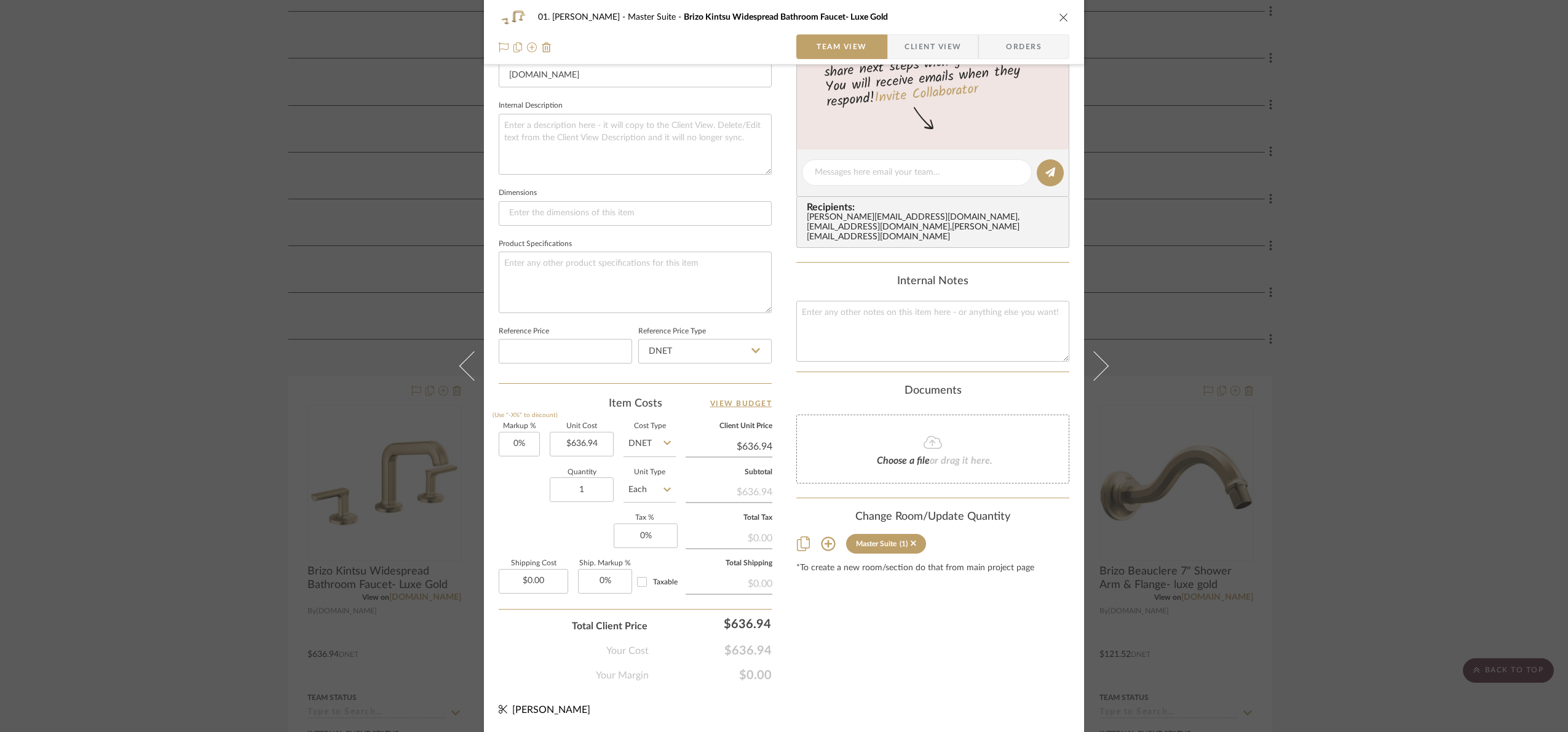
drag, startPoint x: 1407, startPoint y: 451, endPoint x: 1402, endPoint y: 445, distance: 7.8
click at [1402, 447] on div "01. [PERSON_NAME] Master Suite Brizo Kintsu Widespread Bathroom Faucet- Luxe Go…" at bounding box center [784, 366] width 1568 height 732
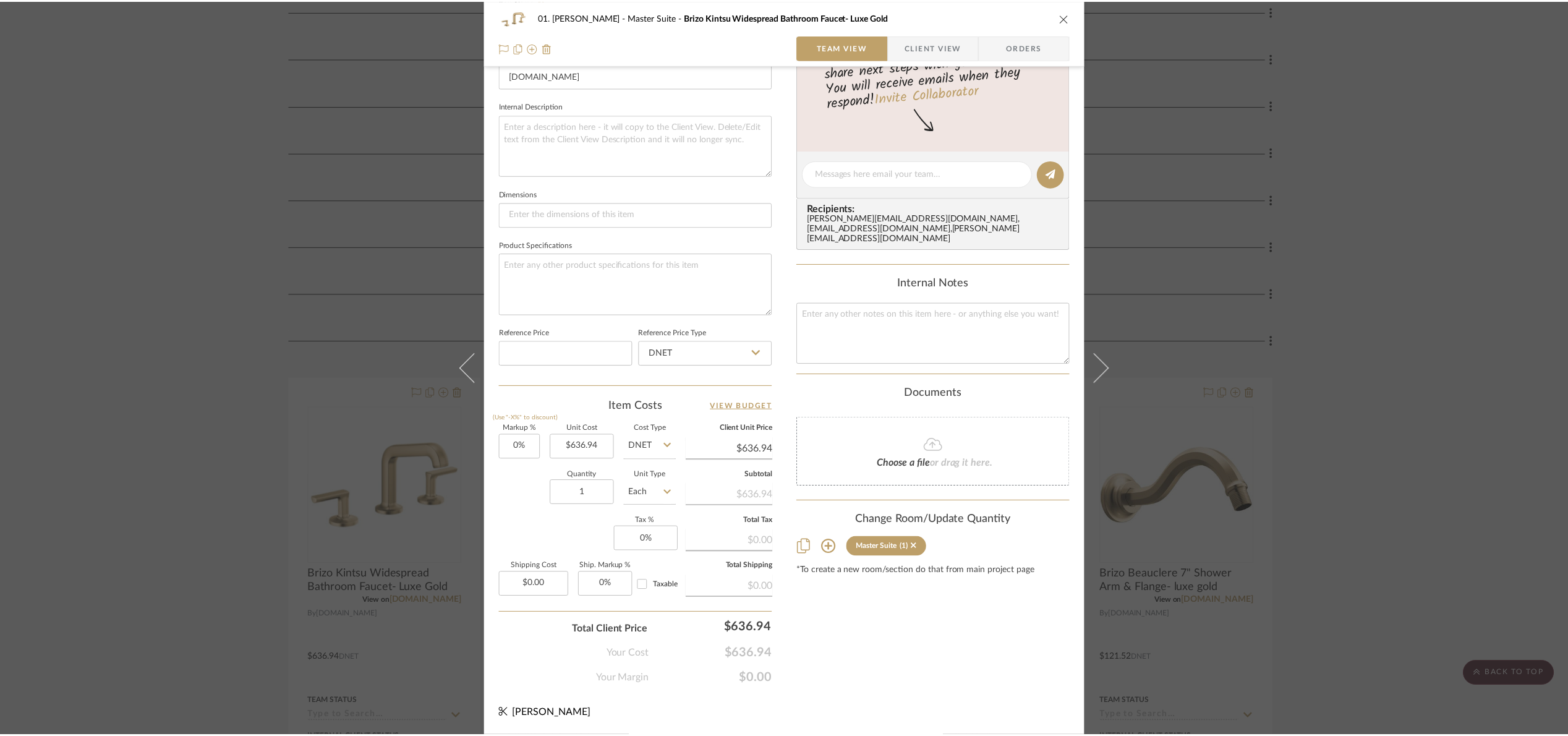
scroll to position [649, 0]
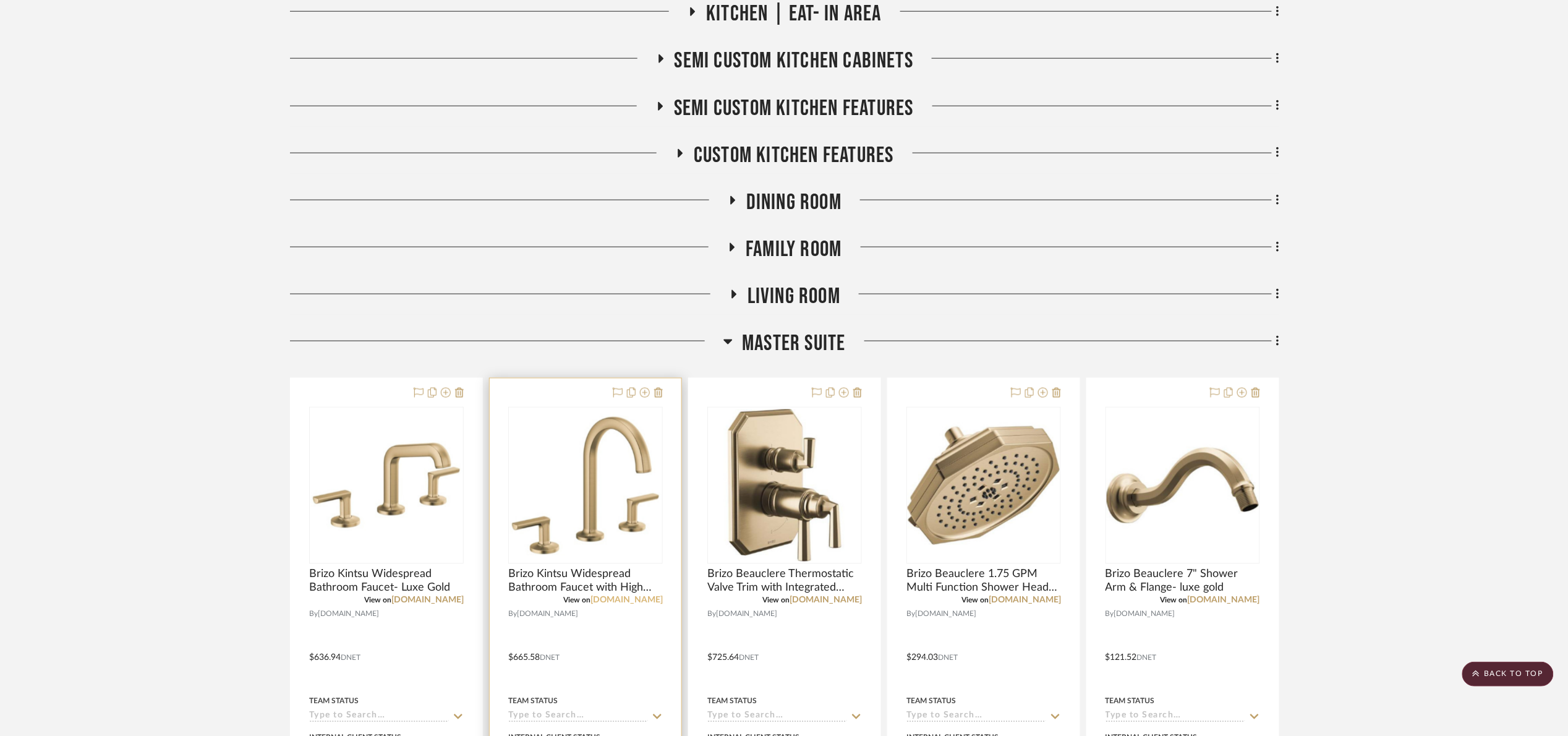
click at [652, 599] on link "[DOMAIN_NAME]" at bounding box center [627, 601] width 72 height 9
click at [548, 464] on img "0" at bounding box center [586, 485] width 152 height 152
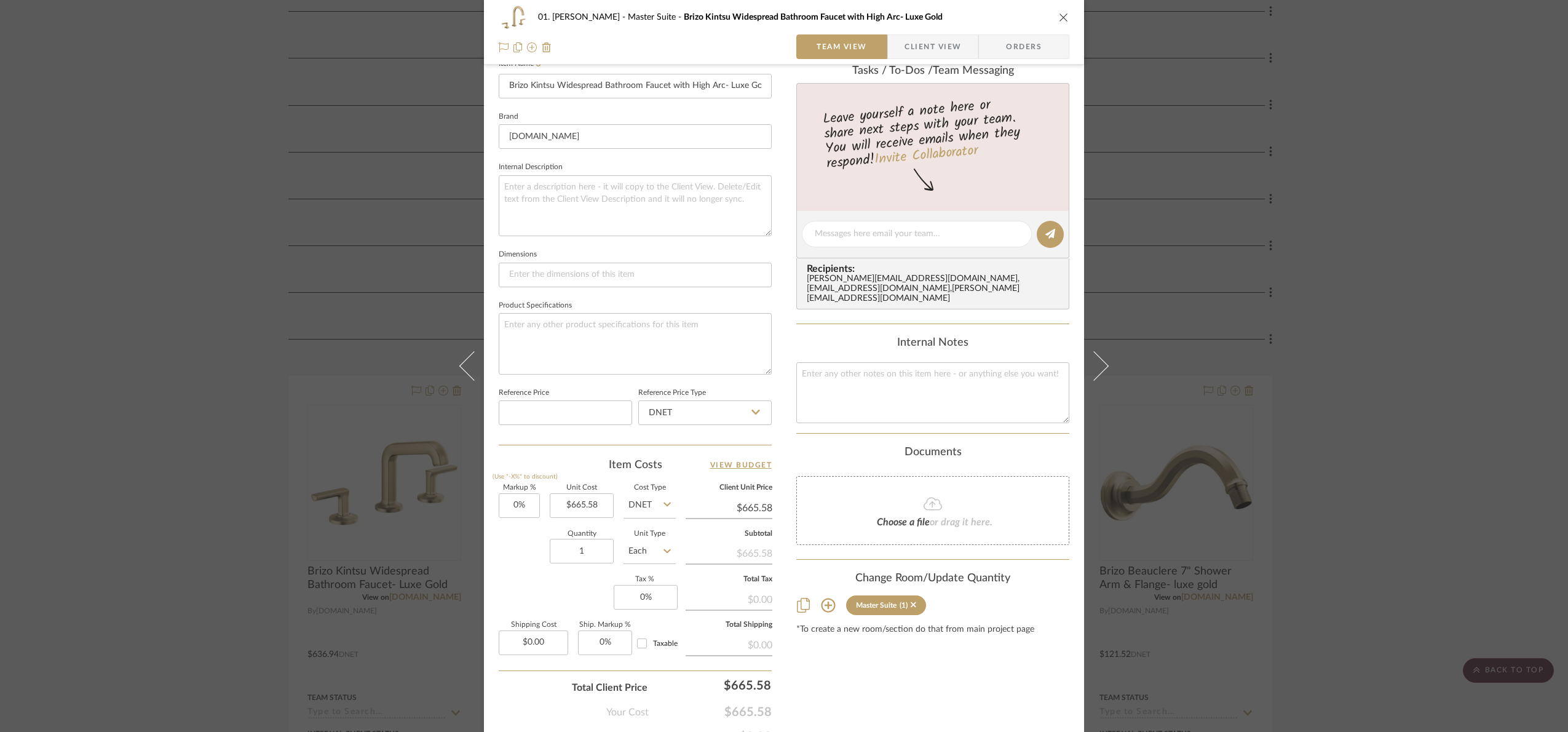
scroll to position [415, 0]
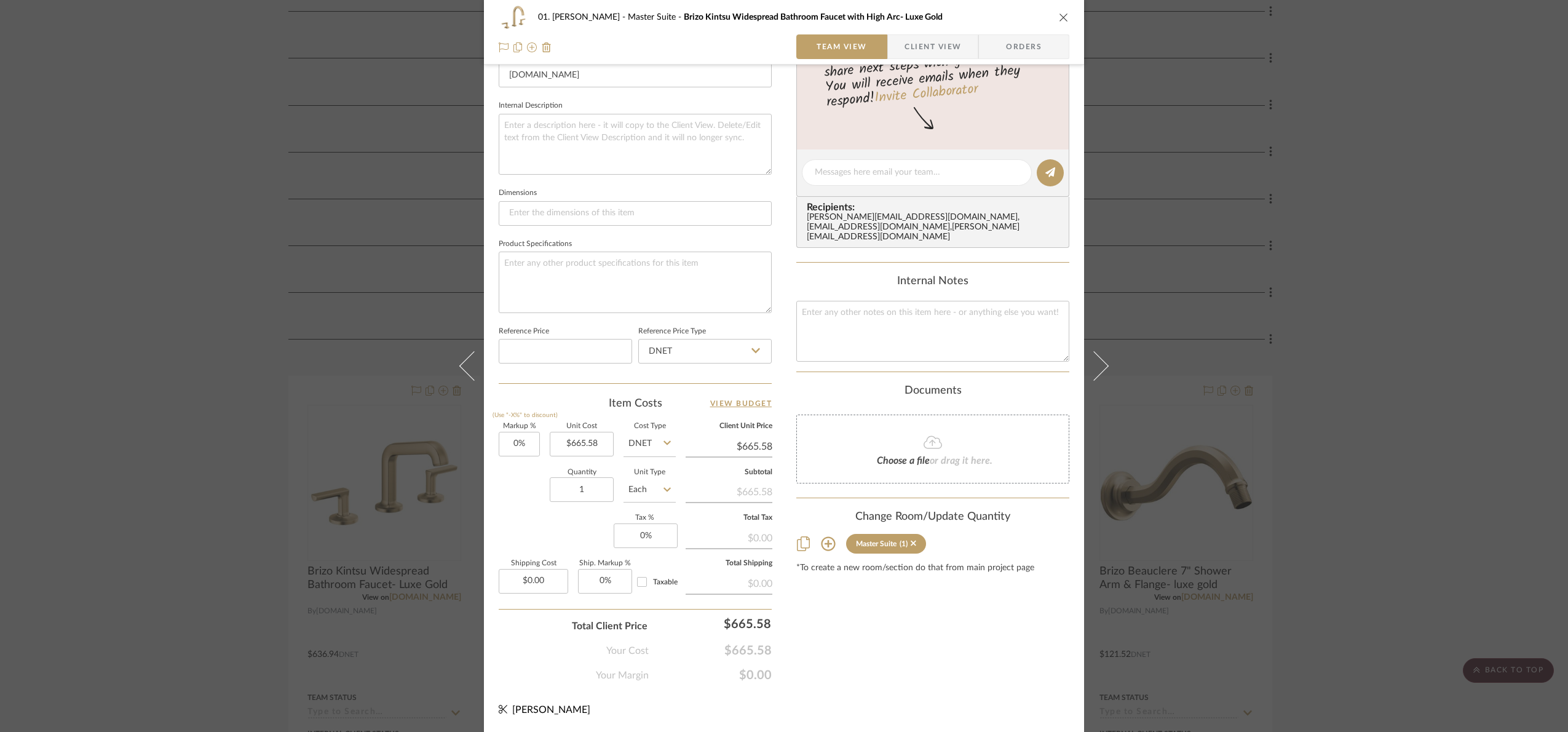
click at [1340, 551] on div "01. [PERSON_NAME] Master Suite Brizo Kintsu Widespread Bathroom Faucet with Hig…" at bounding box center [784, 366] width 1568 height 732
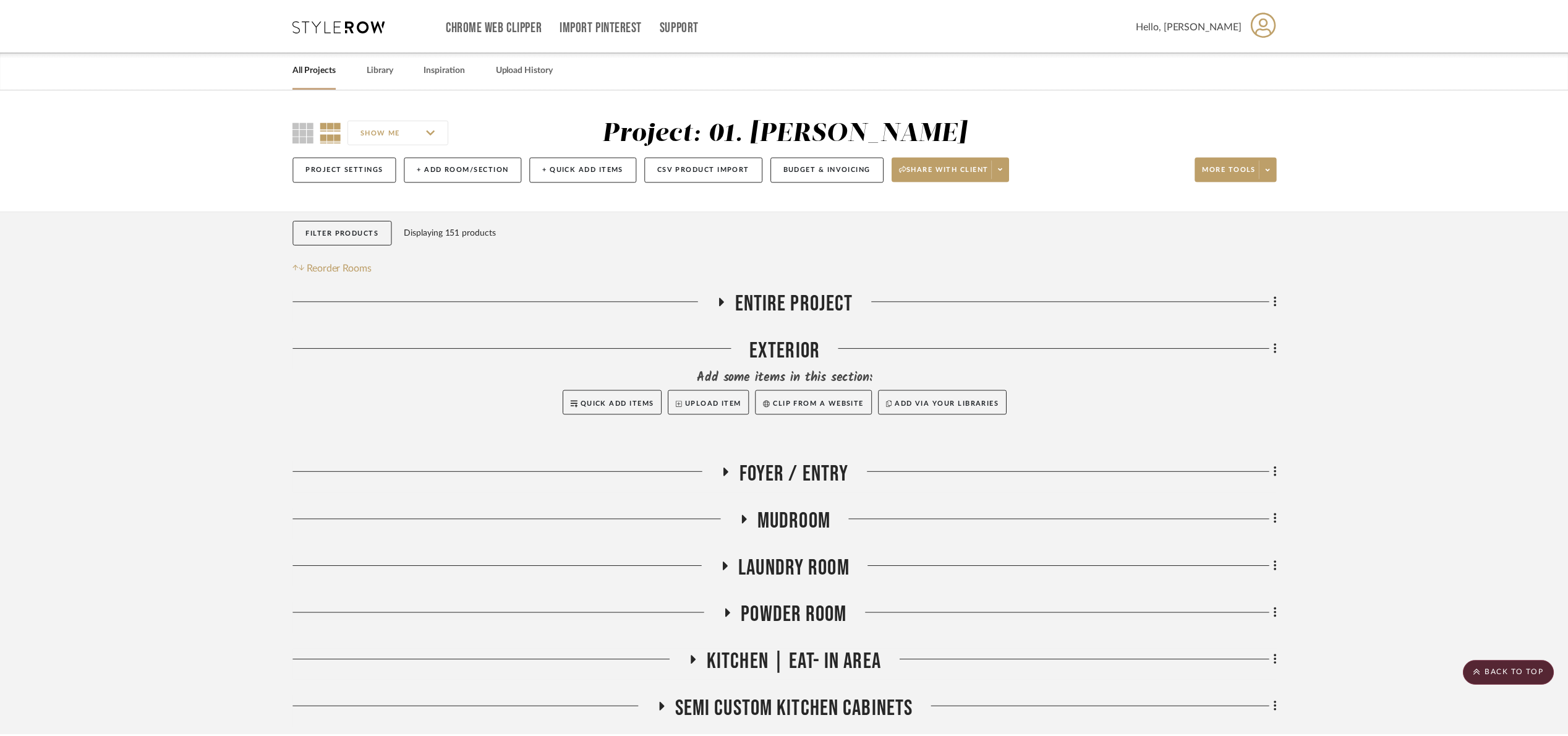
scroll to position [649, 0]
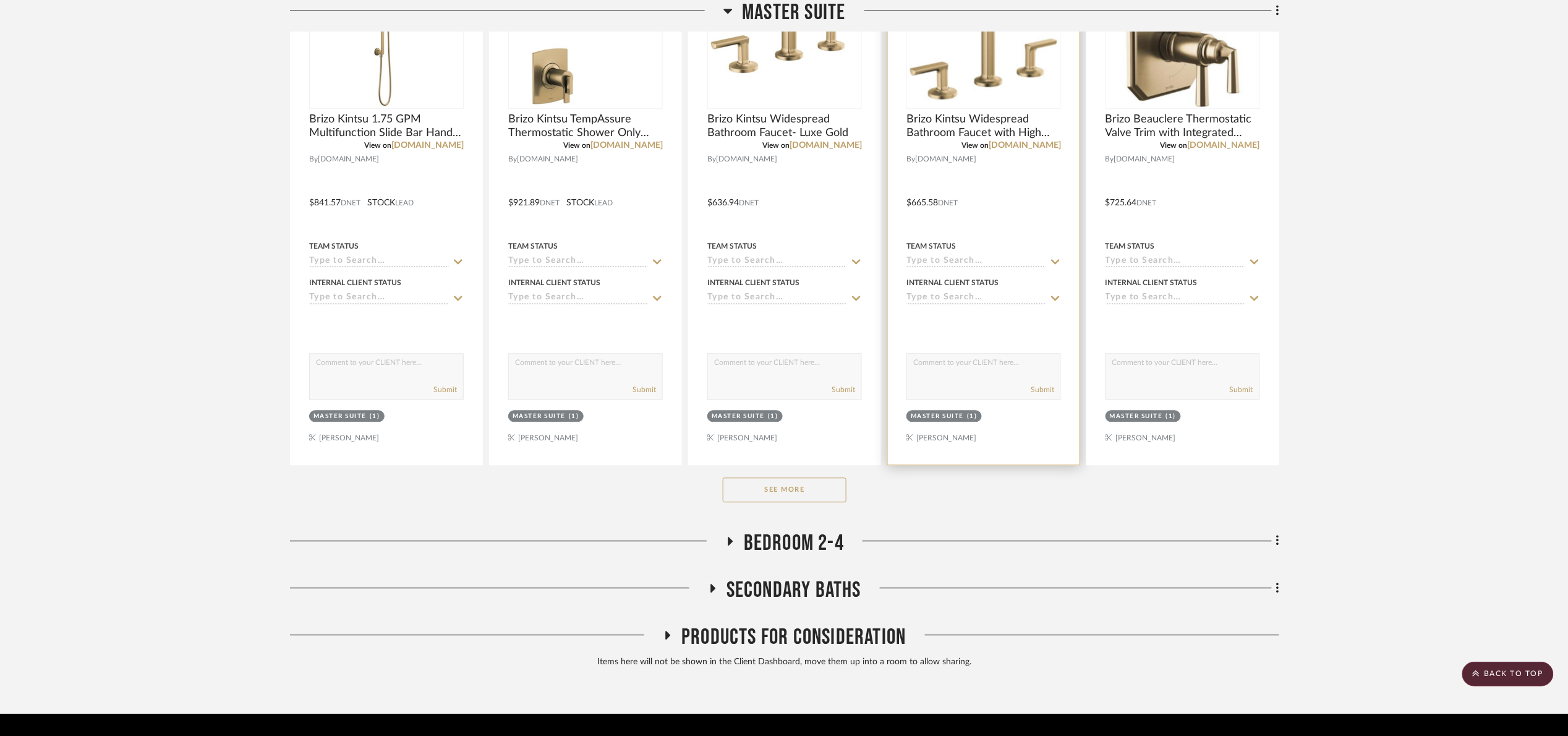
scroll to position [1113, 0]
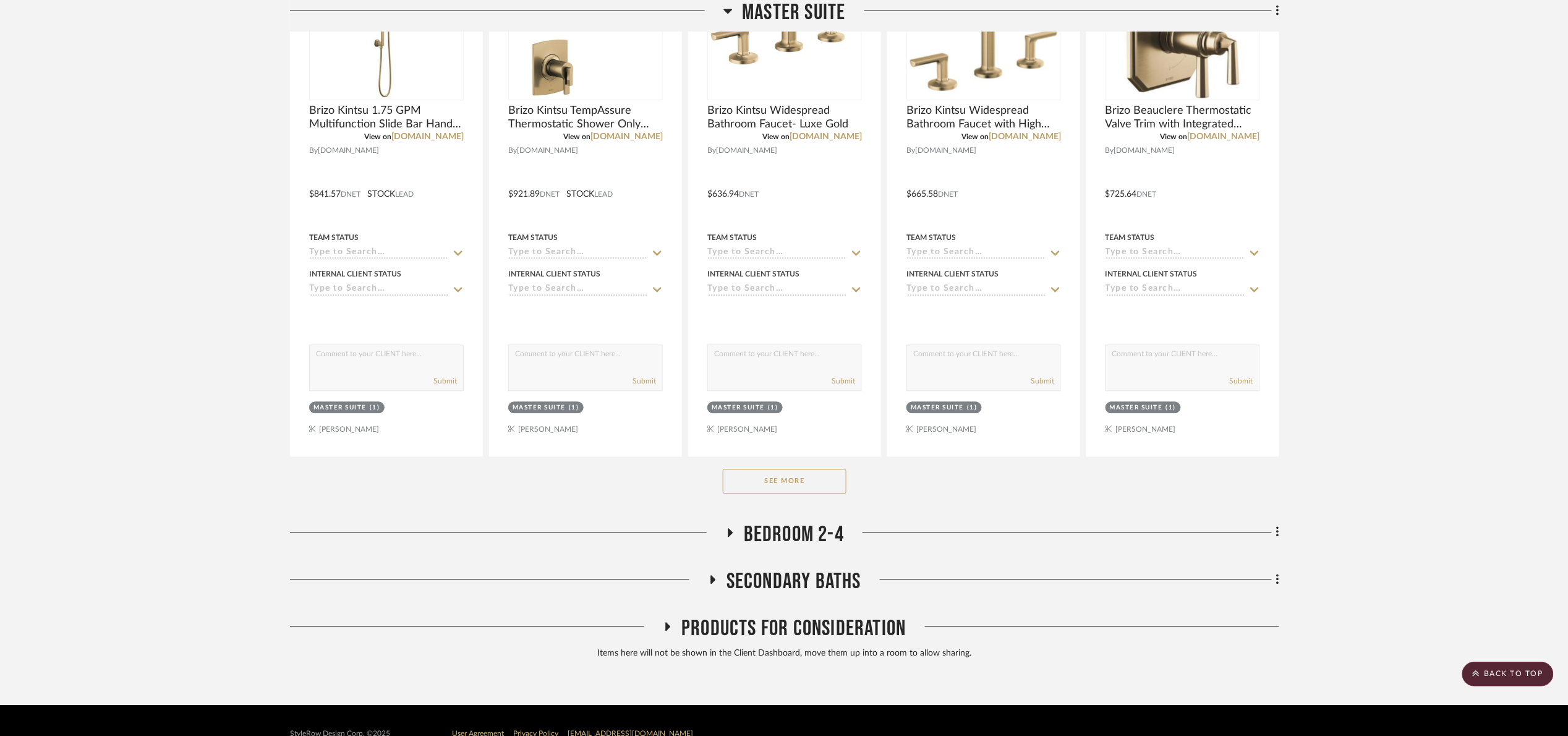
click at [810, 489] on button "See More" at bounding box center [785, 481] width 123 height 25
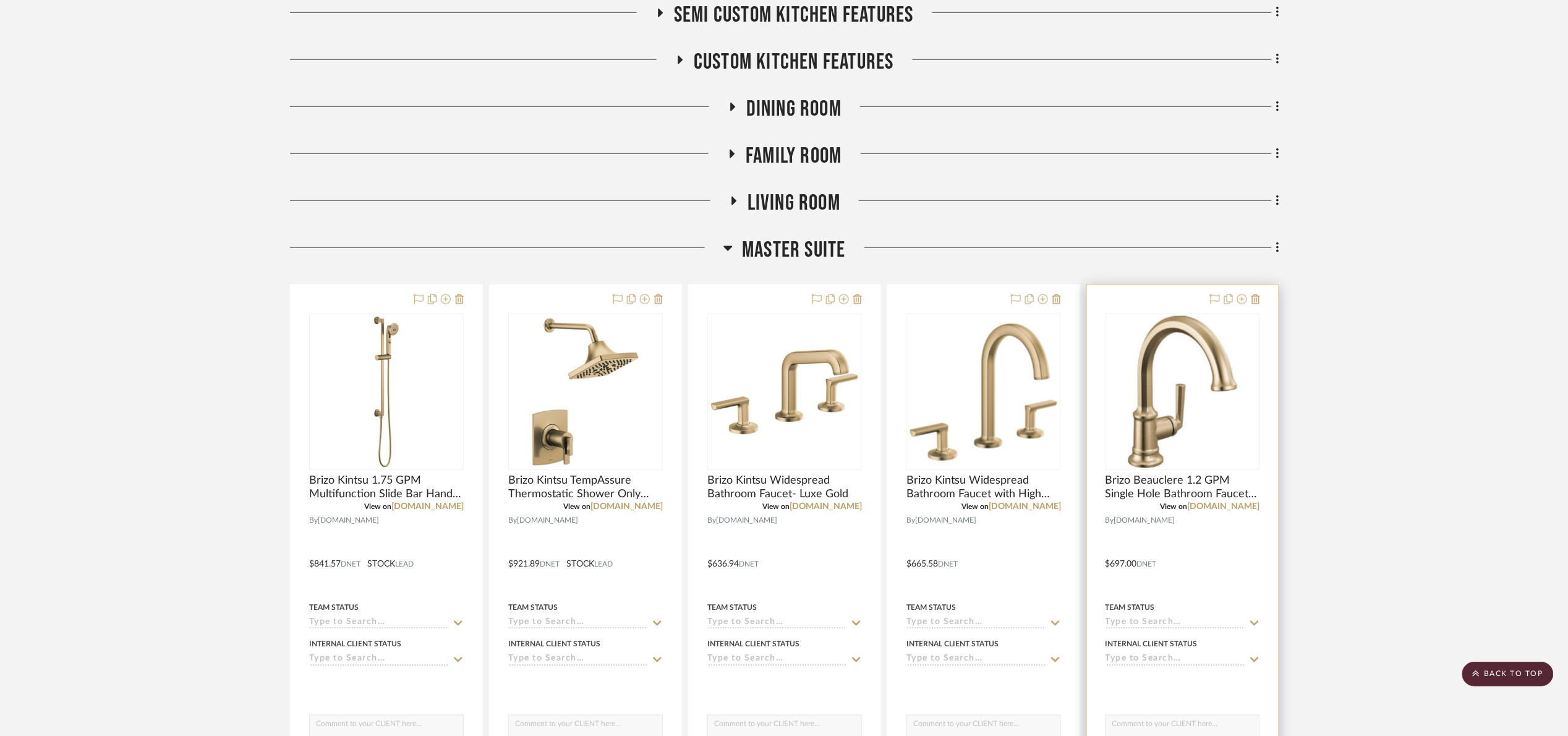
scroll to position [742, 0]
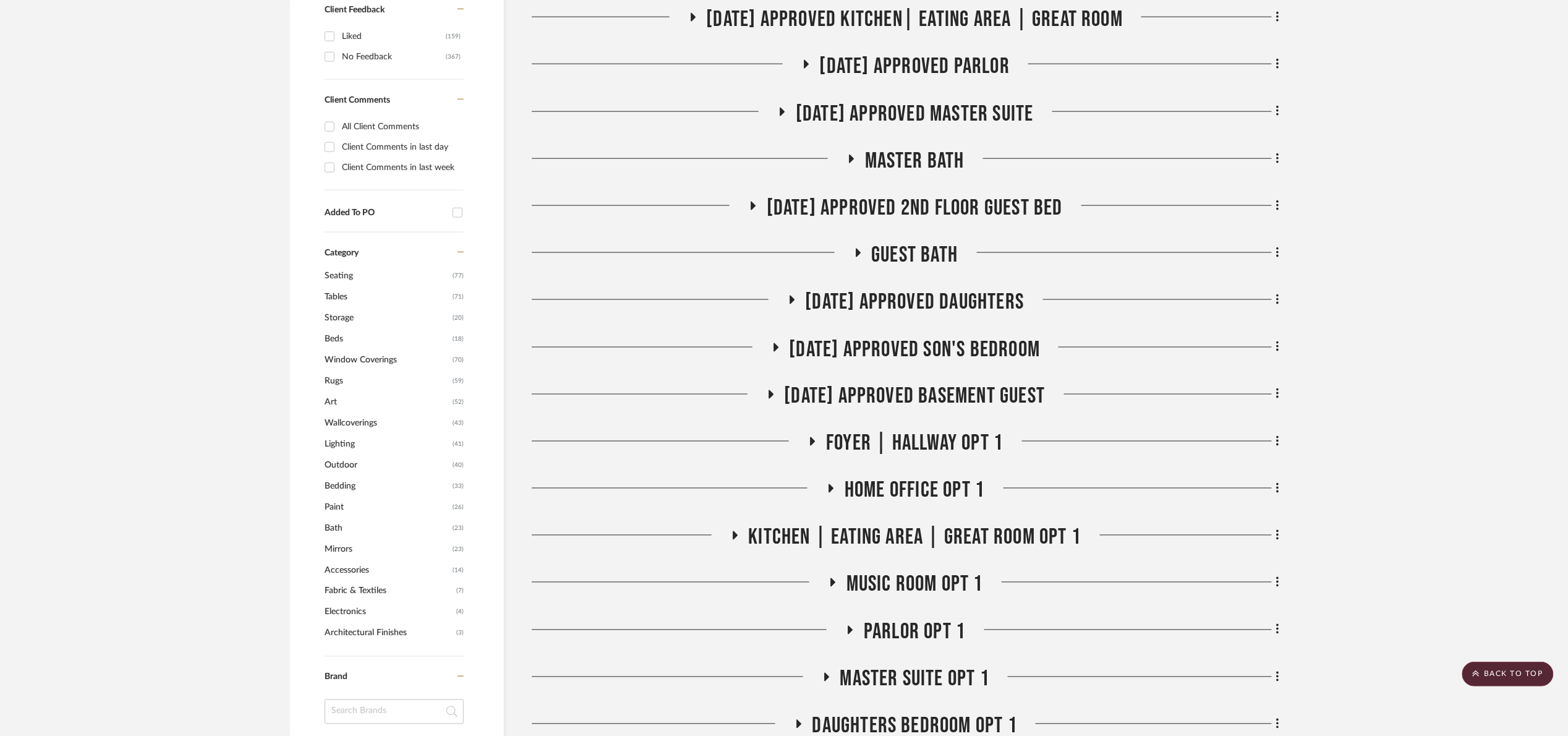
scroll to position [670, 0]
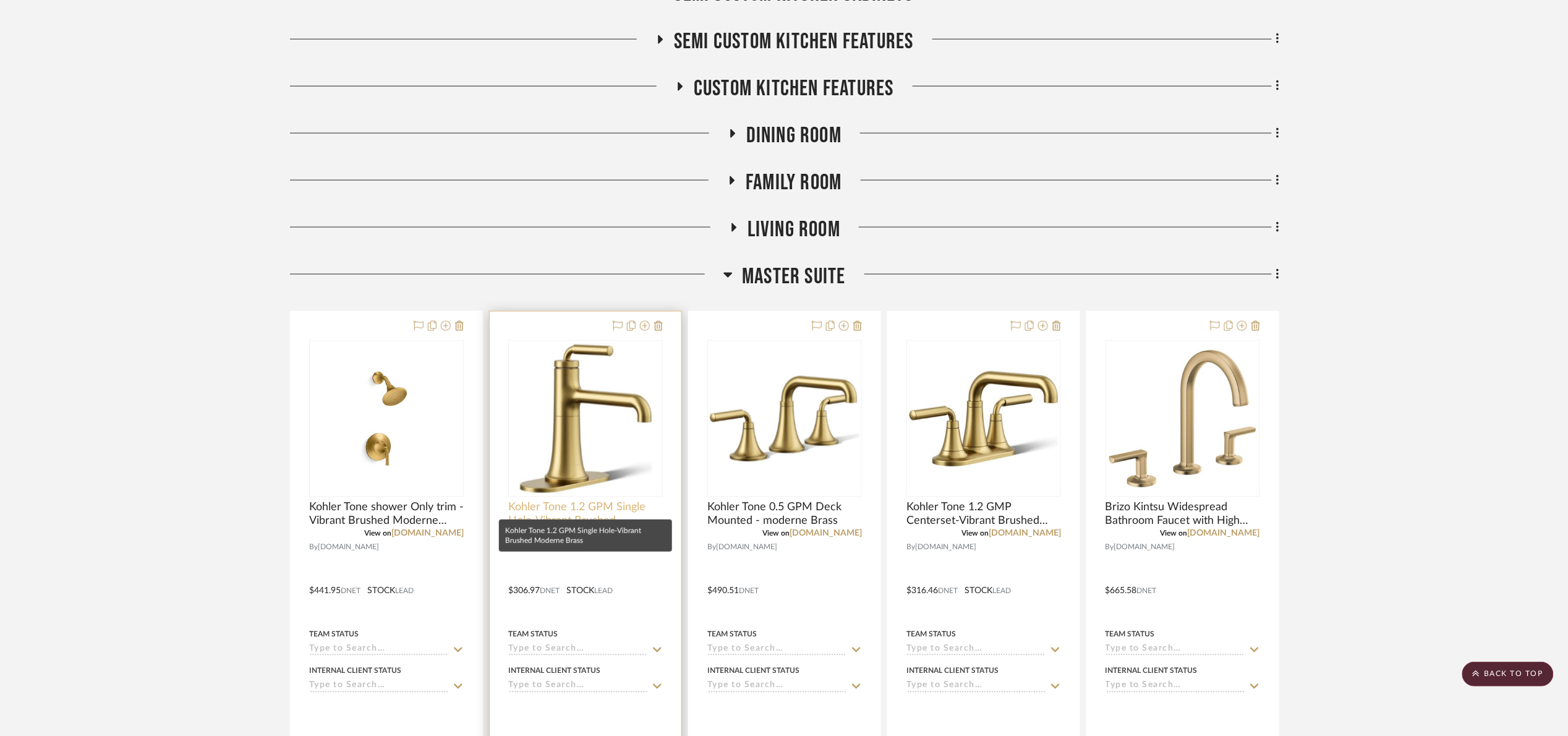
scroll to position [1020, 0]
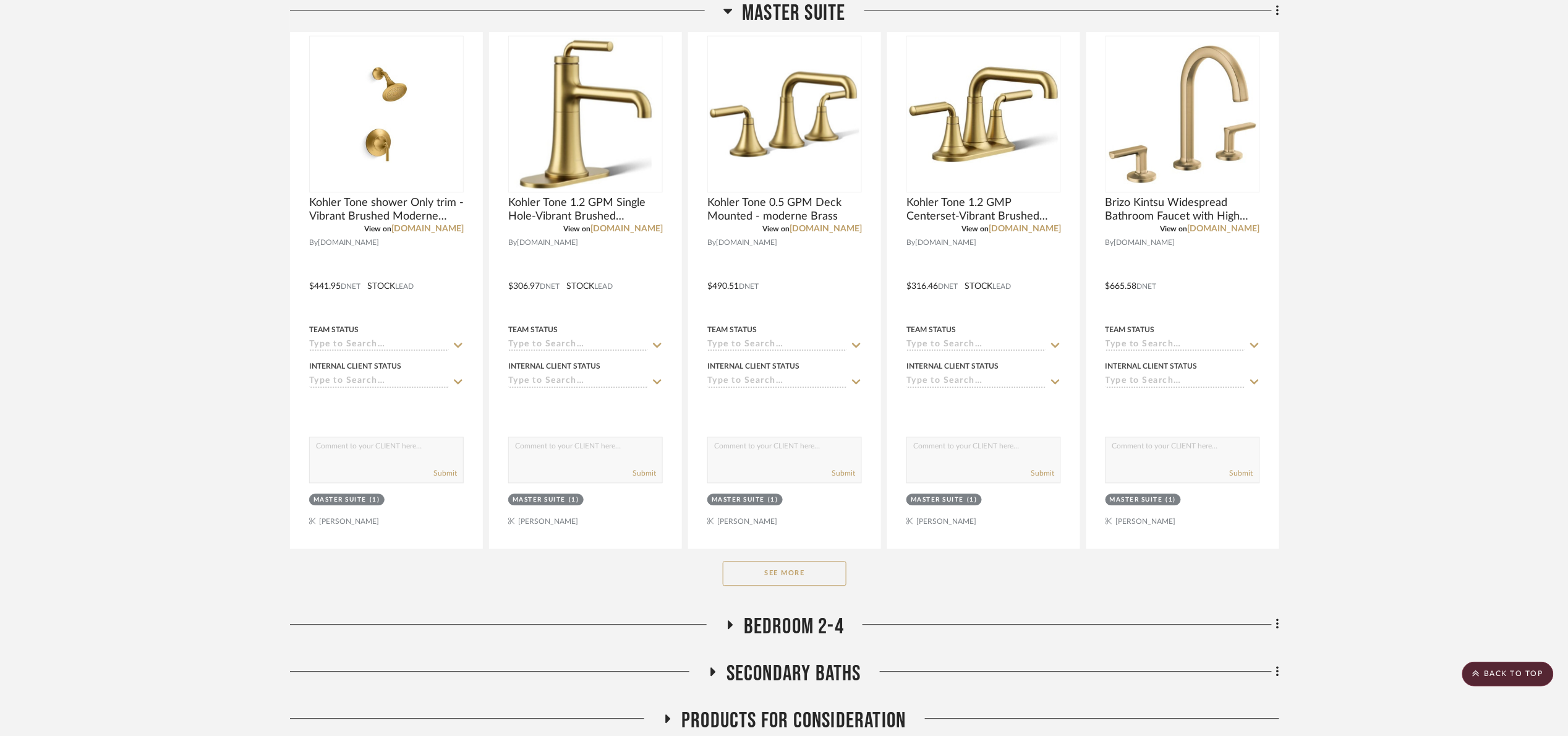
click at [804, 581] on button "See More" at bounding box center [785, 574] width 123 height 25
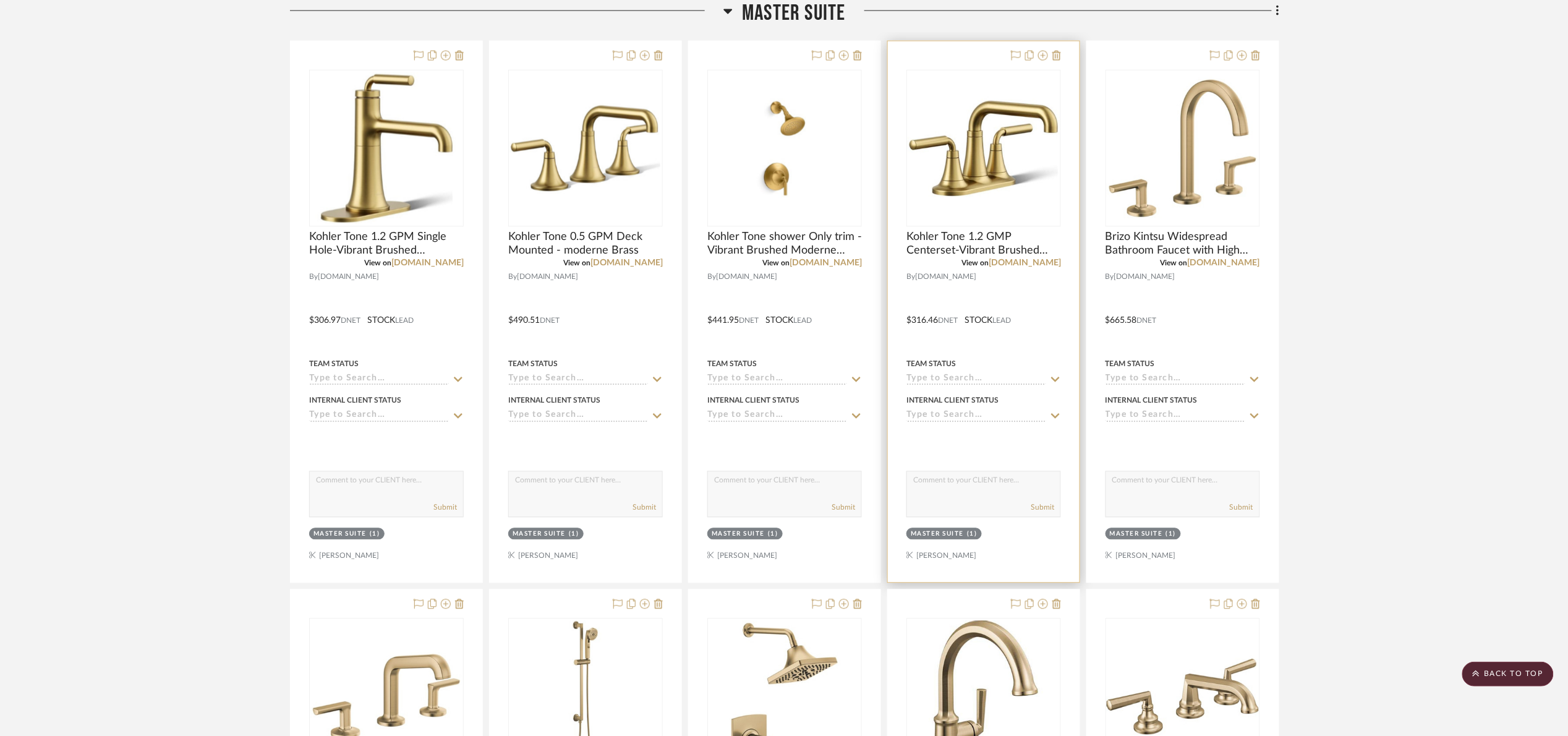
scroll to position [927, 0]
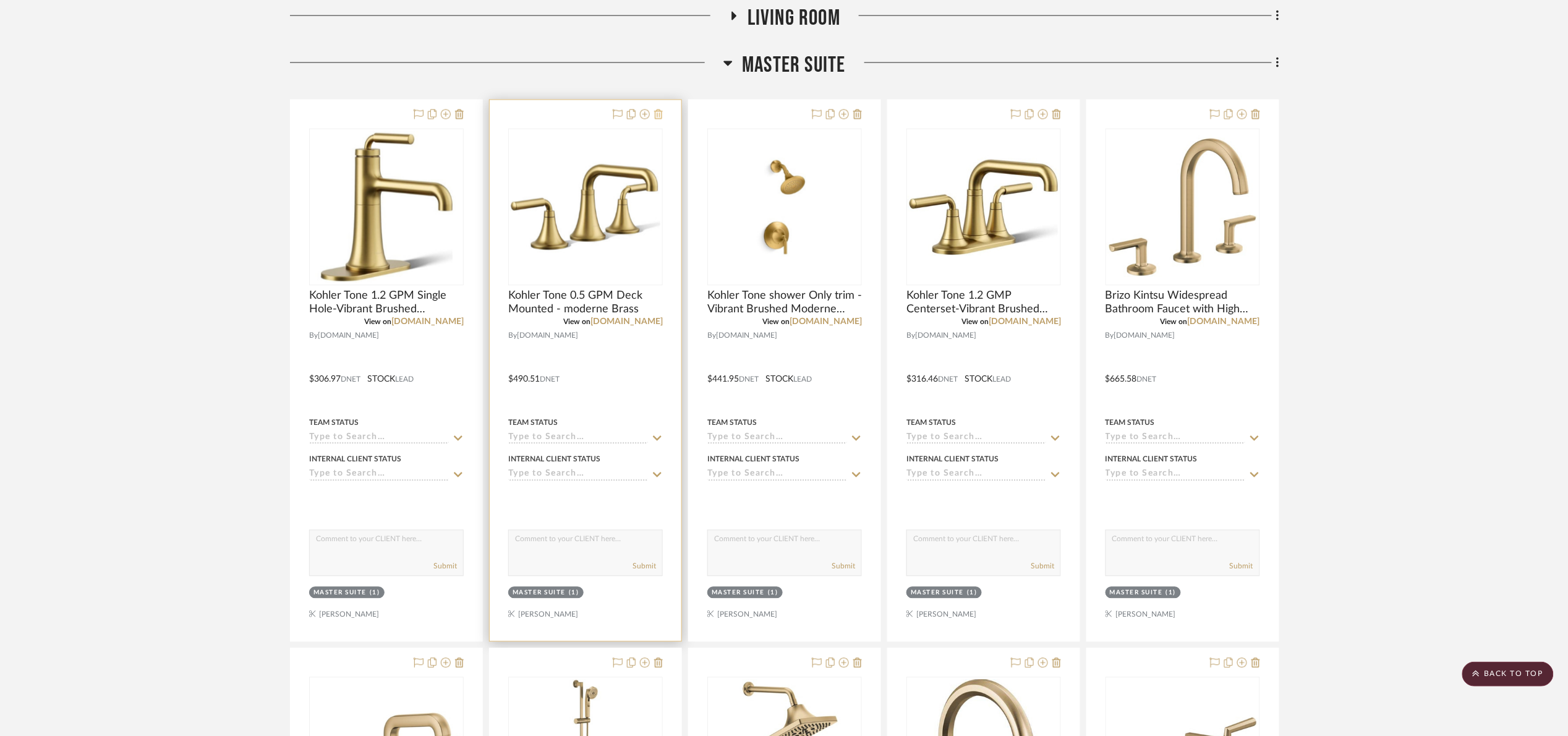
click at [656, 111] on icon at bounding box center [659, 114] width 9 height 10
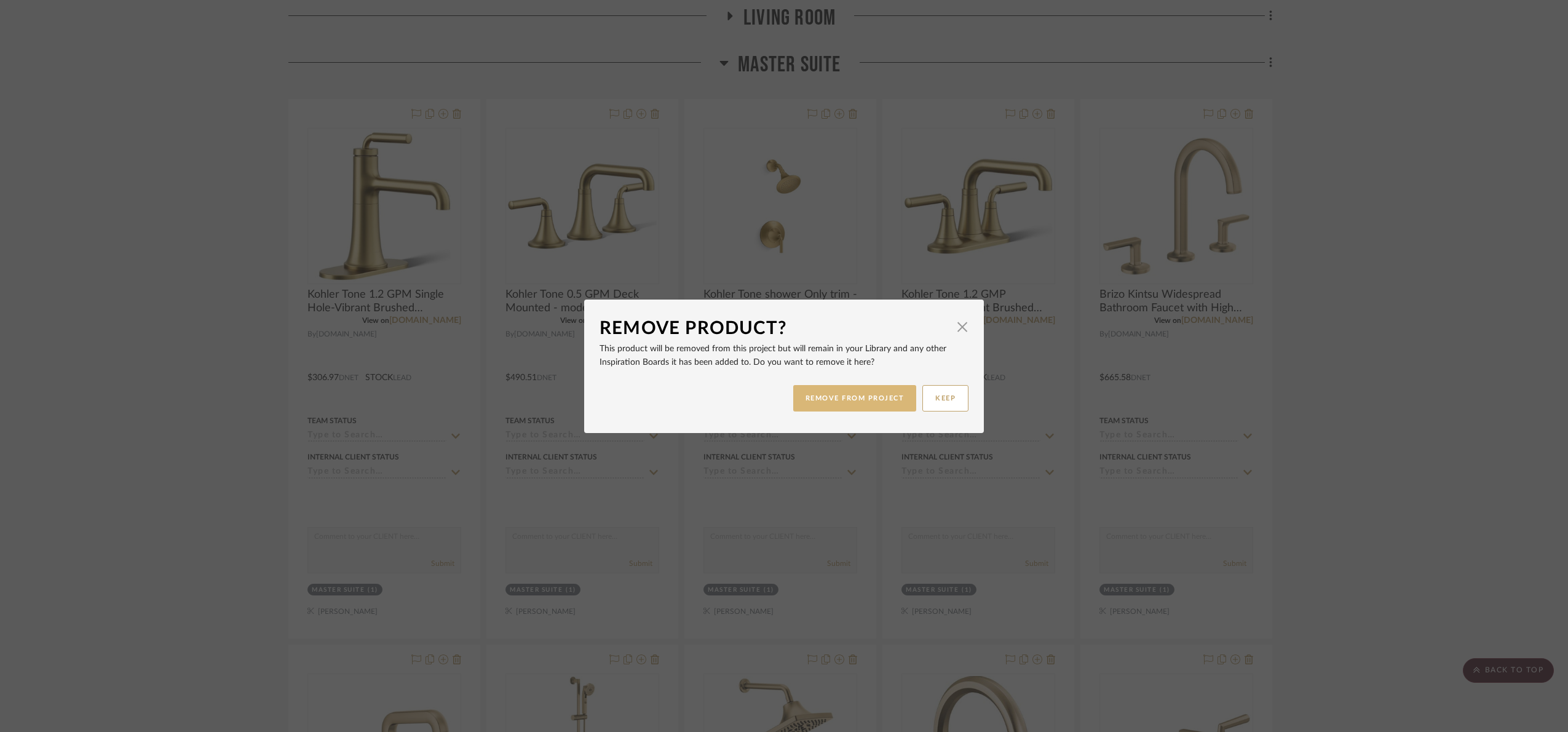
click at [893, 394] on button "REMOVE FROM PROJECT" at bounding box center [855, 398] width 123 height 27
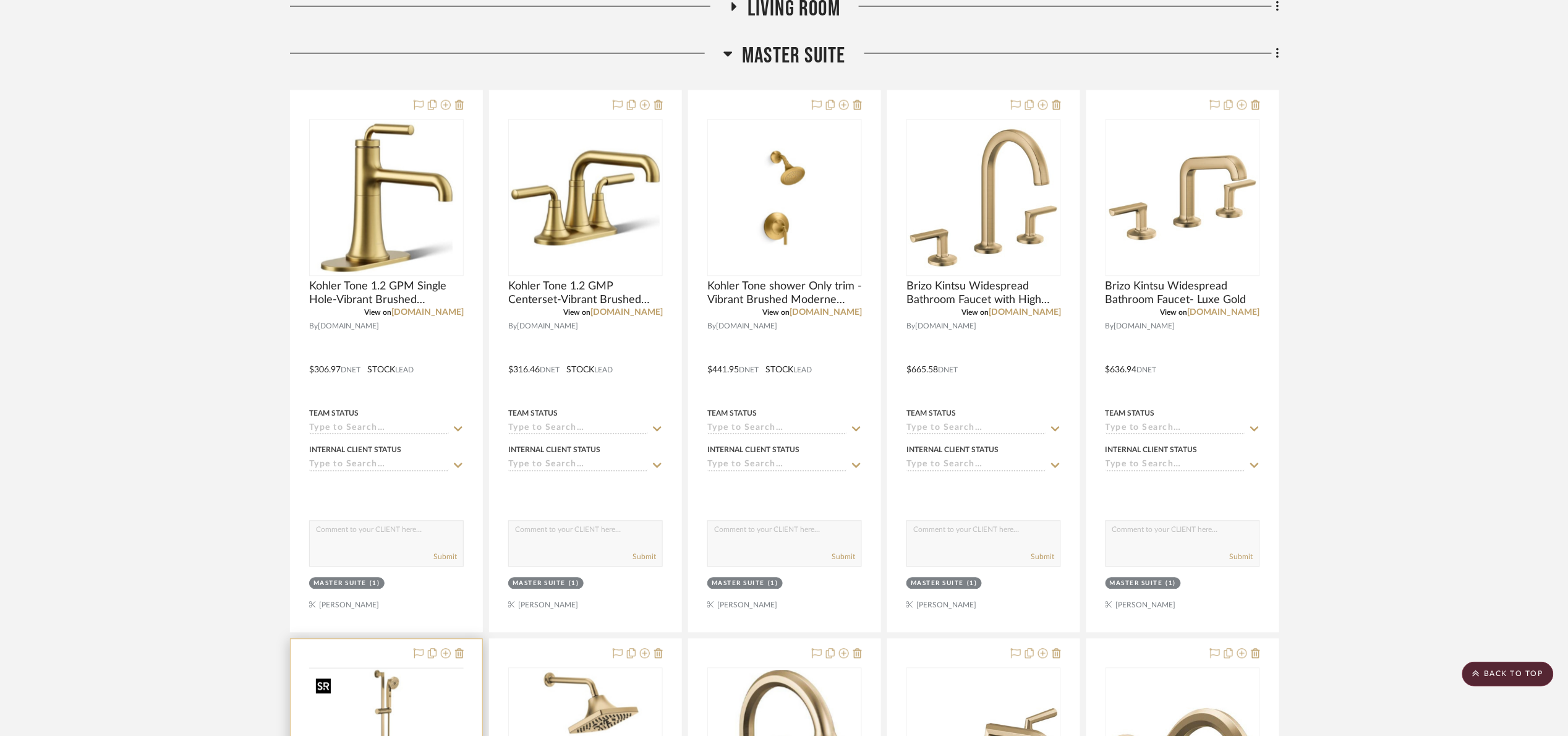
scroll to position [927, 0]
